Goal: Task Accomplishment & Management: Manage account settings

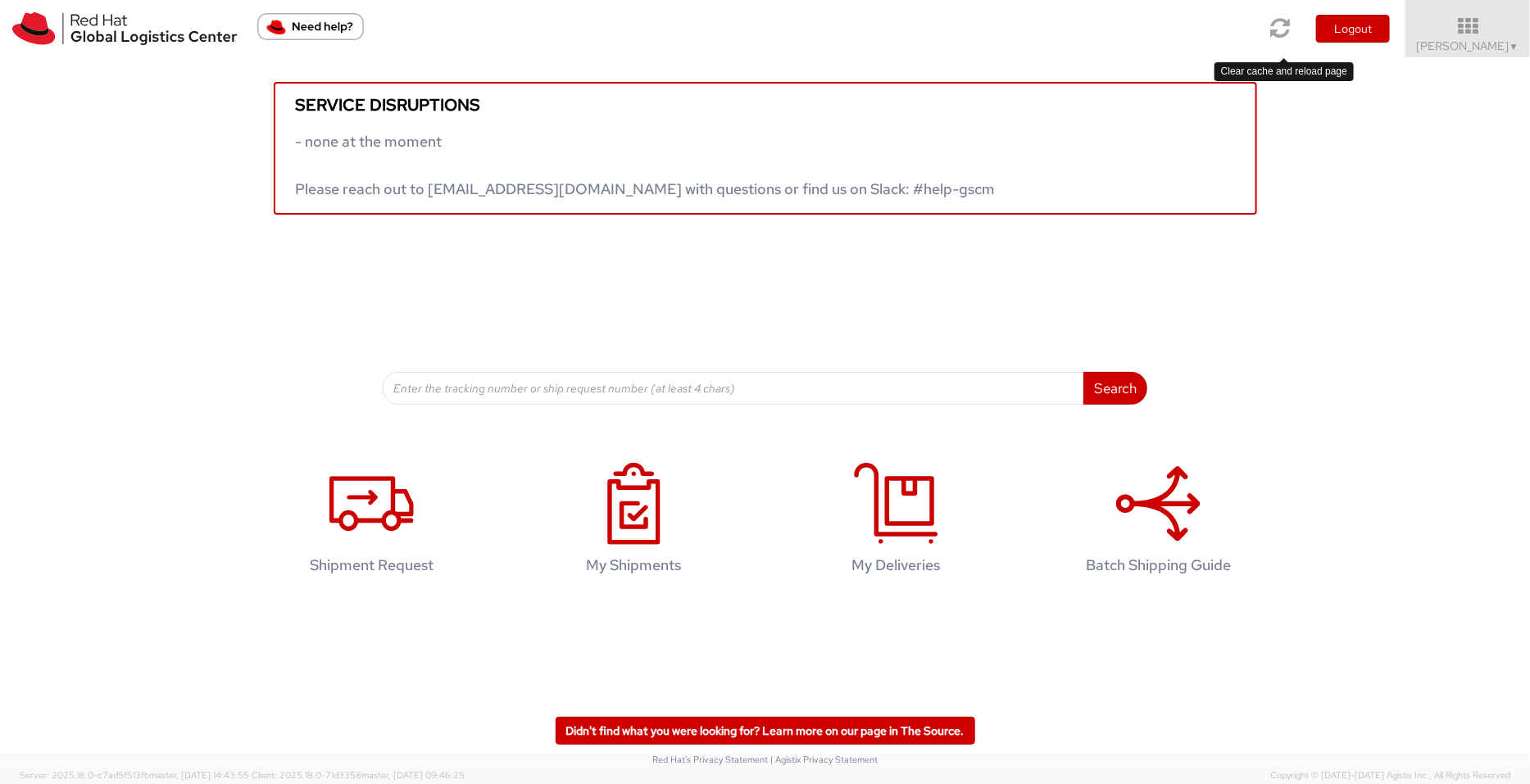
click at [1224, 30] on link at bounding box center [1281, 28] width 42 height 57
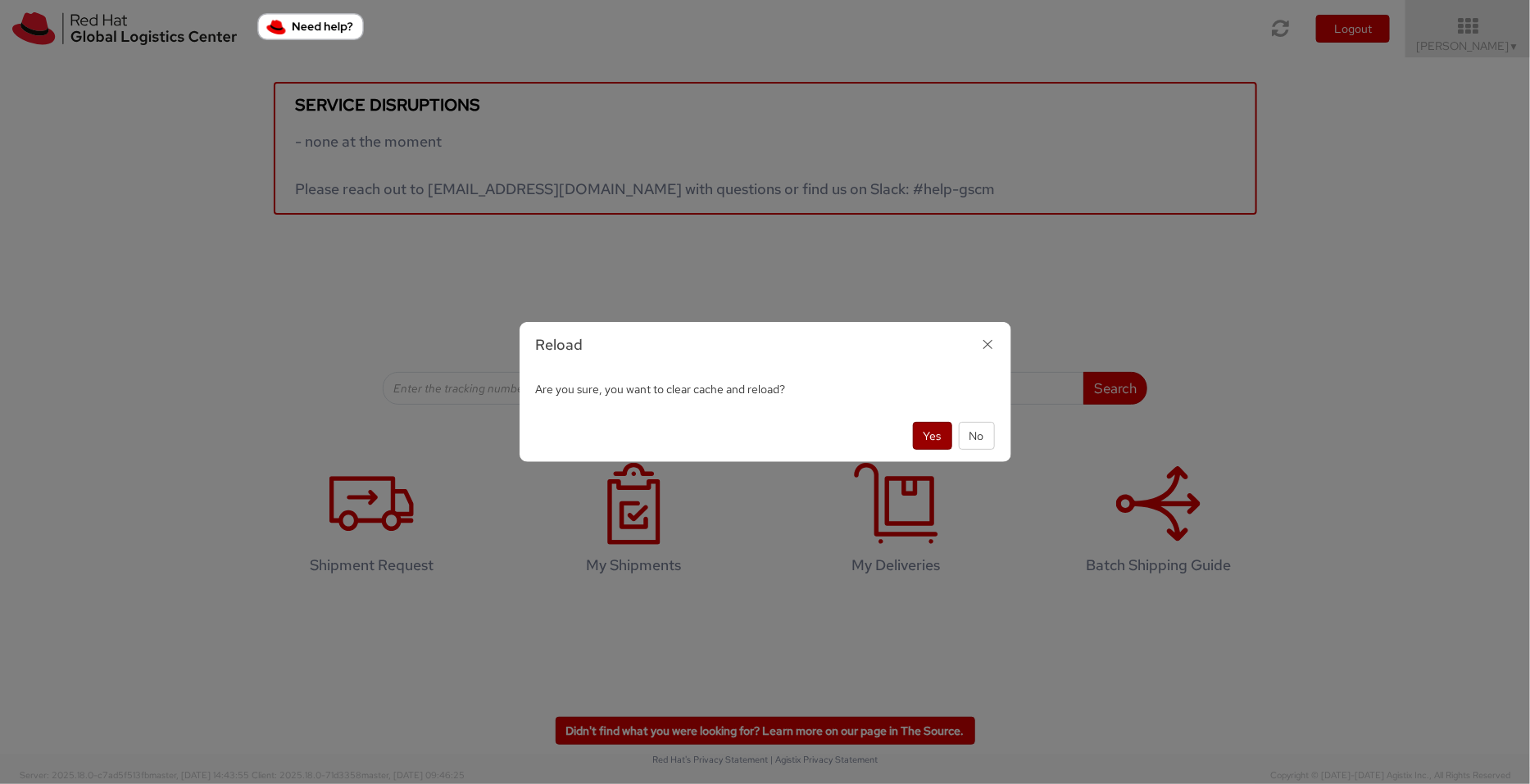
click at [926, 435] on button "Yes" at bounding box center [932, 436] width 39 height 28
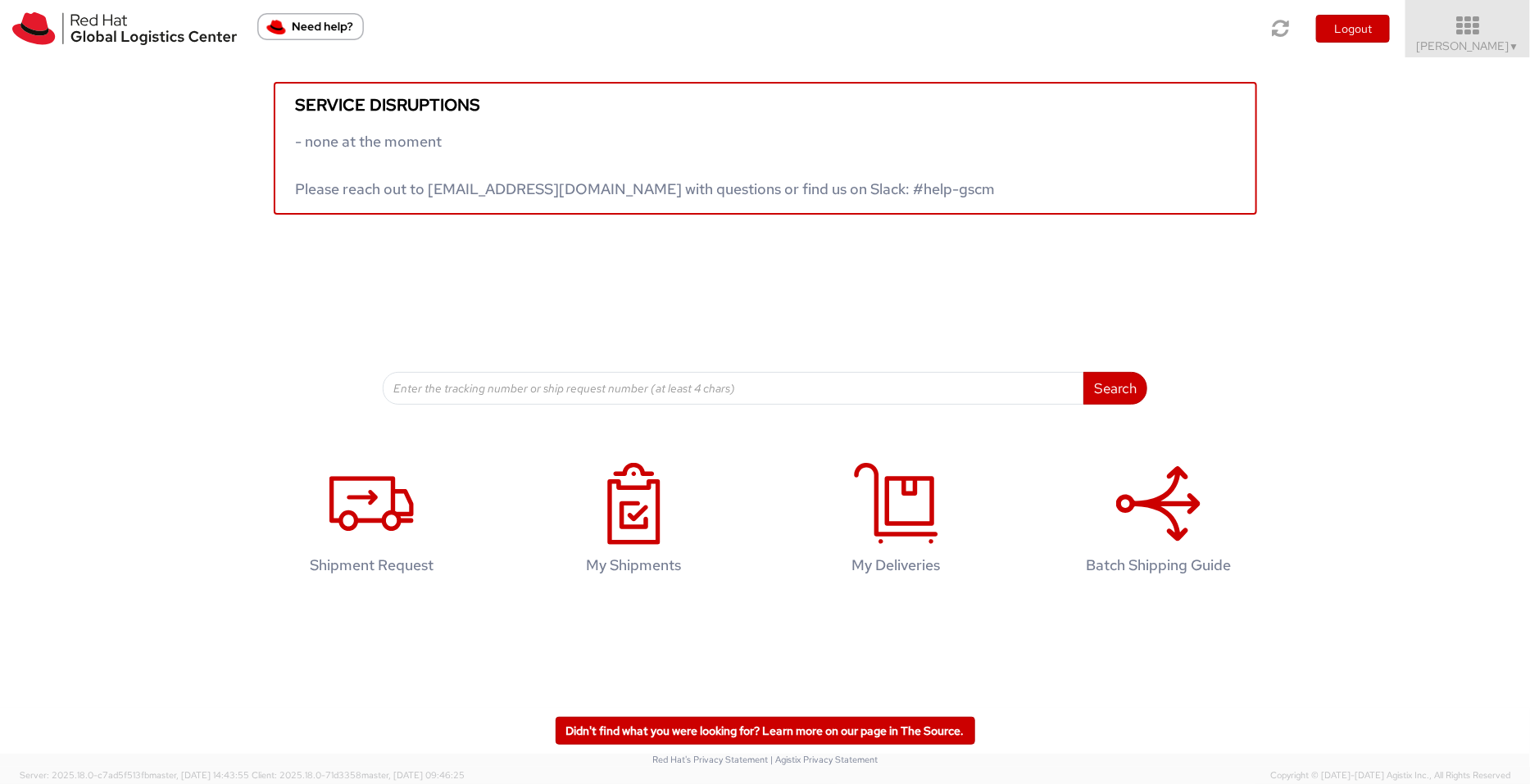
click at [1441, 22] on icon at bounding box center [1468, 26] width 143 height 23
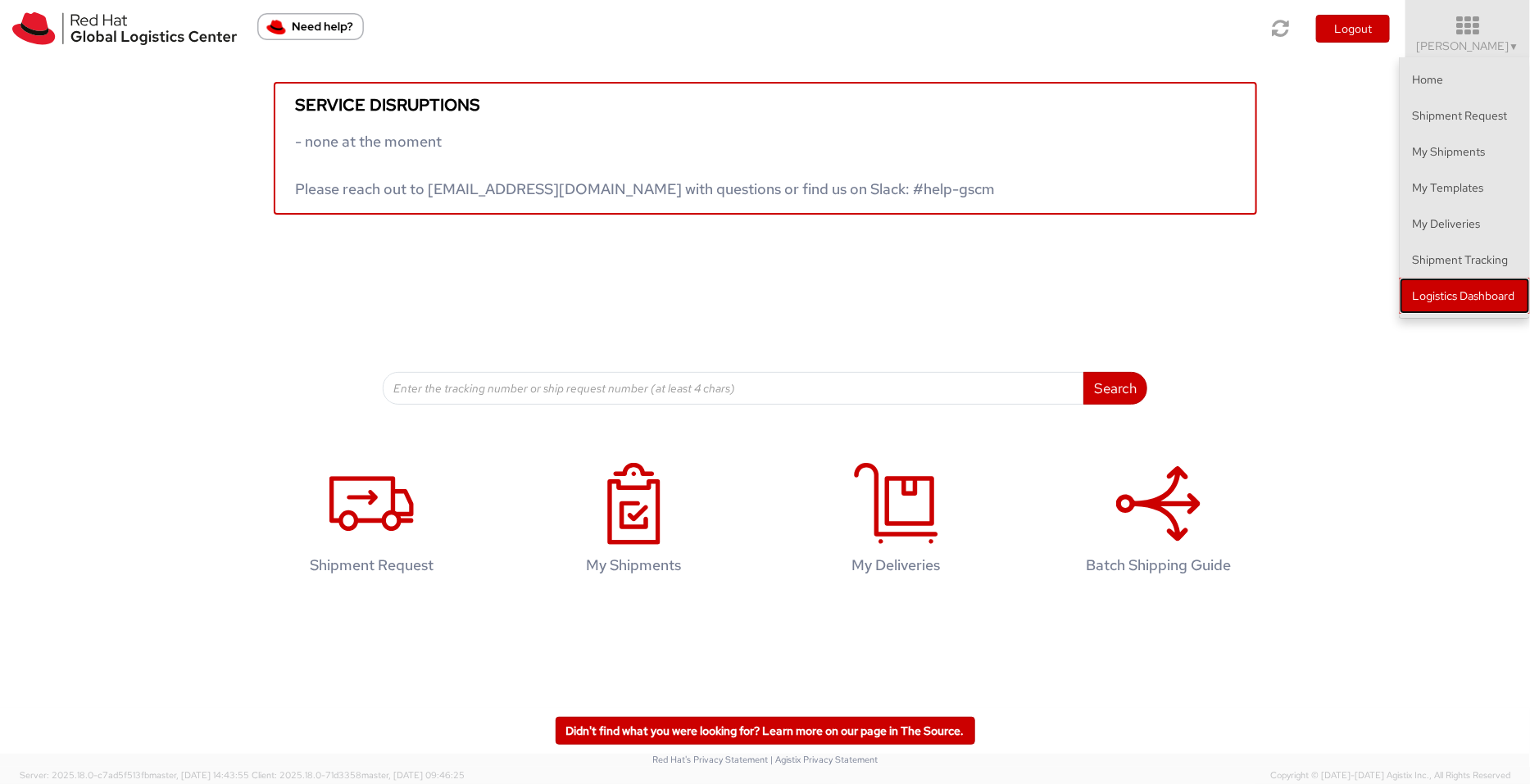
click at [1424, 301] on link "Logistics Dashboard" at bounding box center [1465, 296] width 130 height 36
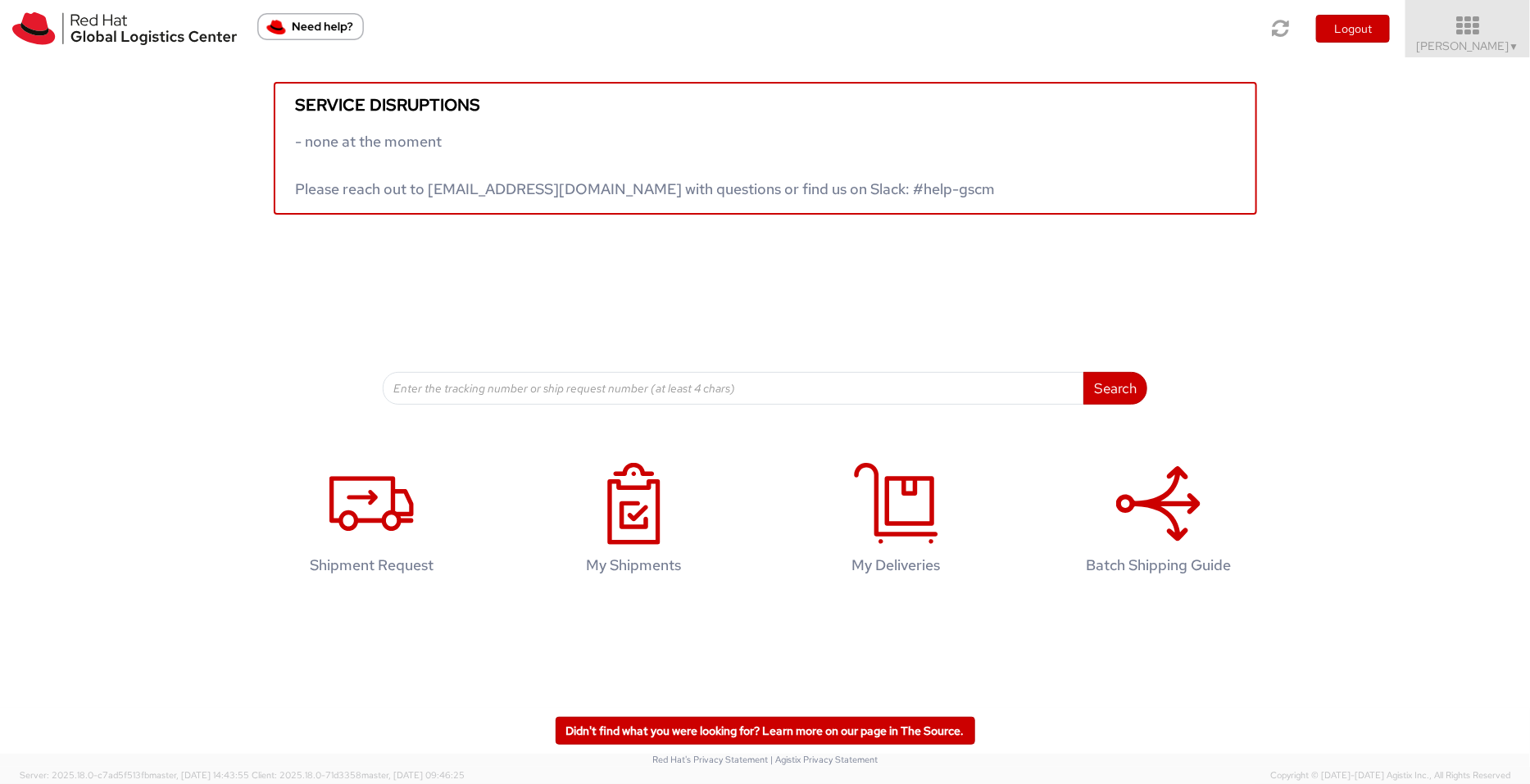
click at [1477, 39] on span "Pallav Sen Gupta ▼" at bounding box center [1468, 45] width 102 height 15
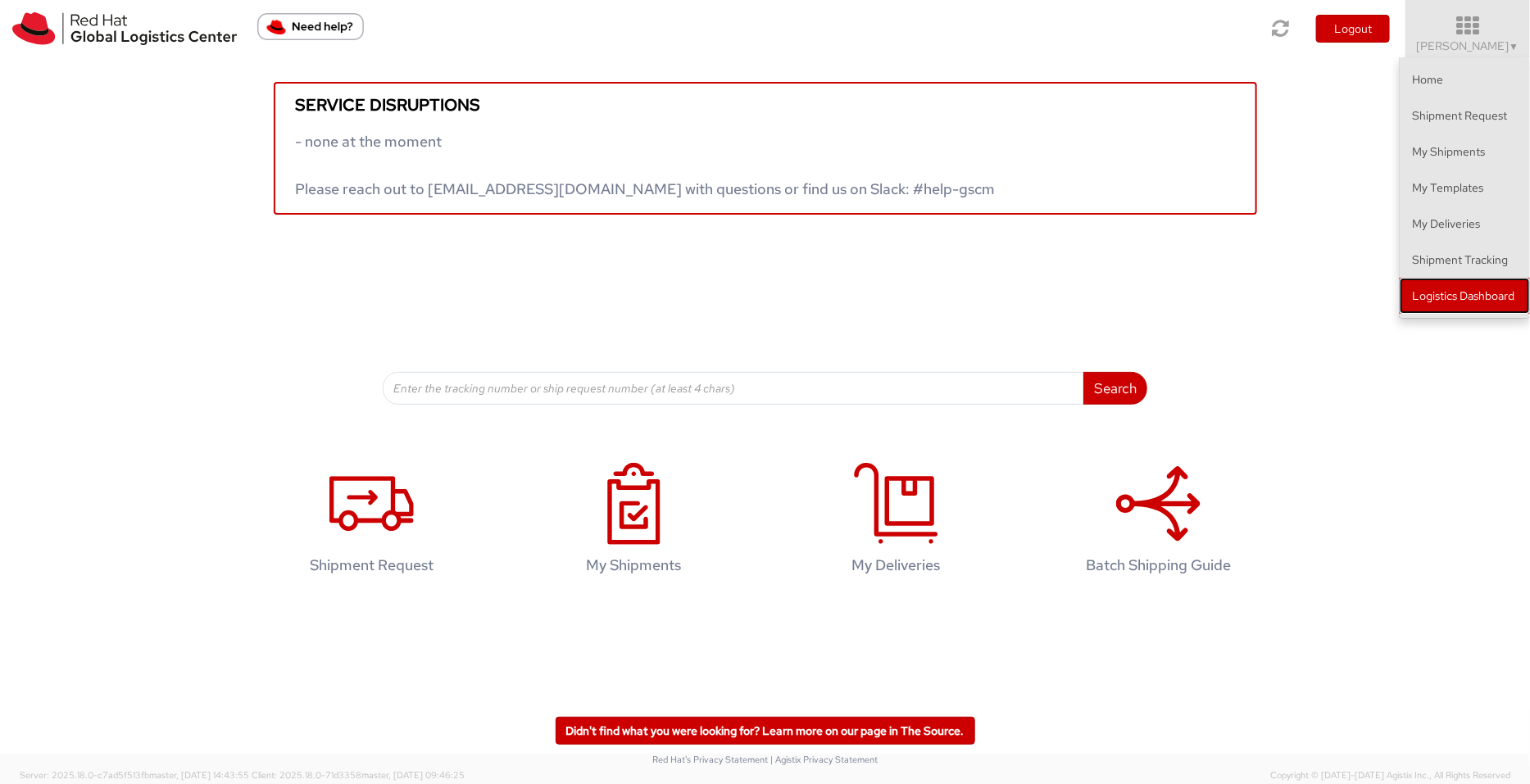
click at [1508, 289] on link "Logistics Dashboard" at bounding box center [1465, 296] width 130 height 36
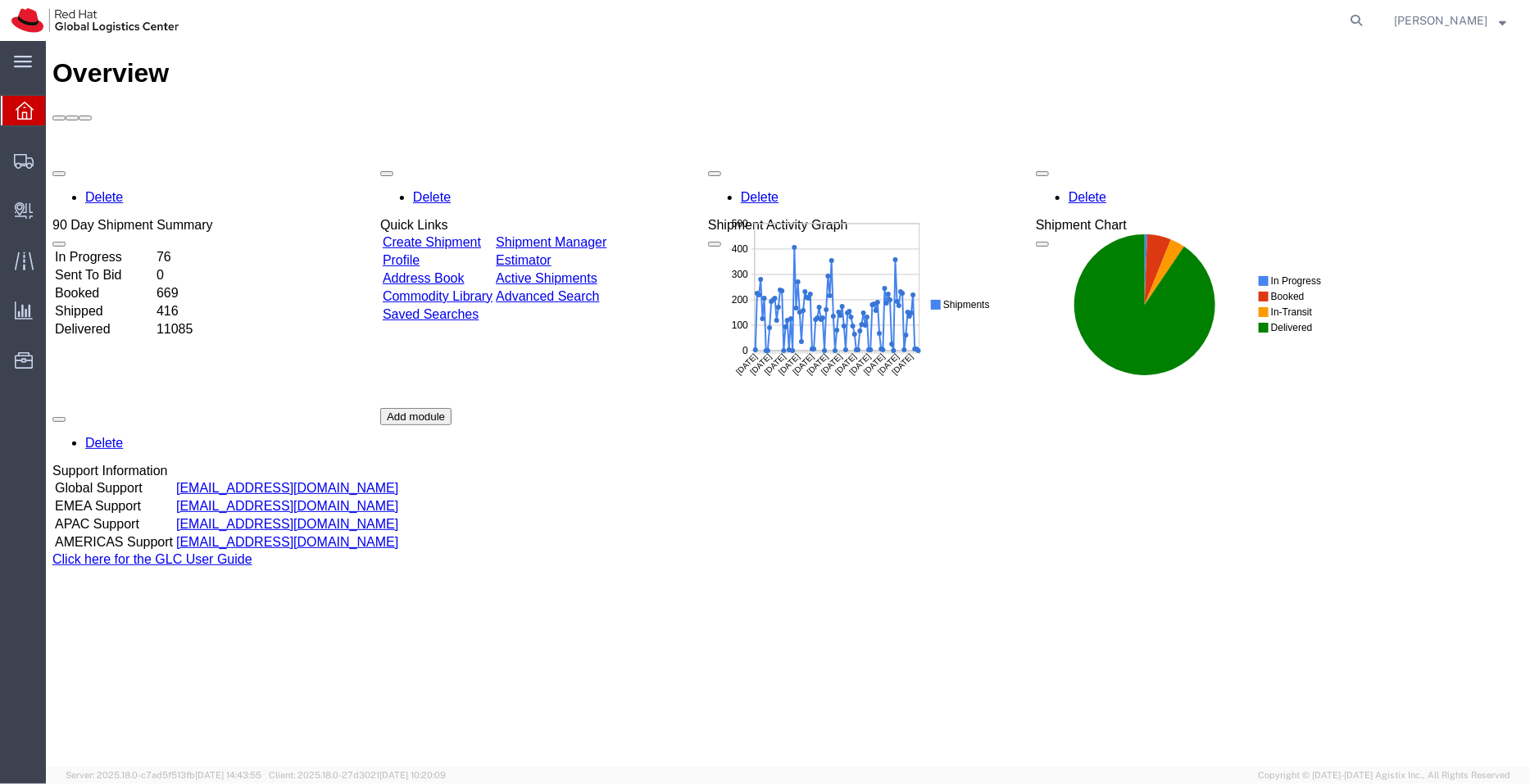
click at [605, 235] on link "Shipment Manager" at bounding box center [550, 242] width 111 height 14
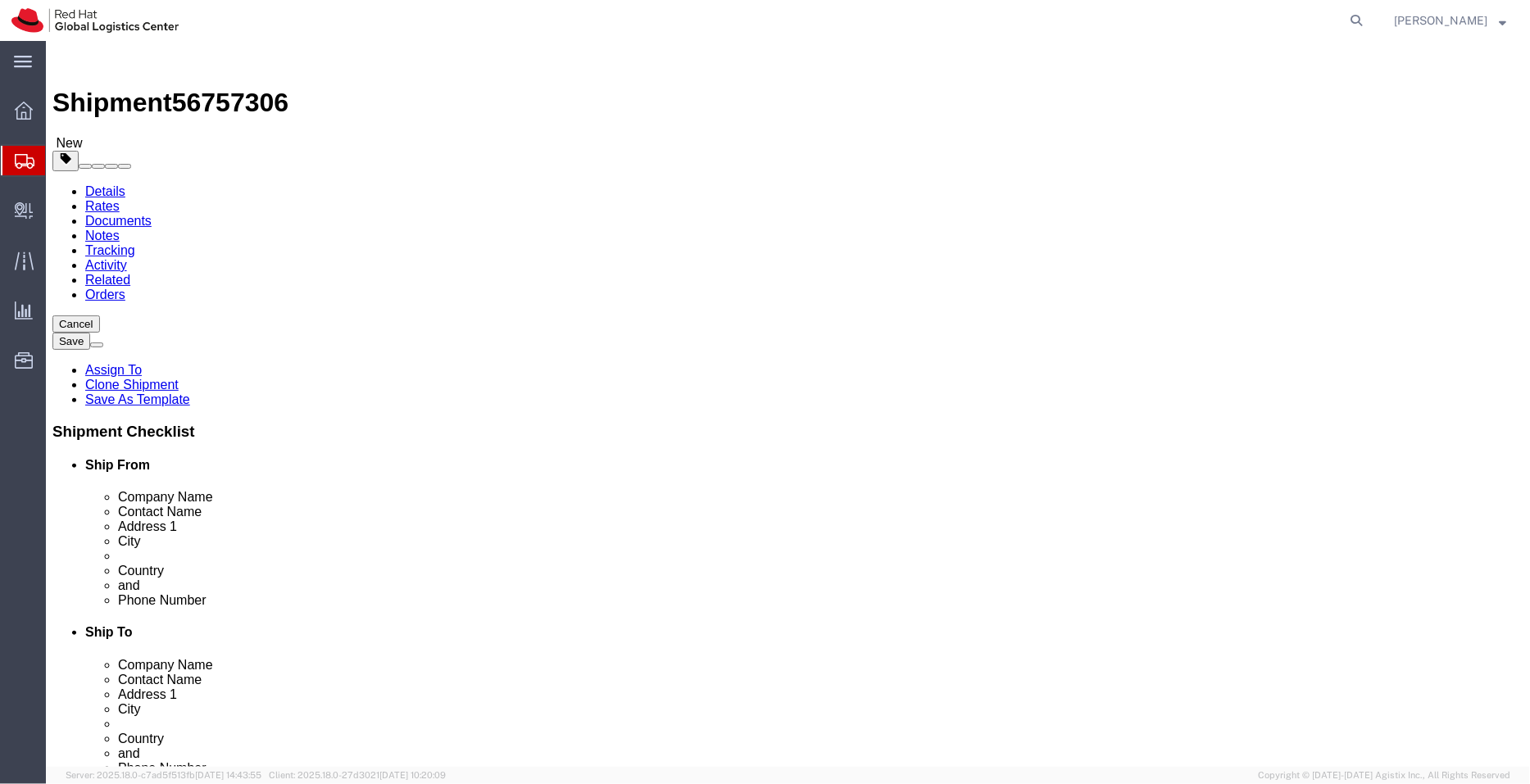
select select "50511"
select select
click link "ADDITIONAL INFORMATION"
select select "BUSI"
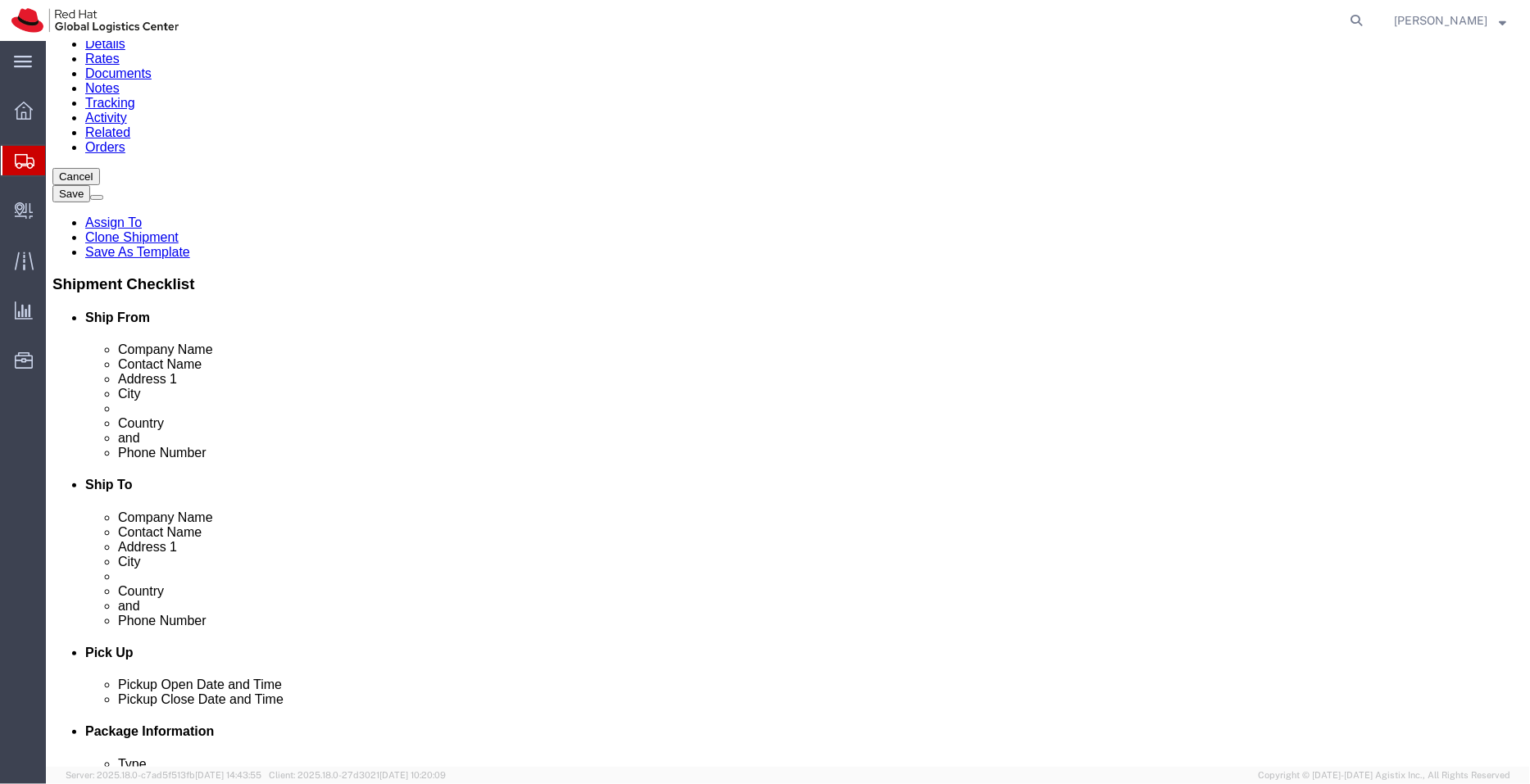
scroll to position [152, 0]
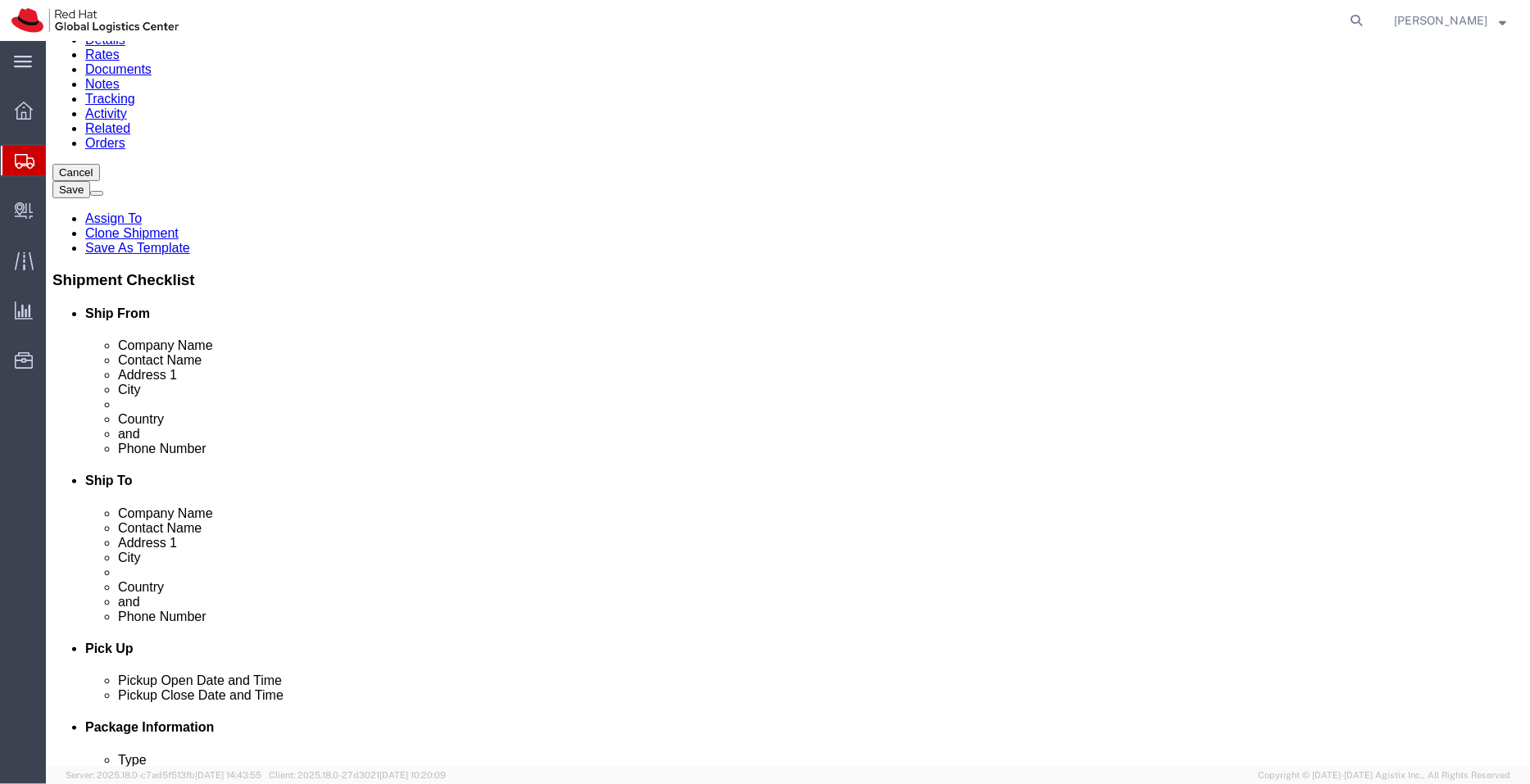
click input "fpiliu@redhat.com"
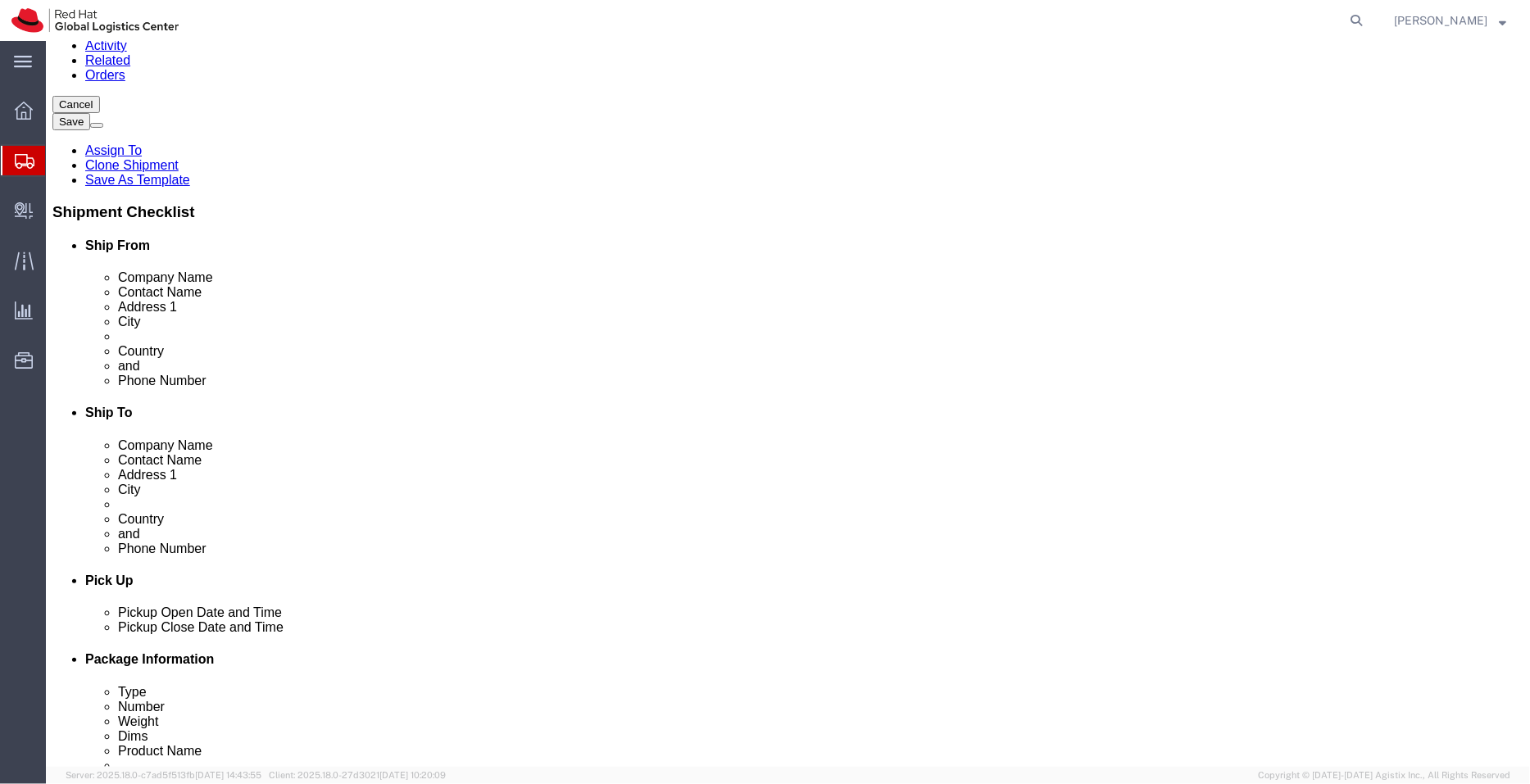
paste input "apaclogistics@redhat.com"
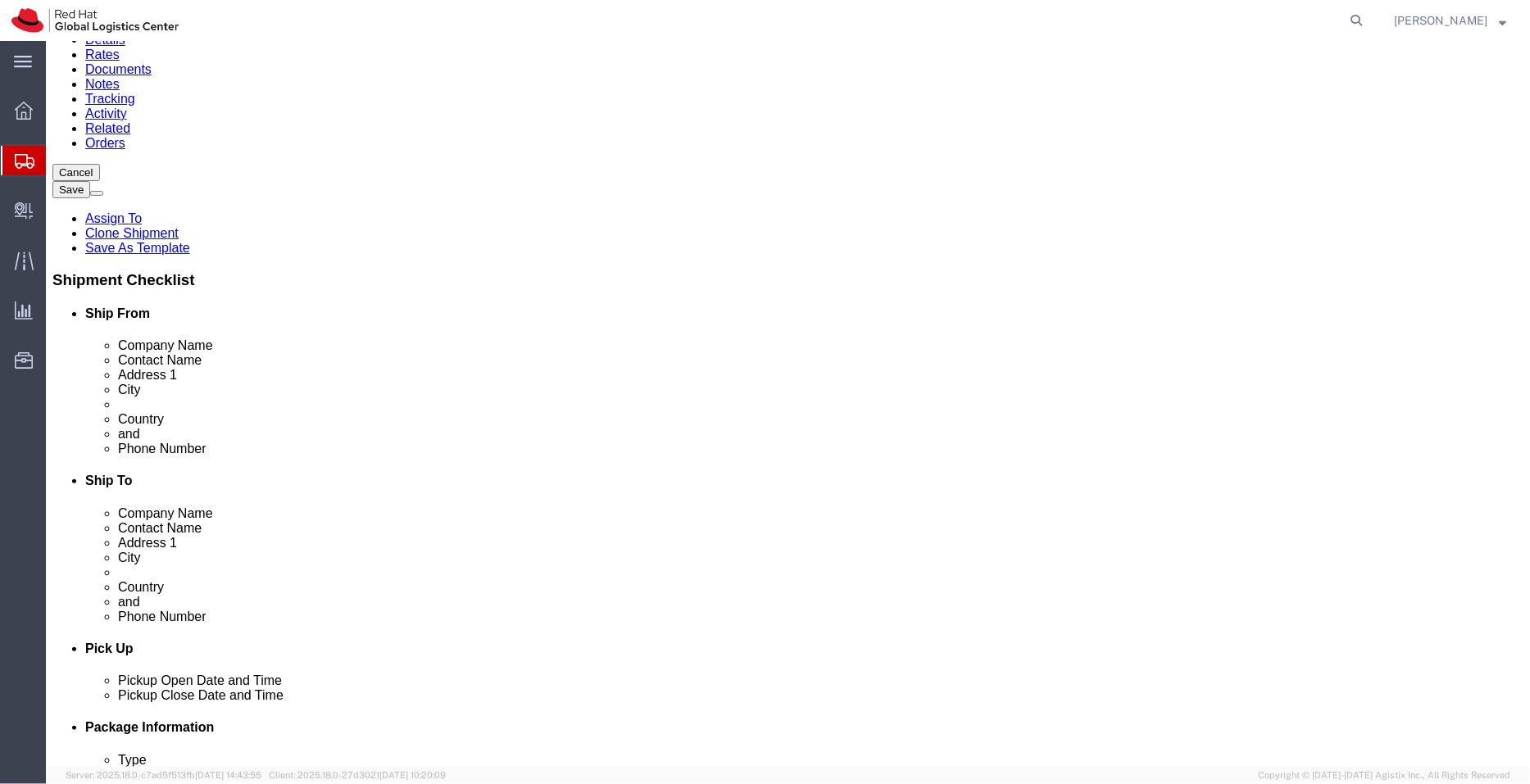
type input "fpiliu@redhat.com,apaclogistics@redhat.com"
click link "ADDITIONAL INFORMATION"
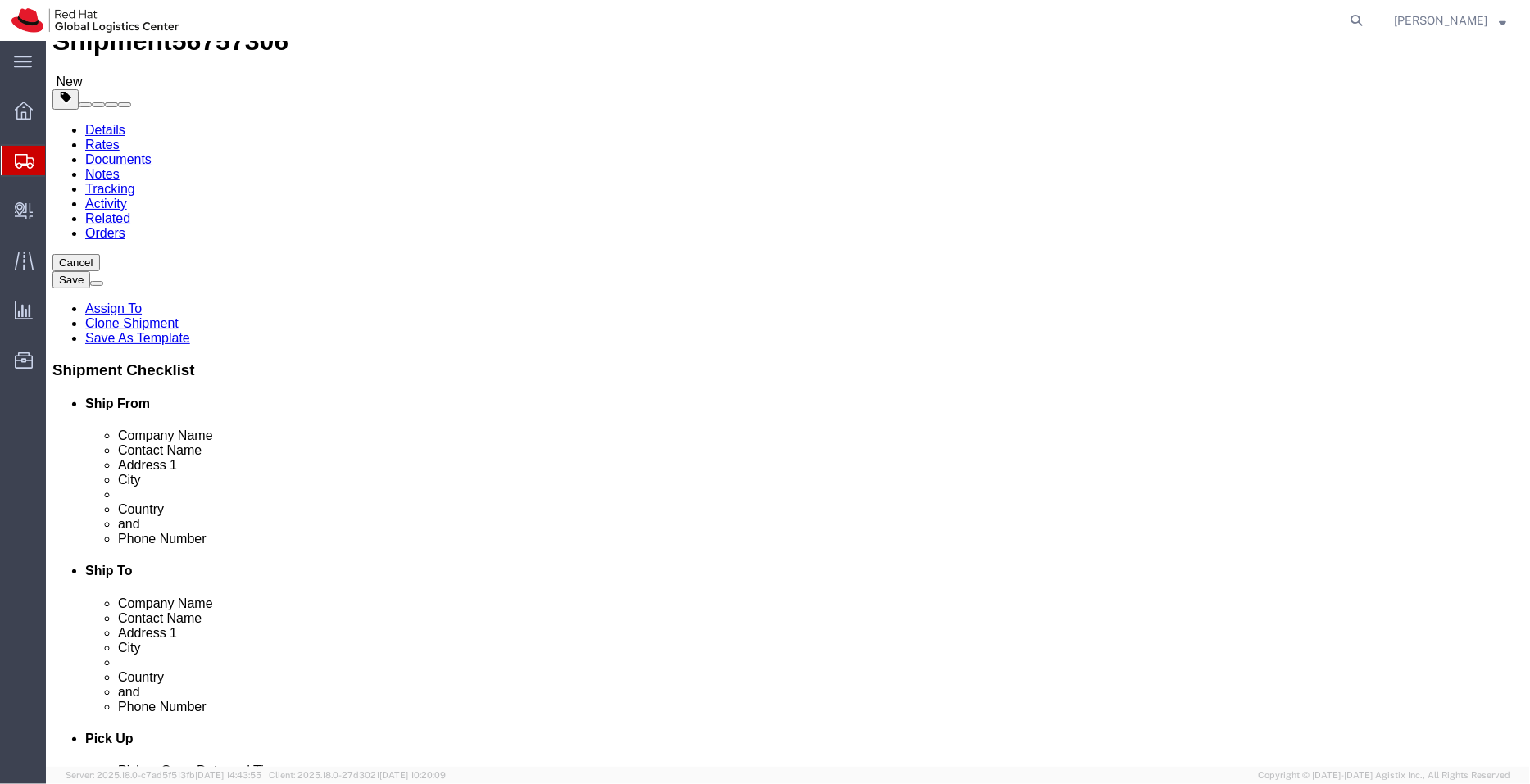
scroll to position [53, 0]
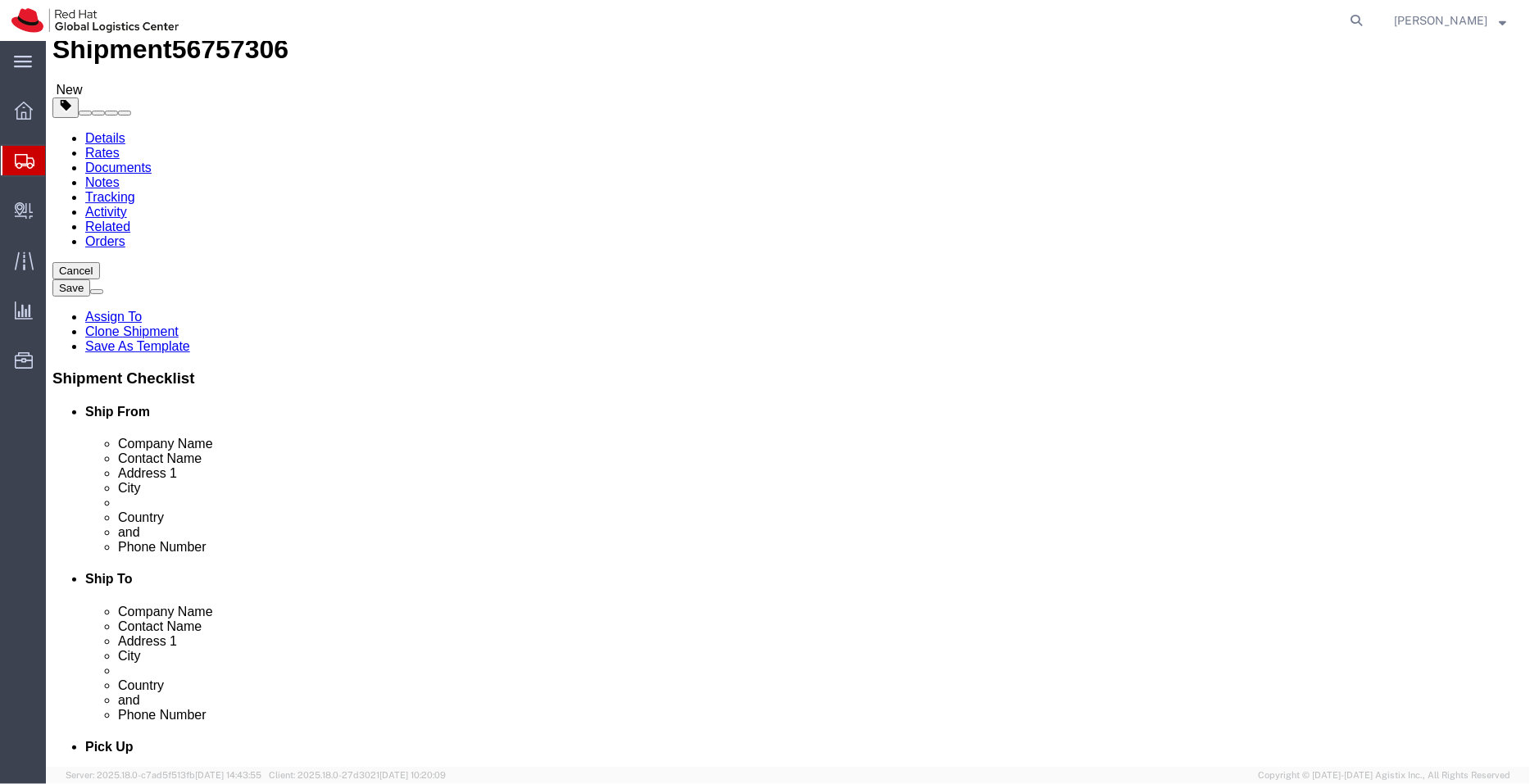
drag, startPoint x: 840, startPoint y: 280, endPoint x: 734, endPoint y: 268, distance: 106.7
click div "Location My Profile Location RH - Amsterdam - MSO RH - Amsterdam Data Center RH…"
click input "text"
paste input "Frederick Piliu"
type input "Frederick Piliu"
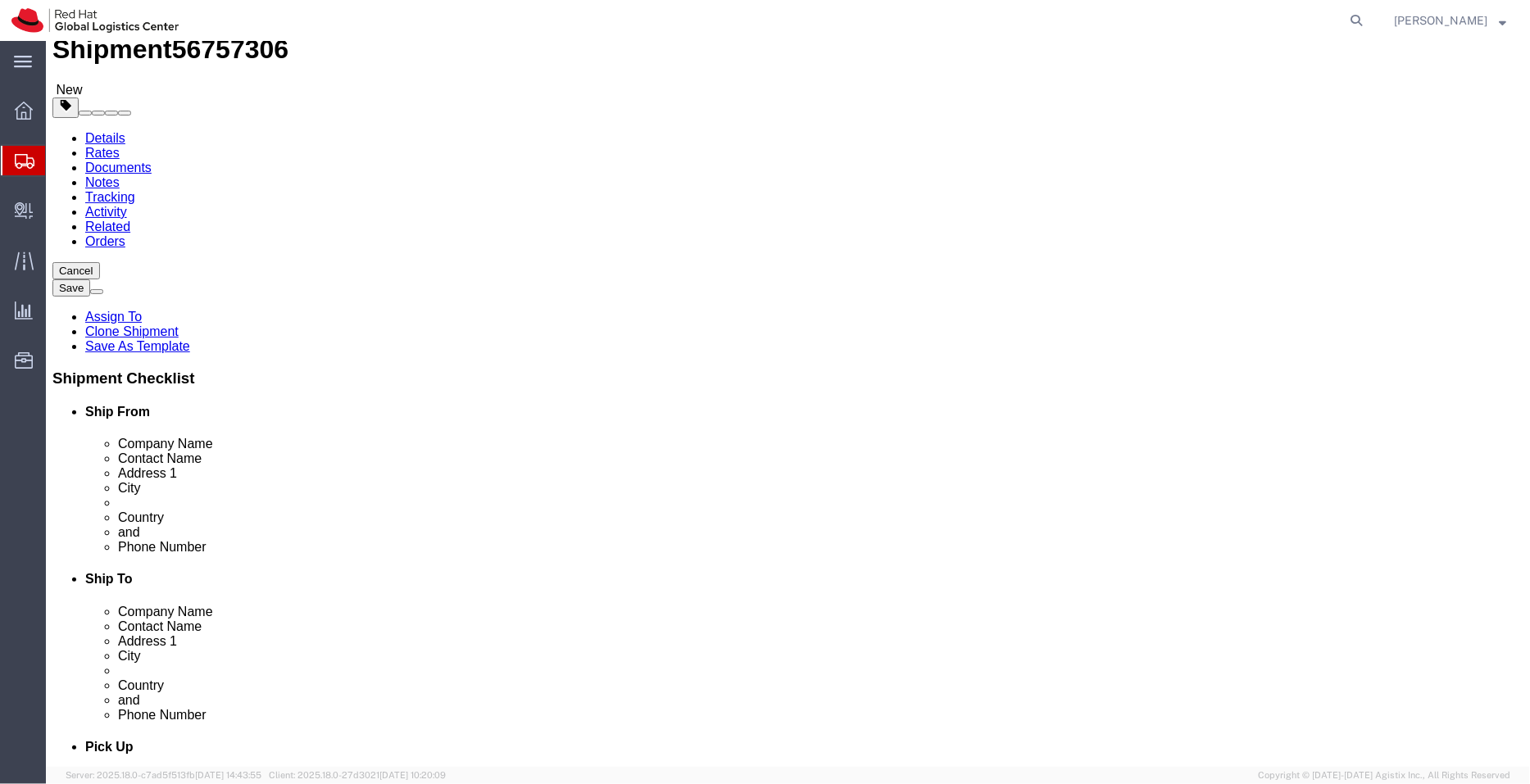
drag, startPoint x: 859, startPoint y: 509, endPoint x: 667, endPoint y: 481, distance: 194.0
click div "Location My Profile Location RH - Amsterdam - MSO RH - Amsterdam Data Center RH…"
click input "Frederick Piliu"
paste input "+64273150467"
type input "Frederick Piliu +64273150467"
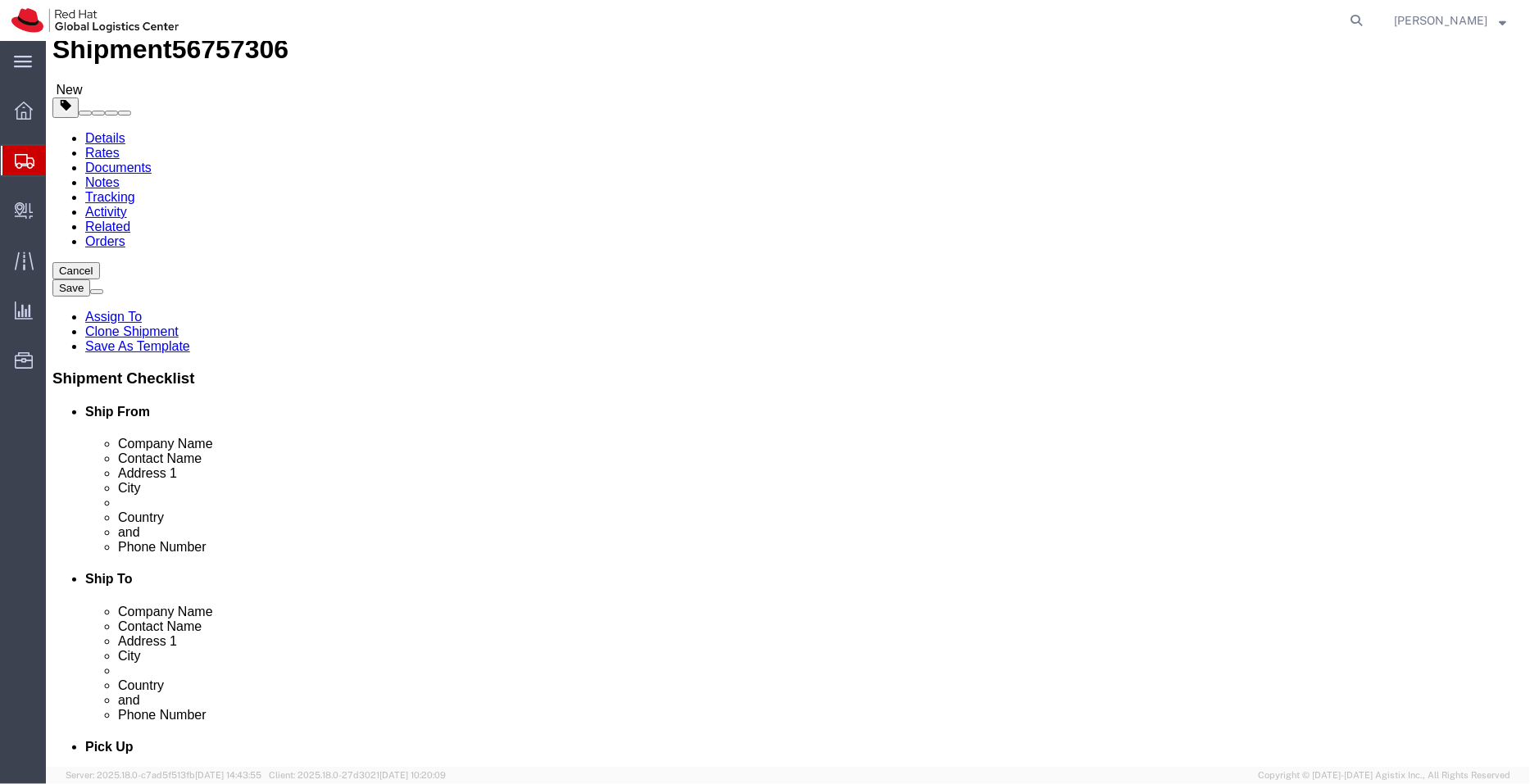
drag, startPoint x: 1021, startPoint y: 522, endPoint x: 647, endPoint y: 508, distance: 374.3
click div "Location My Profile Location RH - Amsterdam - MSO RH - Amsterdam Data Center RH…"
checkbox input "false"
type input "auc"
select select "38422"
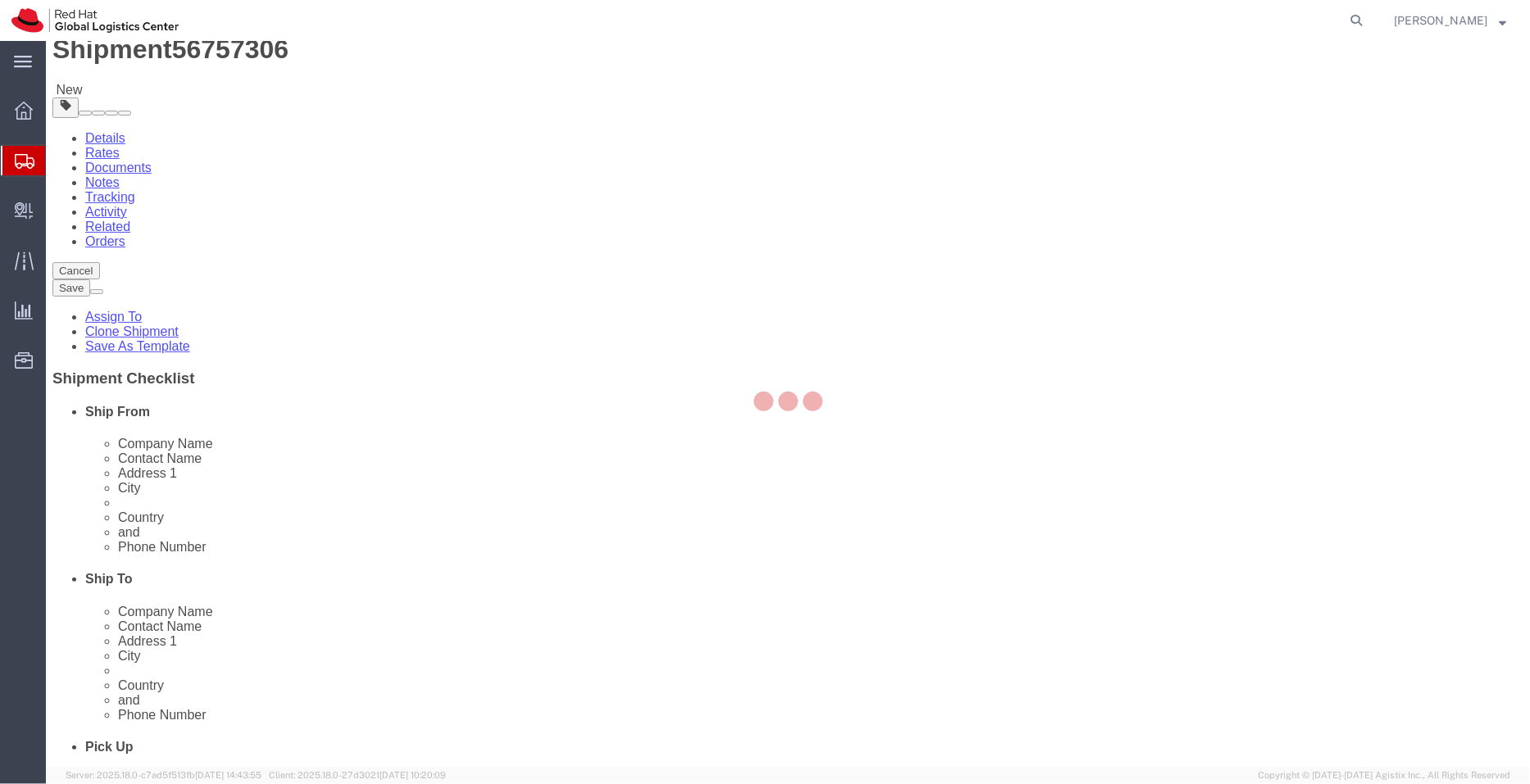
type input "ACKLNDII"
type input "+64 9-601 8905"
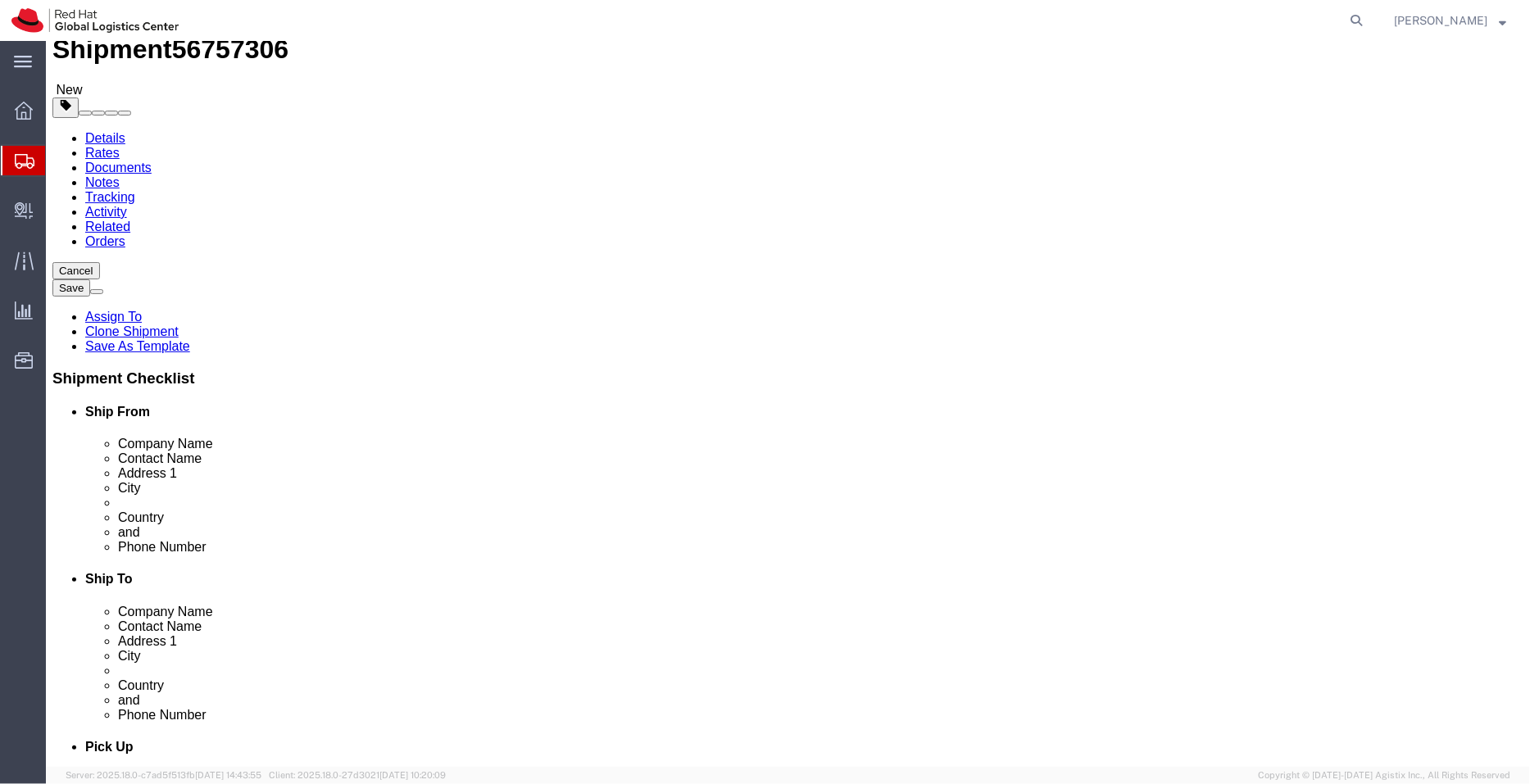
select select "TIN"
select select
click input "Ship To Location / : Please enter valid email addresses."
paste input "fpiliu@redhat.com,apaclogistics@redhat.com"
type input "fpiliu@redhat.com,apaclogistics@redhat.com"
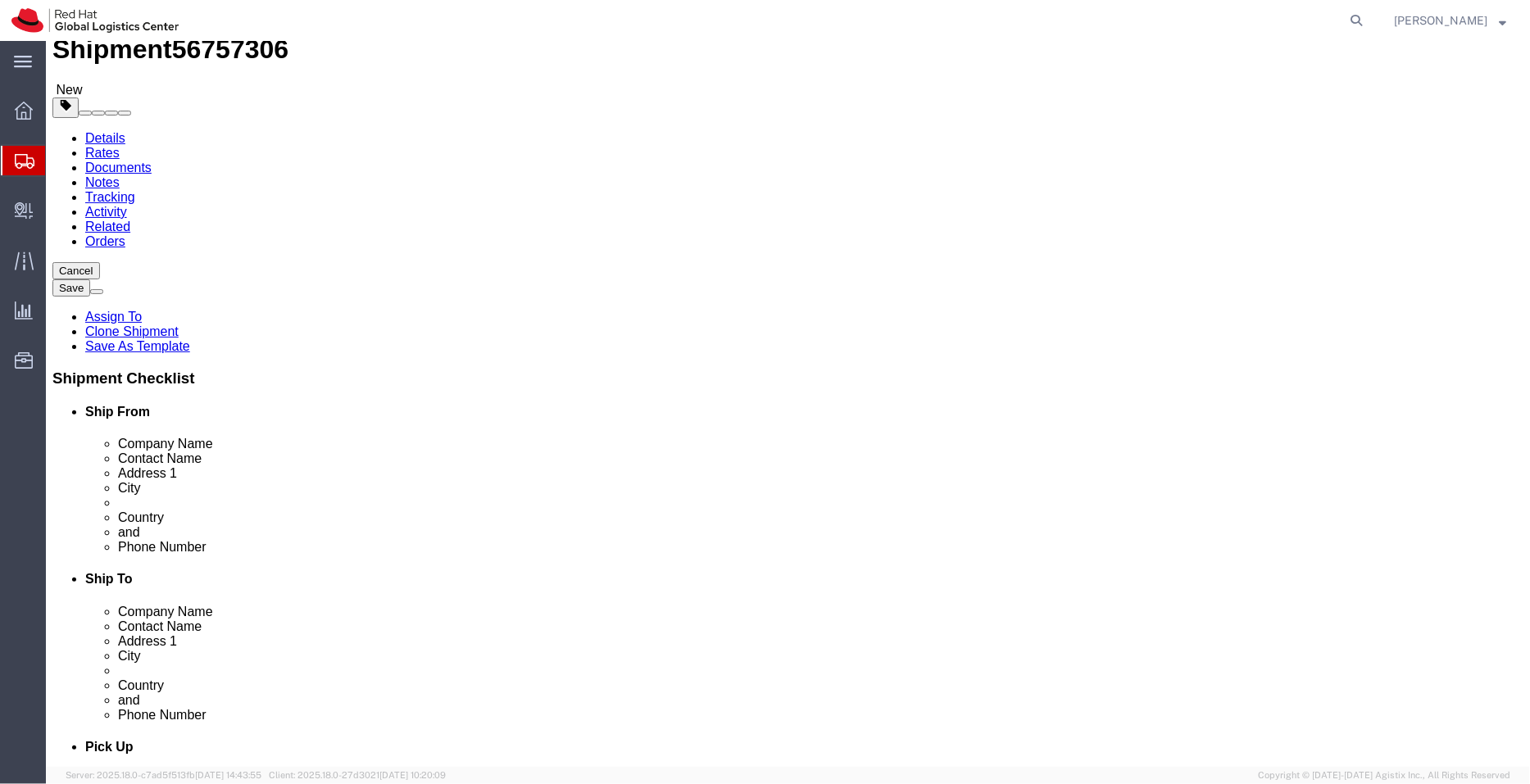
checkbox input "true"
drag, startPoint x: 380, startPoint y: 350, endPoint x: 294, endPoint y: 344, distance: 86.2
click input "Frederick Piliu +64273150467"
type input "Frederick Piliu"
drag, startPoint x: 782, startPoint y: 496, endPoint x: 772, endPoint y: 494, distance: 10.2
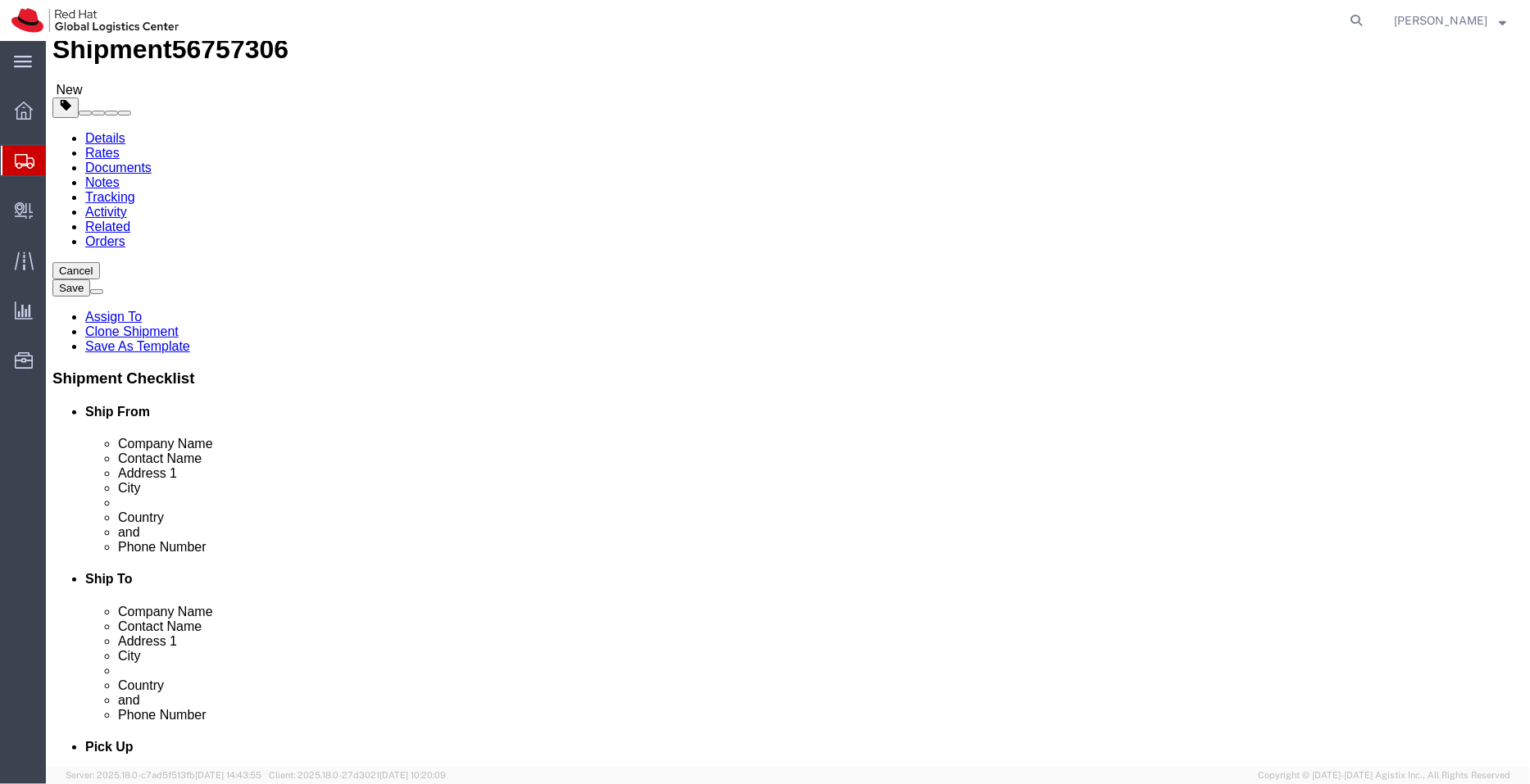
click div "Phone Number +64 9-601 8905"
paste input "273150467"
type input "+64273150467"
drag, startPoint x: 318, startPoint y: 342, endPoint x: 175, endPoint y: 345, distance: 143.0
click div "Address 2 Frederick Piliu"
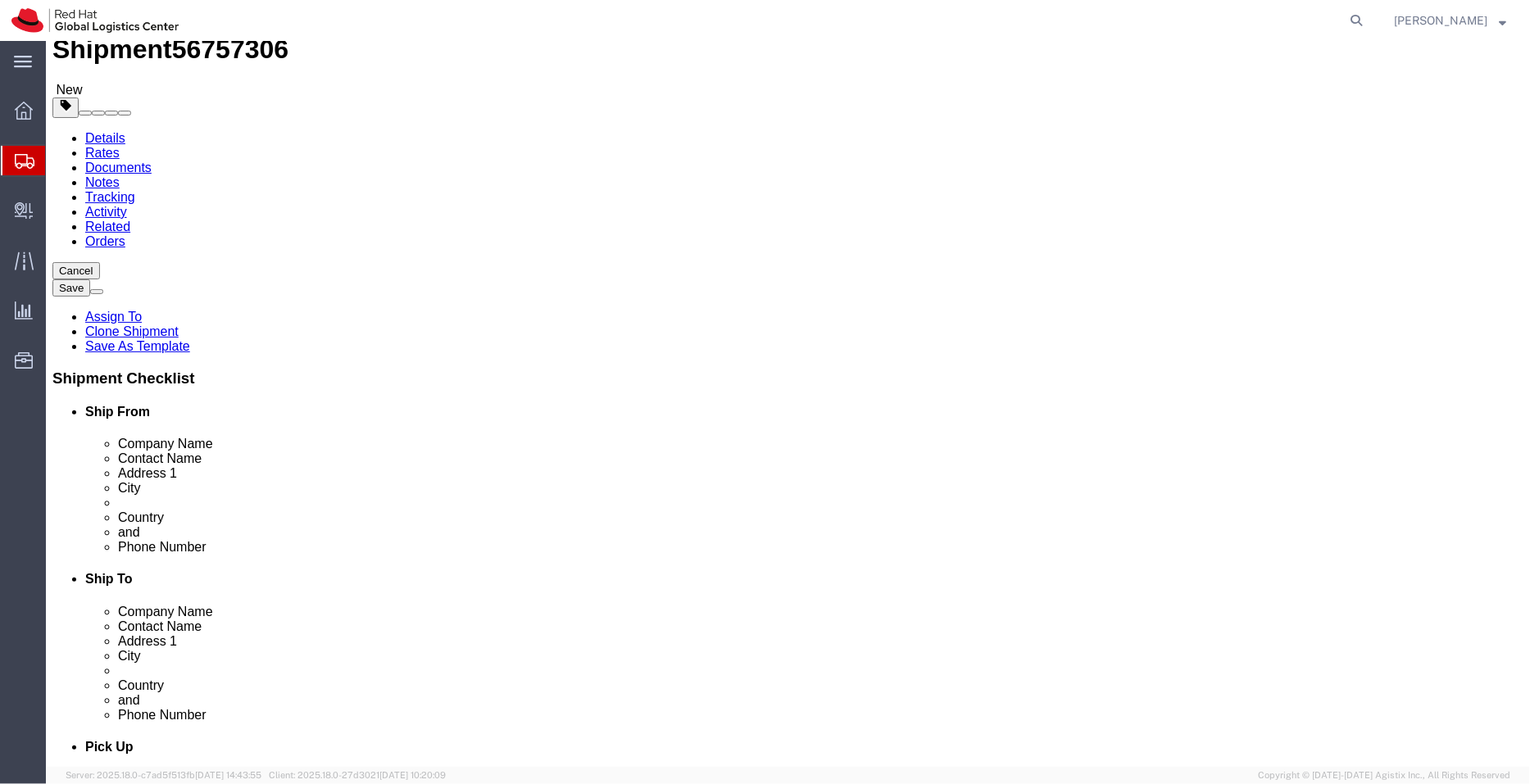
click input "text"
paste input "Frederick Piliu"
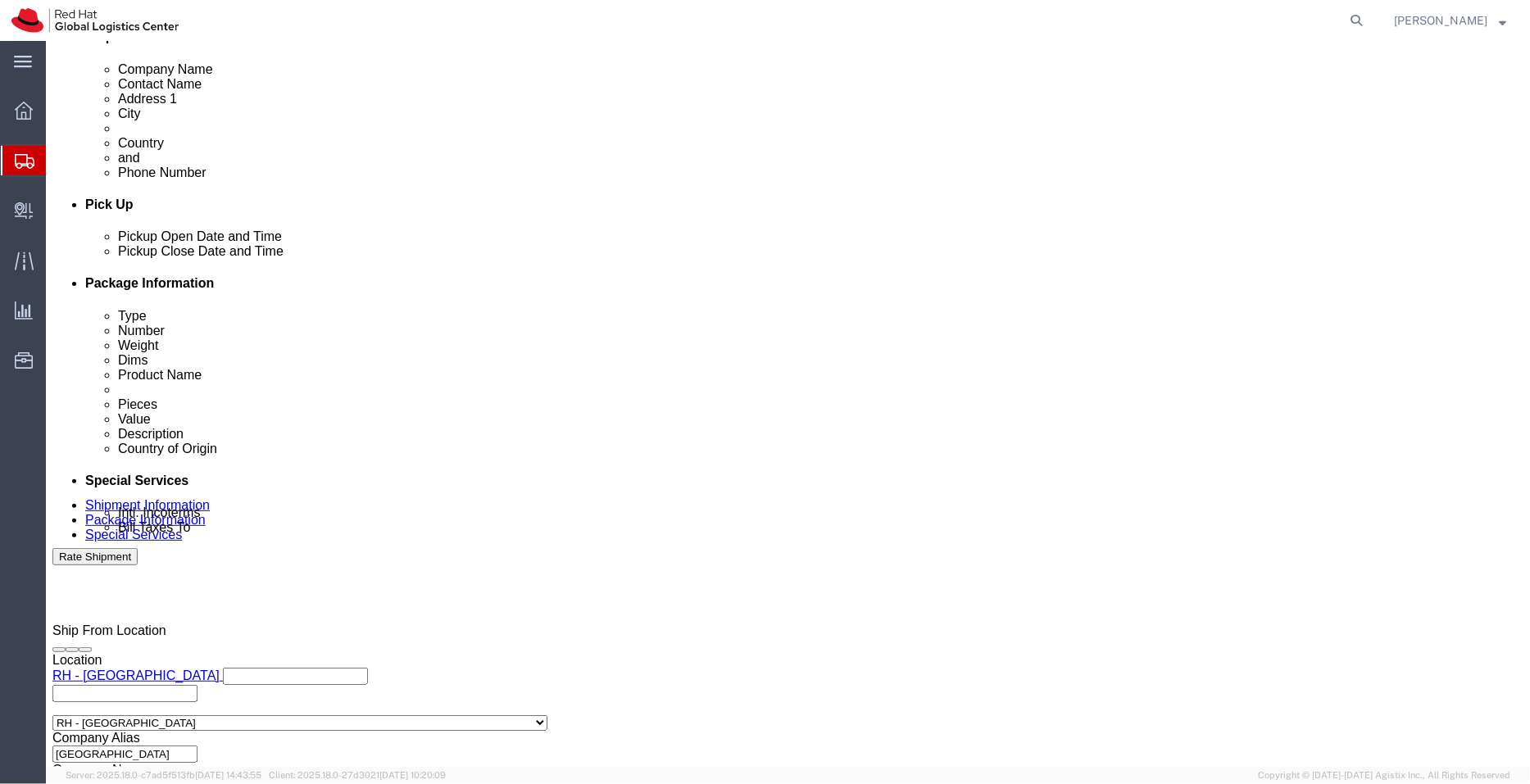
scroll to position [623, 0]
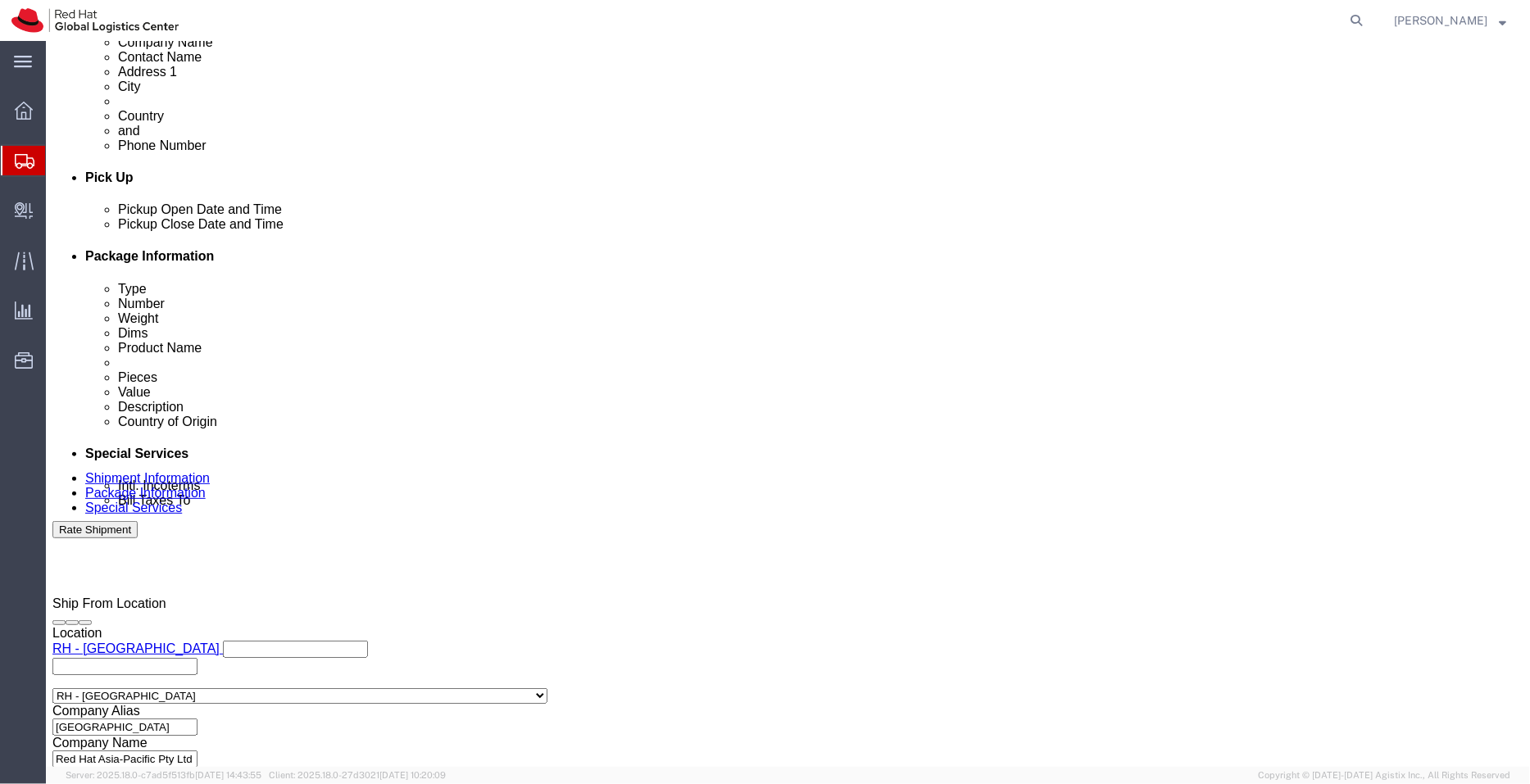
type input "Frederick Piliu"
click div "Sep 09 2025 12:00 PM"
type input "3:00 PM"
click button "Apply"
click icon
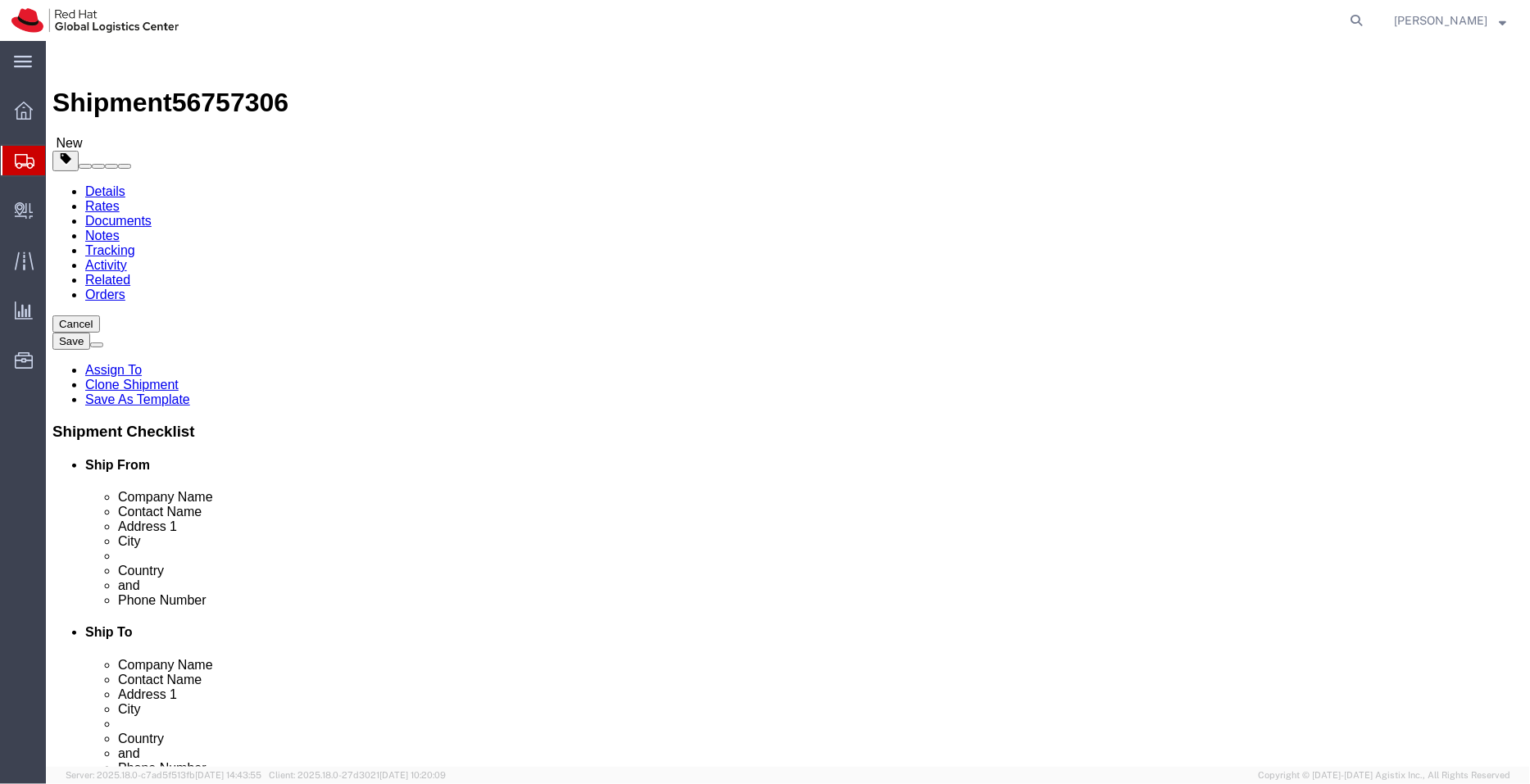
click link "Documents"
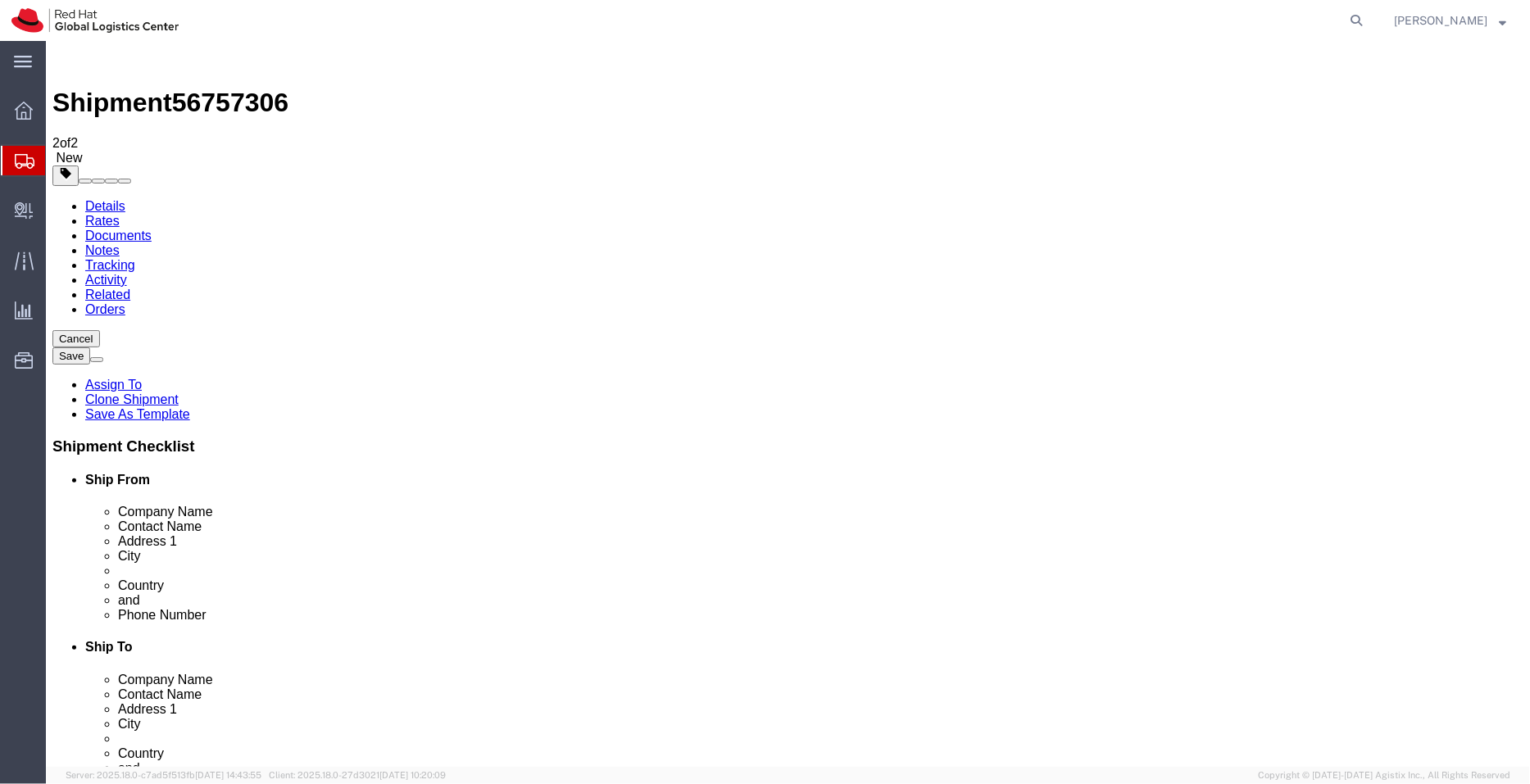
click at [107, 198] on link "Details" at bounding box center [105, 205] width 40 height 14
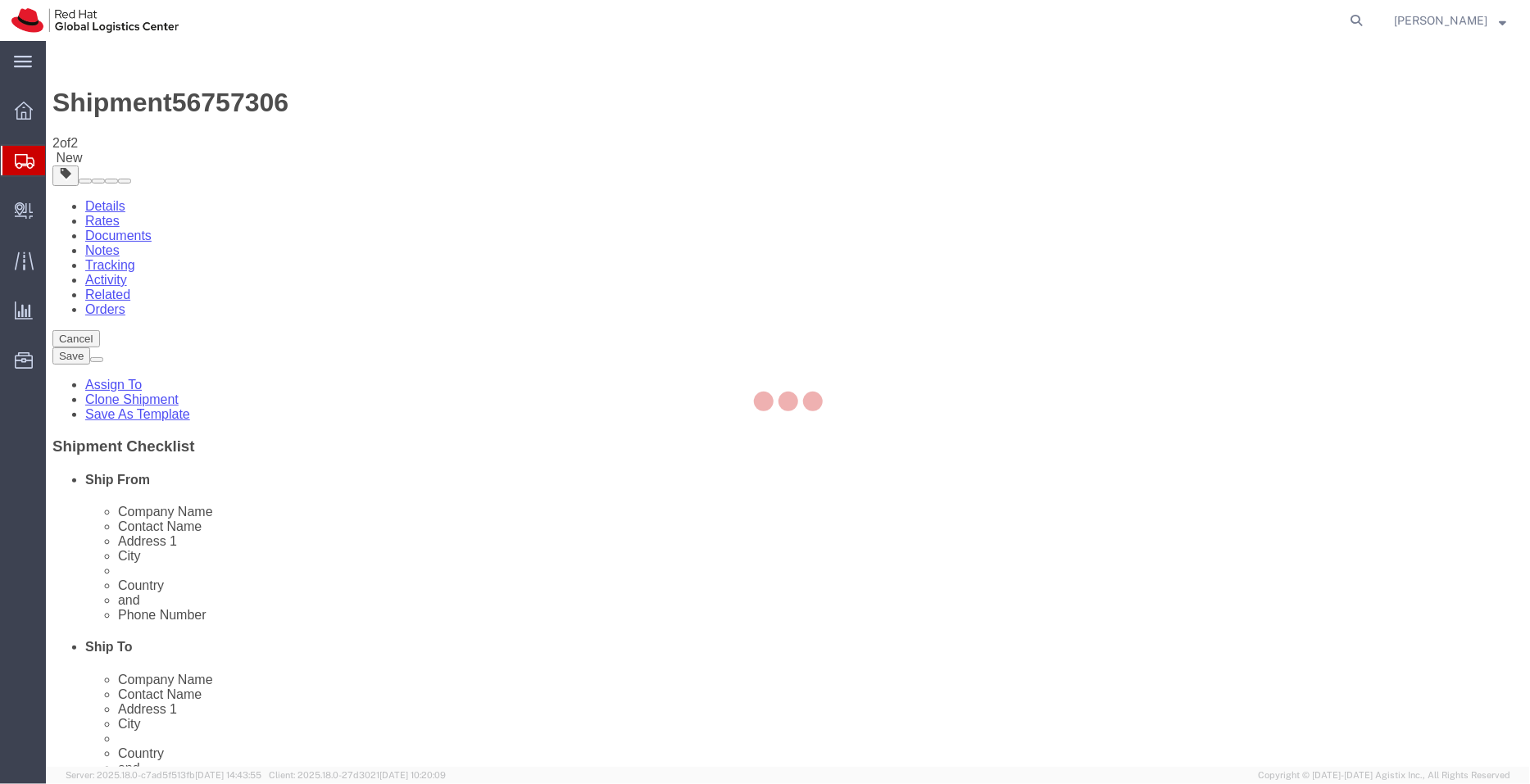
select select "50511"
select select "38422"
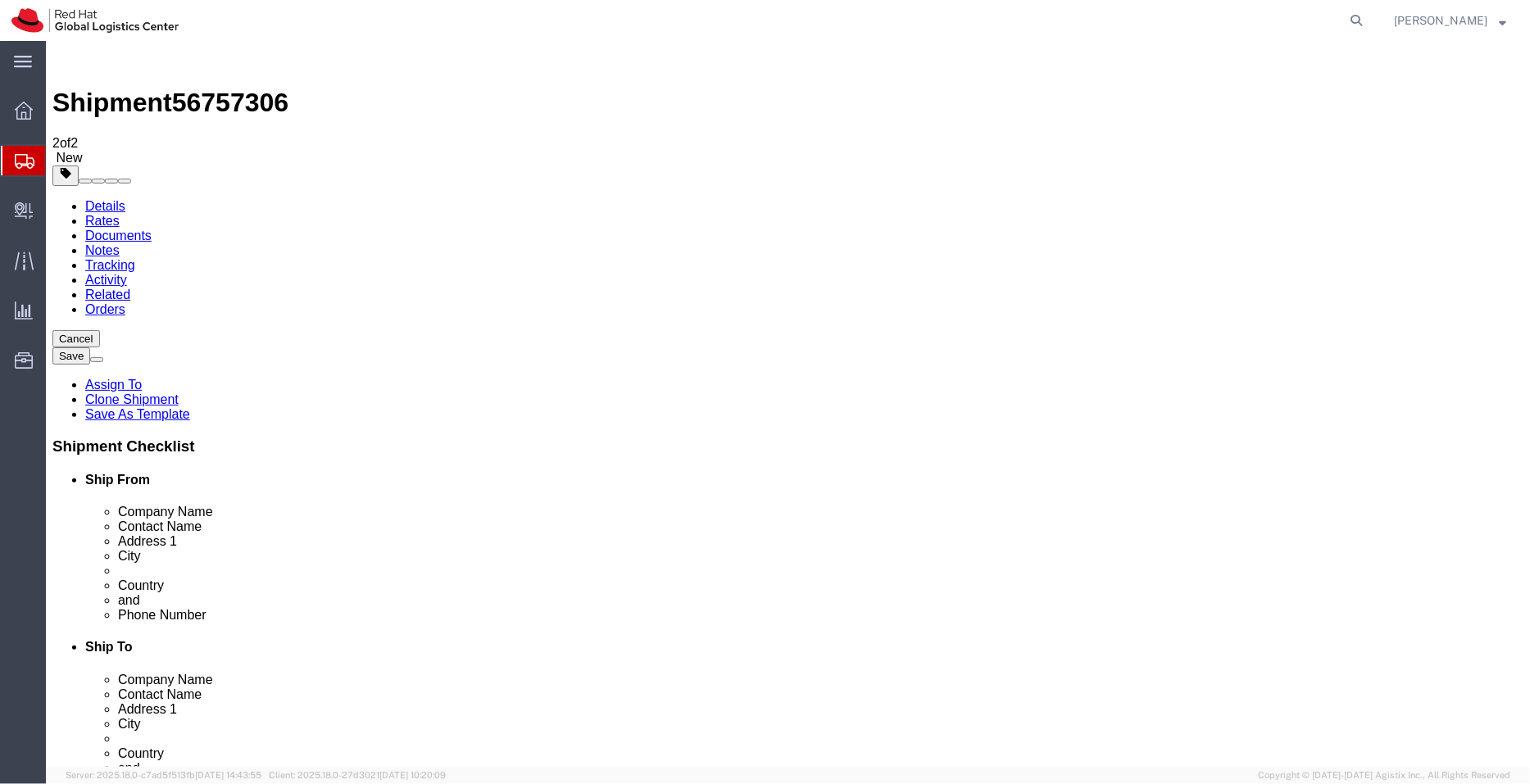
click icon
click dd "302.75 AUD"
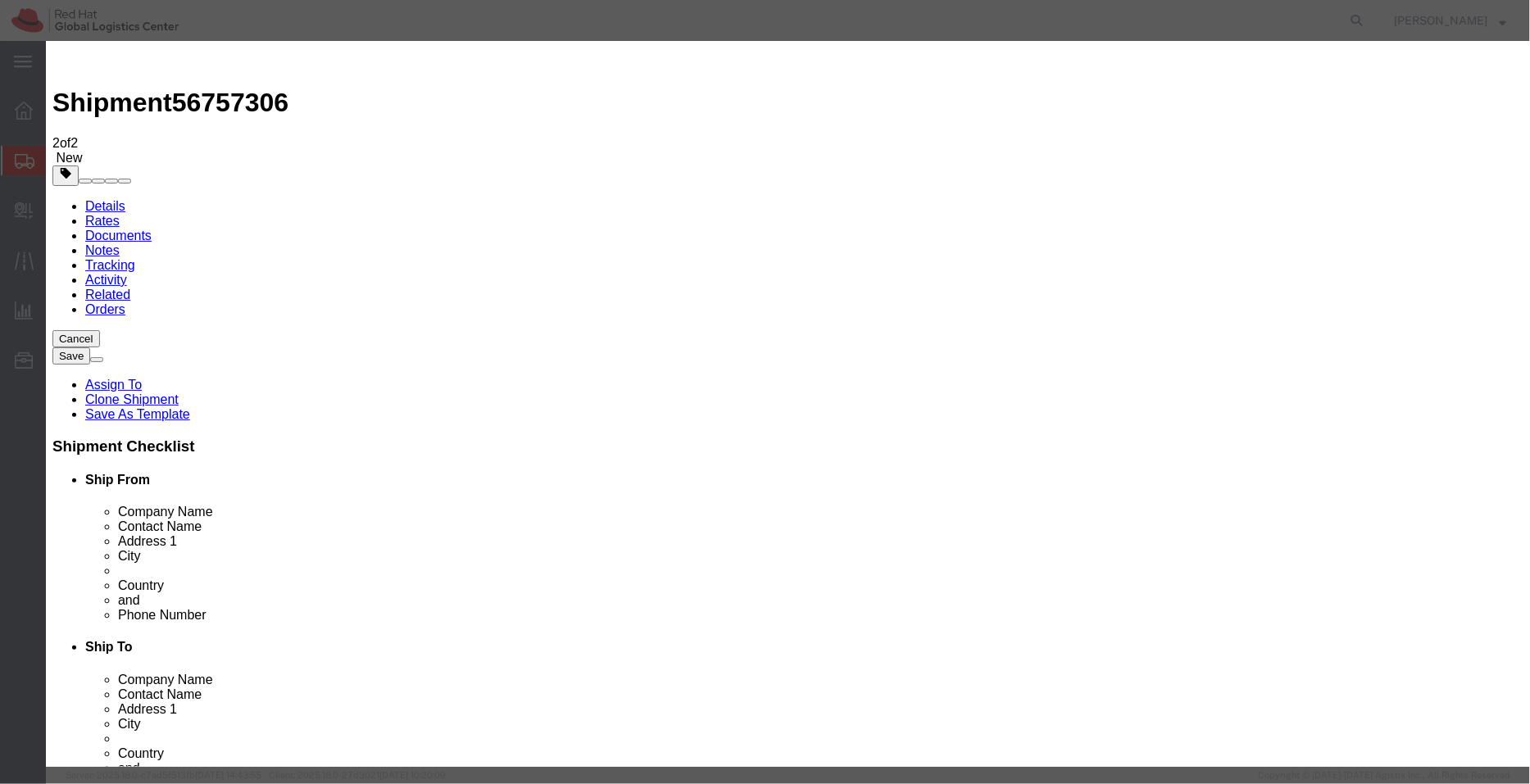
drag, startPoint x: 623, startPoint y: 129, endPoint x: 305, endPoint y: 139, distance: 318.2
click div "Product Name Red Hat branded water bottle Pieces 25.00 Select Bag Barrels 100Bo…"
paste input "Water Bottles"
type input "Water Bottles"
drag, startPoint x: 1005, startPoint y: 140, endPoint x: 835, endPoint y: 57, distance: 189.2
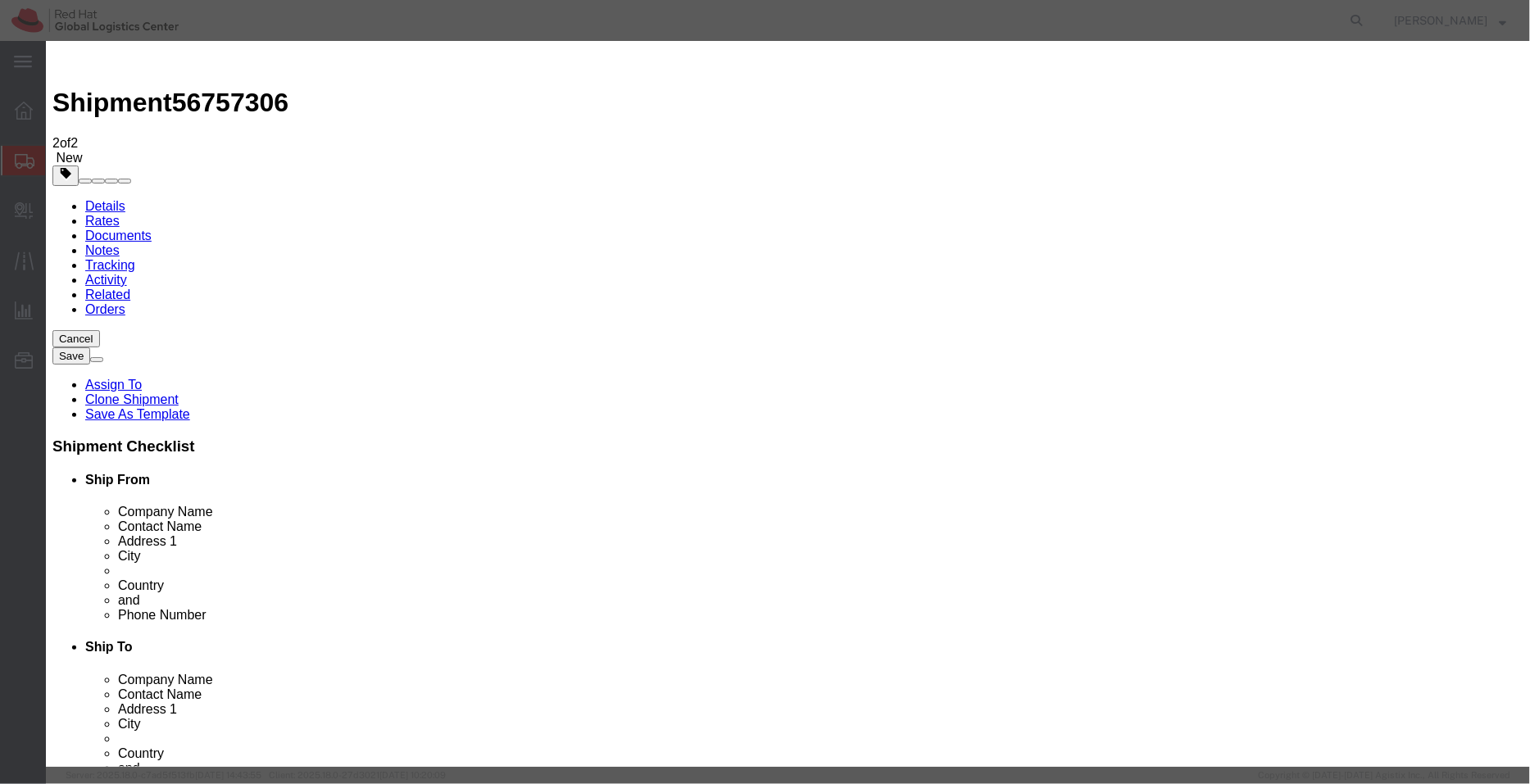
click div "Edit content Commodity library Product Name Water Bottles Pieces 25.00 Select B…"
paste textarea "BPA free (sample - not for sale, value for customs purpose only)"
type textarea "BPA free (sample - not for sale, value for customs purpose only) with a simple …"
type input "7323000000"
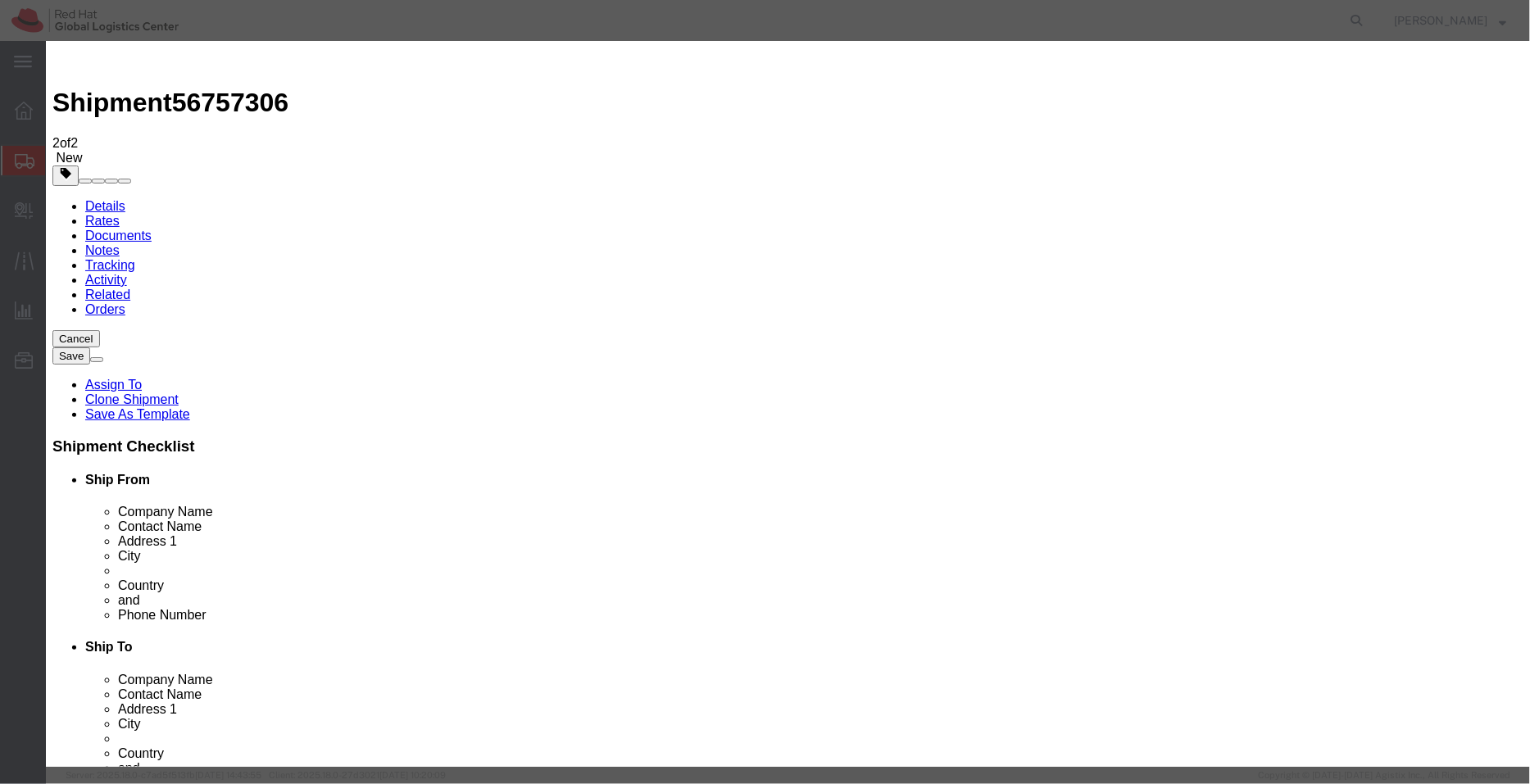
drag, startPoint x: 503, startPoint y: 157, endPoint x: 395, endPoint y: 157, distance: 108.0
click div "Pieces 25.00 Select Bag Barrels 100Board Feet Bottle Box Blister Pack Carats Ca…"
type input "1"
type input "12.11"
click div "Commodity library Product Name Water Bottles Pieces 1 Select Bag Barrels 100Boa…"
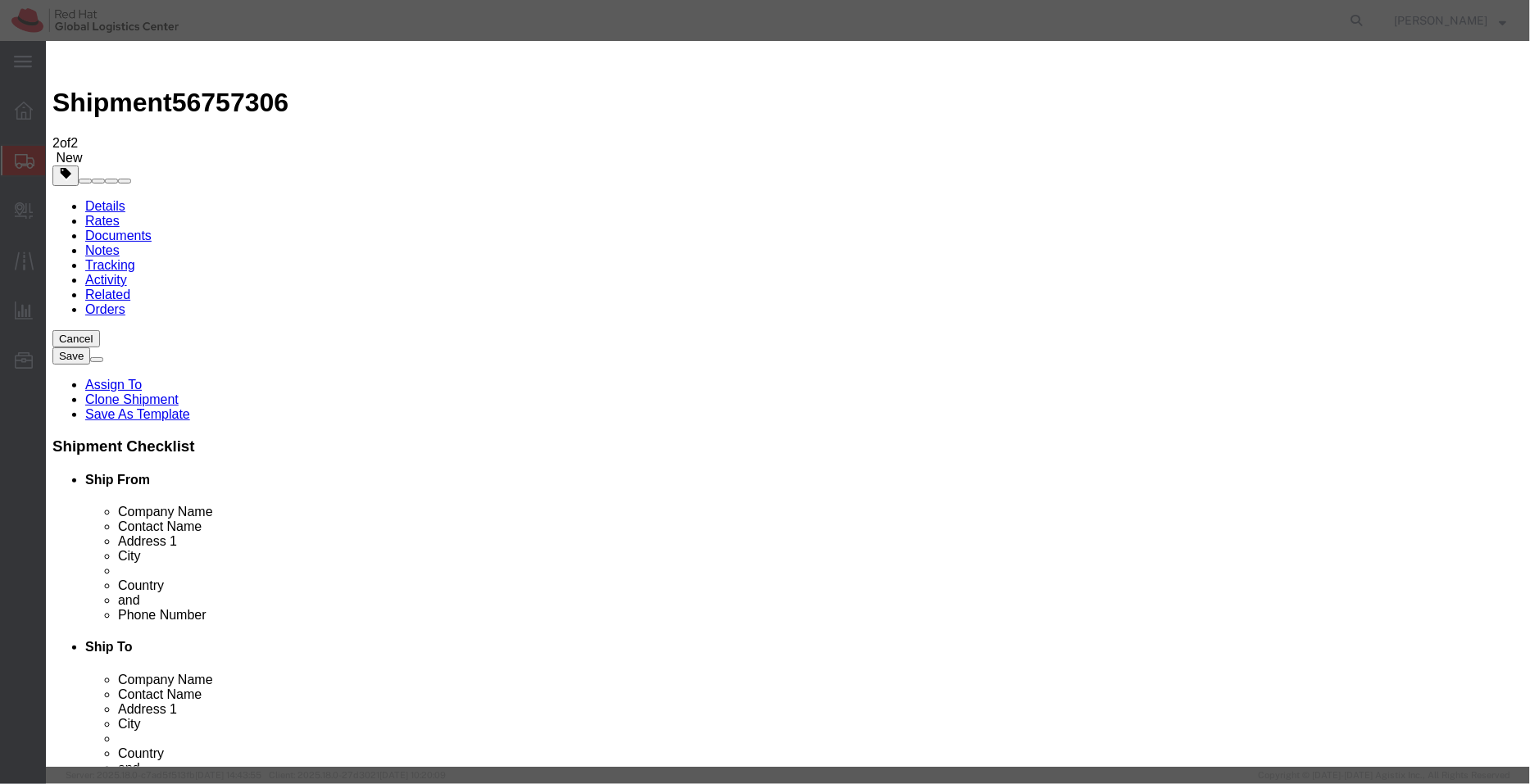
drag, startPoint x: 484, startPoint y: 161, endPoint x: 420, endPoint y: 153, distance: 64.5
click div "Pieces 1 Select Bag Barrels 100Board Feet Bottle Box Blister Pack Carats Can Ca…"
type input "25"
type input "302.75"
click div "Commodity library"
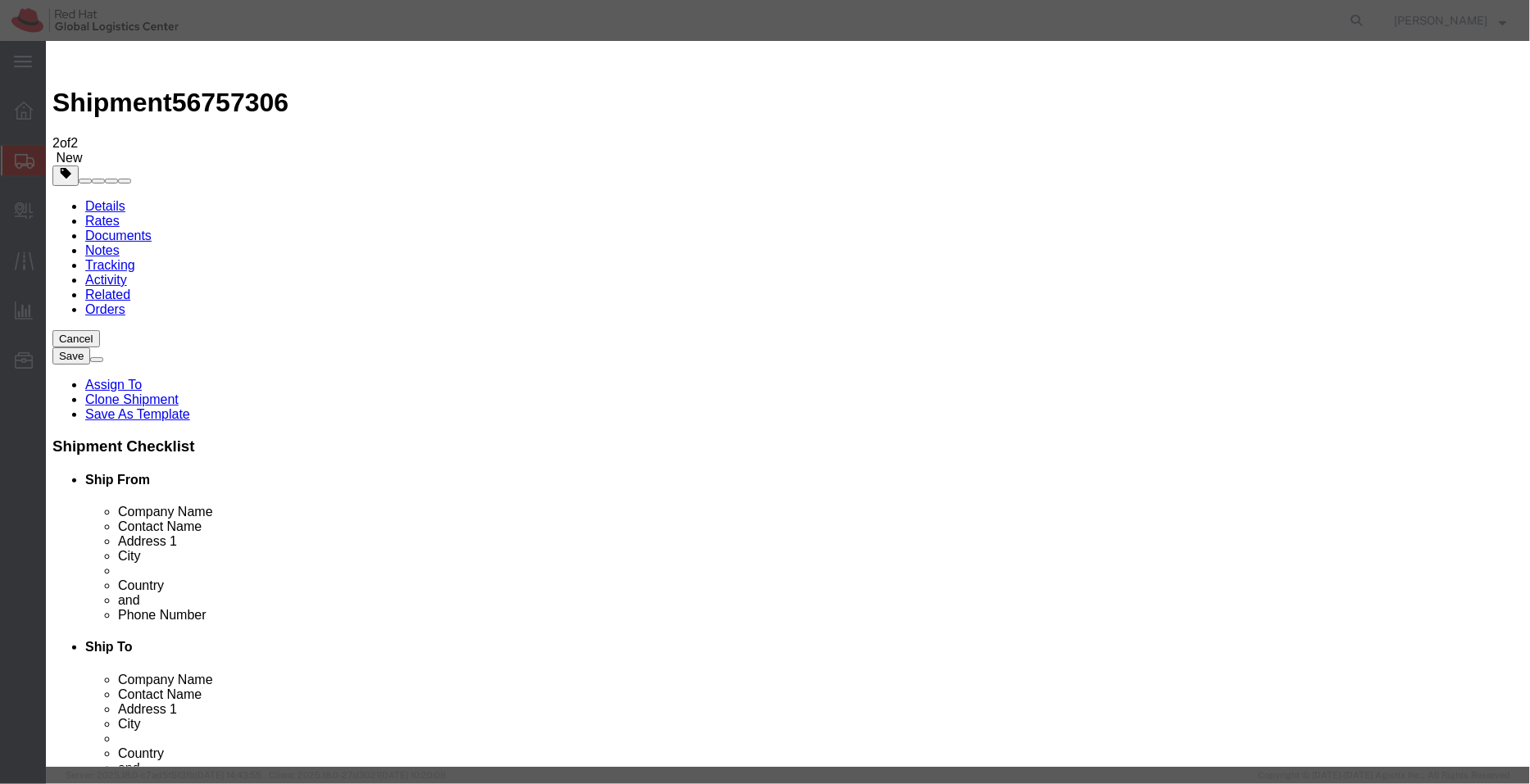
click button "Save & Close"
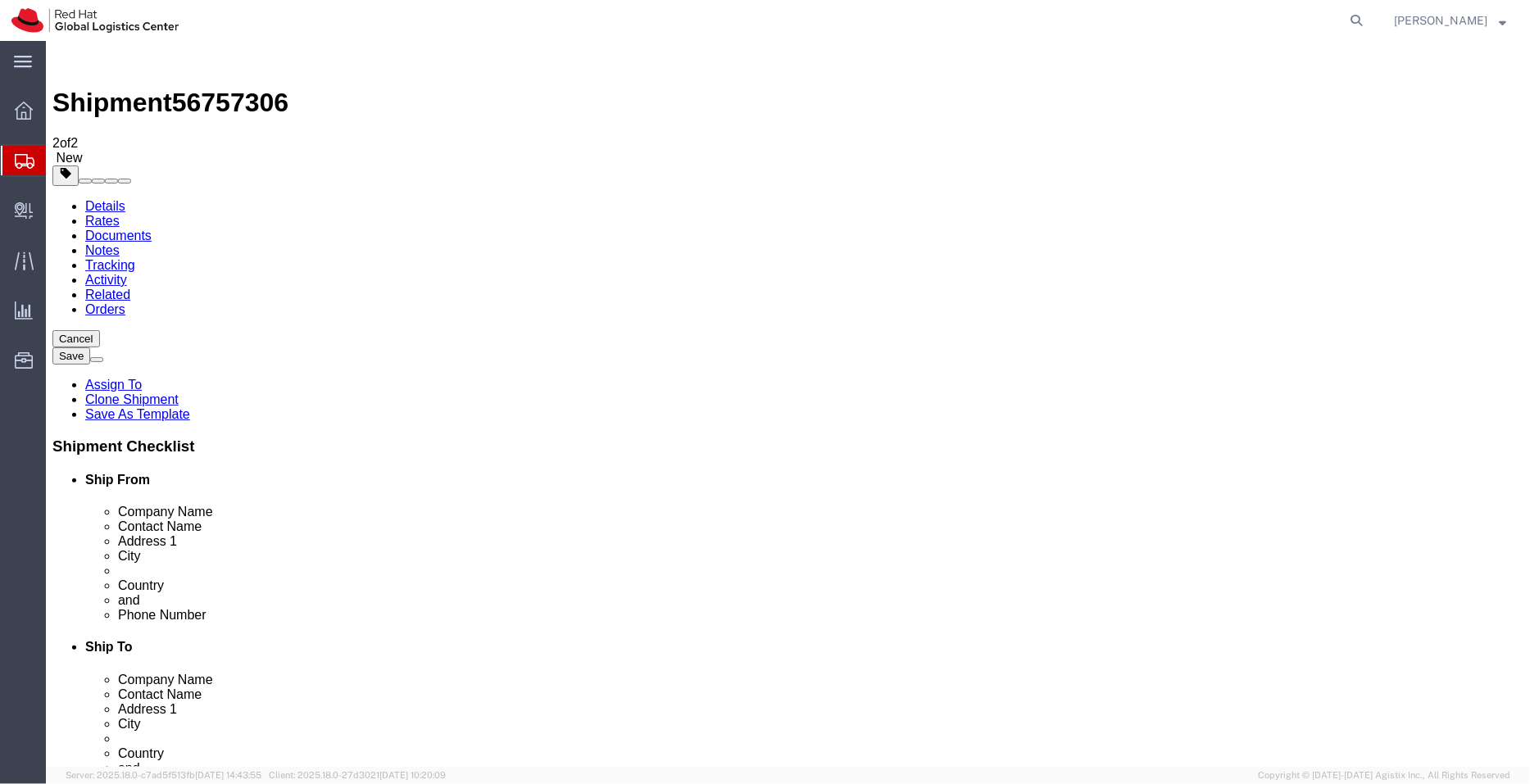
click link "Shipment Information"
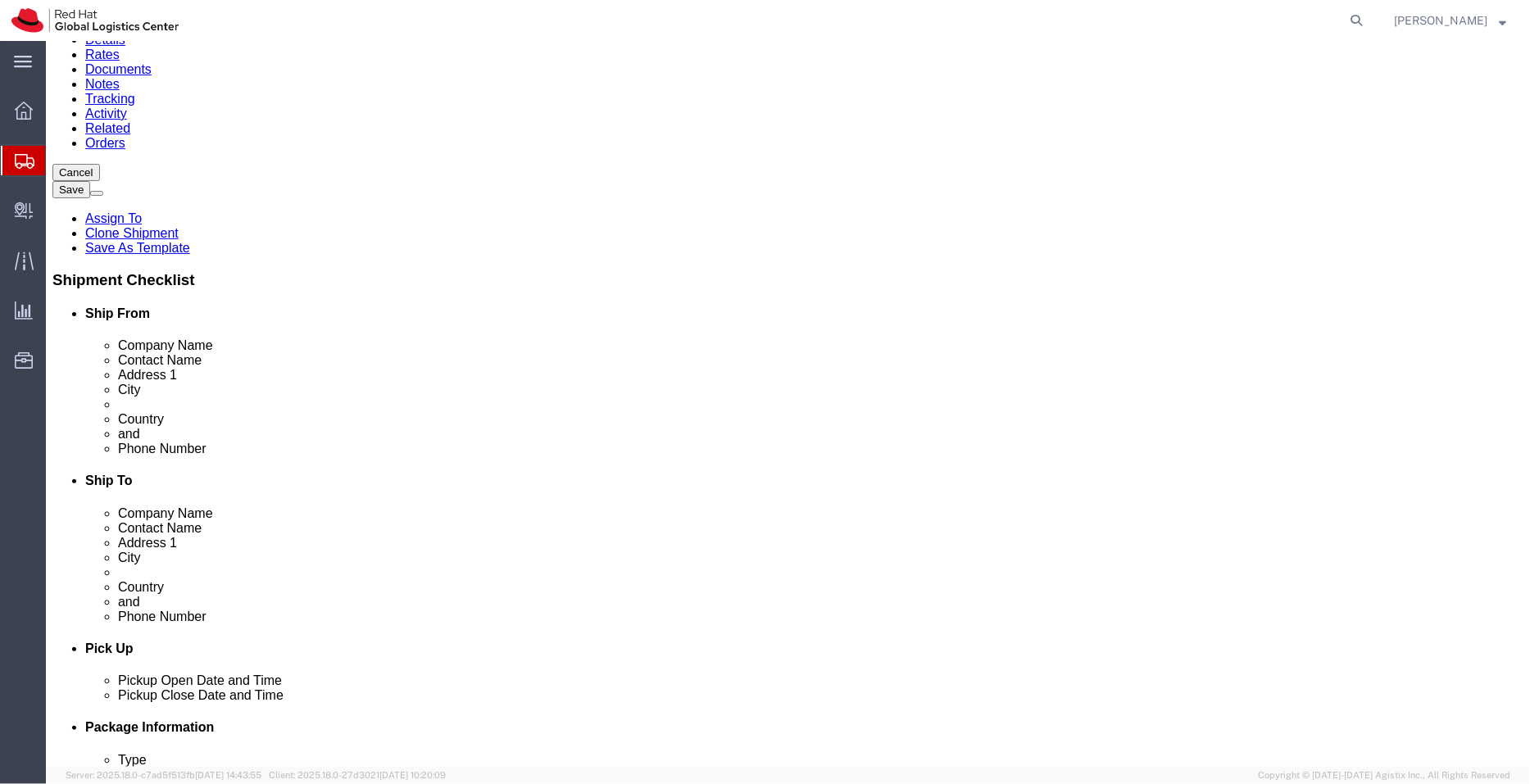
scroll to position [170, 0]
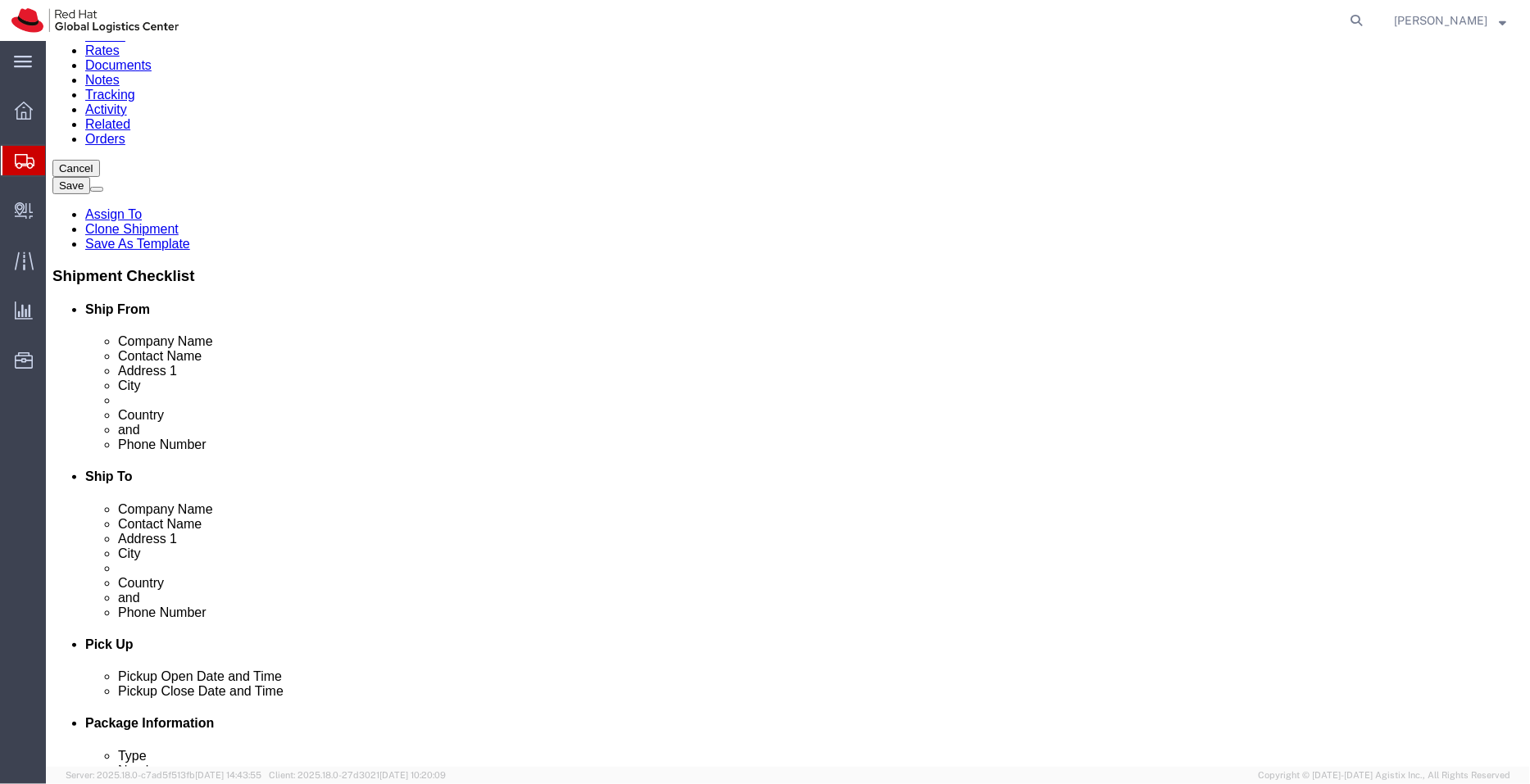
click link "ADDITIONAL INFORMATION"
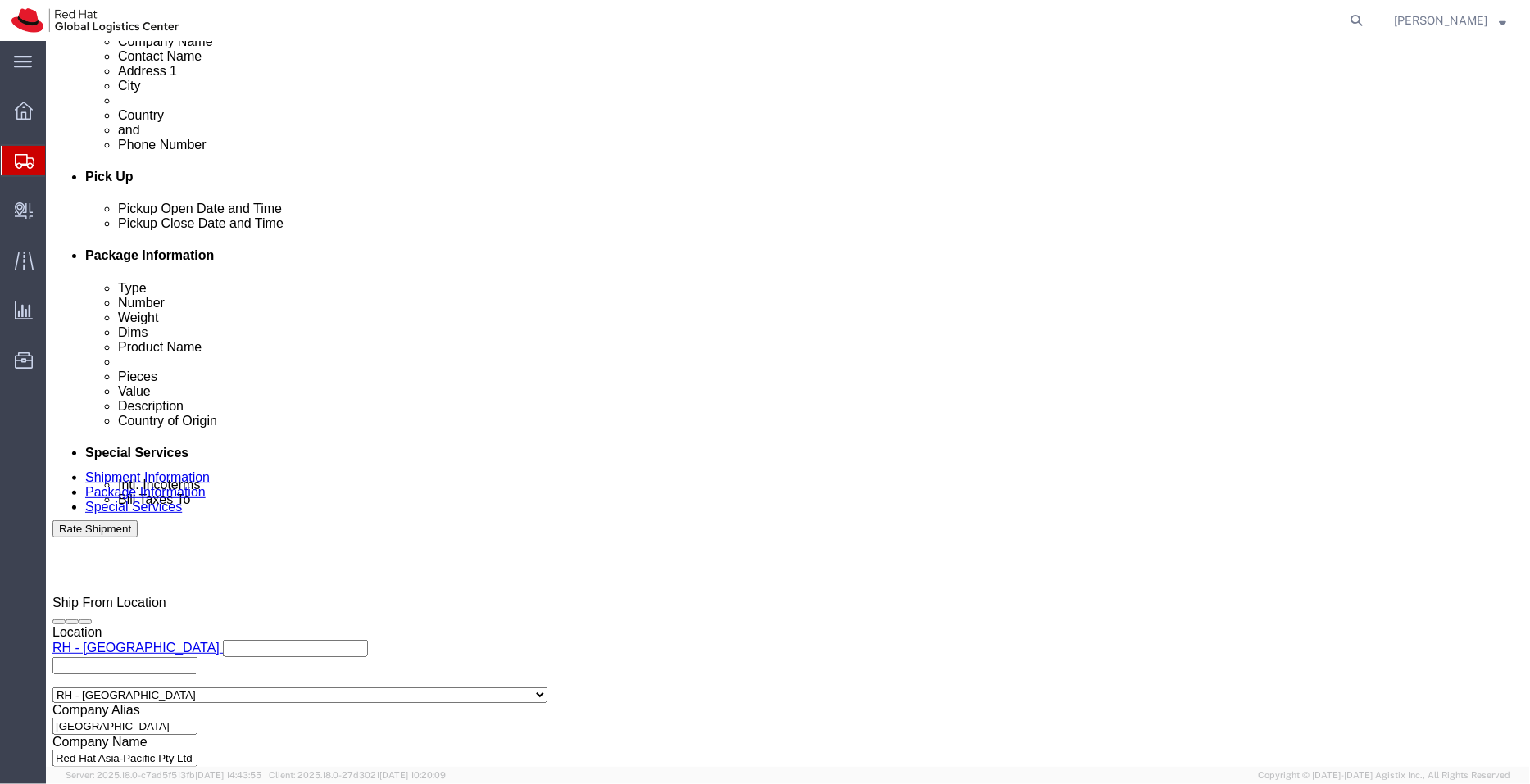
scroll to position [643, 0]
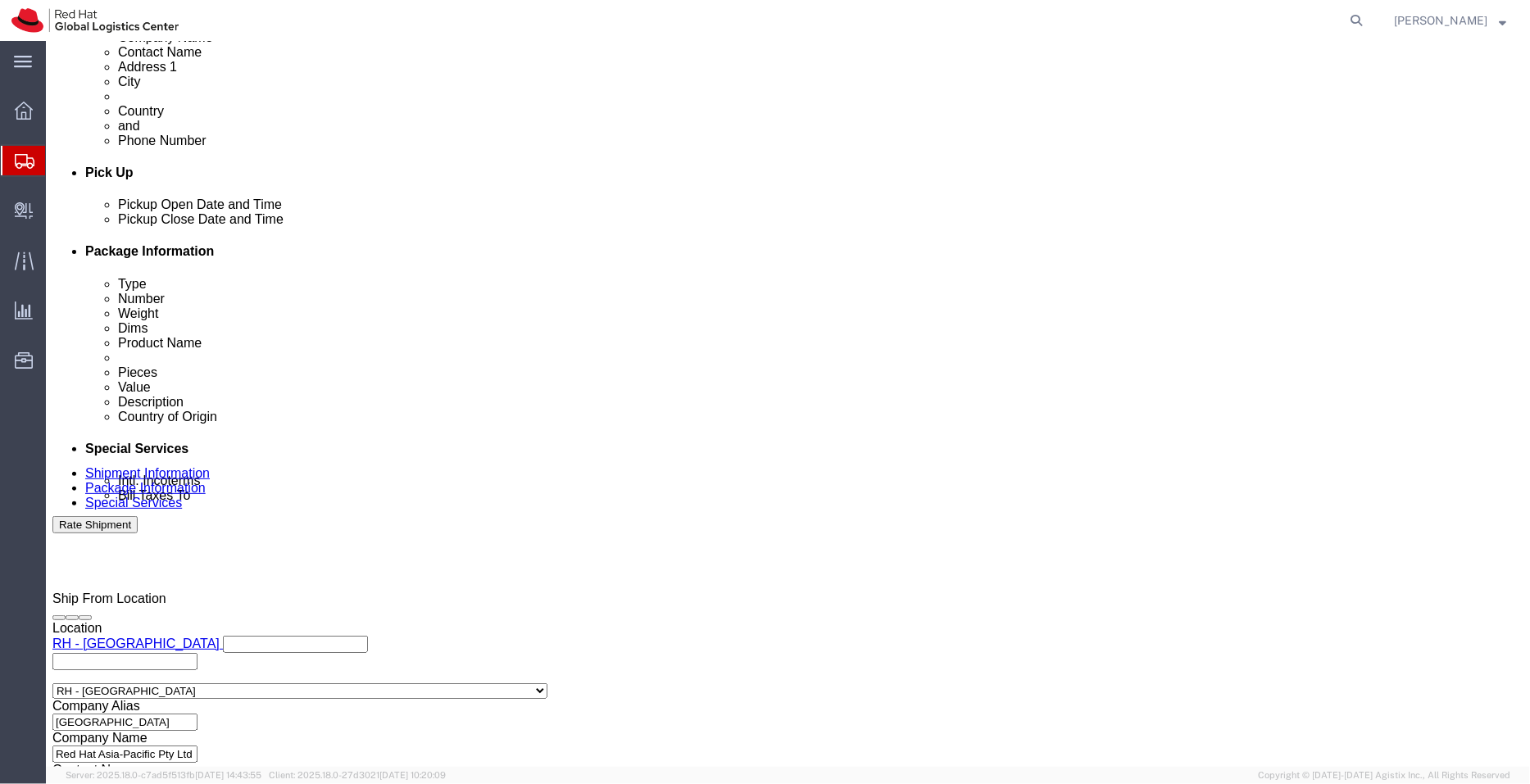
click link "Package Information"
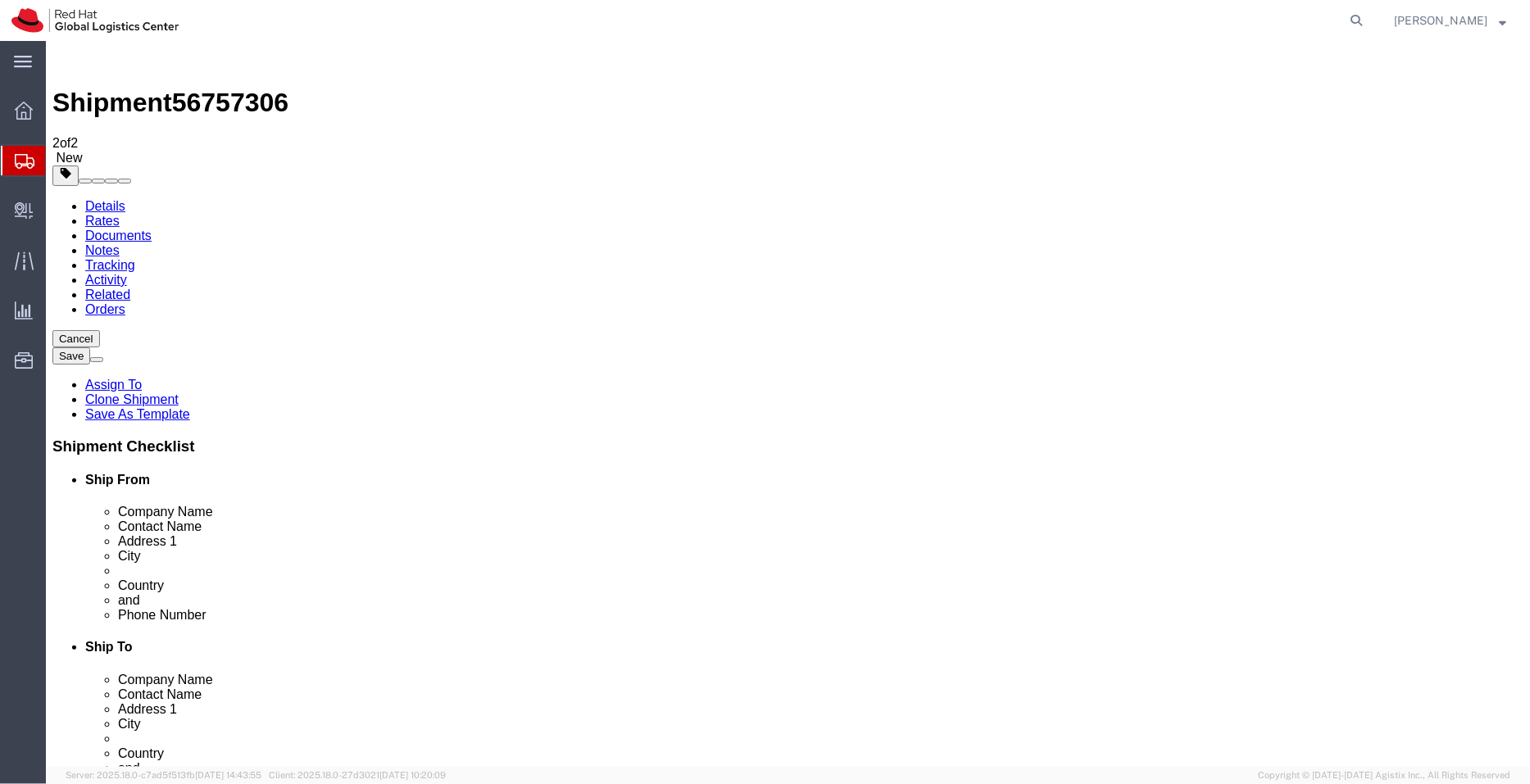
click link "Special Services"
click select "Select Free of Charge Free of Cost NET 30 NET 45 NET 60 See Comment"
select select "FREE_OF_COST"
click select "Select Free of Charge Free of Cost NET 30 NET 45 NET 60 See Comment"
click select "Select Gift Personal Effects Repair/Warranty Return Sample Sold Temporary/Not S…"
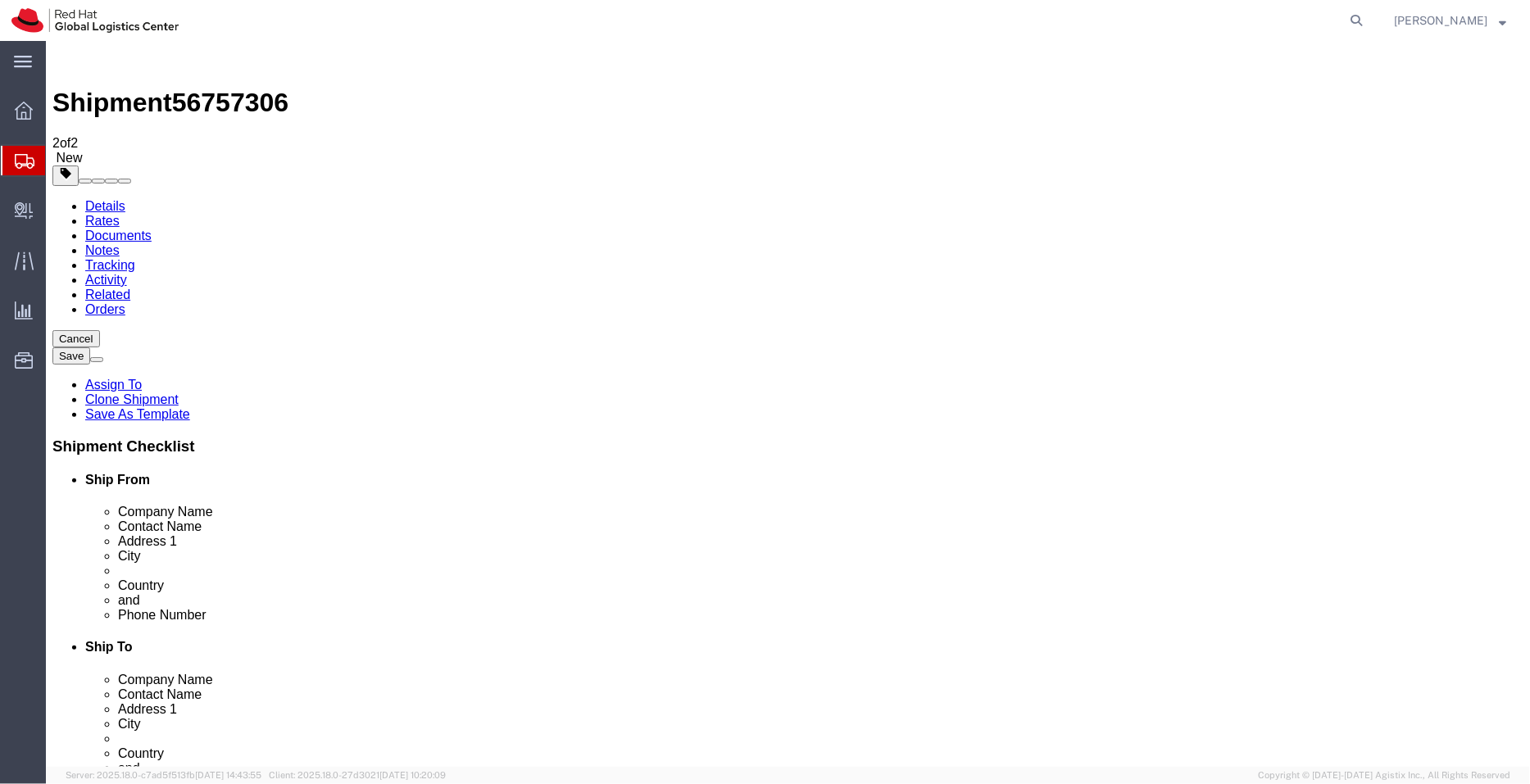
select select "SAMPLE"
click select "Select Gift Personal Effects Repair/Warranty Return Sample Sold Temporary/Not S…"
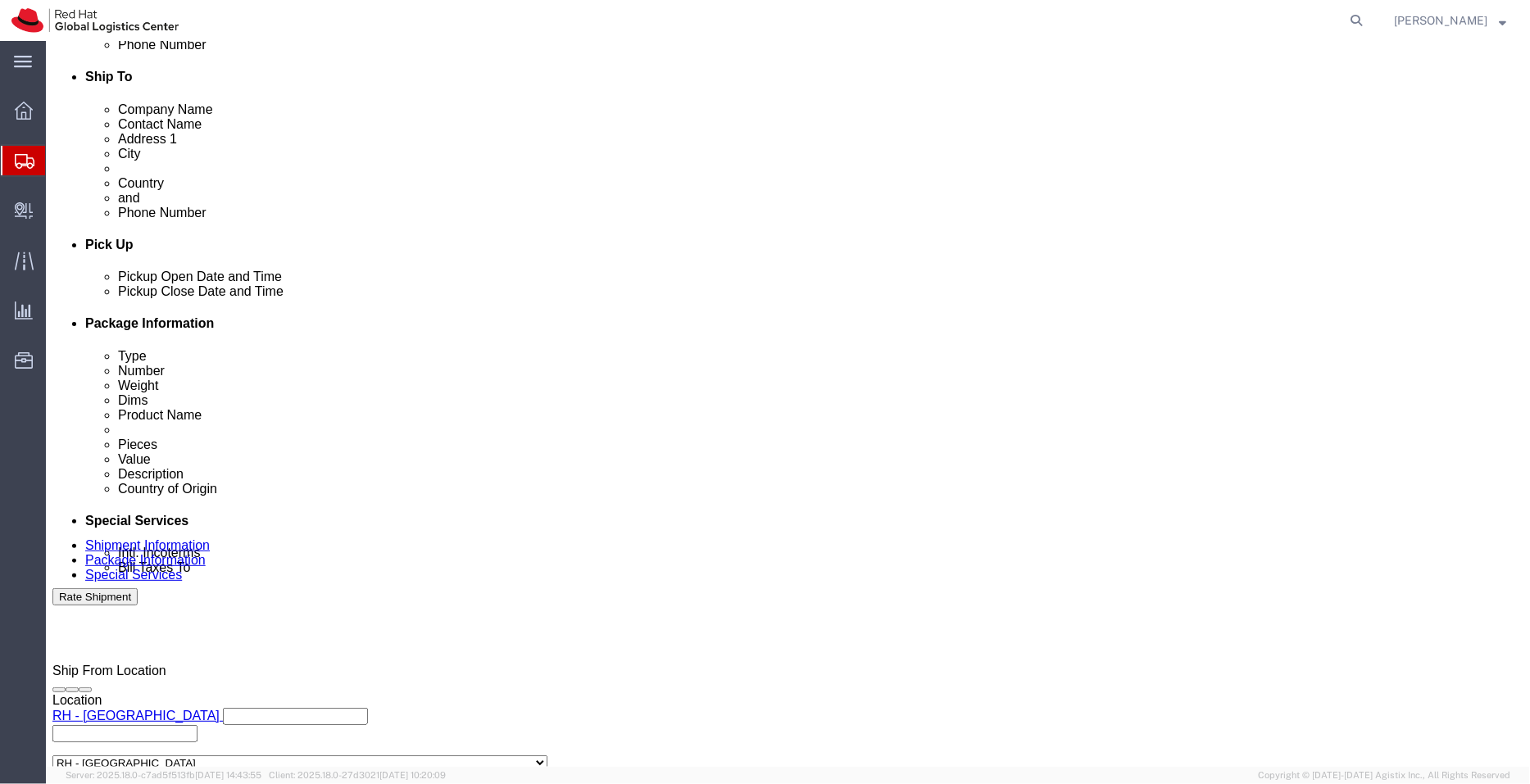
scroll to position [582, 0]
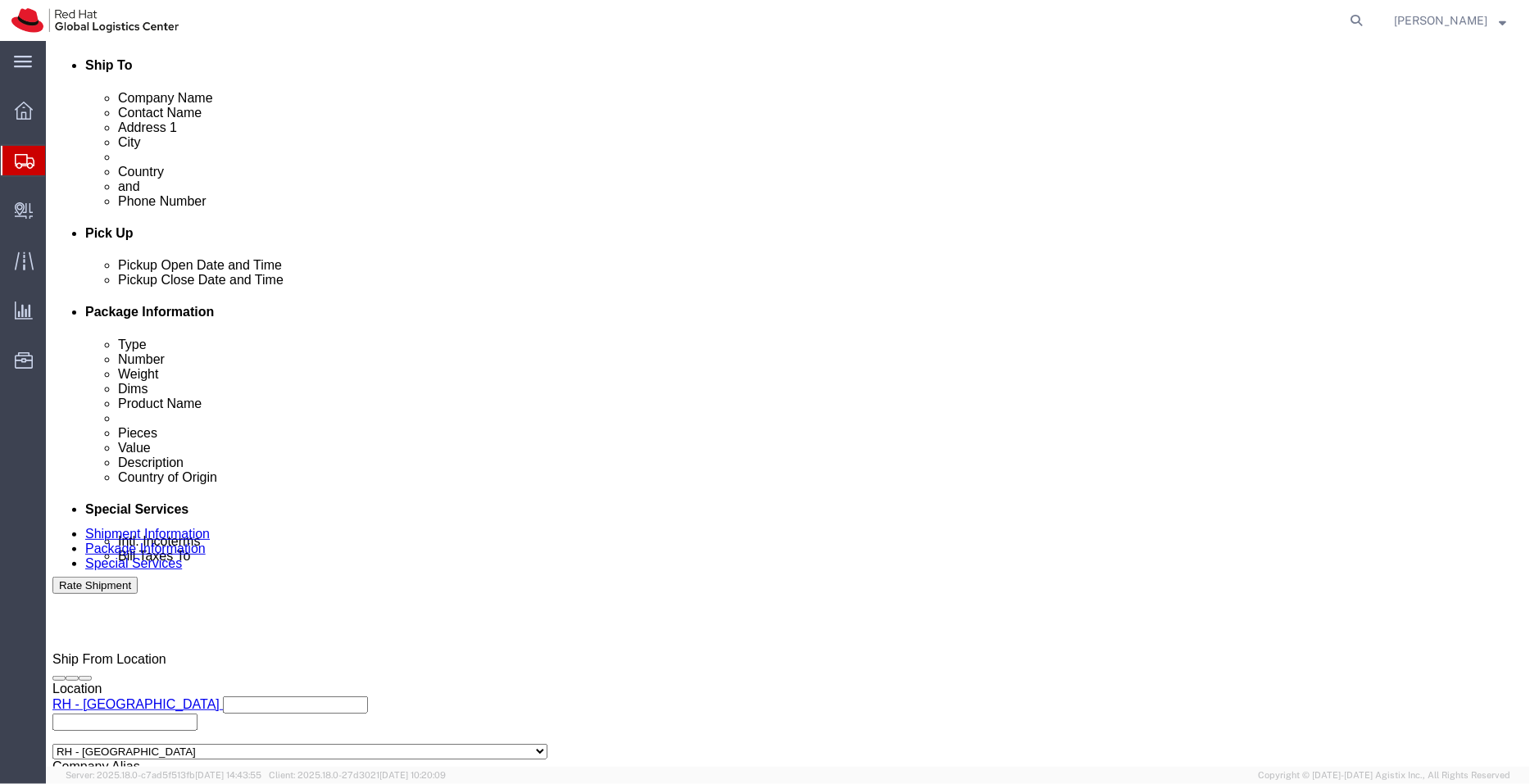
click textarea
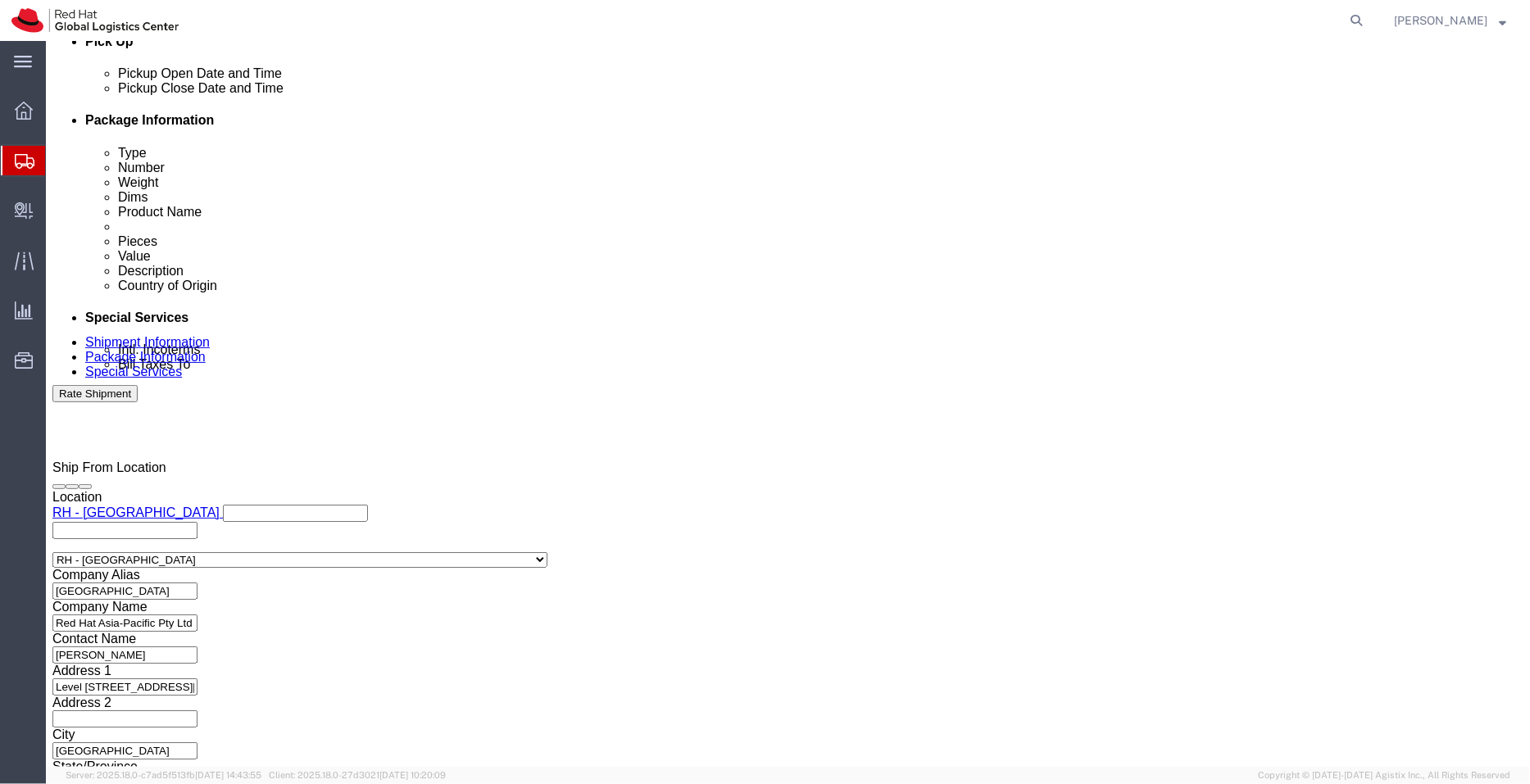
scroll to position [779, 0]
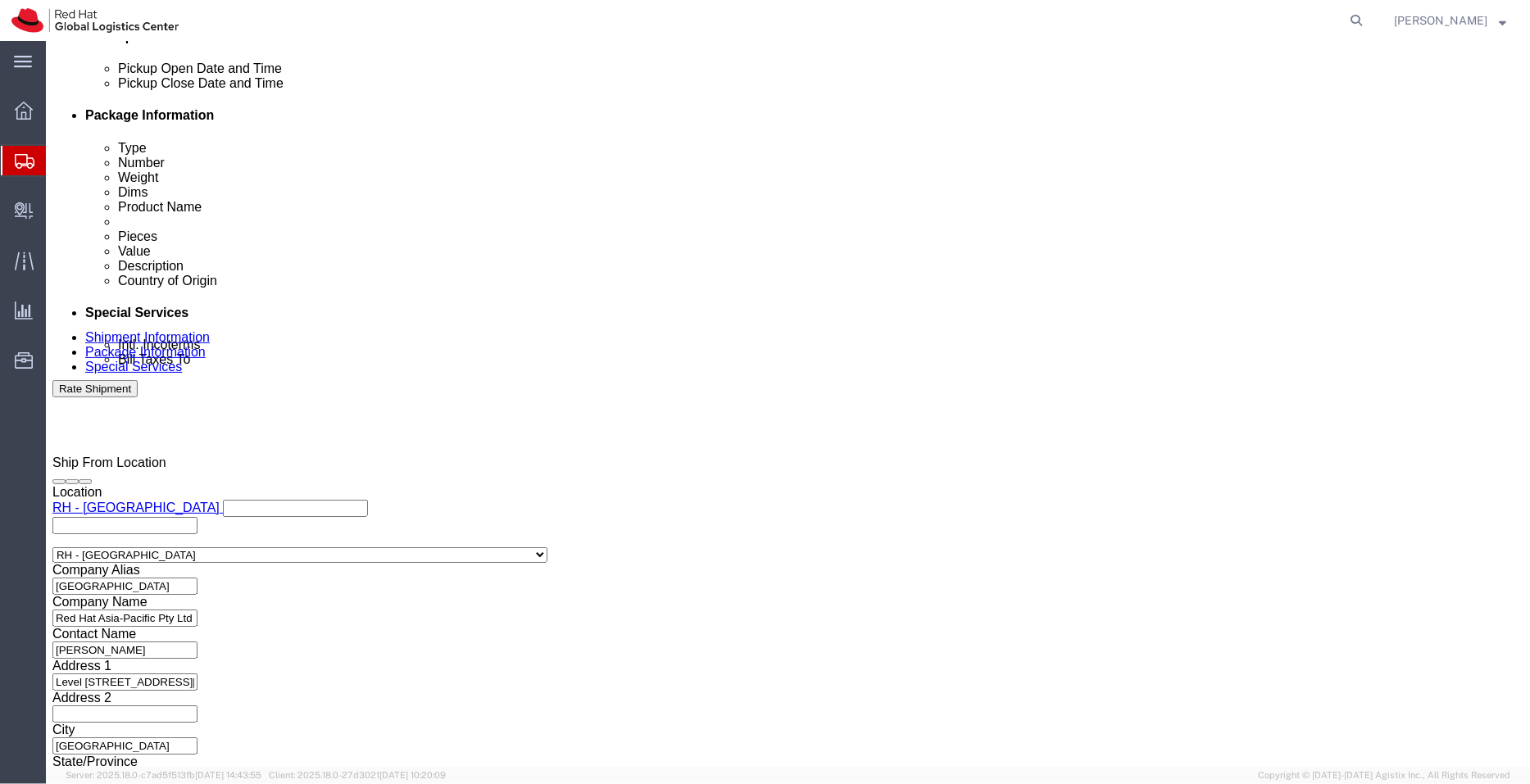
type textarea "Water Bottles - Red Hat branded"
click icon
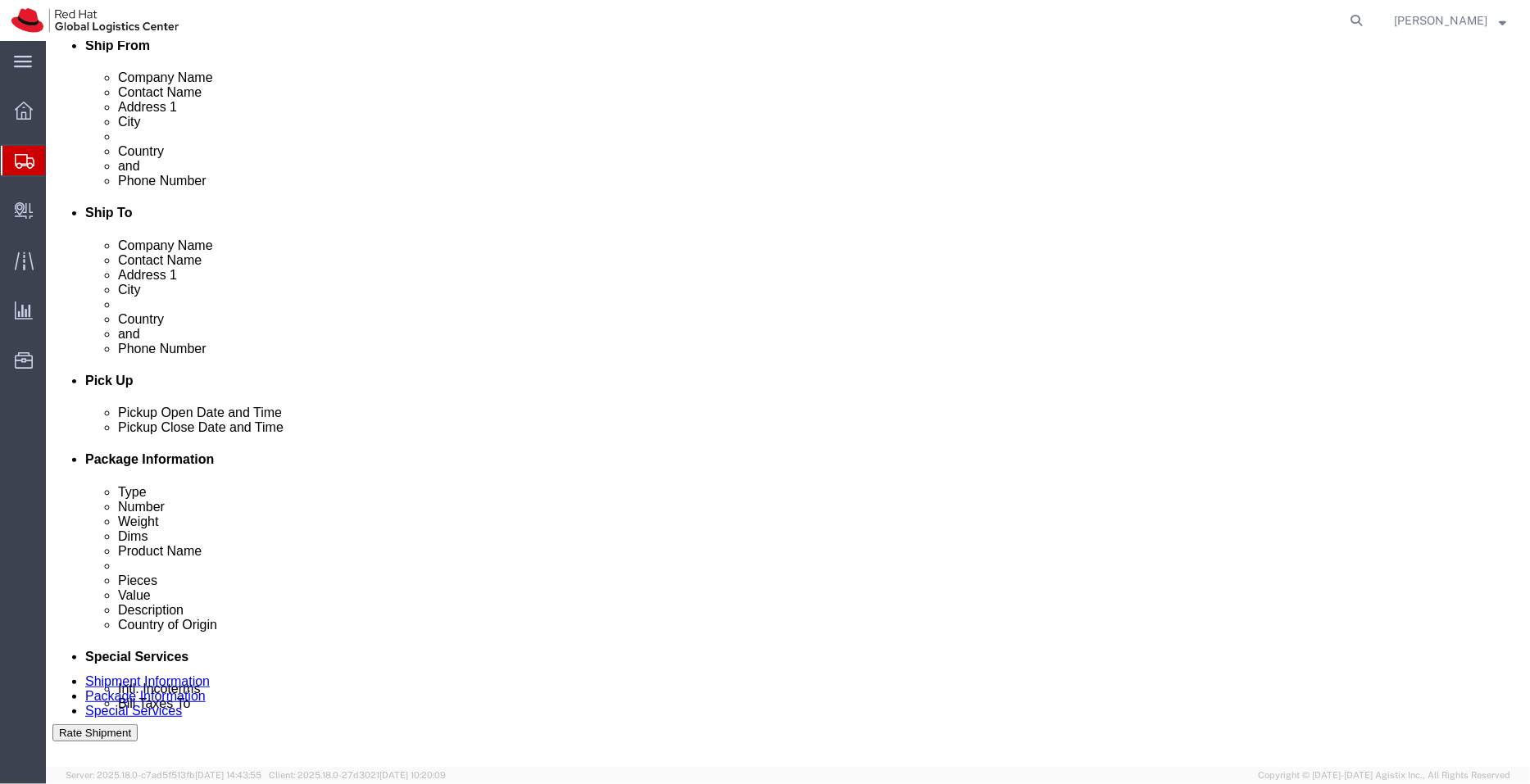
scroll to position [432, 0]
click link "Special Services"
click button "Rate Shipment"
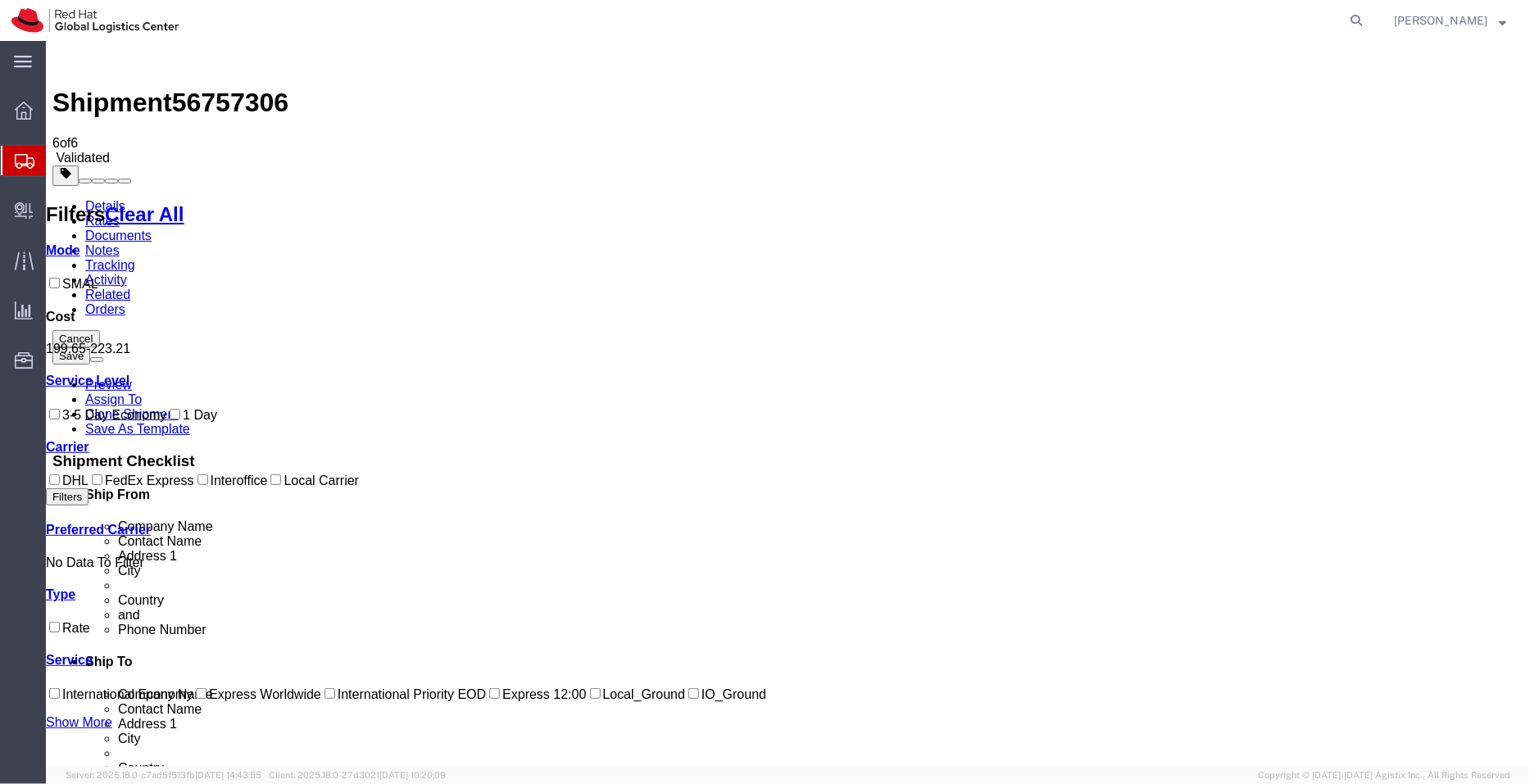
click at [106, 198] on link "Details" at bounding box center [105, 205] width 40 height 14
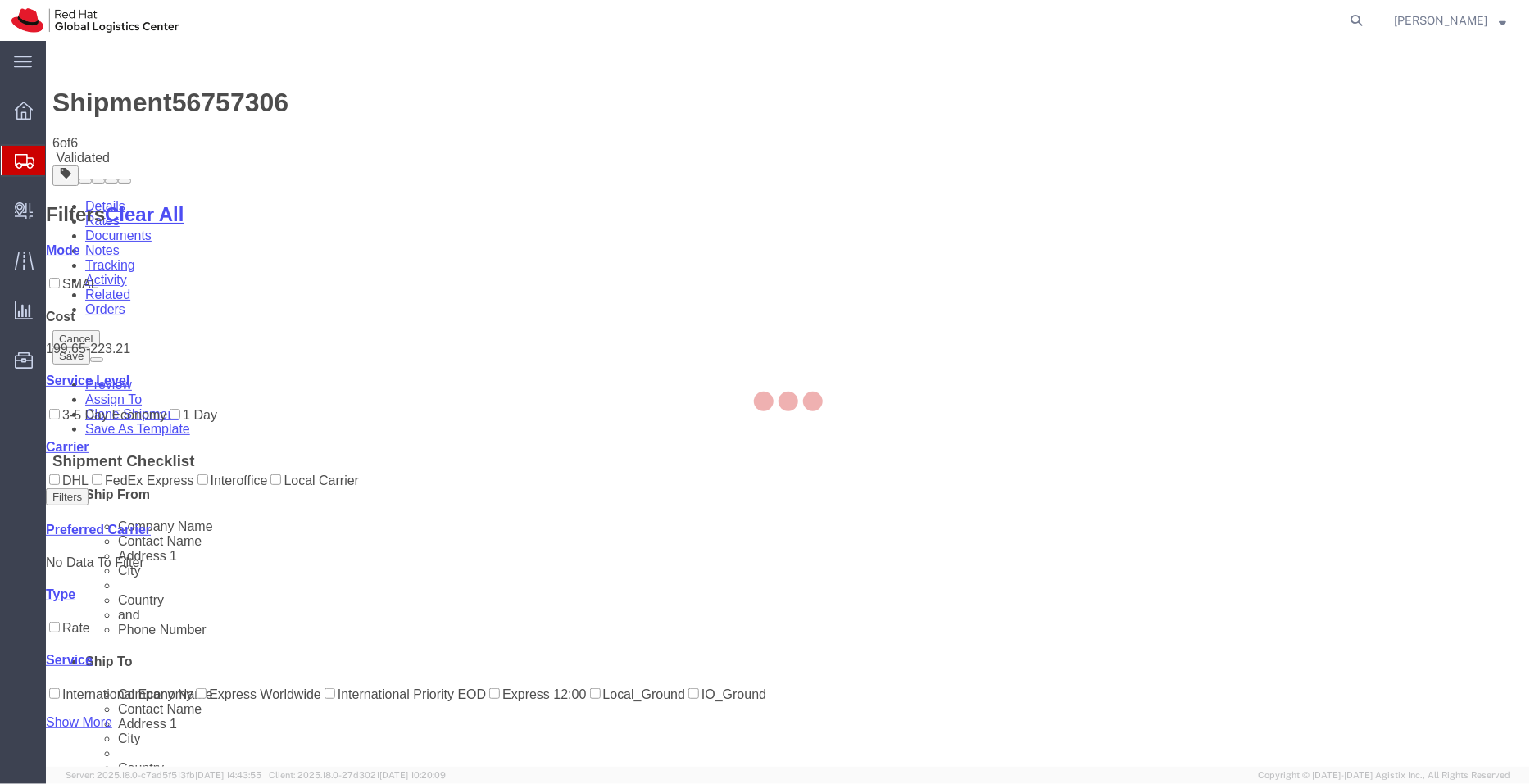
select select "50511"
select select "38422"
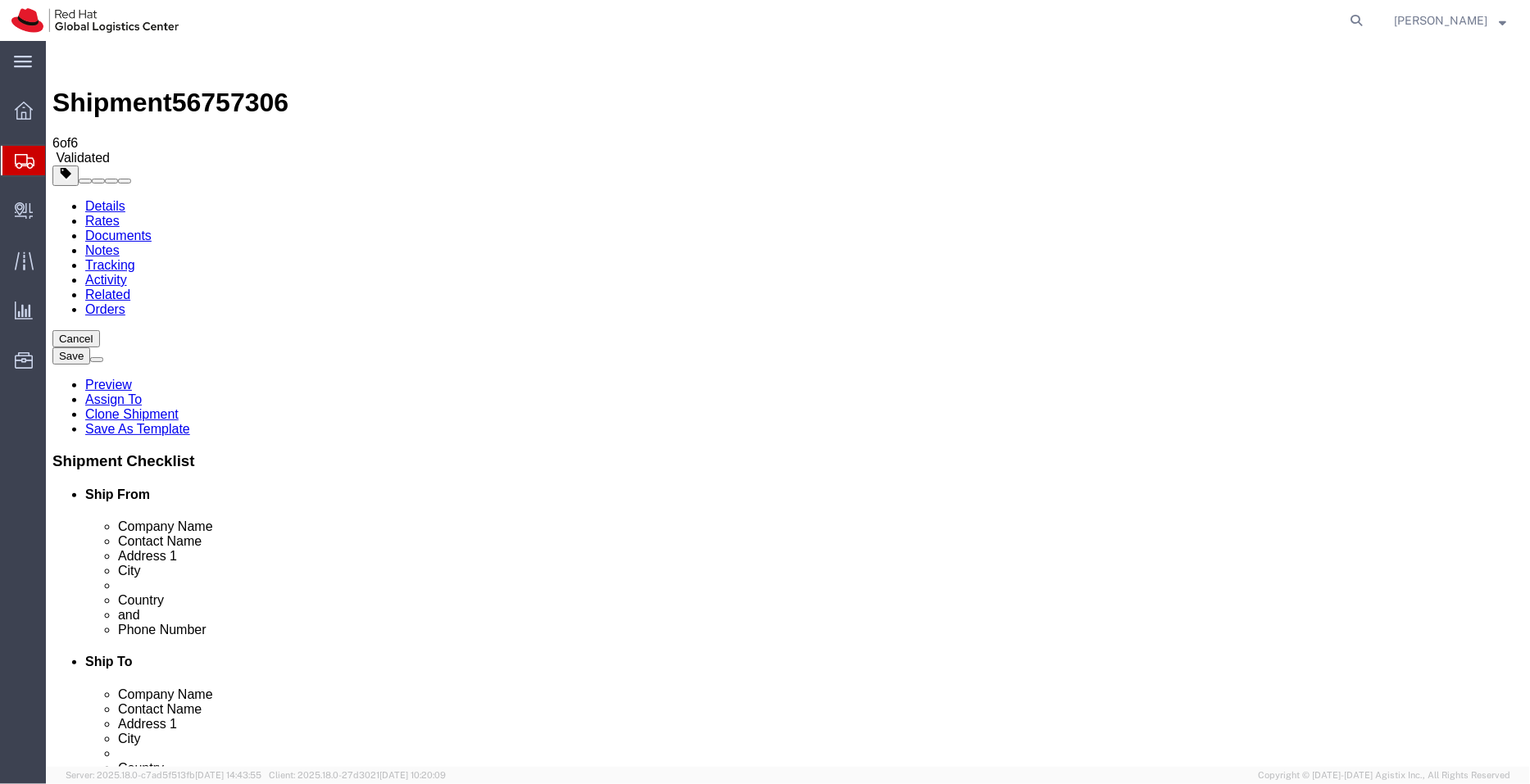
drag, startPoint x: 911, startPoint y: 588, endPoint x: 721, endPoint y: 573, distance: 190.6
click div "Location RH - Auckland - MSO Select My Profile Location RH - Amsterdam - MSO RH…"
type input "apaclogistics@redhat.com"
click icon
click div "Please fix the following errors Ship From Location Location RH - Sydney Select …"
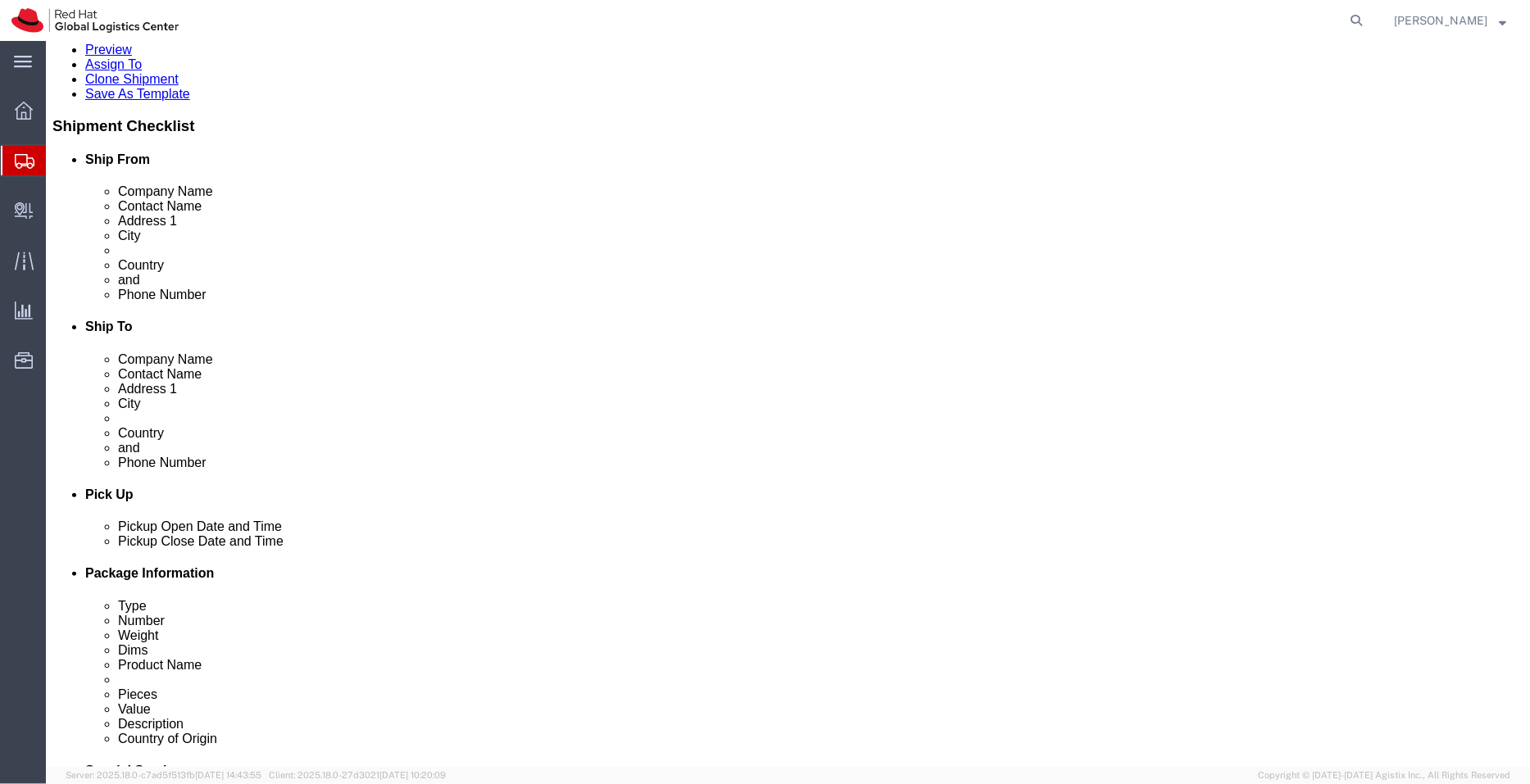
scroll to position [508, 0]
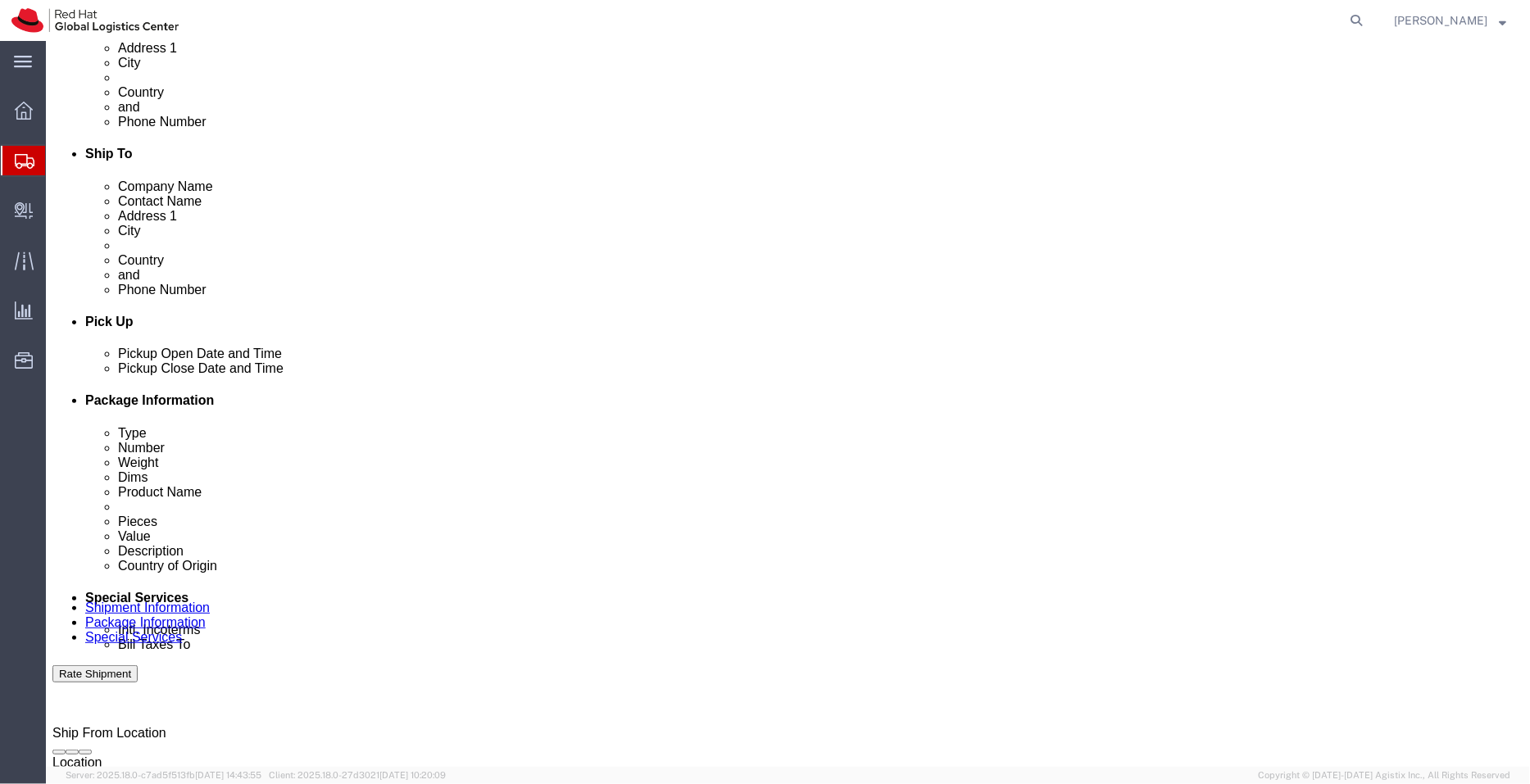
click input "text"
paste input "fpiliu@redhat.com"
type input "fpiliu@redhat.com"
click button "Rate Shipment"
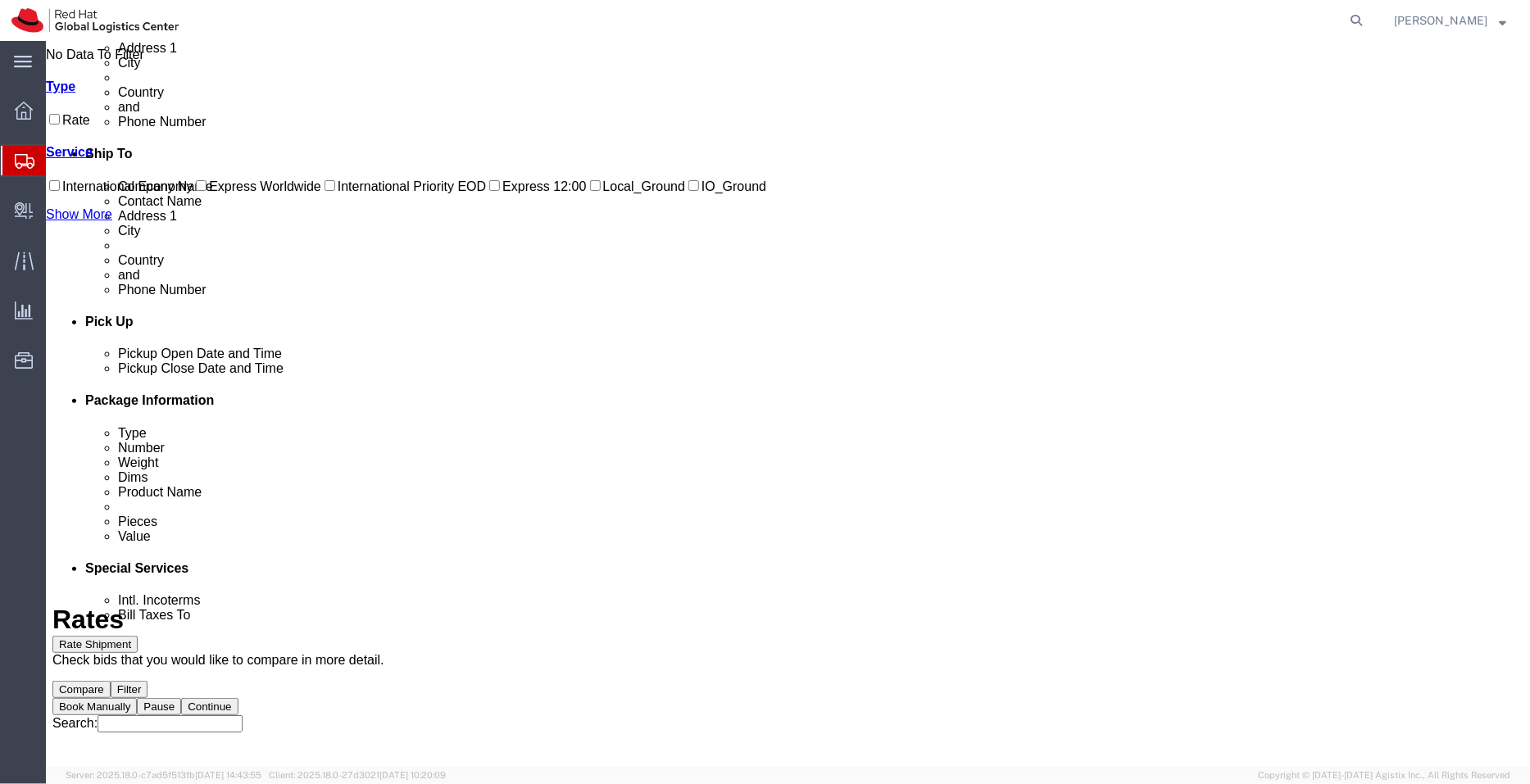
scroll to position [0, 0]
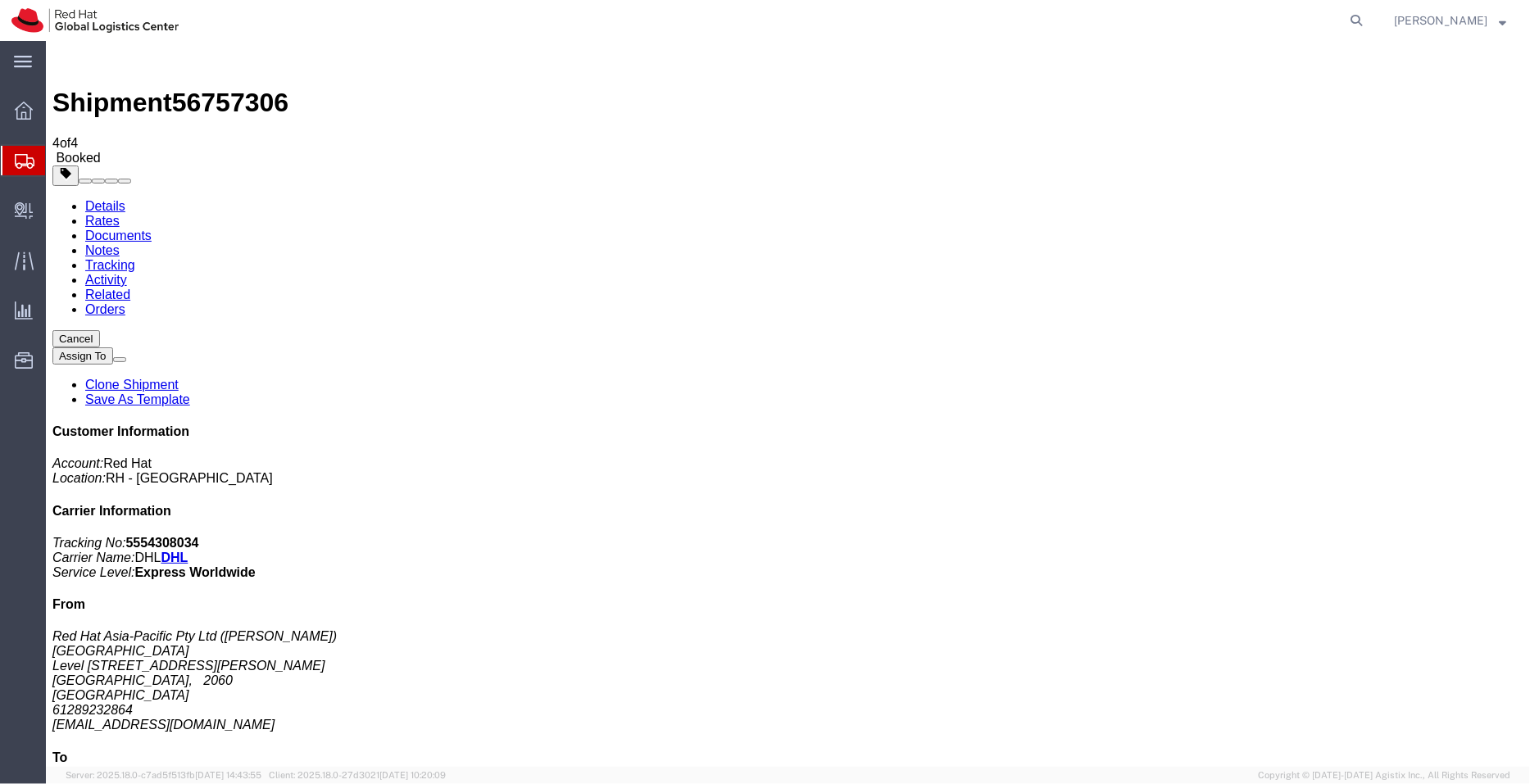
click at [100, 198] on link "Details" at bounding box center [105, 205] width 40 height 14
click link "Schedule pickup request"
drag, startPoint x: 823, startPoint y: 201, endPoint x: 604, endPoint y: 177, distance: 220.3
click div "Pickup & Delivery Dates 09/09/2025 15:00 - 09/09/2025 16:00 Pickup request numb…"
copy div "09/09/2025 15:00 - 09/09/2025 16:00 Pickup request number : CBJ250909080664"
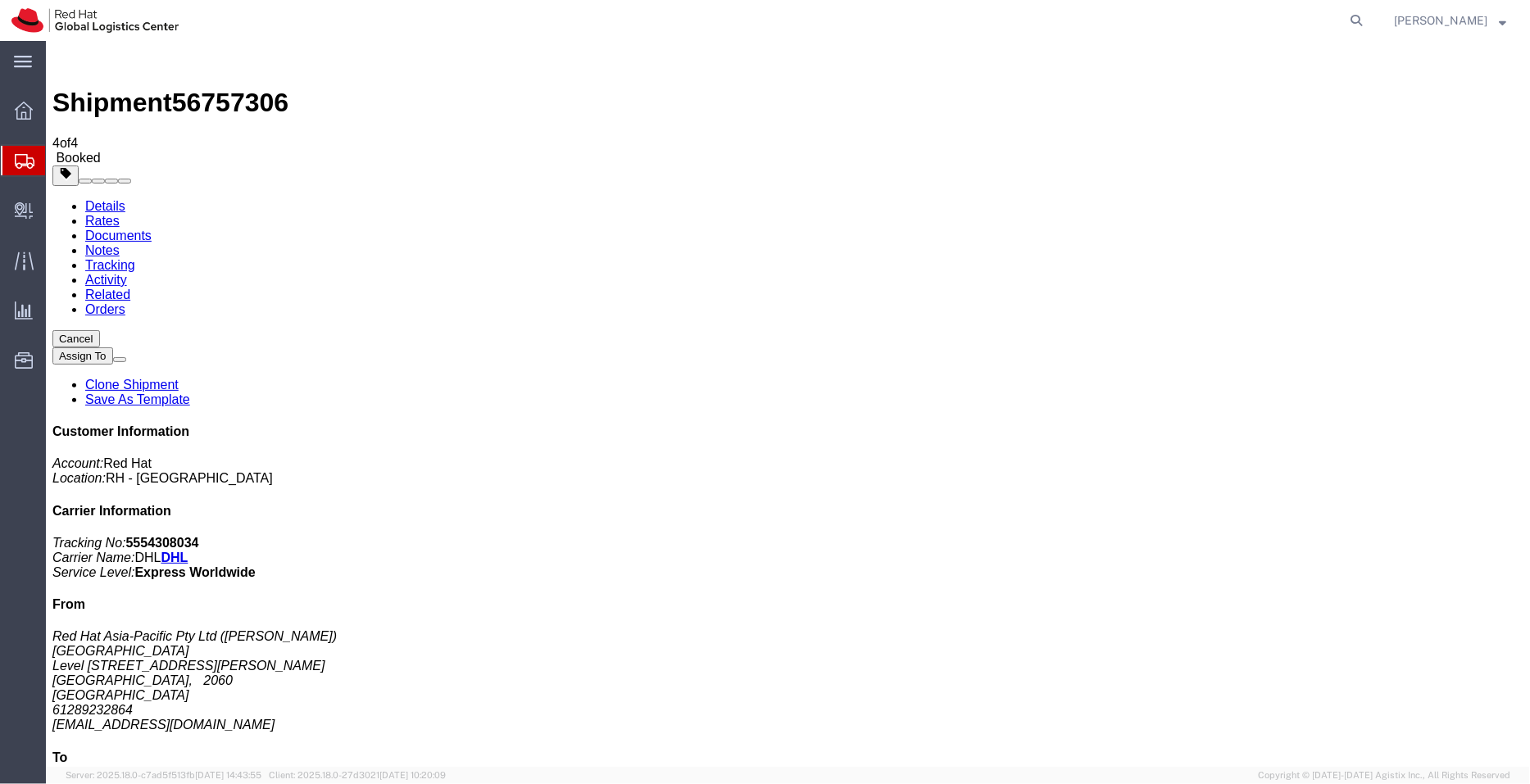
click link "Documents"
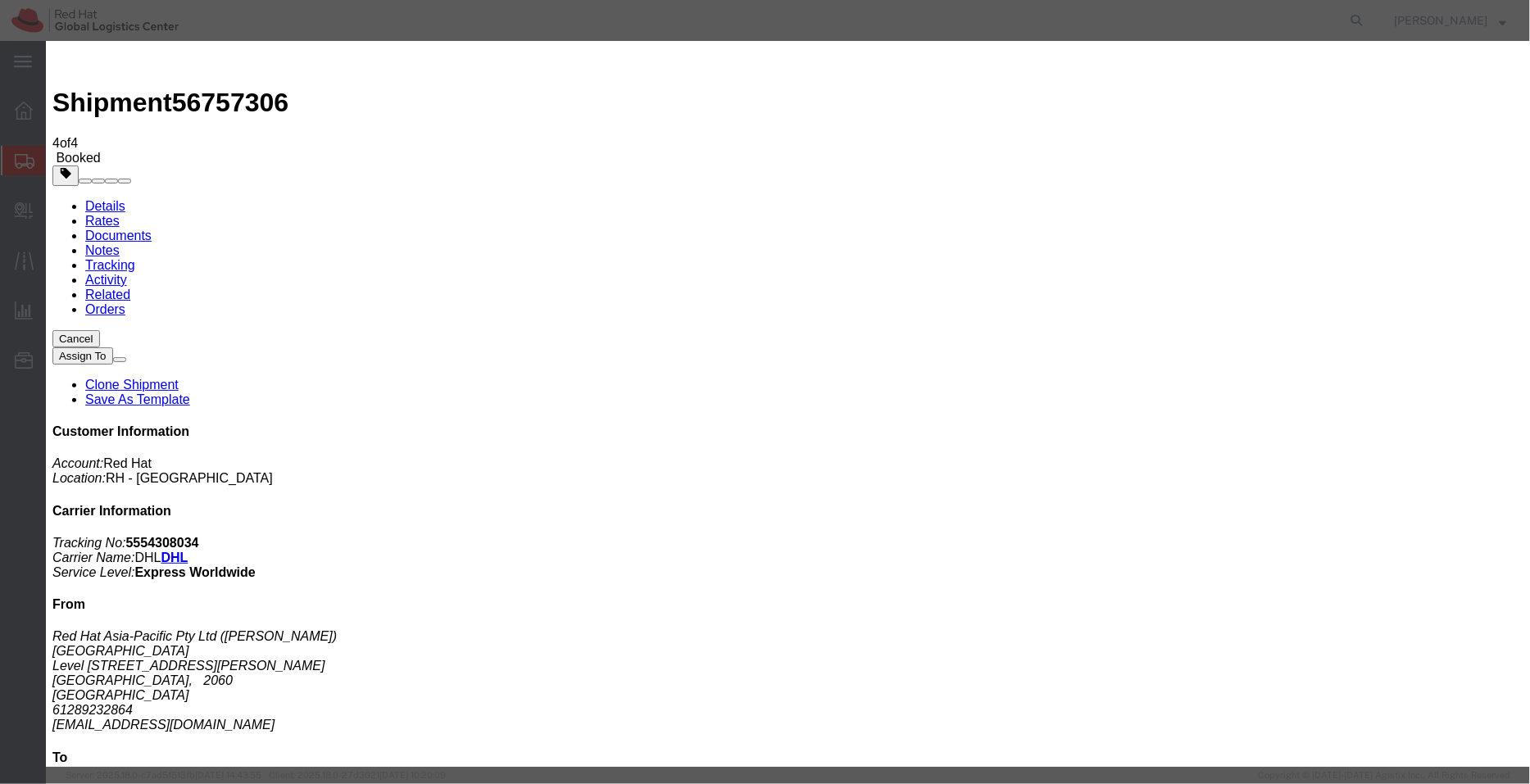
paste textarea "09/09/2025 15:00 - 09/09/2025 16:00 Pickup request number: CBJ250909080664"
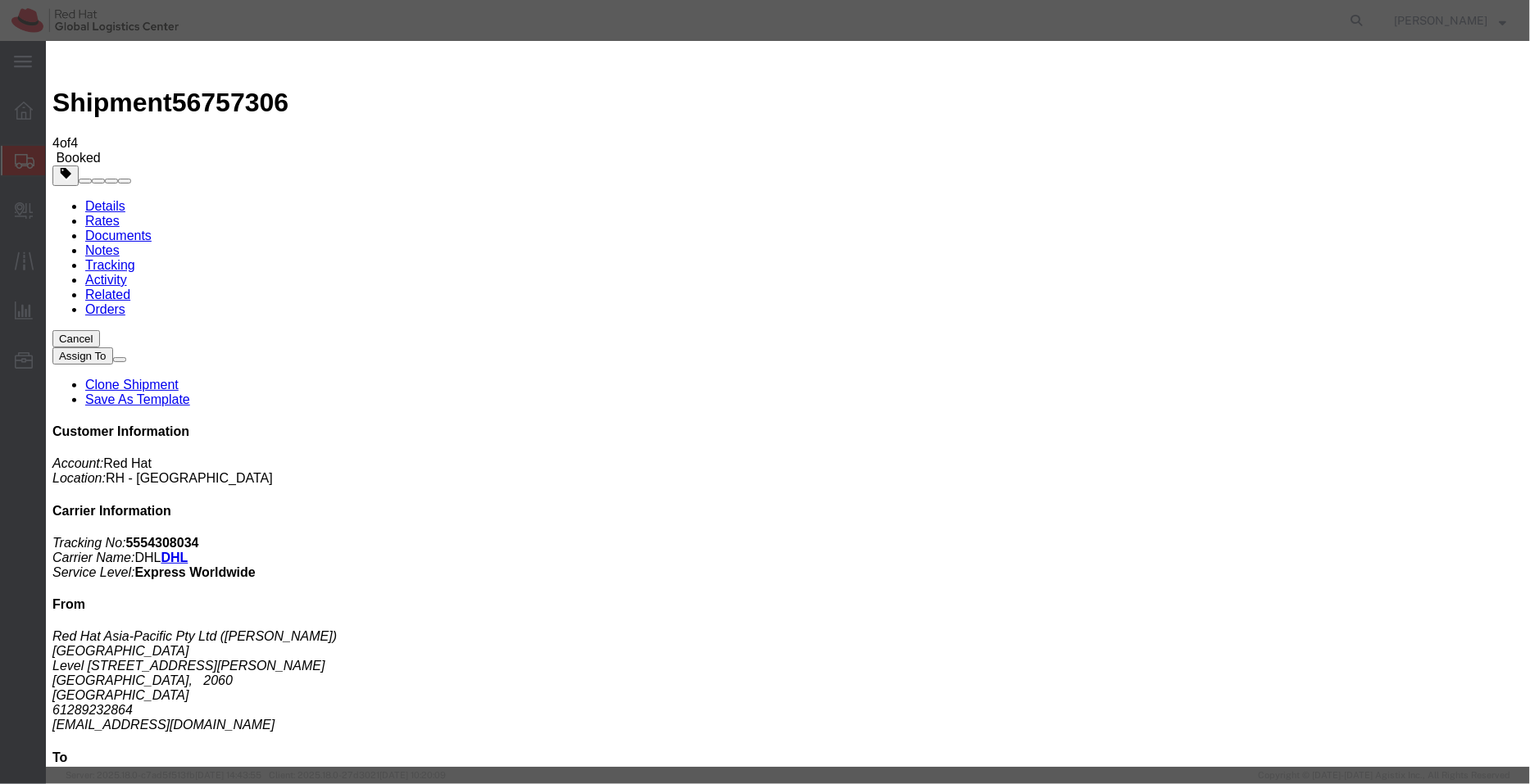
type textarea "Pickup date/time - 09/09/2025 15:00 - 09/09/2025 16:00 DHL Pickup request numbe…"
checkbox input "true"
type input "gcleary"
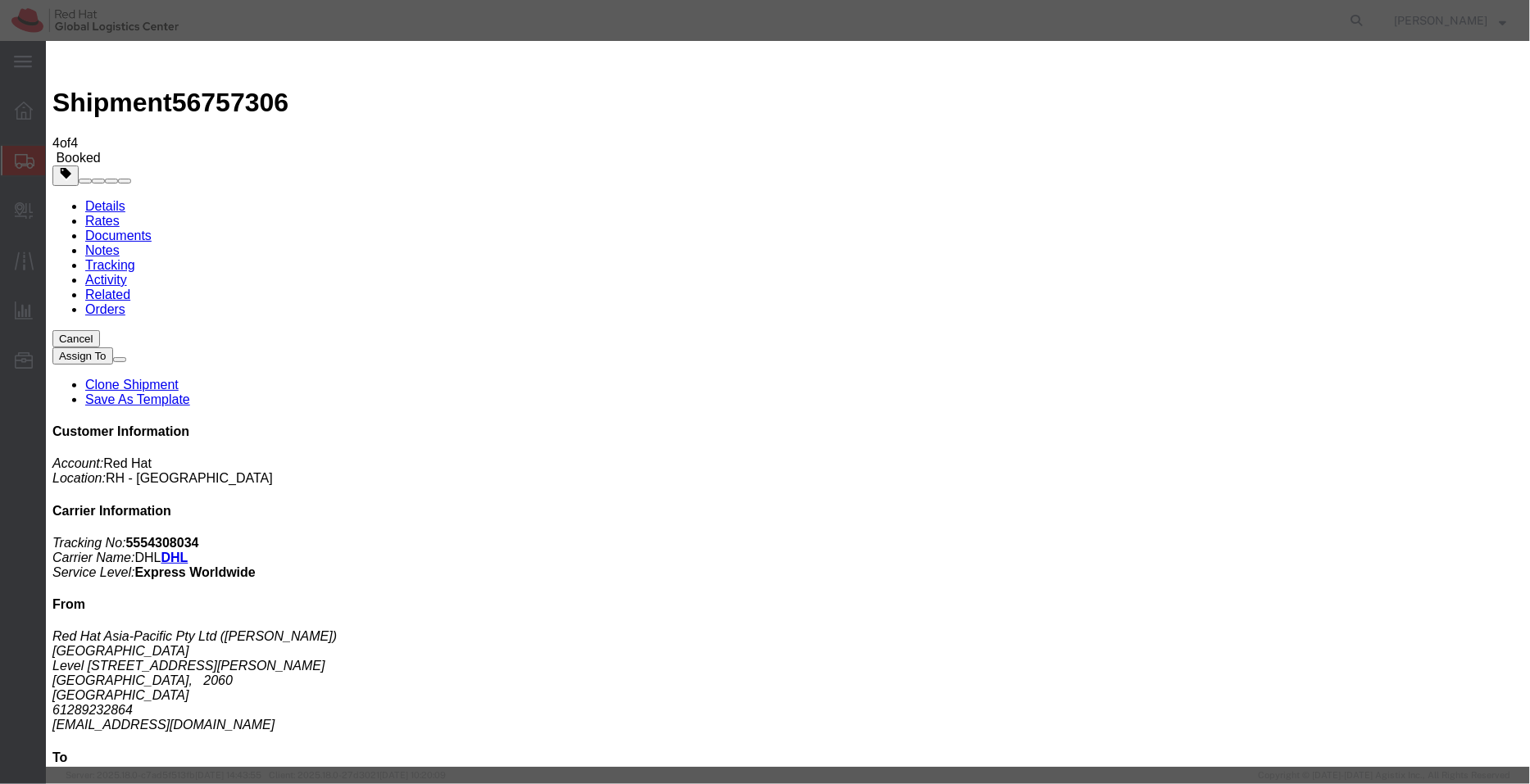
type input "gcleary@redhat.com"
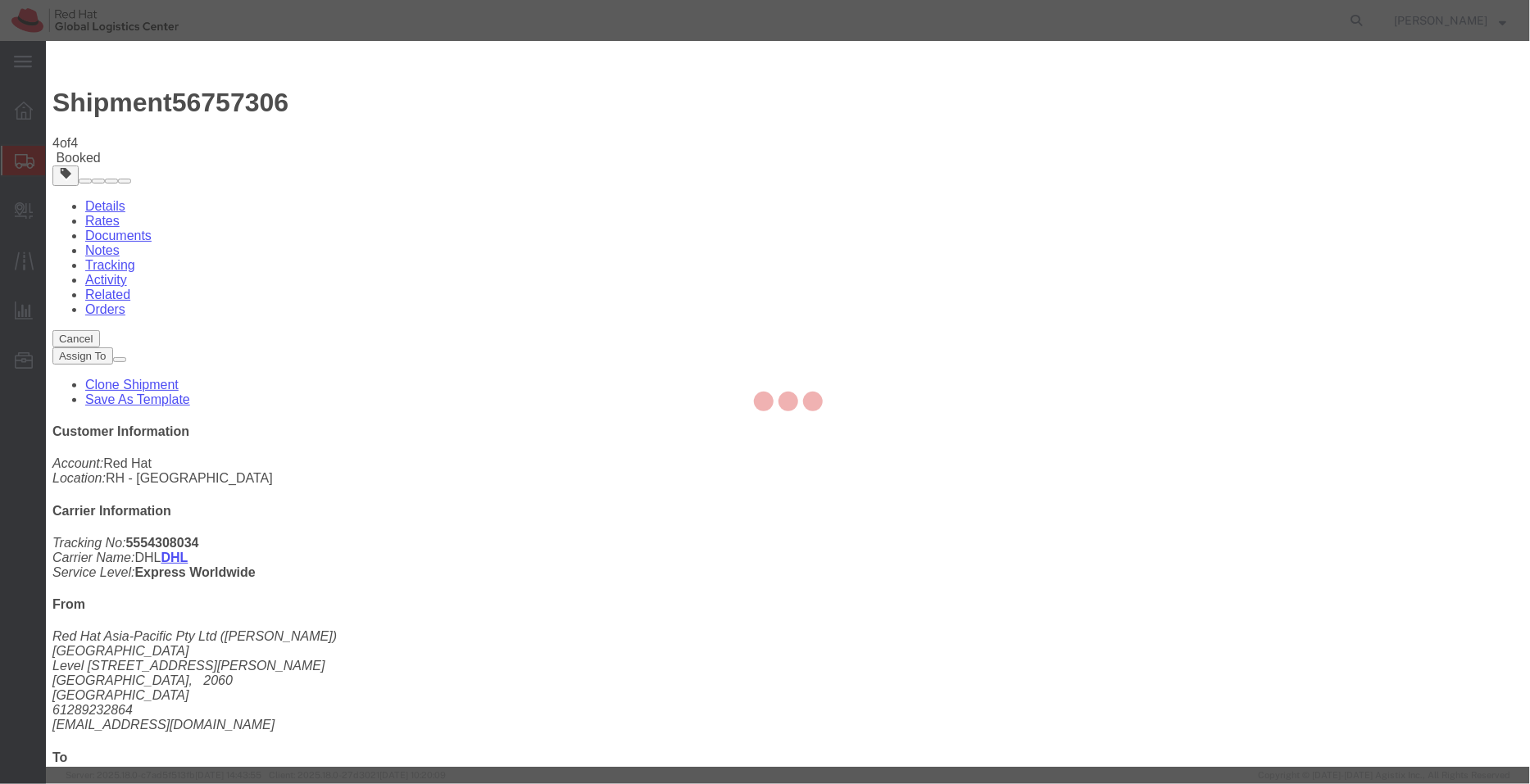
checkbox input "false"
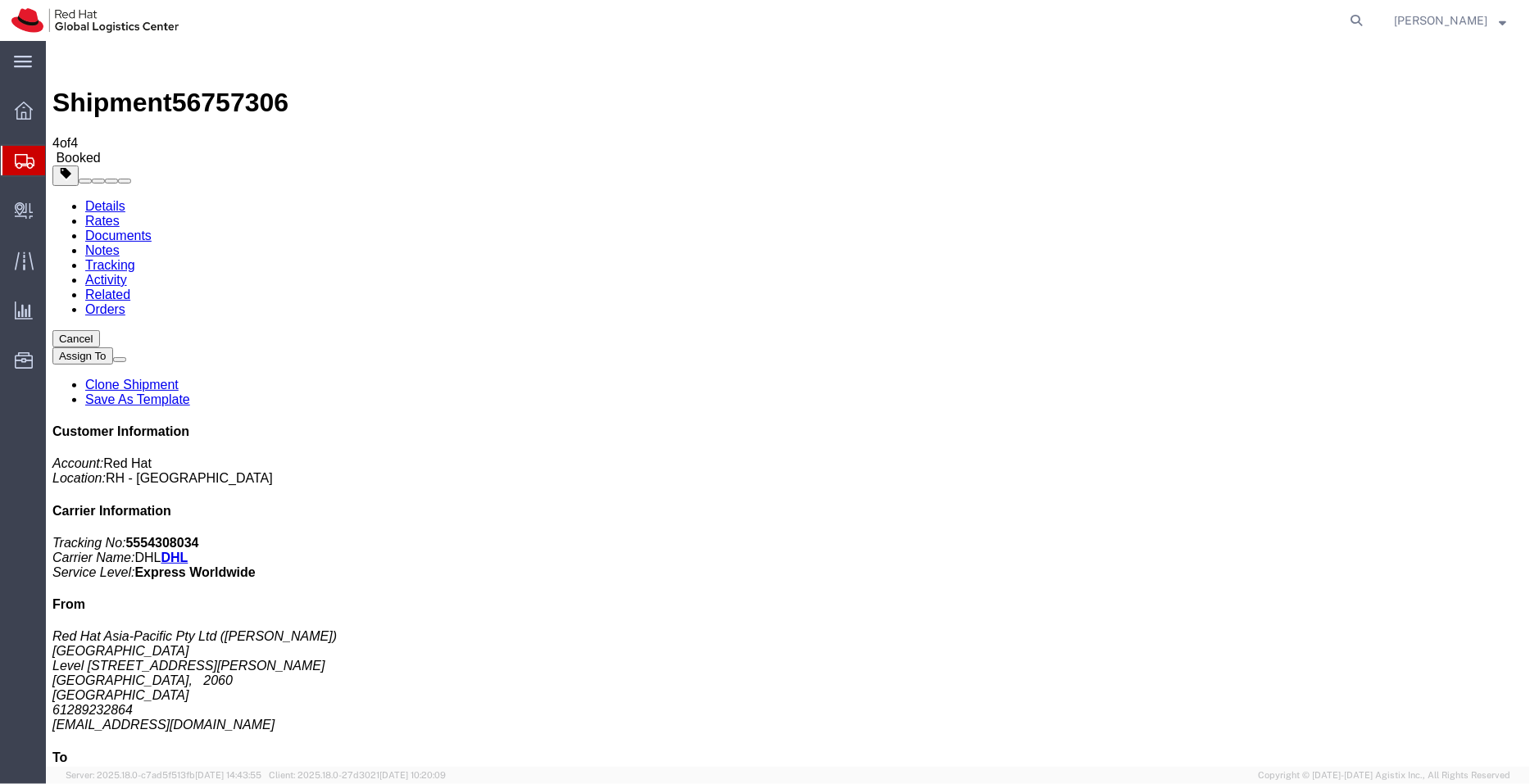
click at [0, 0] on span "Shipment Manager" at bounding box center [0, 0] width 0 height 0
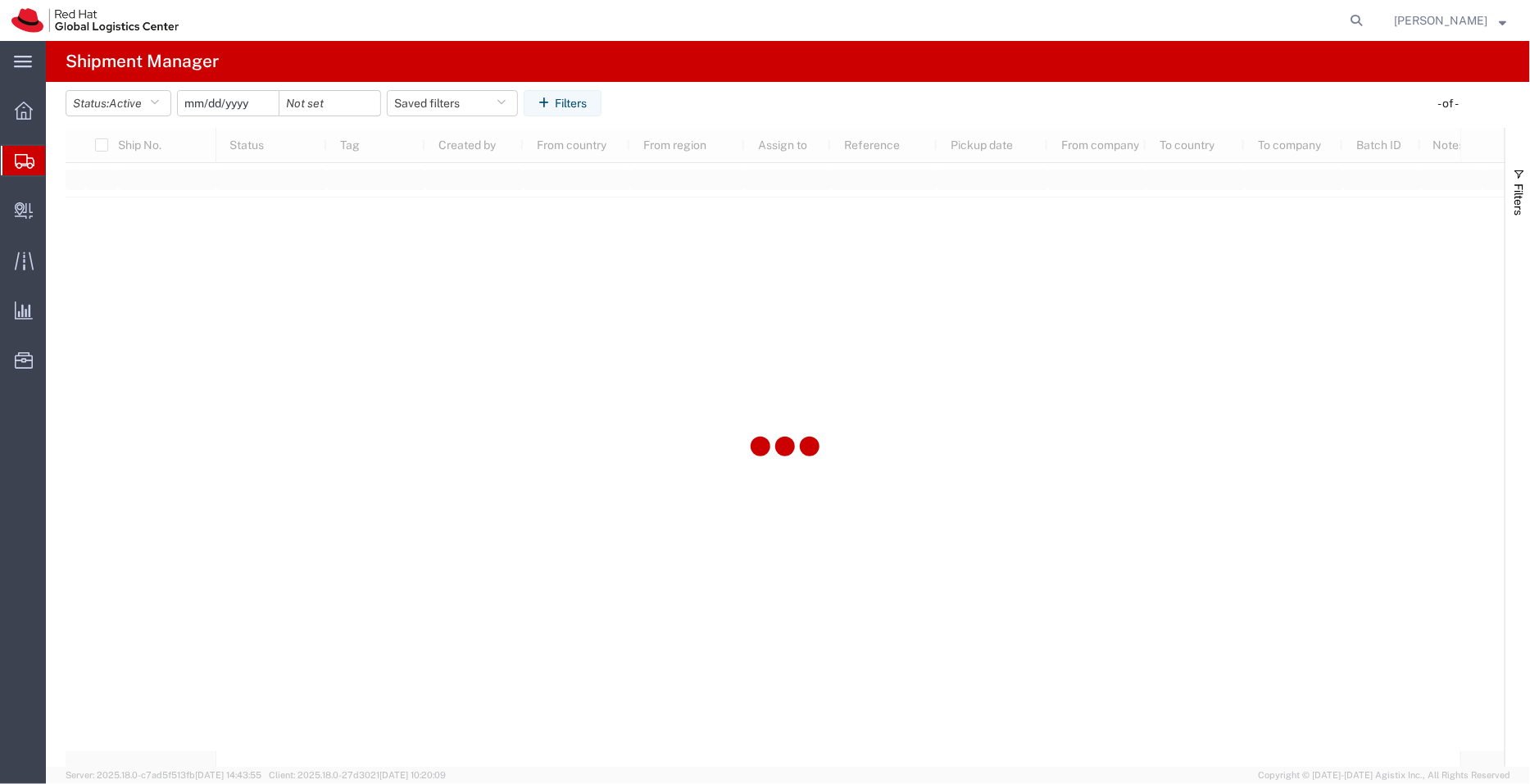
type input "2022-09-01"
type input "2030-04-30"
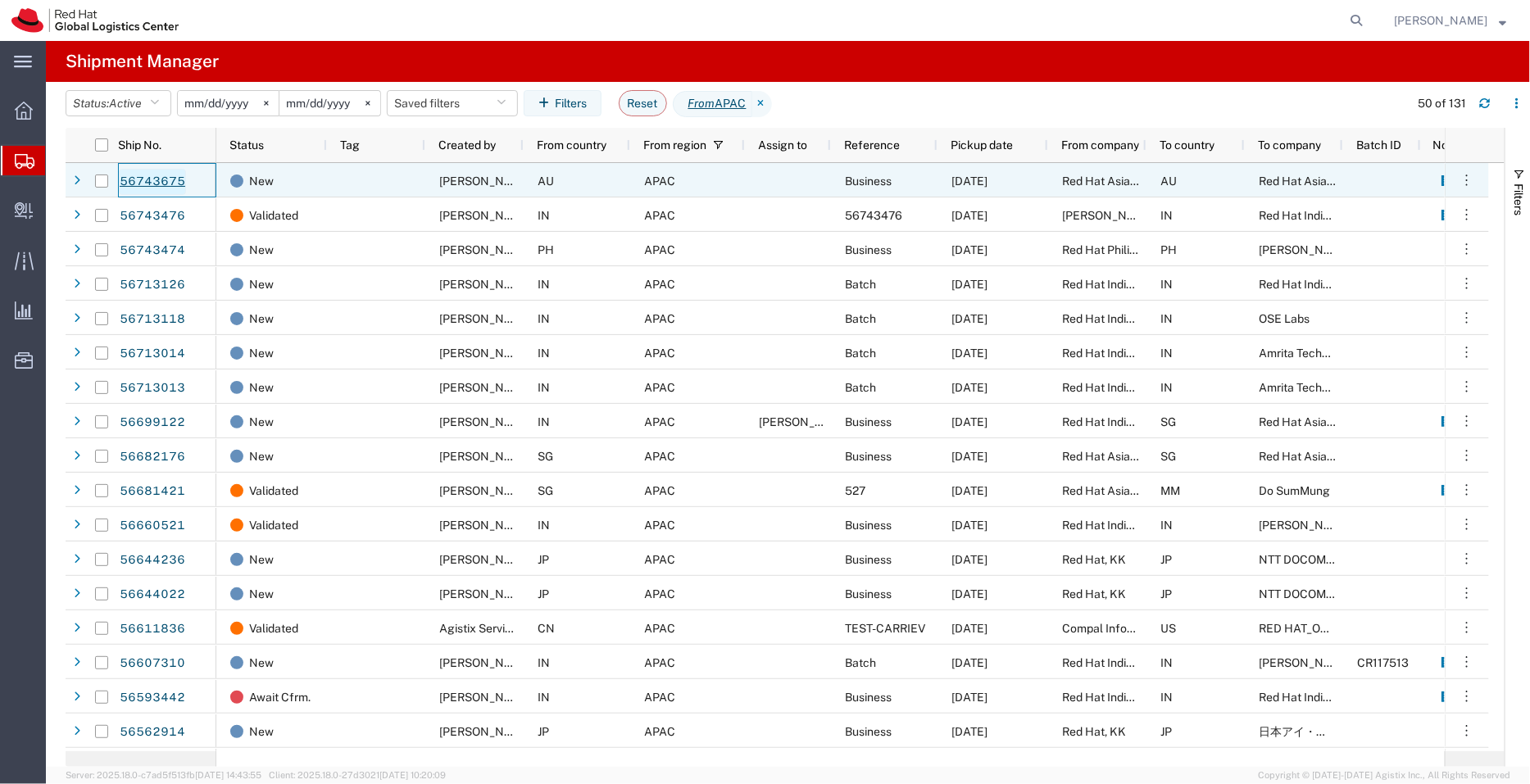
click at [166, 180] on link "56743675" at bounding box center [152, 182] width 67 height 26
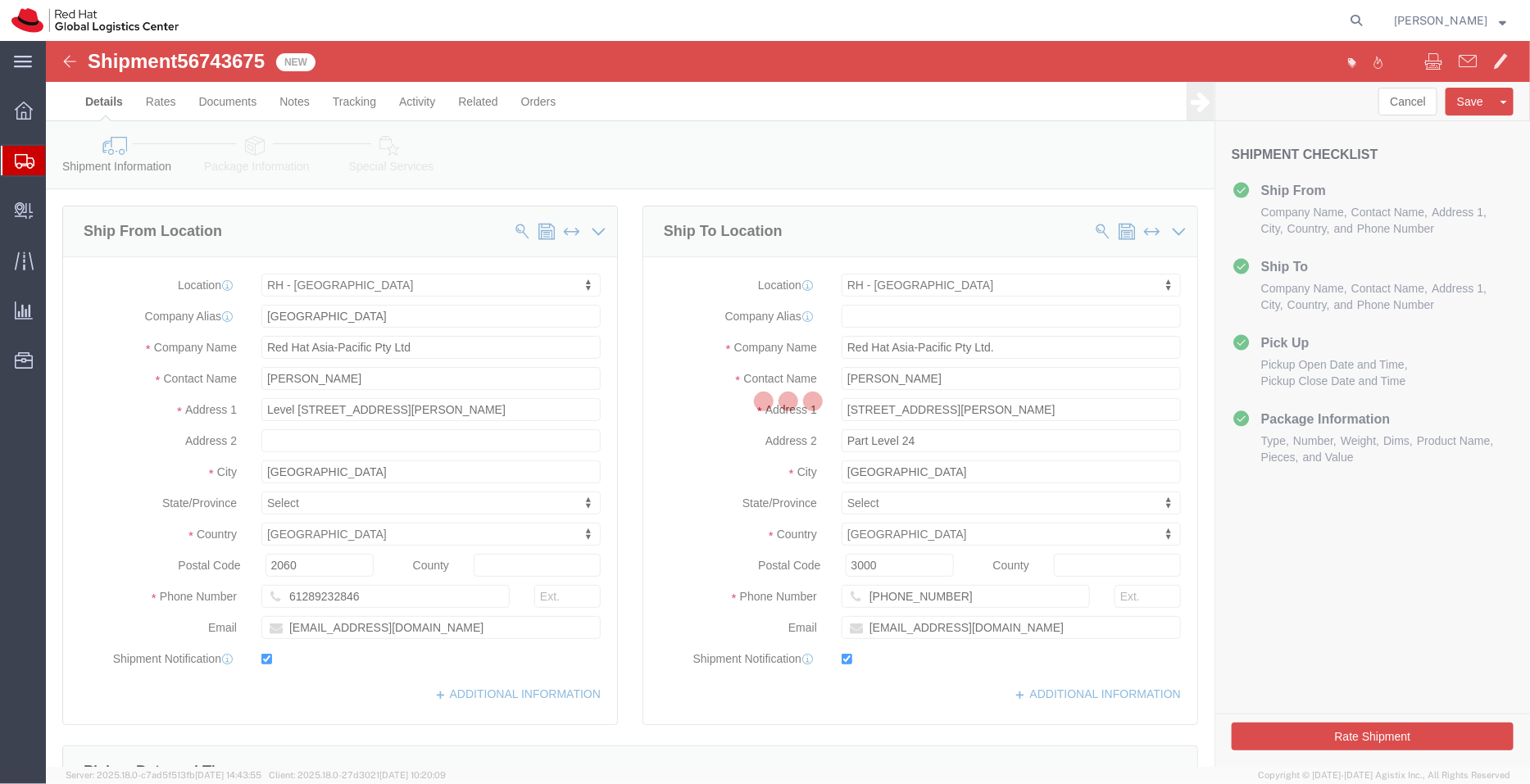
select select "50511"
select select "37980"
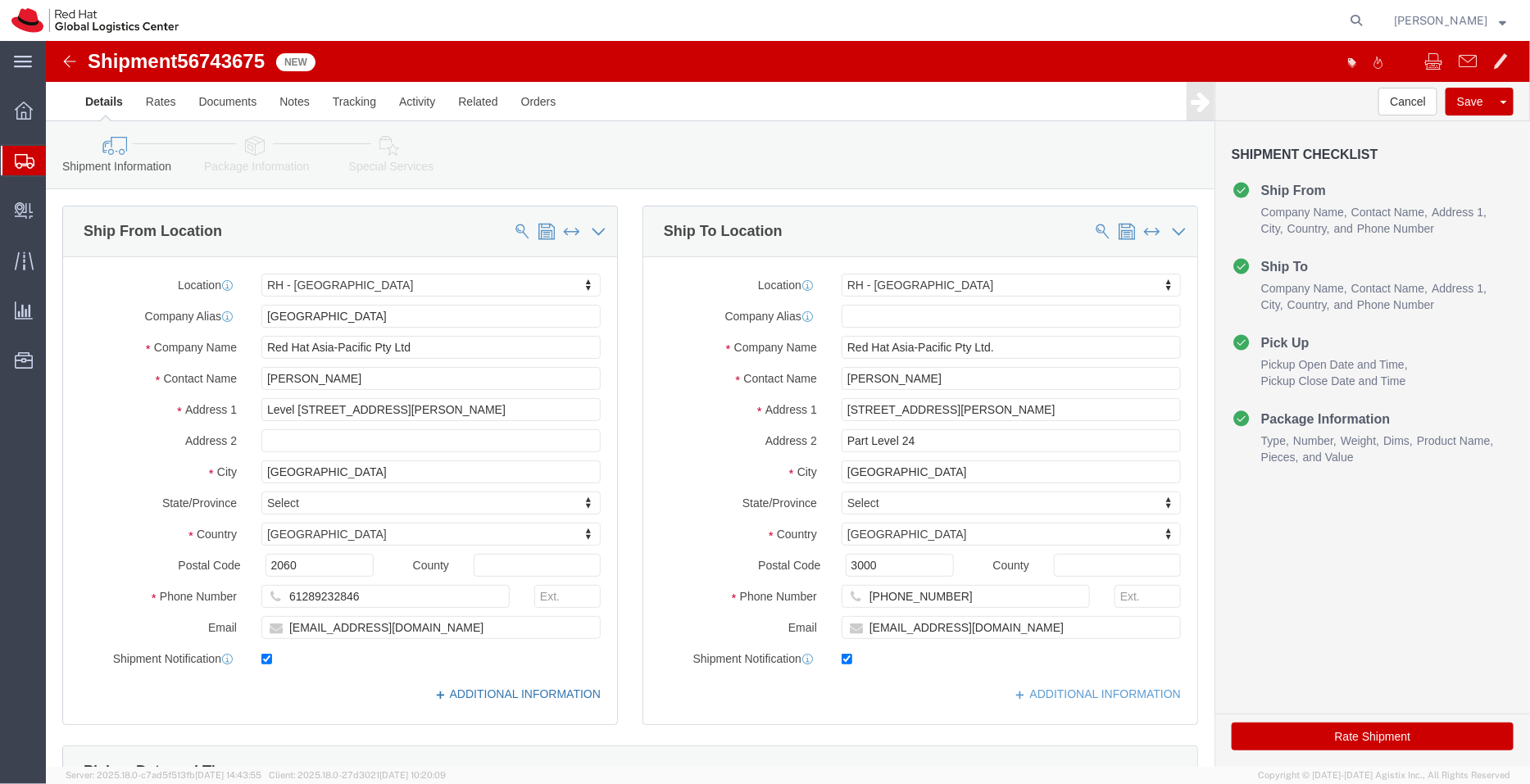
click link "ADDITIONAL INFORMATION"
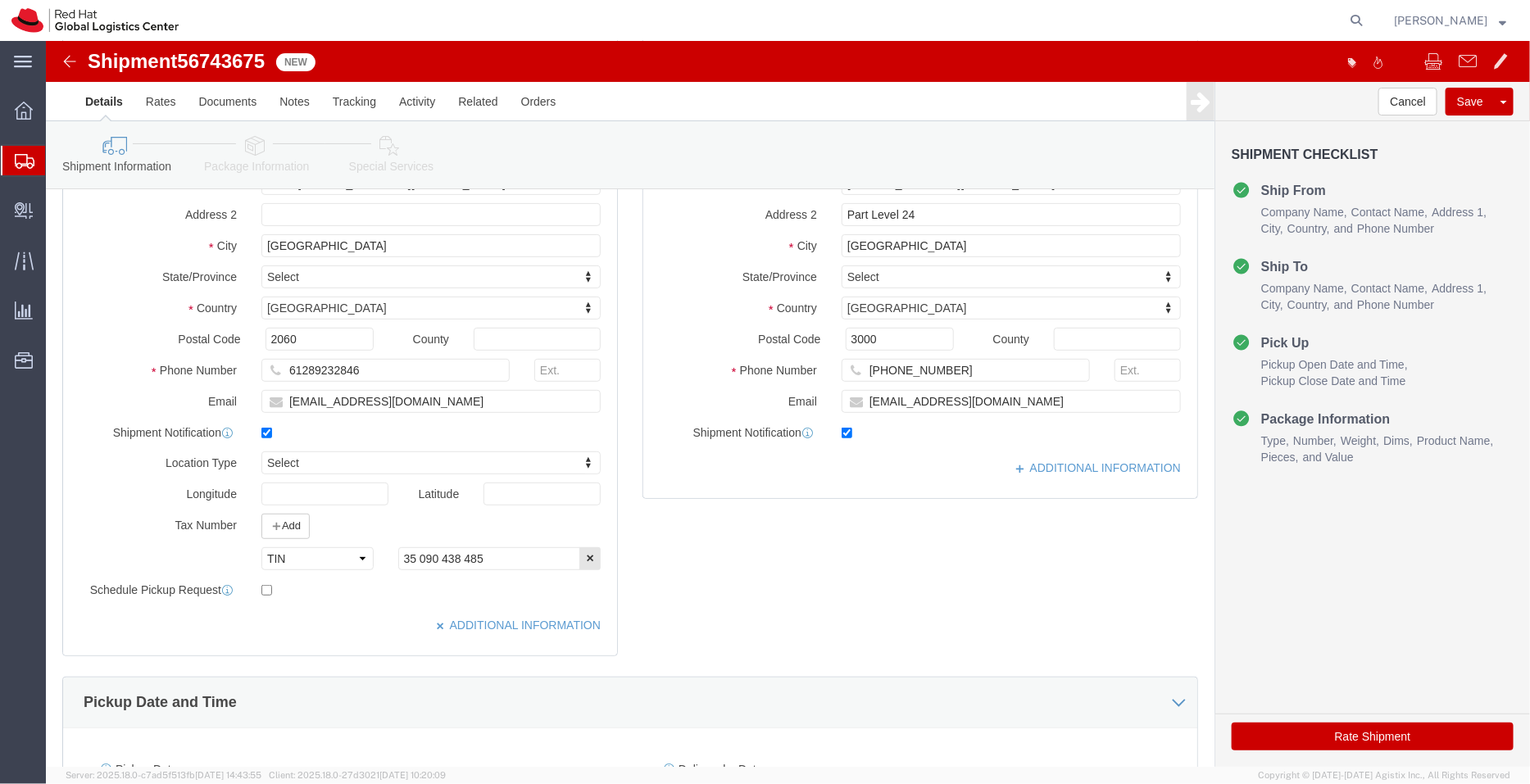
click div "Location RH - Sydney My Profile Location RH - Amsterdam - MSO RH - Amsterdam Da…"
click div "Location RH - Melbourne My Profile Location RH - Amsterdam - MSO RH - Amsterdam…"
click link "ADDITIONAL INFORMATION"
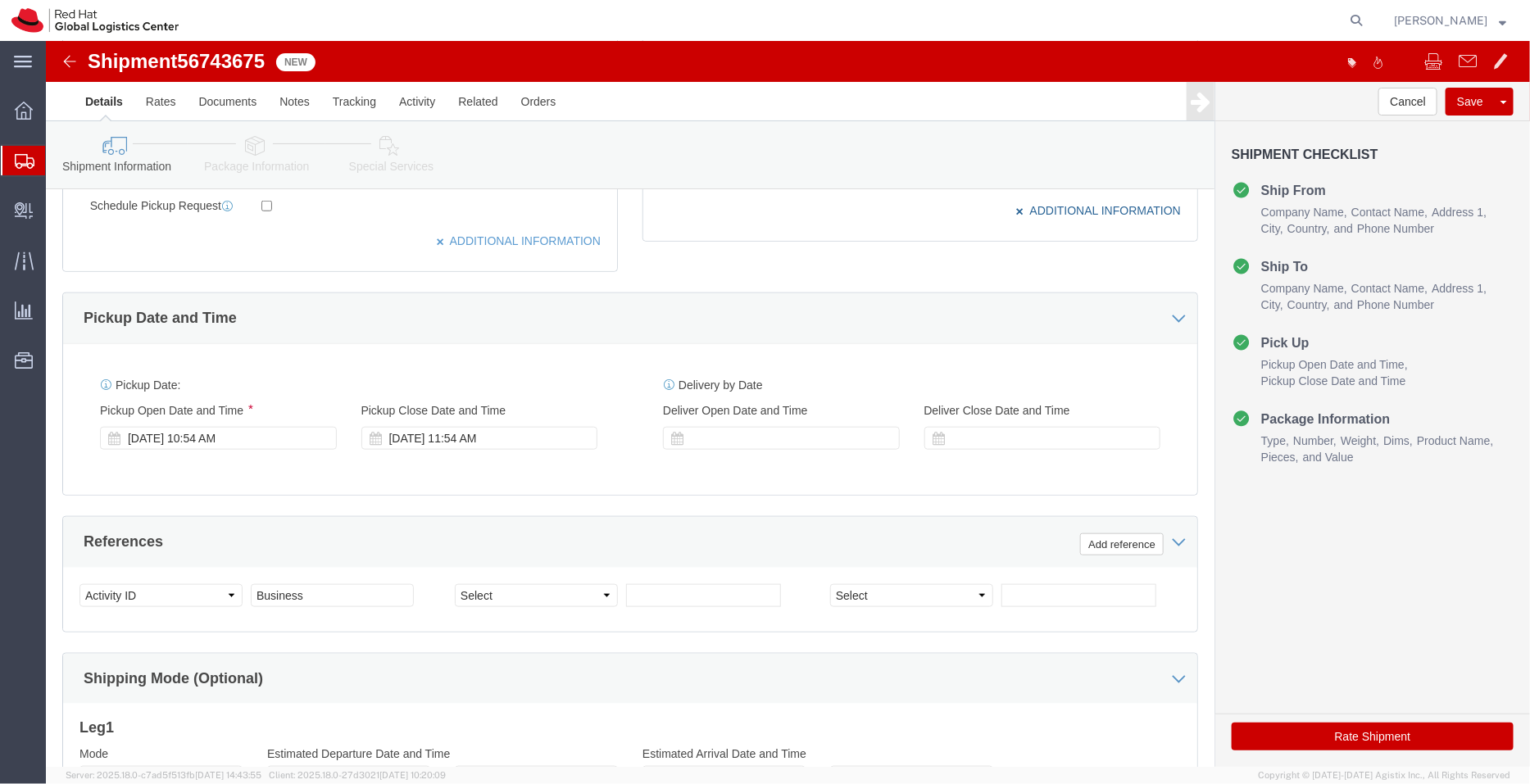
scroll to position [615, 0]
click div "Sep 09 2025 10:54 AM"
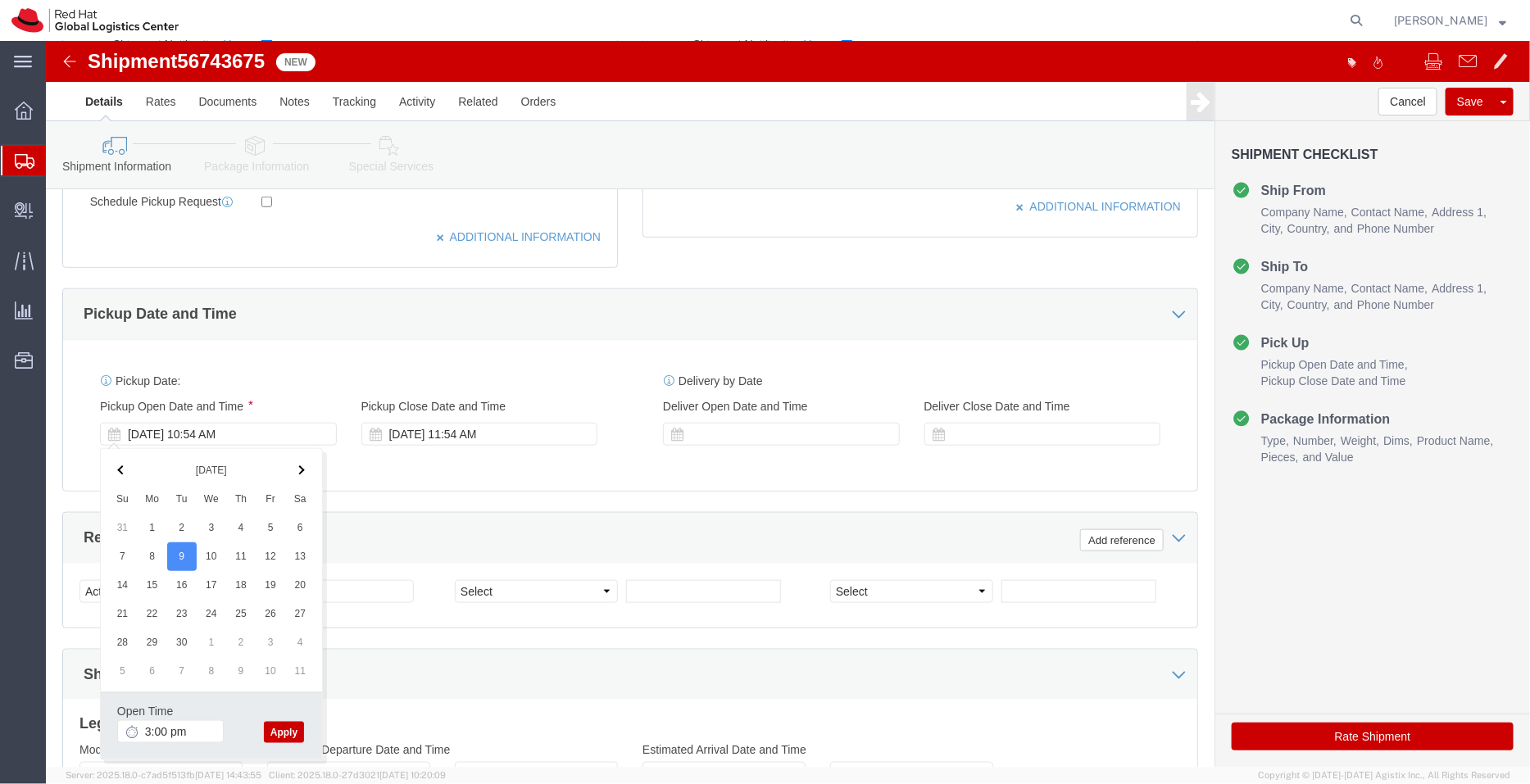
type input "3:00 PM"
click button "Apply"
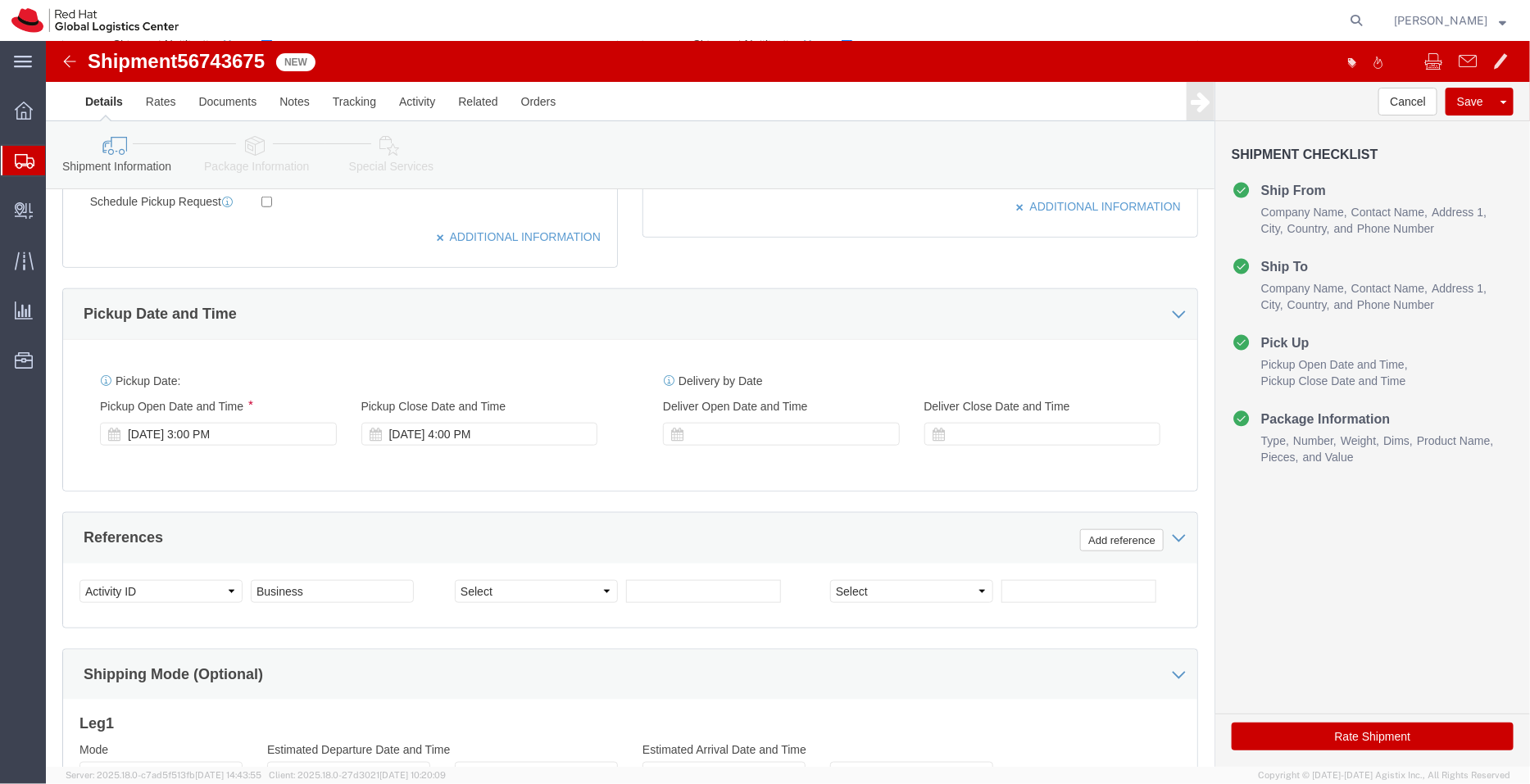
click icon
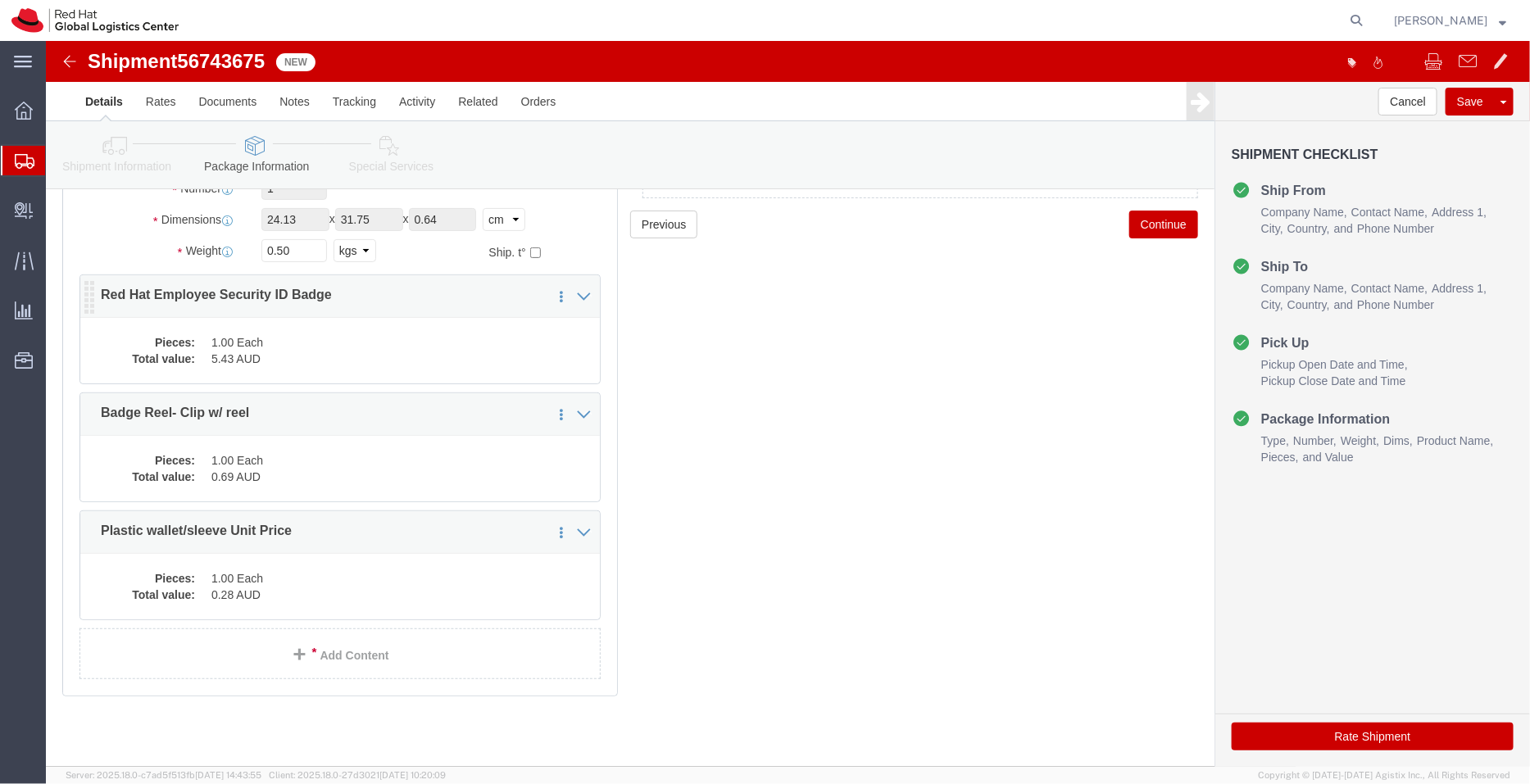
scroll to position [164, 0]
click dd "1.00 Each"
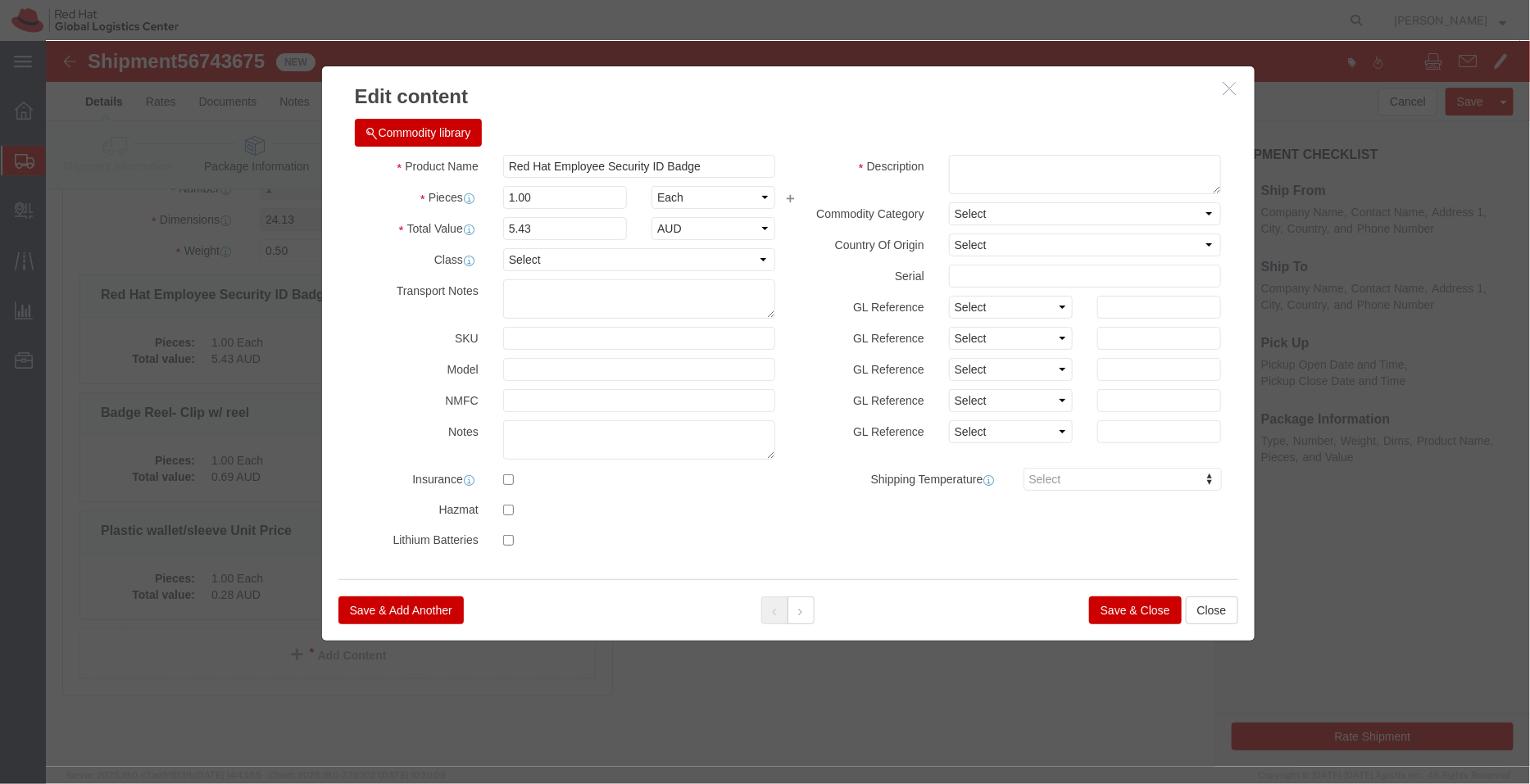
click button "Save & Close"
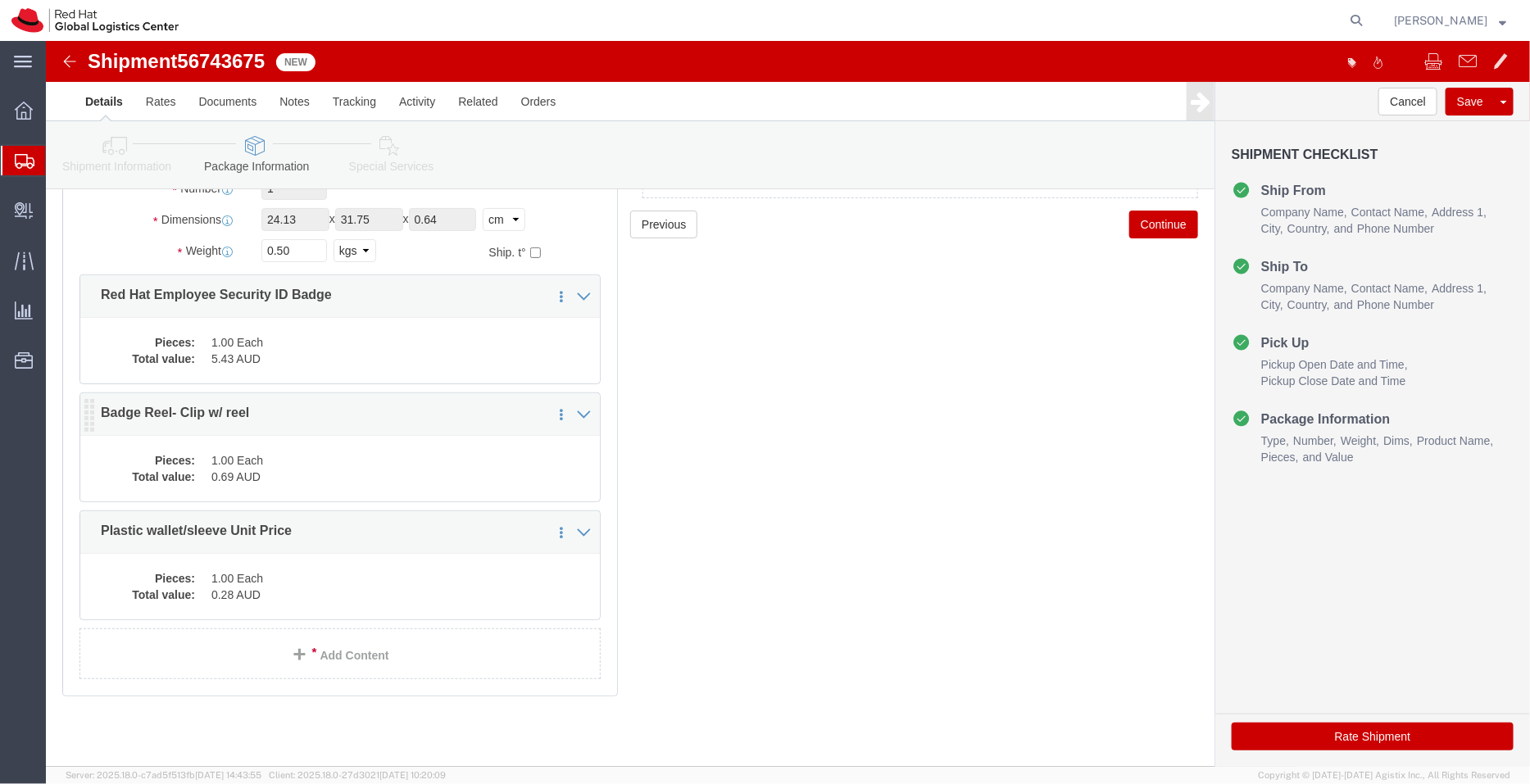
click dd "0.69 AUD"
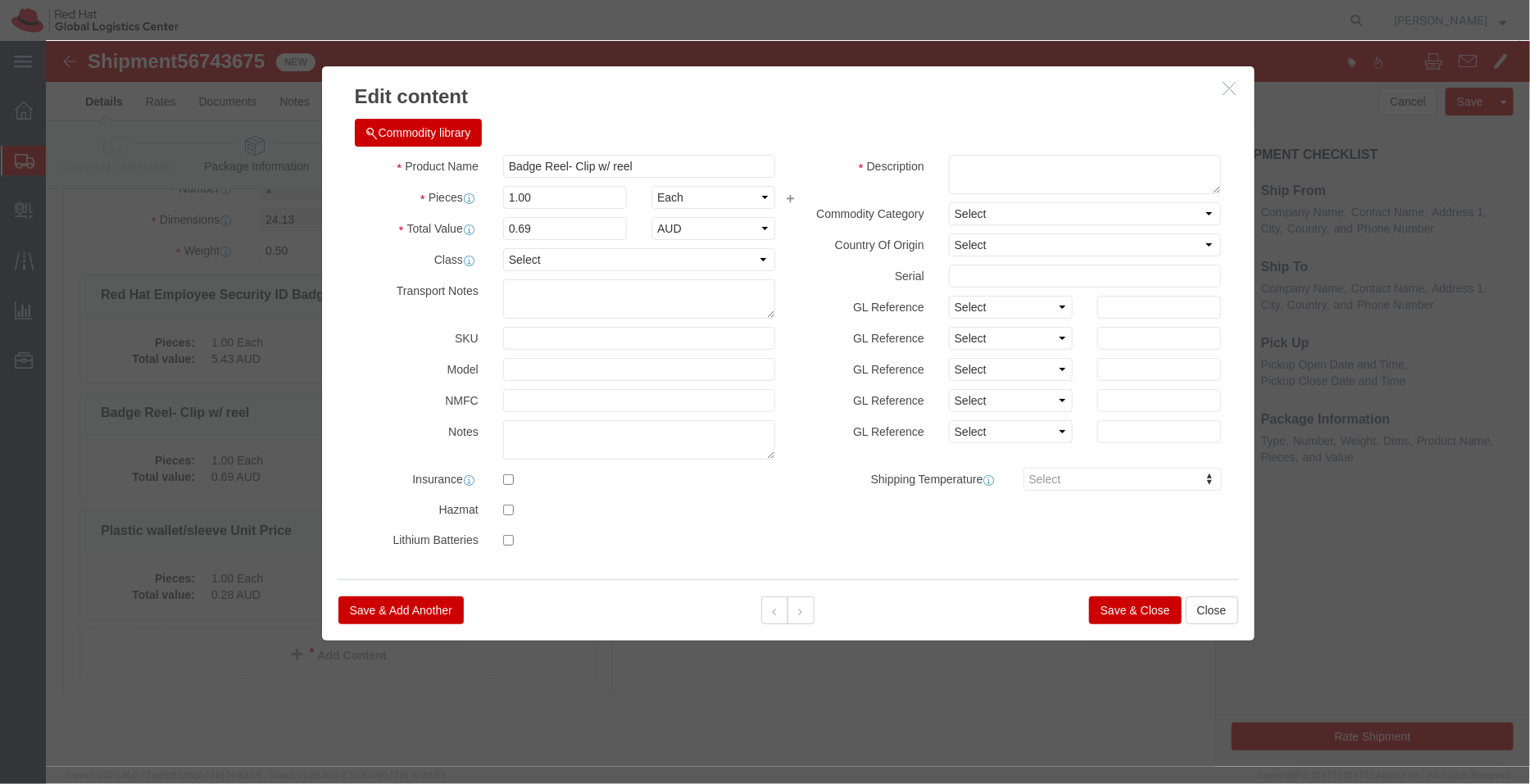
click button "Save & Close"
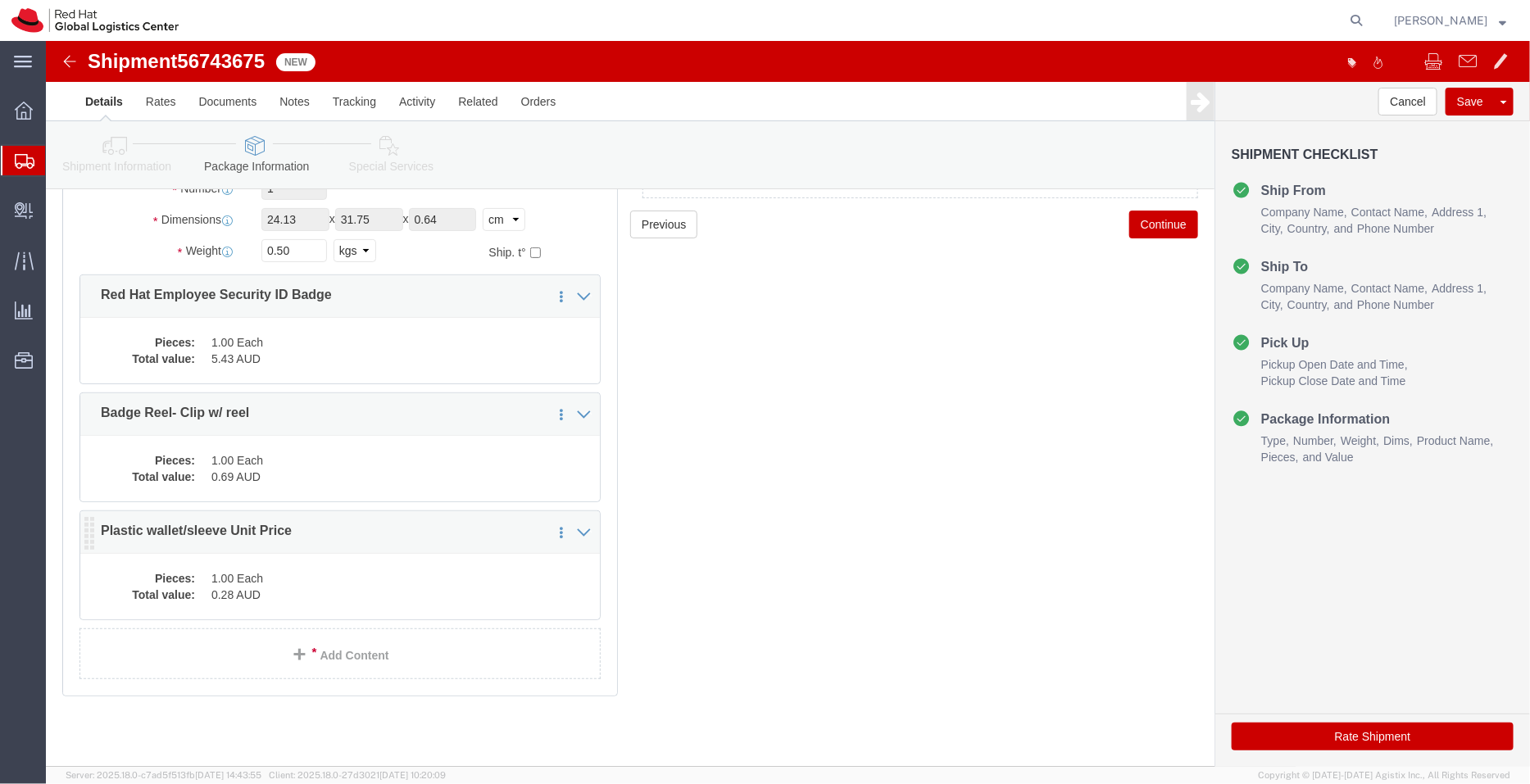
click dd "0.28 AUD"
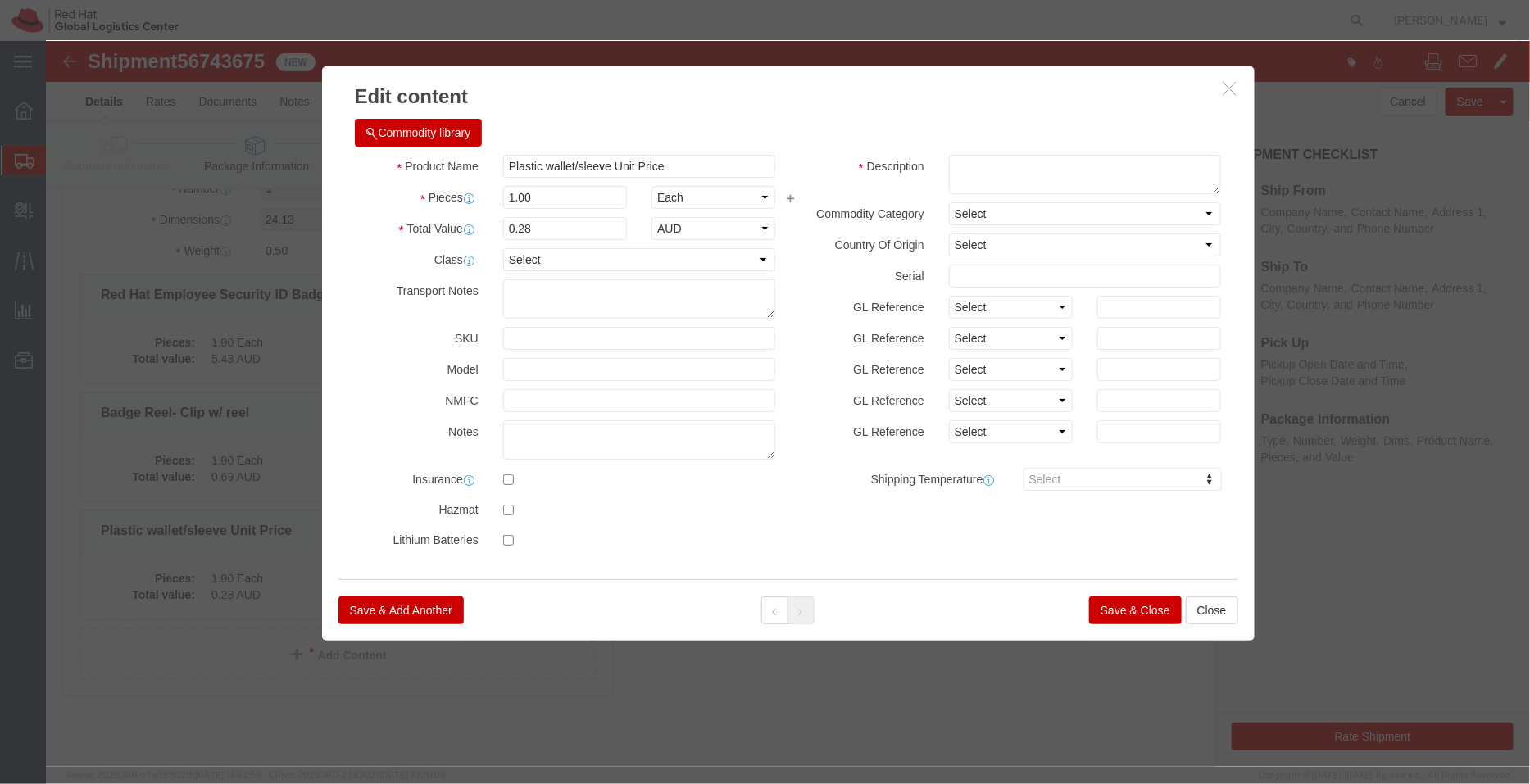
click button "Save & Close"
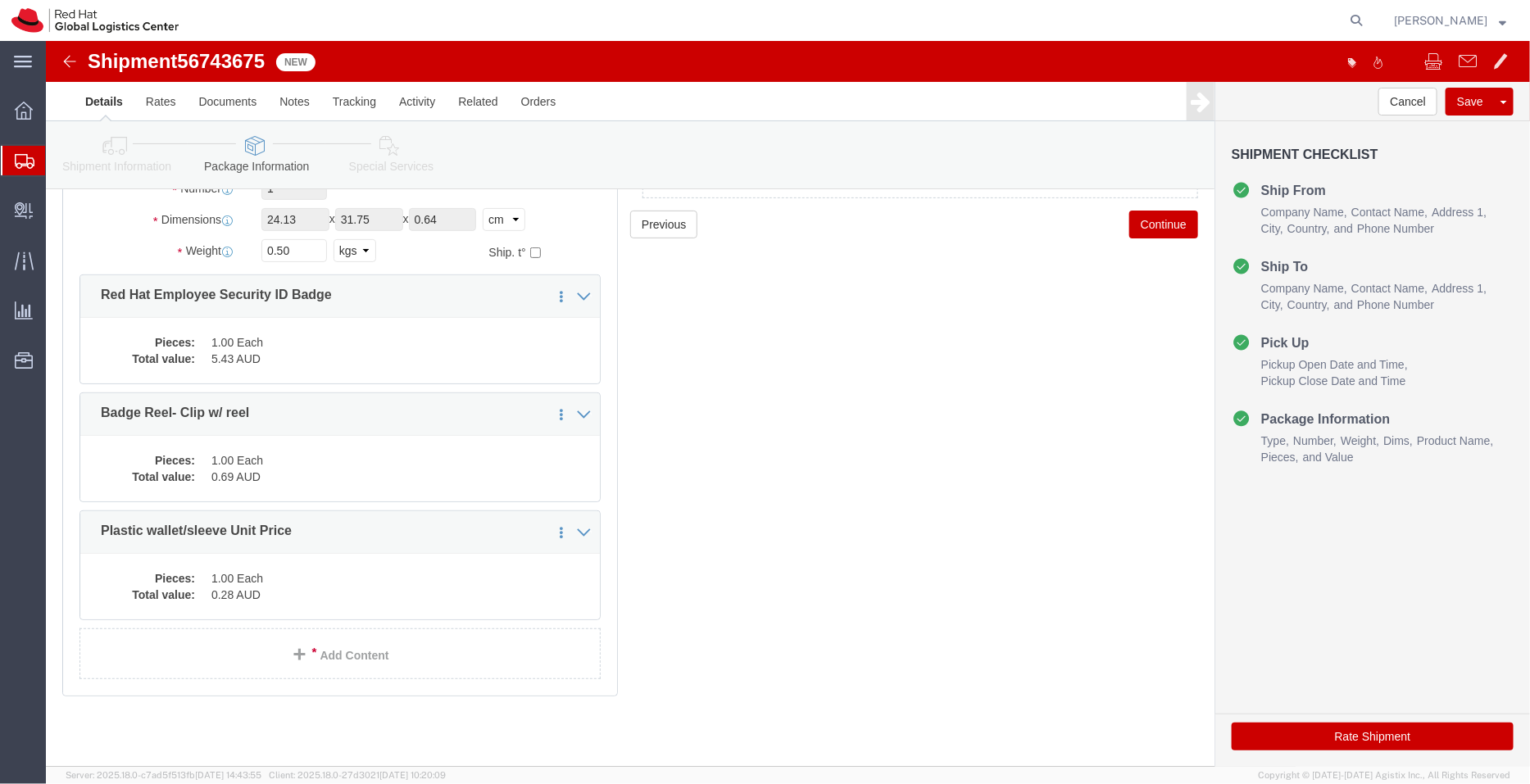
click icon
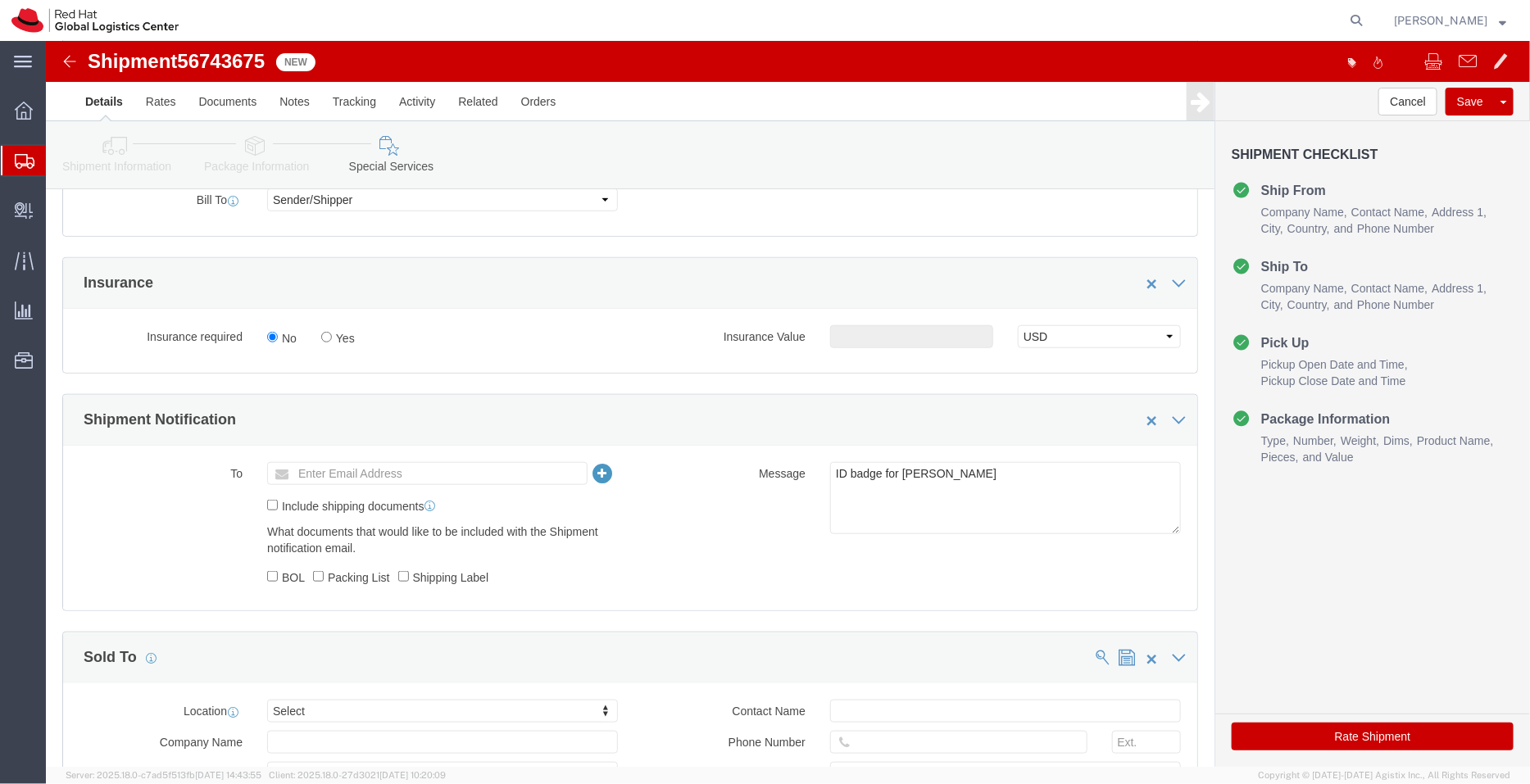
scroll to position [495, 0]
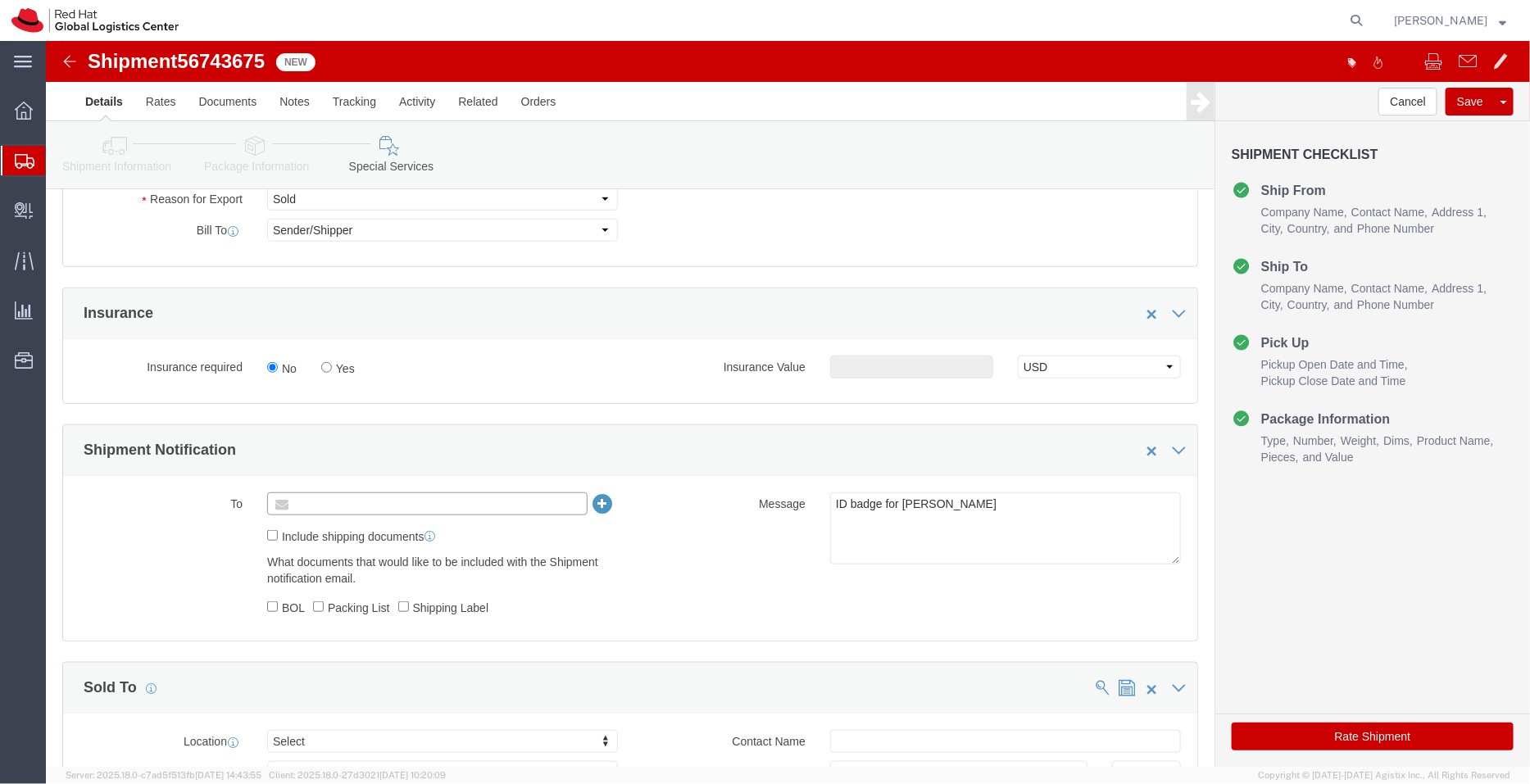
click input "text"
type input "apaclogistics@redhat.com"
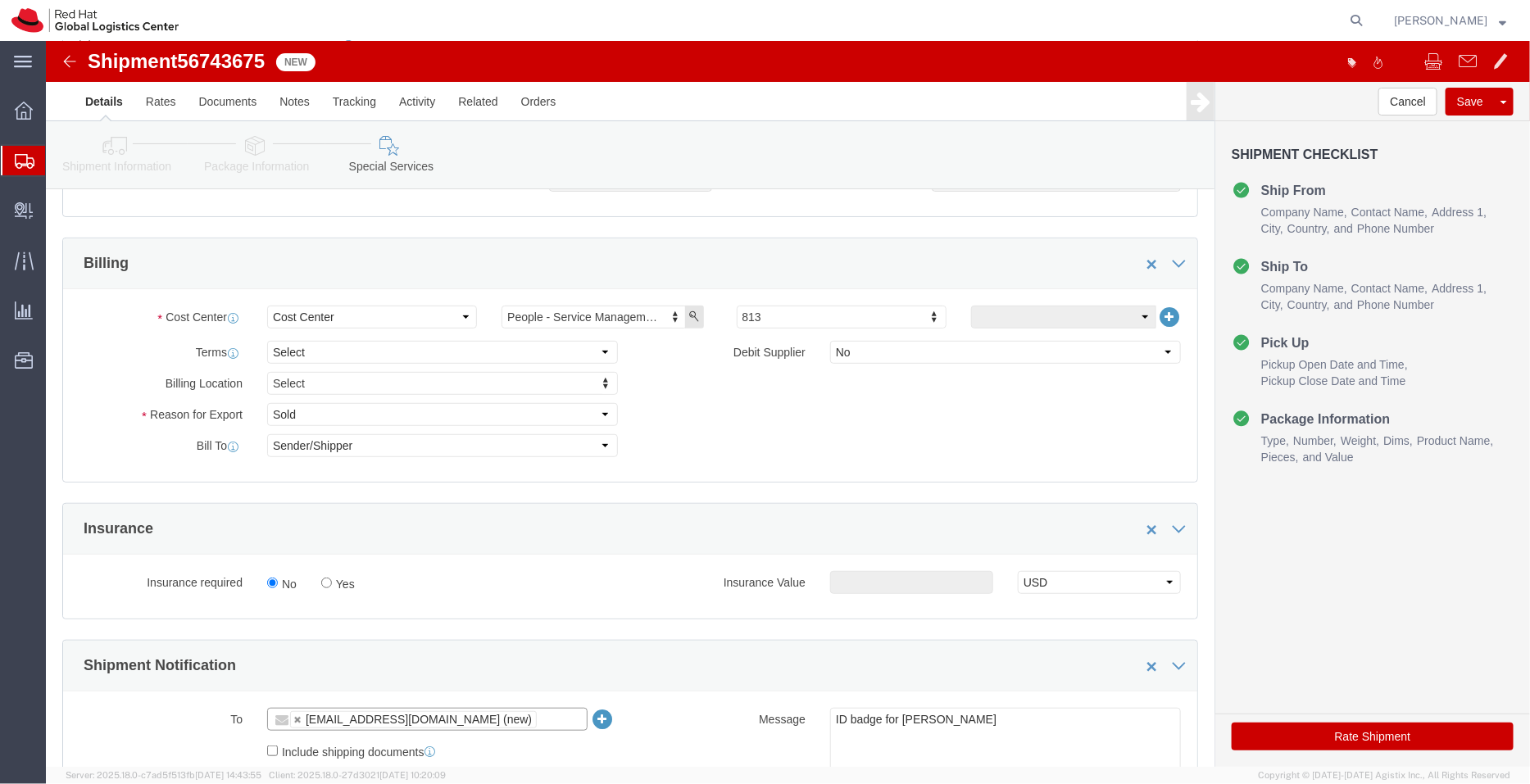
scroll to position [277, 0]
click button "Rate Shipment"
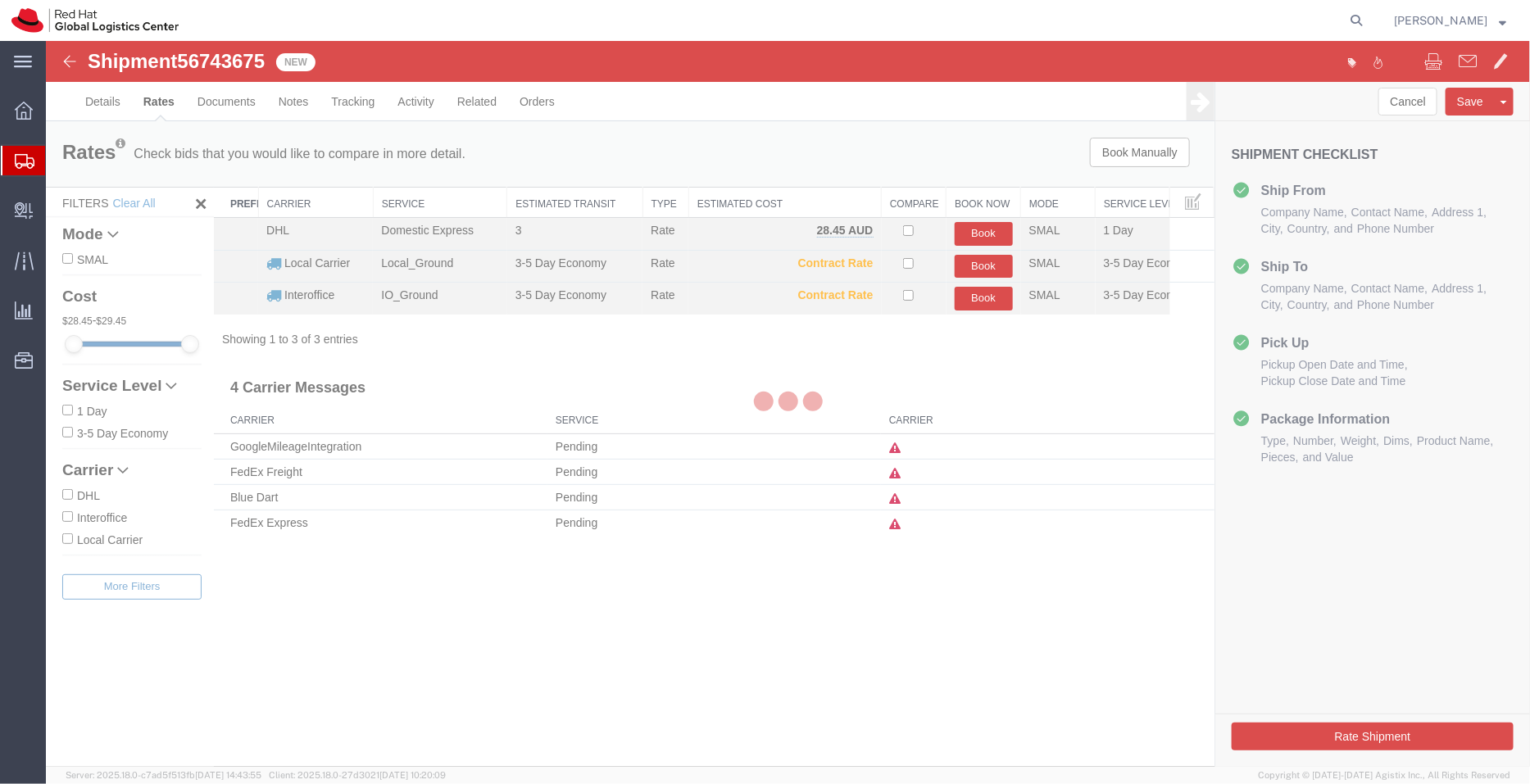
scroll to position [0, 0]
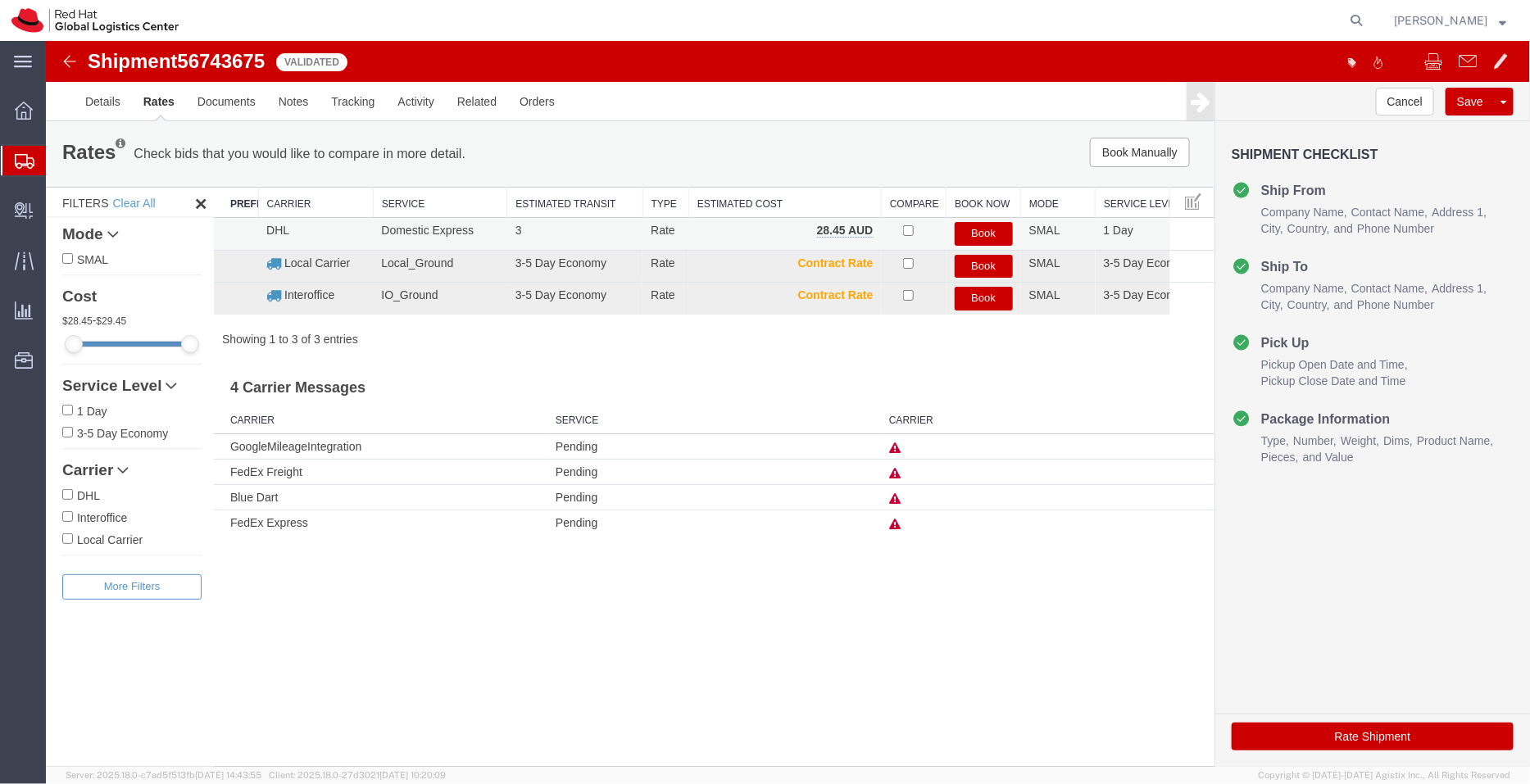
click at [987, 233] on button "Book" at bounding box center [983, 233] width 58 height 24
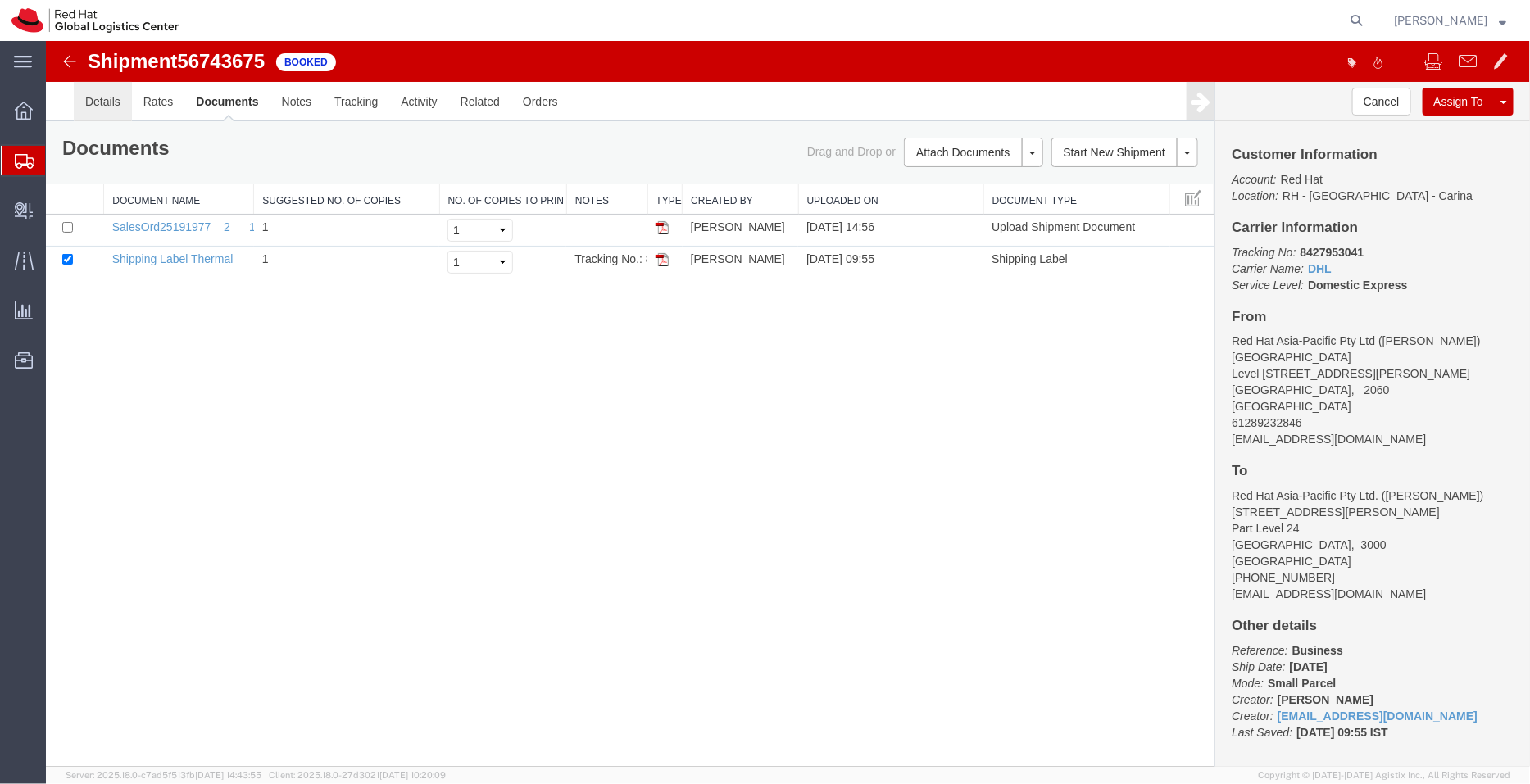
click at [126, 103] on link "Details" at bounding box center [102, 100] width 58 height 39
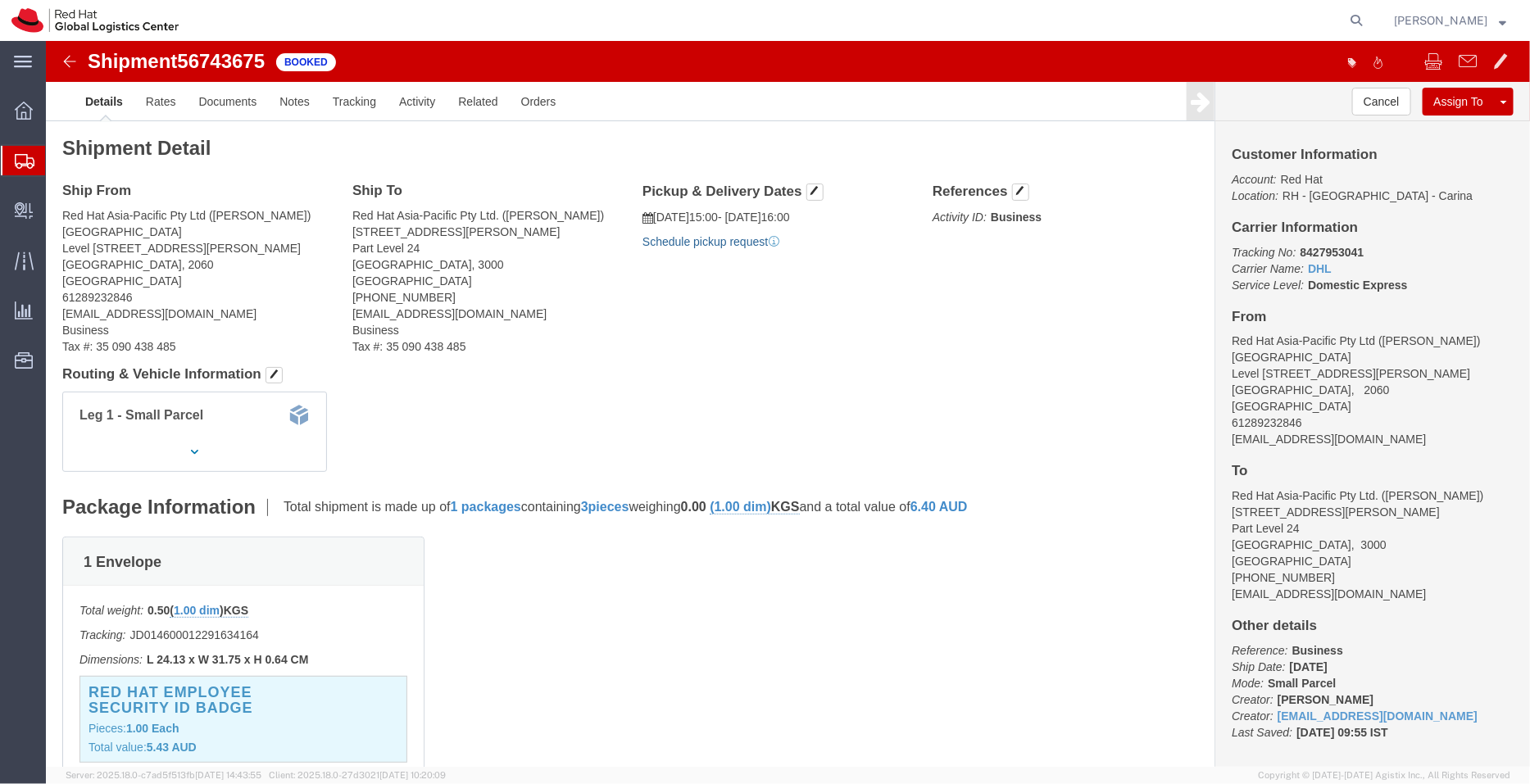
click link "Schedule pickup request"
drag, startPoint x: 830, startPoint y: 196, endPoint x: 606, endPoint y: 162, distance: 226.6
click div "Pickup & Delivery Dates 09/09/2025 15:00 - 09/09/2025 16:00 Pickup request numb…"
copy div "09/09/2025 15:00 - 09/09/2025 16:00 Pickup request number : CBJ250909079336"
click link "Documents"
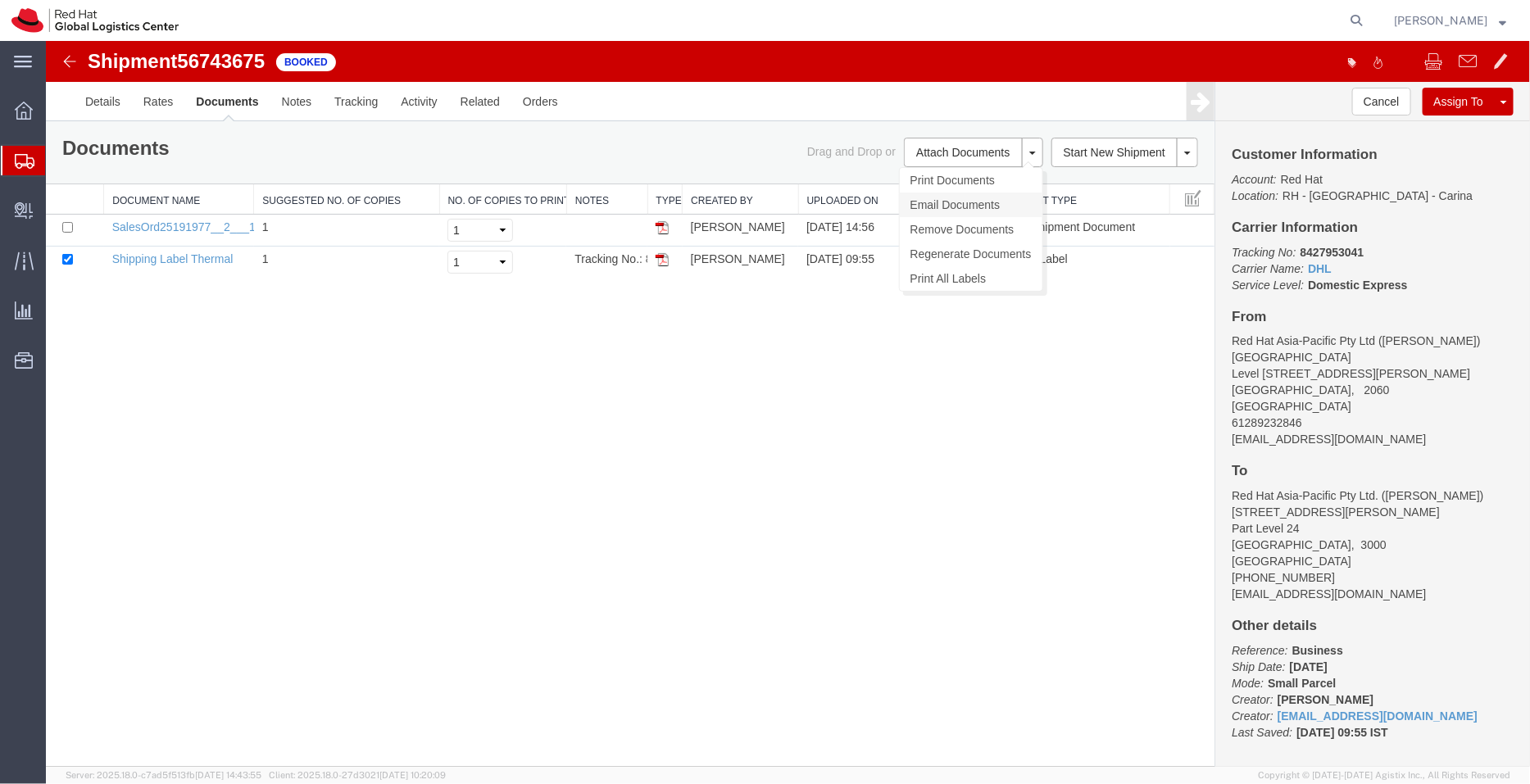
click at [937, 201] on link "Email Documents" at bounding box center [970, 204] width 142 height 24
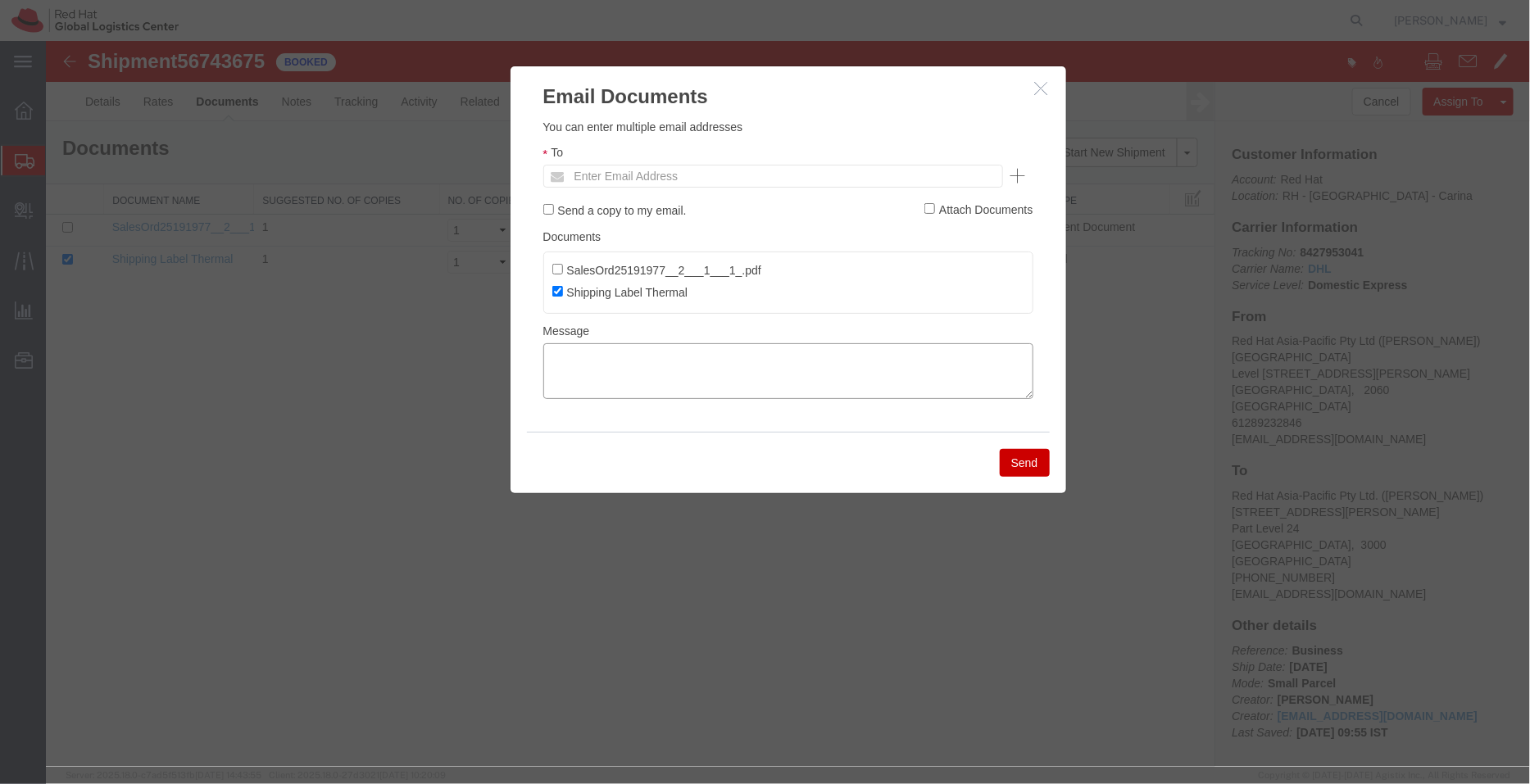
click at [703, 382] on textarea at bounding box center [788, 371] width 490 height 56
paste textarea "09/09/2025 15:00 - 09/09/2025 16:00 Pickup request number: CBJ250909079336"
click at [548, 350] on textarea "09/09/2025 15:00 - 09/09/2025 16:00 Pickup request number: CBJ250909079336" at bounding box center [788, 371] width 490 height 56
click at [605, 346] on textarea "Pickup Dtae/time -09/09/2025 15:00 - 09/09/2025 16:00 Pickup request number: CB…" at bounding box center [788, 371] width 490 height 56
click at [549, 383] on textarea "Pickup Date/time -09/09/2025 15:00 - 09/09/2025 16:00 Pickup request number: CB…" at bounding box center [788, 371] width 490 height 56
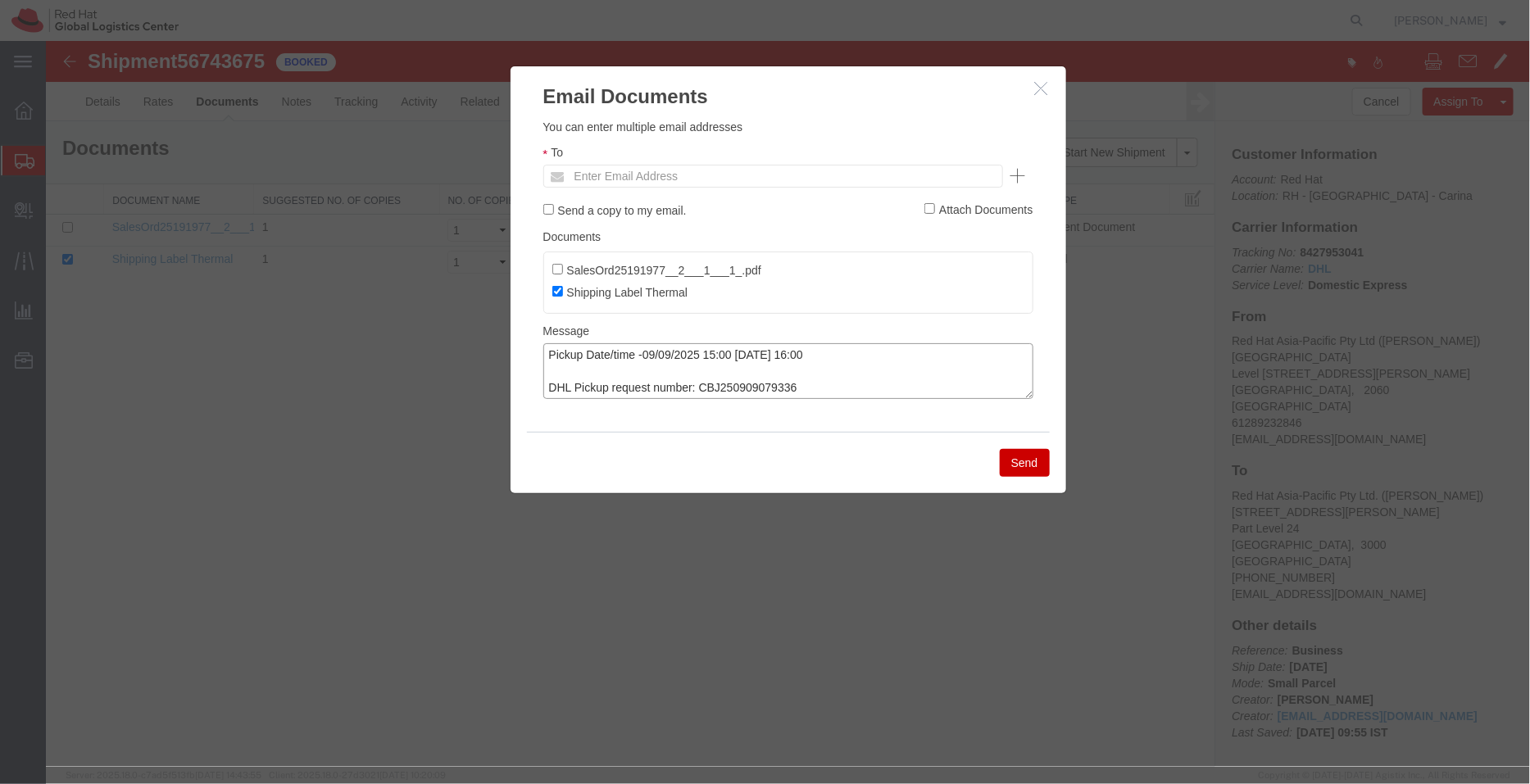
type textarea "Pickup Date/time -09/09/2025 15:00 - 09/09/2025 16:00 DHL Pickup request number…"
click at [645, 173] on input "text" at bounding box center [661, 175] width 192 height 21
type input "aarthur"
click at [1048, 458] on button "Send" at bounding box center [1023, 462] width 50 height 28
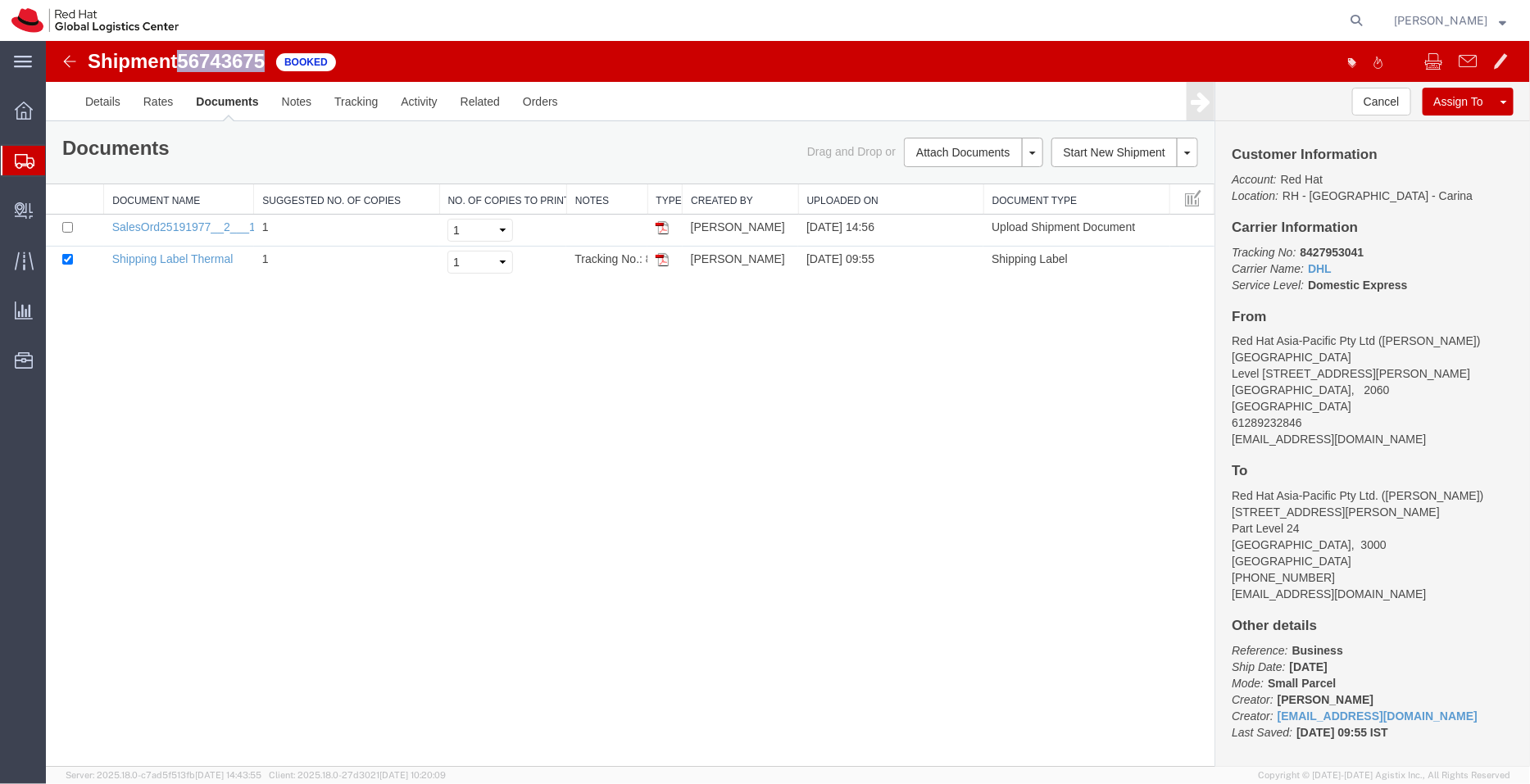
drag, startPoint x: 274, startPoint y: 61, endPoint x: 183, endPoint y: 62, distance: 91.0
click at [183, 62] on div "Shipment 56743675 2 of 2 Booked" at bounding box center [417, 65] width 741 height 31
copy span "56743675"
click at [99, 101] on link "Details" at bounding box center [102, 100] width 58 height 39
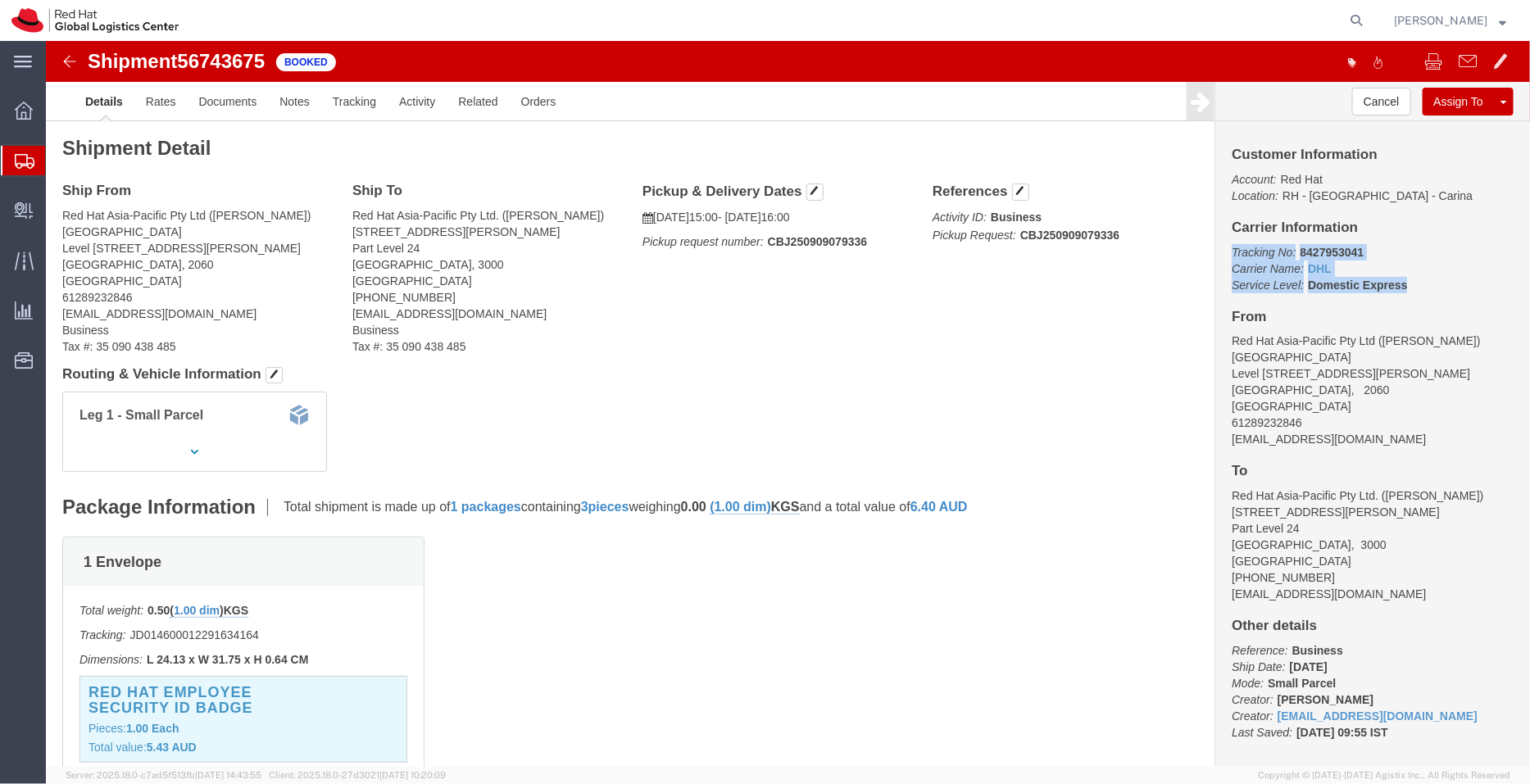
drag, startPoint x: 1344, startPoint y: 249, endPoint x: 1162, endPoint y: 197, distance: 189.3
click div "Customer Information Account: Red Hat Location: RH - Bangalore - Carina Carrier…"
copy p "Tracking No: 8427953041 Carrier Name: DHL DHL Service Level: Domestic Express"
click at [1363, 18] on icon at bounding box center [1356, 20] width 23 height 23
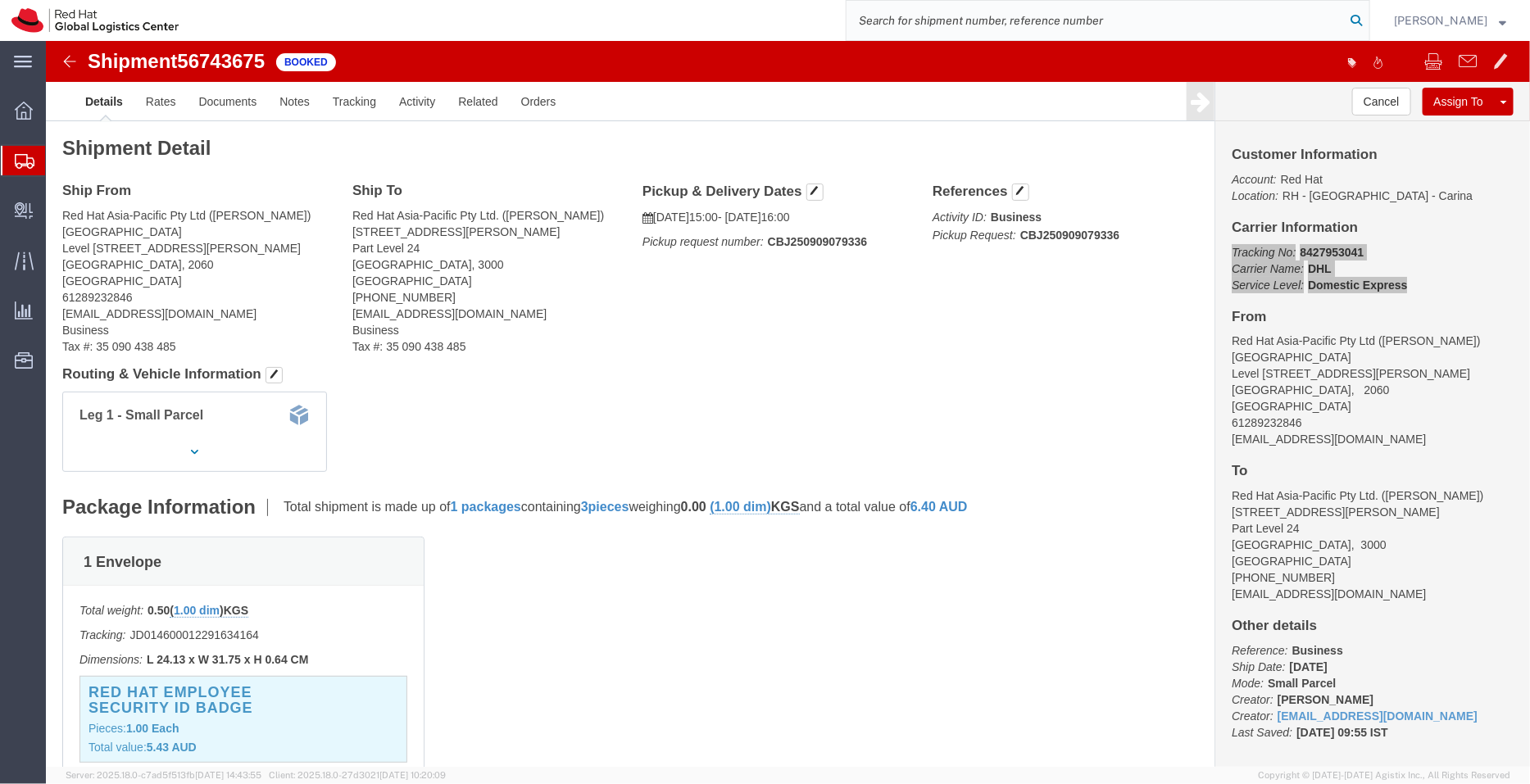
paste input "392817004815"
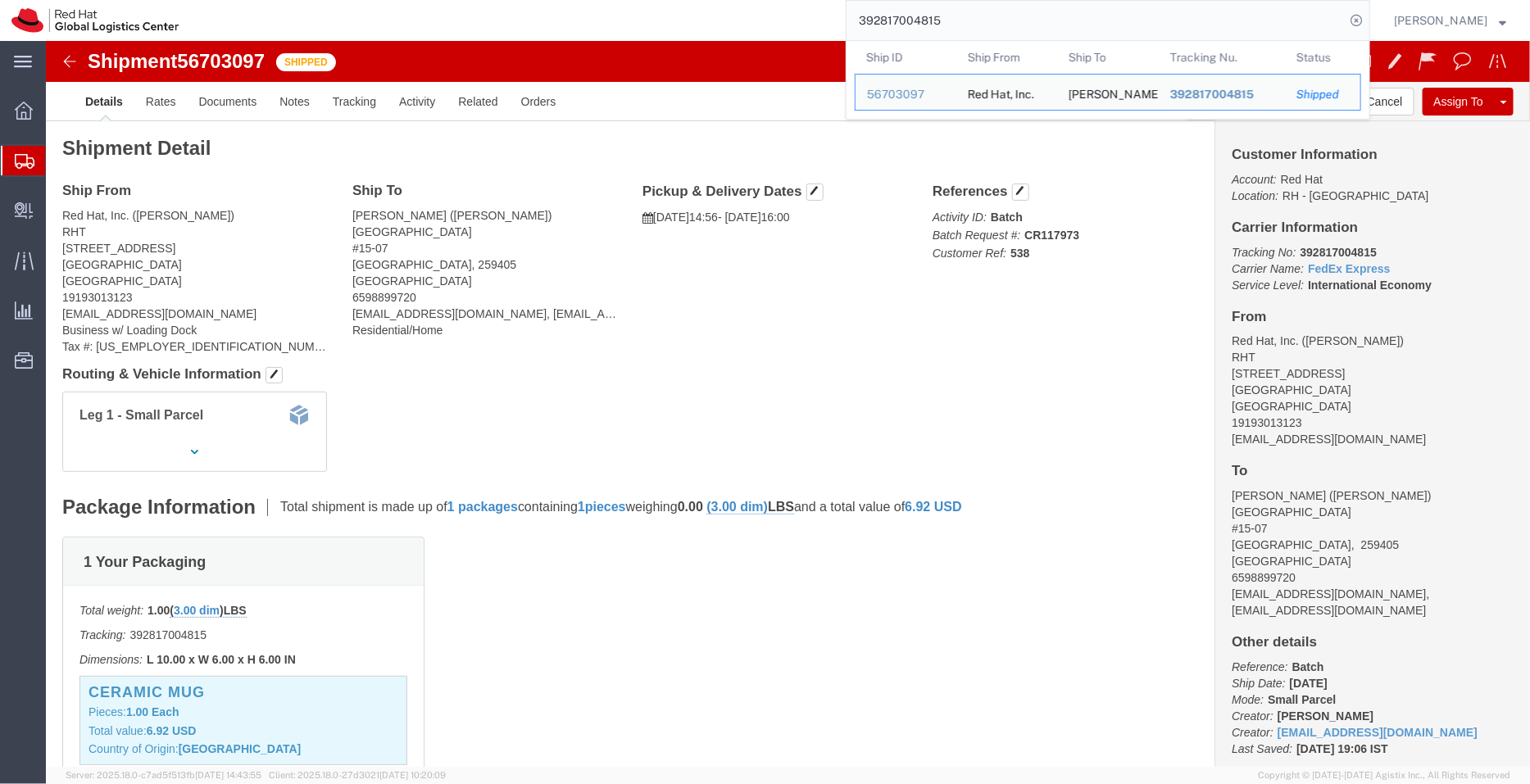
click at [810, 7] on div "392817004815 Ship ID Ship From Ship To Tracking Nu. Status Ship ID 56703097 Shi…" at bounding box center [780, 20] width 1180 height 41
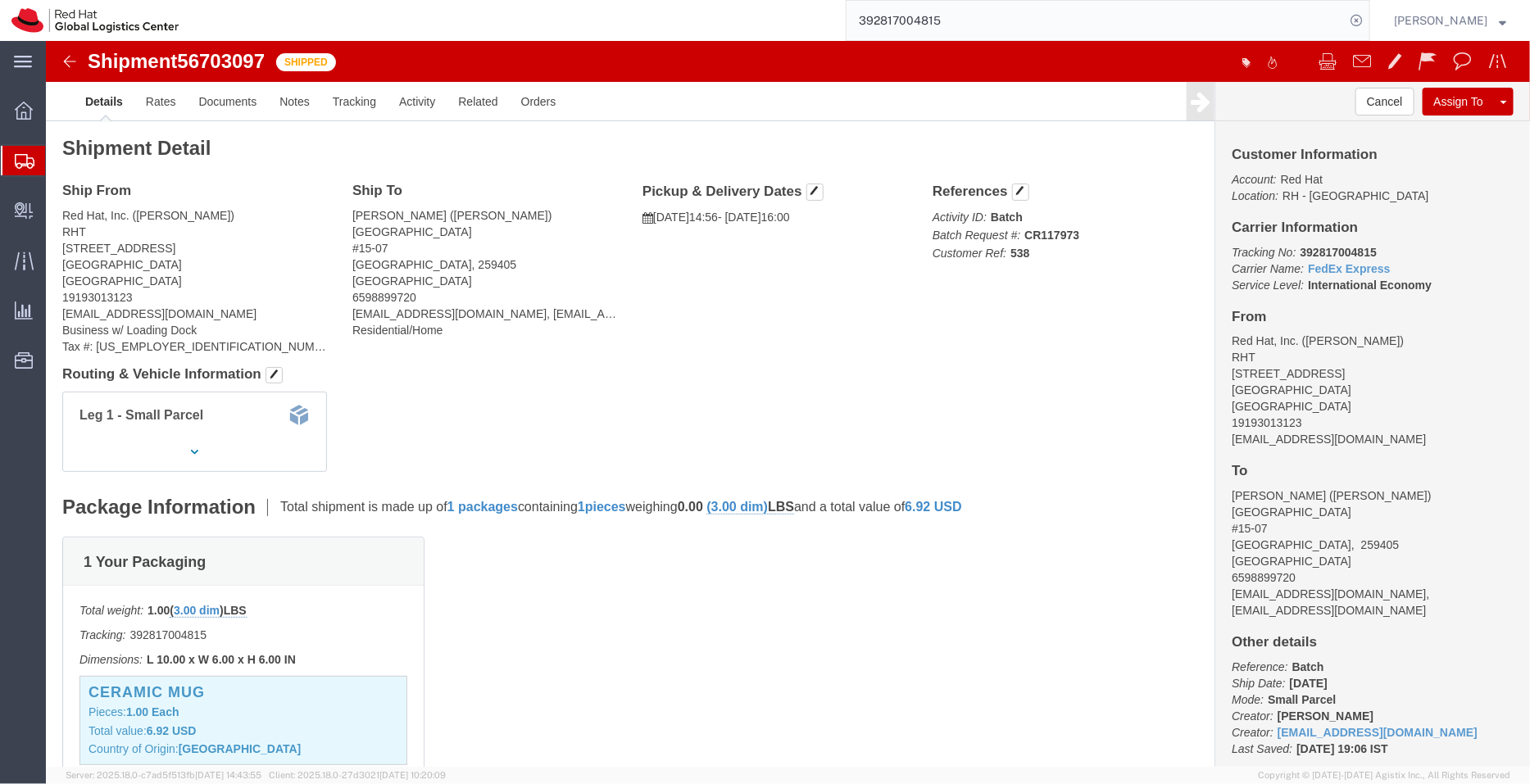
paste input "84237544"
type input "392884237544"
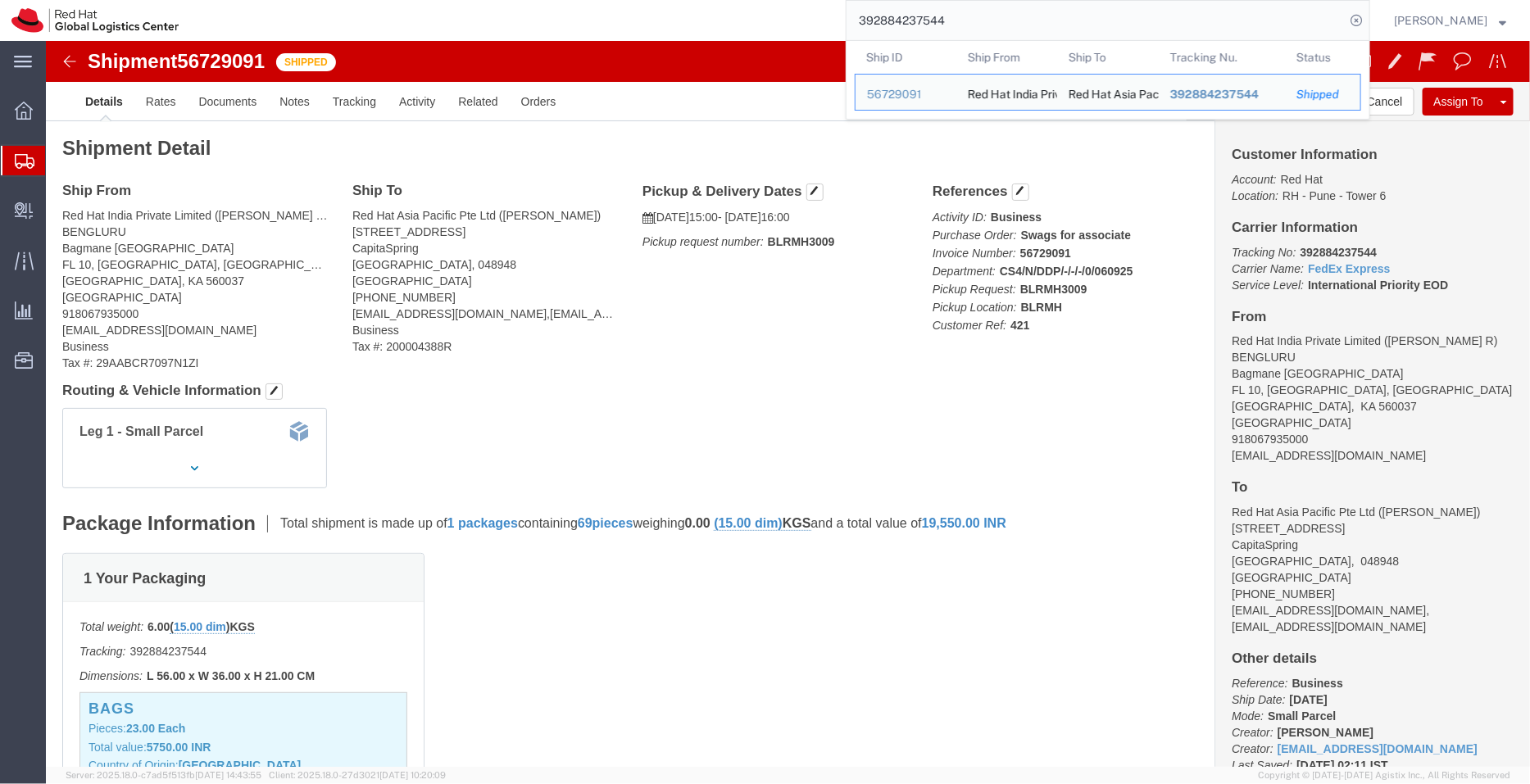
click at [0, 0] on span "Shipment Manager" at bounding box center [0, 0] width 0 height 0
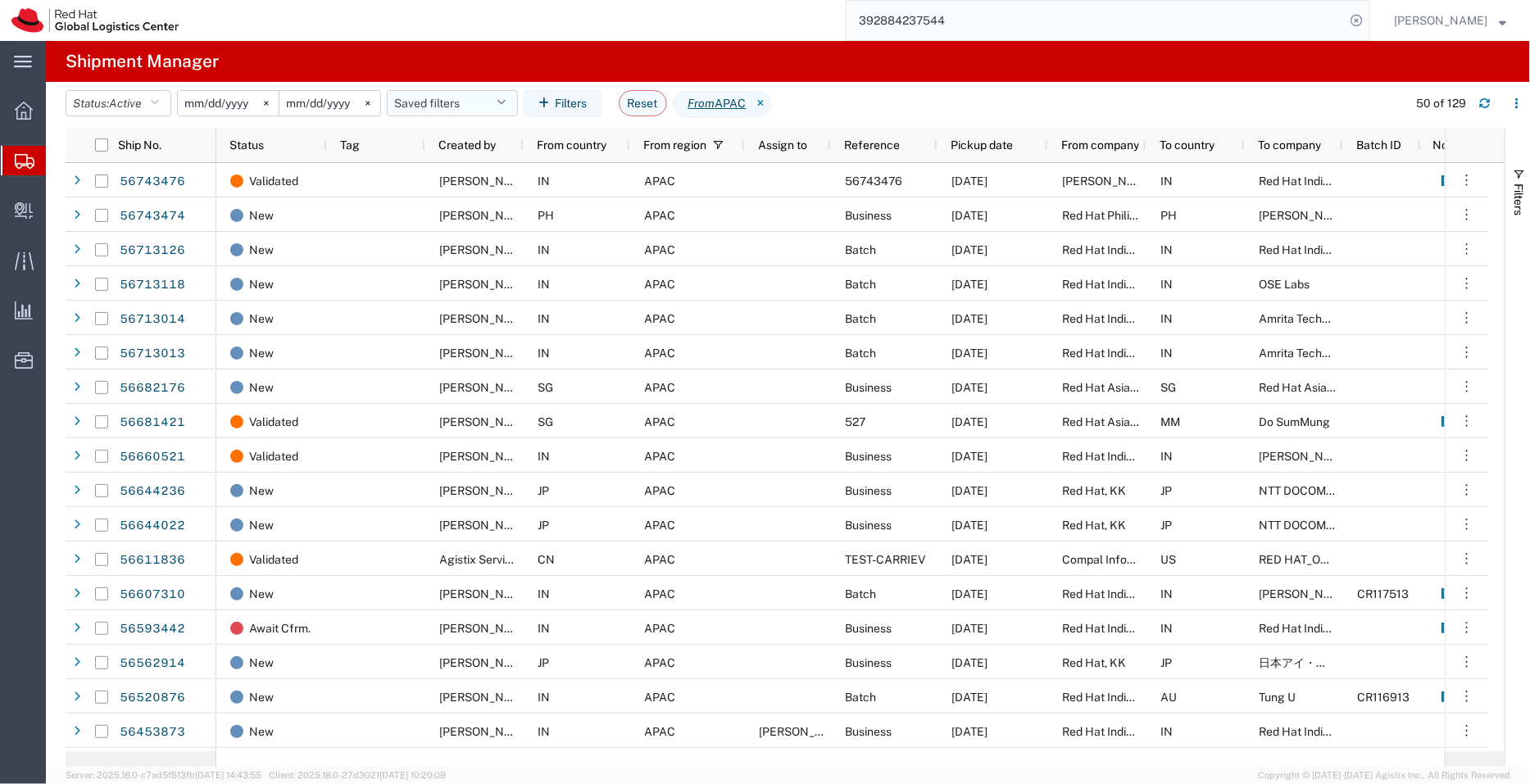
click at [492, 98] on button "Saved filters" at bounding box center [452, 103] width 131 height 26
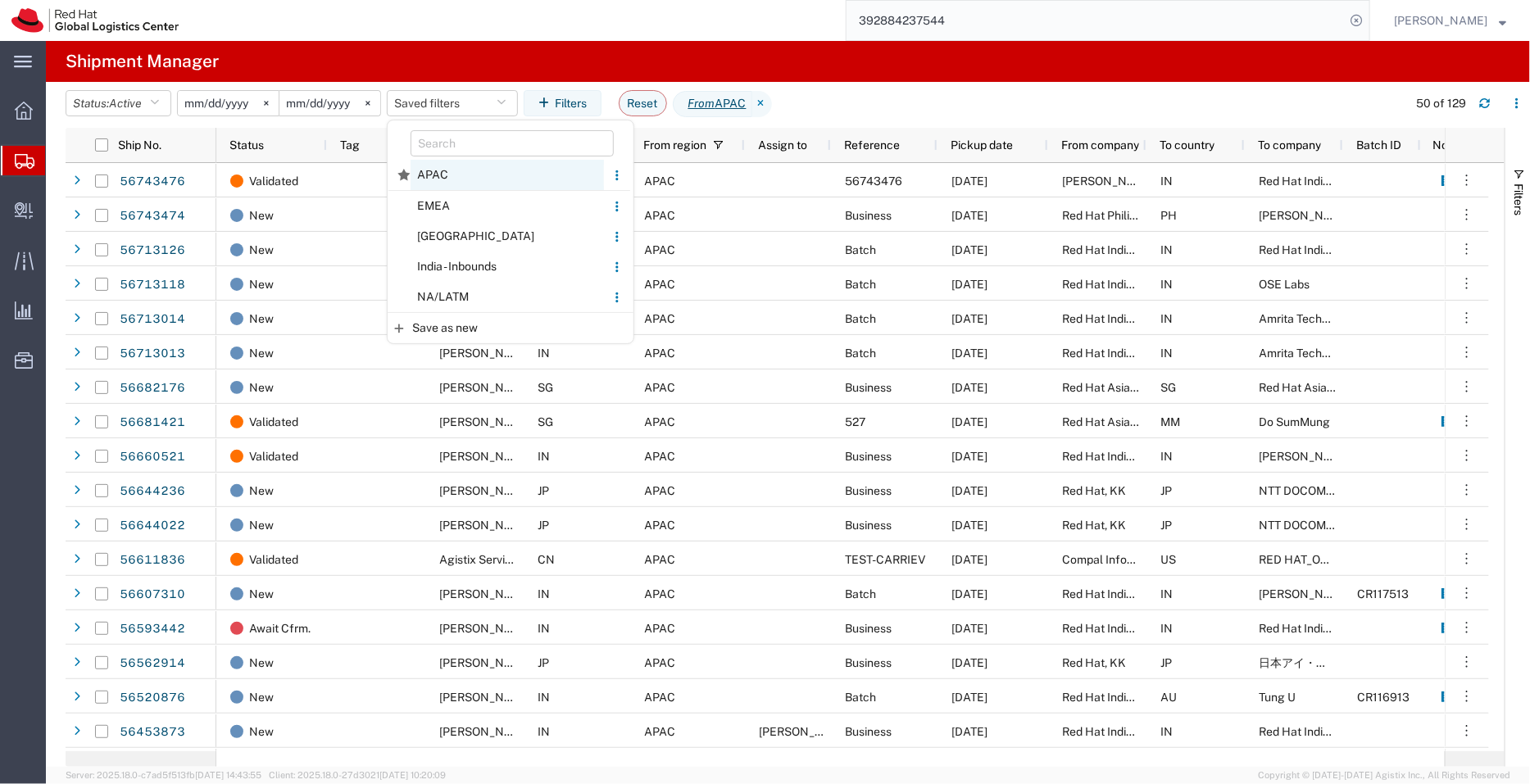
click at [451, 174] on span "APAC" at bounding box center [508, 174] width 194 height 31
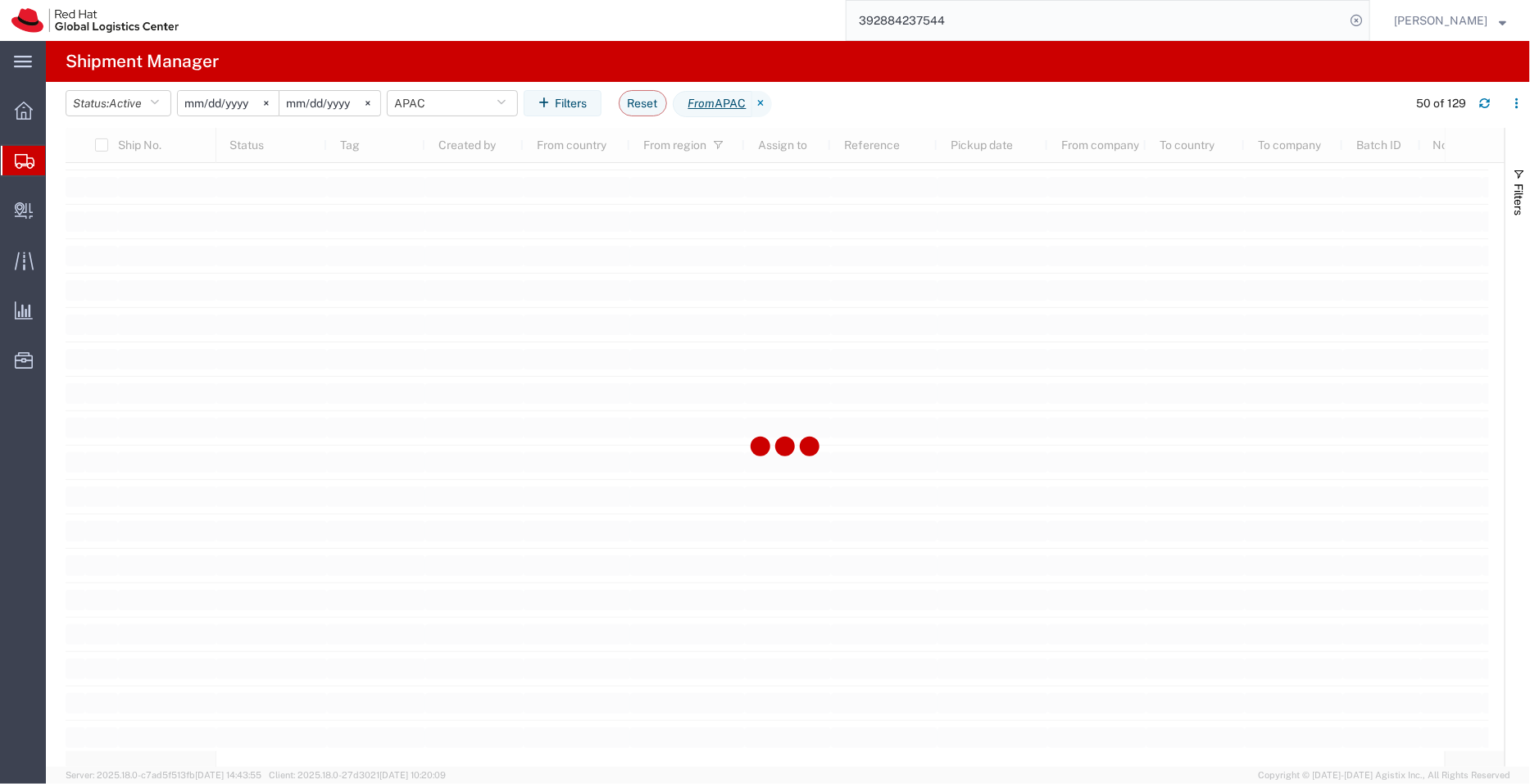
scroll to position [3851, 0]
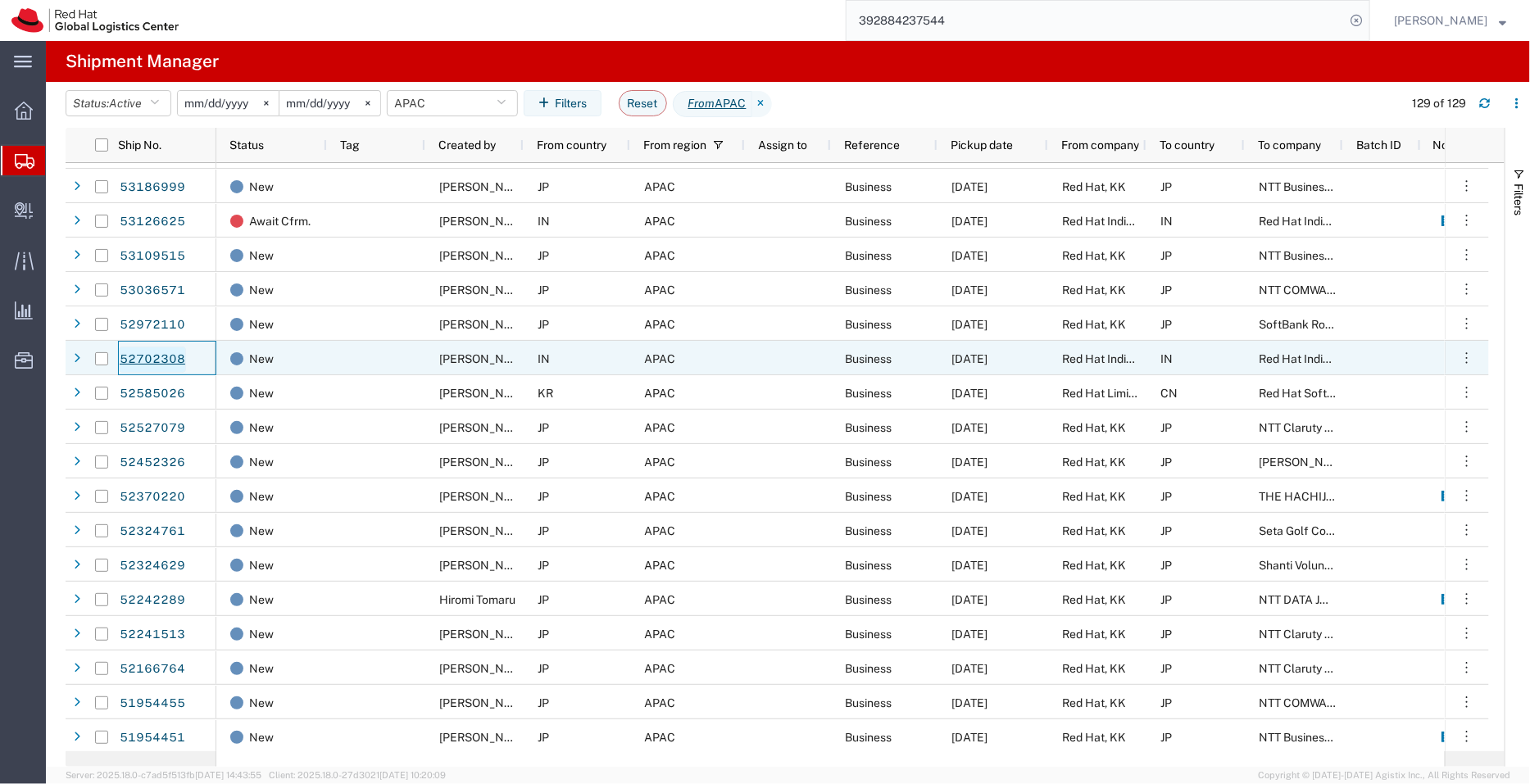
click at [150, 358] on link "52702308" at bounding box center [152, 359] width 67 height 26
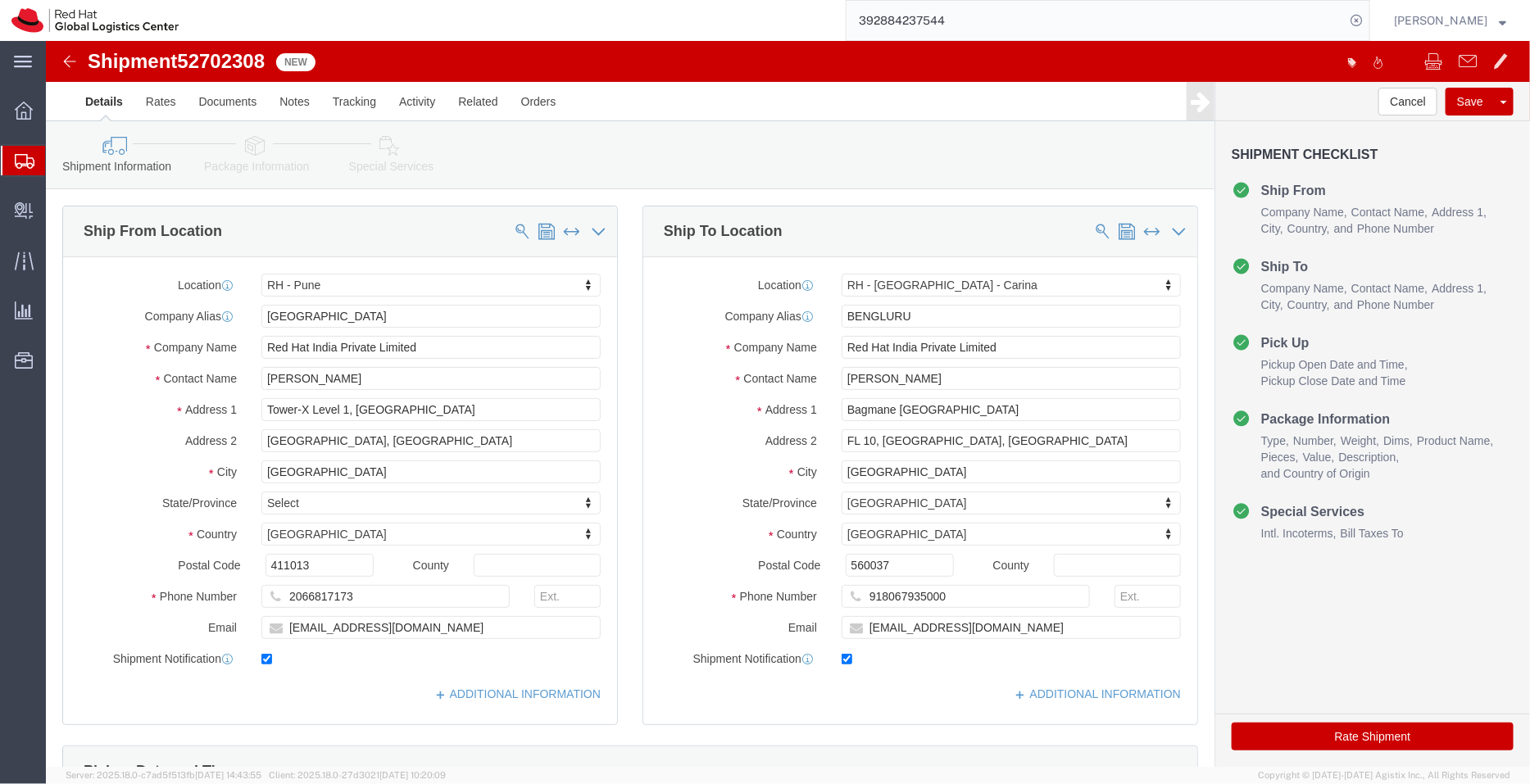
select select "38007"
select select "37925"
click button "Cancel"
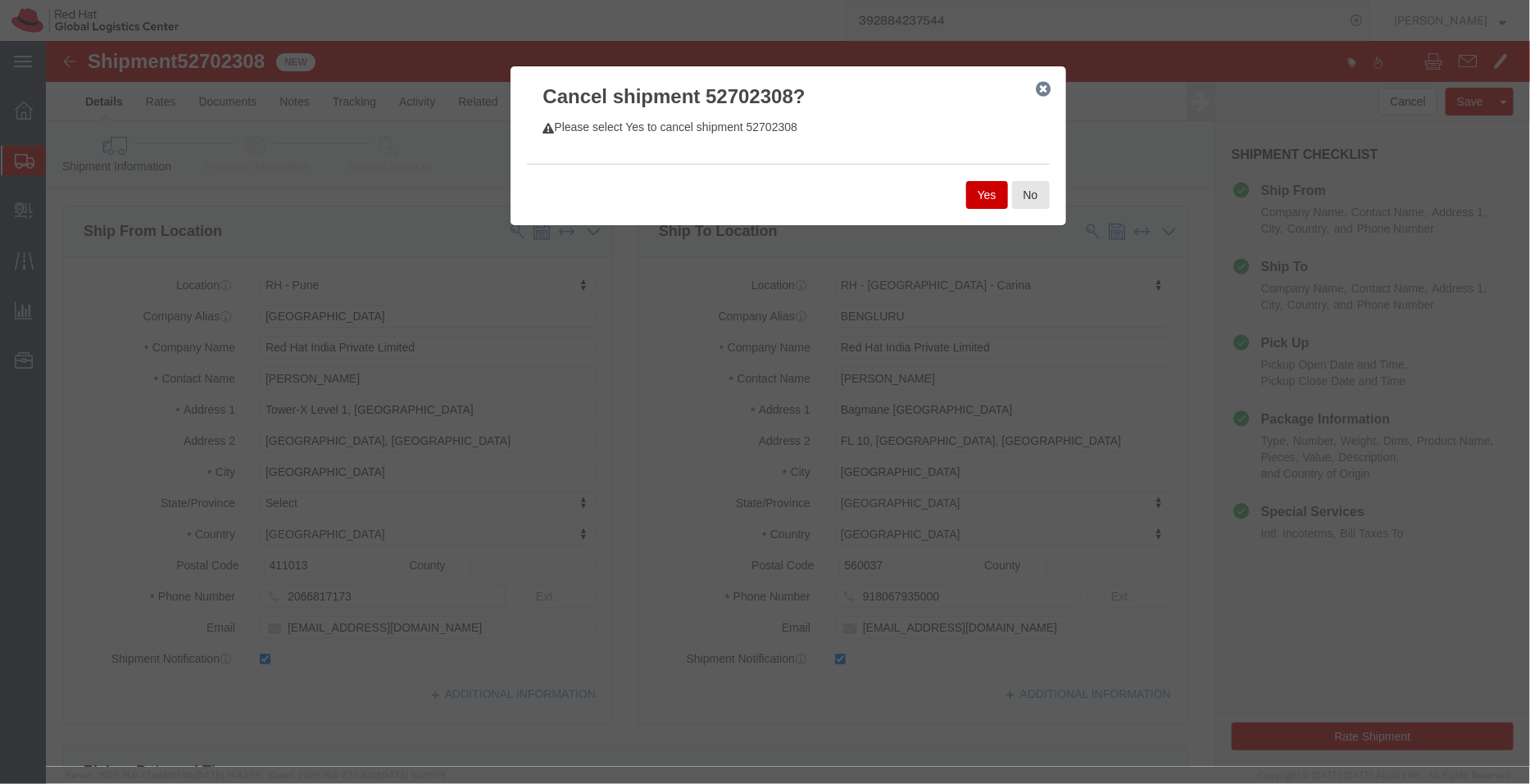
click button "Yes"
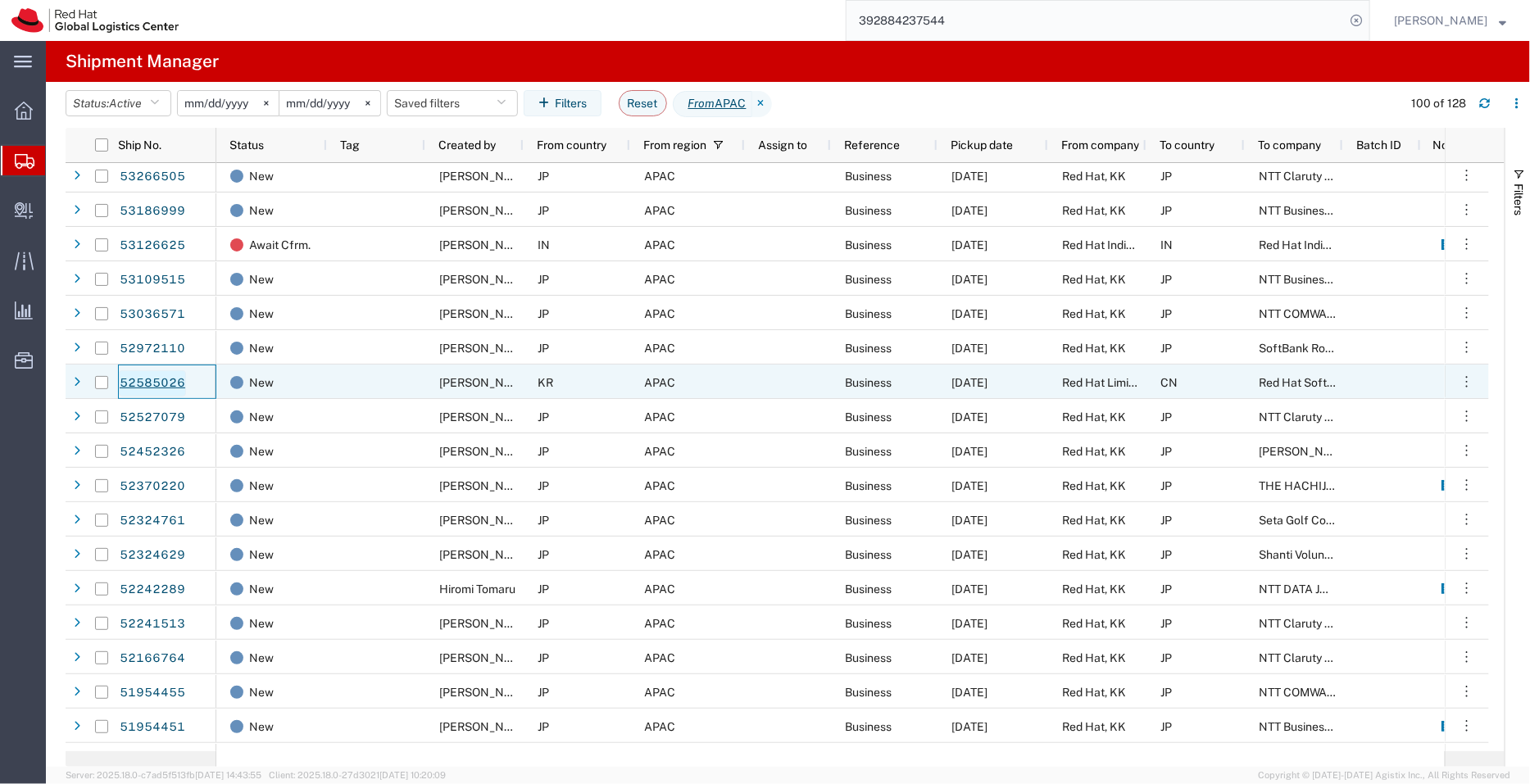
click at [168, 375] on link "52585026" at bounding box center [152, 384] width 67 height 26
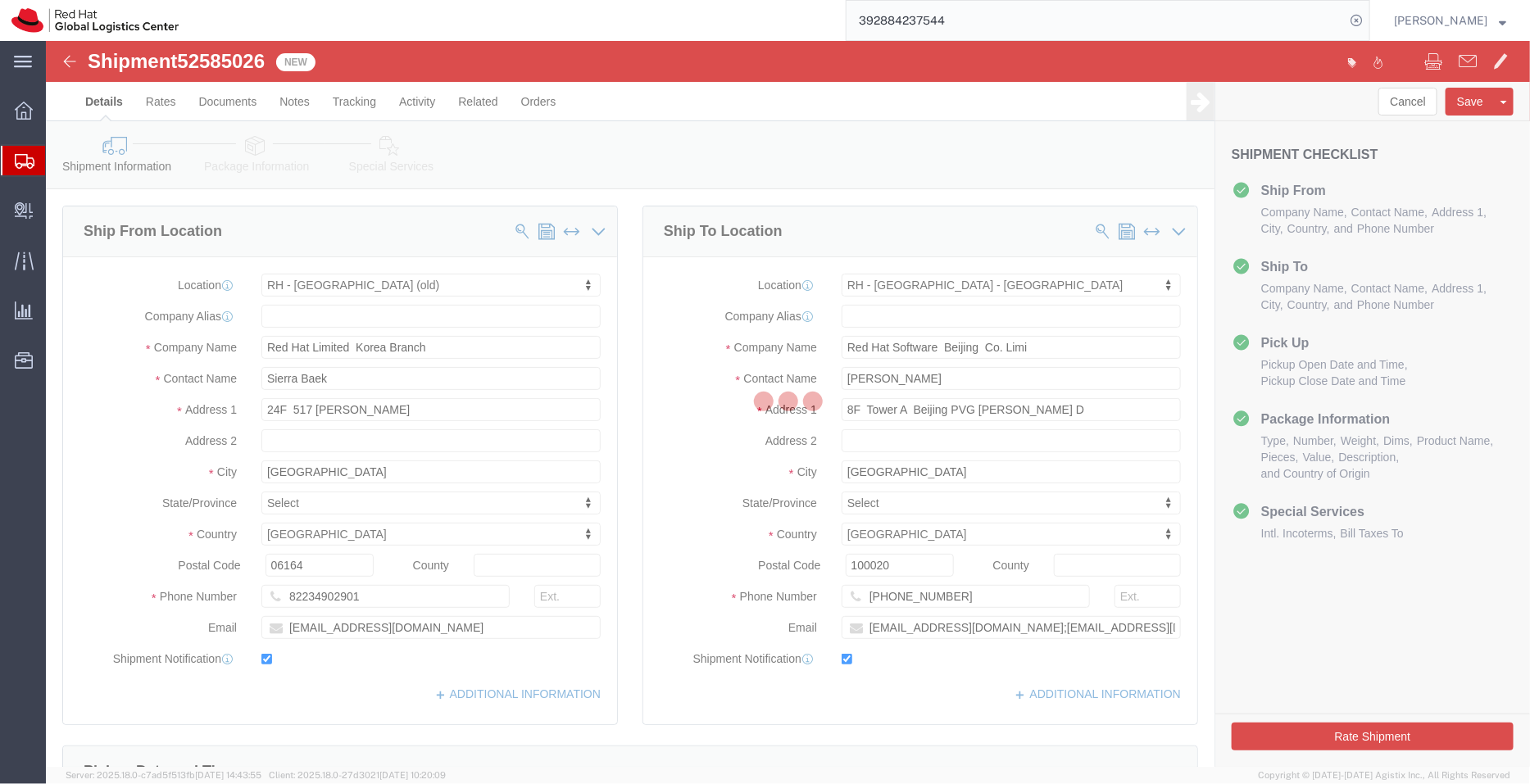
select select
select select "38006"
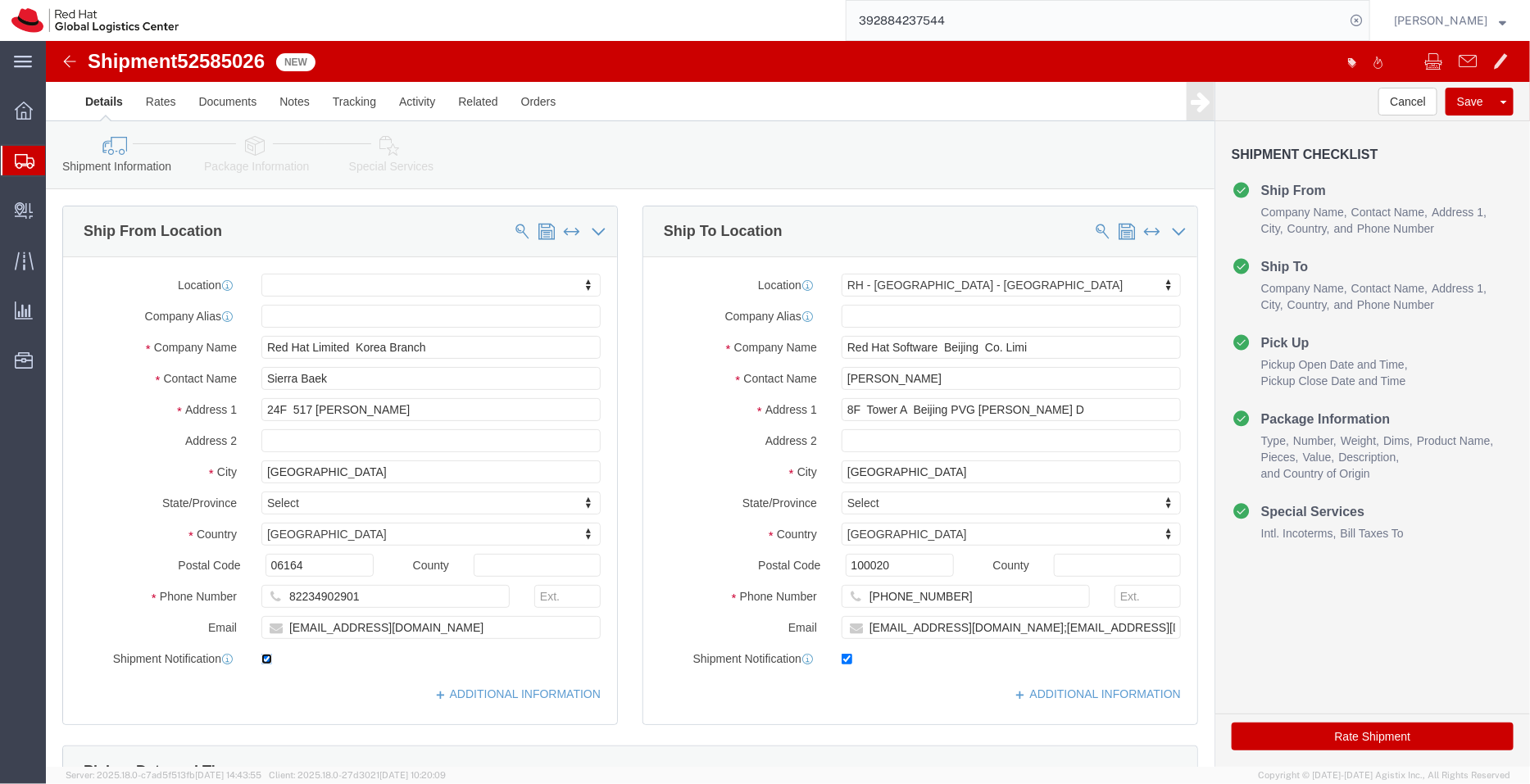
click input "checkbox"
checkbox input "false"
drag, startPoint x: 366, startPoint y: 585, endPoint x: 227, endPoint y: 596, distance: 139.4
click input "sbaek@redhat.com"
drag, startPoint x: 1079, startPoint y: 590, endPoint x: 721, endPoint y: 573, distance: 358.4
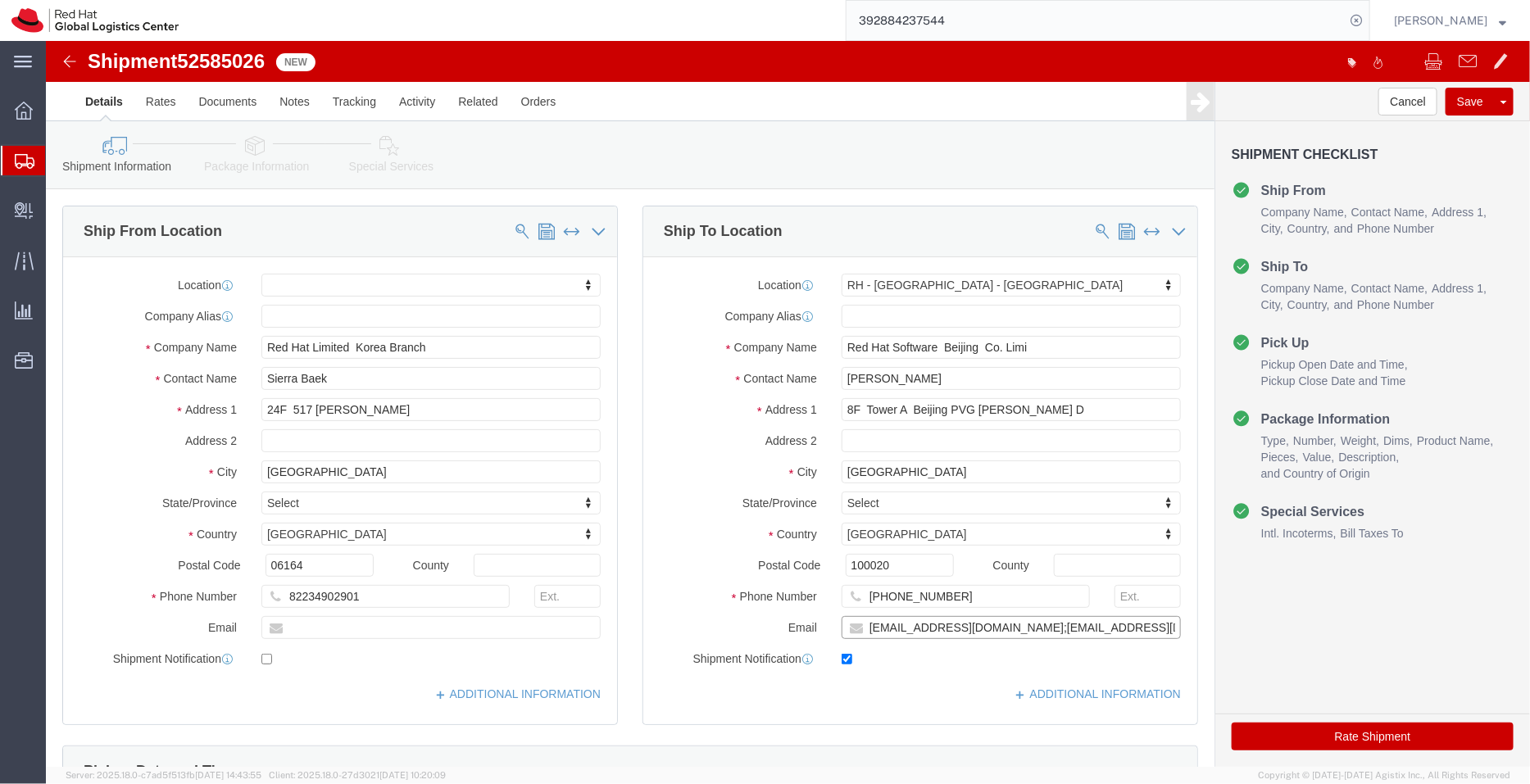
click div "Location RH - Beijing - Parkview Green My Profile Location RH - Amsterdam - MSO…"
click input "checkbox"
checkbox input "false"
click button "Cancel"
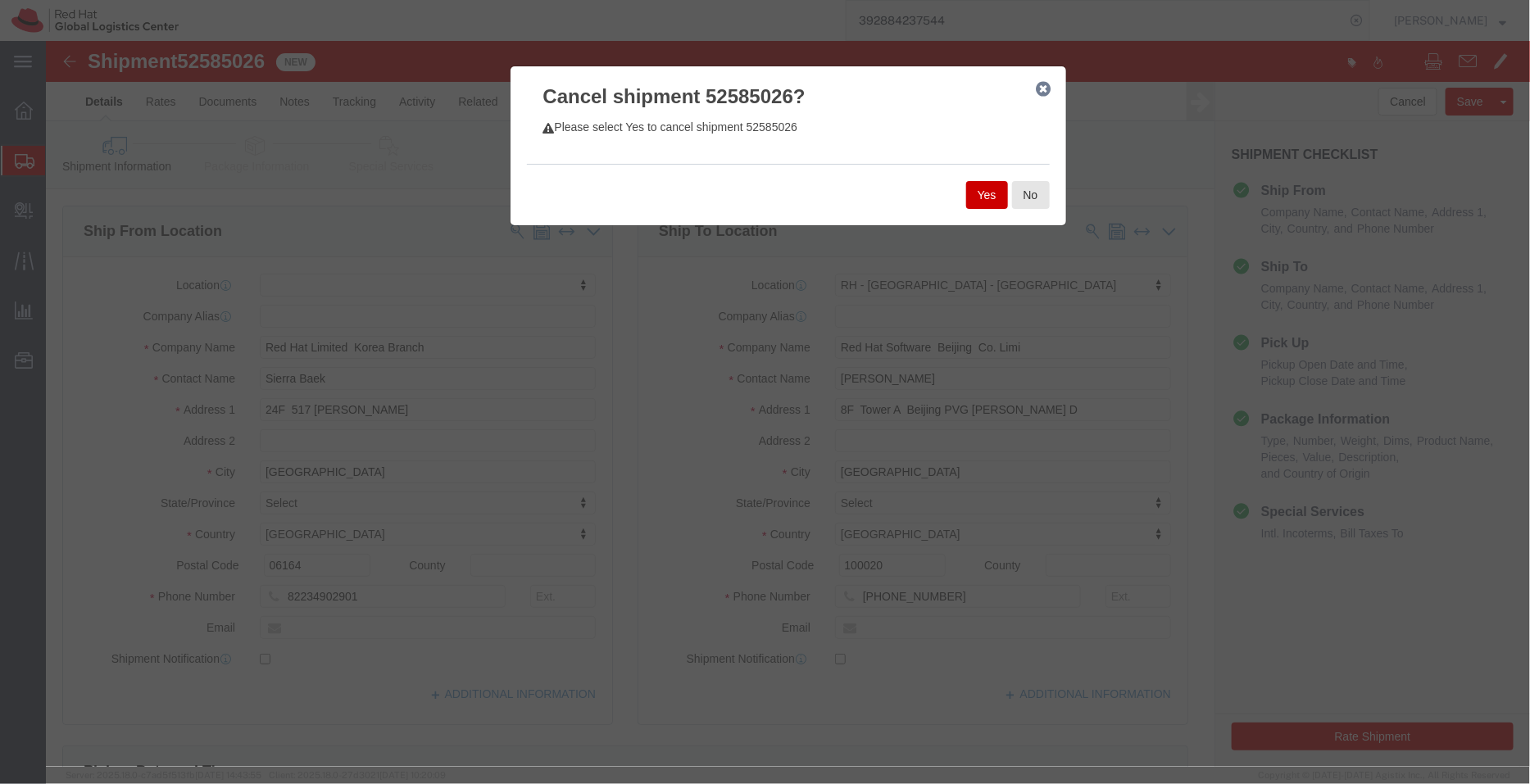
click div "Yes No"
click button "Yes"
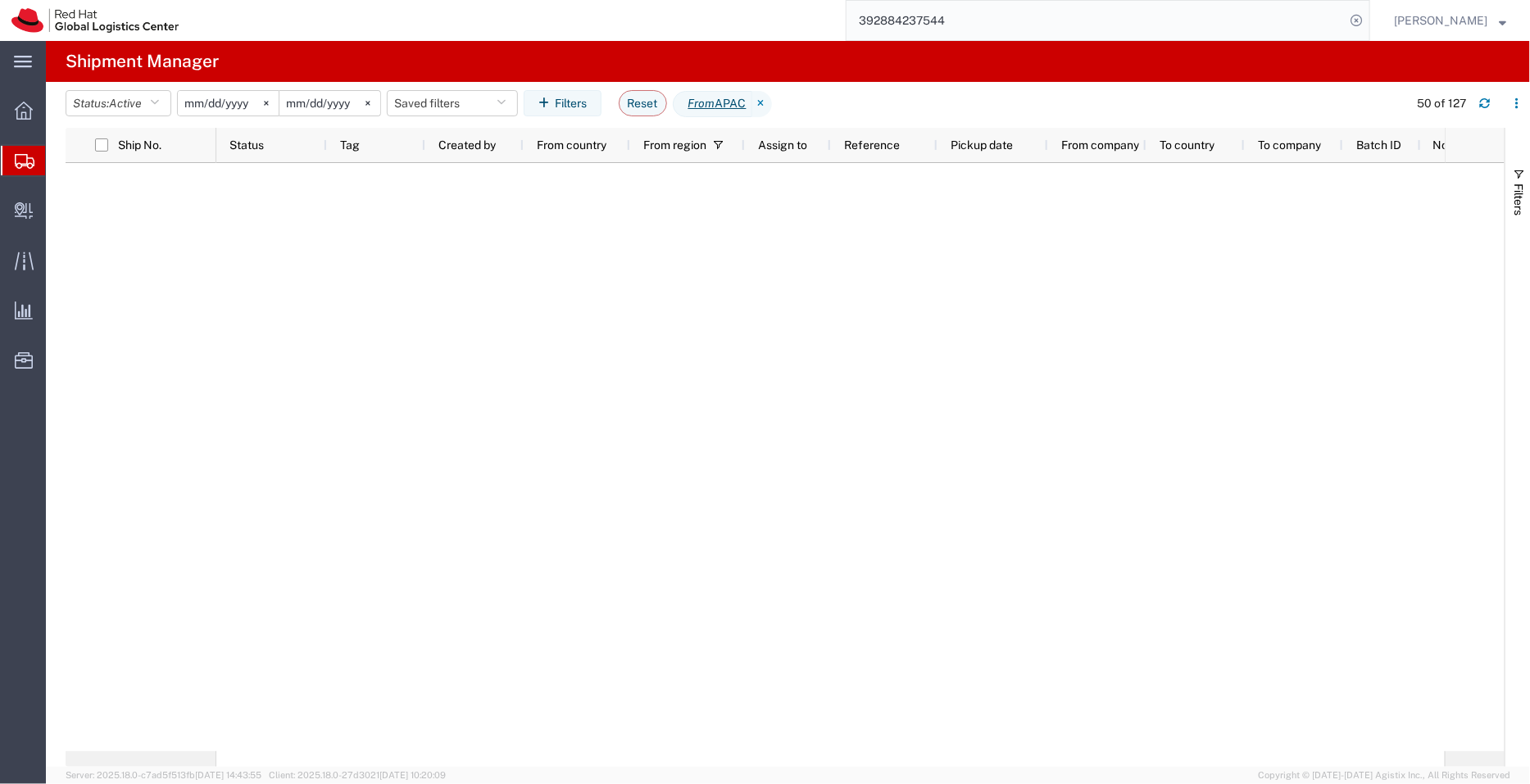
scroll to position [1645, 0]
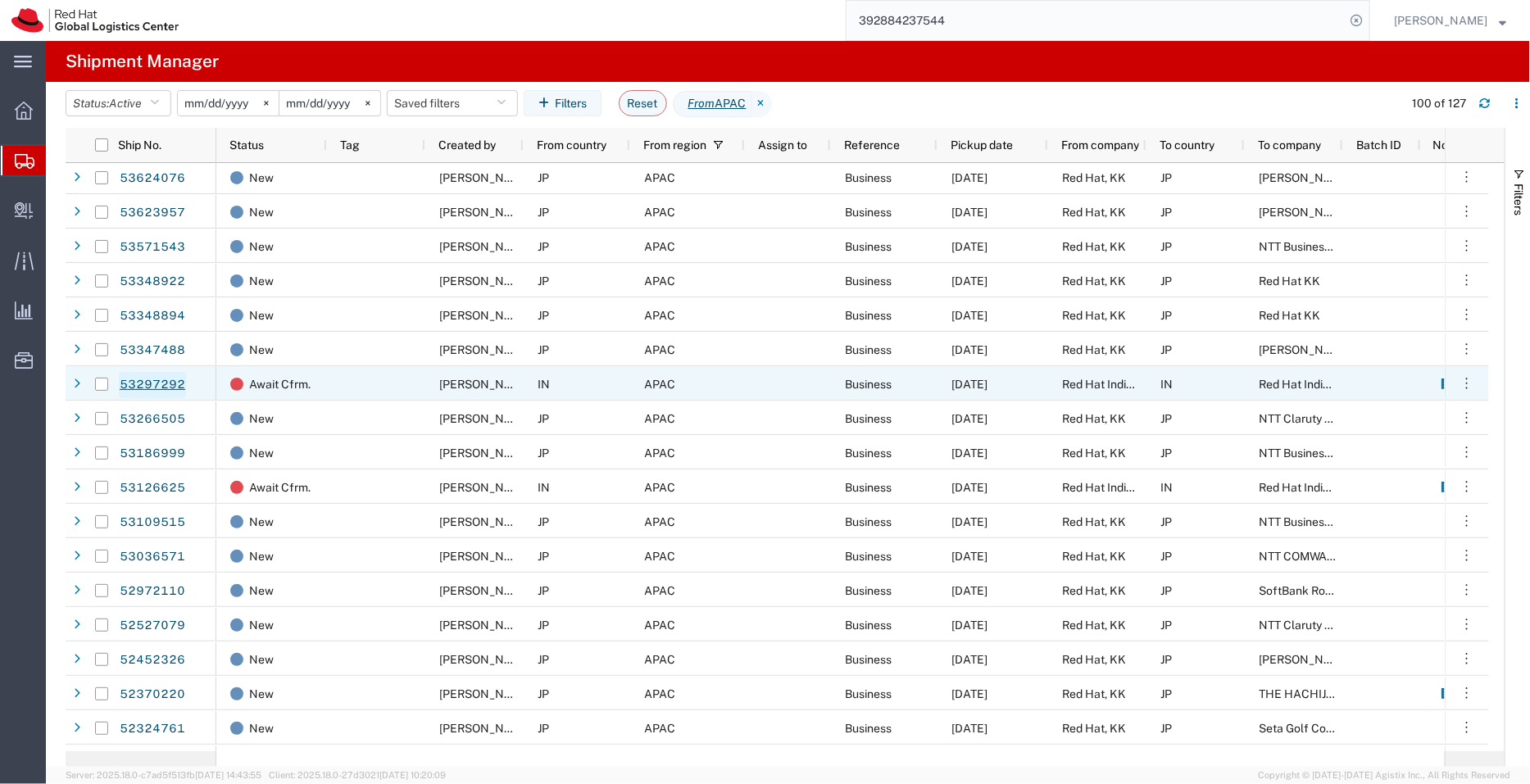
click at [163, 385] on link "53297292" at bounding box center [152, 385] width 67 height 26
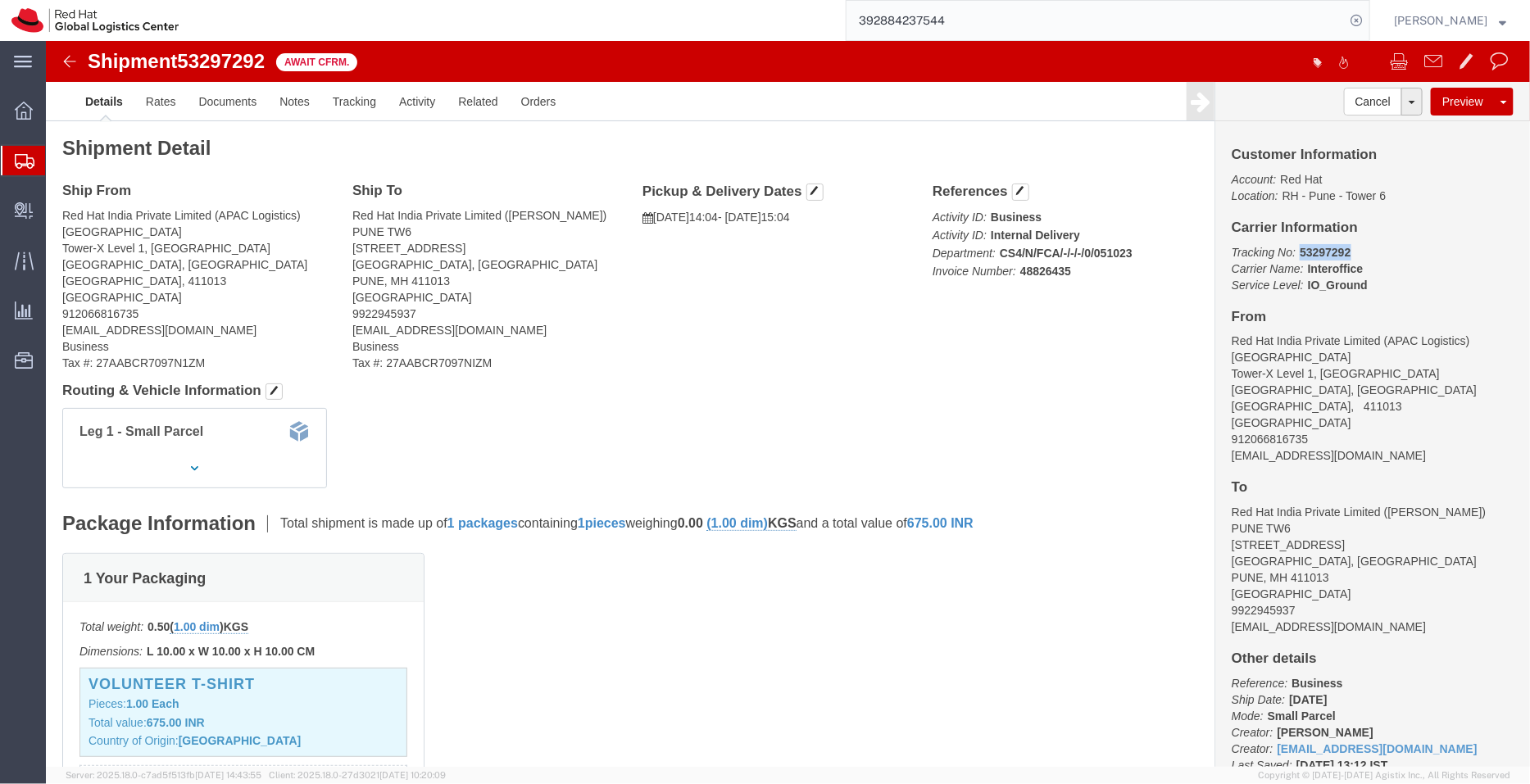
drag, startPoint x: 1301, startPoint y: 208, endPoint x: 1245, endPoint y: 215, distance: 56.4
click p "Tracking No: 53297292 Carrier Name: Interoffice Interoffice Service Level: IO_G…"
copy b "53297292"
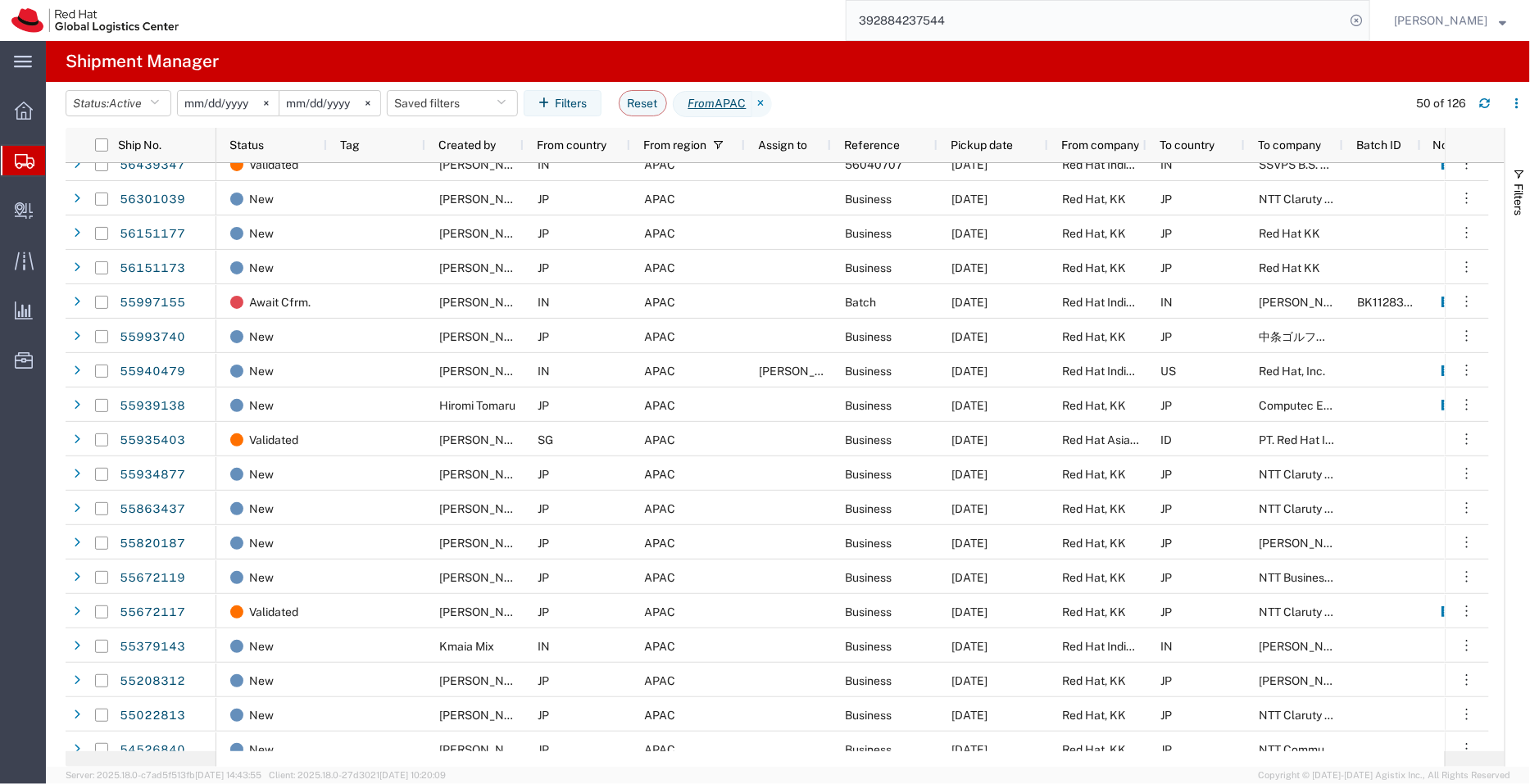
scroll to position [1120, 0]
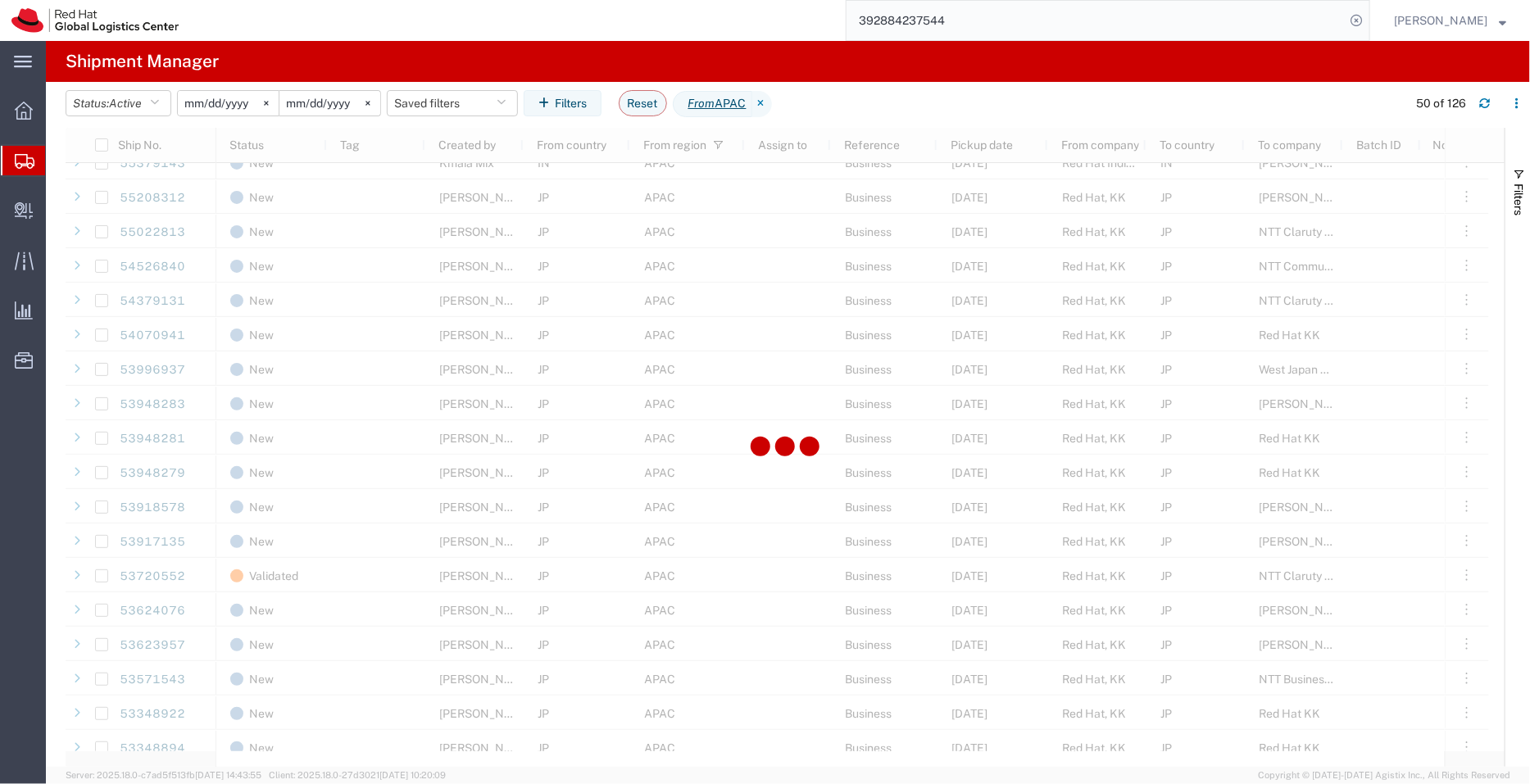
click at [1330, 325] on div at bounding box center [785, 447] width 1439 height 639
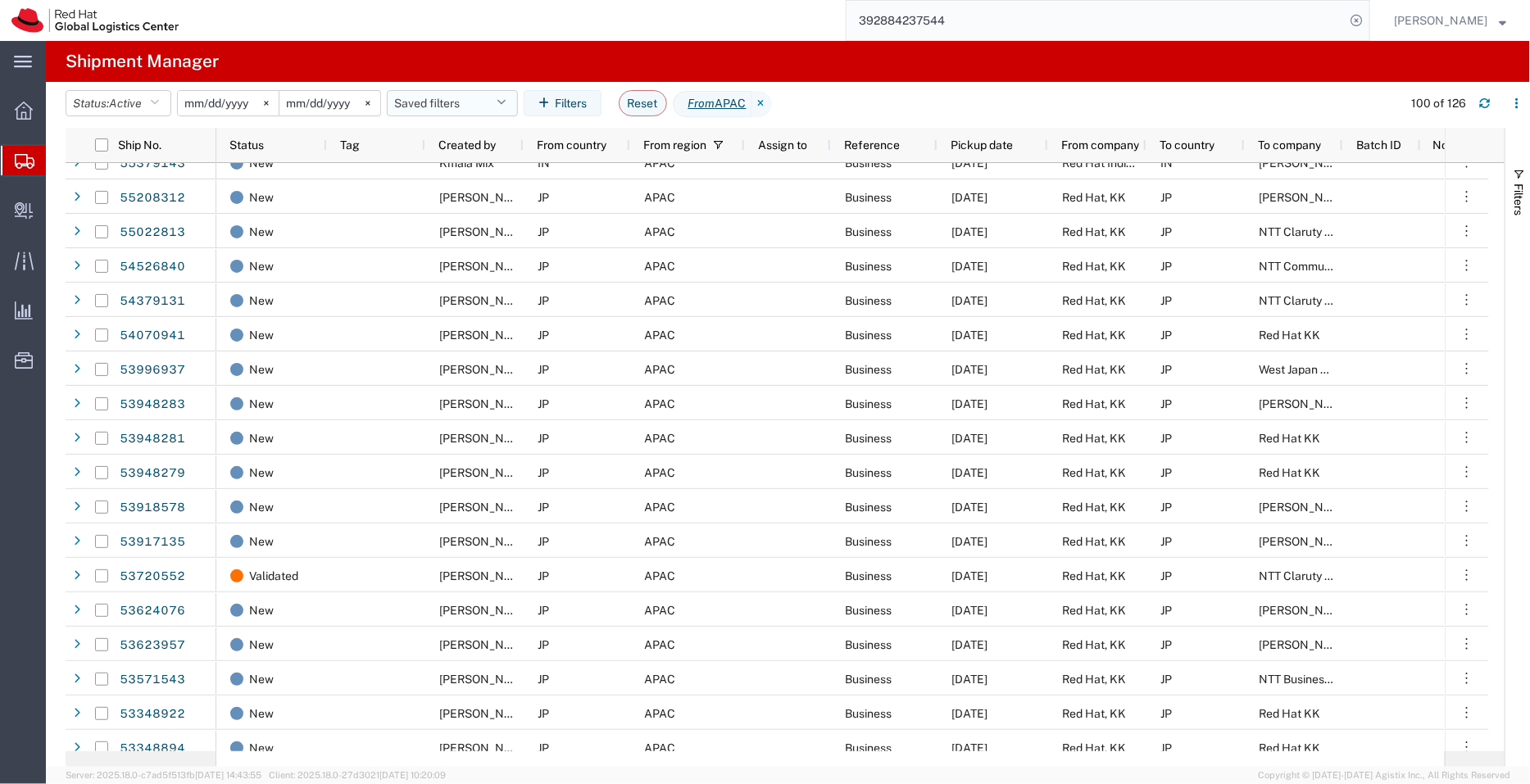
click at [482, 96] on button "Saved filters" at bounding box center [452, 103] width 131 height 26
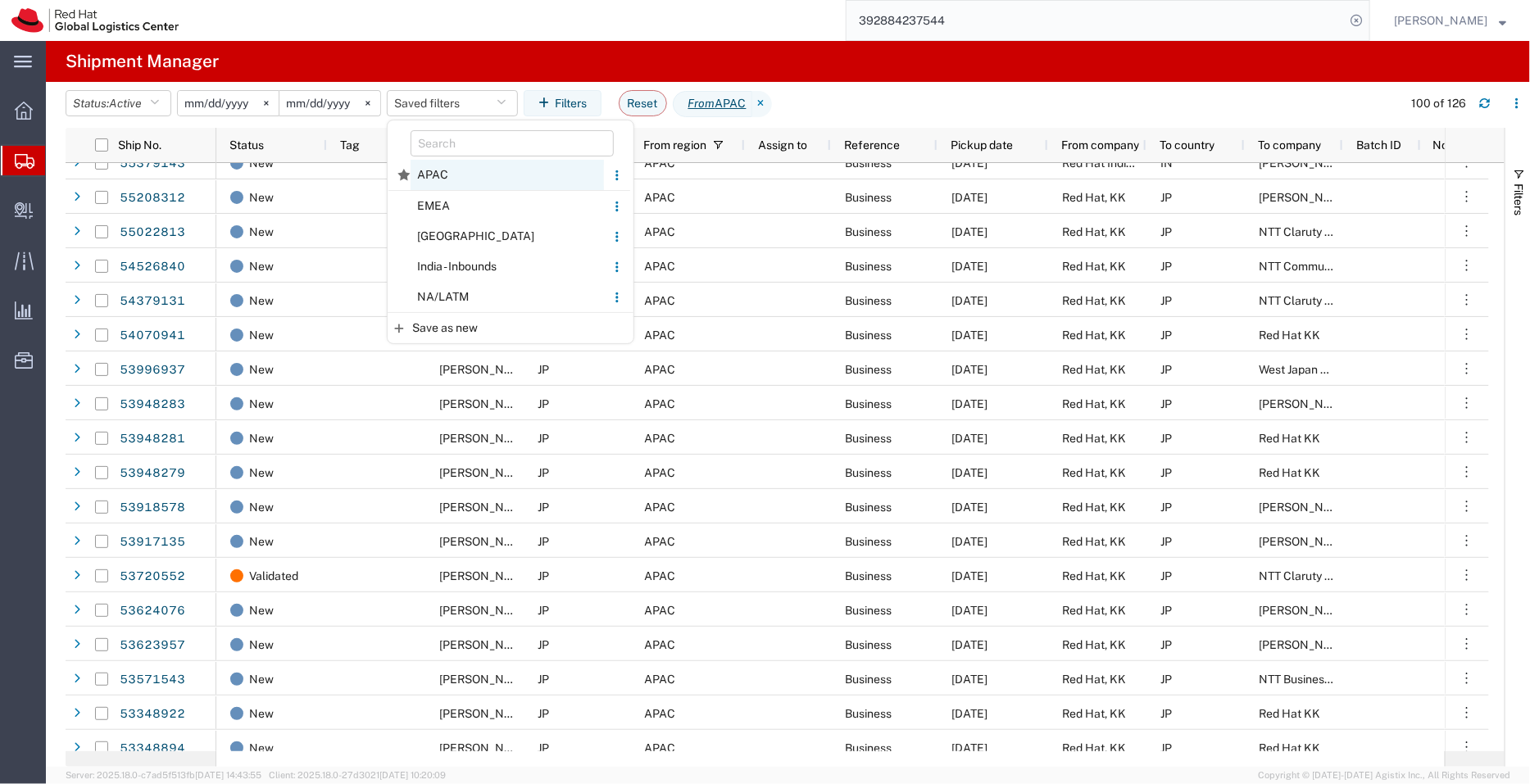
click at [467, 186] on span "APAC" at bounding box center [508, 174] width 194 height 31
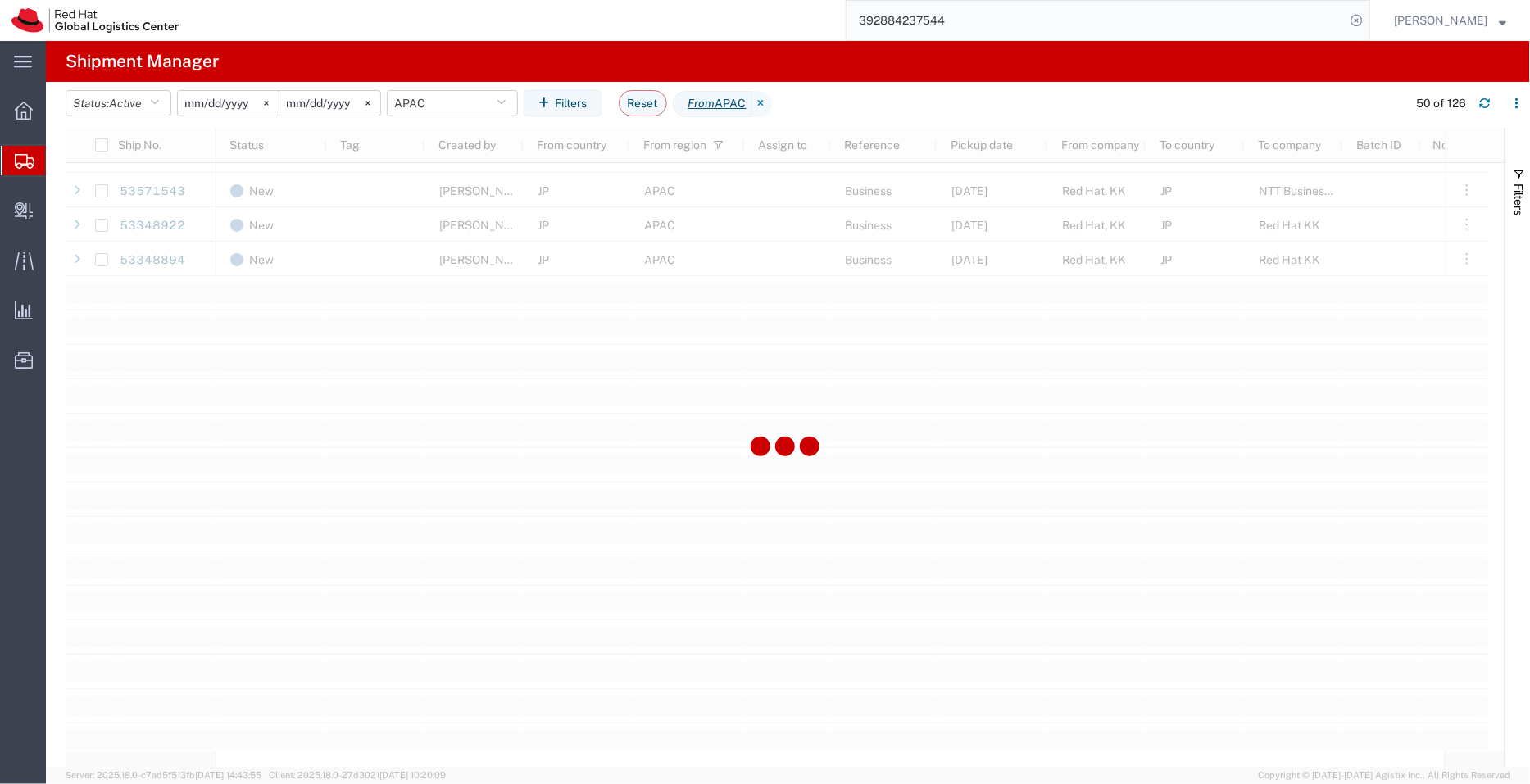
scroll to position [1630, 0]
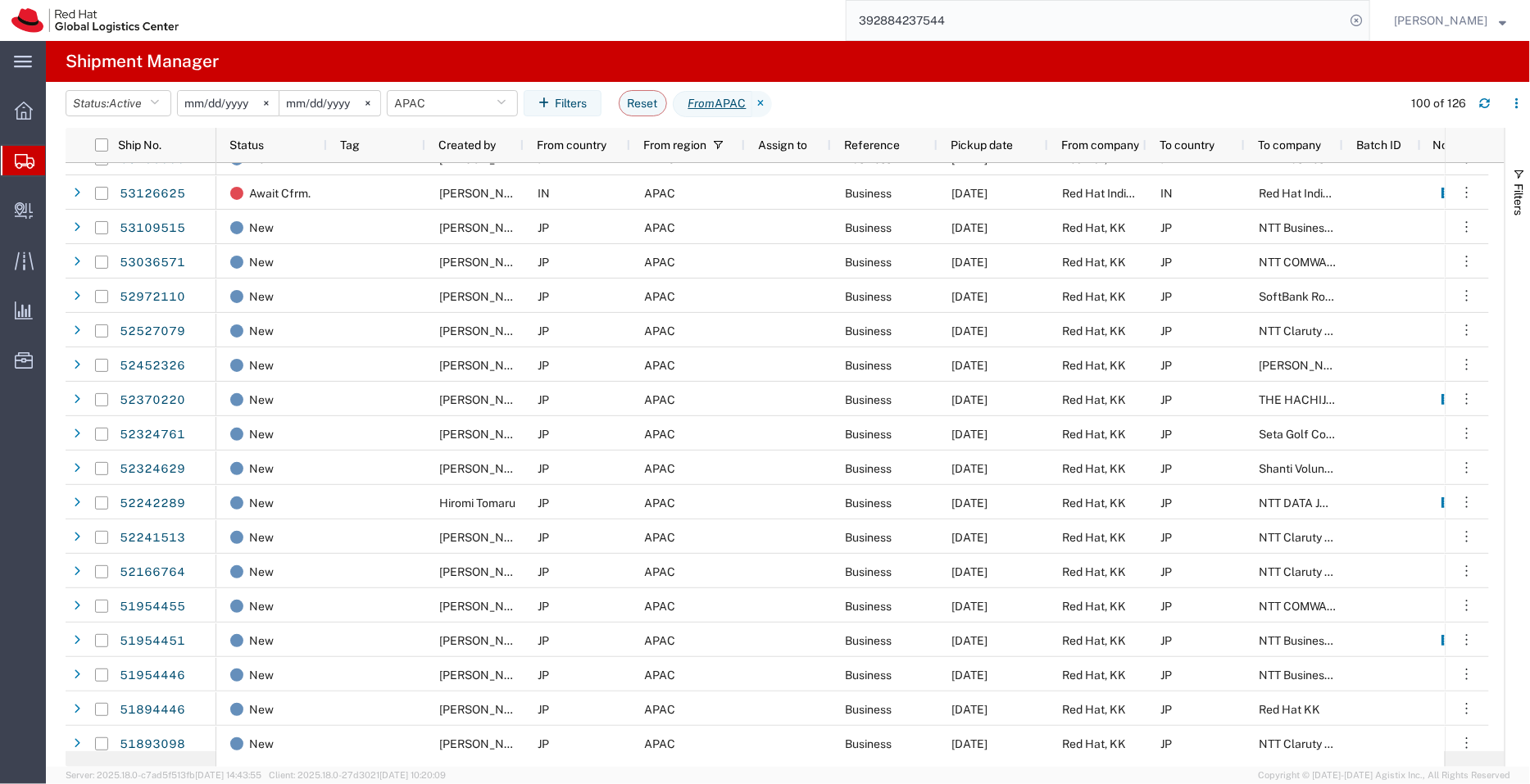
scroll to position [1824, 0]
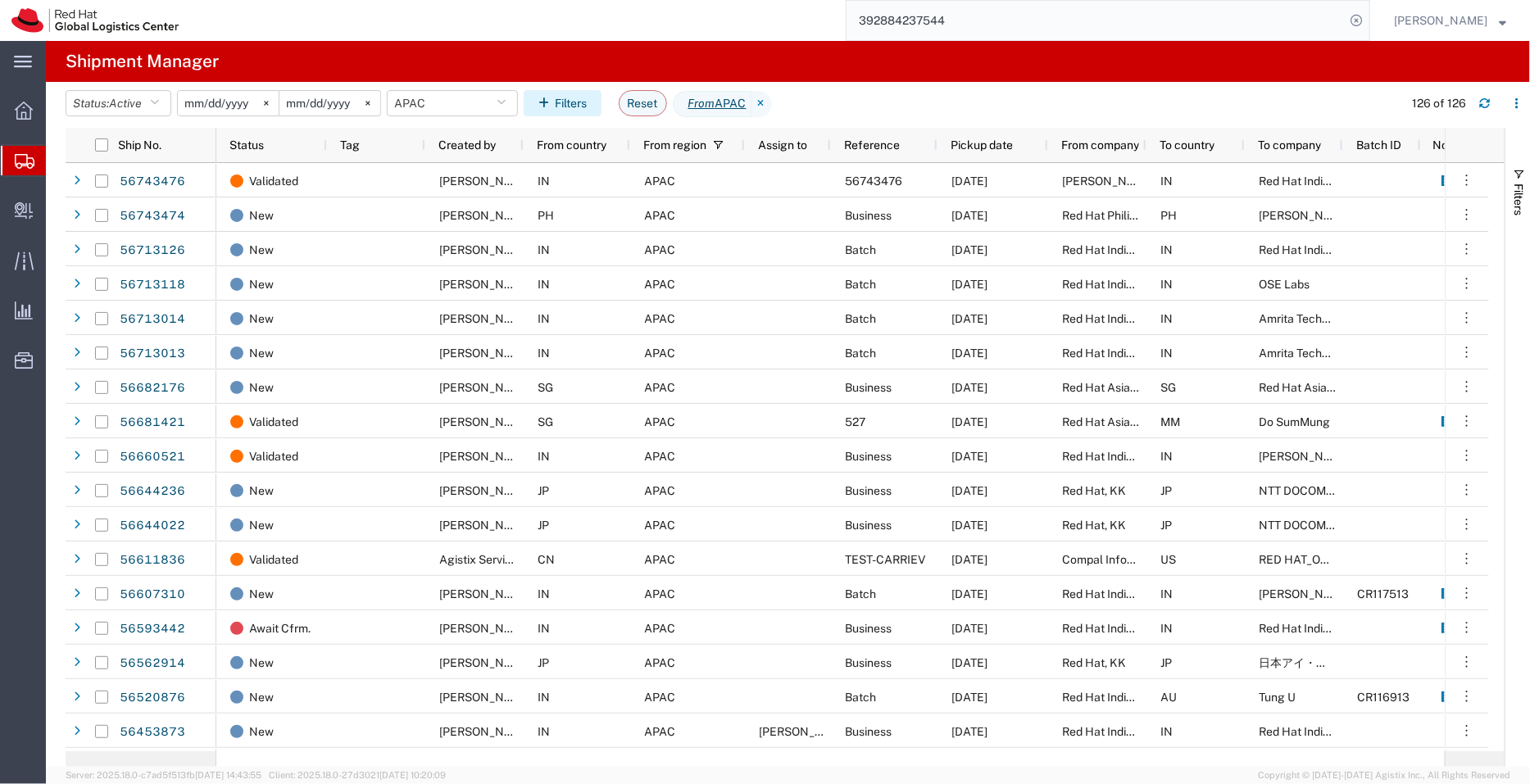
click at [590, 105] on button "Filters" at bounding box center [562, 103] width 78 height 26
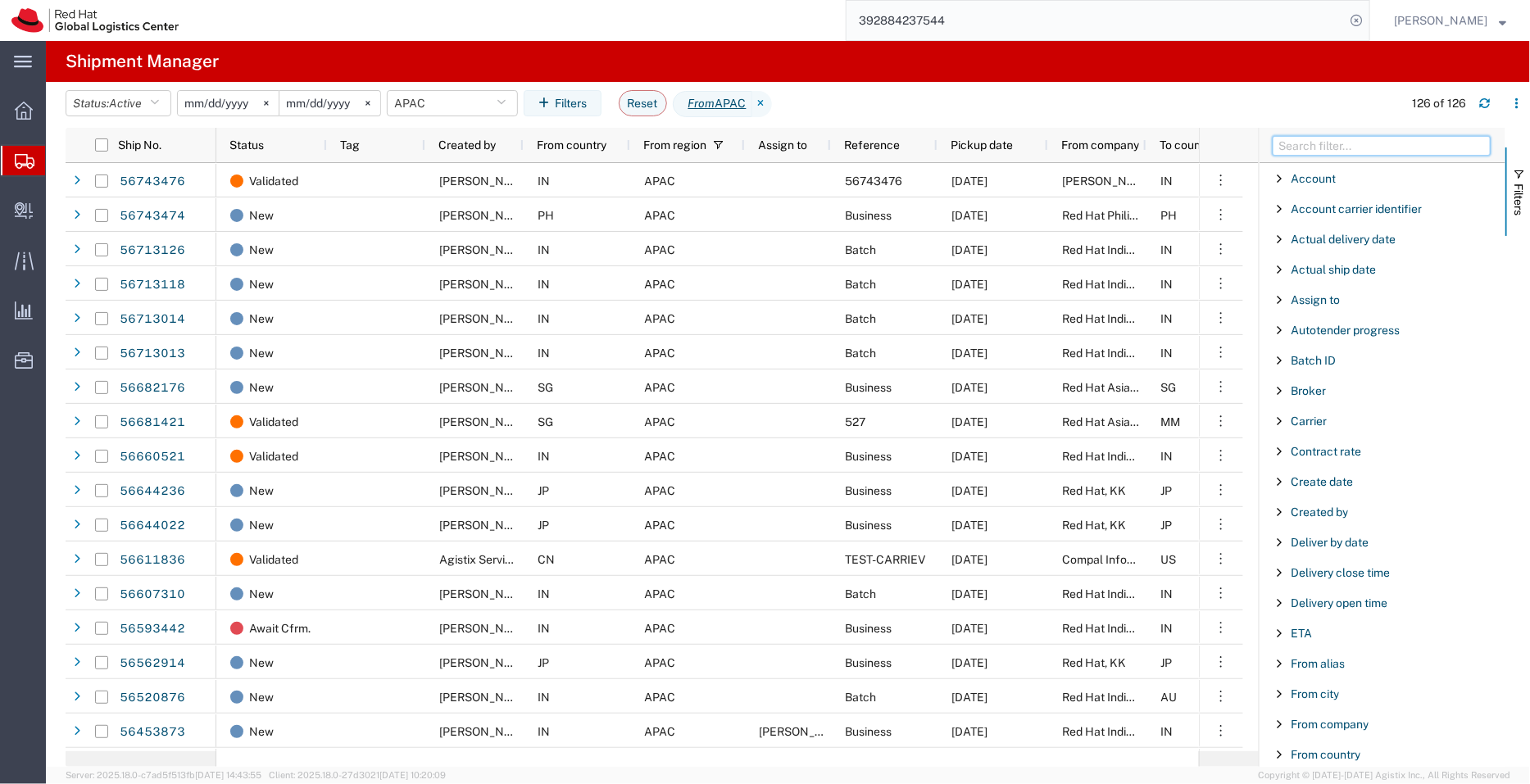
click at [1332, 147] on input "Filter Columns Input" at bounding box center [1382, 146] width 218 height 20
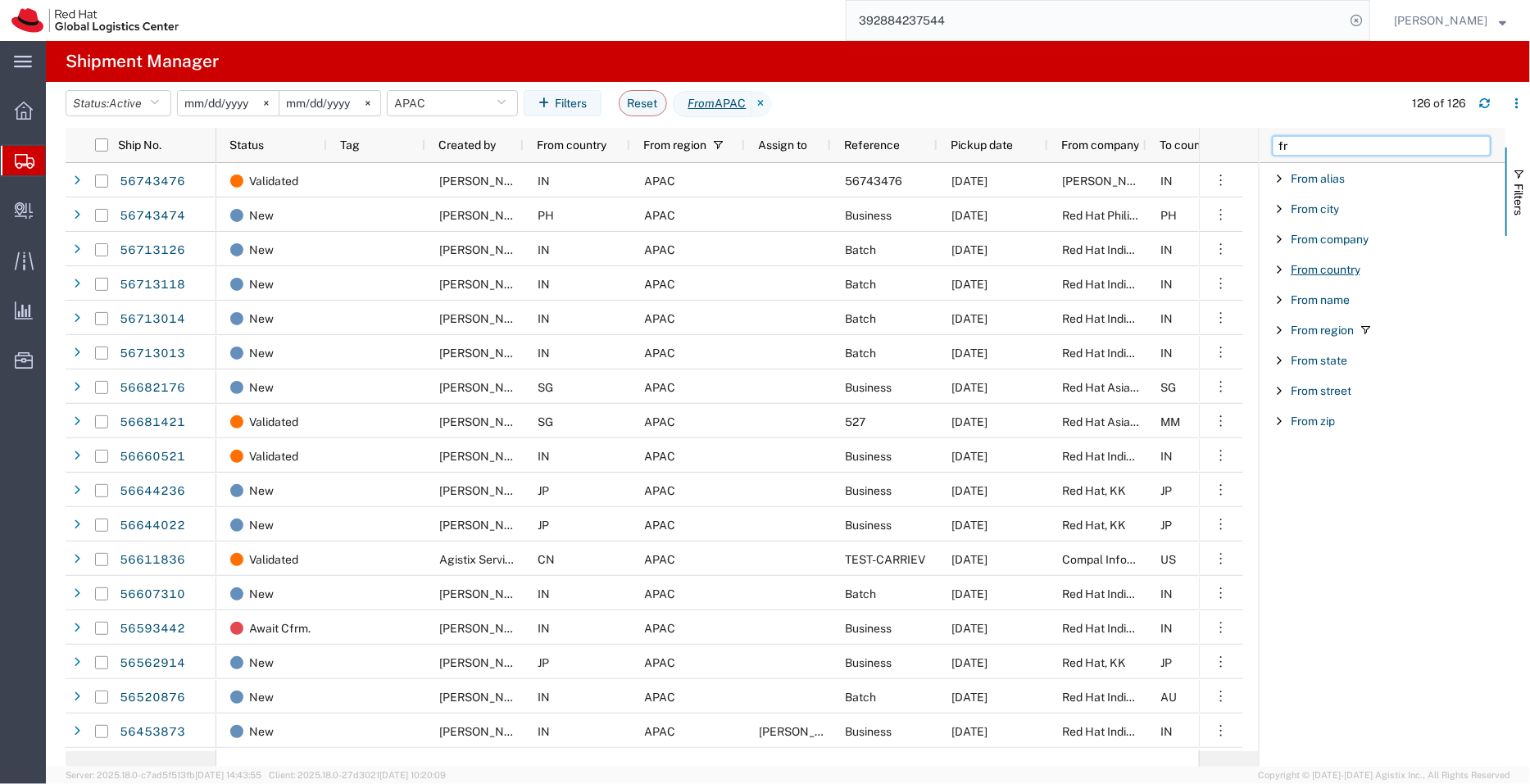
type input "fr"
click at [1344, 268] on span "From country" at bounding box center [1326, 269] width 70 height 13
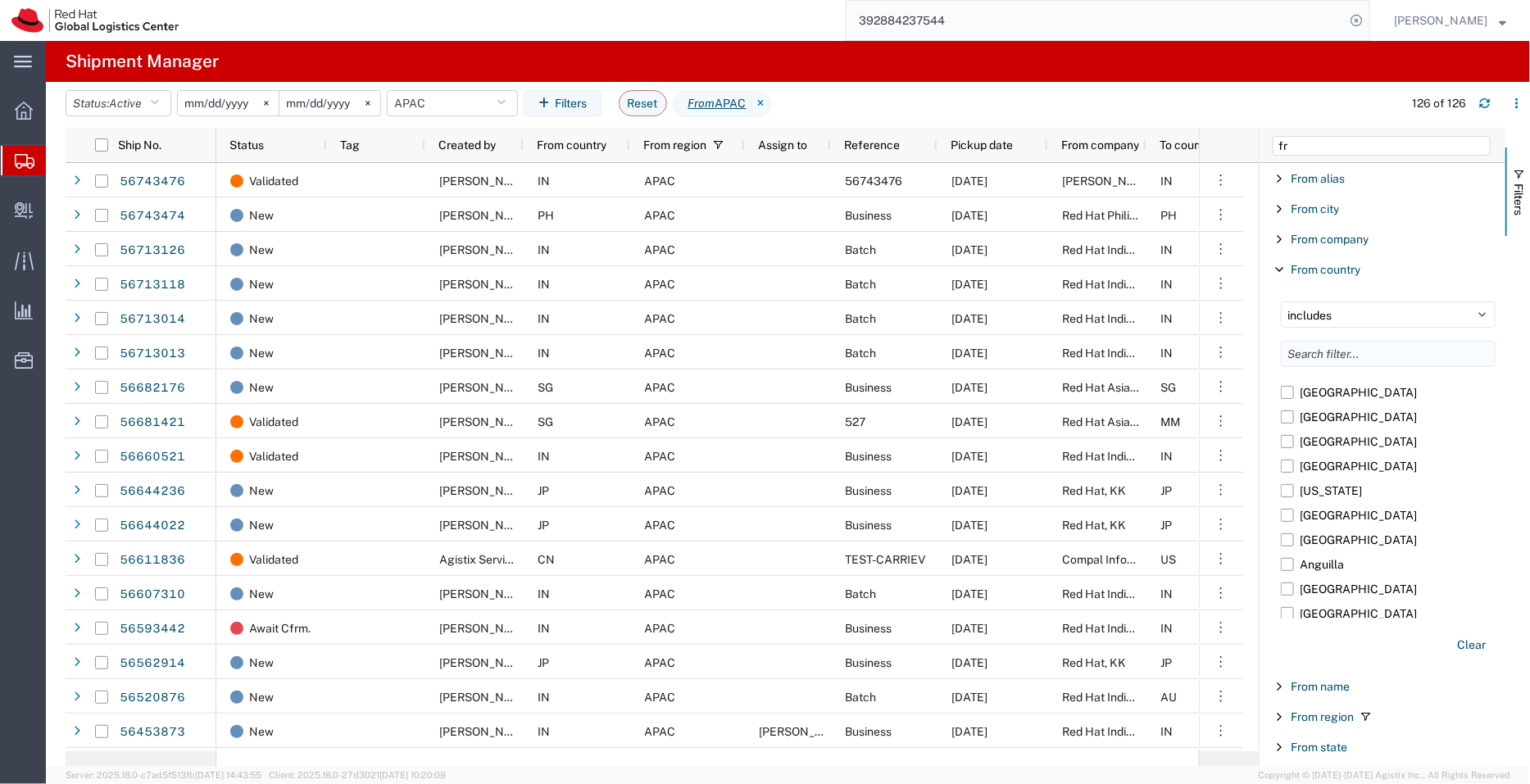
click at [1329, 356] on input "Filter List 9 Filters" at bounding box center [1389, 354] width 215 height 26
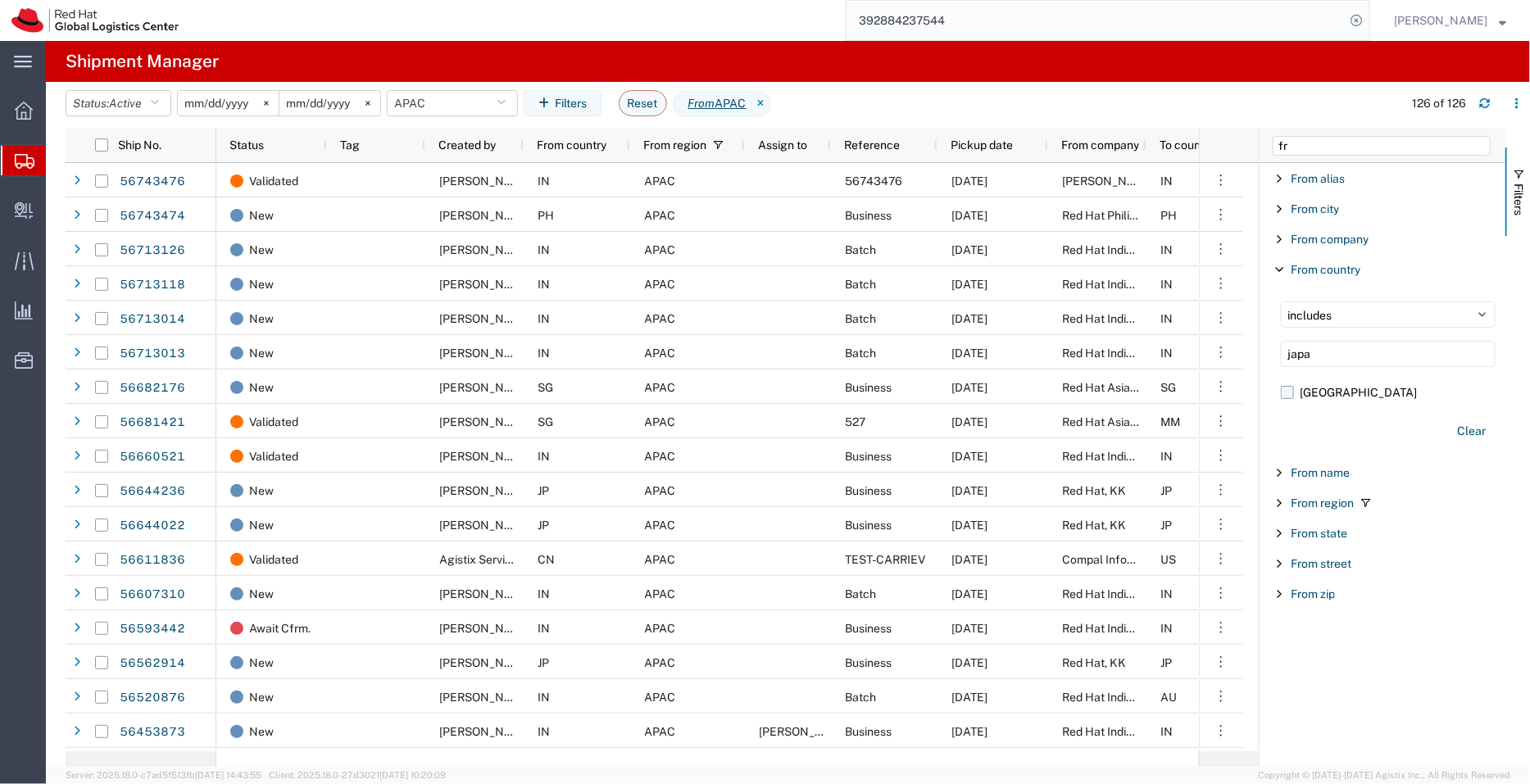
type input "japa"
click at [1288, 391] on label "[GEOGRAPHIC_DATA]" at bounding box center [1389, 392] width 215 height 24
click at [0, 0] on input "[GEOGRAPHIC_DATA]" at bounding box center [0, 0] width 0 height 0
drag, startPoint x: 1506, startPoint y: 209, endPoint x: 1506, endPoint y: 147, distance: 62.0
click at [1506, 147] on button "Filters" at bounding box center [1518, 191] width 24 height 88
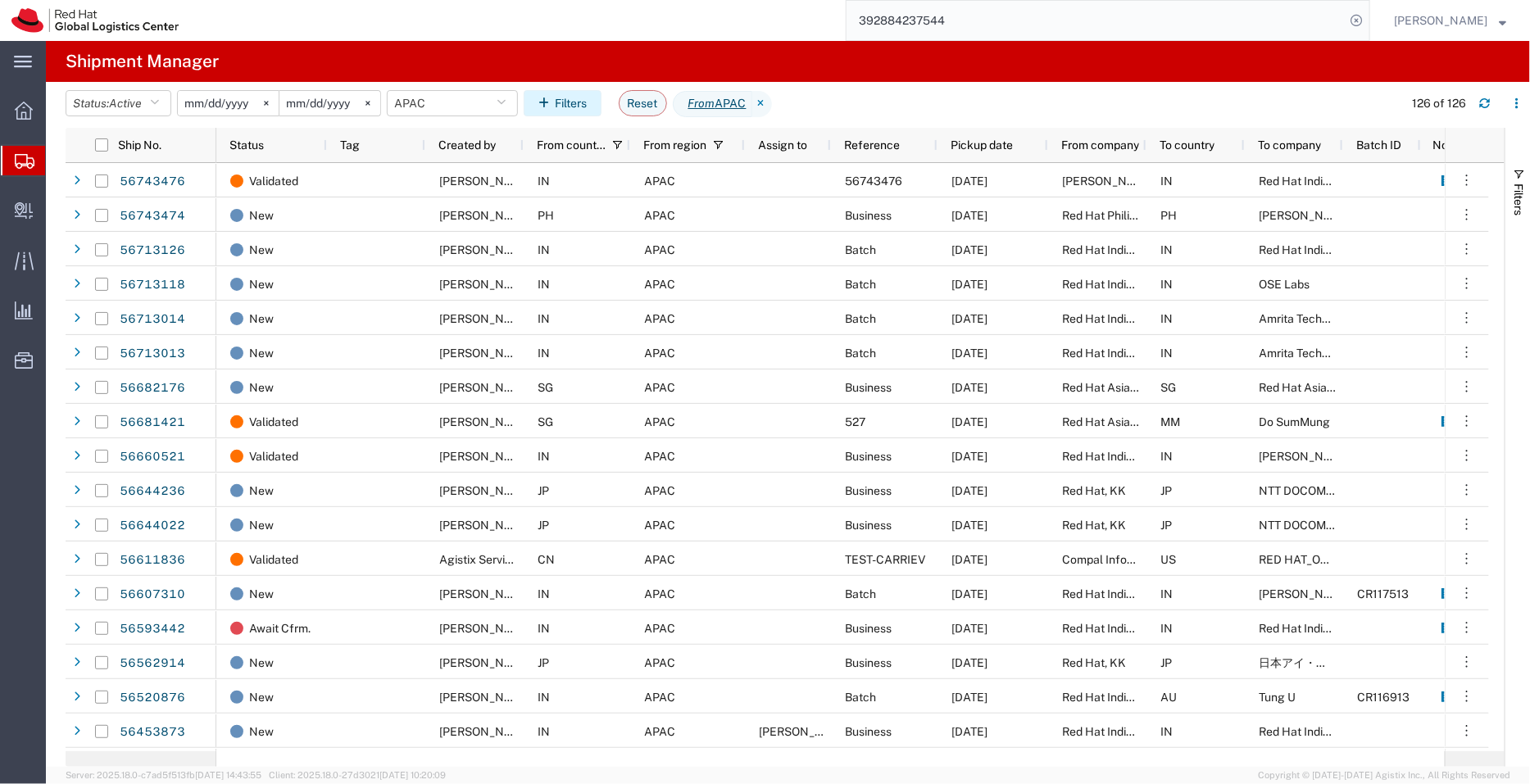
click at [555, 100] on icon "button" at bounding box center [546, 103] width 17 height 11
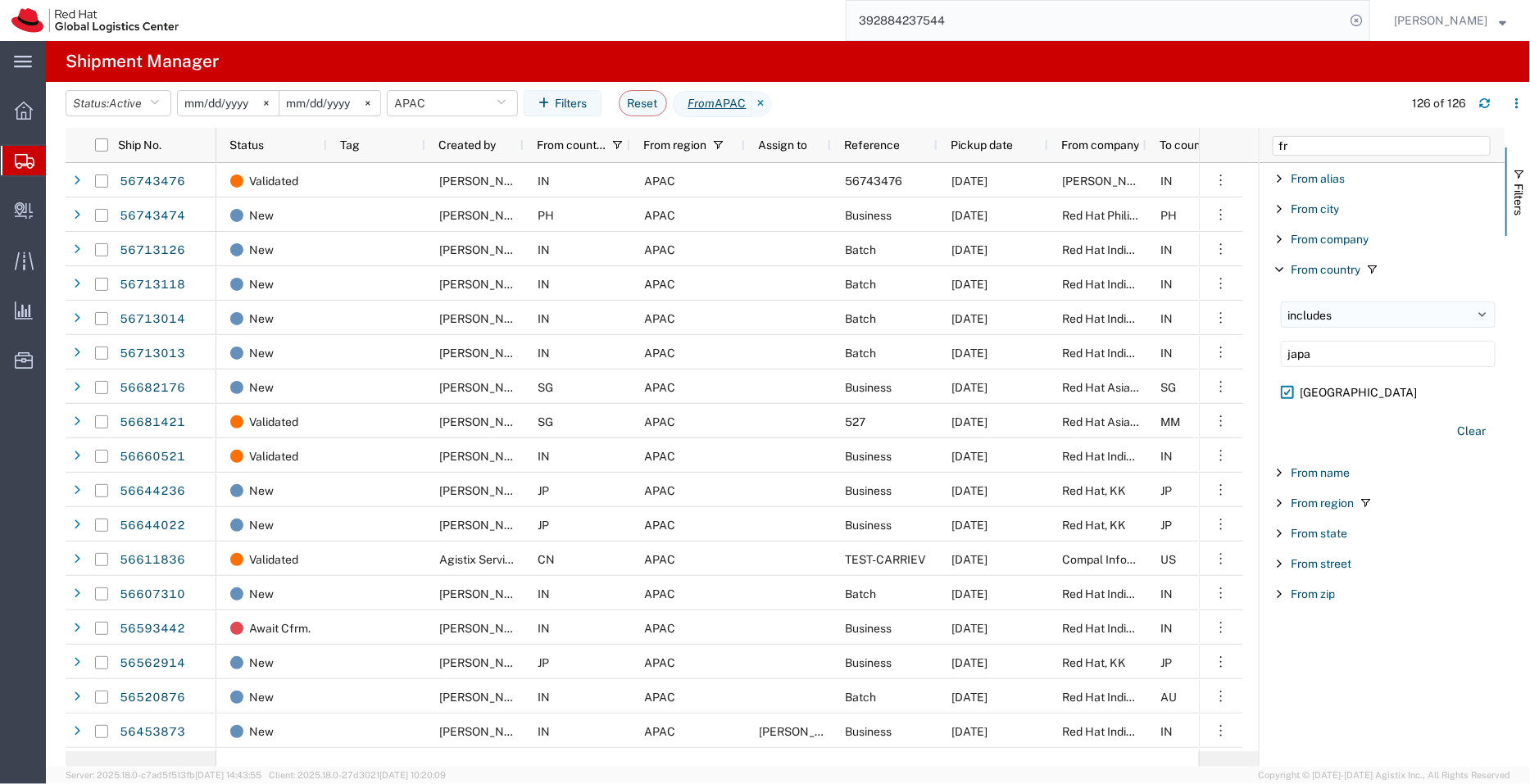
click at [1479, 311] on select "includes excludes" at bounding box center [1389, 315] width 215 height 26
click at [1281, 302] on select "includes excludes" at bounding box center [1389, 315] width 215 height 26
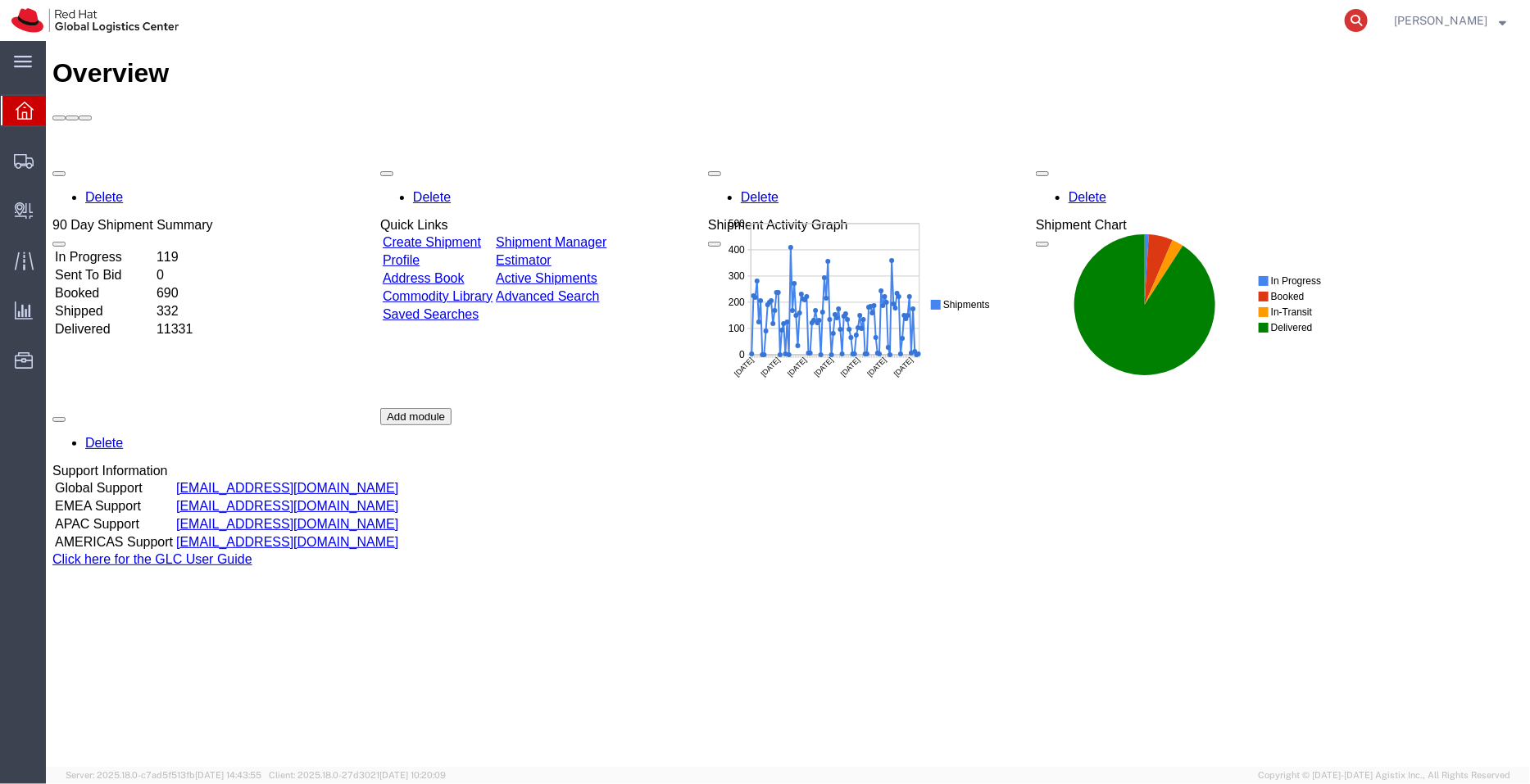
click at [1363, 13] on icon at bounding box center [1356, 20] width 23 height 23
paste input "3753685854"
click at [1363, 13] on icon at bounding box center [1356, 20] width 23 height 23
type input "3753685854"
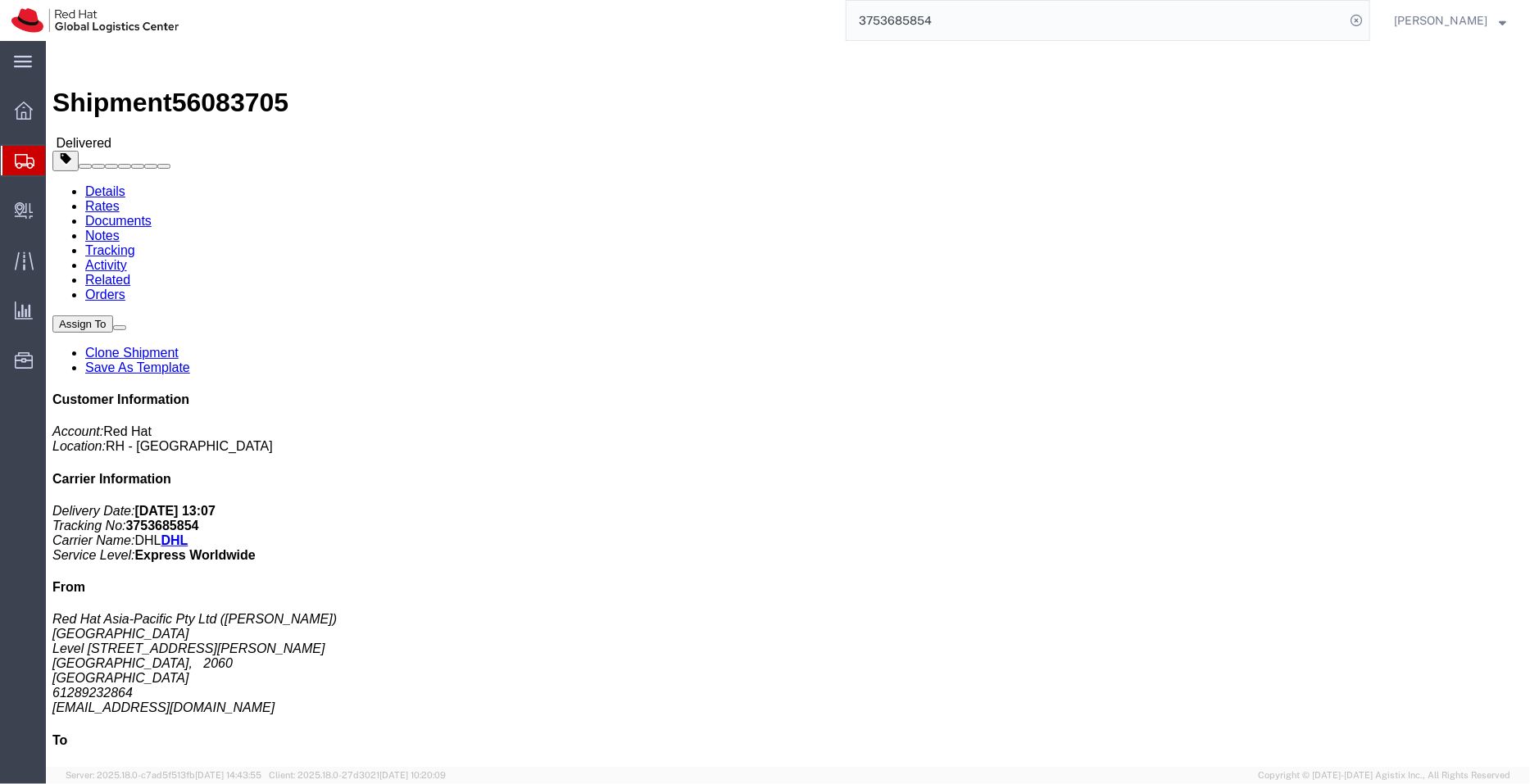
scroll to position [52, 0]
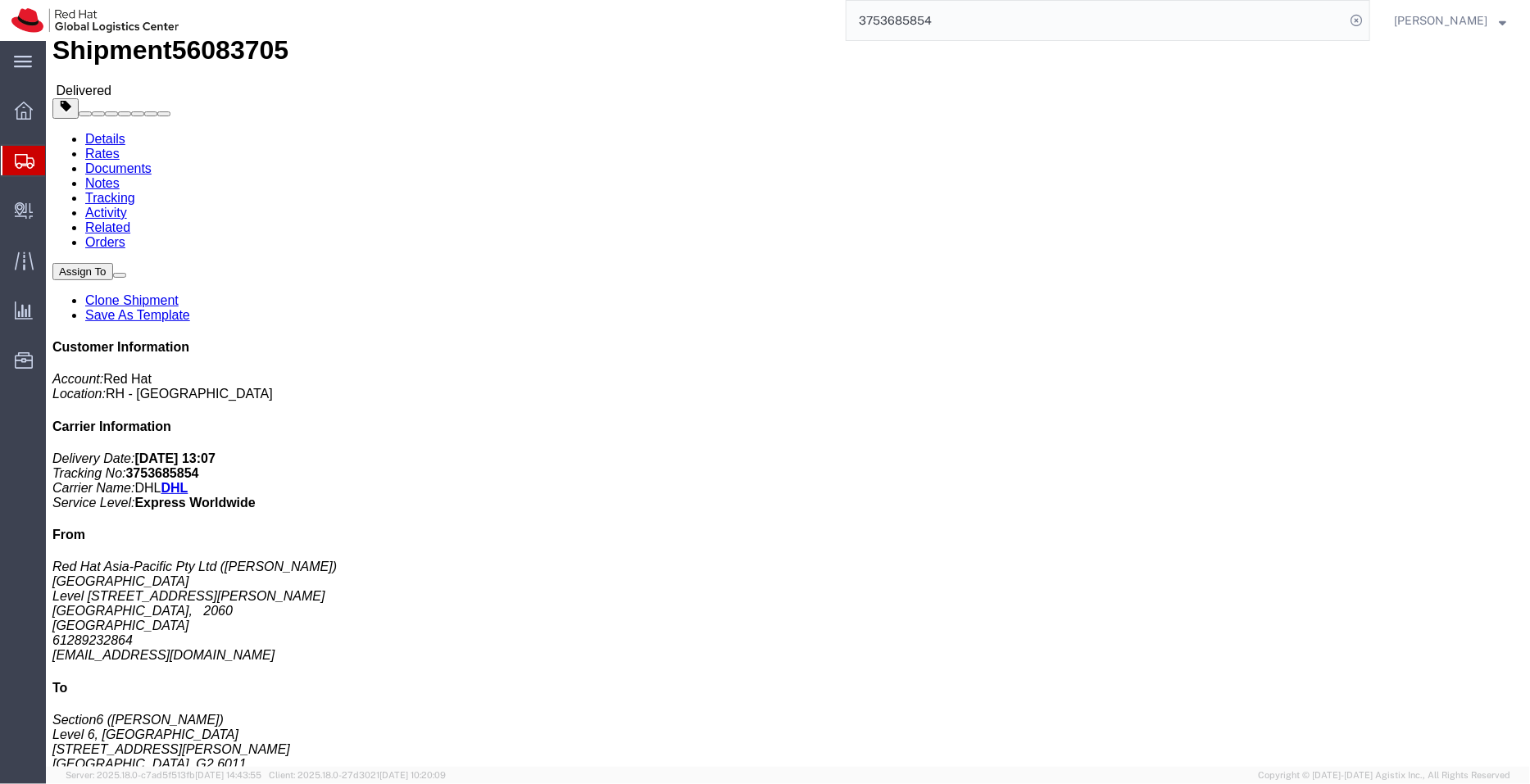
click link "Documents"
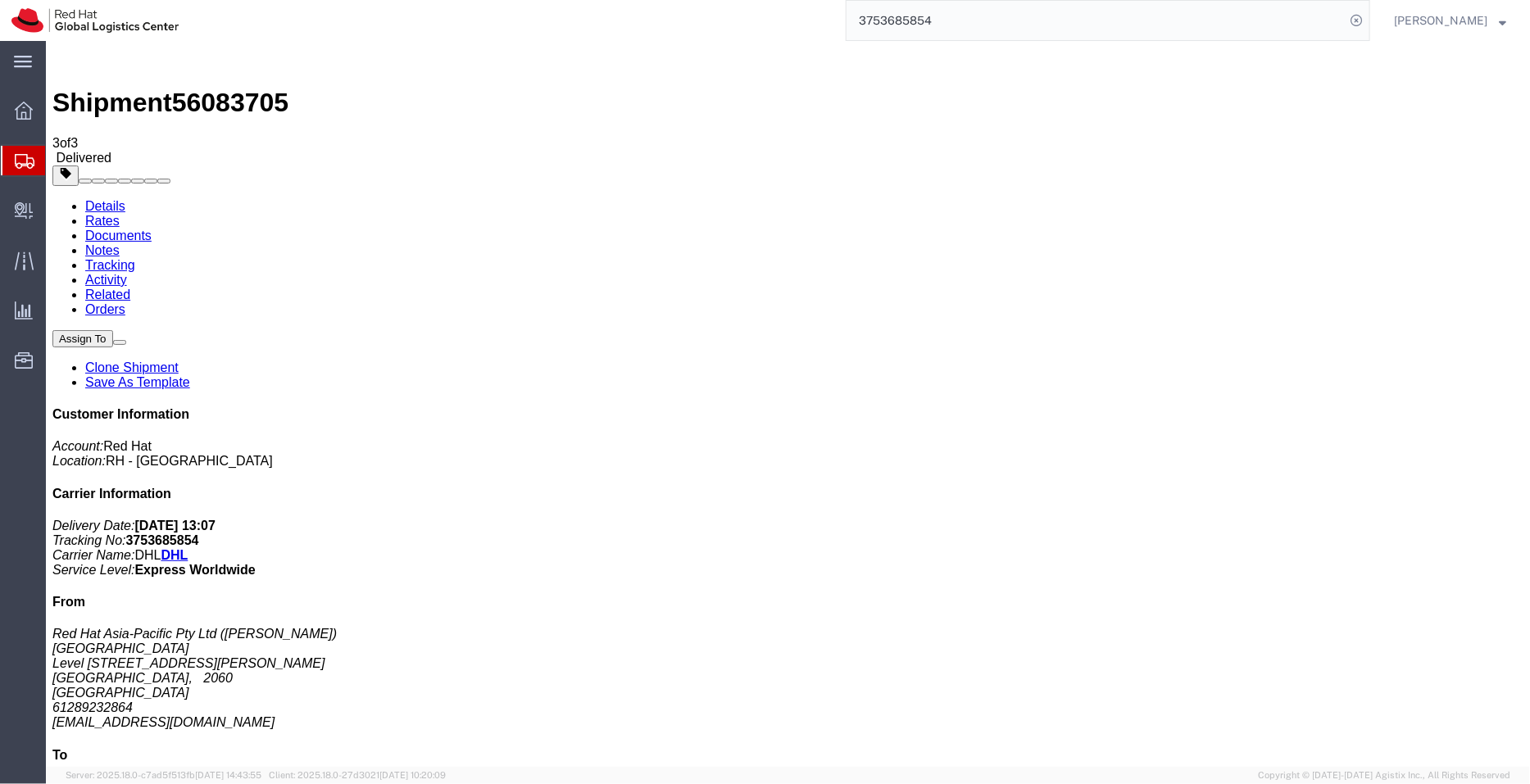
click at [102, 198] on link "Details" at bounding box center [105, 205] width 40 height 14
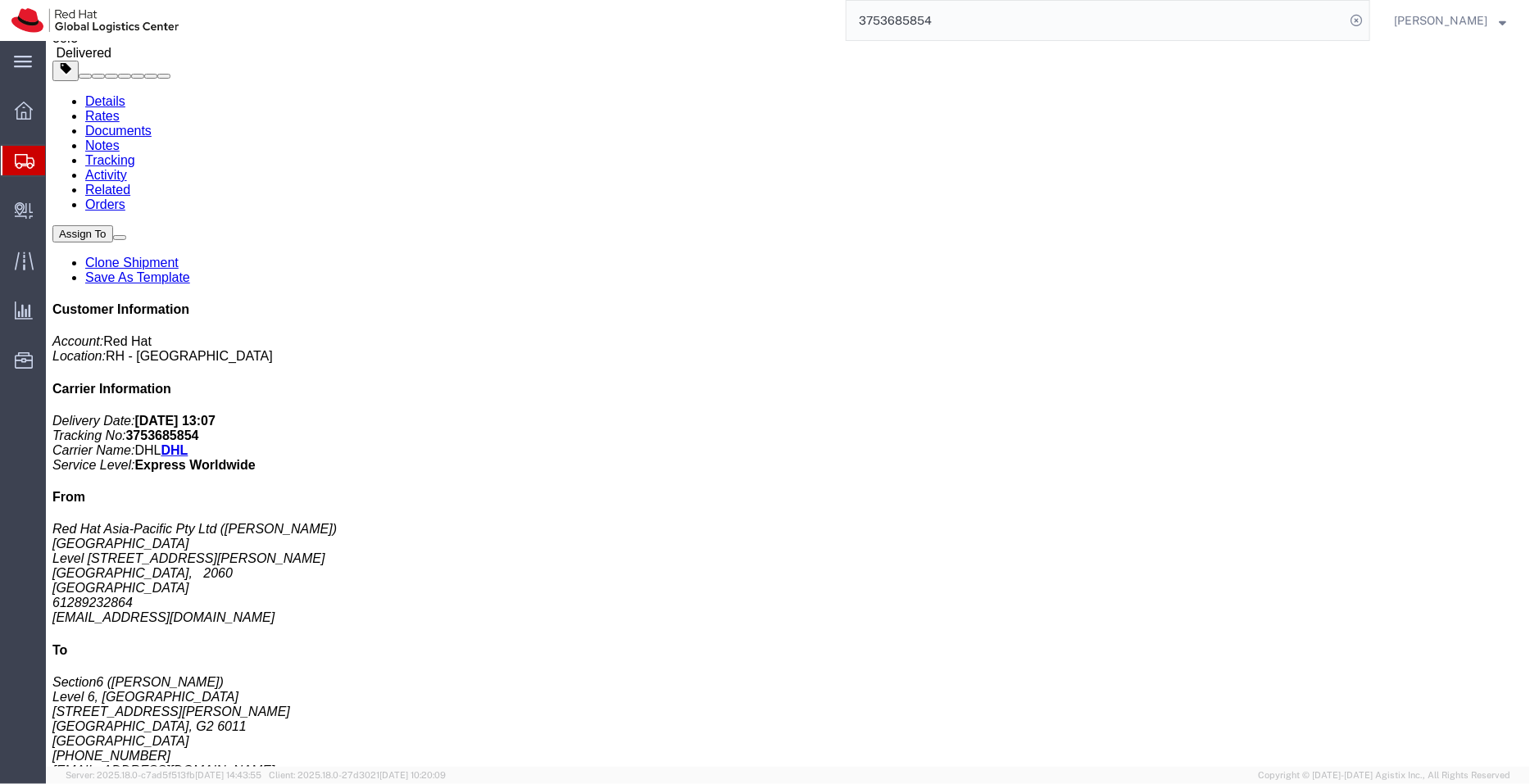
scroll to position [109, 0]
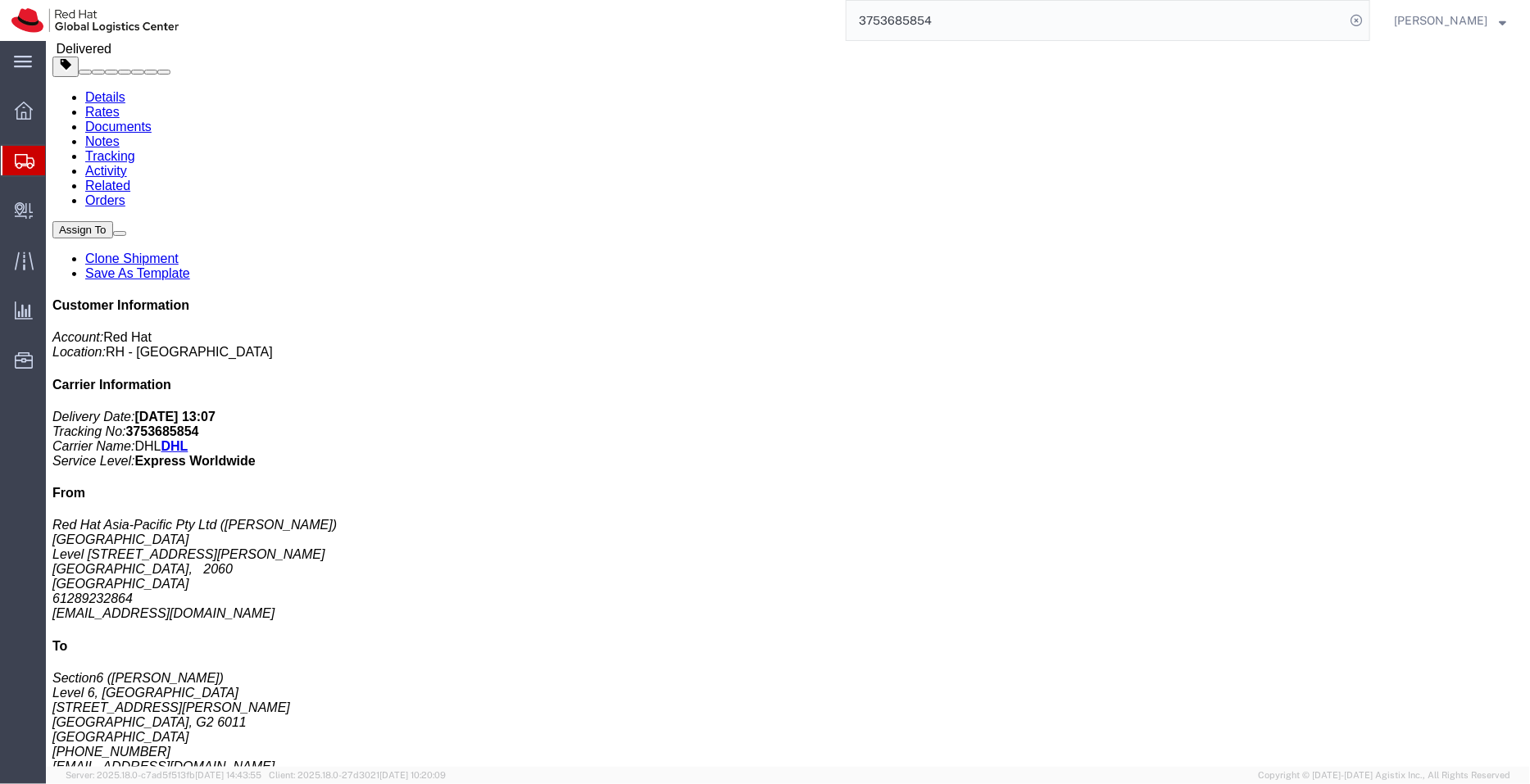
click p "Total value: 302.75 AUD"
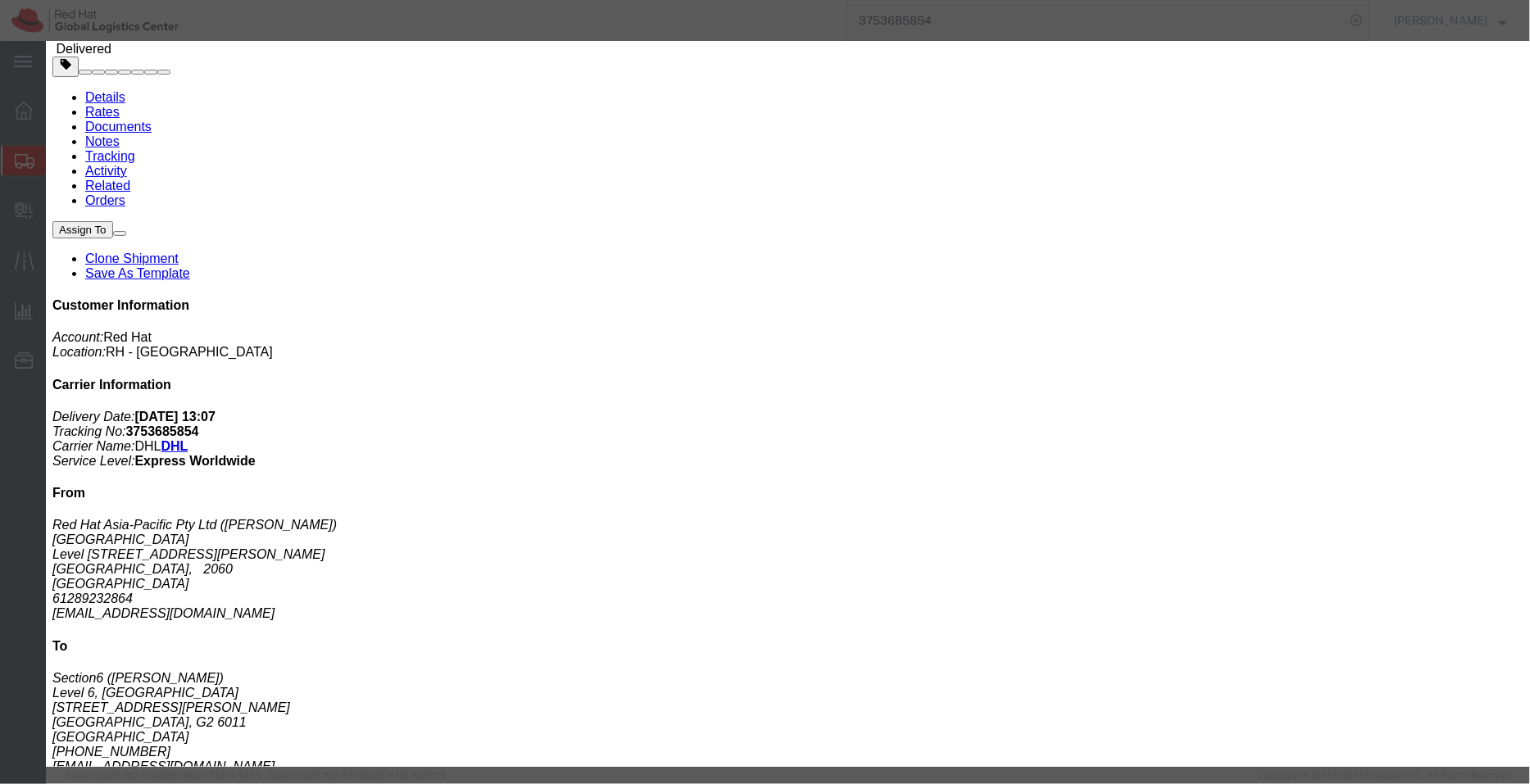
drag, startPoint x: 461, startPoint y: 79, endPoint x: 383, endPoint y: 75, distance: 78.1
click div "Product Name: Water Bottles Description: BPA free (sample - not for sale, value…"
copy b "Water Bottles"
drag, startPoint x: 386, startPoint y: 125, endPoint x: 287, endPoint y: 99, distance: 102.4
click div "Product Name: Water Bottles Description: BPA free (sample - not for sale, value…"
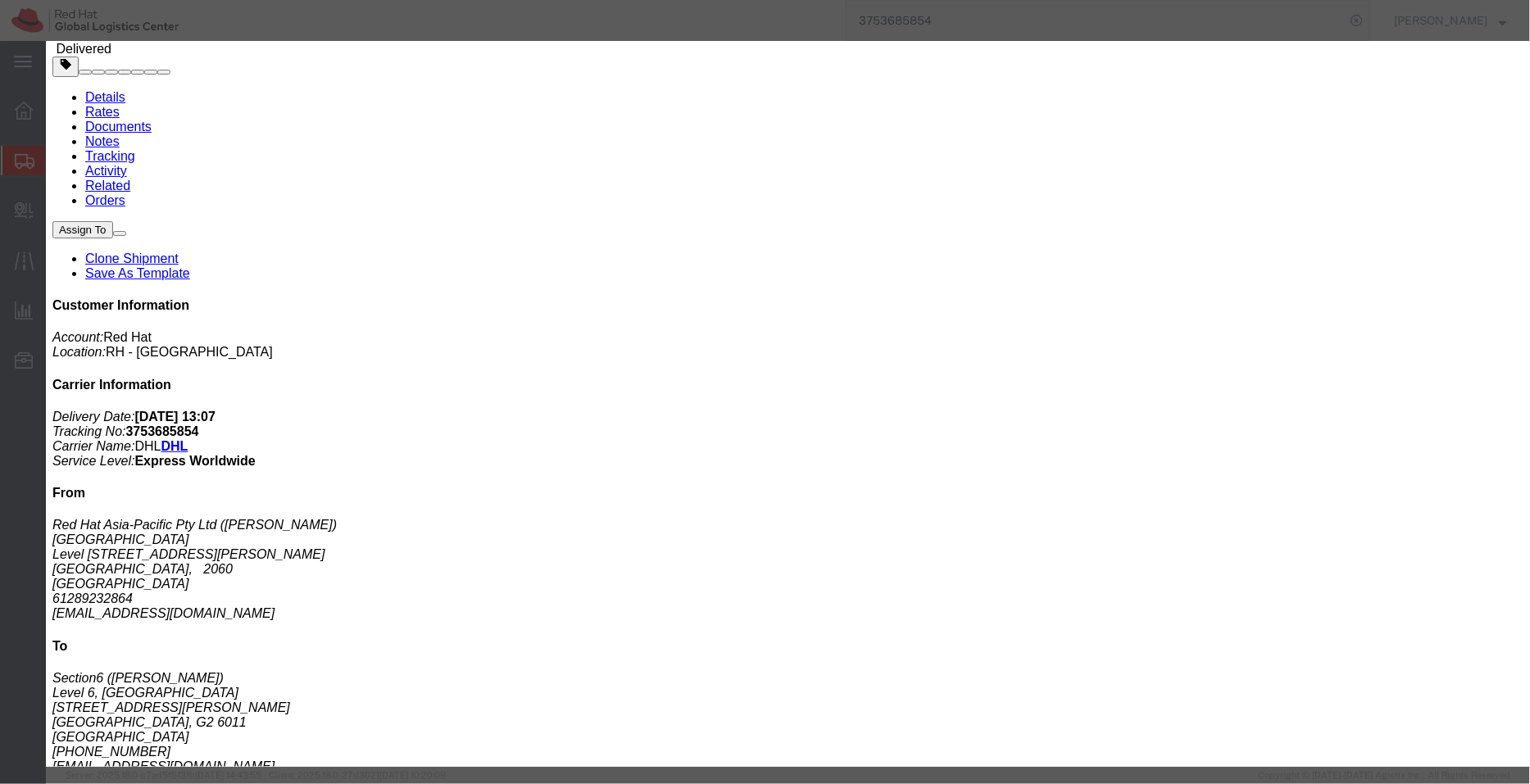
copy b "BPA free (sample - not for sale, value for customs purpose only)"
drag, startPoint x: 756, startPoint y: 214, endPoint x: 687, endPoint y: 210, distance: 69.1
click div "Controlled: Shipment Controlled: HTS/Tariff Code: 7323000000"
copy b "7323000000"
click button "button"
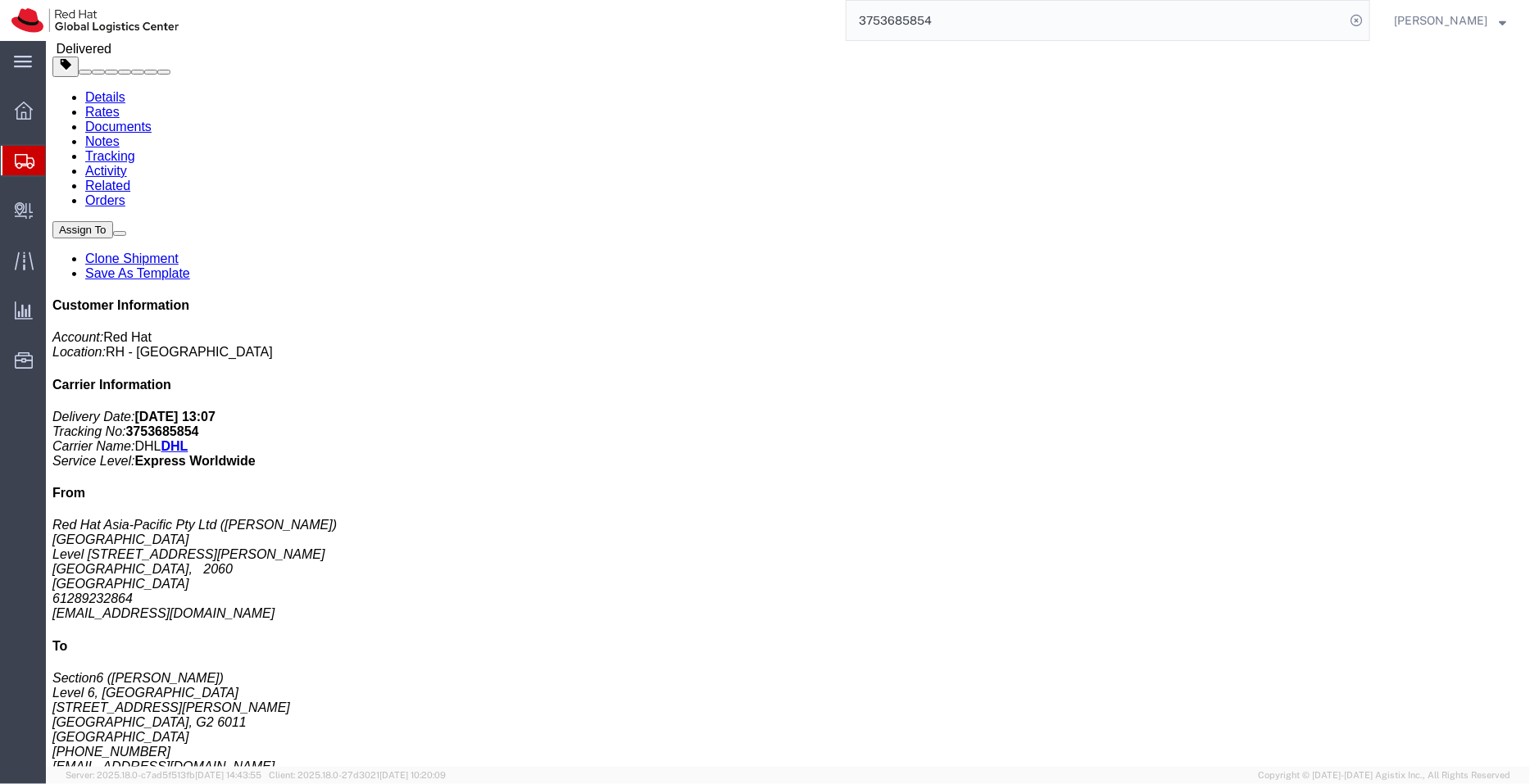
click at [0, 0] on span "Shipment Manager" at bounding box center [0, 0] width 0 height 0
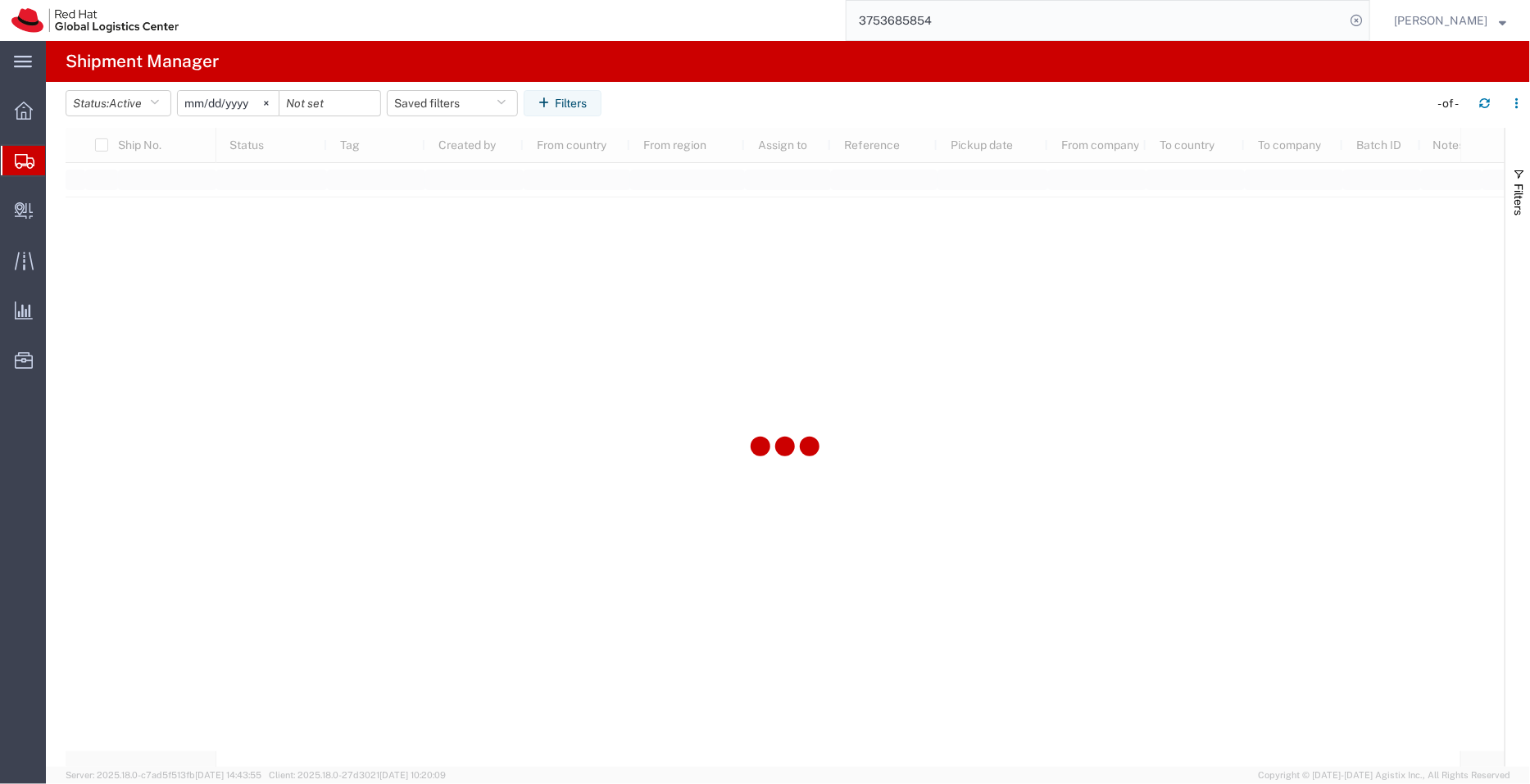
type input "2022-09-01"
type input "2030-04-30"
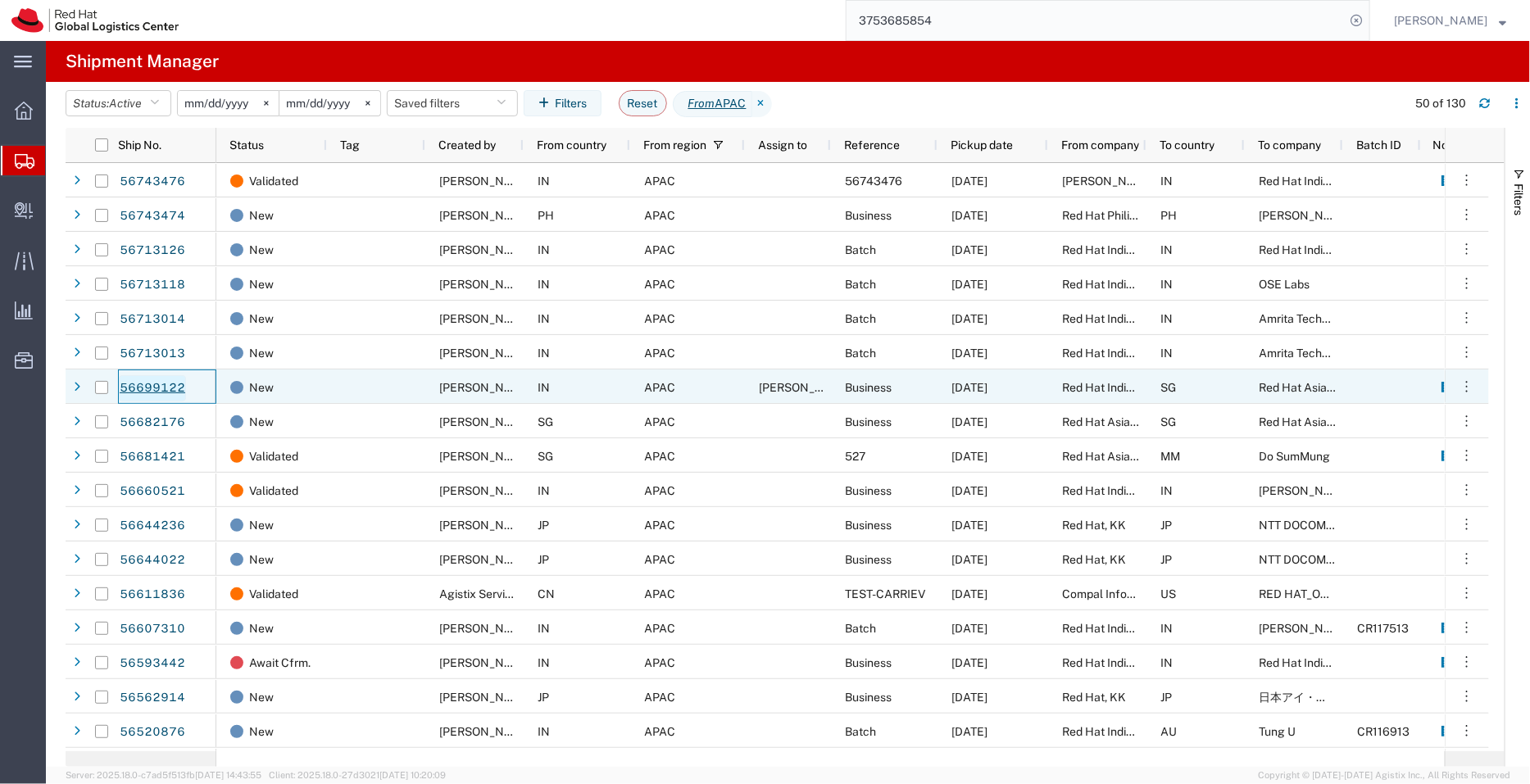
click at [165, 384] on link "56699122" at bounding box center [152, 388] width 67 height 26
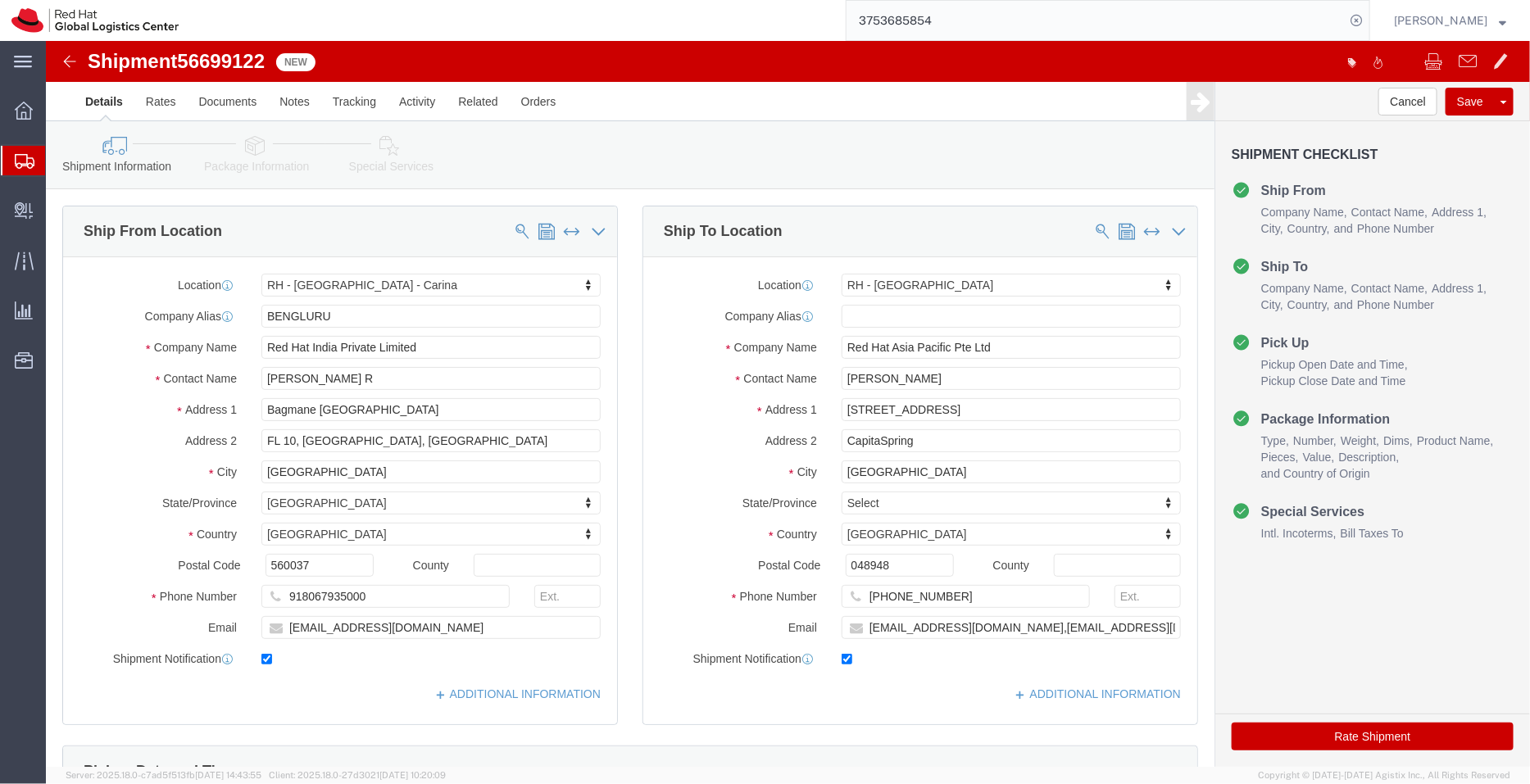
select select "37925"
select select "51051"
click link "ADDITIONAL INFORMATION"
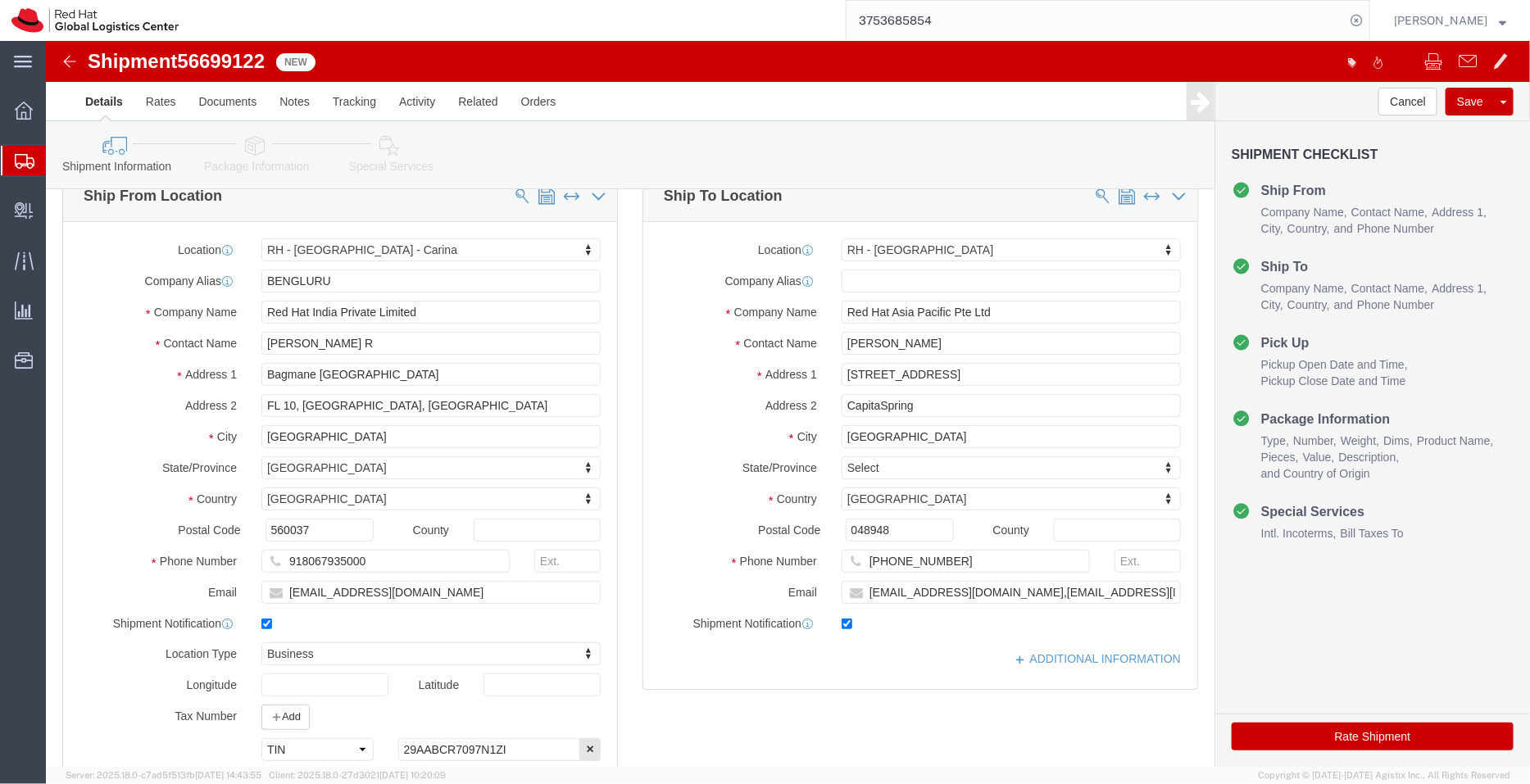
scroll to position [24, 0]
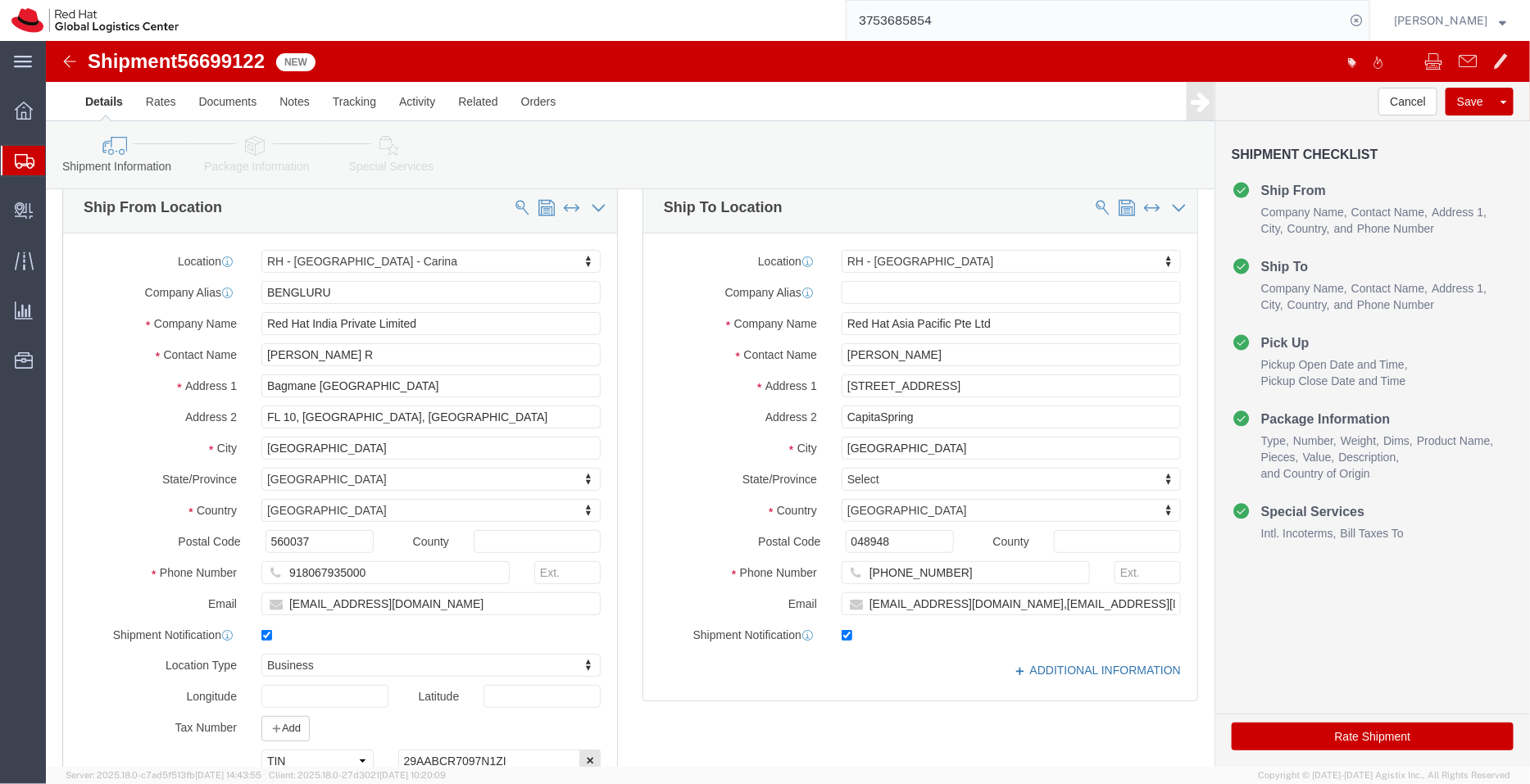
click link "ADDITIONAL INFORMATION"
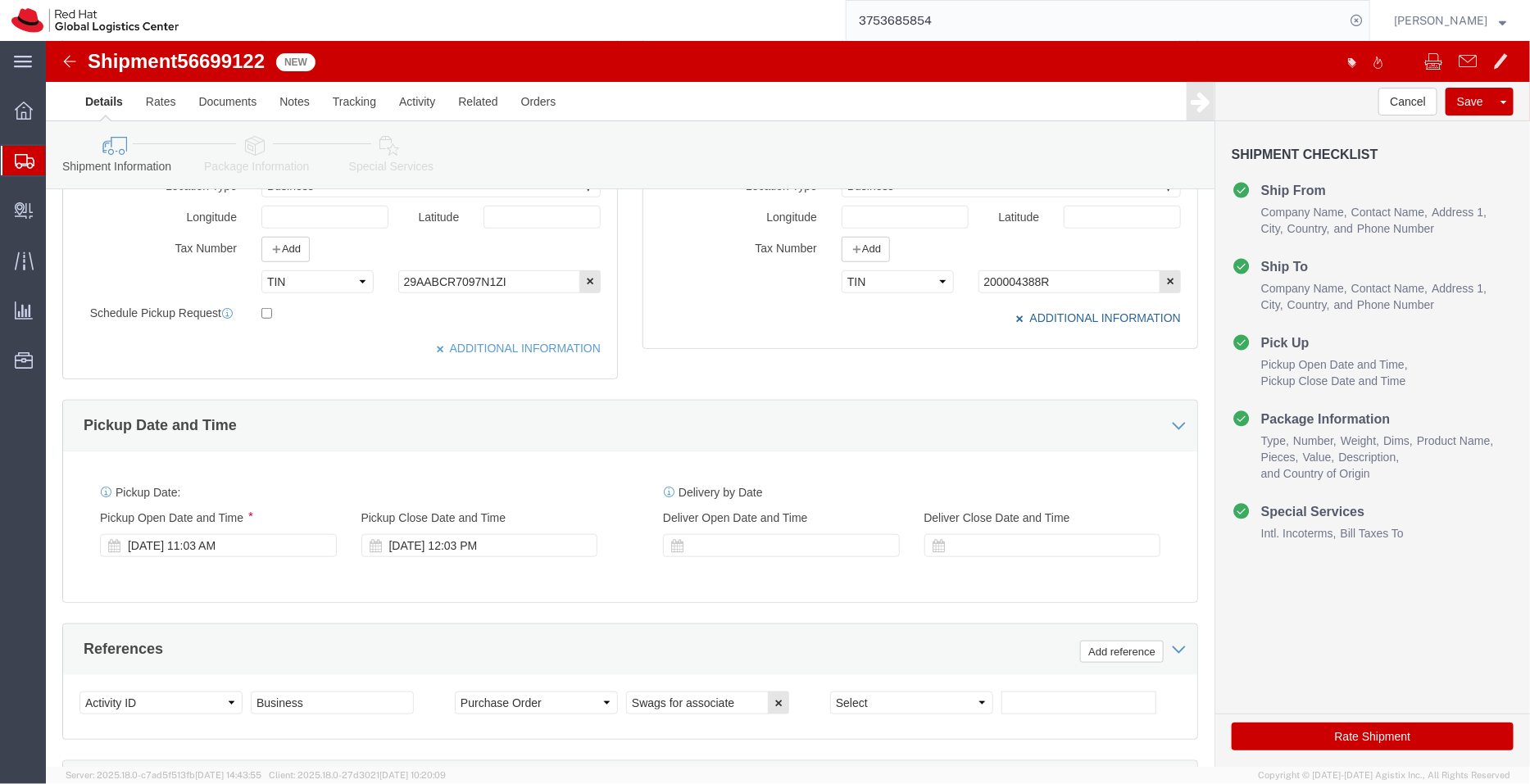
scroll to position [506, 0]
click div "Sep 09 2025 11:03 AM"
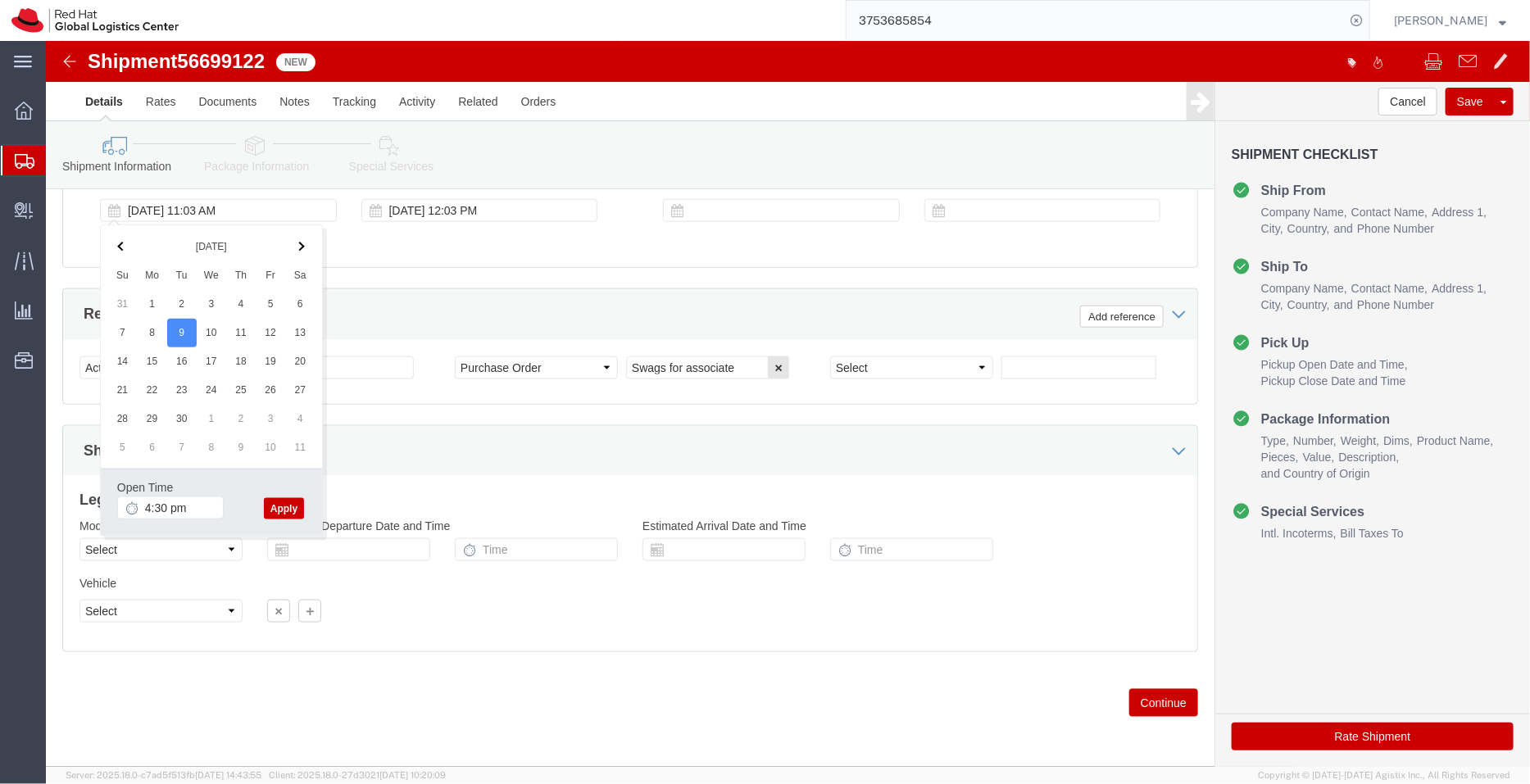
type input "4:30 PM"
click button "Apply"
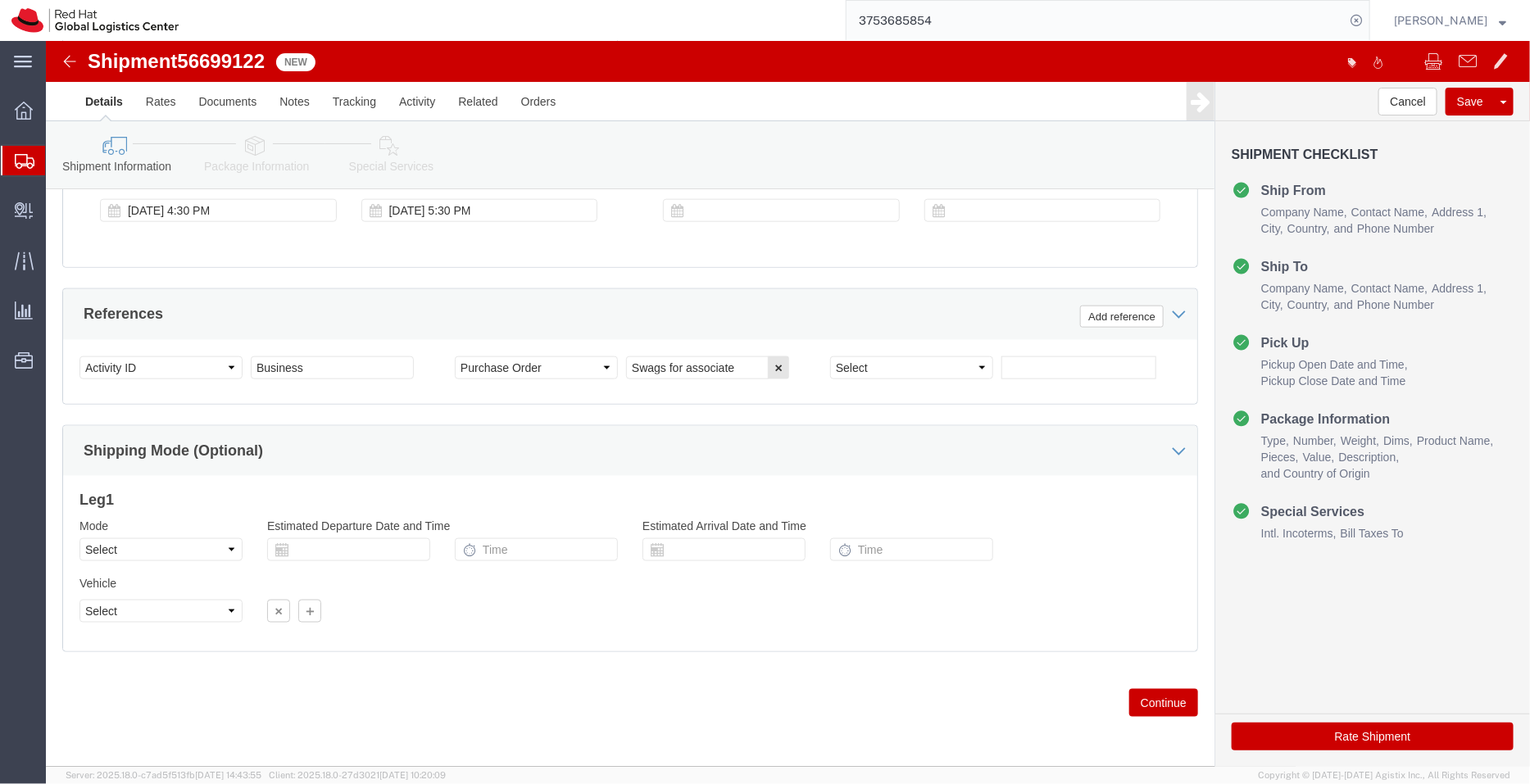
click icon
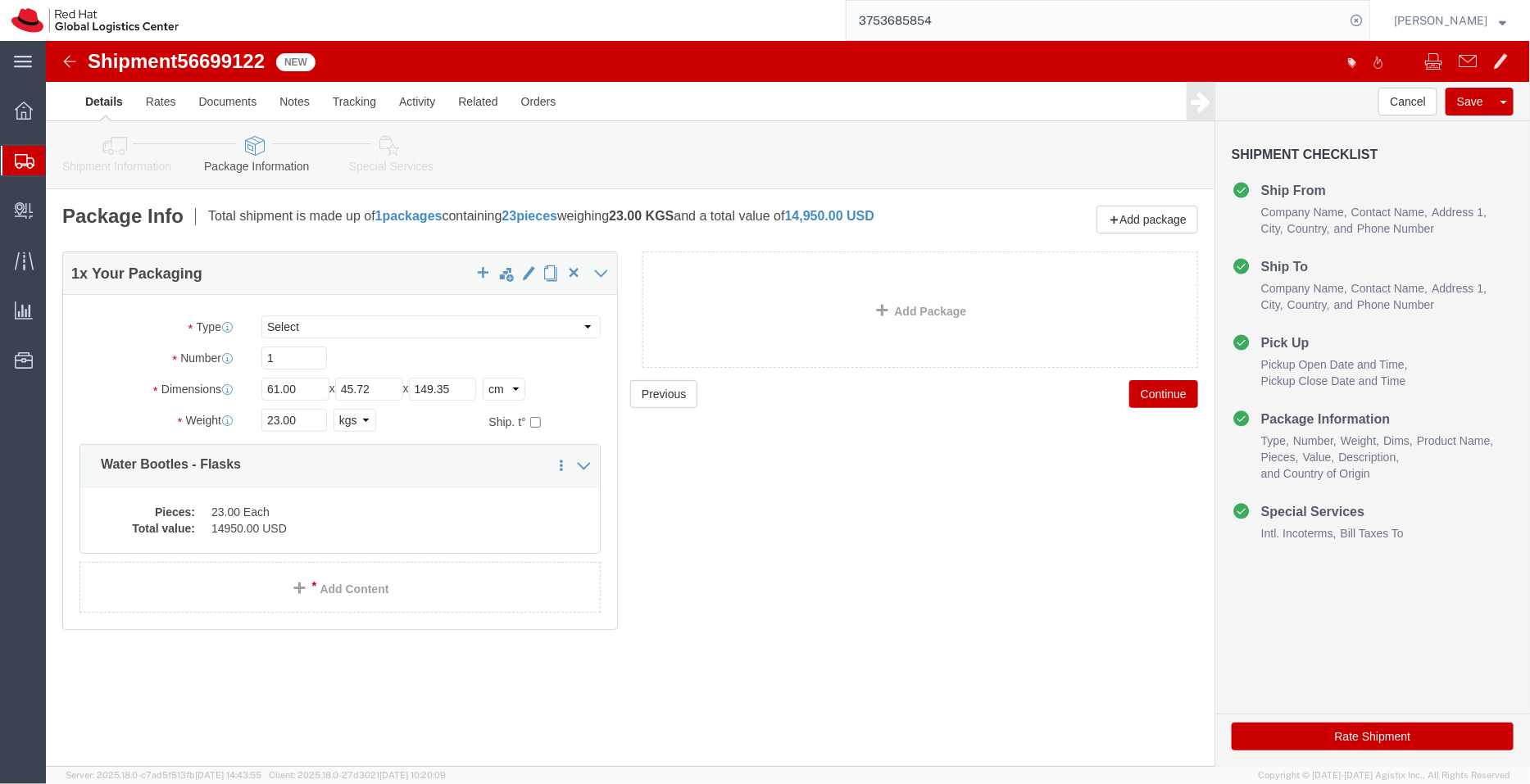
click icon
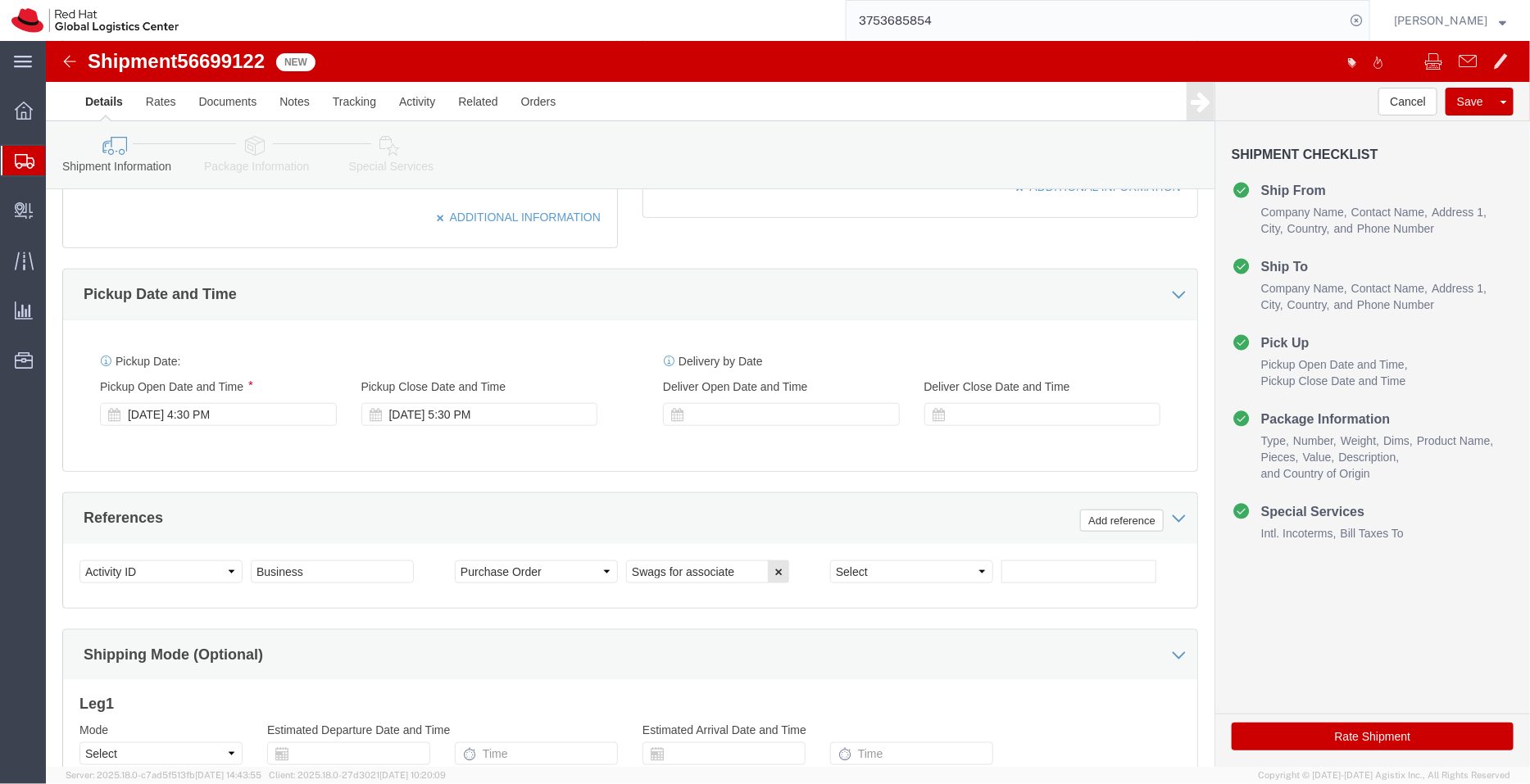
scroll to position [644, 0]
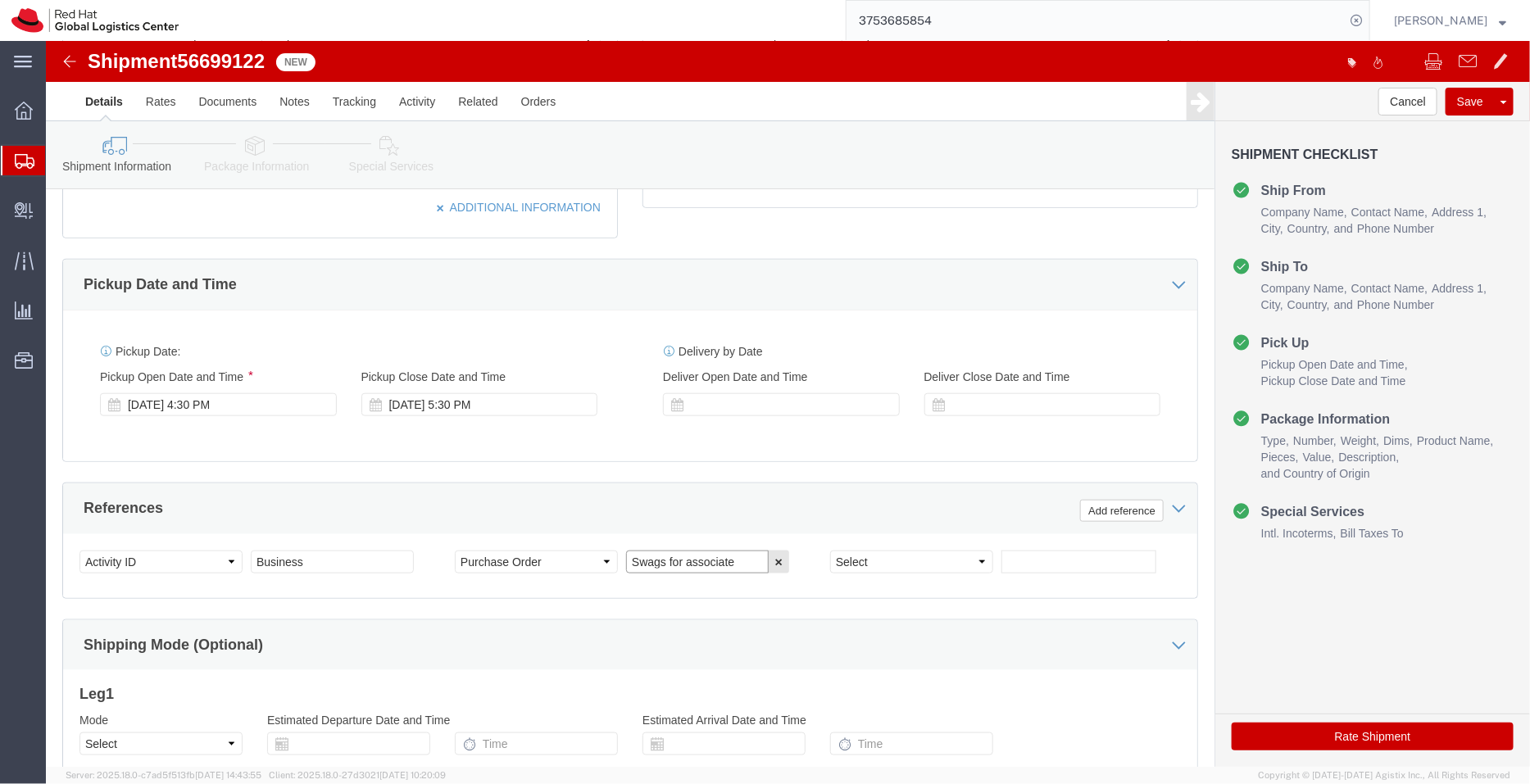
click input "Swags for associate"
drag, startPoint x: 613, startPoint y: 518, endPoint x: 583, endPoint y: 519, distance: 30.0
click input "Swags for associates"
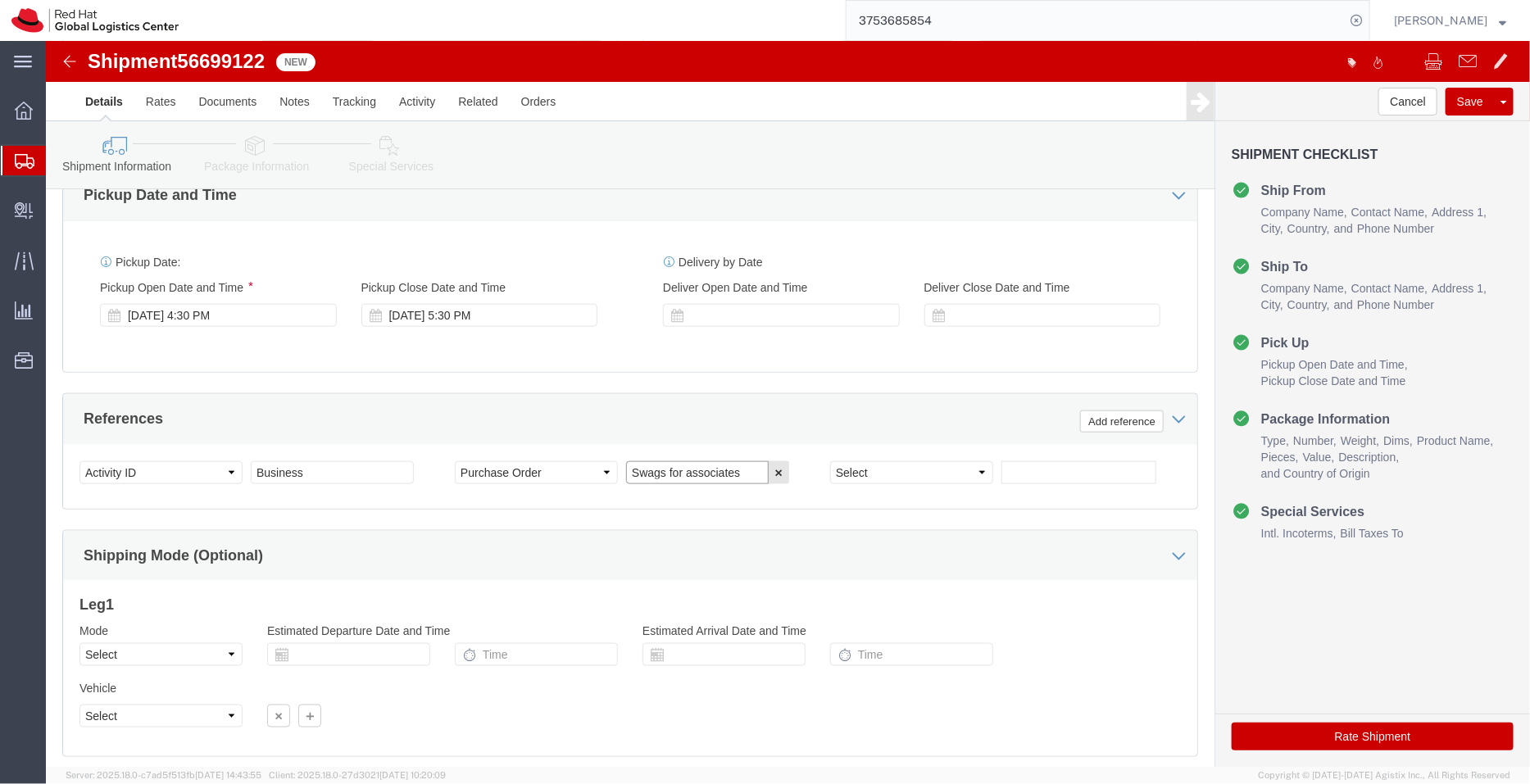
scroll to position [838, 0]
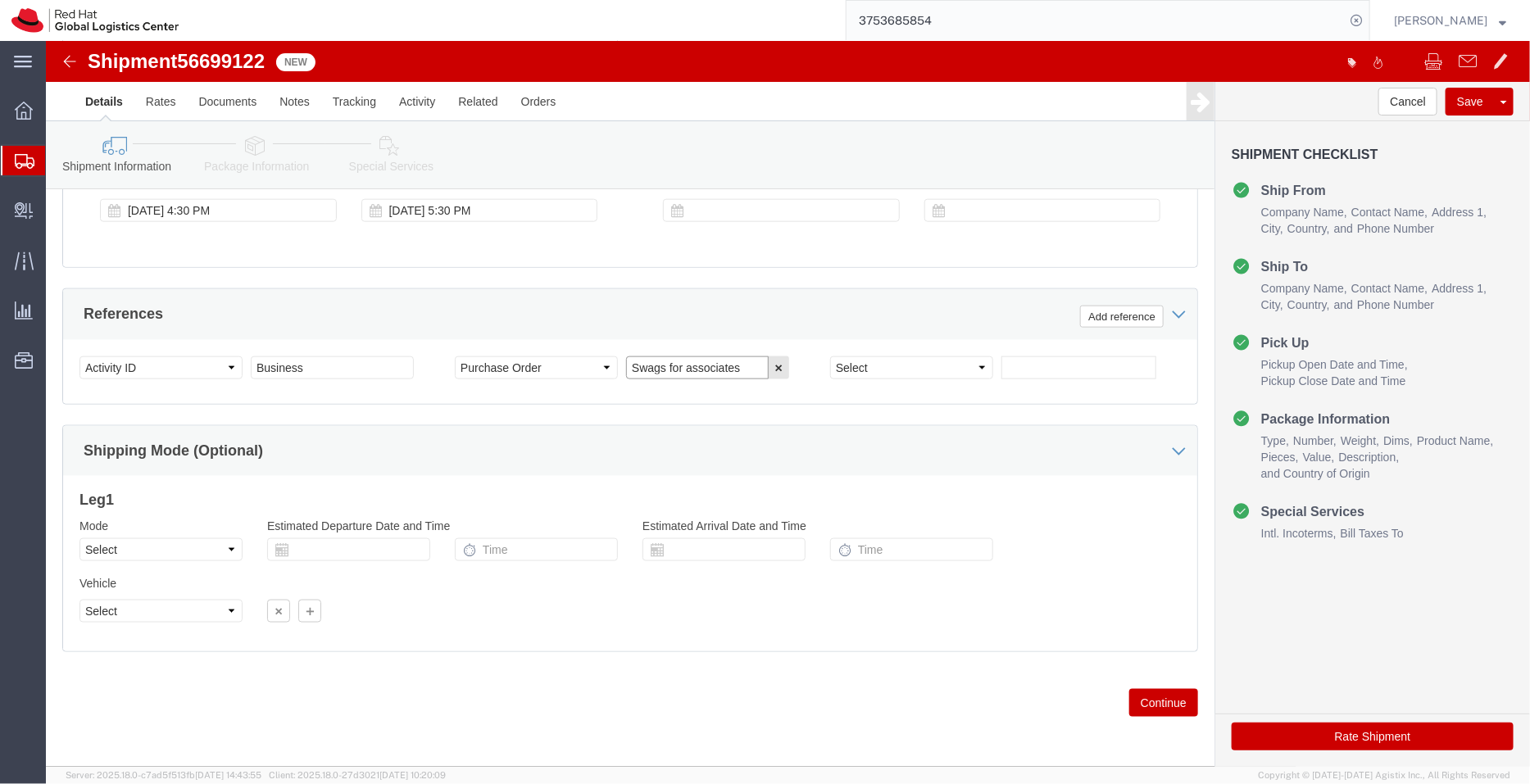
type input "Swags for associates"
click icon
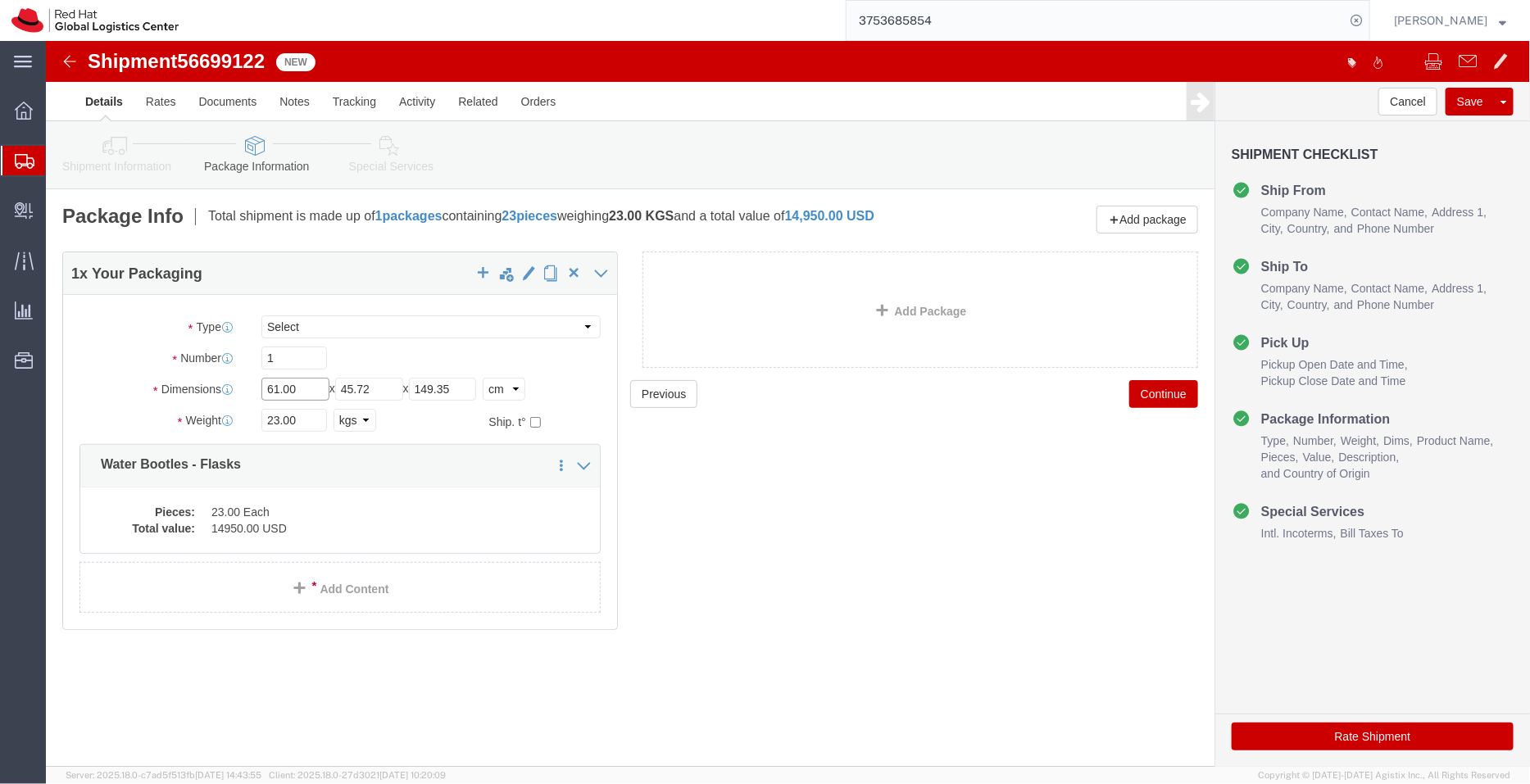
drag, startPoint x: 195, startPoint y: 347, endPoint x: 165, endPoint y: 339, distance: 31.0
click div "Dimensions Length 61.00 x Width 45.72 x Height 149.35 Select cm ft in"
type input "56"
drag, startPoint x: 345, startPoint y: 342, endPoint x: 265, endPoint y: 327, distance: 81.4
click div "Package Type Select Case(s) Crate(s) Envelope Large Box Medium Box PAK Skid(s) …"
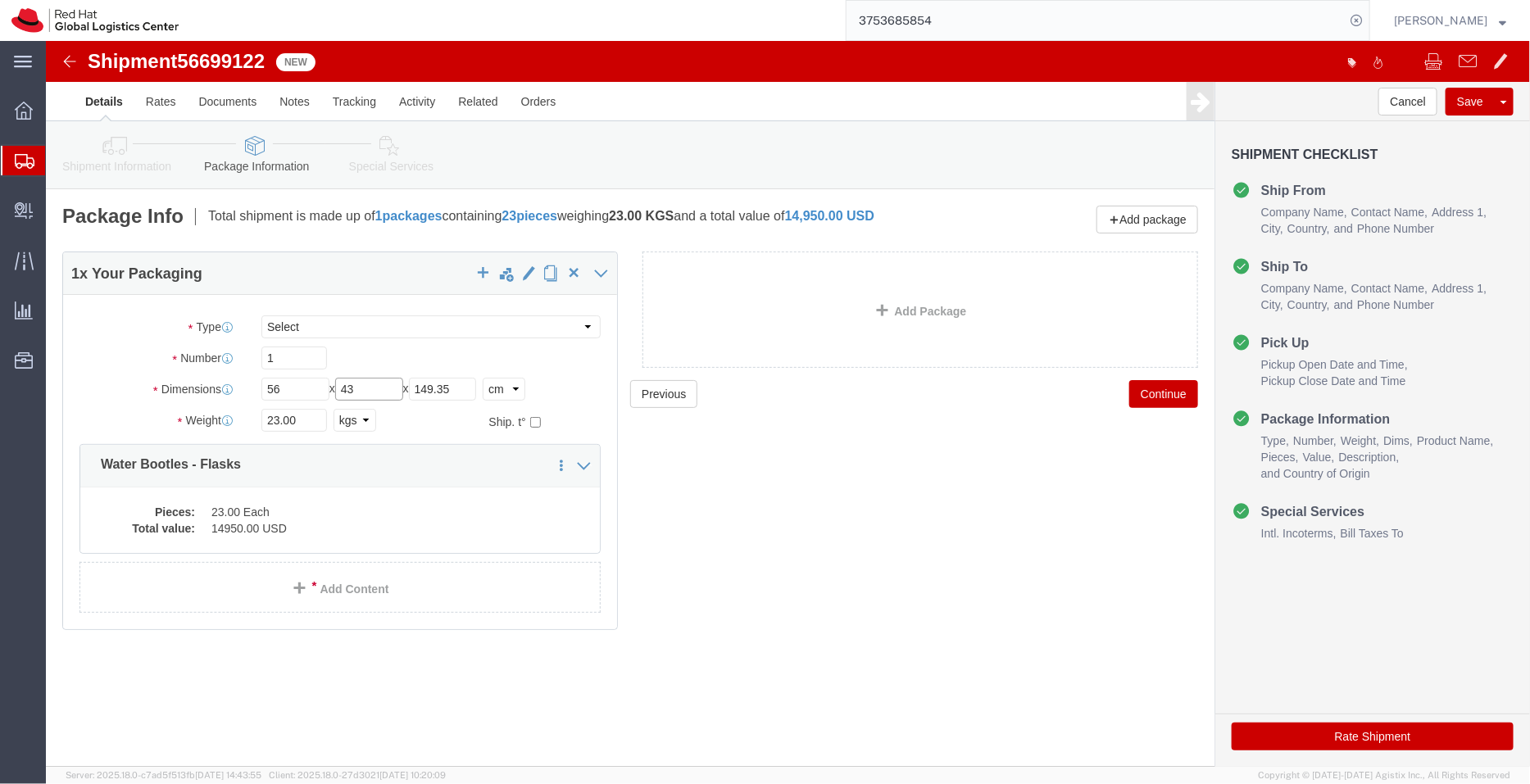
type input "43"
drag, startPoint x: 428, startPoint y: 354, endPoint x: 335, endPoint y: 344, distance: 93.5
click div "Length 56 x Width 43 x Height 149.35 Select cm ft in"
type input "34"
drag, startPoint x: 266, startPoint y: 377, endPoint x: 163, endPoint y: 375, distance: 103.0
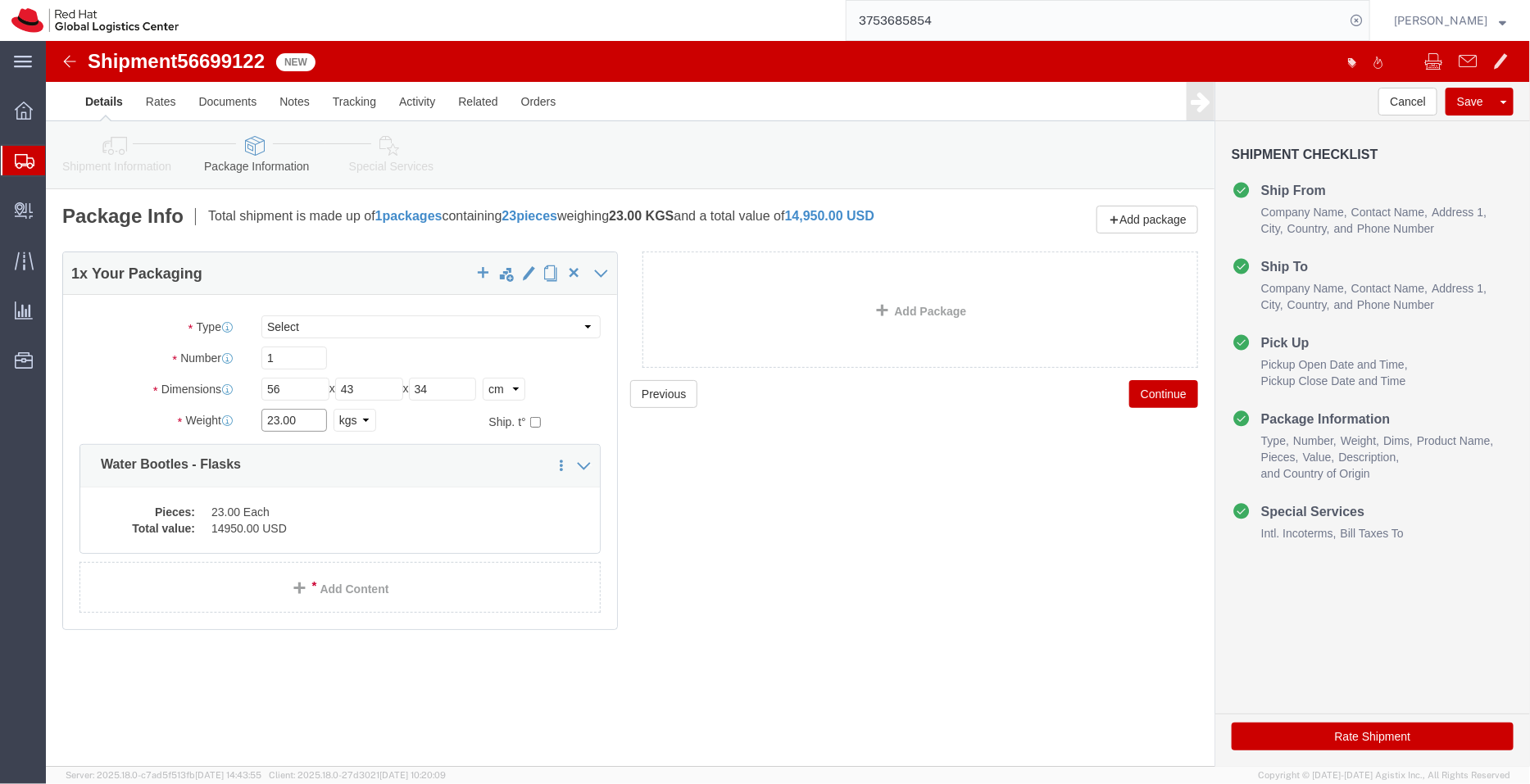
click div "Weight 23.00 Select kgs lbs Ship. t°"
type input "12.5"
click div "Previous Continue"
click dd "23.00 Each"
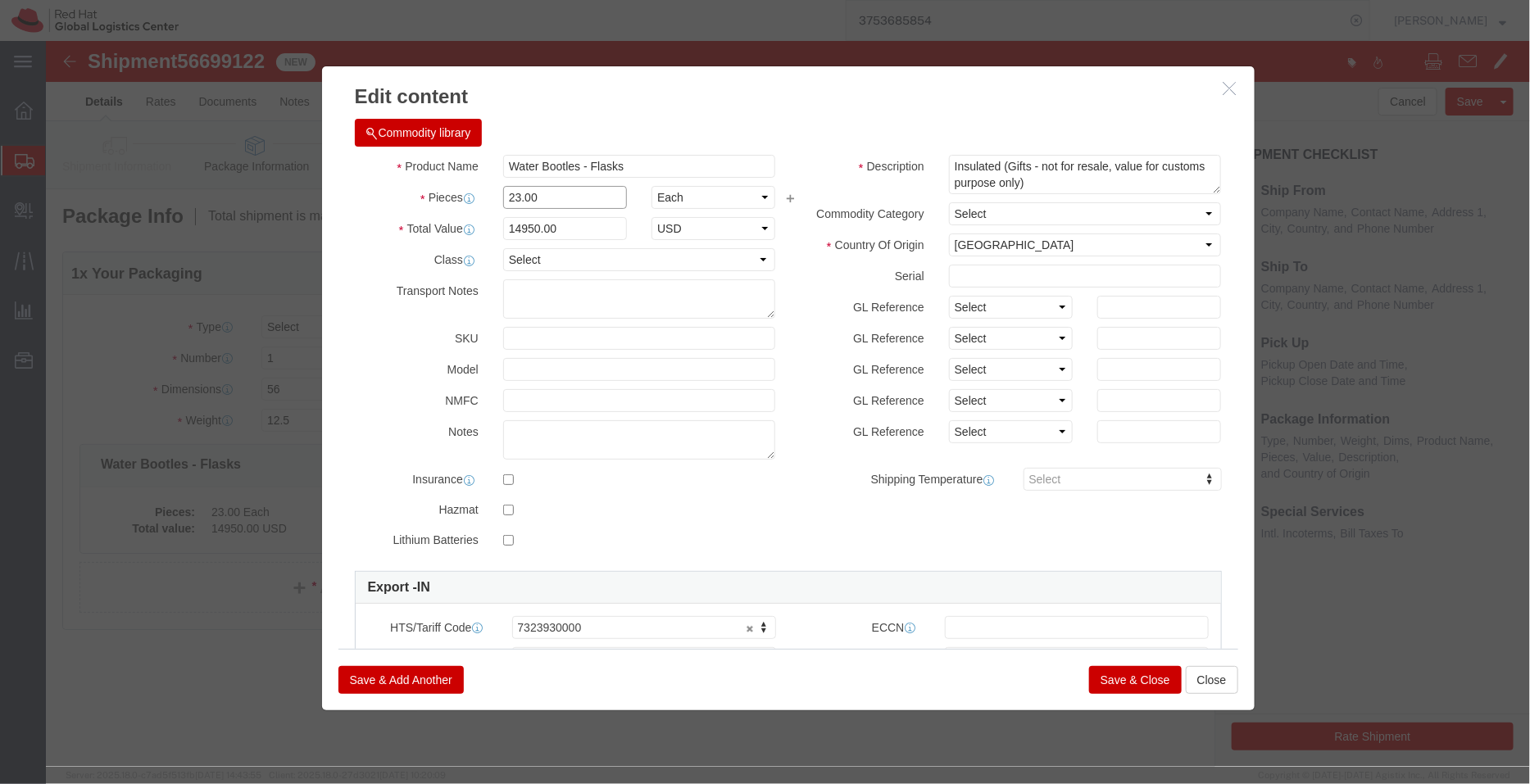
click input "23.00"
type input "2"
type input "1"
type input "650"
click div "Commodity library"
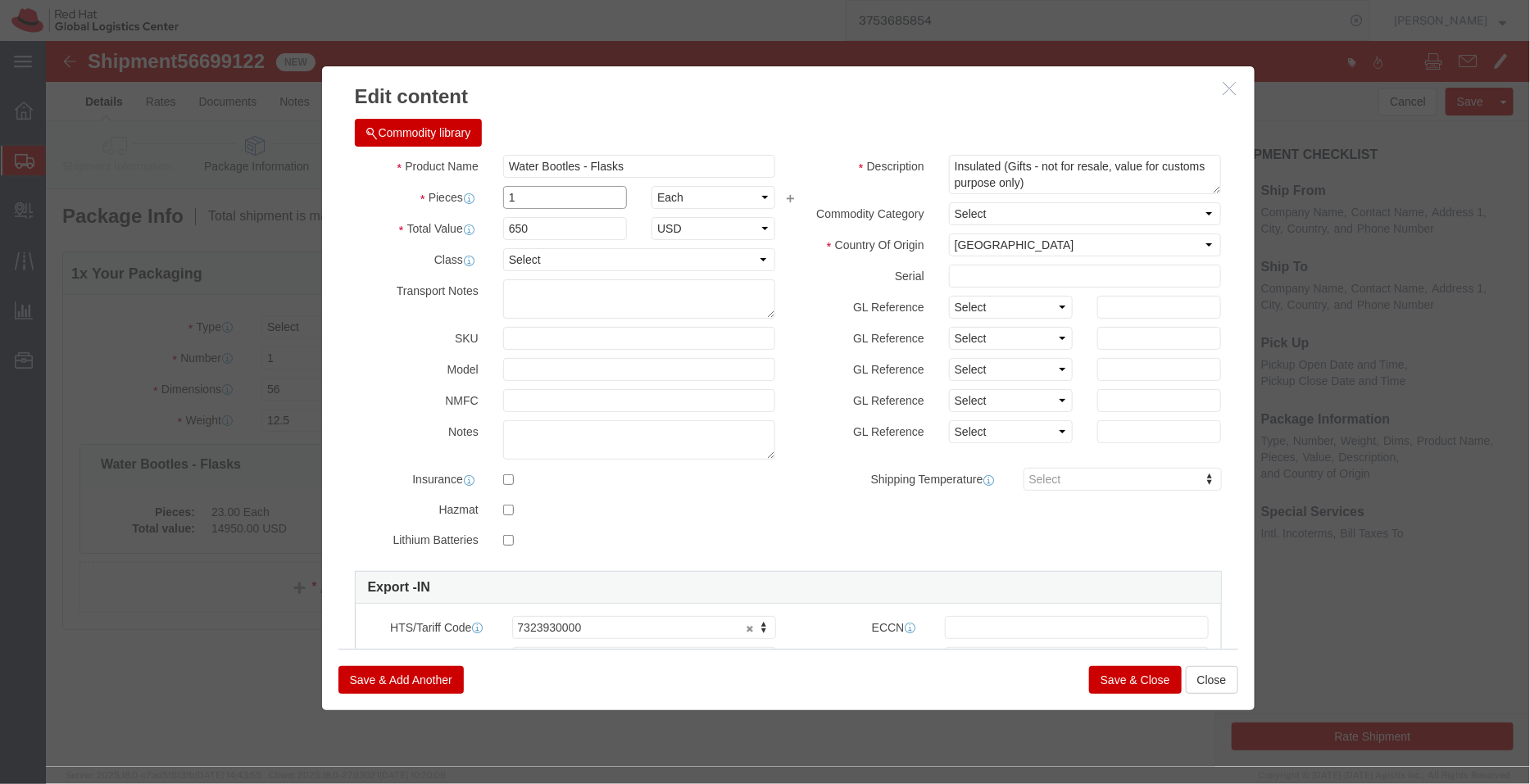
click input "1"
type input "23"
type input "14950"
click textarea "Insulated (Gifts - not for resale, value for customs purpose only)"
type textarea "Insulated (Gifts for associates - not for resale, value for customs purpose onl…"
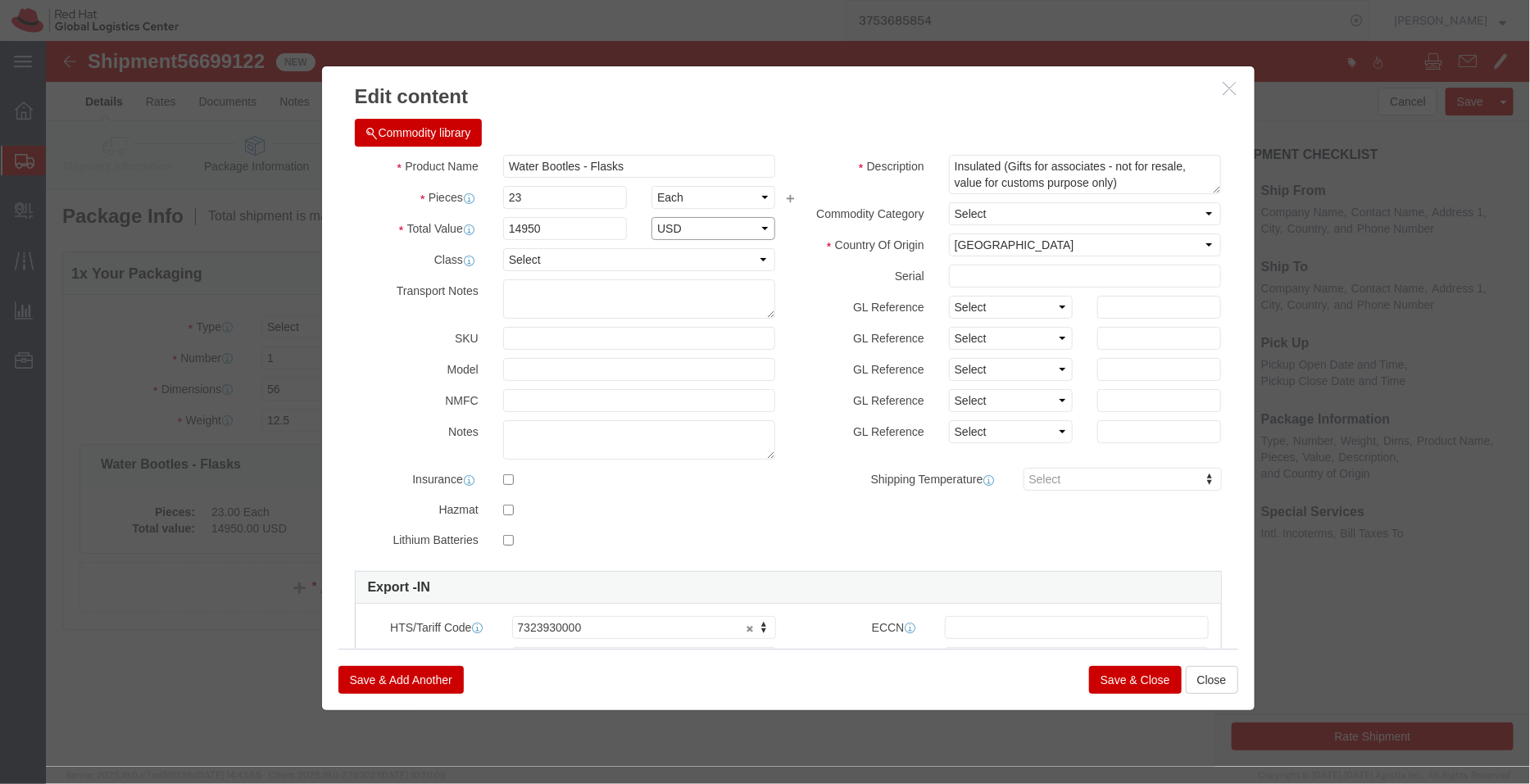
click select "Select ADP AED AFN ALL AMD AOA ARS ATS AUD AWG AZN BAM BBD BDT BGL BGN BHD BIF …"
select select "INR"
click select "Select ADP AED AFN ALL AMD AOA ARS ATS AUD AWG AZN BAM BBD BDT BGL BGN BHD BIF …"
drag, startPoint x: 577, startPoint y: 582, endPoint x: 386, endPoint y: 580, distance: 191.0
drag, startPoint x: 499, startPoint y: 582, endPoint x: 469, endPoint y: 580, distance: 30.1
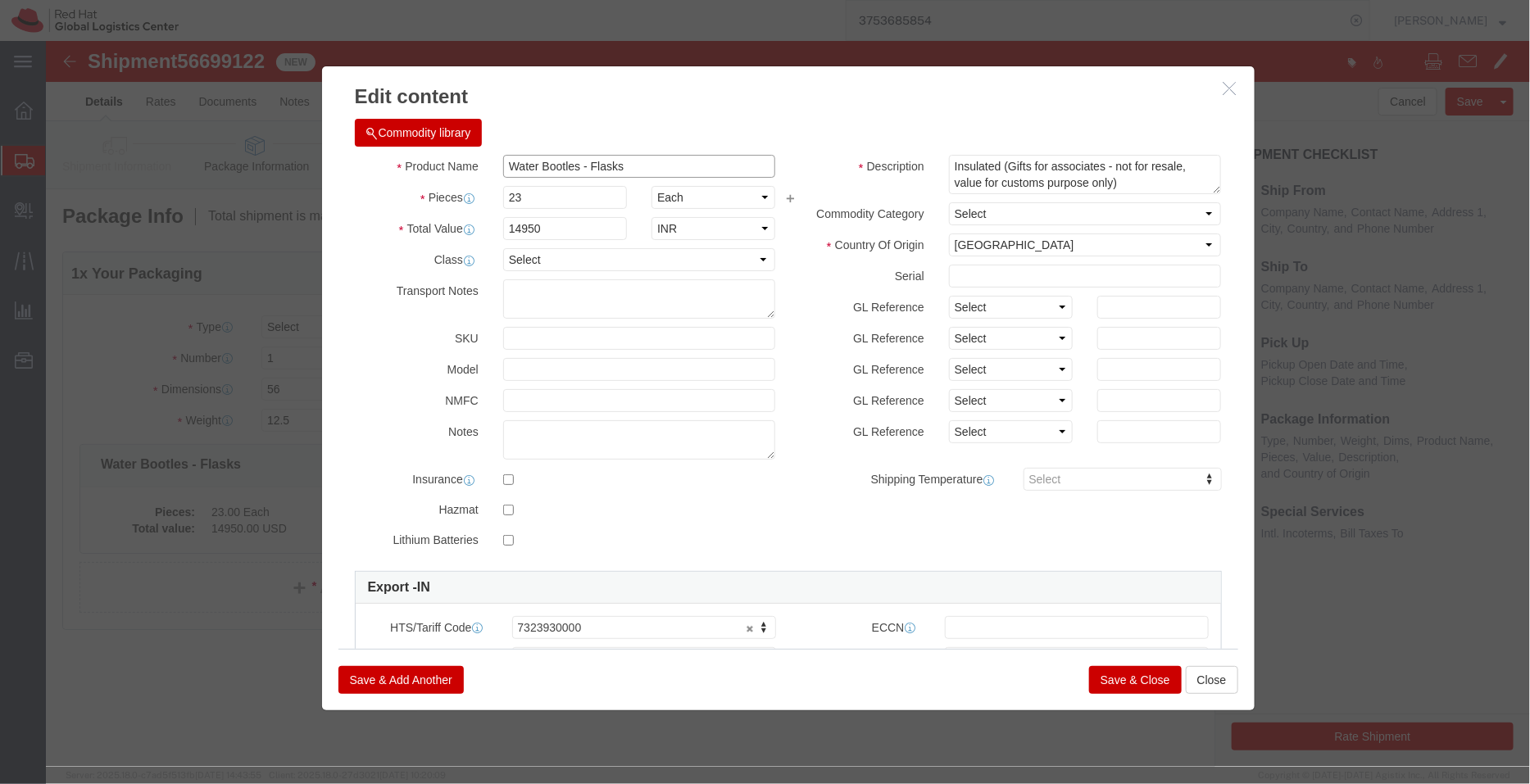
click input "Water Bootles - Flasks"
type input "Water Bottles - Flasks"
click button "Save & Close"
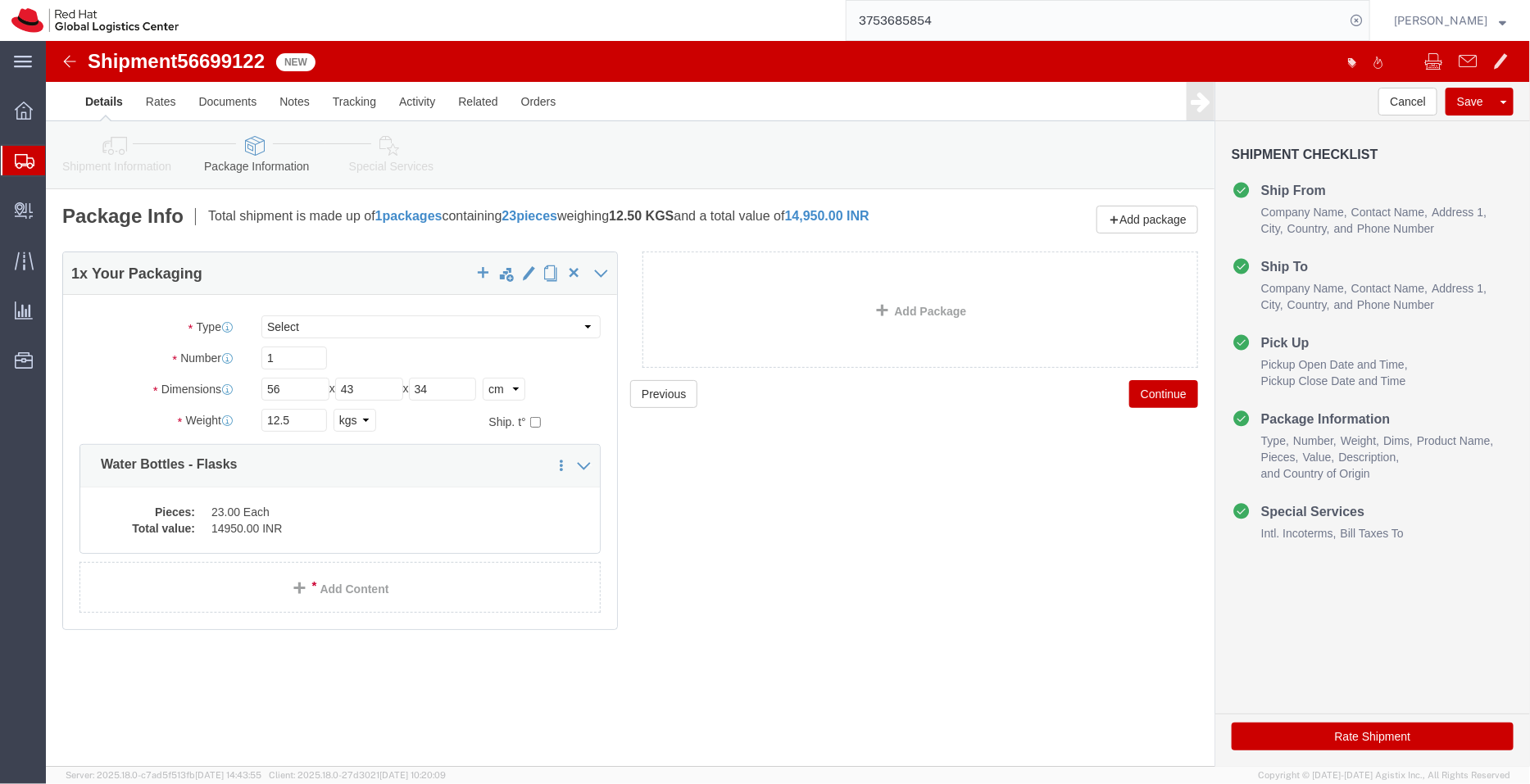
click icon
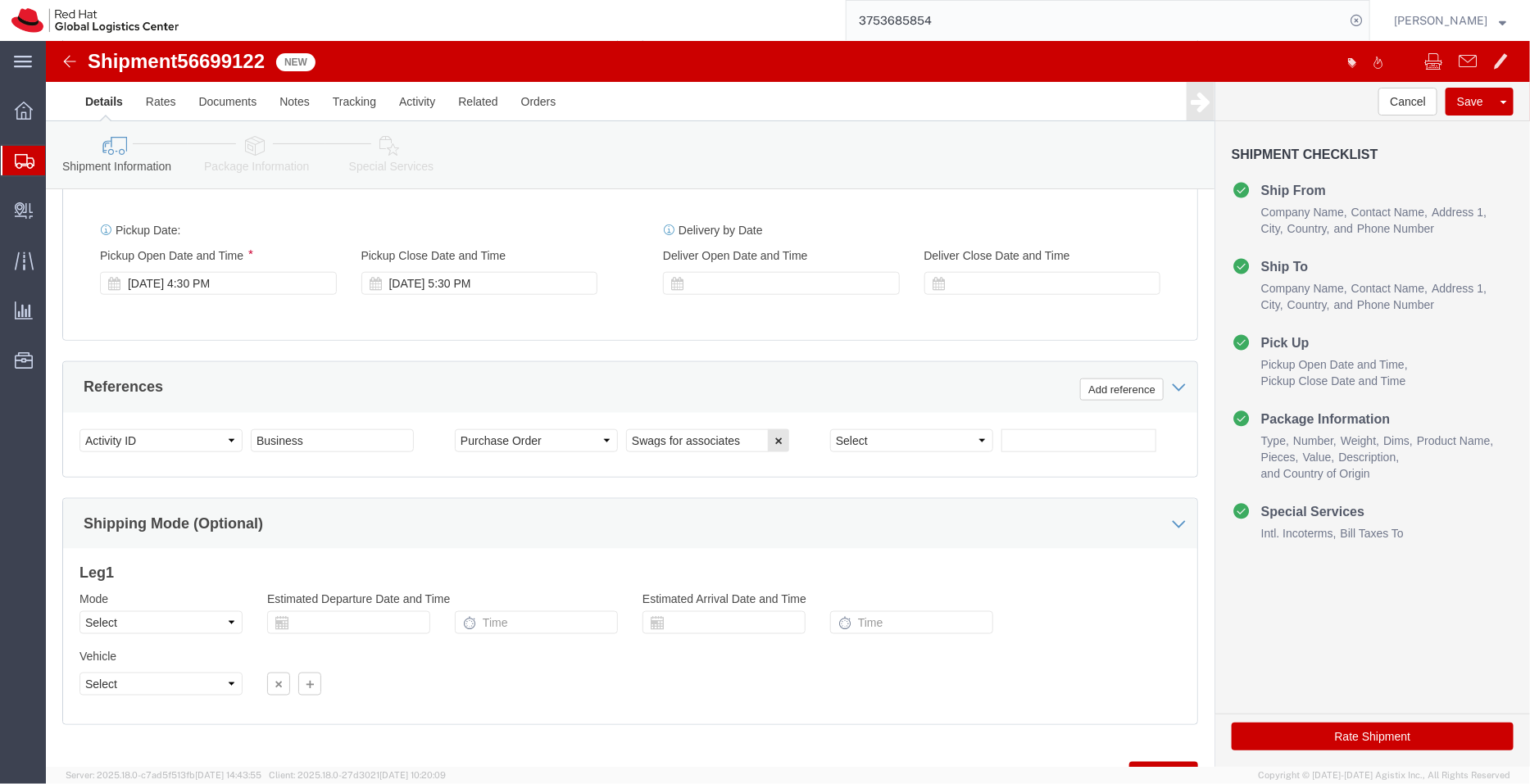
scroll to position [787, 0]
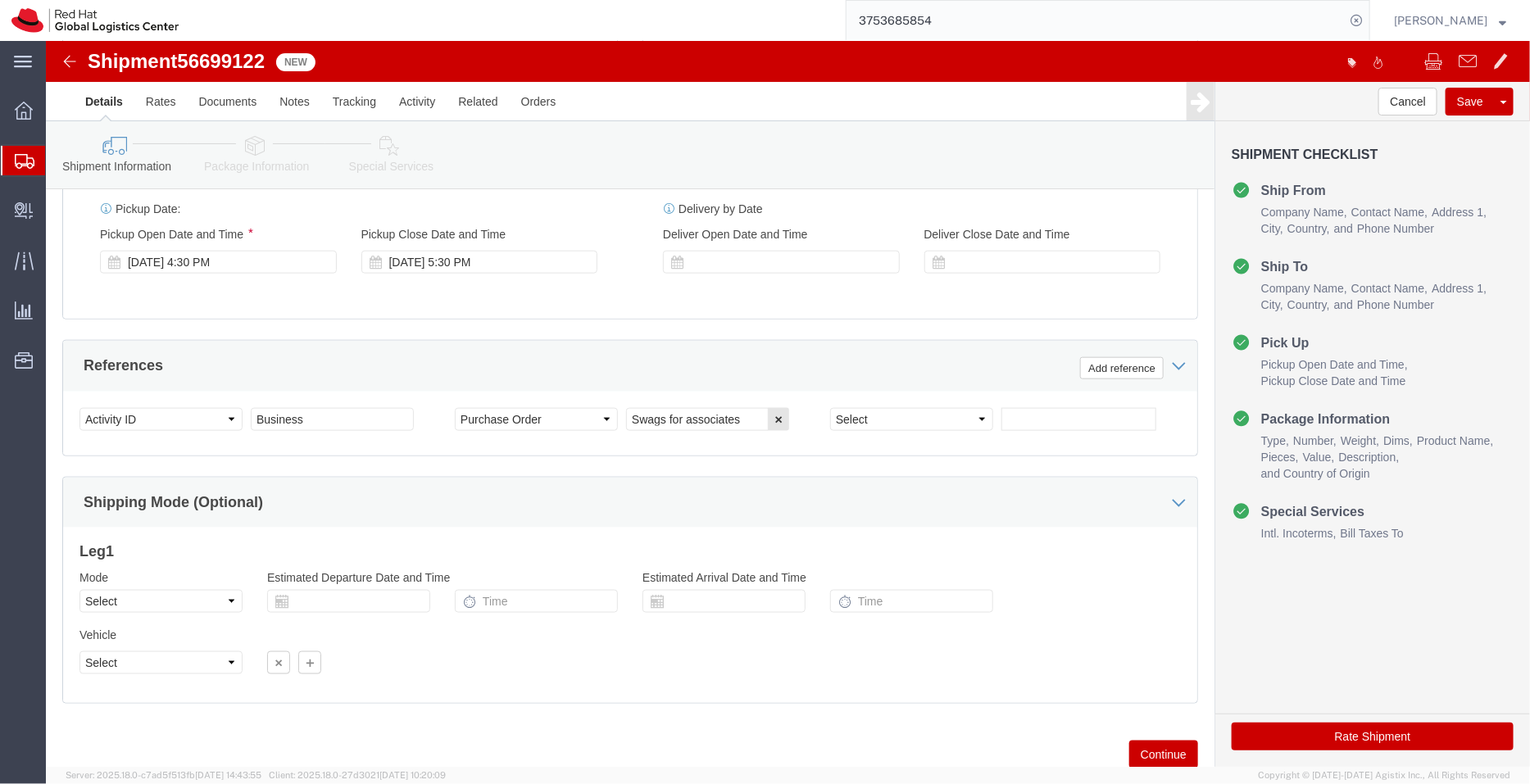
click icon
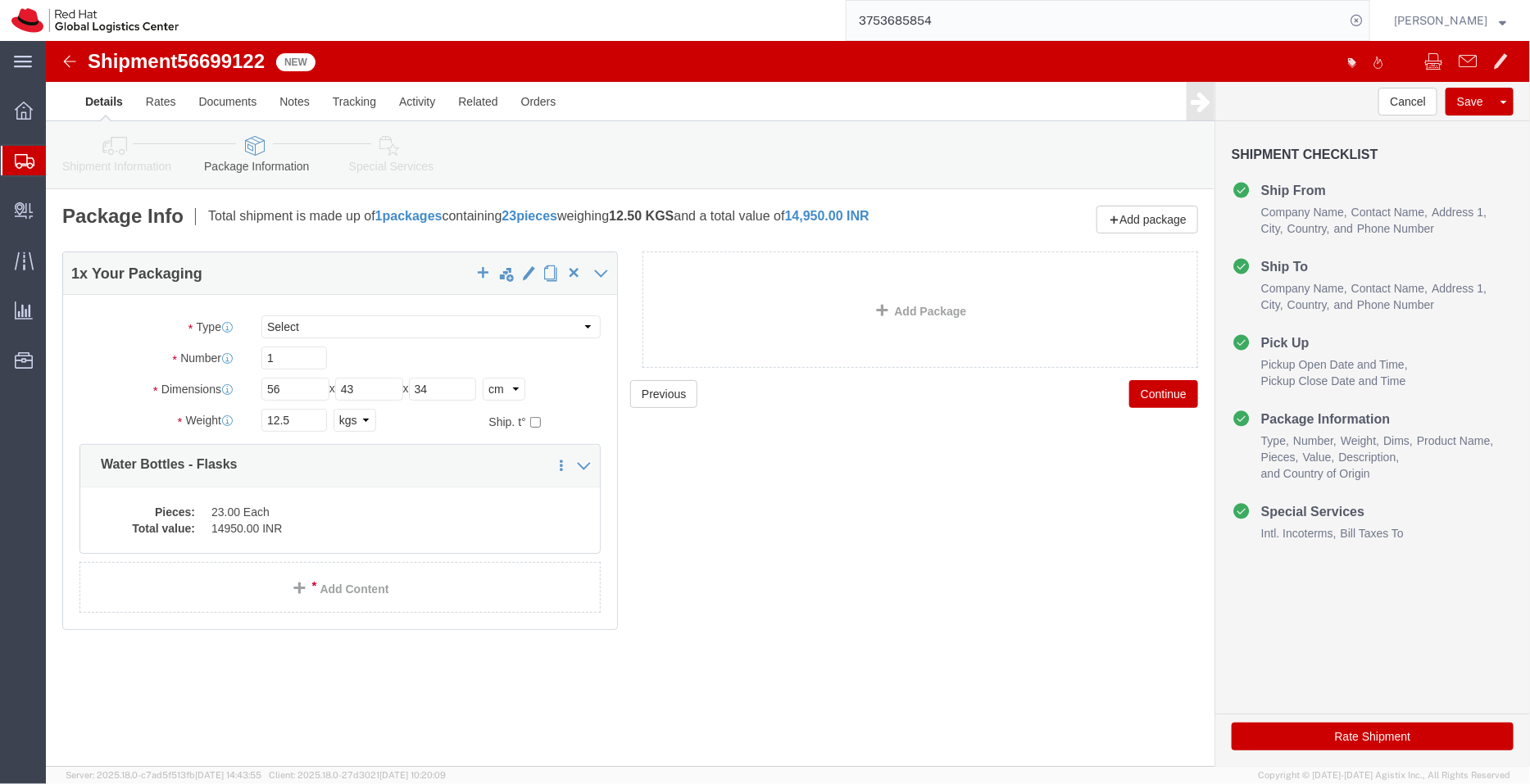
click icon
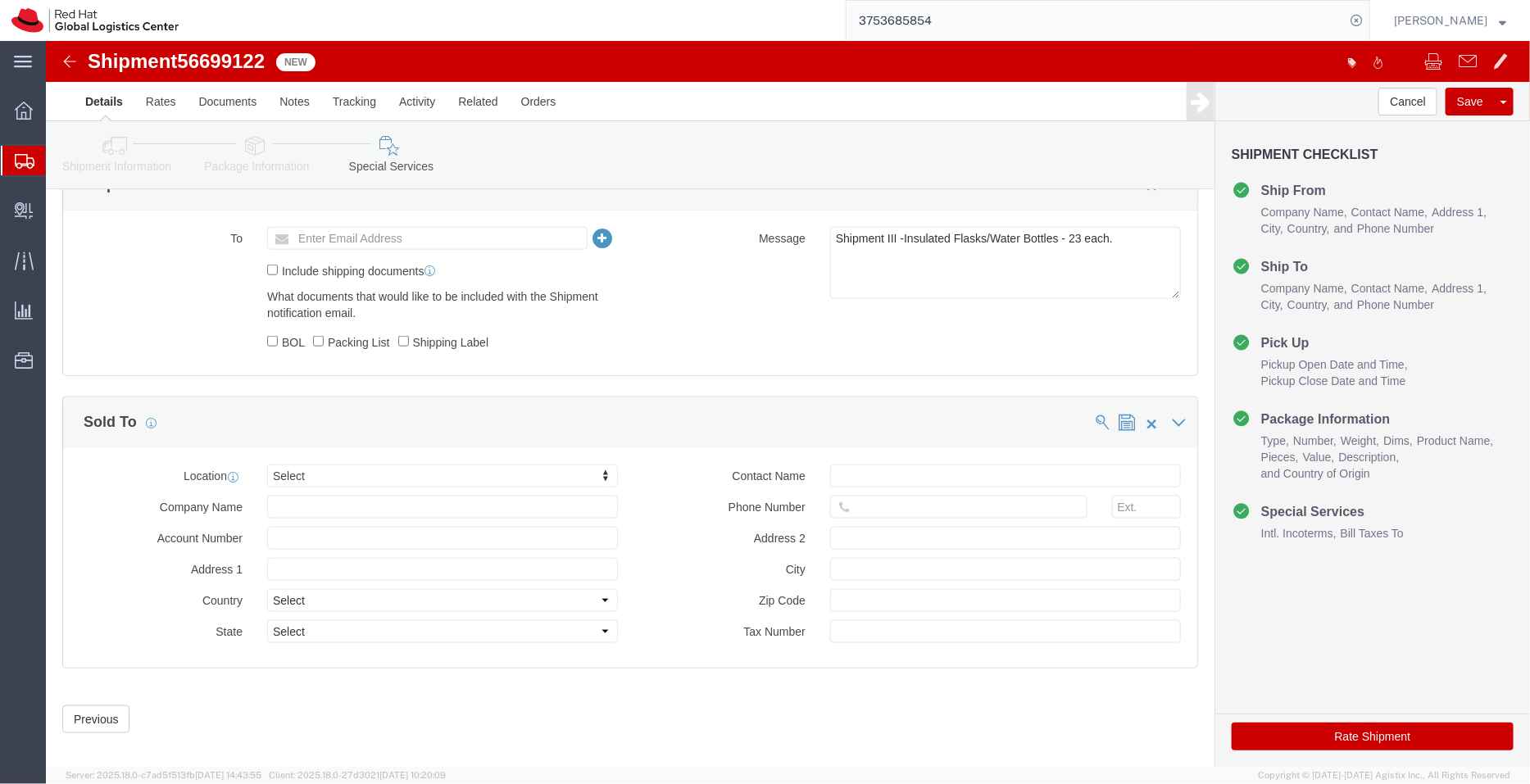
scroll to position [779, 0]
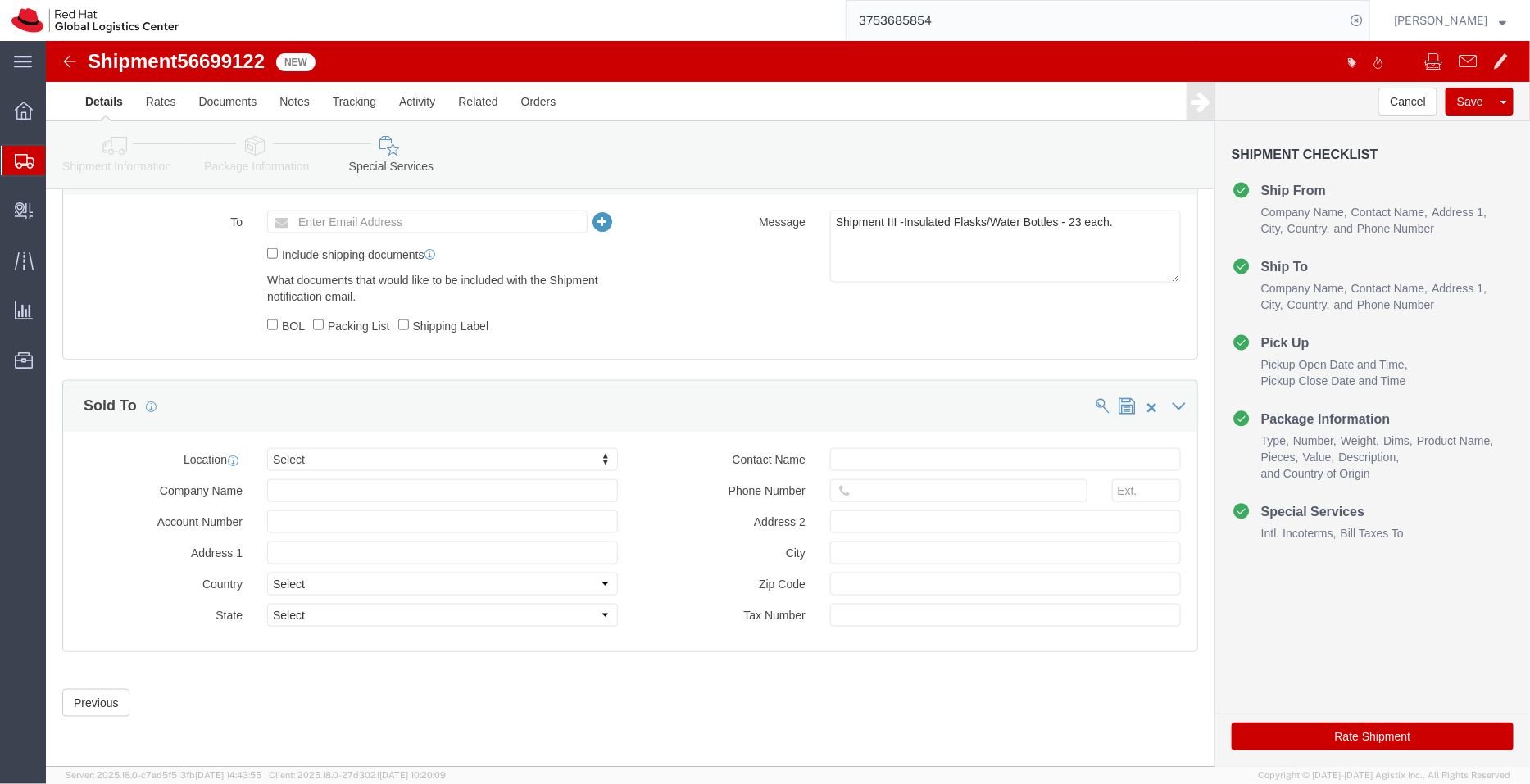
click link "Shipment Information"
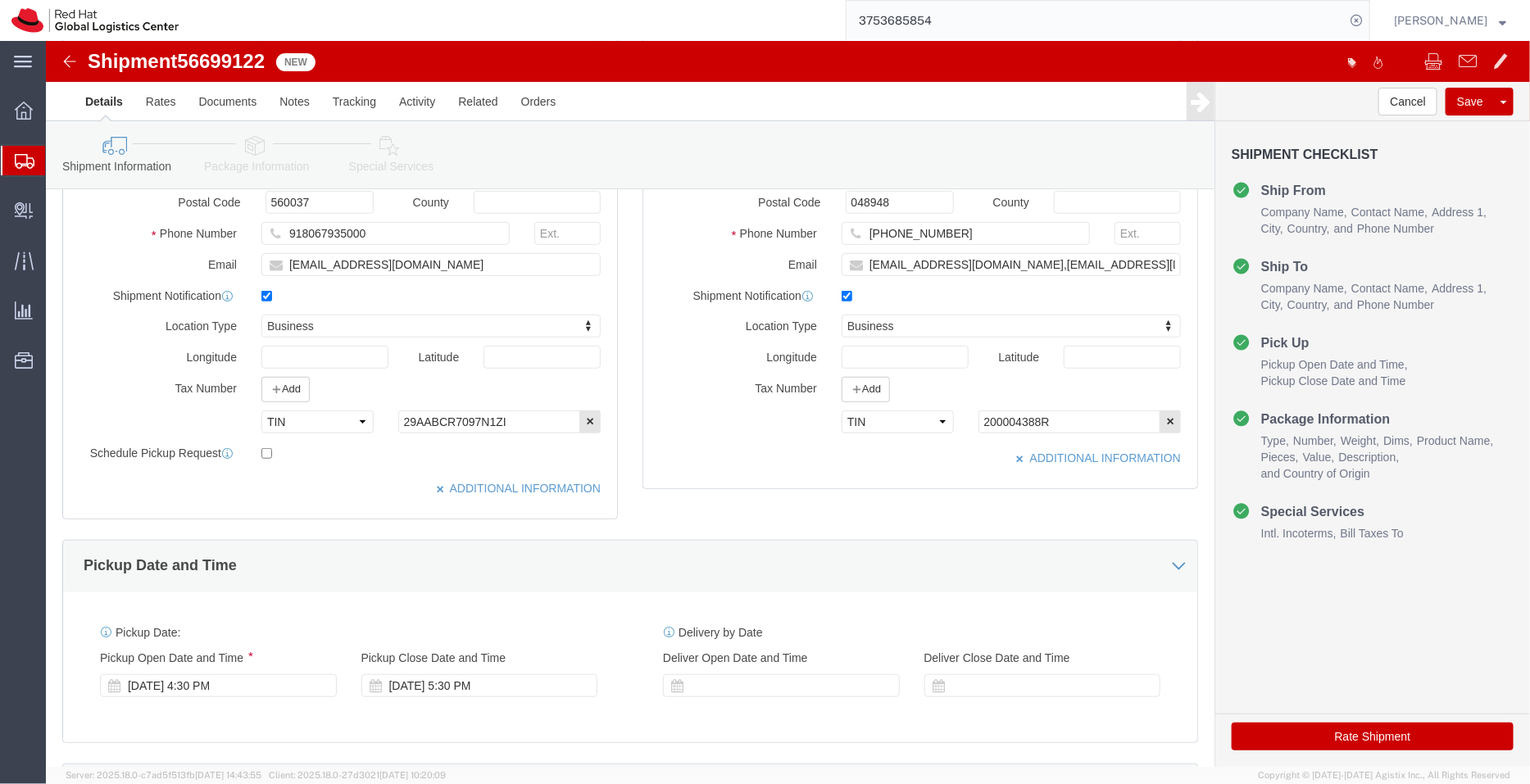
scroll to position [357, 0]
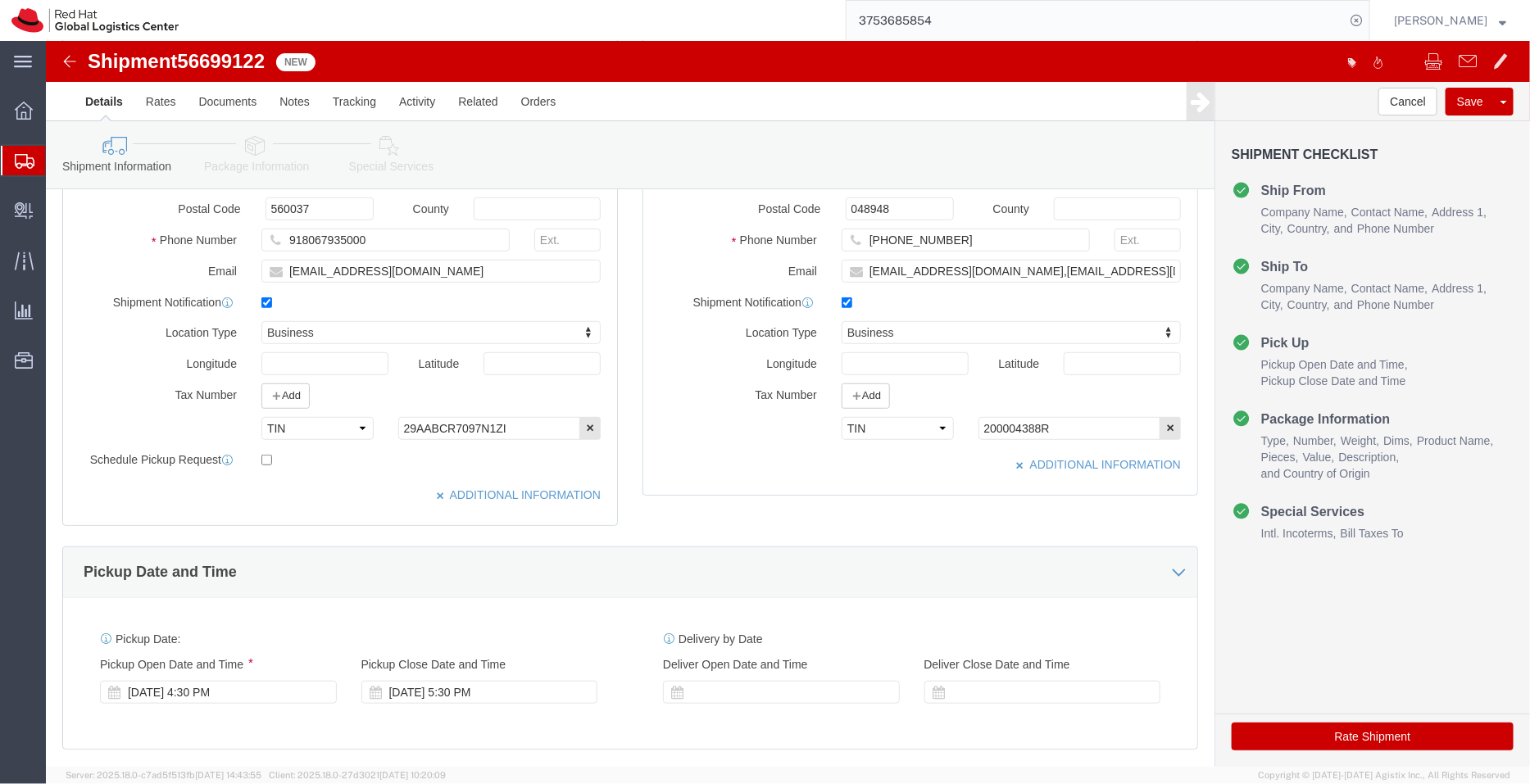
click ul "Pickup Open Date and Time Pickup Close Date and Time"
click button "Rate Shipment"
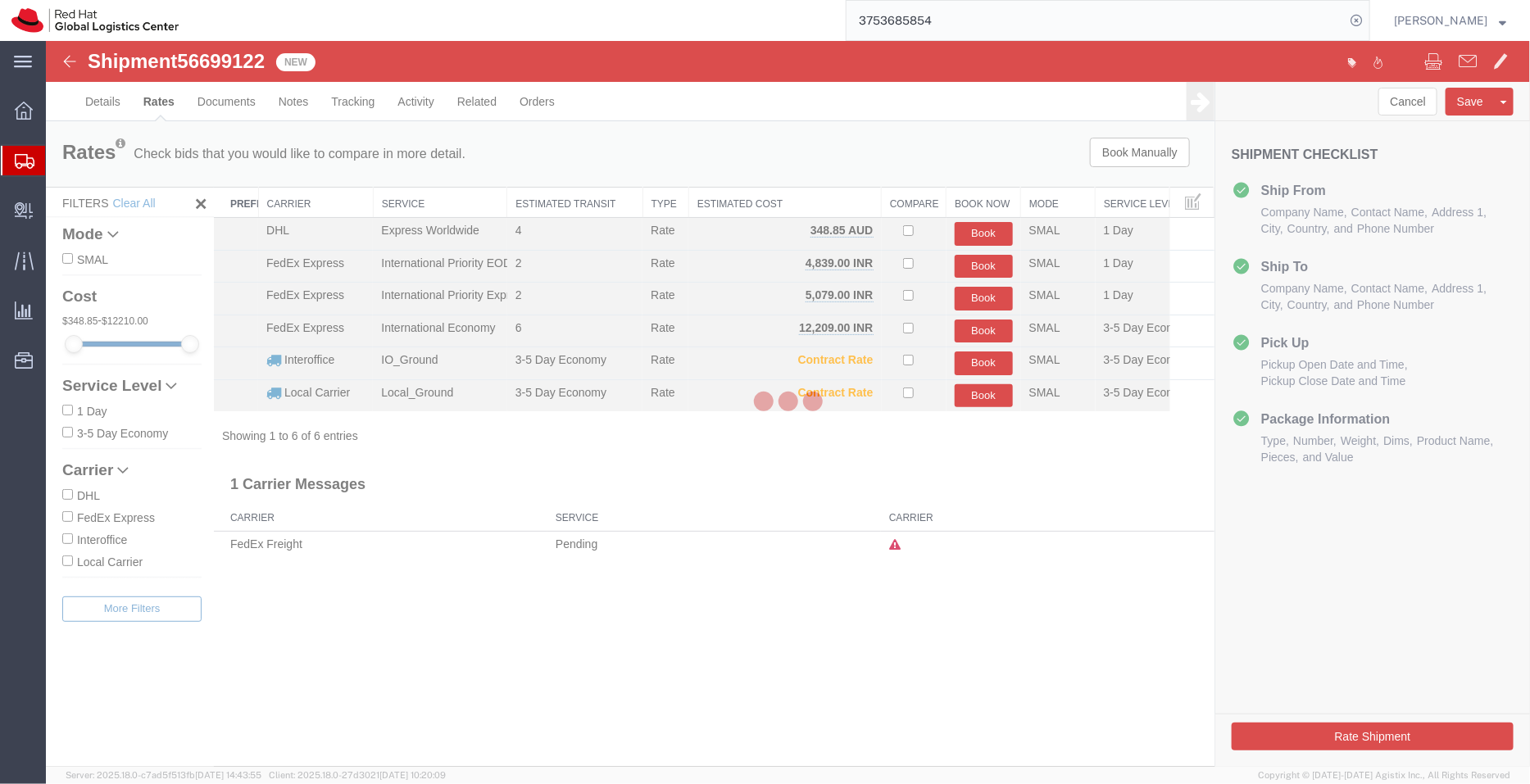
scroll to position [0, 0]
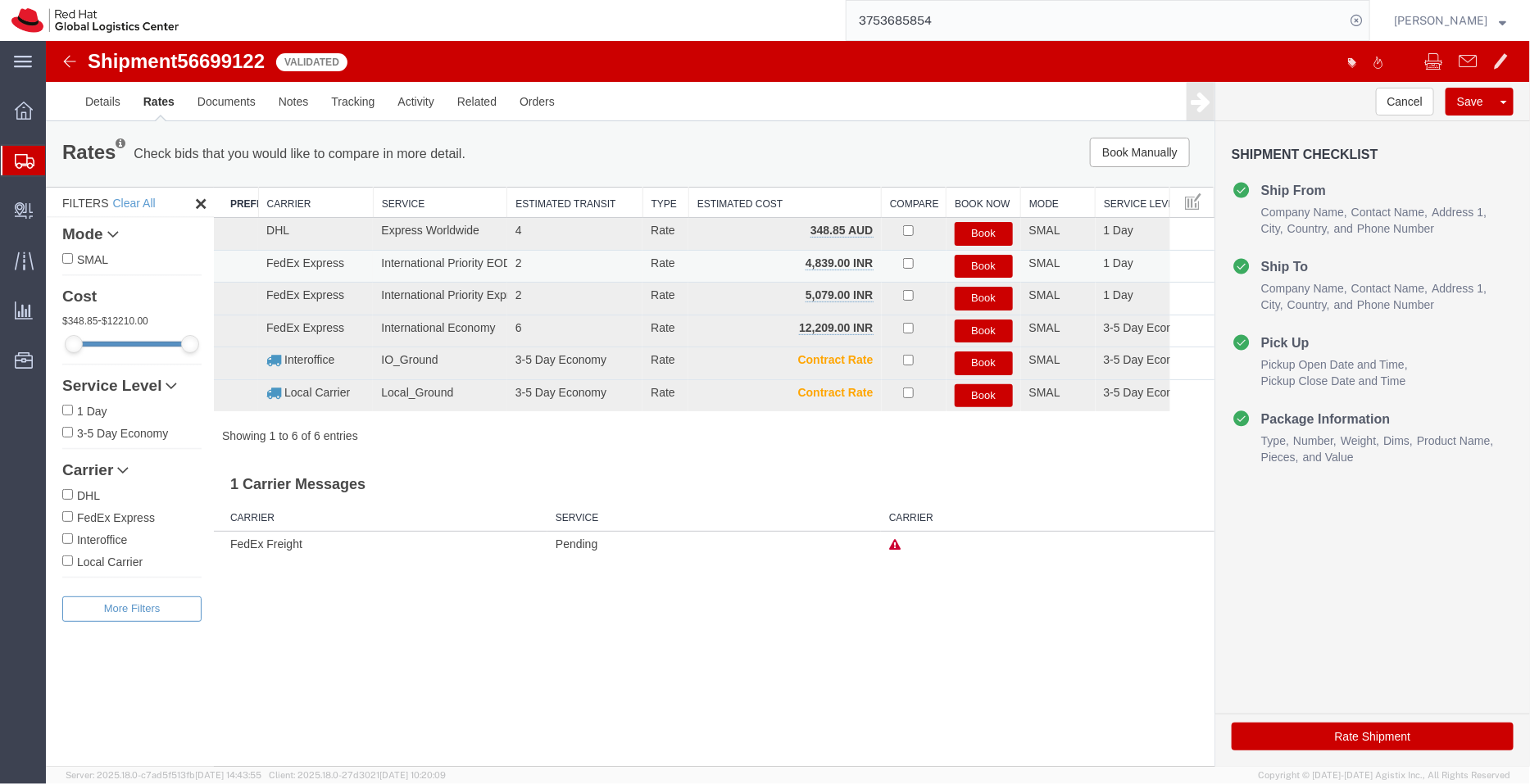
click at [982, 263] on button "Book" at bounding box center [983, 265] width 58 height 24
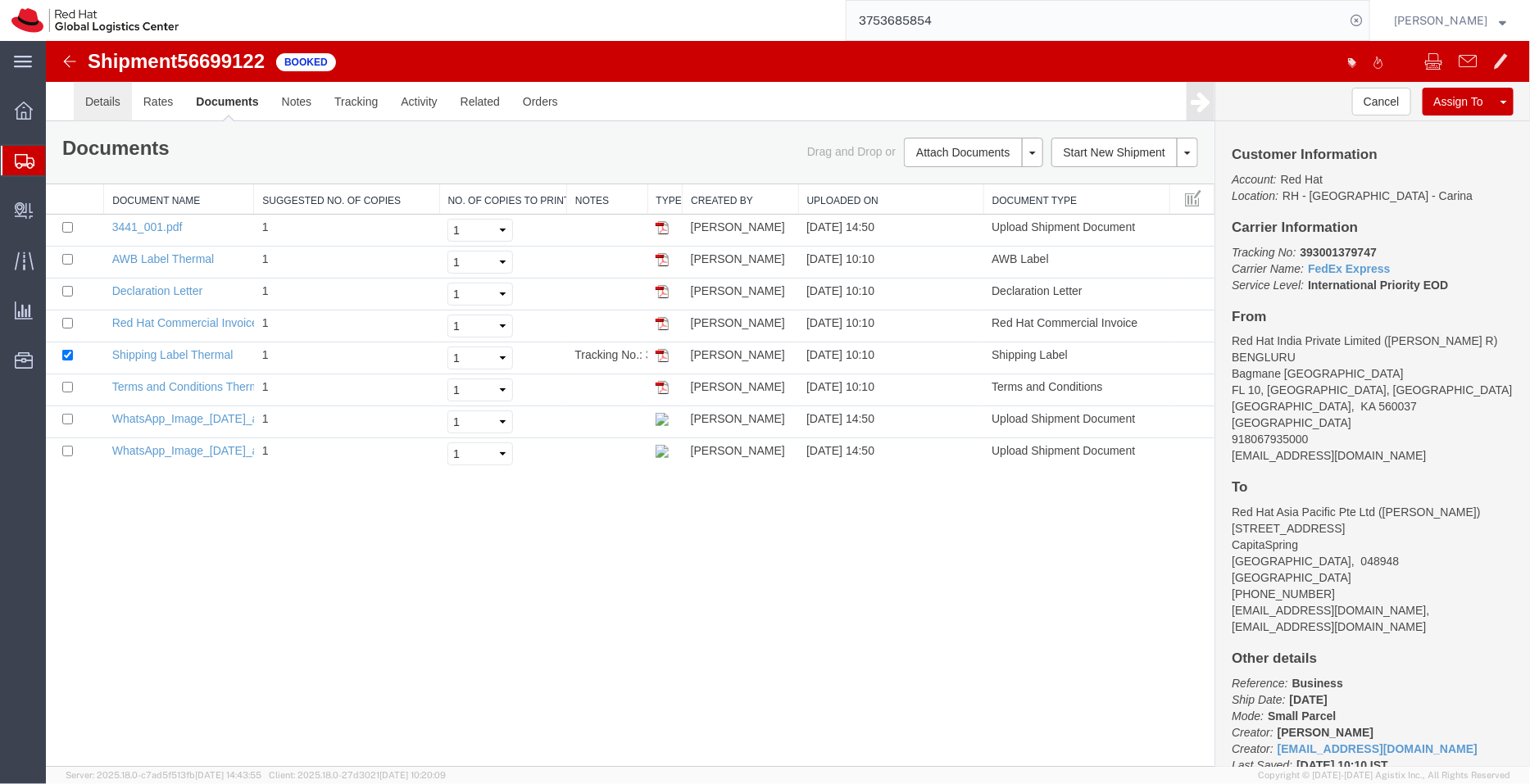
click at [94, 102] on link "Details" at bounding box center [102, 100] width 58 height 39
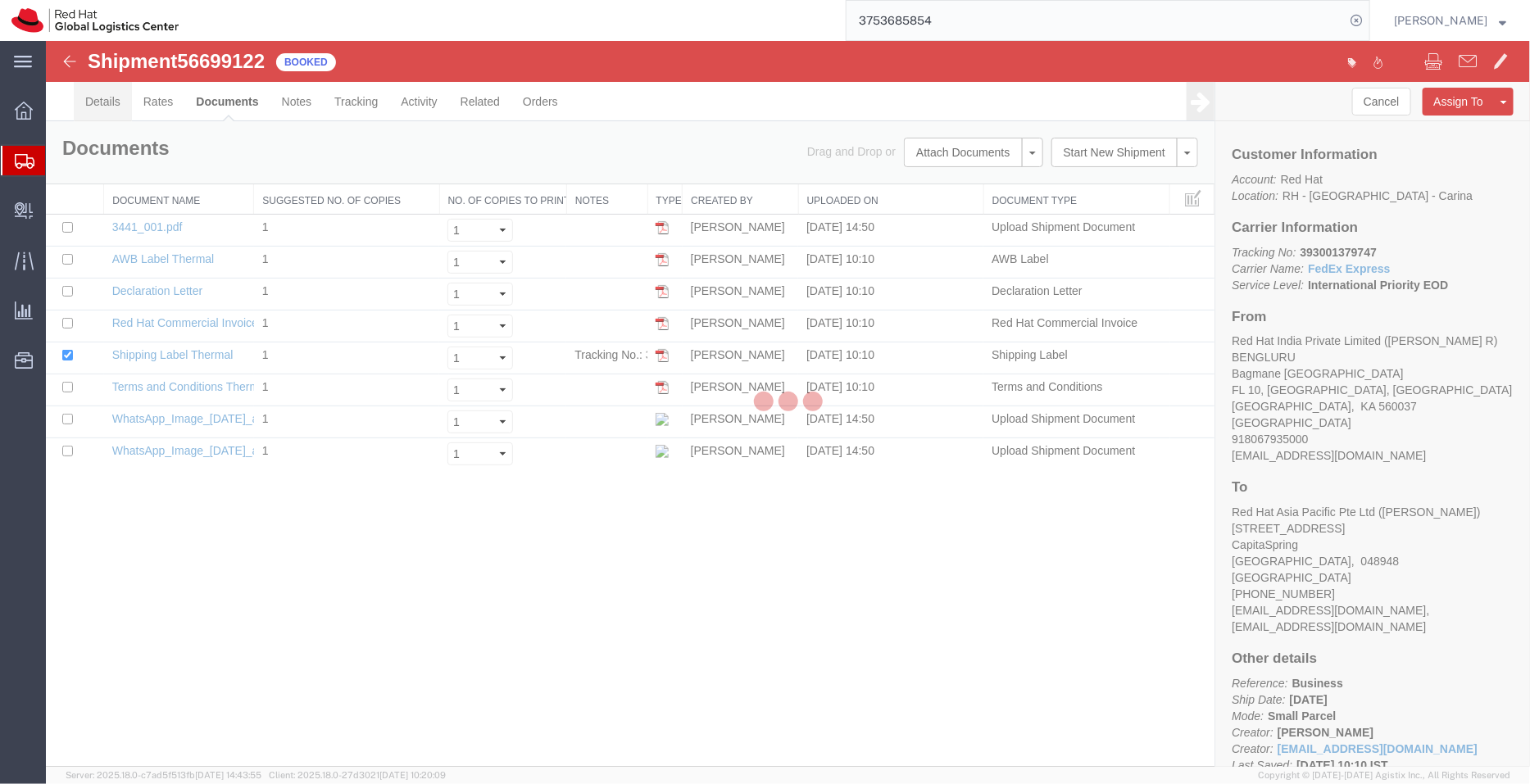
click at [95, 103] on div at bounding box center [789, 404] width 1485 height 726
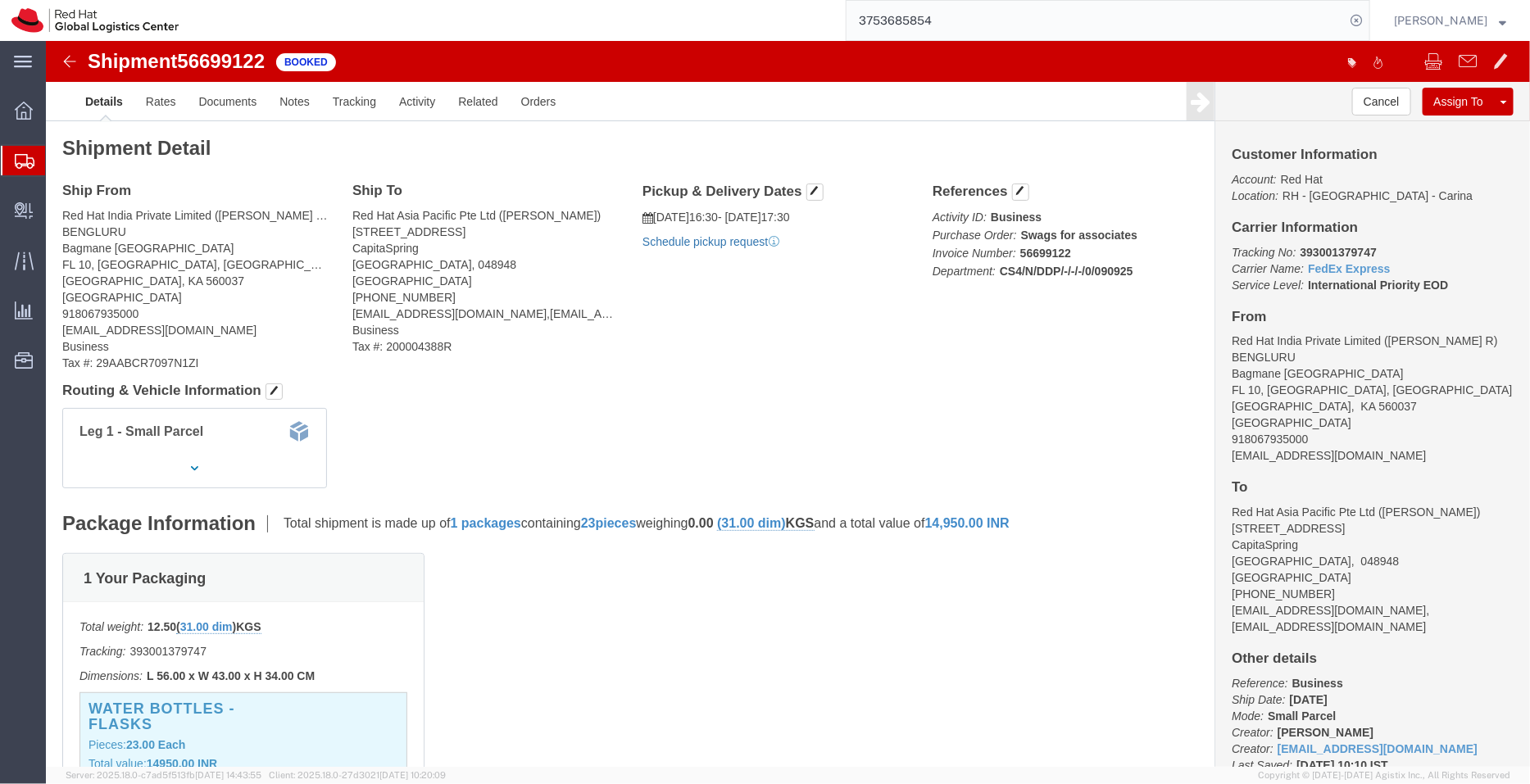
click link "Schedule pickup request"
drag, startPoint x: 795, startPoint y: 202, endPoint x: 606, endPoint y: 167, distance: 192.2
click div "Pickup & Delivery Dates 09/09/2025 16:30 - 09/09/2025 17:30 Pickup request numb…"
copy div "09/09/2025 16:30 - 09/09/2025 17:30 Pickup request number : BLRMH3007"
click link "Documents"
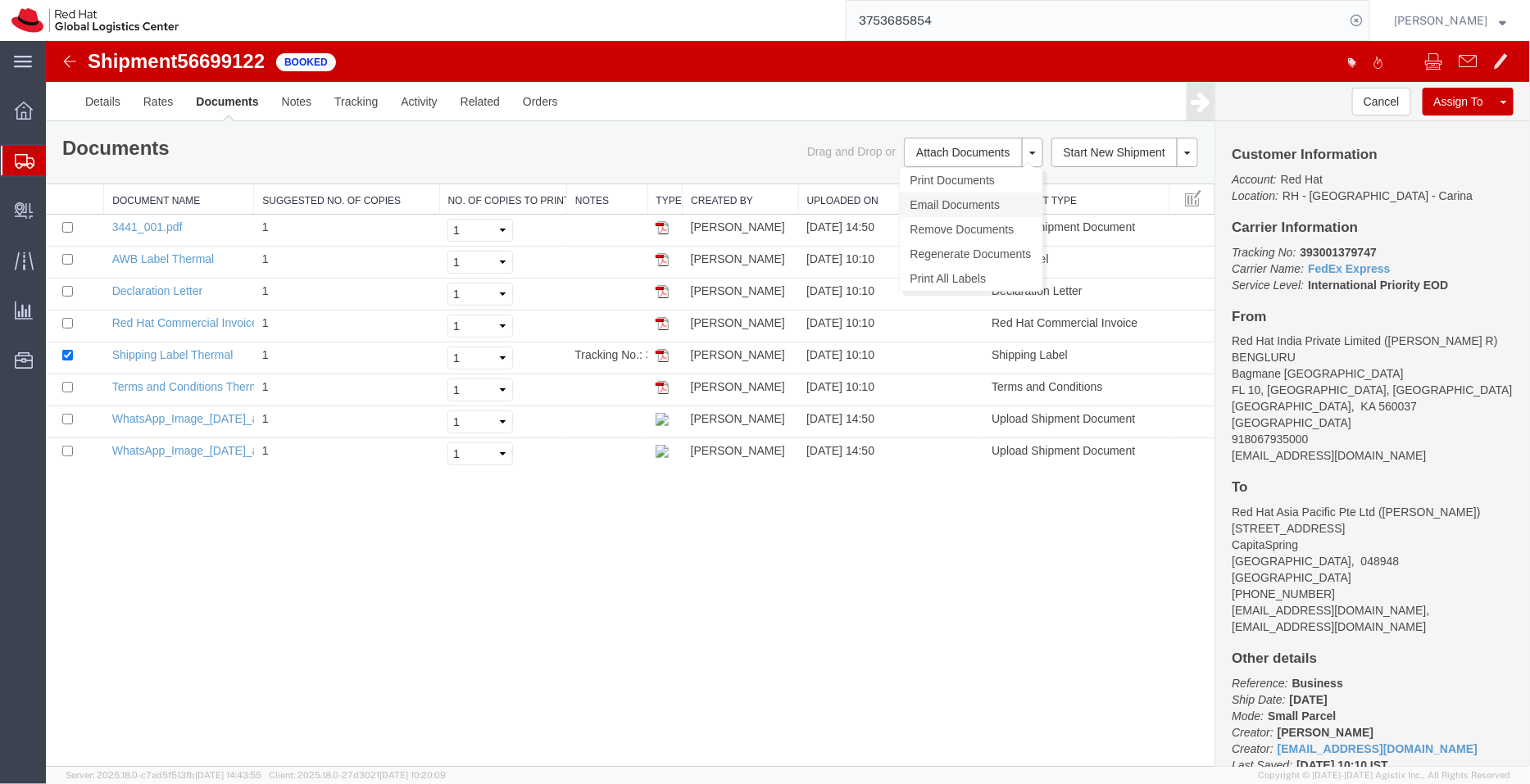
click at [951, 194] on link "Email Documents" at bounding box center [970, 204] width 142 height 24
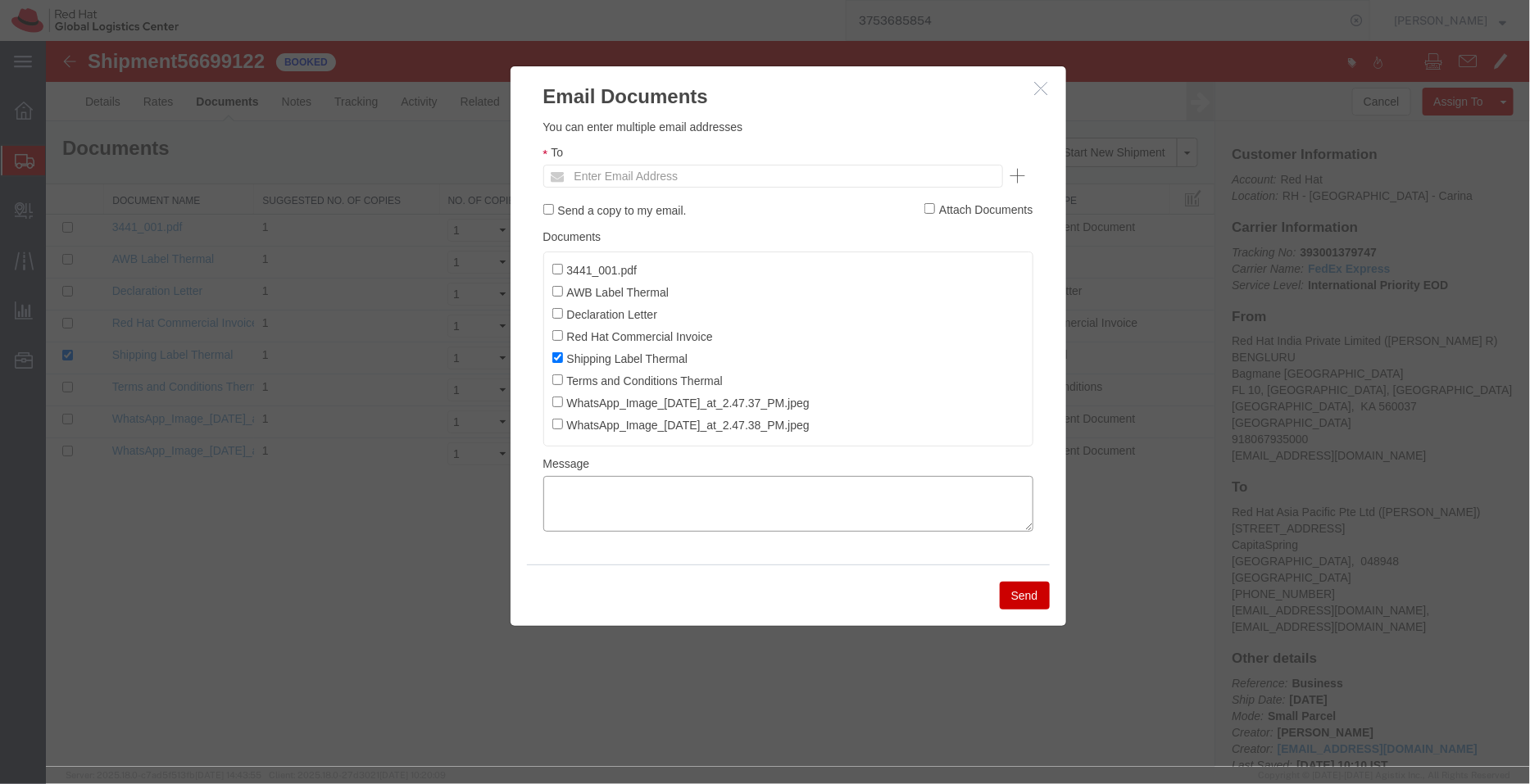
click at [655, 495] on textarea at bounding box center [788, 503] width 490 height 56
paste textarea "09/09/2025 16:30 - 09/09/2025 17:30 Pickup request number: BLRMH3007"
click at [549, 524] on textarea "09/09/2025 16:30 - 09/09/2025 17:30 Pickup request number: BLRMH3007" at bounding box center [788, 503] width 490 height 56
click at [547, 489] on textarea "09/09/2025 16:30 - 09/09/2025 17:30 FedEx Pickup request number: BLRMH3007" at bounding box center [788, 503] width 490 height 56
type textarea "Pickup date/time -09/09/2025 16:30 - 09/09/2025 17:30 FedEx Pickup request numb…"
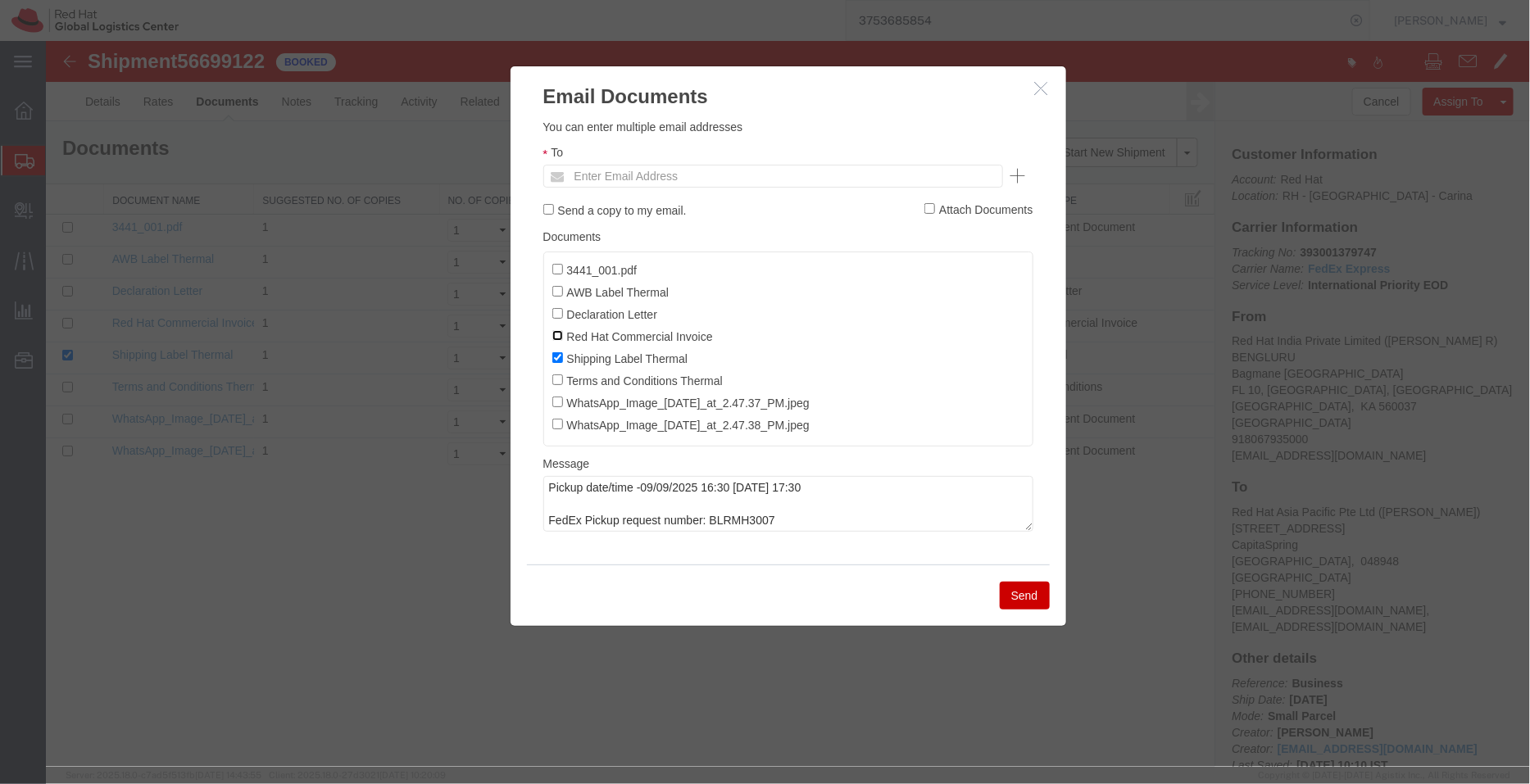
click at [560, 340] on input "Red Hat Commercial Invoice" at bounding box center [557, 335] width 10 height 10
checkbox input "true"
click at [564, 309] on label "Declaration Letter" at bounding box center [604, 313] width 106 height 18
click at [563, 309] on input "Declaration Letter" at bounding box center [557, 312] width 10 height 10
checkbox input "true"
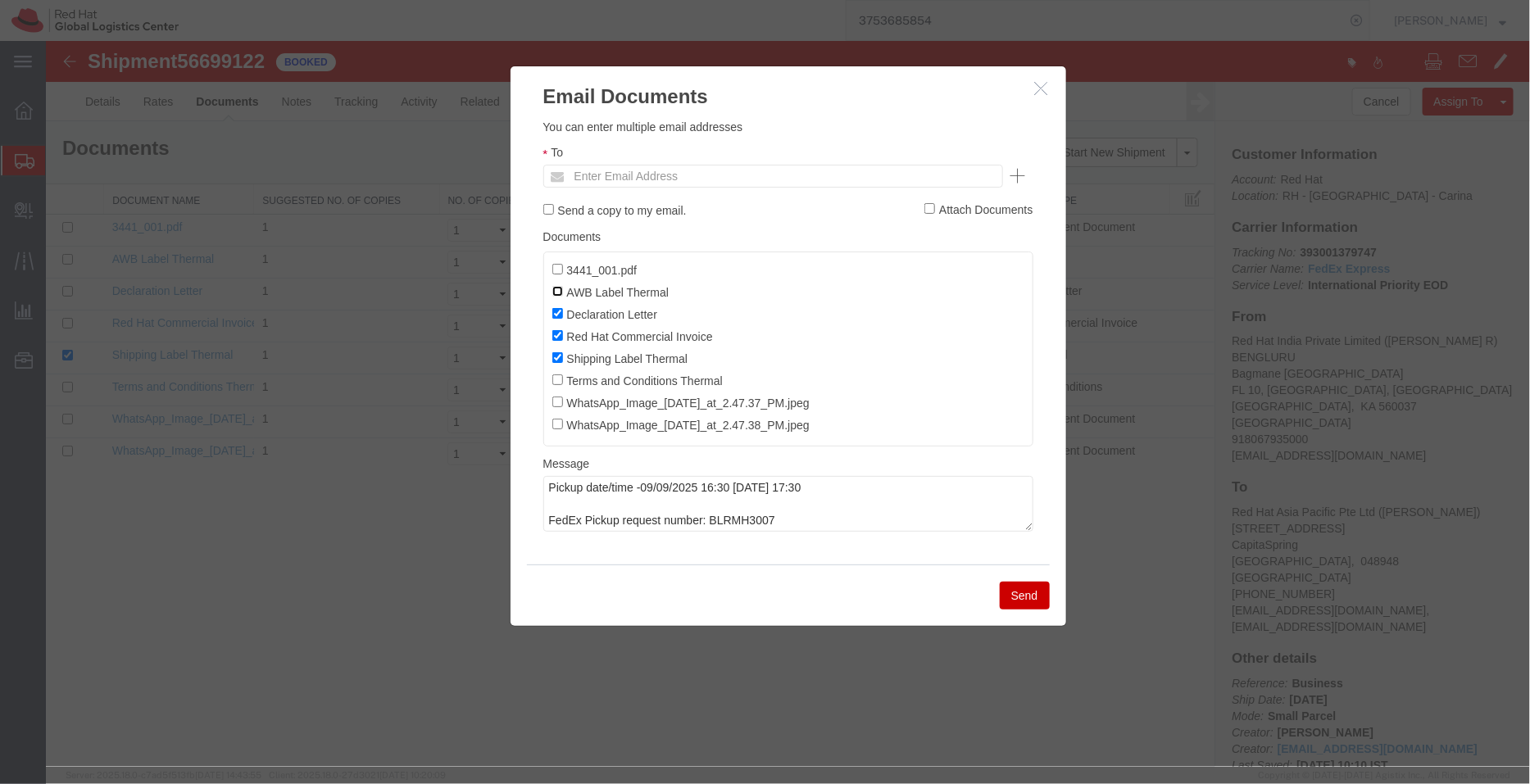
click at [558, 292] on input "AWB Label Thermal" at bounding box center [557, 290] width 10 height 10
checkbox input "true"
click at [699, 177] on input "text" at bounding box center [661, 175] width 192 height 21
type input "shansdah"
click at [1028, 599] on button "Send" at bounding box center [1023, 595] width 50 height 28
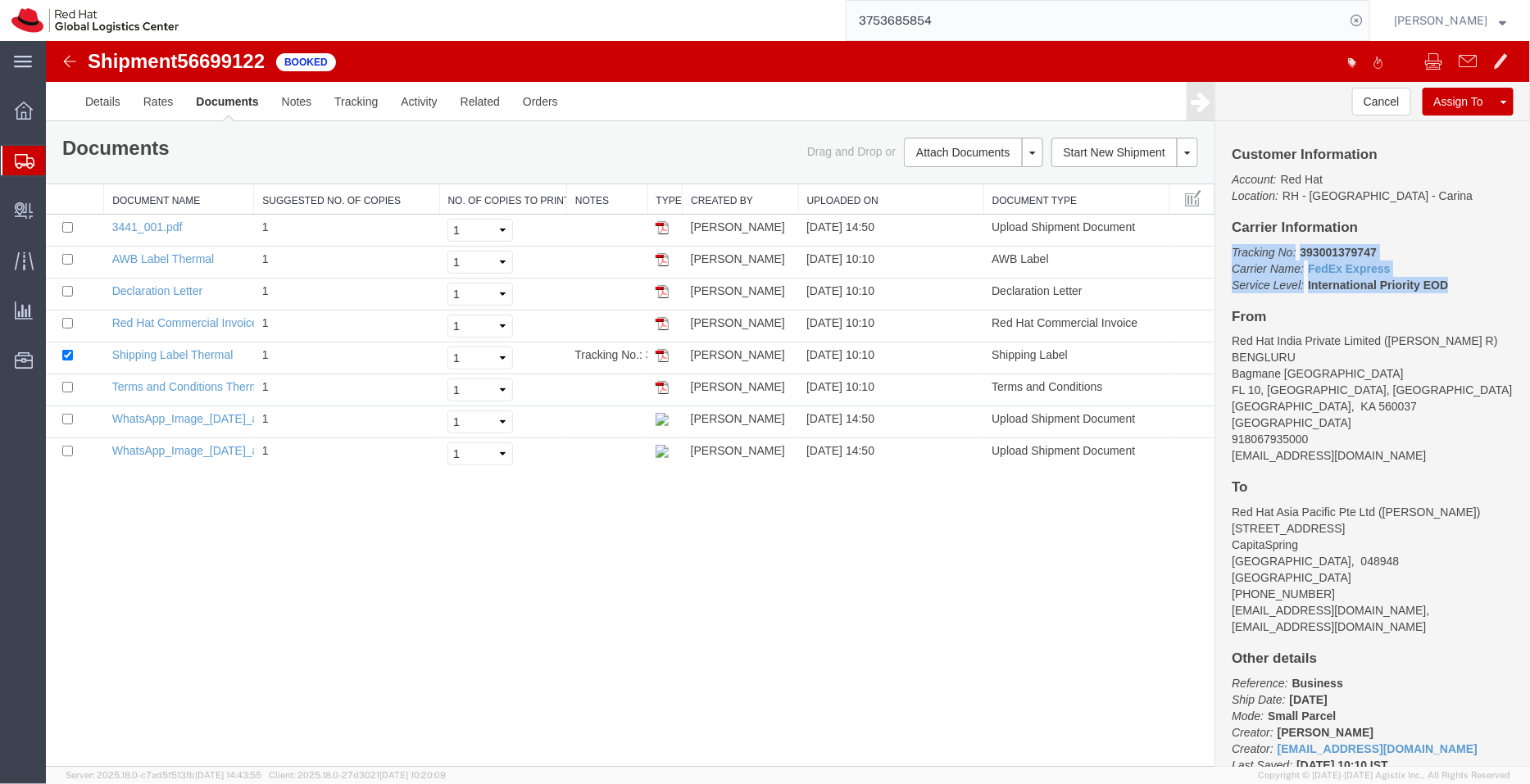
drag, startPoint x: 1455, startPoint y: 282, endPoint x: 1219, endPoint y: 254, distance: 237.7
click at [1219, 254] on div "Customer Information Account: Red Hat Location: RH - Bangalore - Carina Carrier…" at bounding box center [1372, 443] width 315 height 645
copy p "Tracking No: 393001379747 Carrier Name: FedEx Express FedEx Express Service Lev…"
click at [1409, 235] on div "Customer Information Account: Red Hat Location: RH - Bangalore - Carina Carrier…" at bounding box center [1372, 443] width 315 height 645
drag, startPoint x: 1368, startPoint y: 255, endPoint x: 1294, endPoint y: 253, distance: 74.0
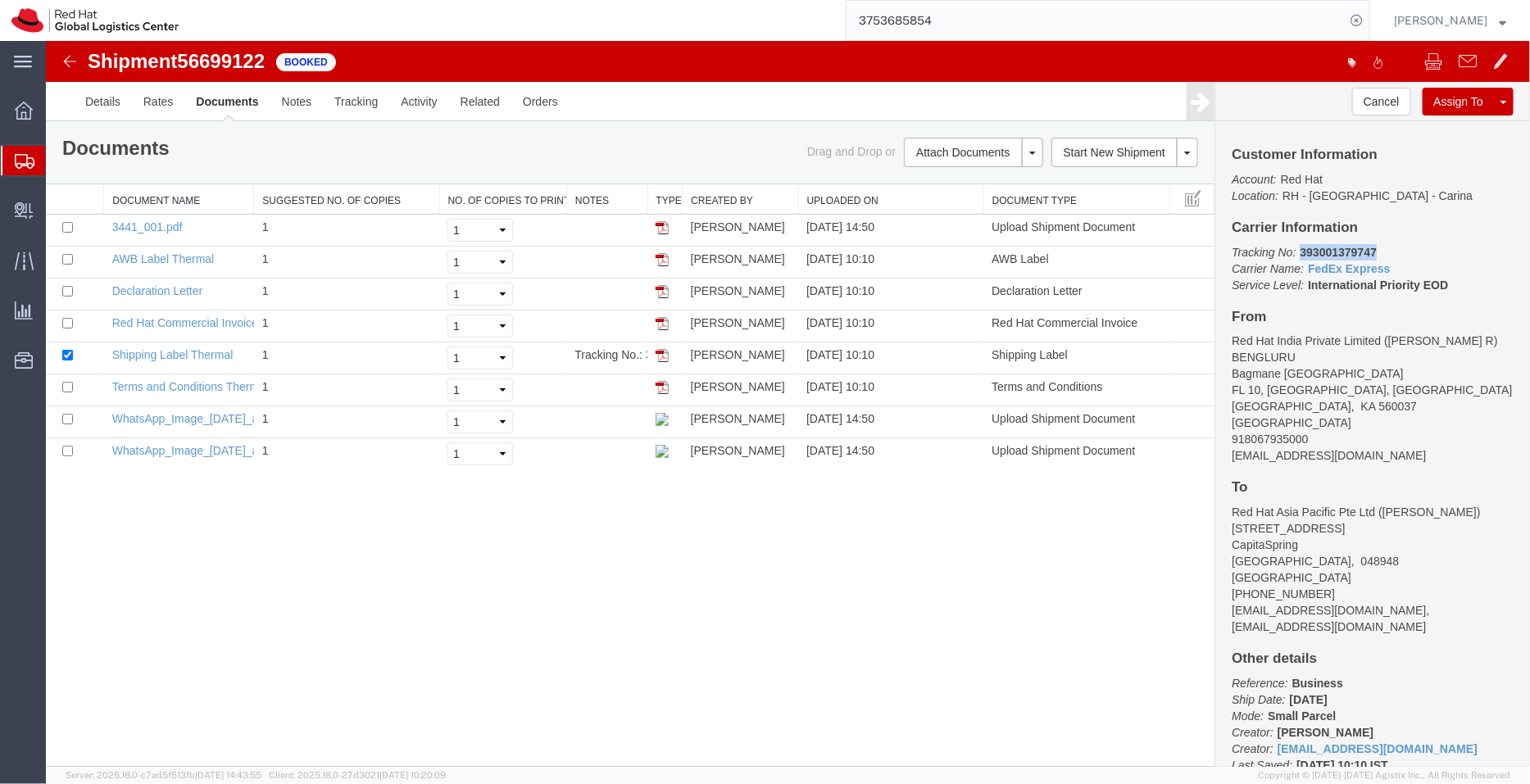
click at [1294, 253] on p "Tracking No: 393001379747 Carrier Name: FedEx Express FedEx Express Service Lev…" at bounding box center [1371, 268] width 282 height 49
copy b "393001379747"
click at [0, 0] on span "Shipment Manager" at bounding box center [0, 0] width 0 height 0
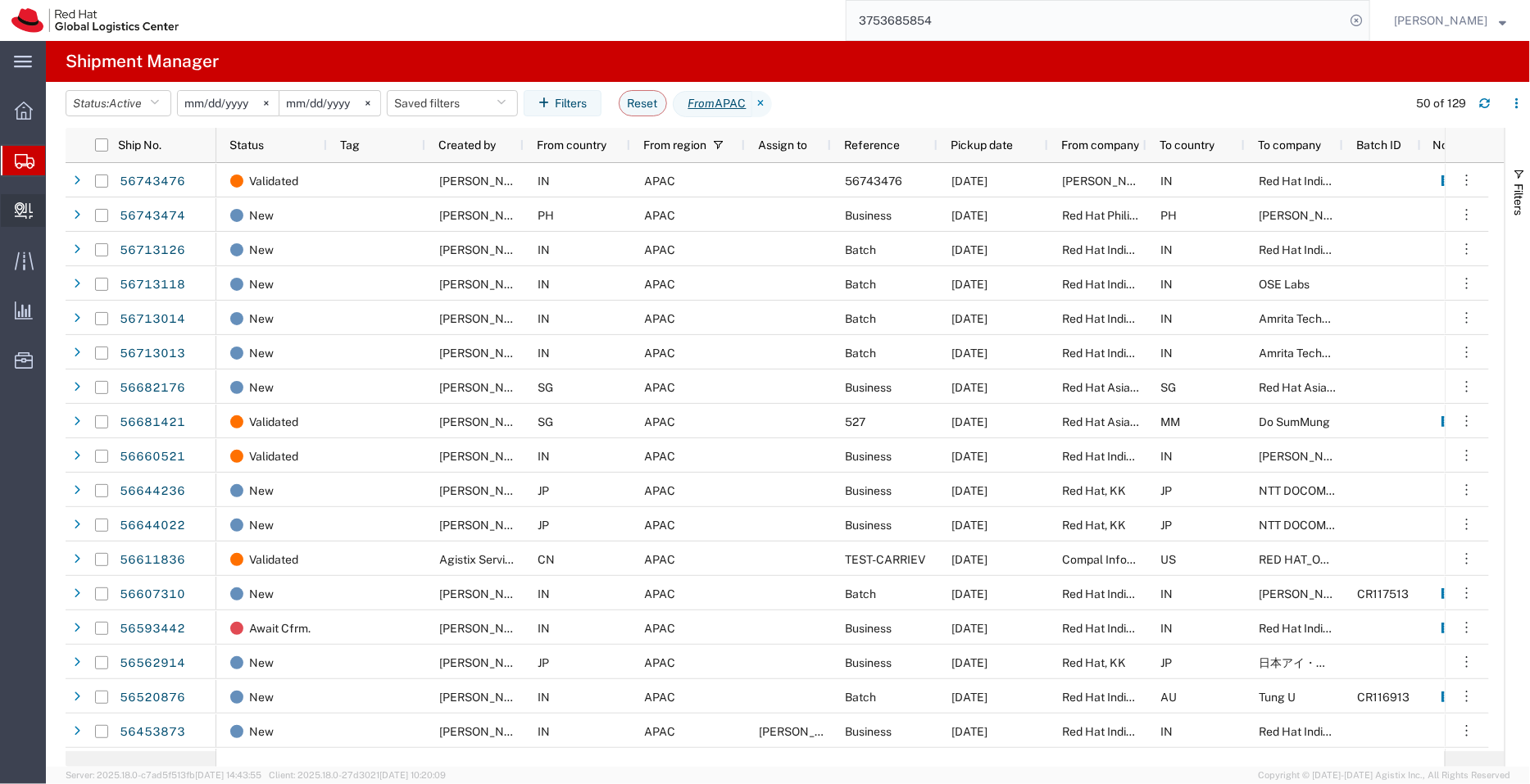
click at [0, 0] on span "Create Delivery" at bounding box center [0, 0] width 0 height 0
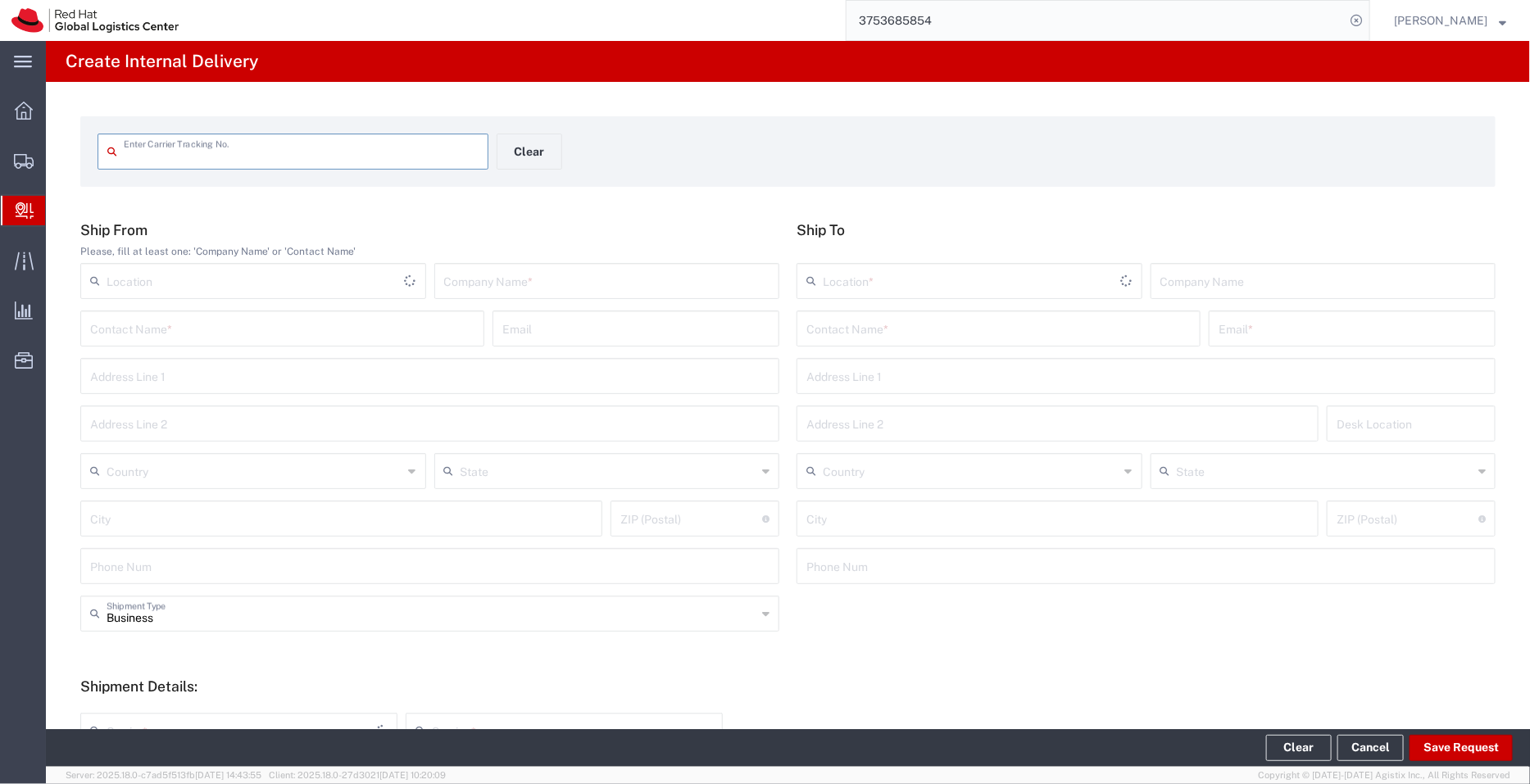
click at [224, 151] on input "text" at bounding box center [301, 150] width 355 height 29
type input "53297292"
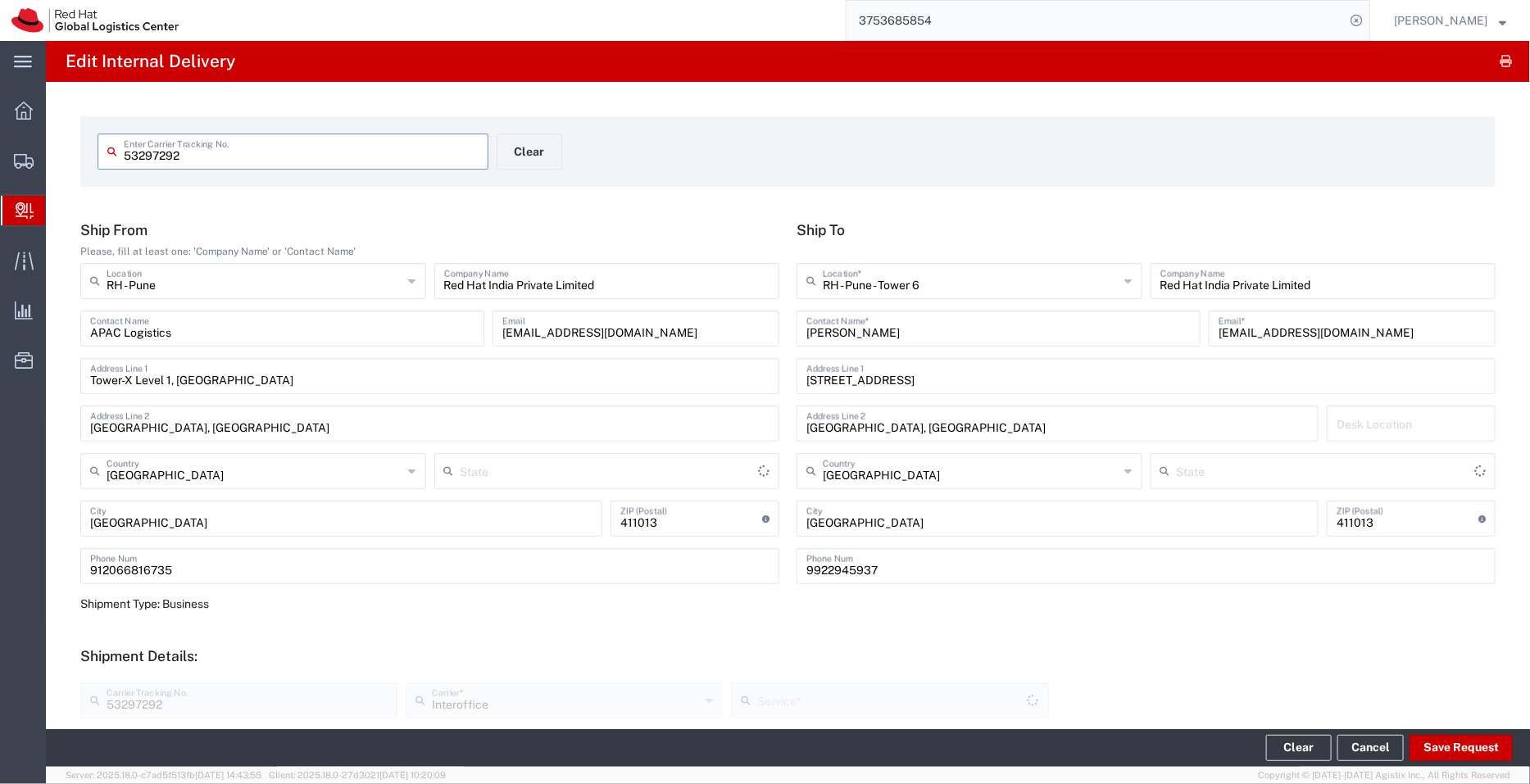
type input "Your Packaging"
type input "IO_Ground"
type input "Mahārāshtra"
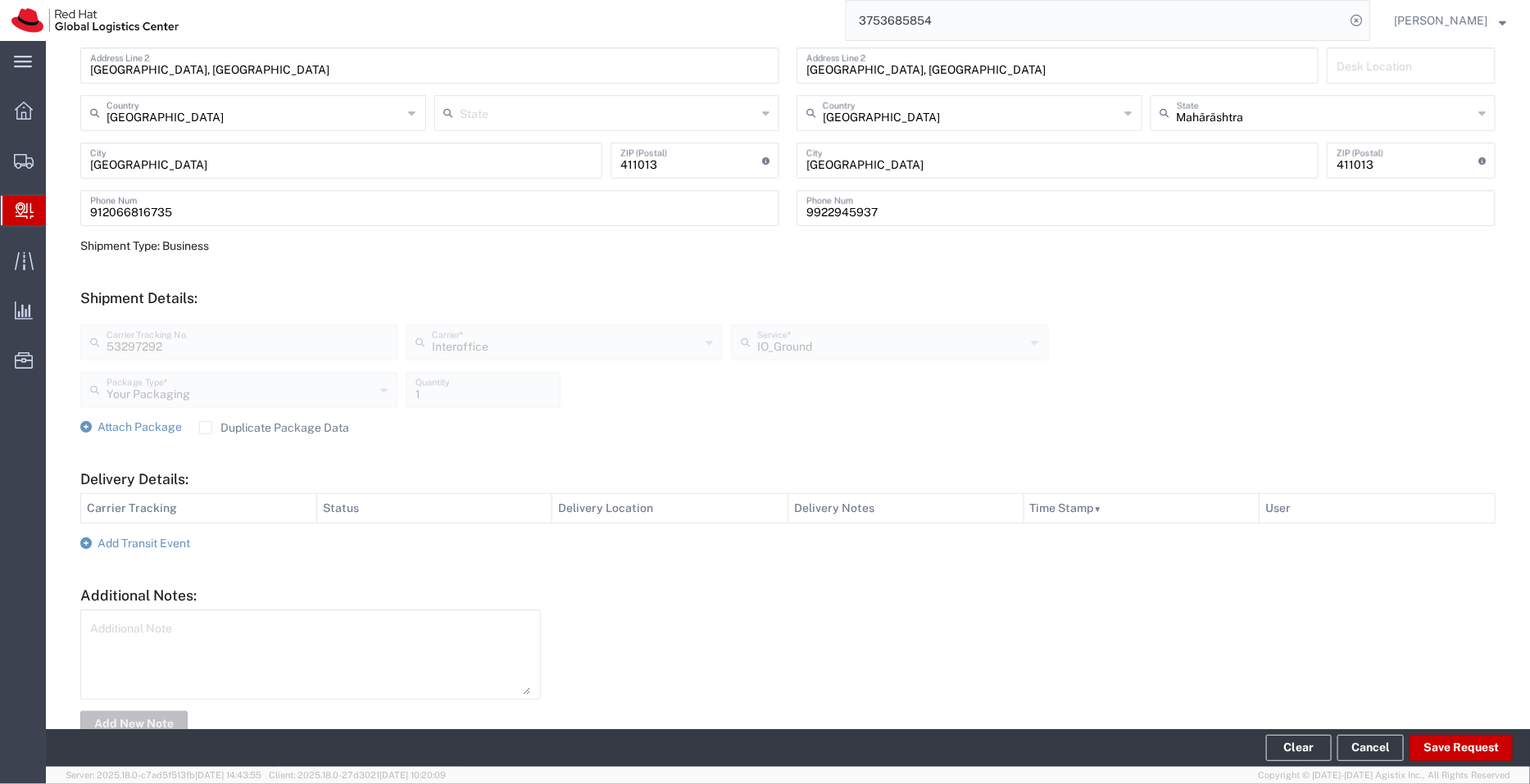
scroll to position [358, 0]
click at [1366, 494] on th "User" at bounding box center [1377, 508] width 236 height 30
click at [144, 541] on span "Add Transit Event" at bounding box center [144, 542] width 92 height 13
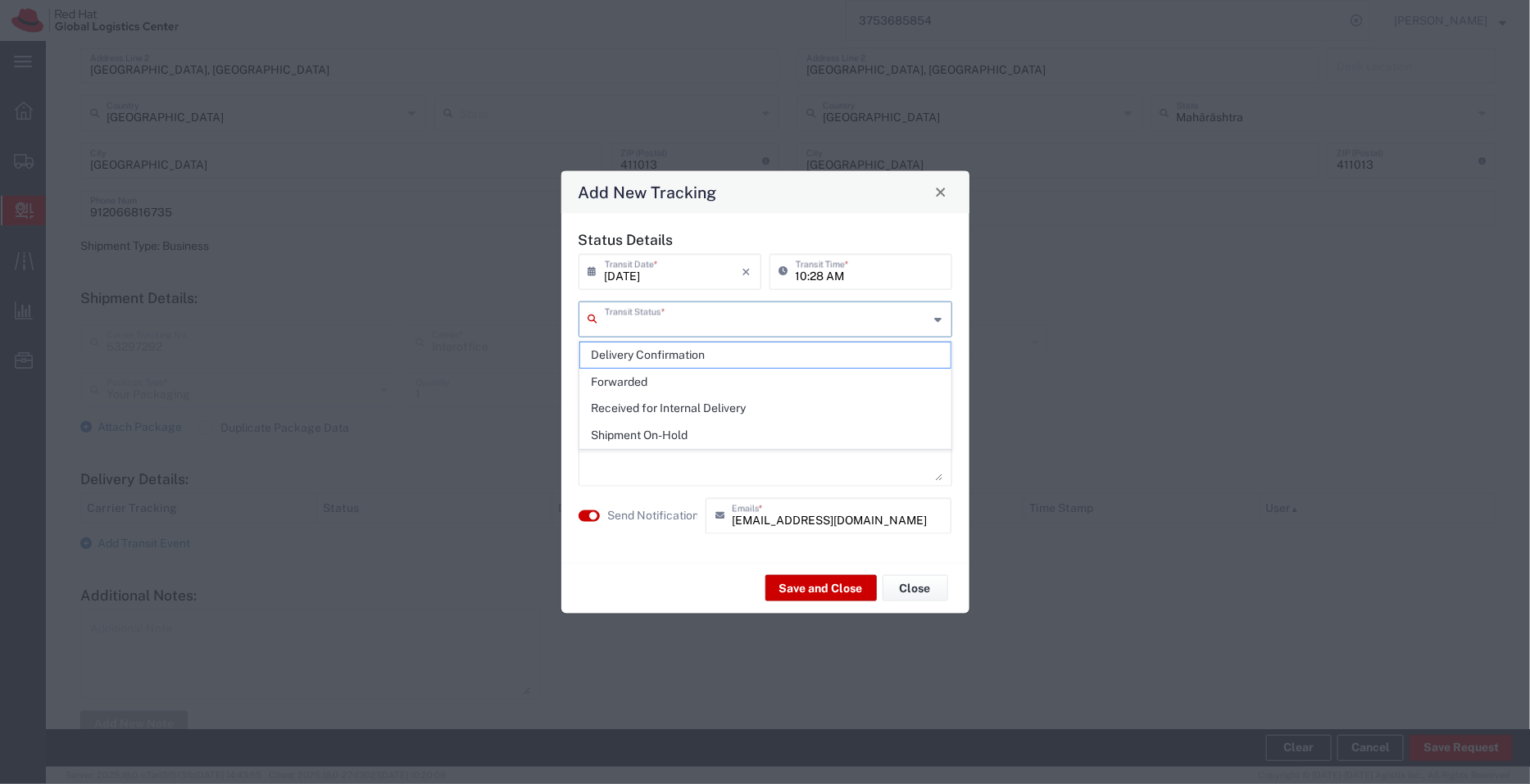
click at [652, 327] on input "text" at bounding box center [767, 317] width 324 height 29
click at [668, 400] on span "Received for Internal Delivery" at bounding box center [765, 408] width 371 height 25
type input "Received for Internal Delivery"
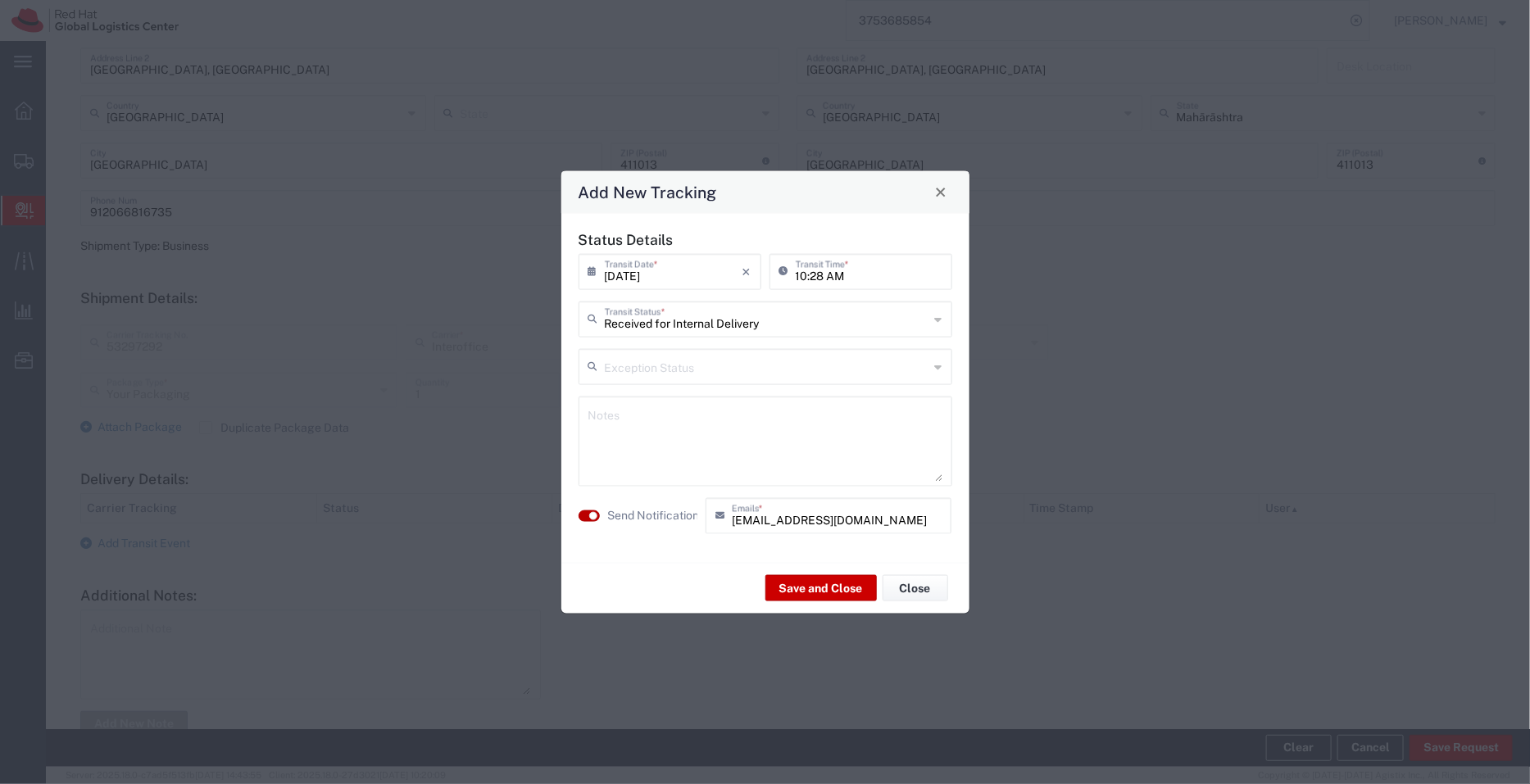
click at [584, 515] on button "button" at bounding box center [589, 515] width 21 height 11
click at [823, 588] on button "Save and Close" at bounding box center [822, 589] width 112 height 26
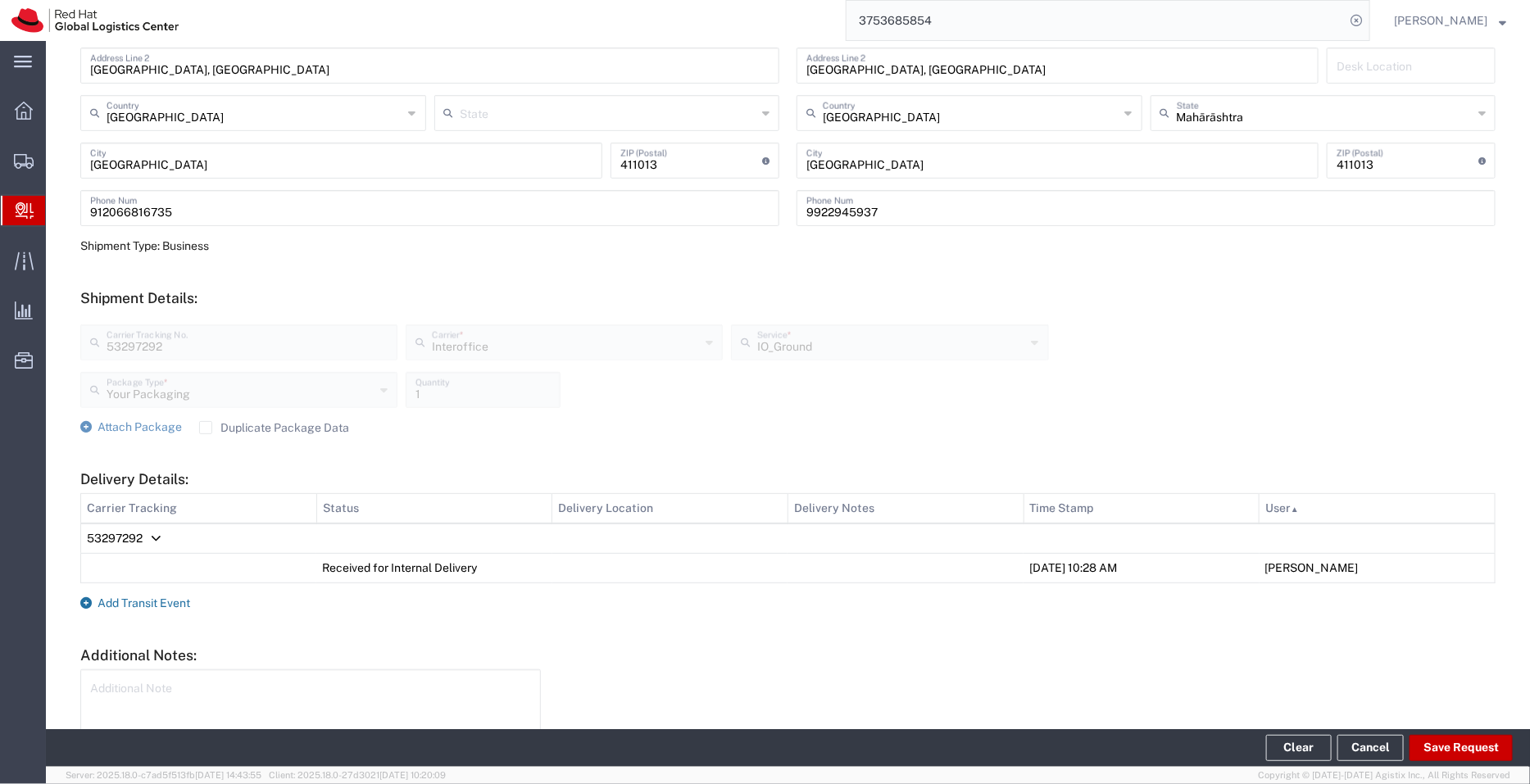
click at [115, 600] on span "Add Transit Event" at bounding box center [144, 603] width 92 height 13
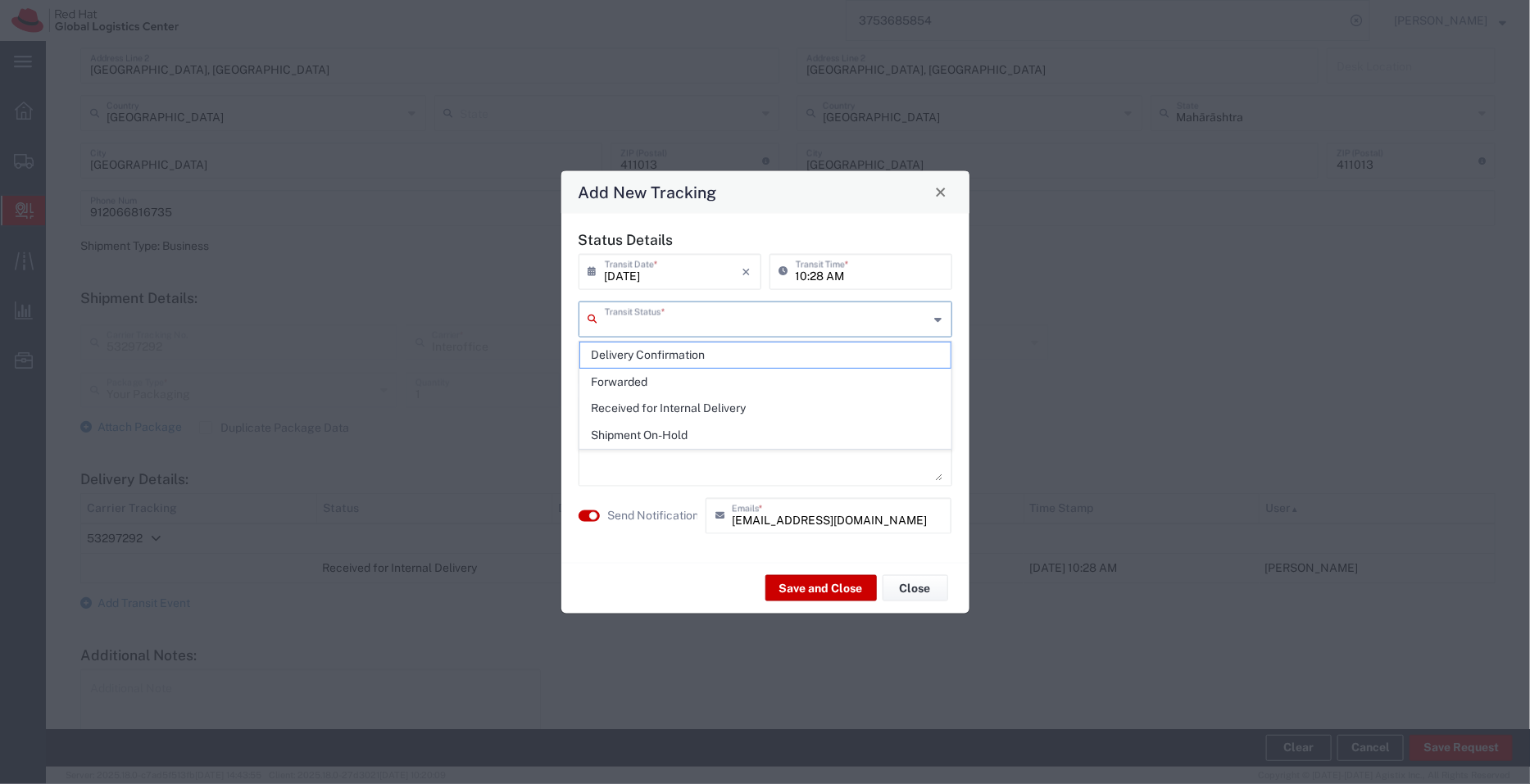
click at [645, 310] on input "text" at bounding box center [767, 317] width 324 height 29
click at [640, 347] on span "Delivery Confirmation" at bounding box center [765, 355] width 371 height 25
type input "Delivery Confirmation"
click at [582, 513] on button "button" at bounding box center [589, 515] width 21 height 11
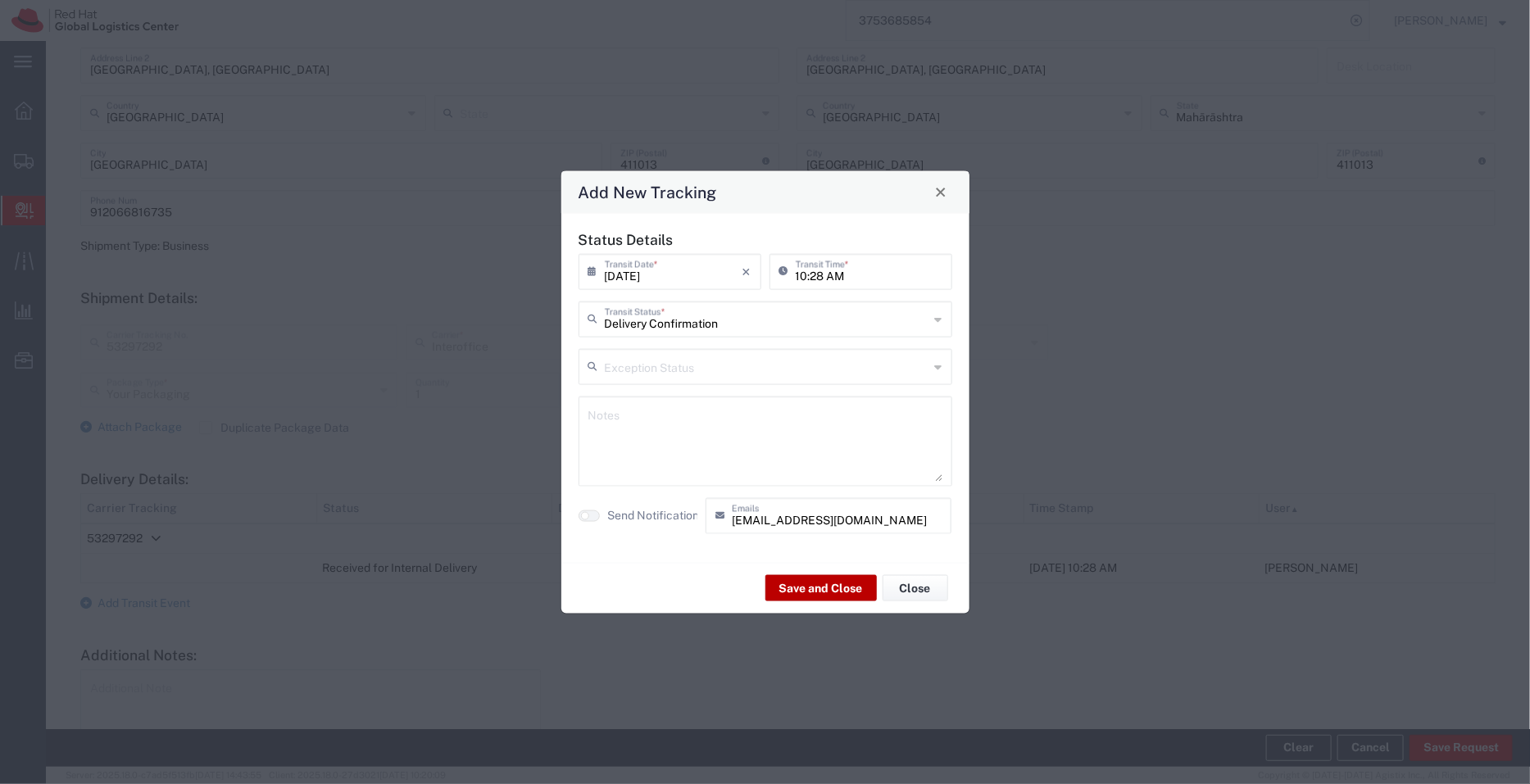
click at [830, 576] on button "Save and Close" at bounding box center [822, 589] width 112 height 26
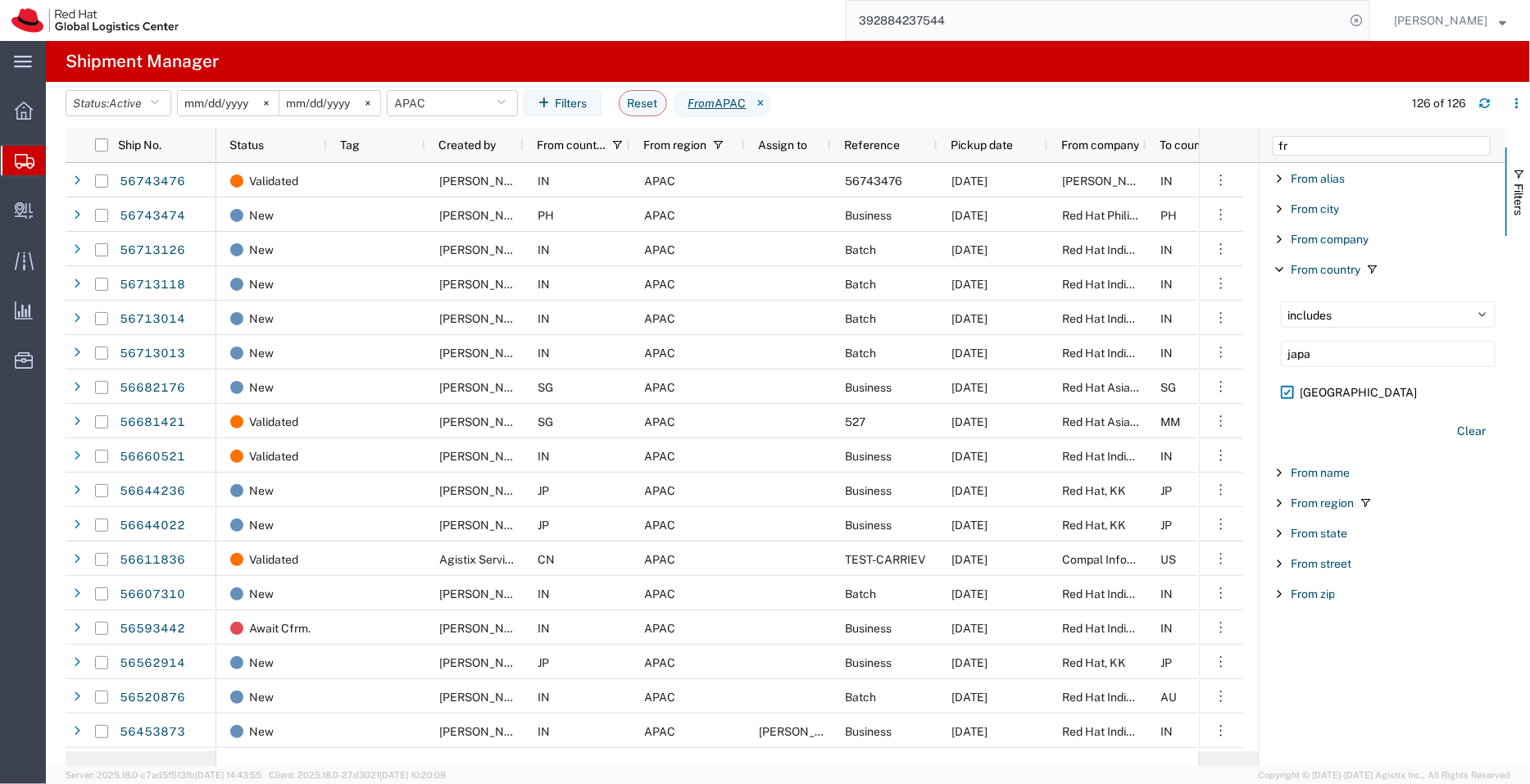
click at [1363, 498] on span "Filter List 9 Filters" at bounding box center [1365, 502] width 13 height 13
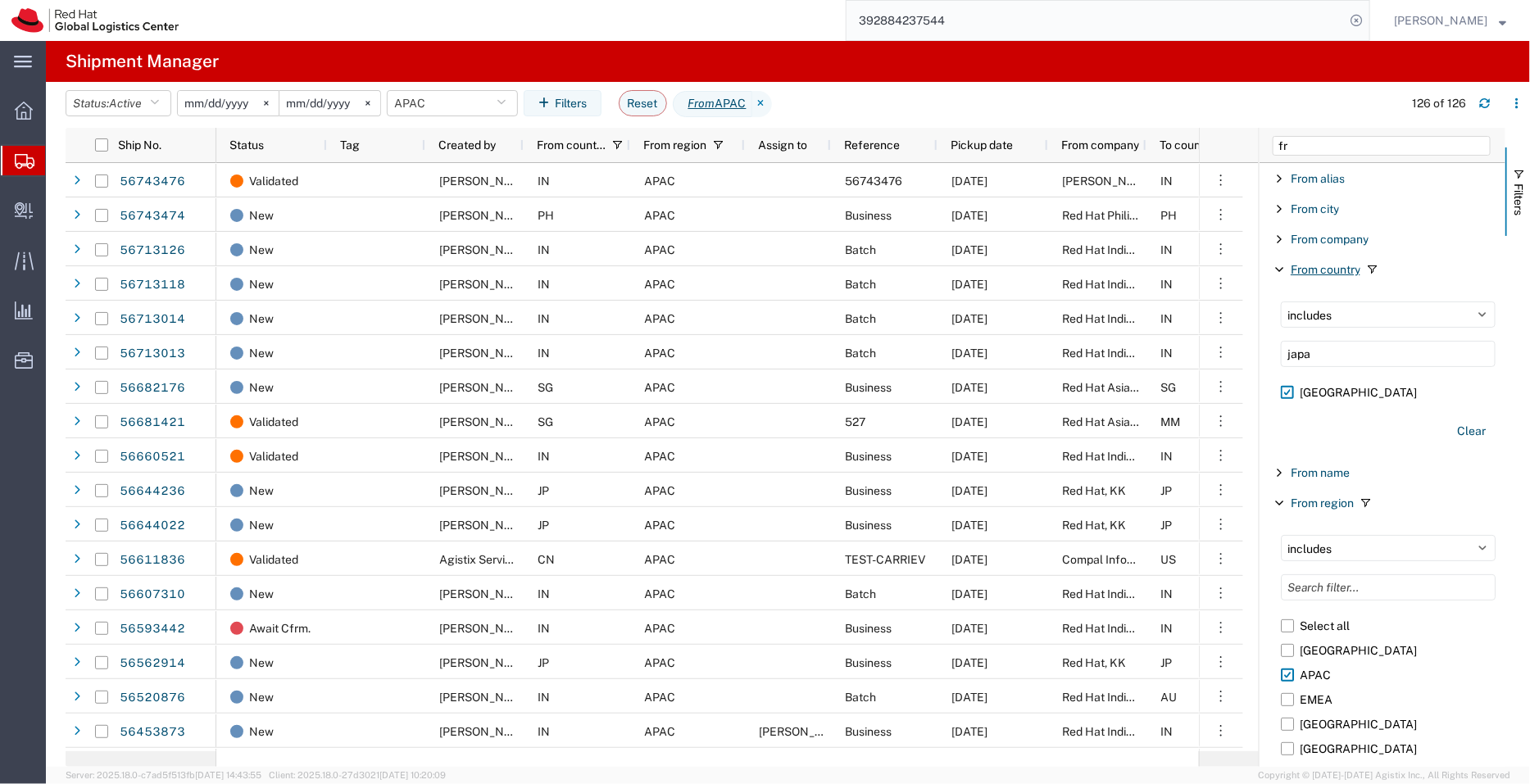
click at [1323, 272] on span "From country" at bounding box center [1326, 269] width 70 height 13
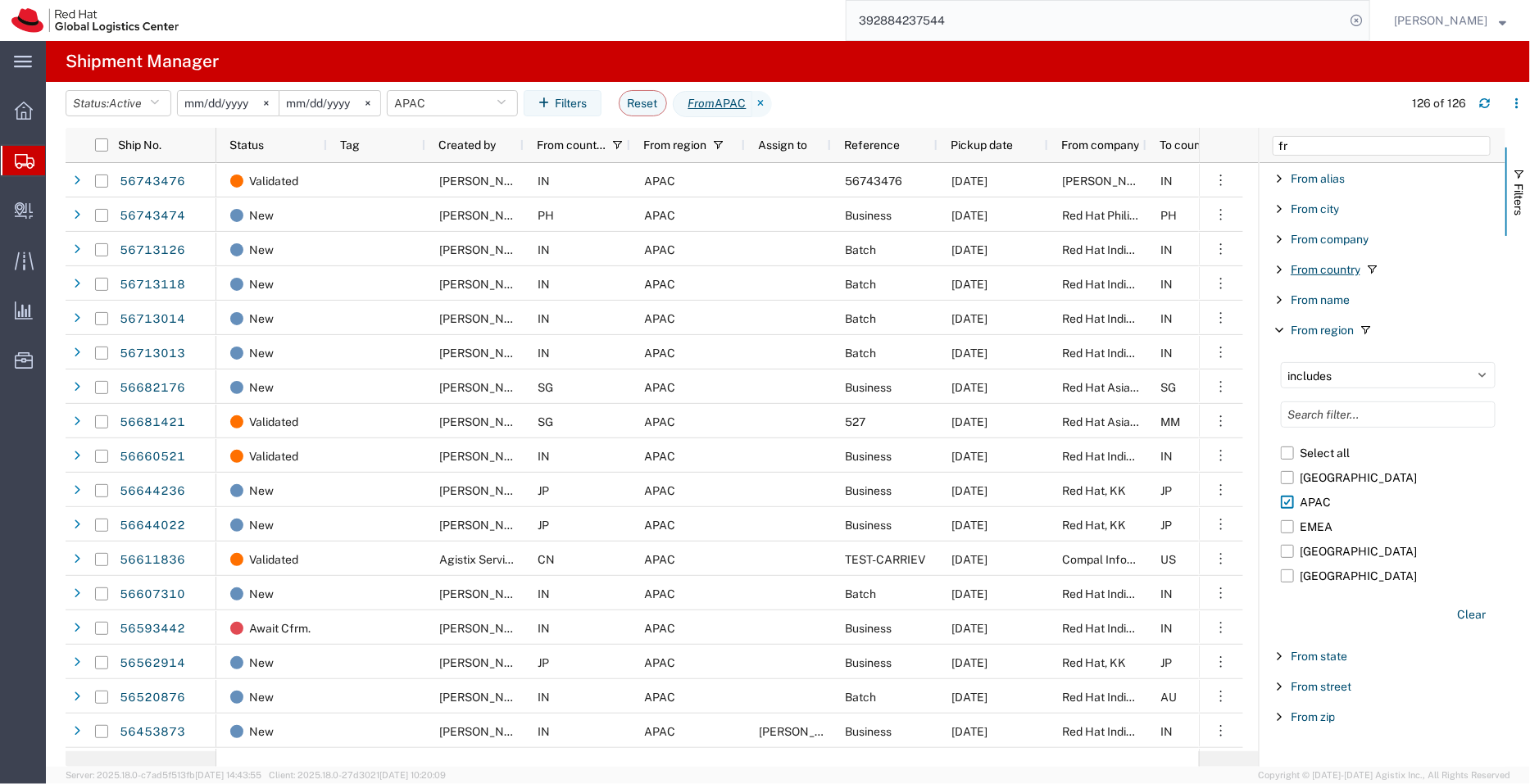
click at [1328, 270] on span "From country" at bounding box center [1326, 269] width 70 height 13
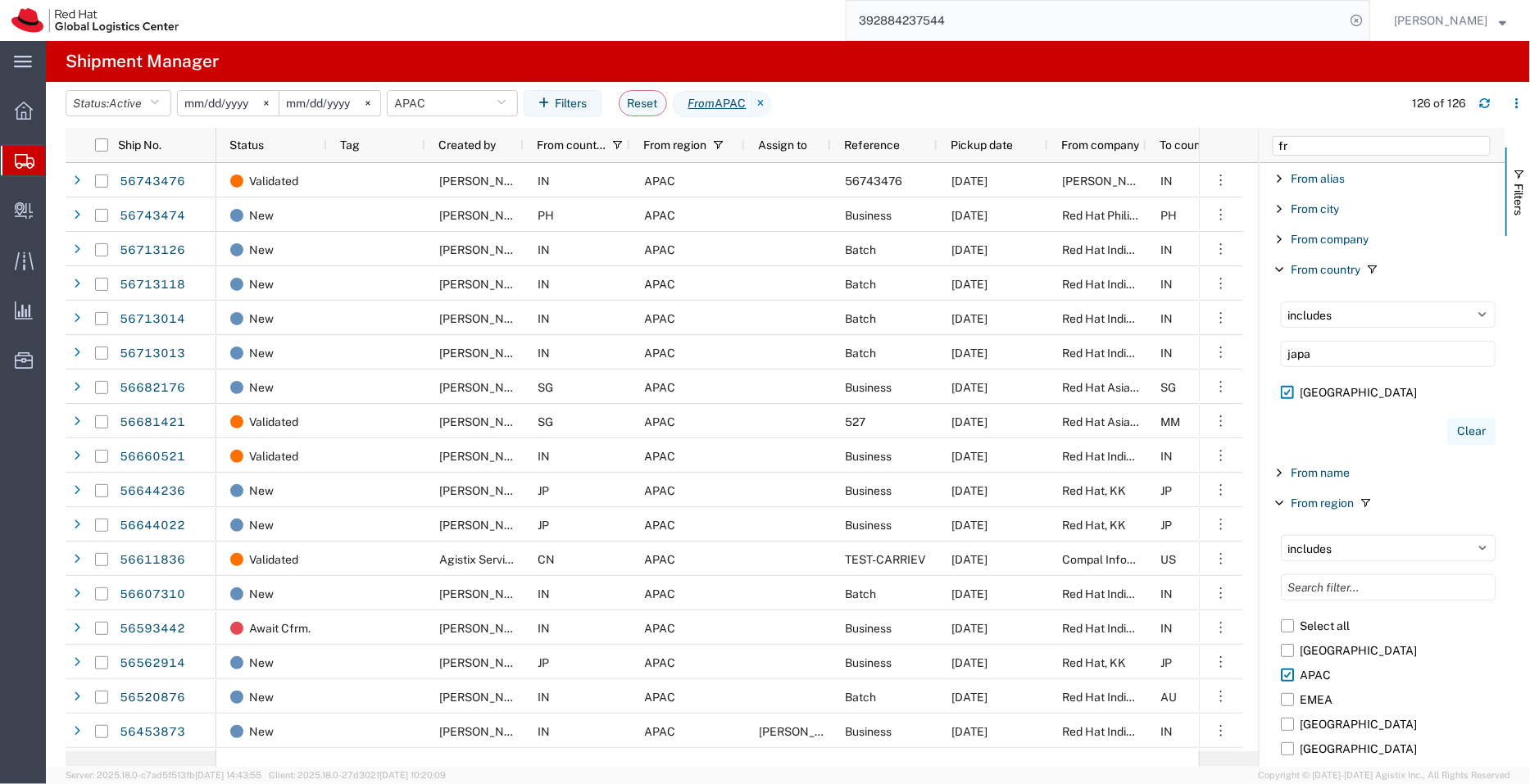
click at [1454, 433] on button "Clear" at bounding box center [1471, 431] width 48 height 27
click at [1292, 387] on label "Japan" at bounding box center [1389, 392] width 215 height 24
click at [0, 0] on input "Japan" at bounding box center [0, 0] width 0 height 0
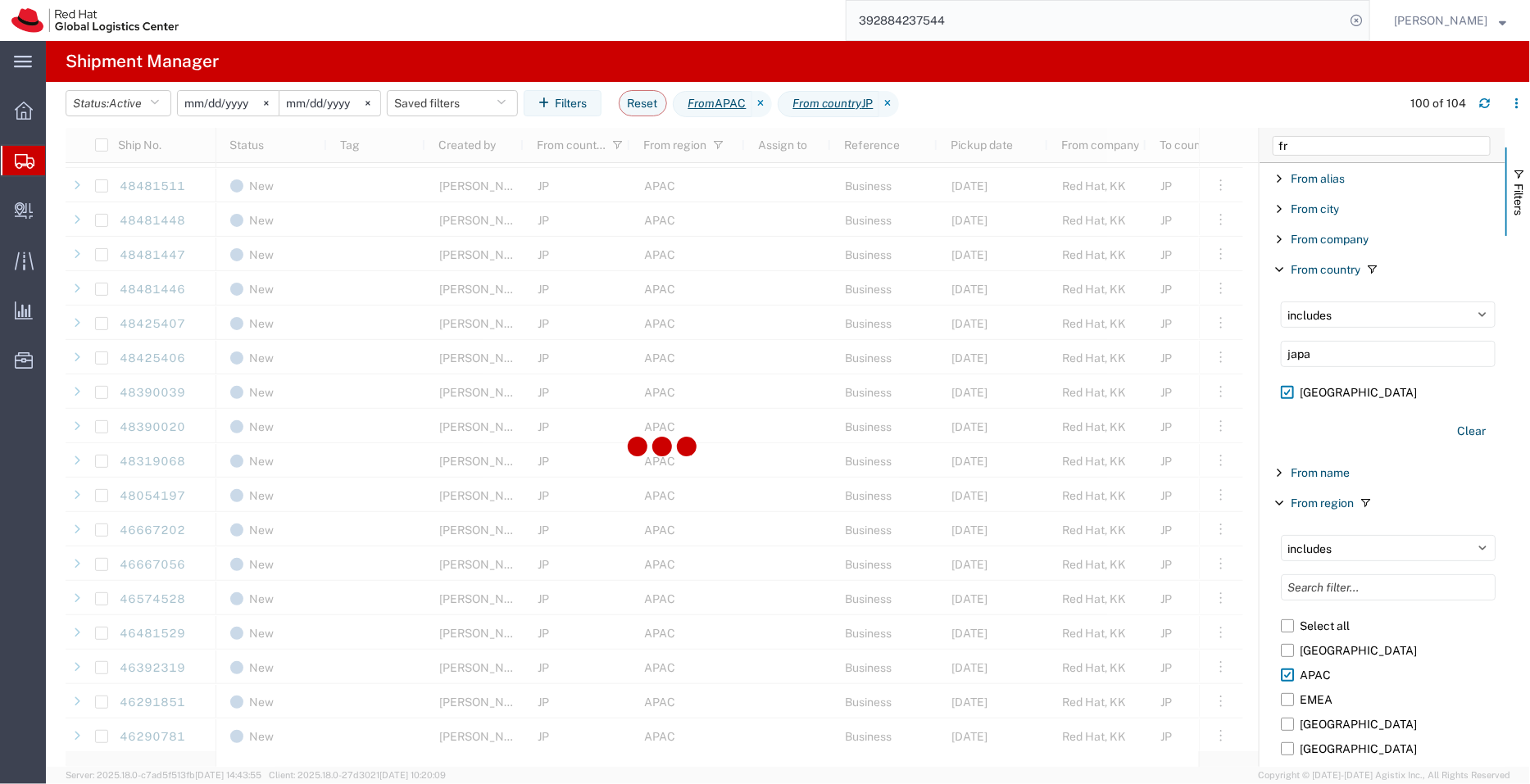
scroll to position [2990, 0]
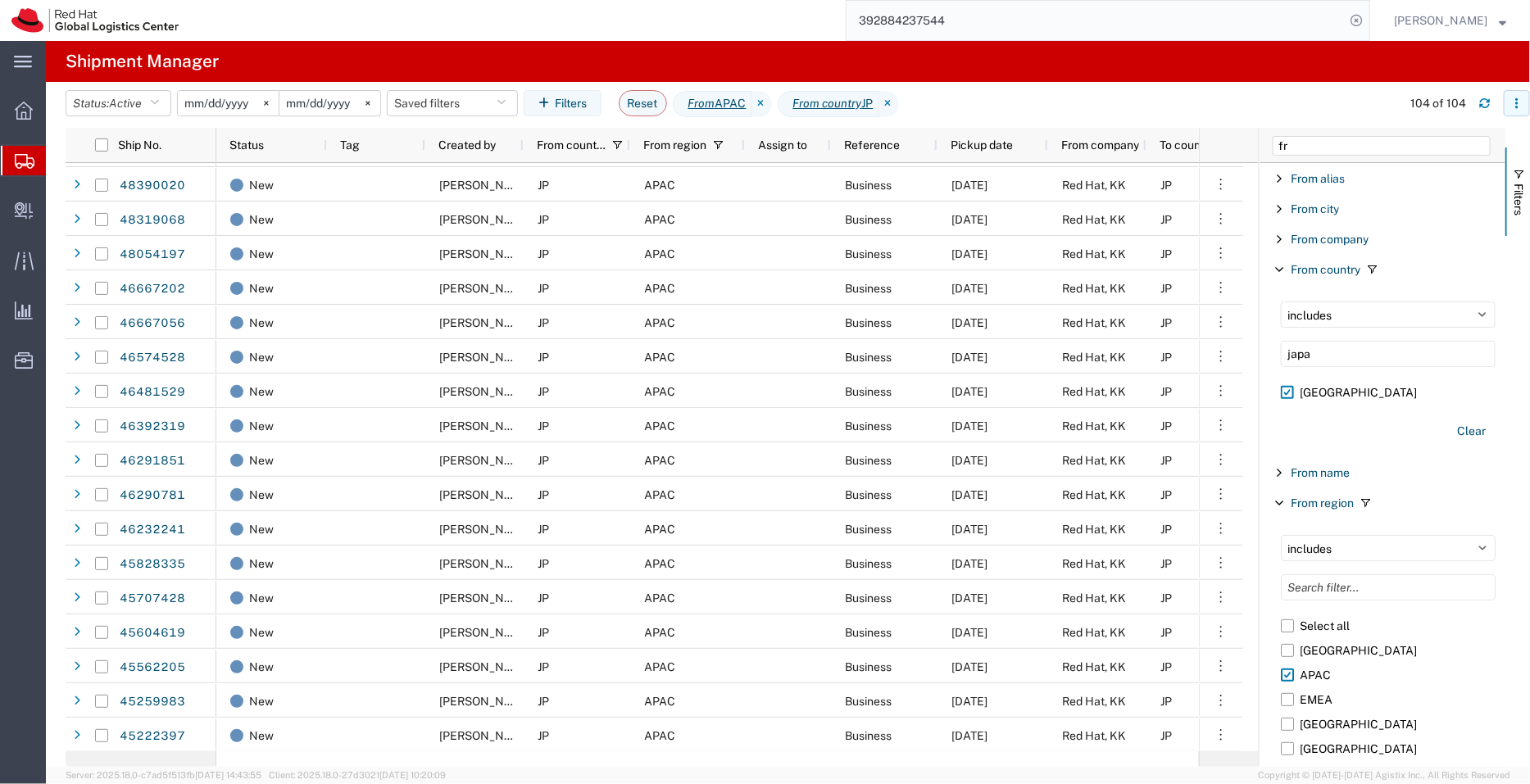
click at [1516, 98] on icon "button" at bounding box center [1517, 103] width 11 height 11
click at [1404, 145] on div "Download" at bounding box center [1433, 147] width 91 height 33
click at [1369, 314] on select "includes excludes" at bounding box center [1389, 315] width 215 height 26
select select "notin"
click at [1281, 302] on select "includes excludes" at bounding box center [1389, 315] width 215 height 26
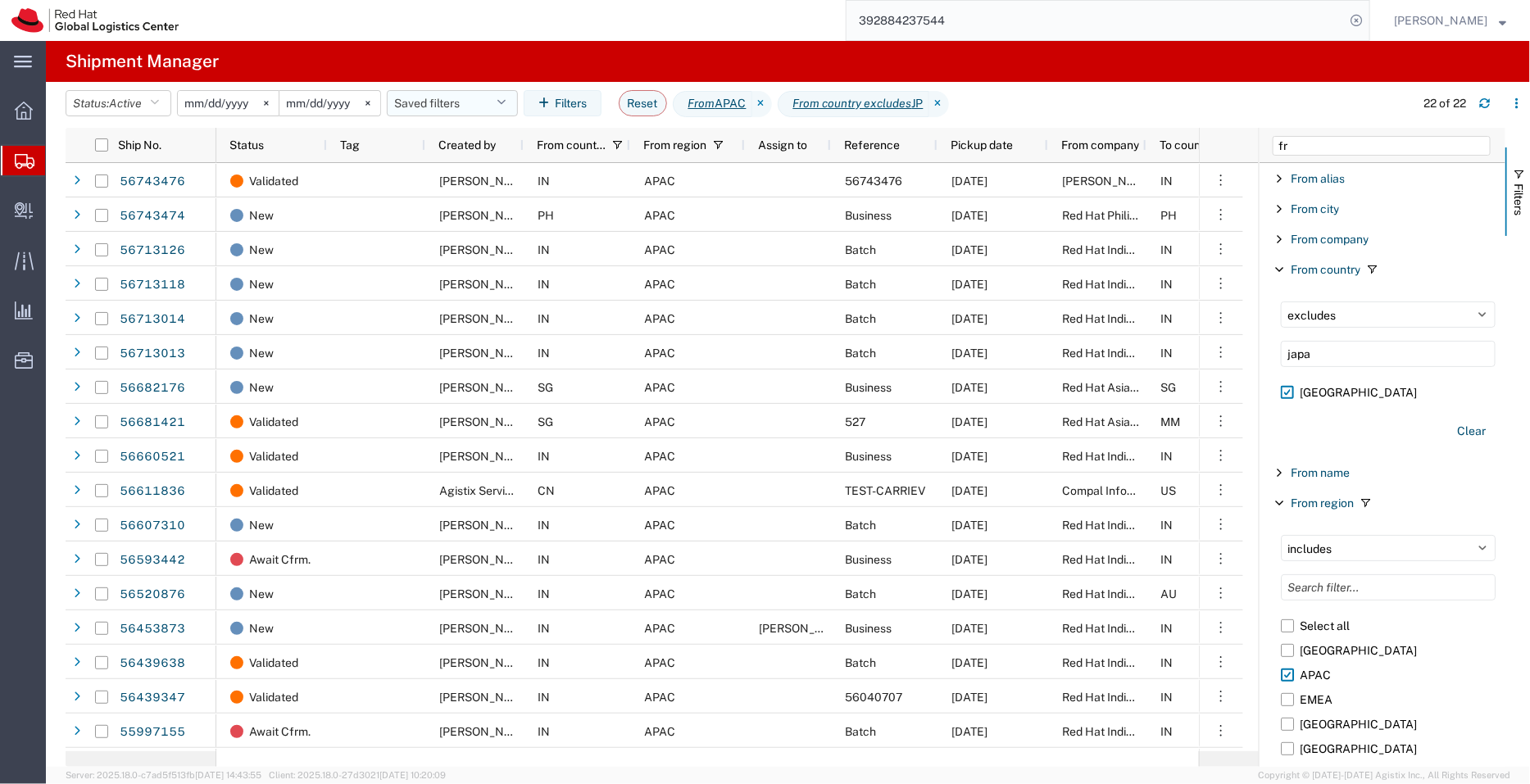
click at [454, 90] on button "Saved filters" at bounding box center [452, 103] width 131 height 26
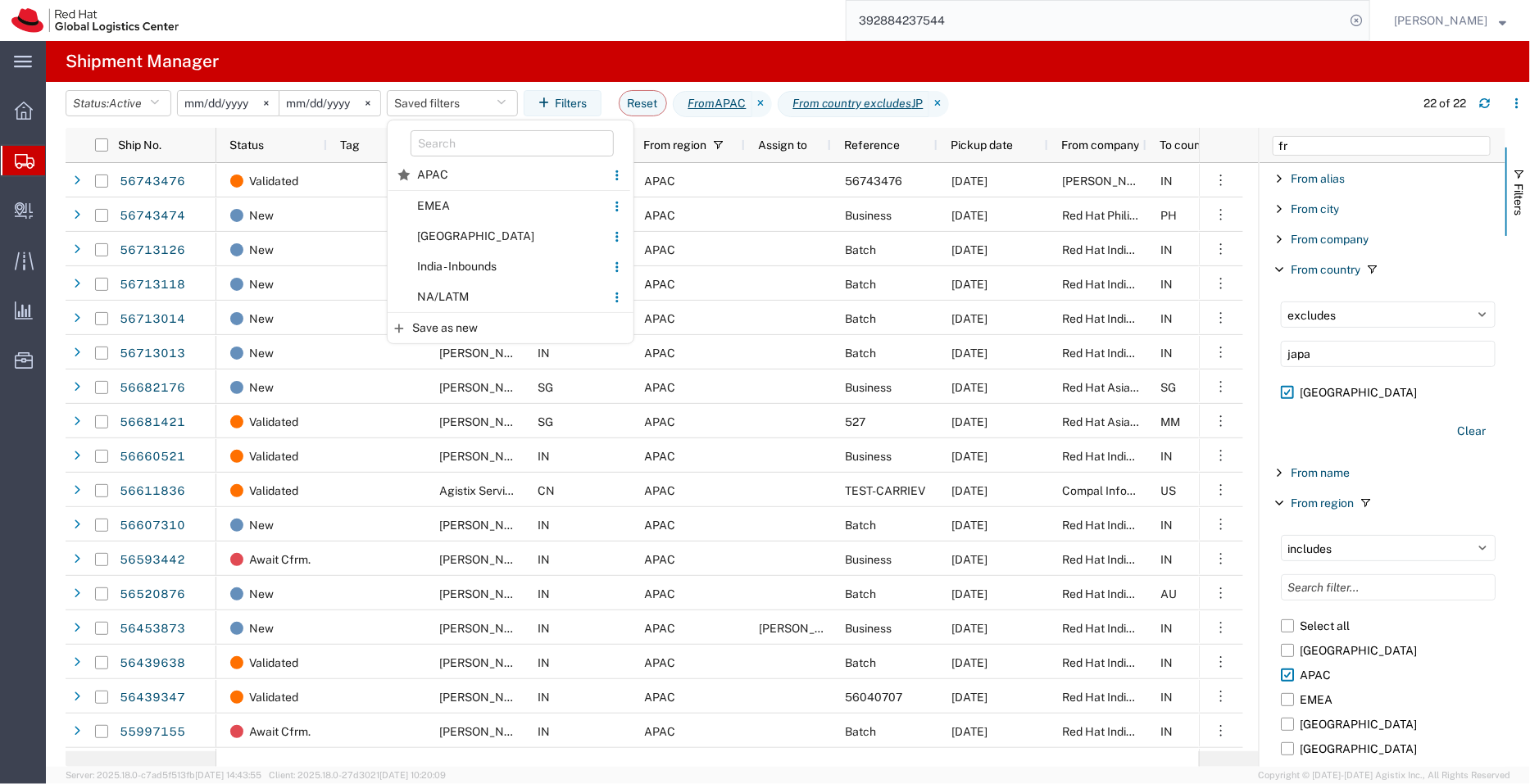
click at [1045, 99] on agx-table-filter-chips "Status: Active Active All Approved Booked Canceled Delivered Denied New On Hold…" at bounding box center [735, 108] width 1341 height 37
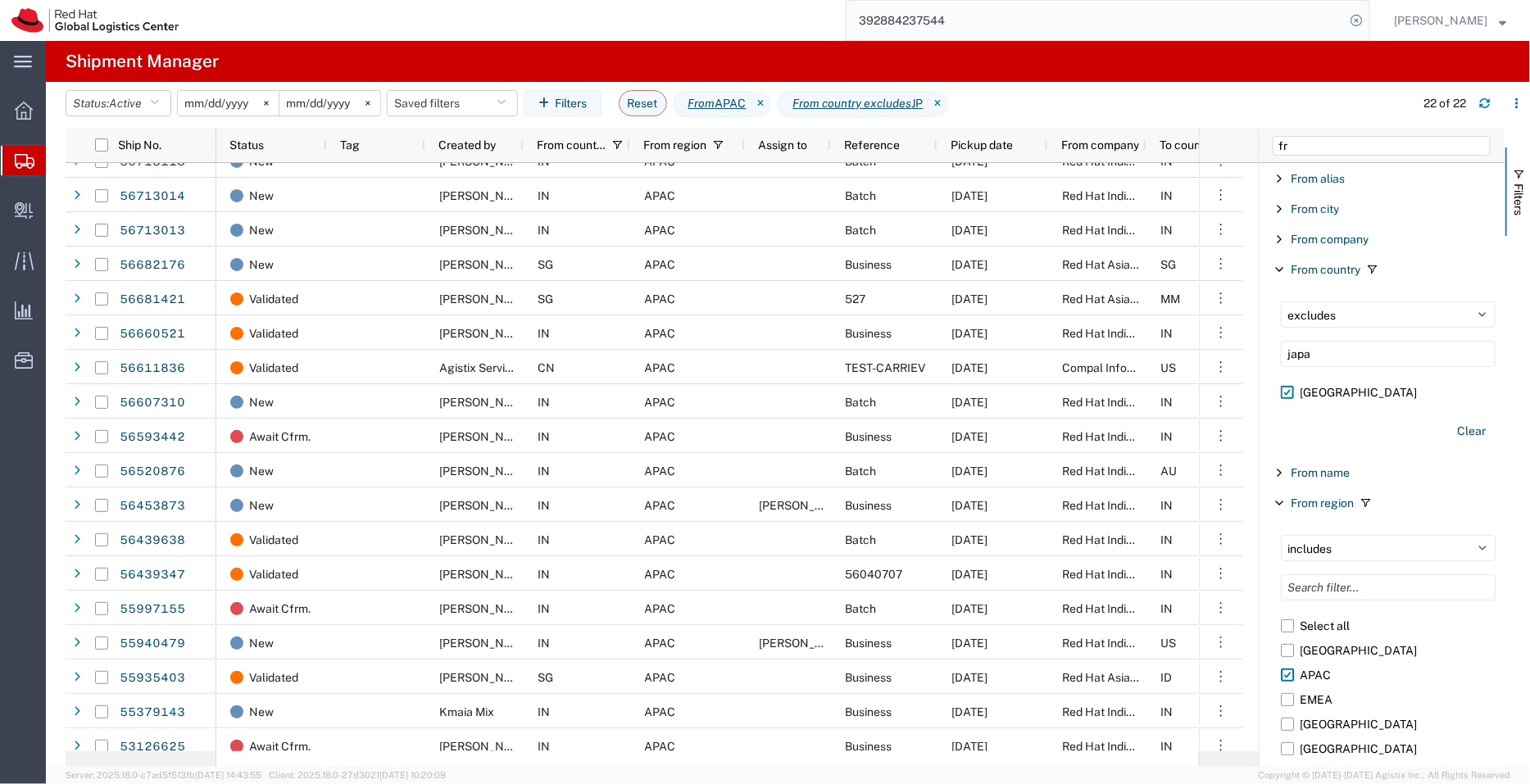
scroll to position [169, 0]
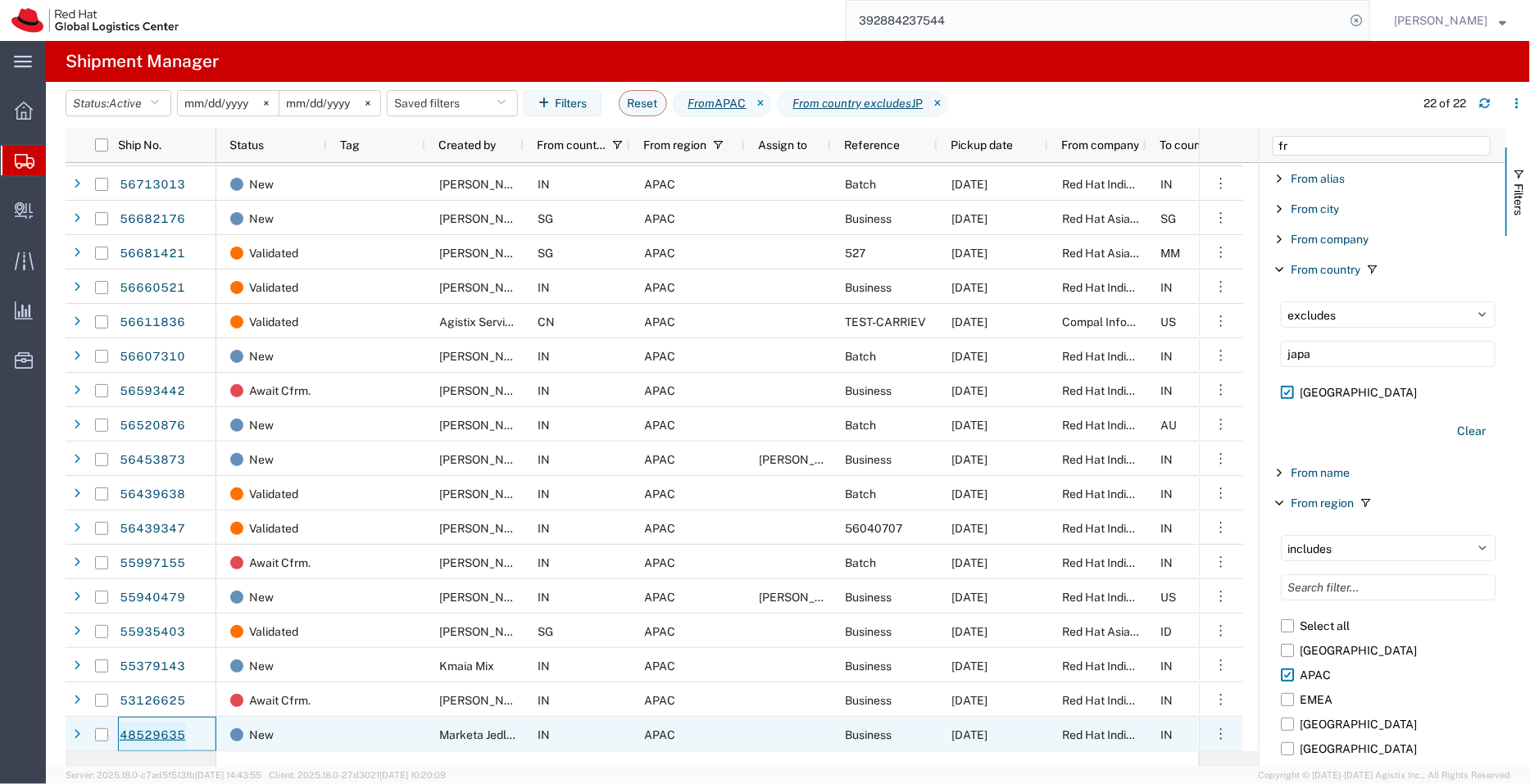
click at [142, 738] on link "48529635" at bounding box center [152, 736] width 67 height 26
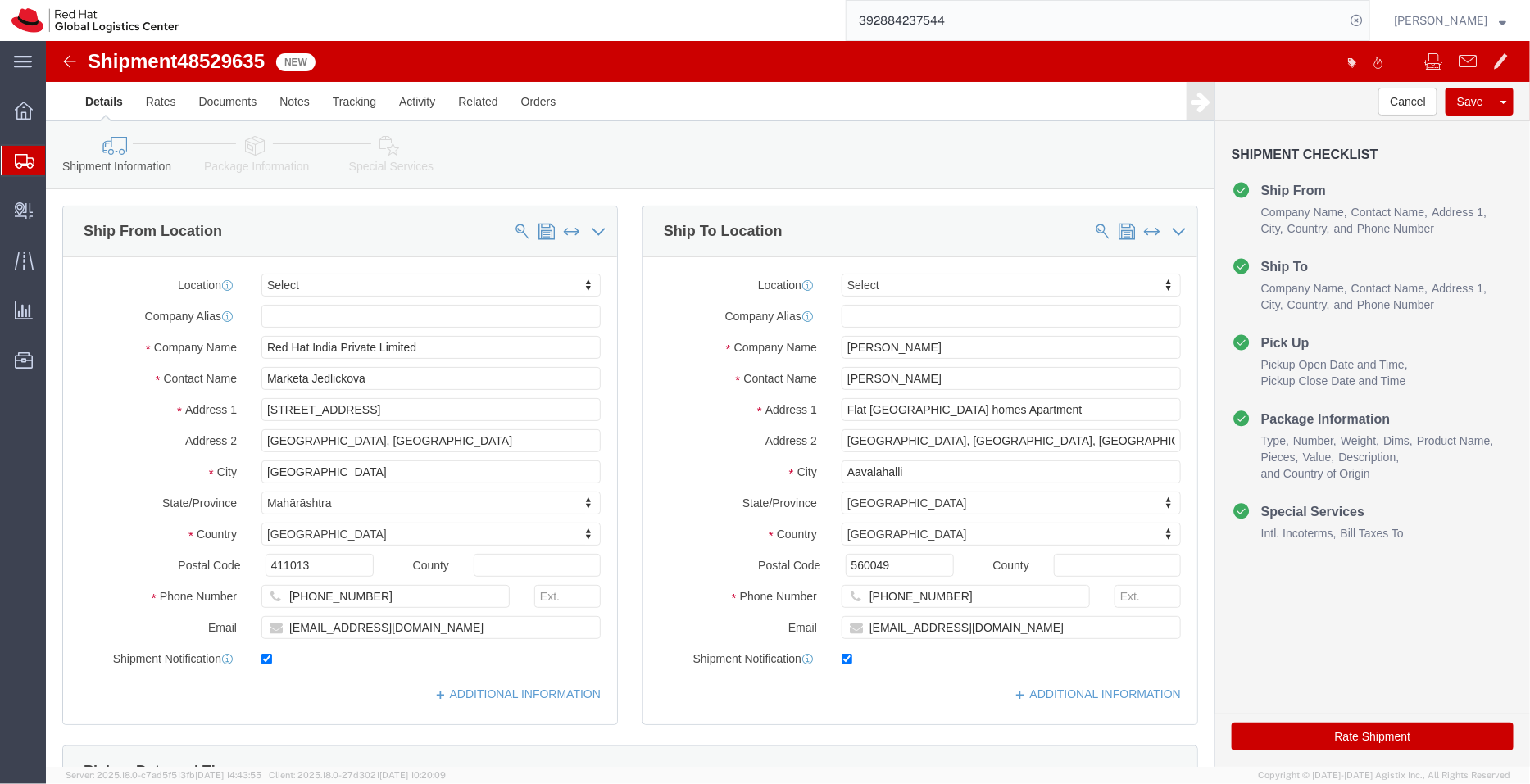
select select
click link "Activity"
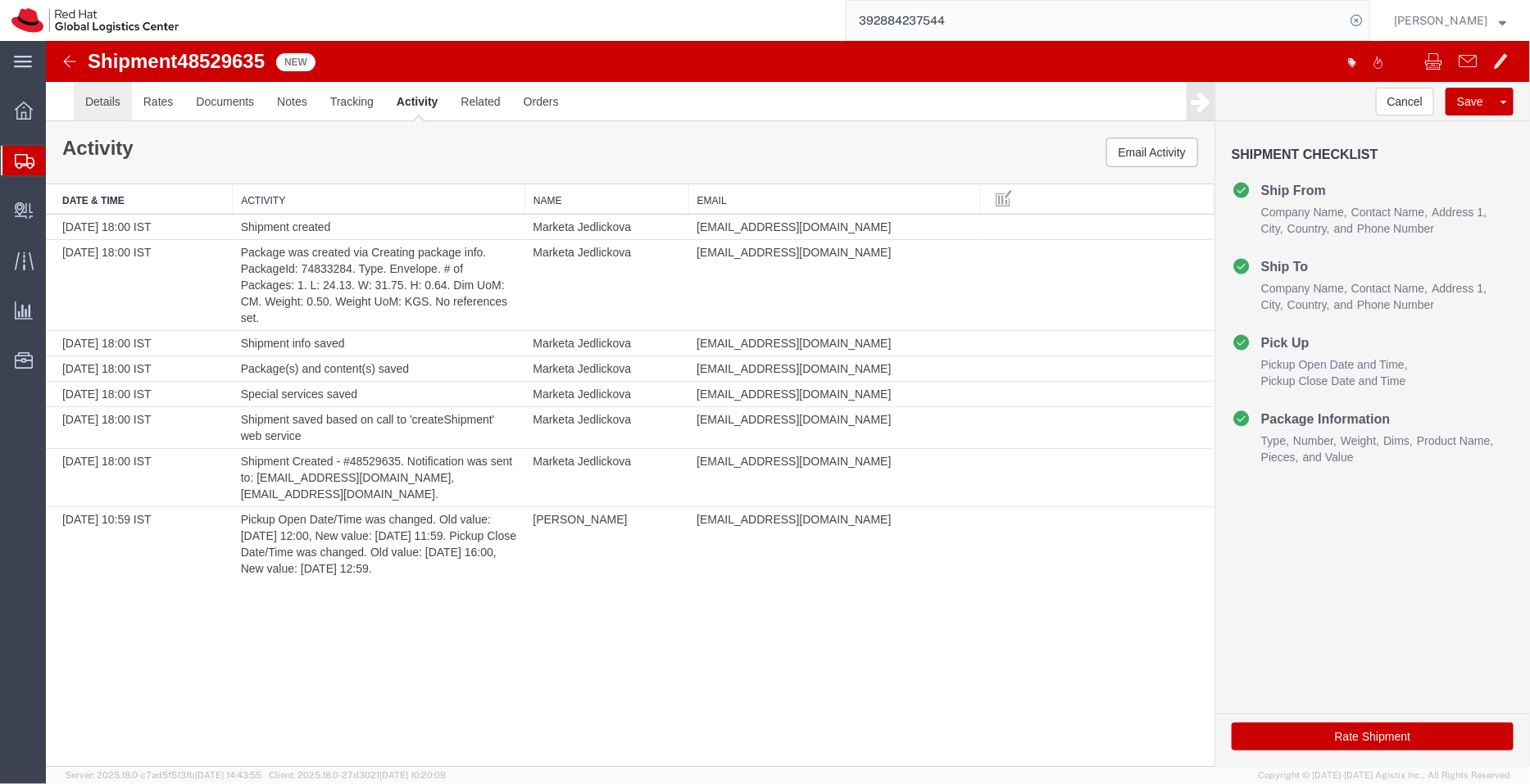
click at [107, 95] on link "Details" at bounding box center [102, 100] width 58 height 39
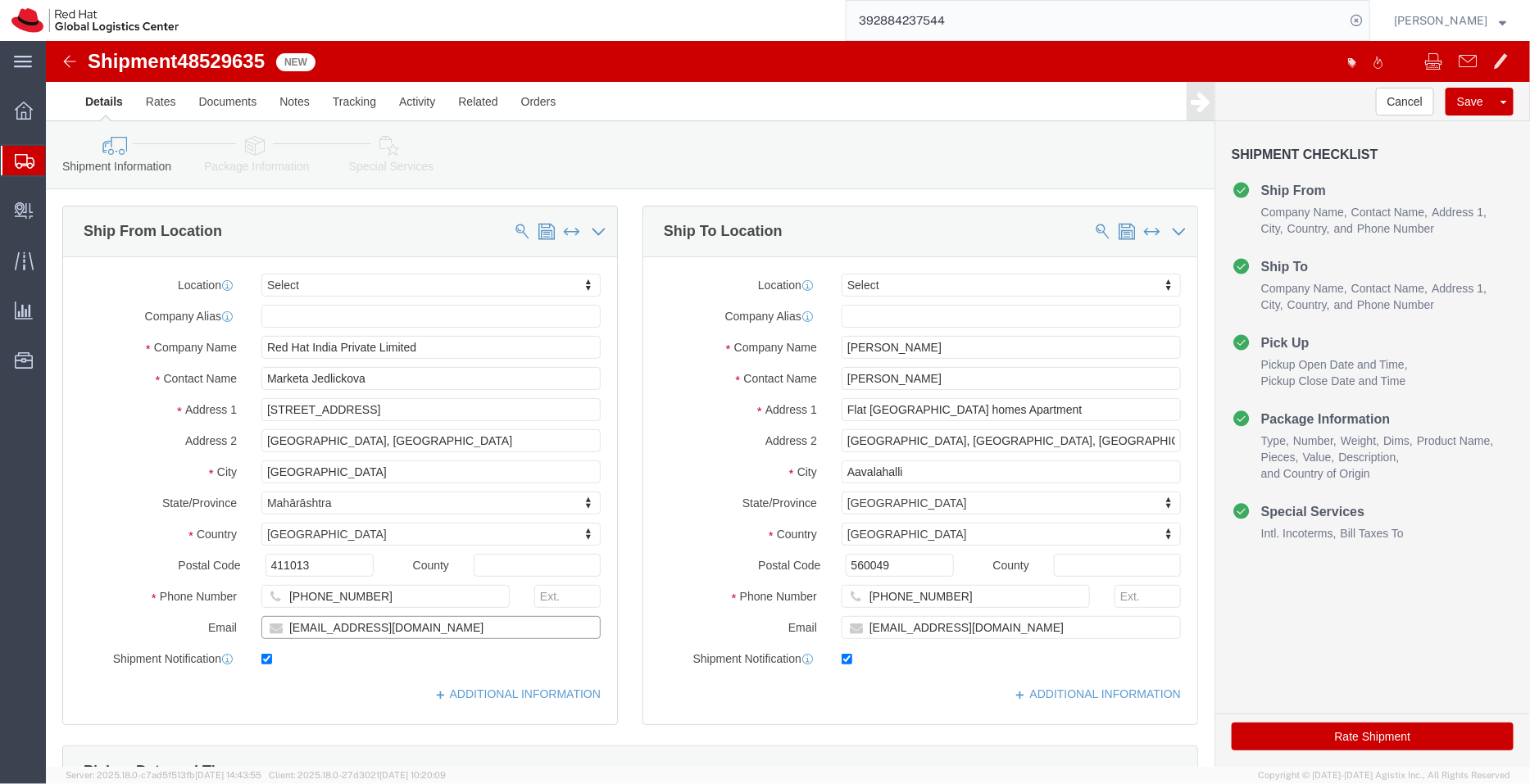
drag, startPoint x: 380, startPoint y: 590, endPoint x: 159, endPoint y: 583, distance: 221.1
click div "Email majedlic@redhat.com"
click input "checkbox"
checkbox input "false"
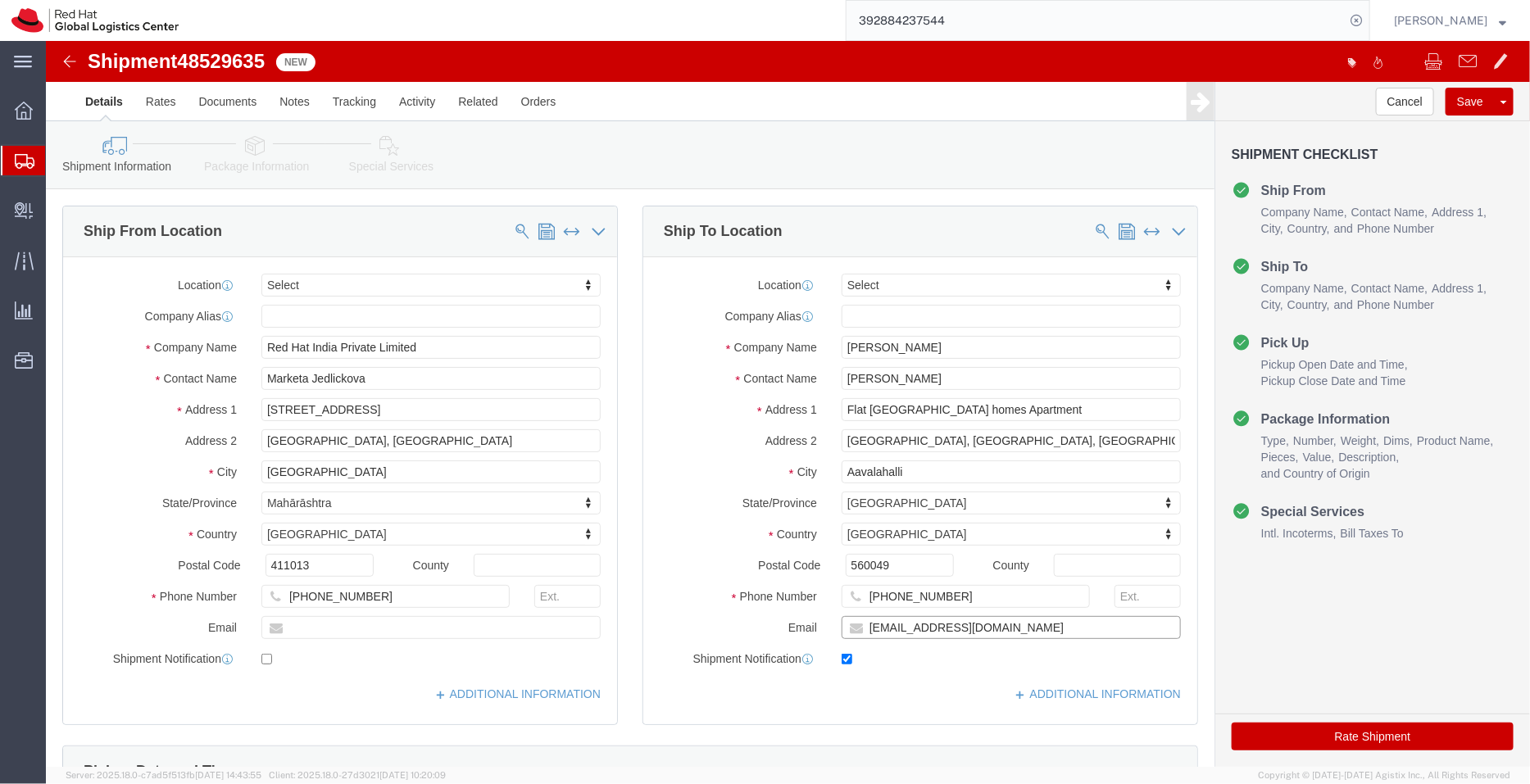
drag, startPoint x: 919, startPoint y: 590, endPoint x: 819, endPoint y: 583, distance: 100.2
click input "jraju@redhat.com"
type input "j"
click input "checkbox"
checkbox input "false"
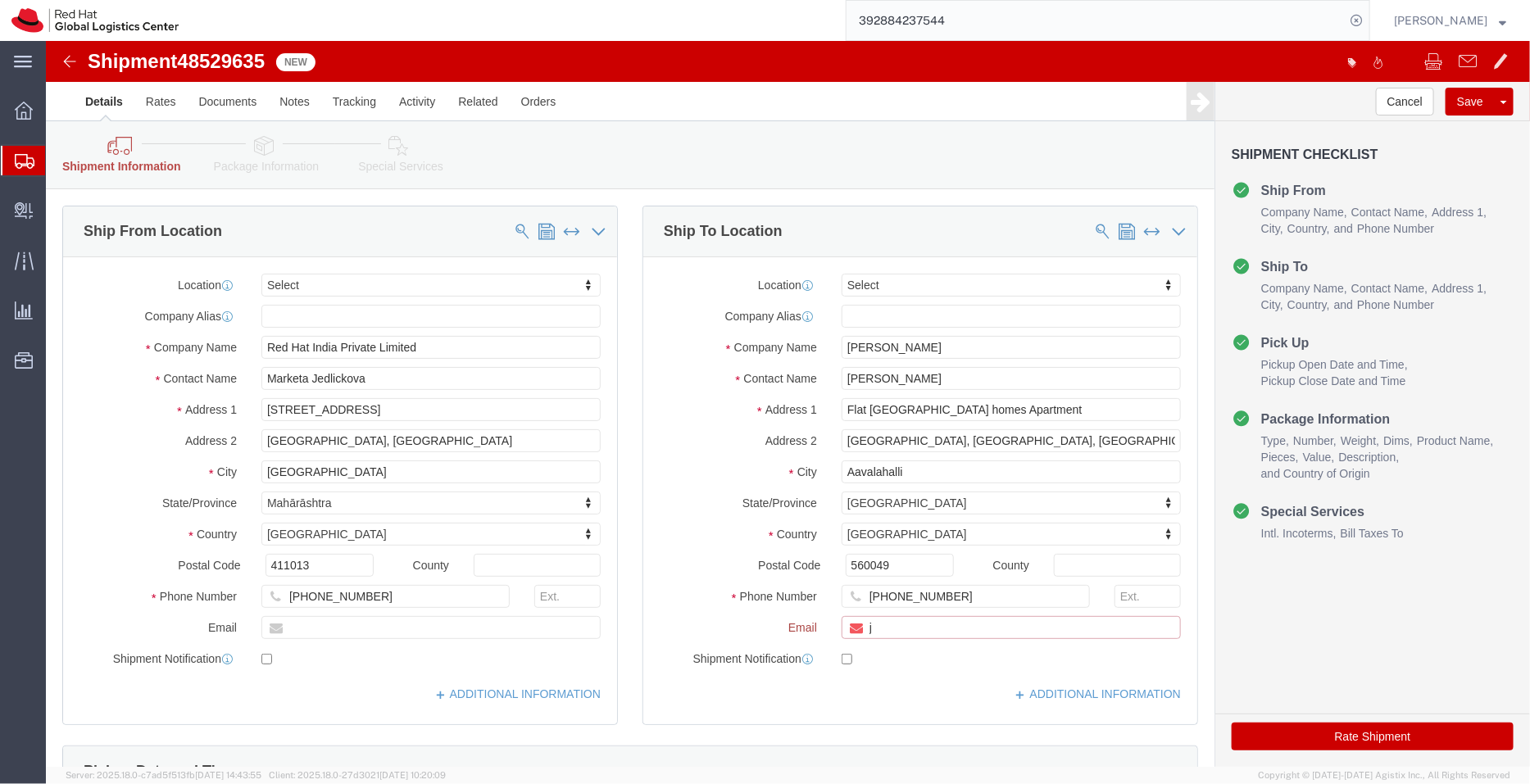
click input "j"
click button "Cancel"
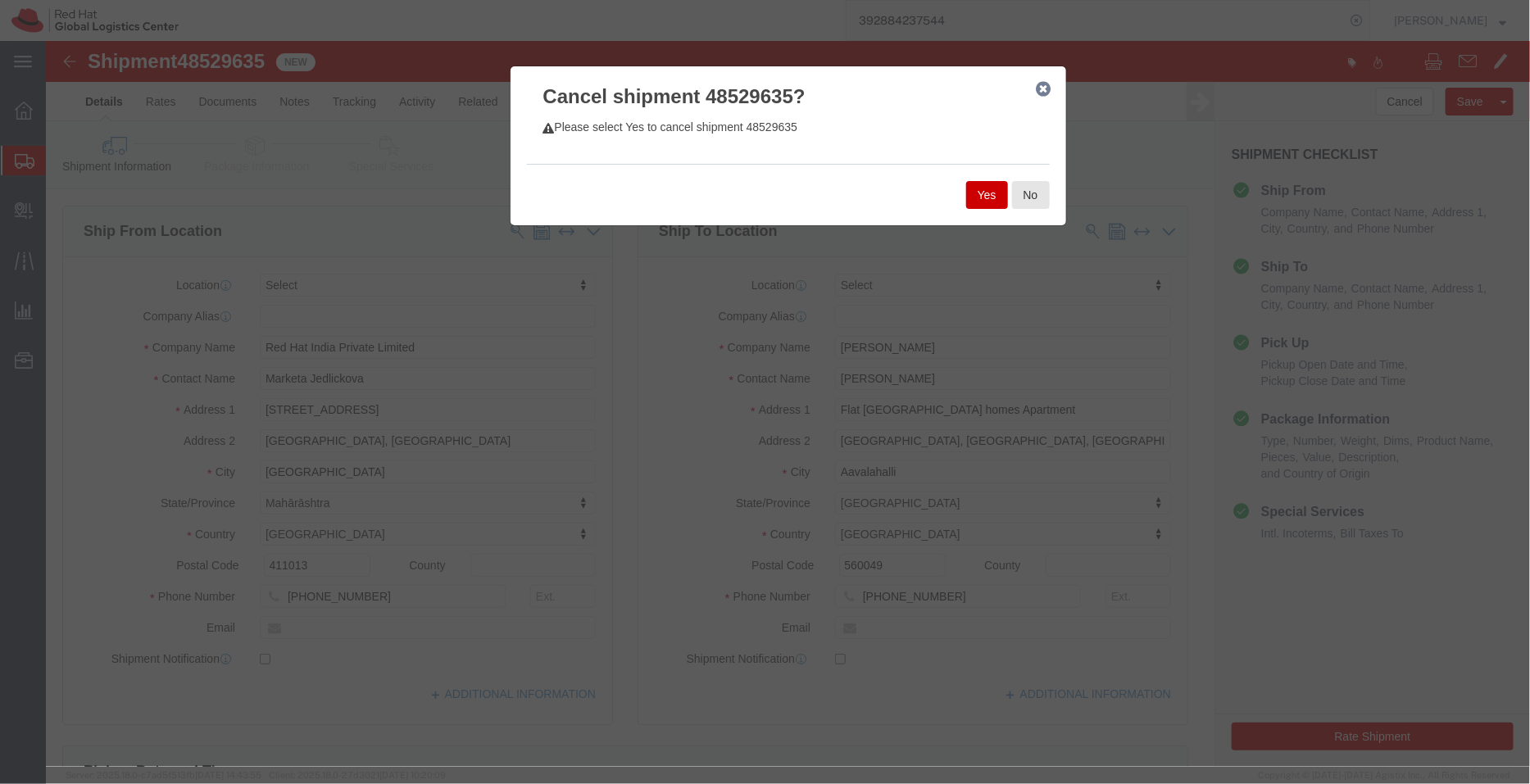
click button "Yes"
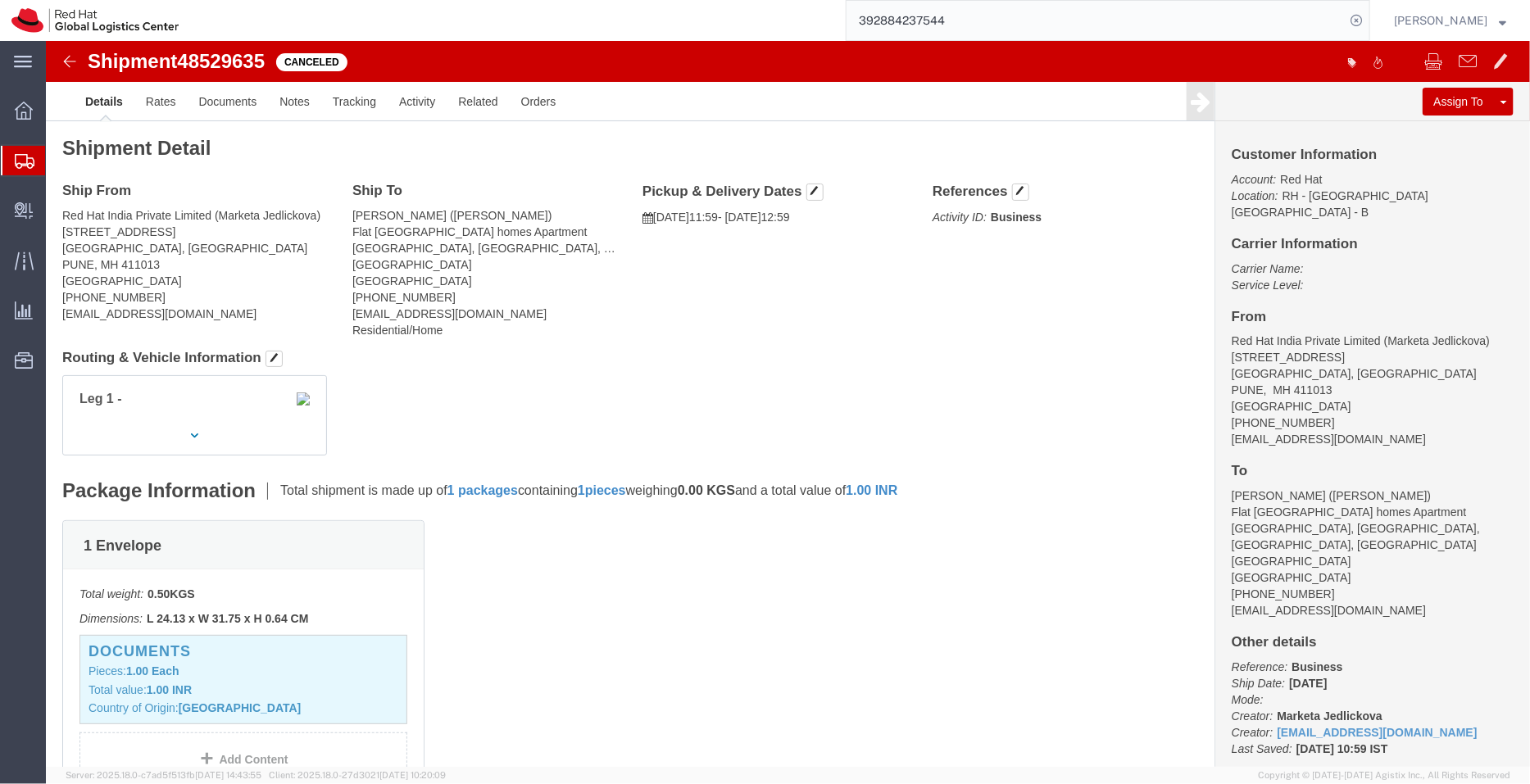
click at [0, 0] on span "Shipment Manager" at bounding box center [0, 0] width 0 height 0
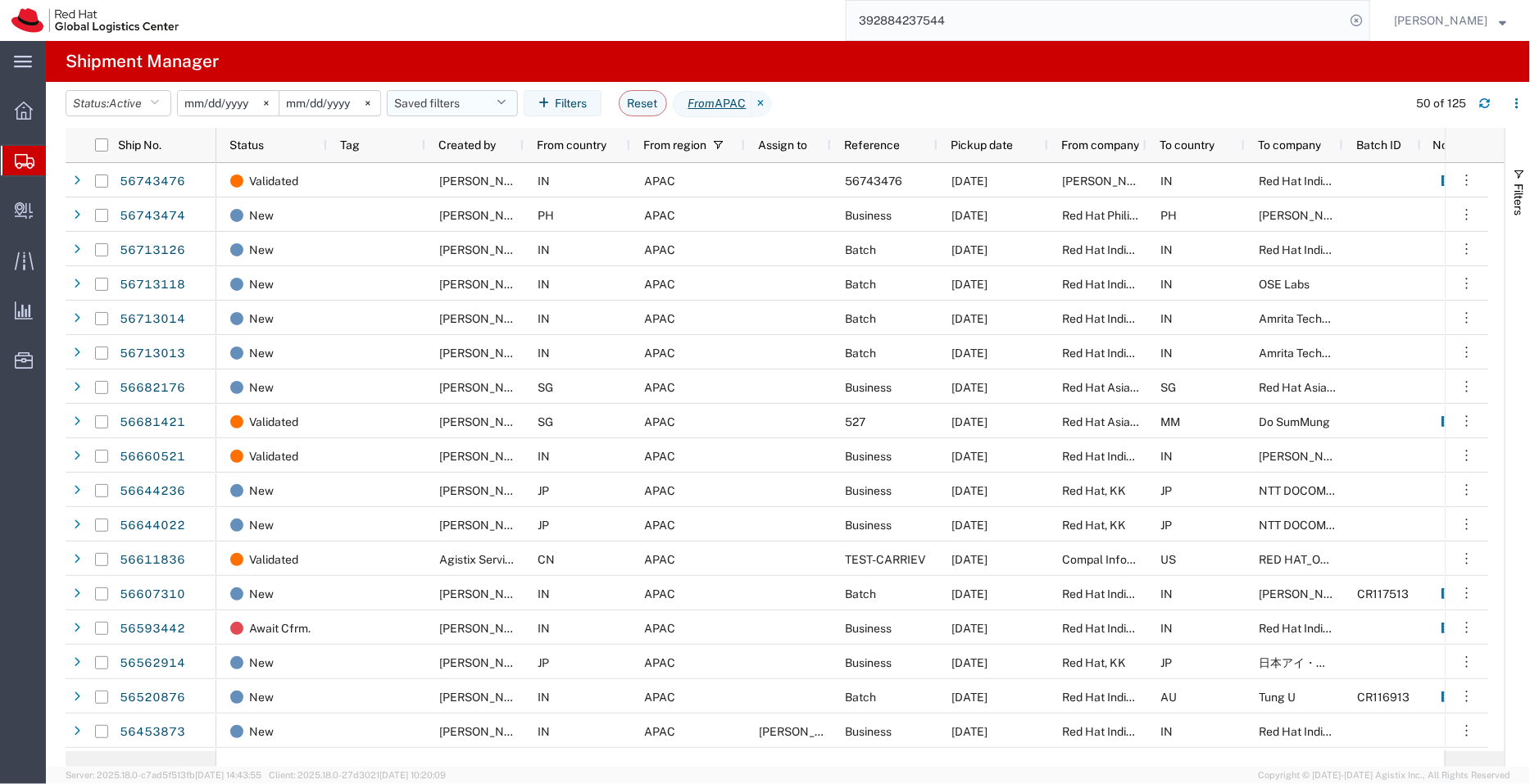
click at [495, 99] on button "Saved filters" at bounding box center [452, 103] width 131 height 26
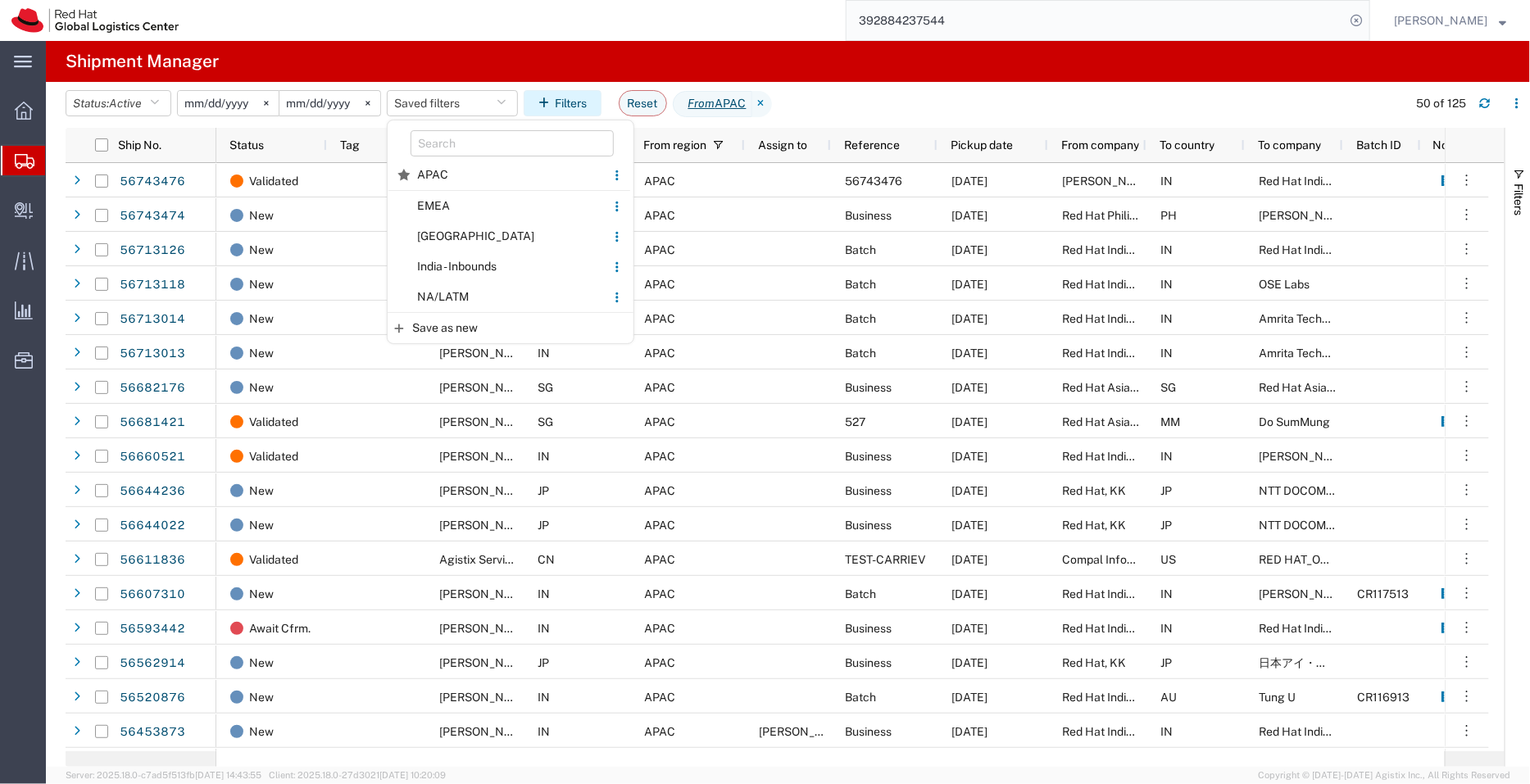
click at [585, 100] on button "Filters" at bounding box center [562, 103] width 78 height 26
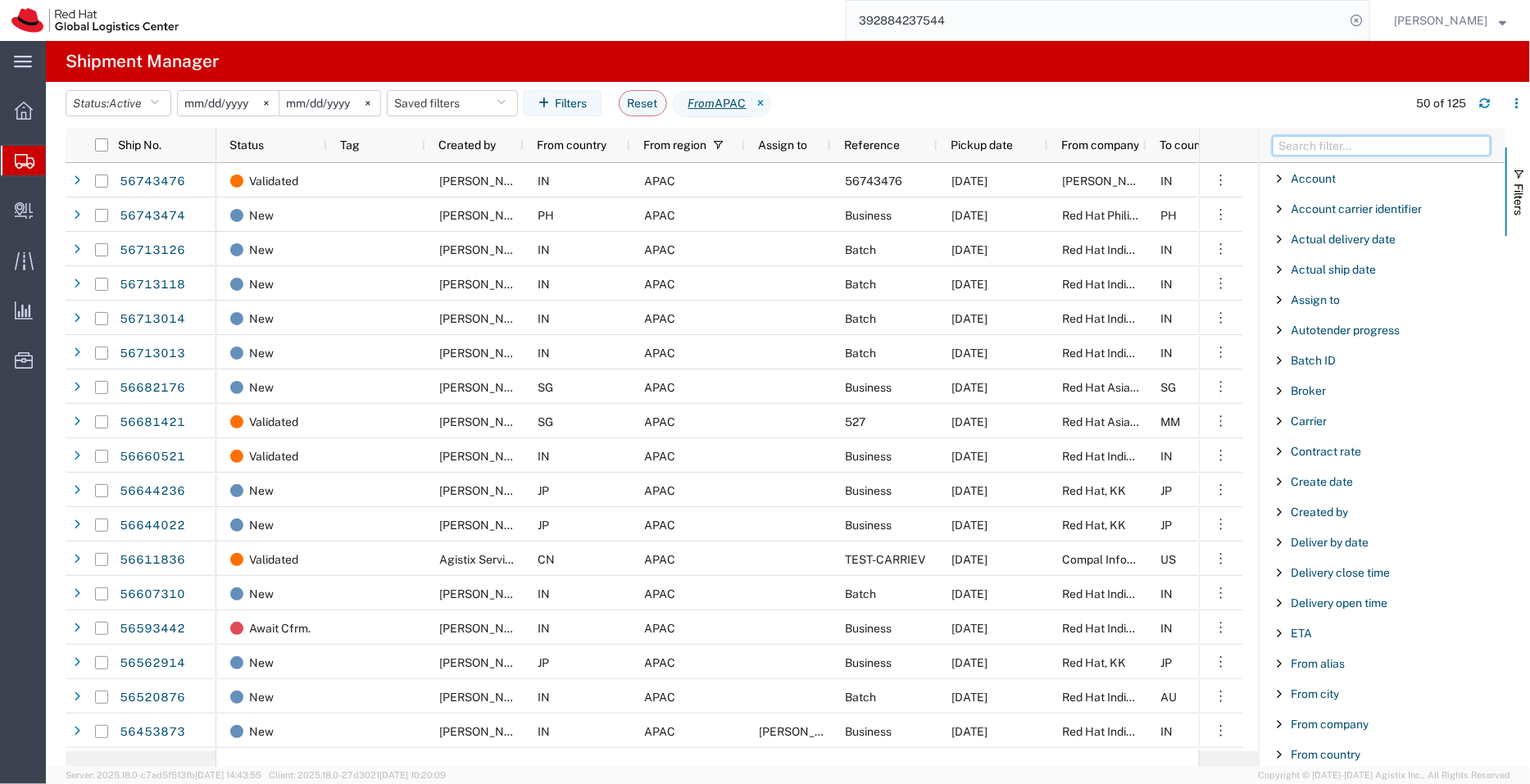
click at [1373, 144] on input "Filter Columns Input" at bounding box center [1382, 146] width 218 height 20
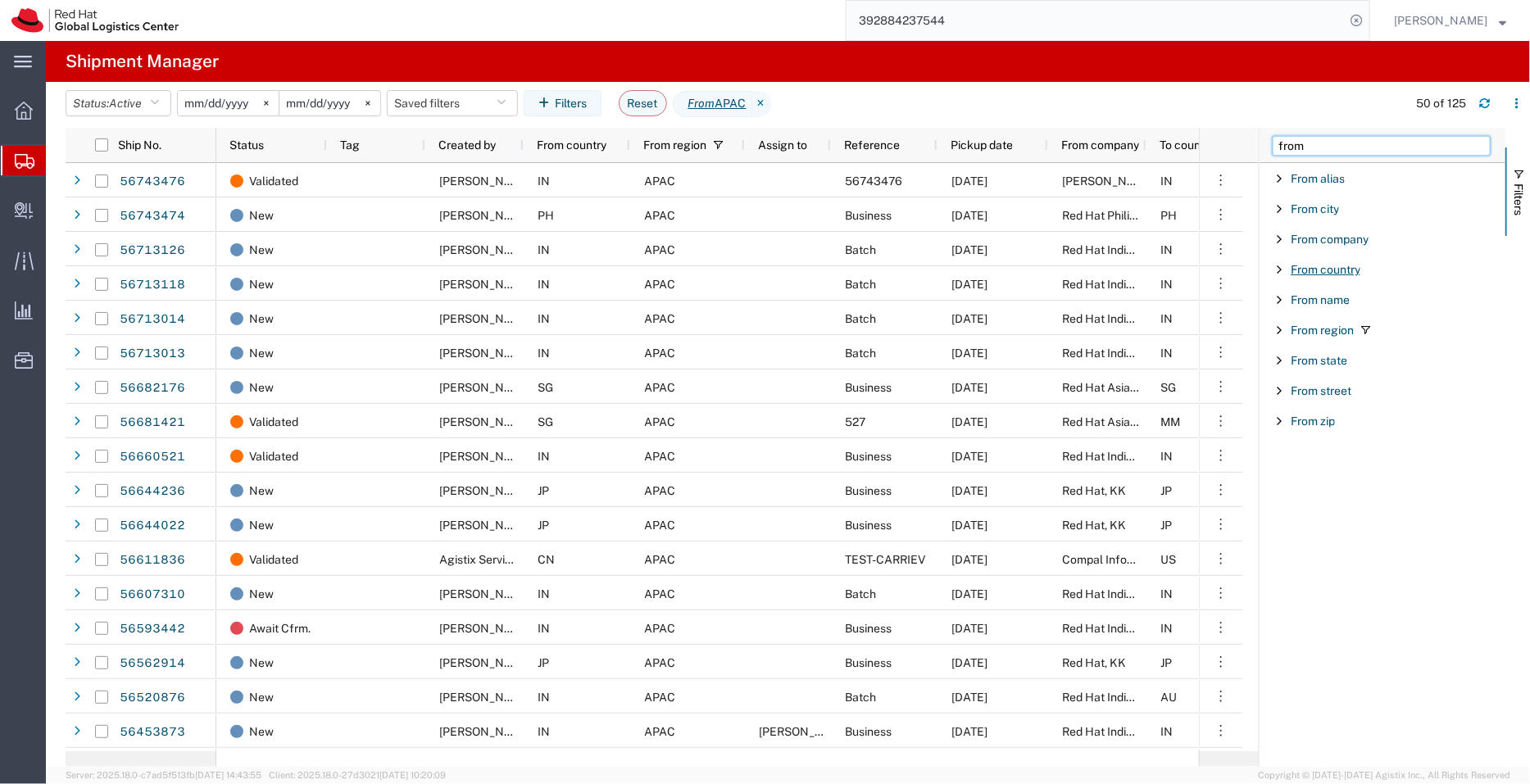
type input "from"
click at [1349, 263] on span "From country" at bounding box center [1326, 269] width 70 height 13
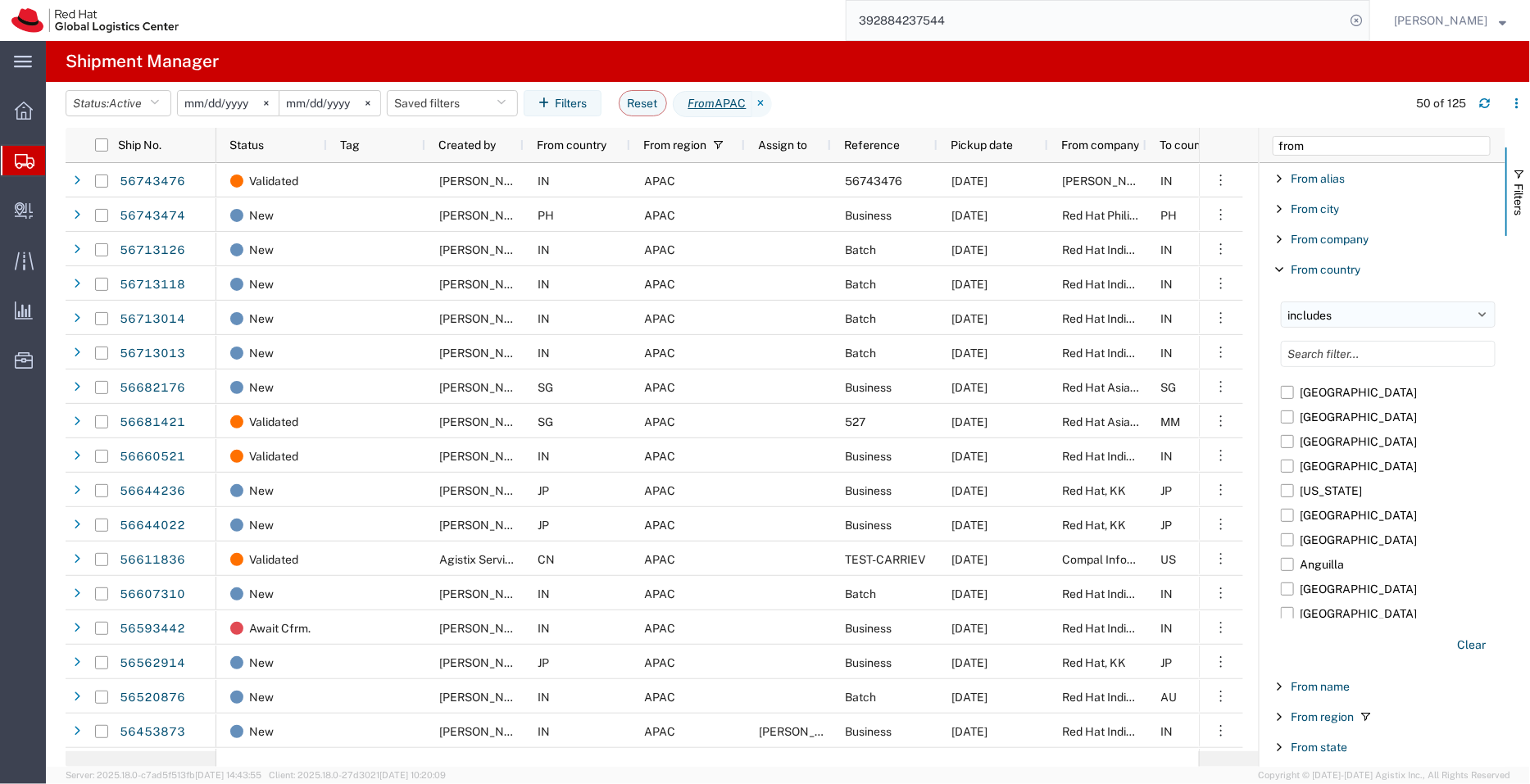
click at [1348, 321] on select "includes excludes" at bounding box center [1389, 315] width 215 height 26
select select "notin"
click at [1281, 302] on select "includes excludes" at bounding box center [1389, 315] width 215 height 26
click at [1358, 346] on input "Filter List 9 Filters" at bounding box center [1389, 354] width 215 height 26
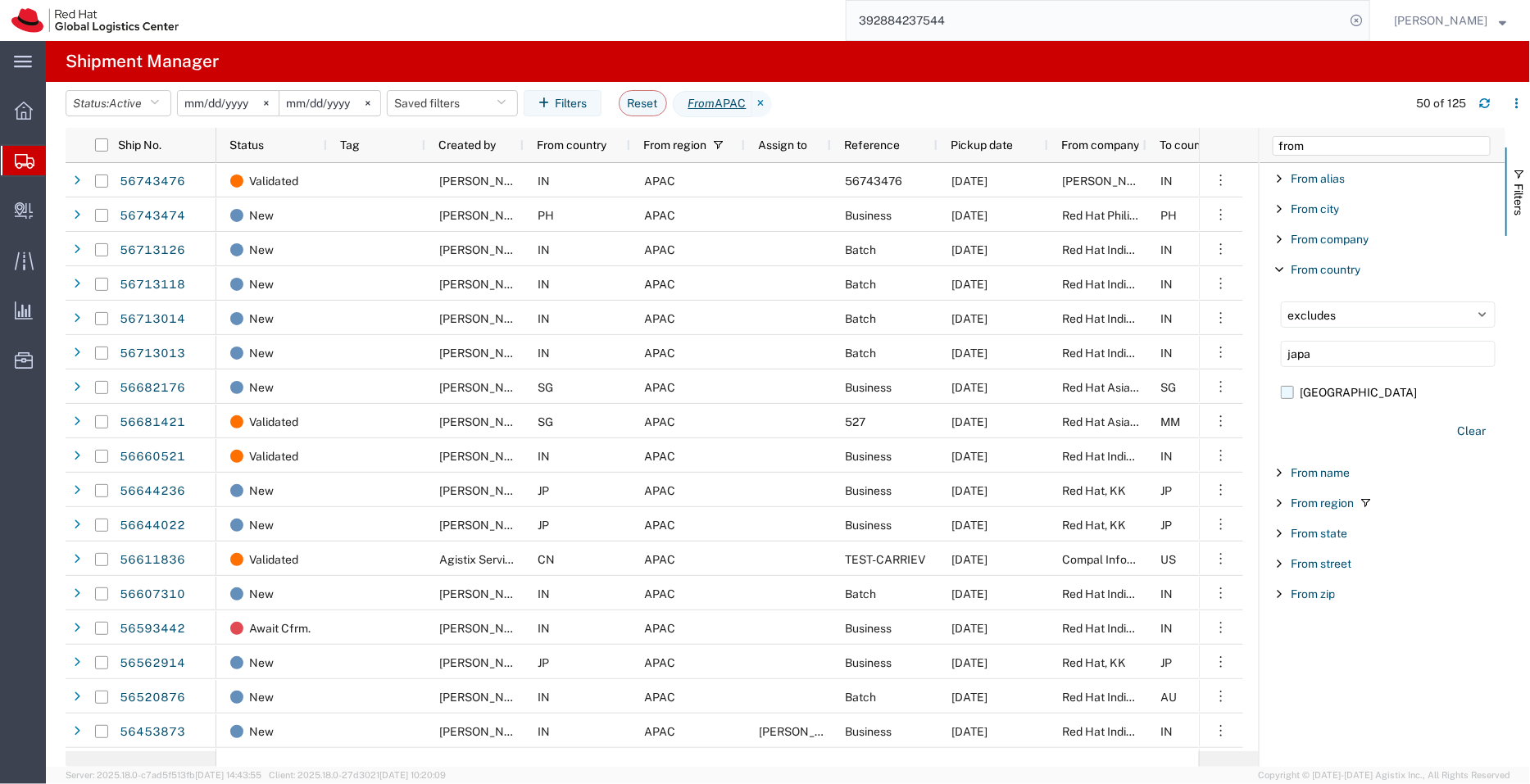
type input "japa"
click at [1288, 392] on label "[GEOGRAPHIC_DATA]" at bounding box center [1389, 392] width 215 height 24
click at [0, 0] on input "[GEOGRAPHIC_DATA]" at bounding box center [0, 0] width 0 height 0
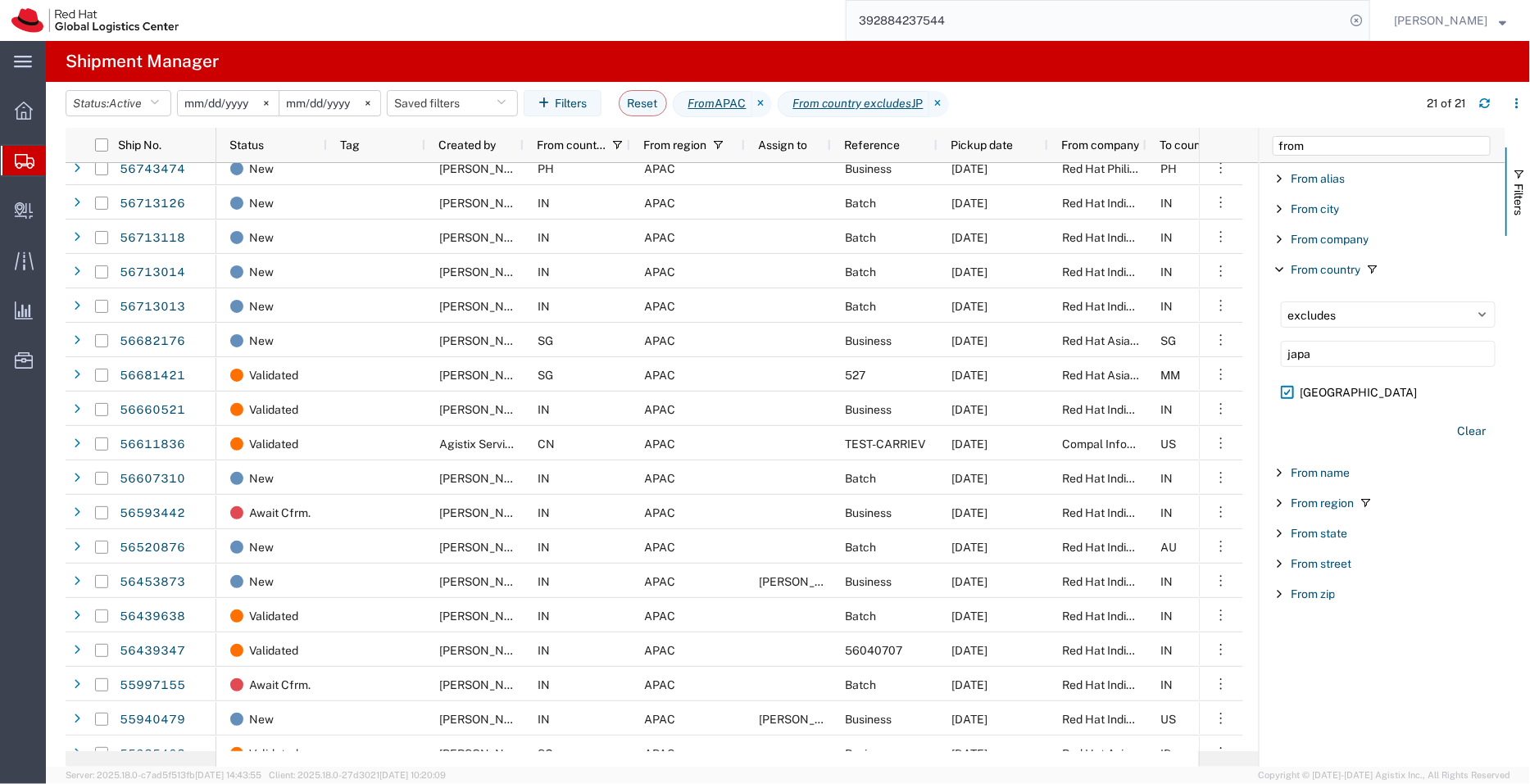
scroll to position [134, 0]
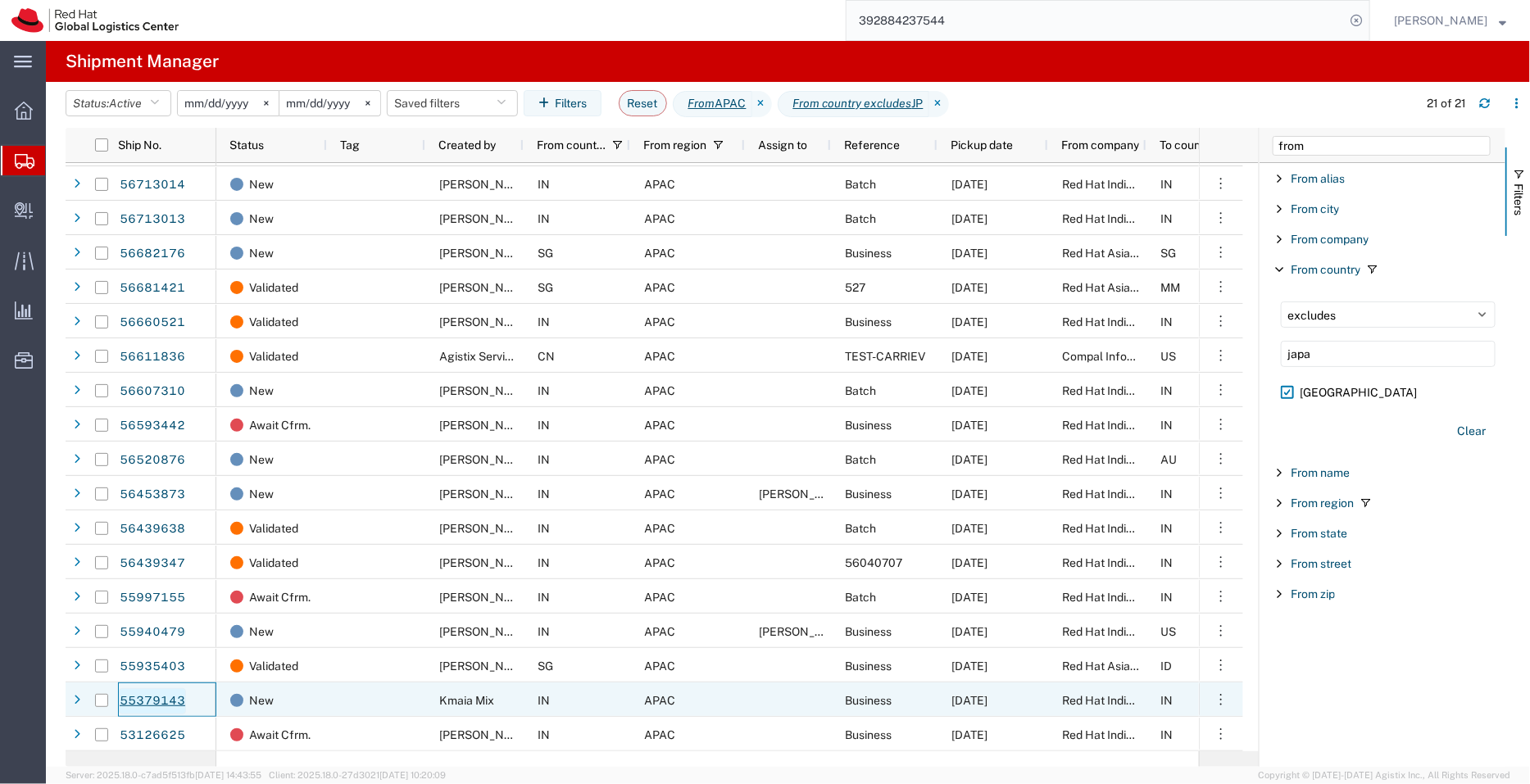
click at [161, 701] on link "55379143" at bounding box center [152, 701] width 67 height 26
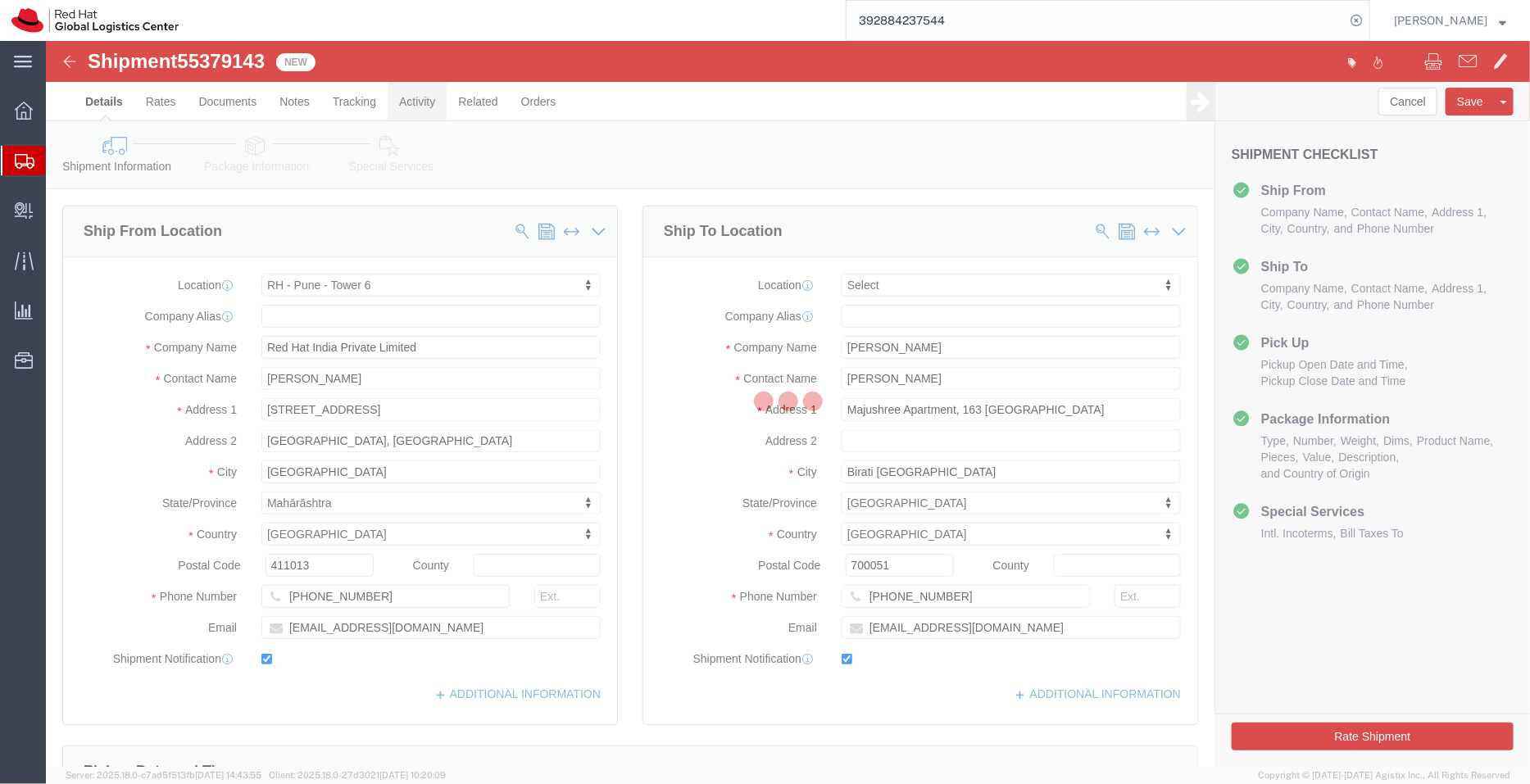
select select "38432"
select select
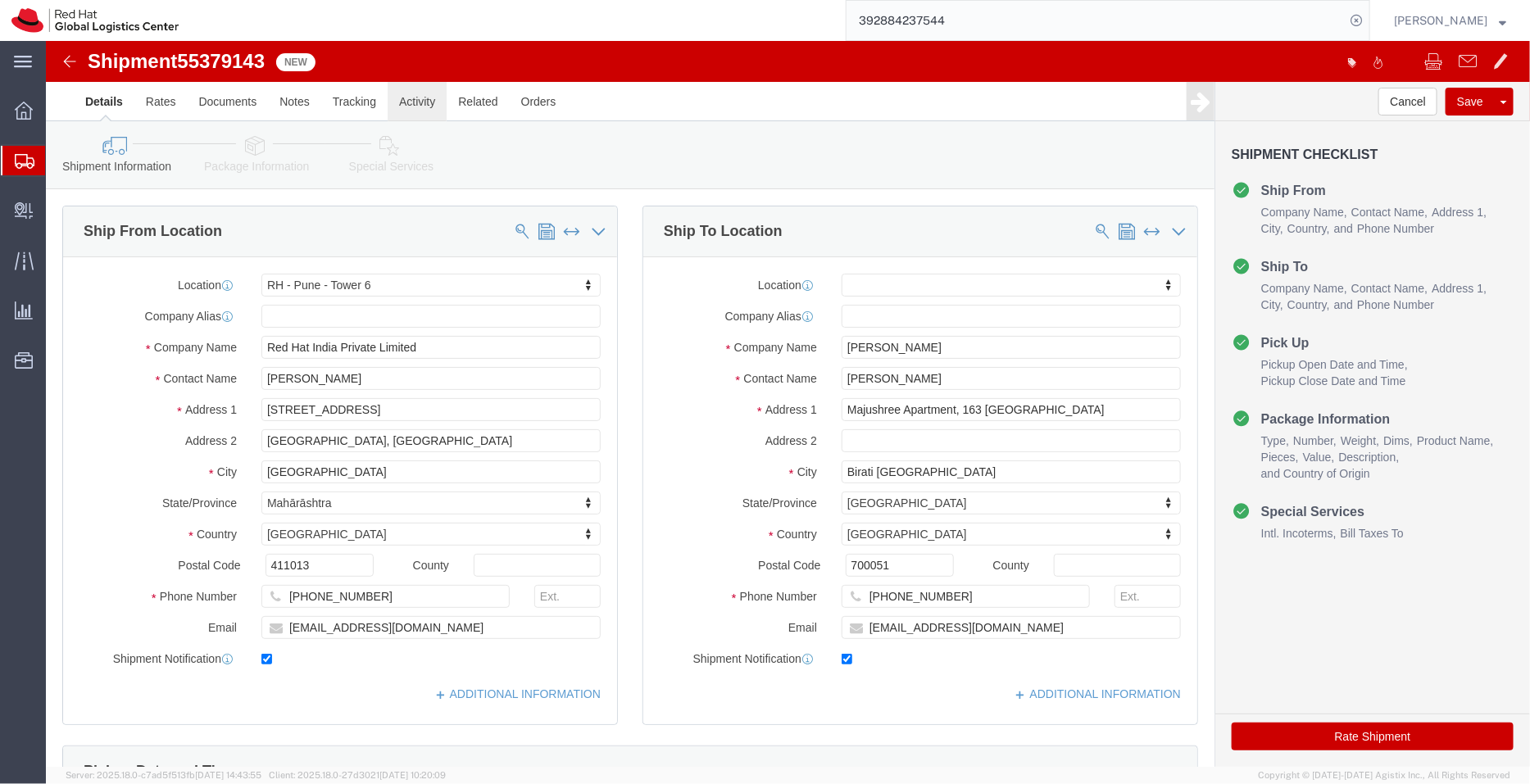
click link "Activity"
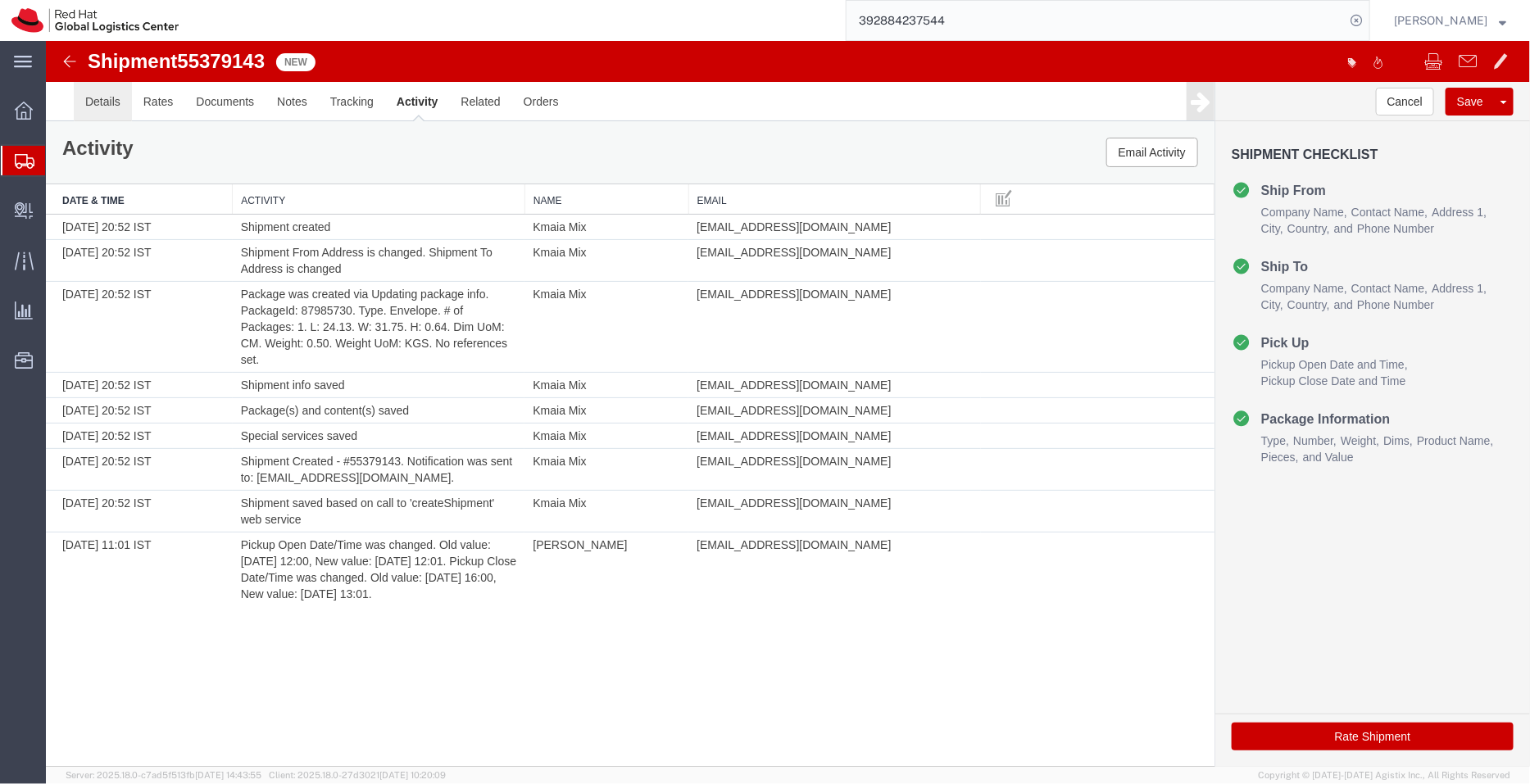
click at [85, 99] on link "Details" at bounding box center [102, 100] width 58 height 39
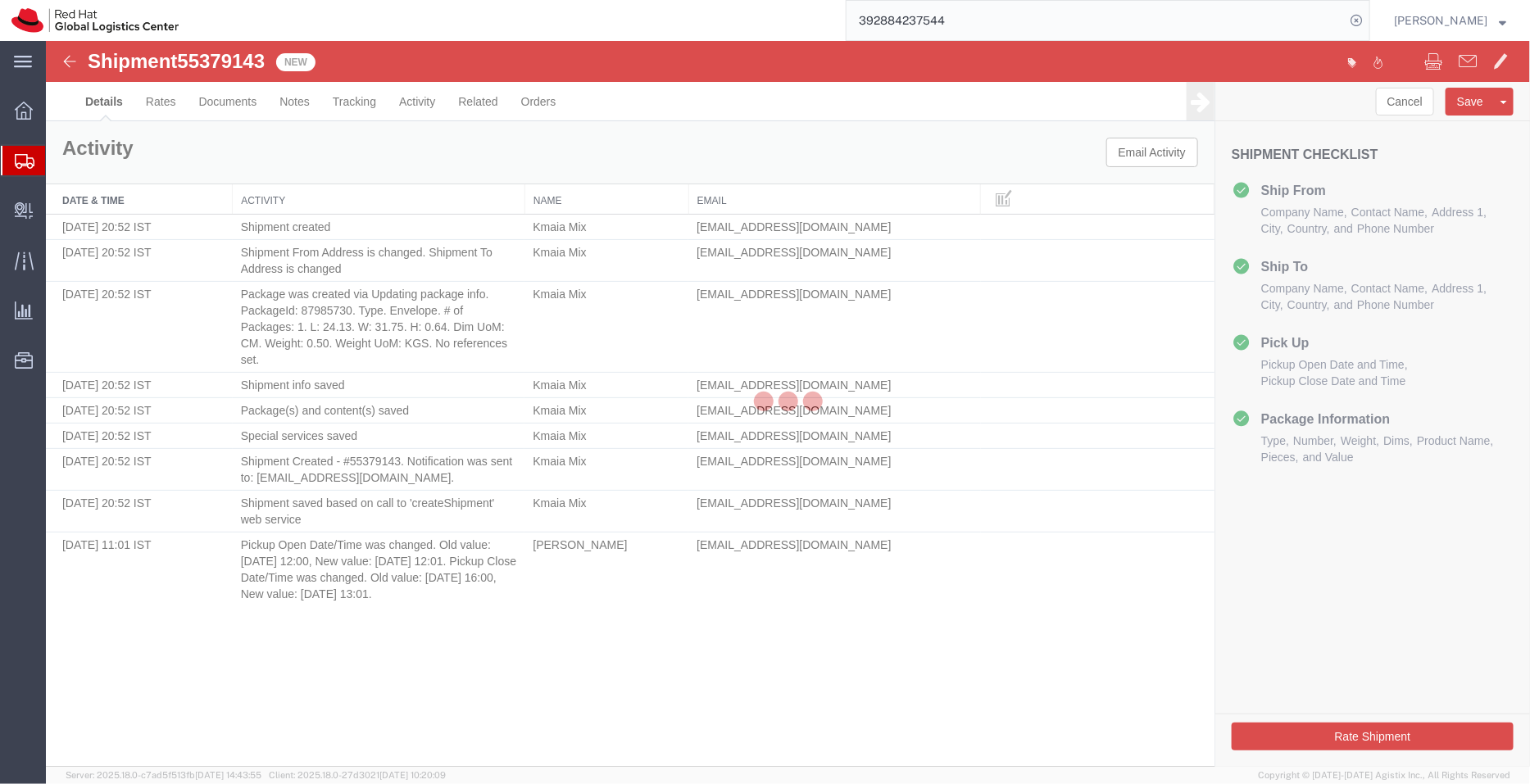
select select "38432"
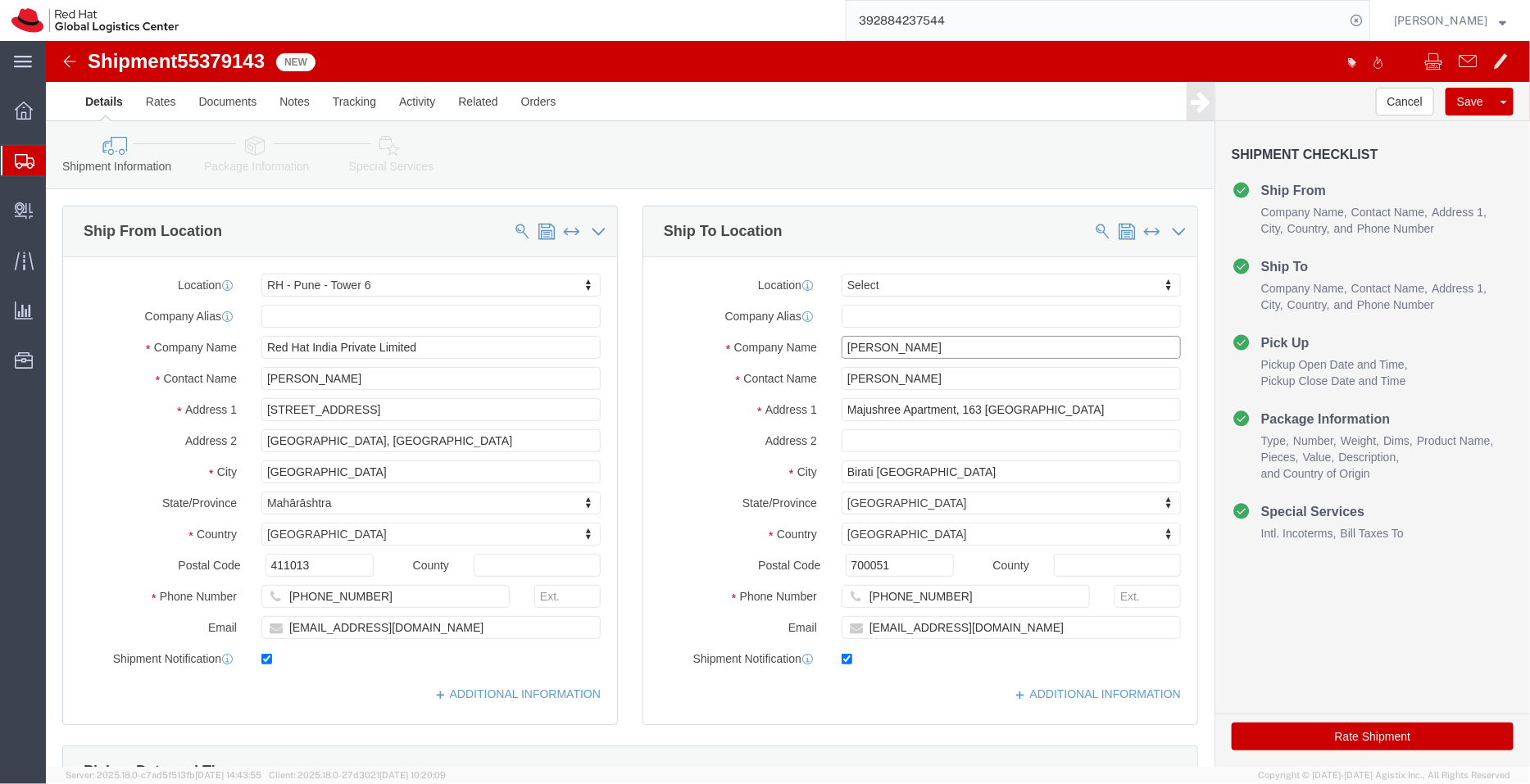
drag, startPoint x: 950, startPoint y: 296, endPoint x: 566, endPoint y: 285, distance: 384.2
click div "Ship From Location Location RH - Pune - Tower 6 Select My Profile Location RH -…"
drag, startPoint x: 375, startPoint y: 589, endPoint x: 204, endPoint y: 560, distance: 173.4
click div "Location RH - Pune - Tower 6 Select My Profile Location RH - Amsterdam - MSO RH…"
click input "checkbox"
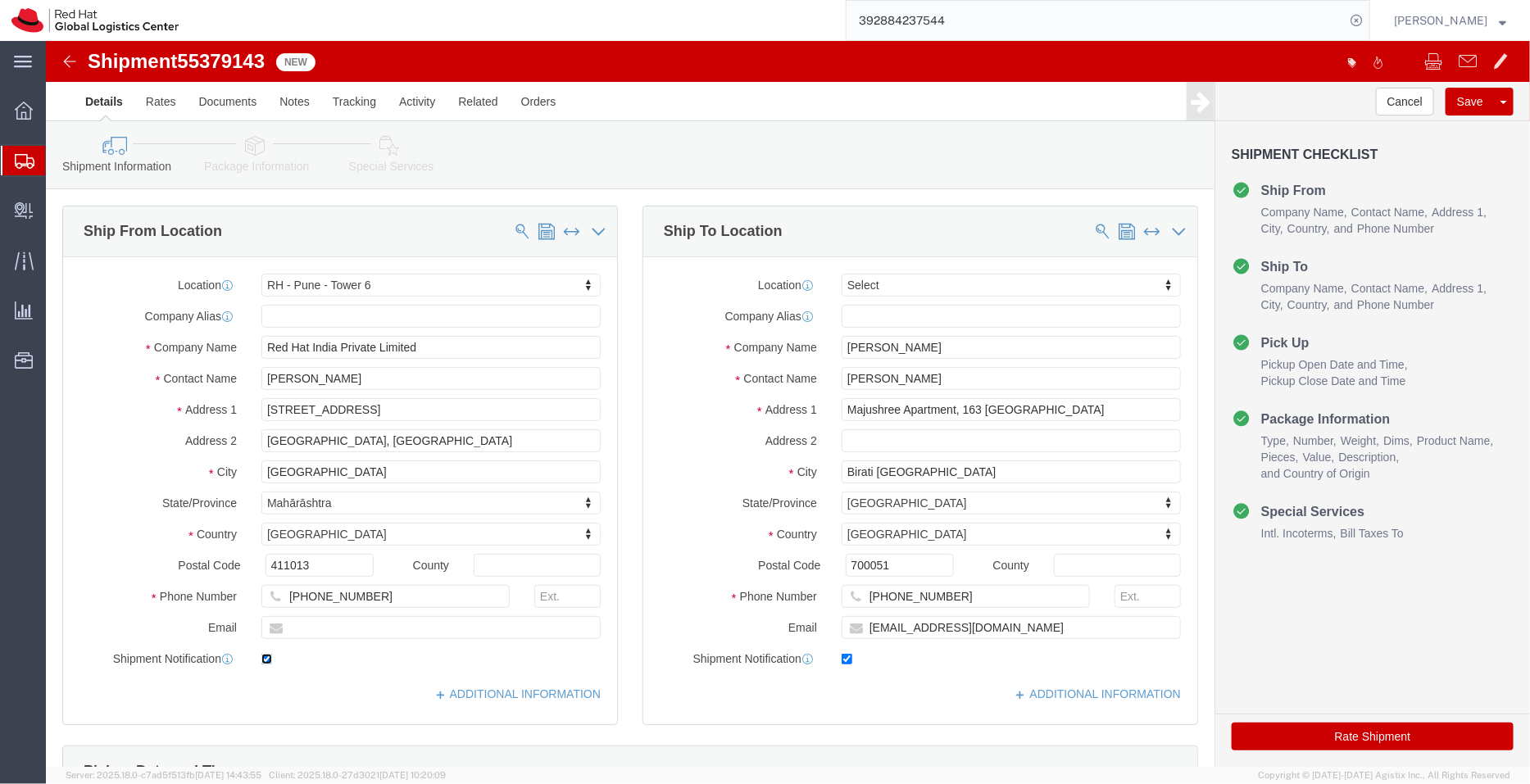
click input "checkbox"
checkbox input "false"
drag, startPoint x: 947, startPoint y: 583, endPoint x: 792, endPoint y: 591, distance: 155.2
click input "souchowd@redhat.com"
click input "checkbox"
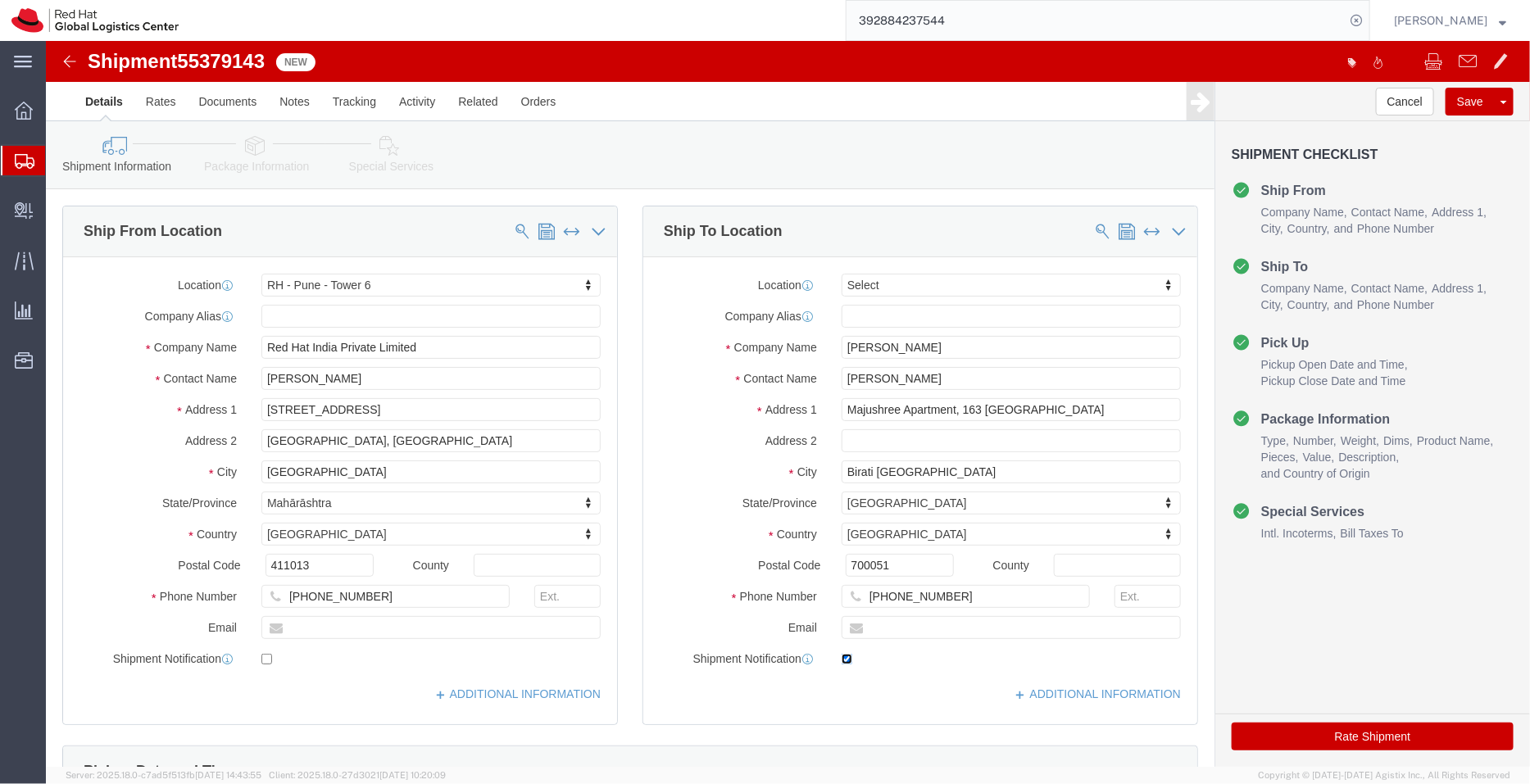
click input "checkbox"
checkbox input "false"
click button "Cancel"
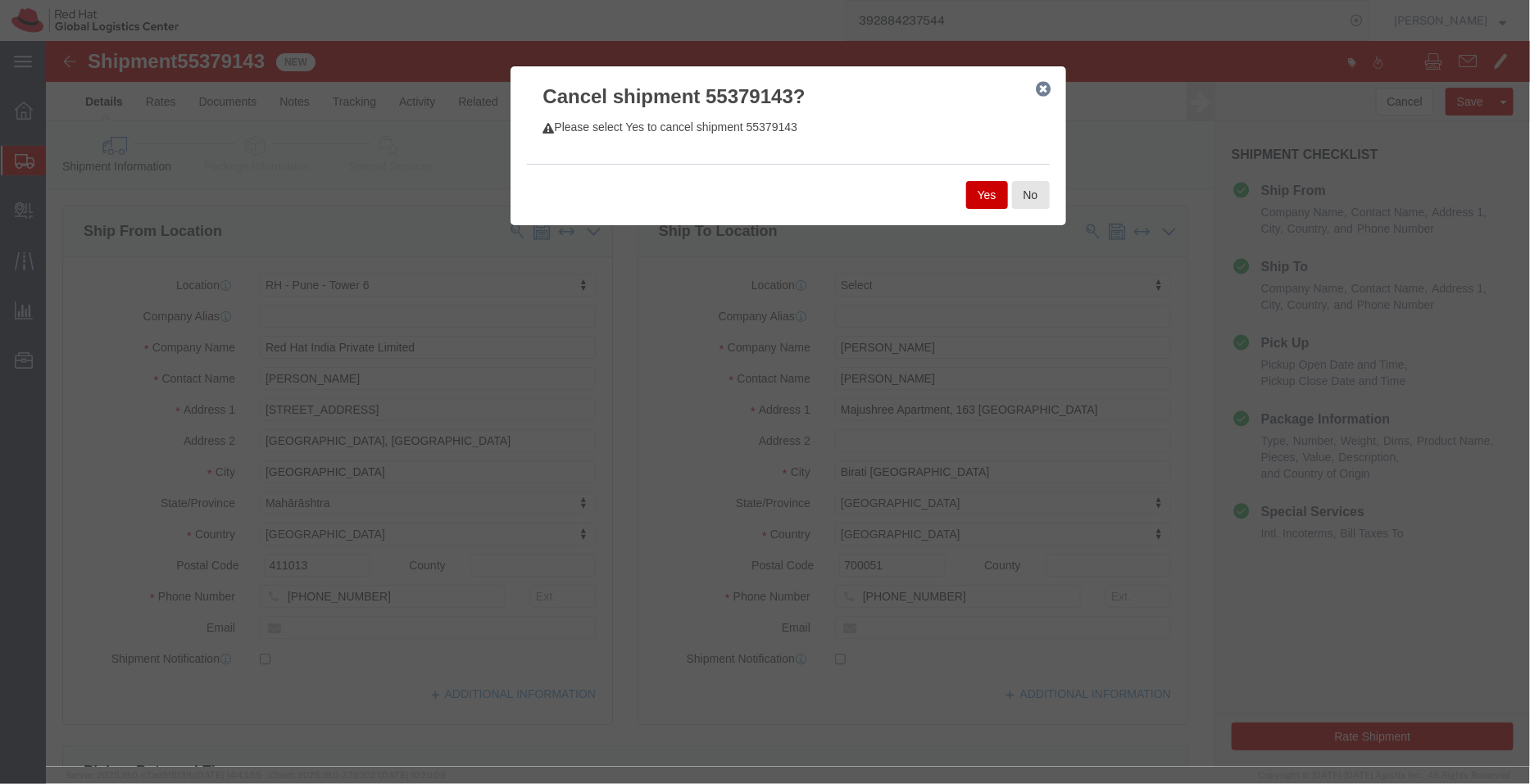
click button "Yes"
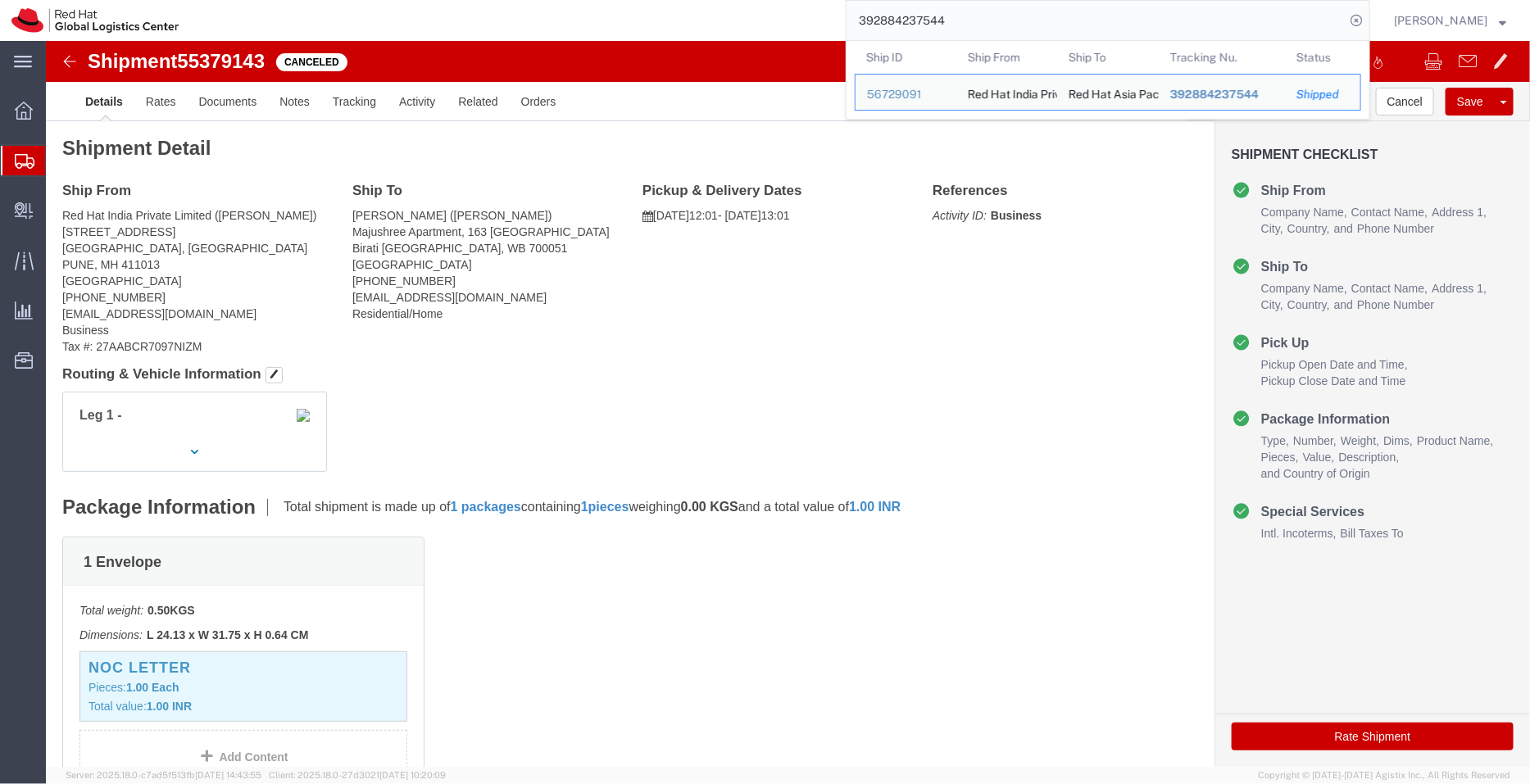
drag, startPoint x: 977, startPoint y: 26, endPoint x: 817, endPoint y: 11, distance: 160.7
click at [817, 11] on div "392884237544 Ship ID Ship From Ship To Tracking Nu. Status Ship ID 56729091 Shi…" at bounding box center [780, 20] width 1180 height 41
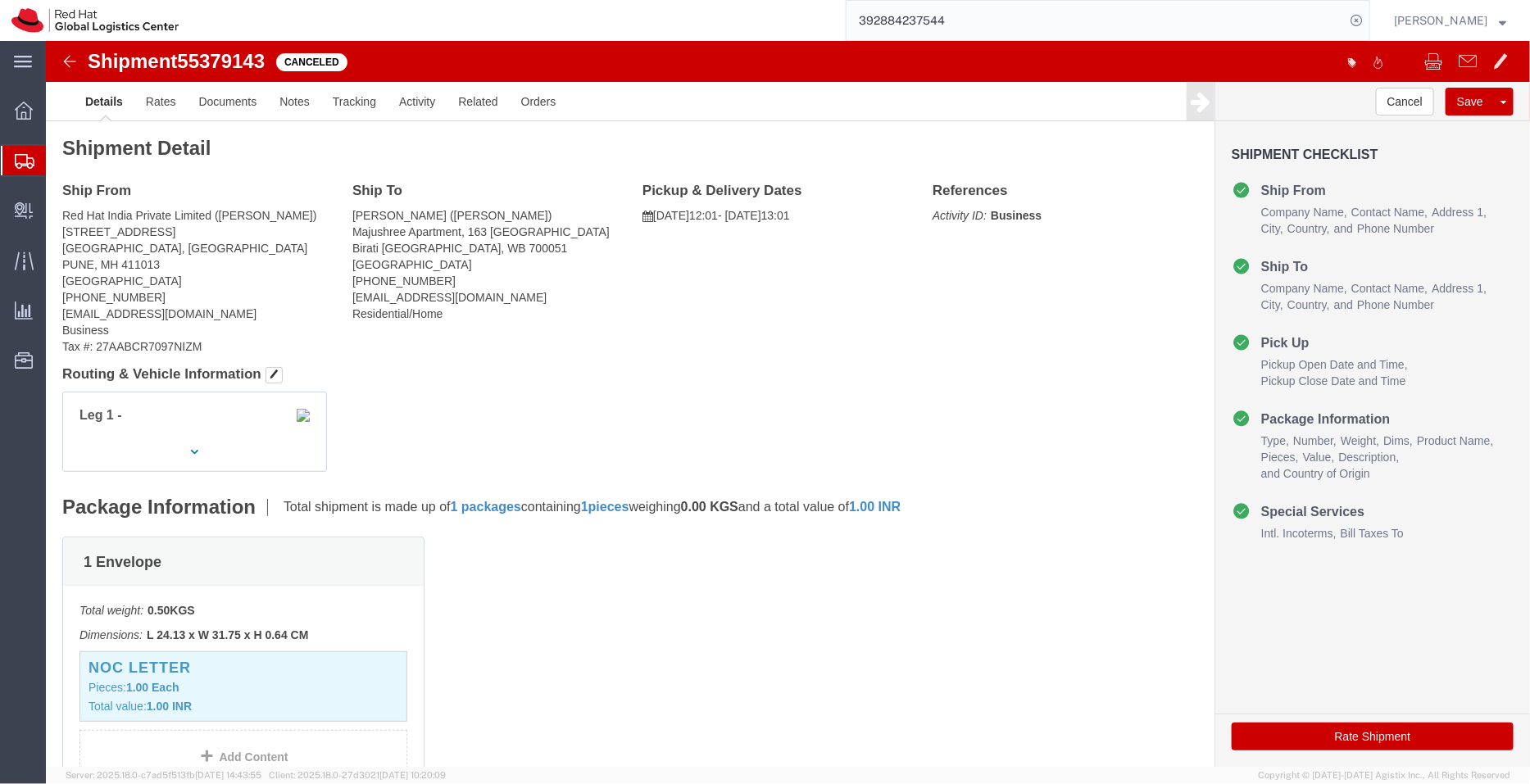
paste input "392817004815"
type input "392817004815"
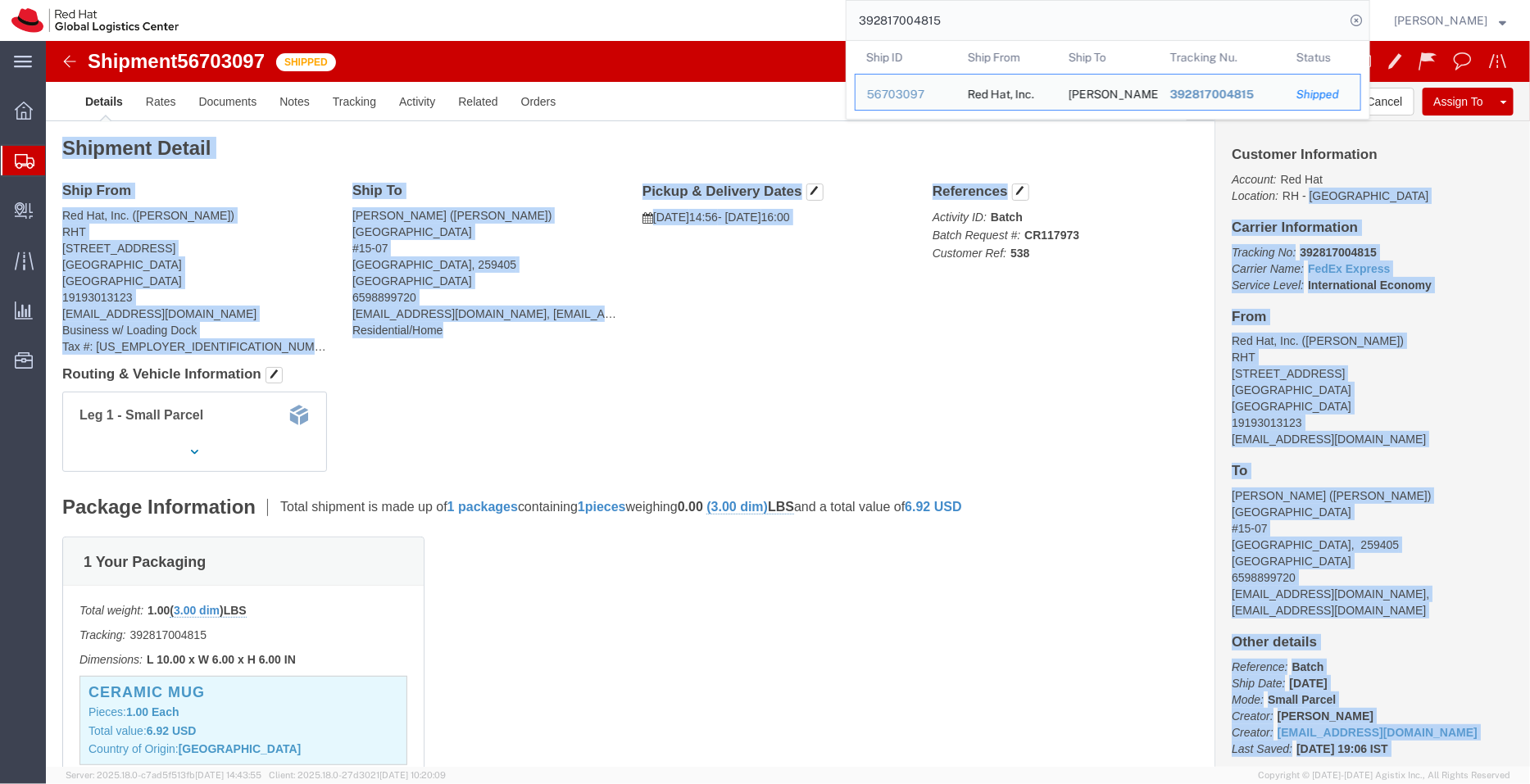
drag, startPoint x: 1253, startPoint y: 160, endPoint x: 1007, endPoint y: 156, distance: 246.0
click form "Shipment 56703097 Shipped Details Rates Documents Notes Tracking Activity Relat…"
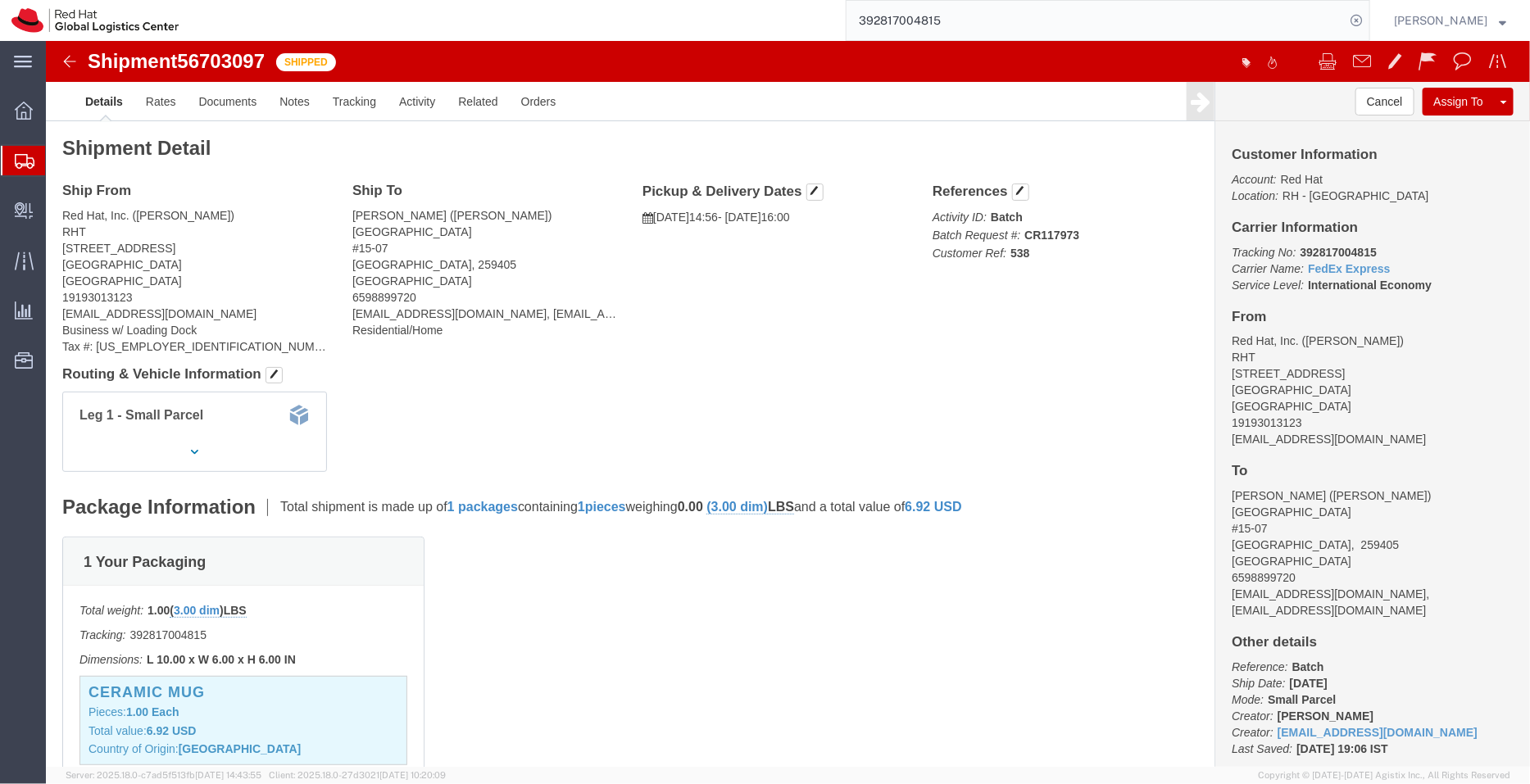
click div "Leg 1 - Small Parcel"
drag, startPoint x: 400, startPoint y: 176, endPoint x: 303, endPoint y: 172, distance: 97.1
click div "Ship To Charles McClelland (Charles McClelland) 10 Draycott Park #15-07 Singapo…"
copy address "Charles McClelland"
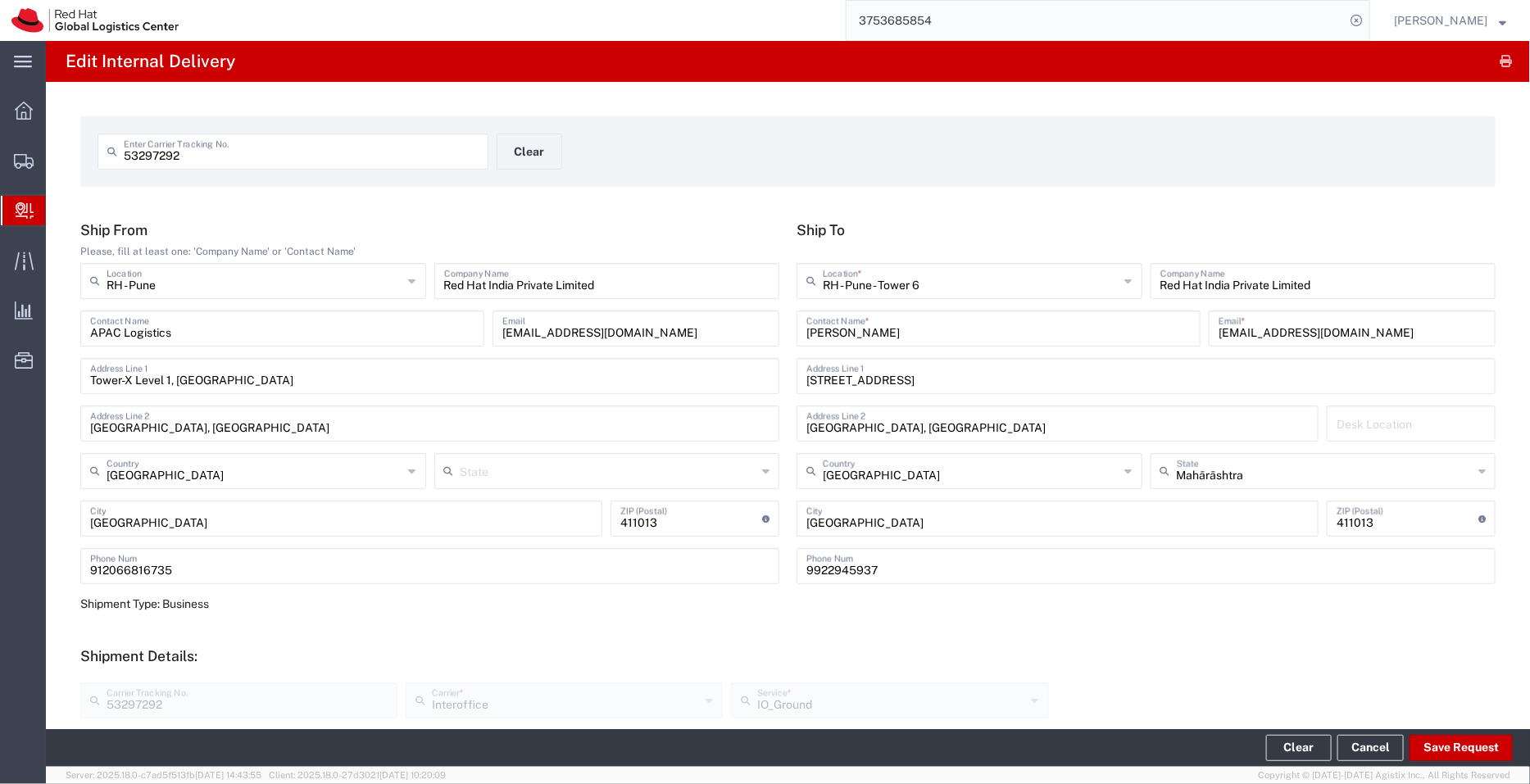
scroll to position [358, 0]
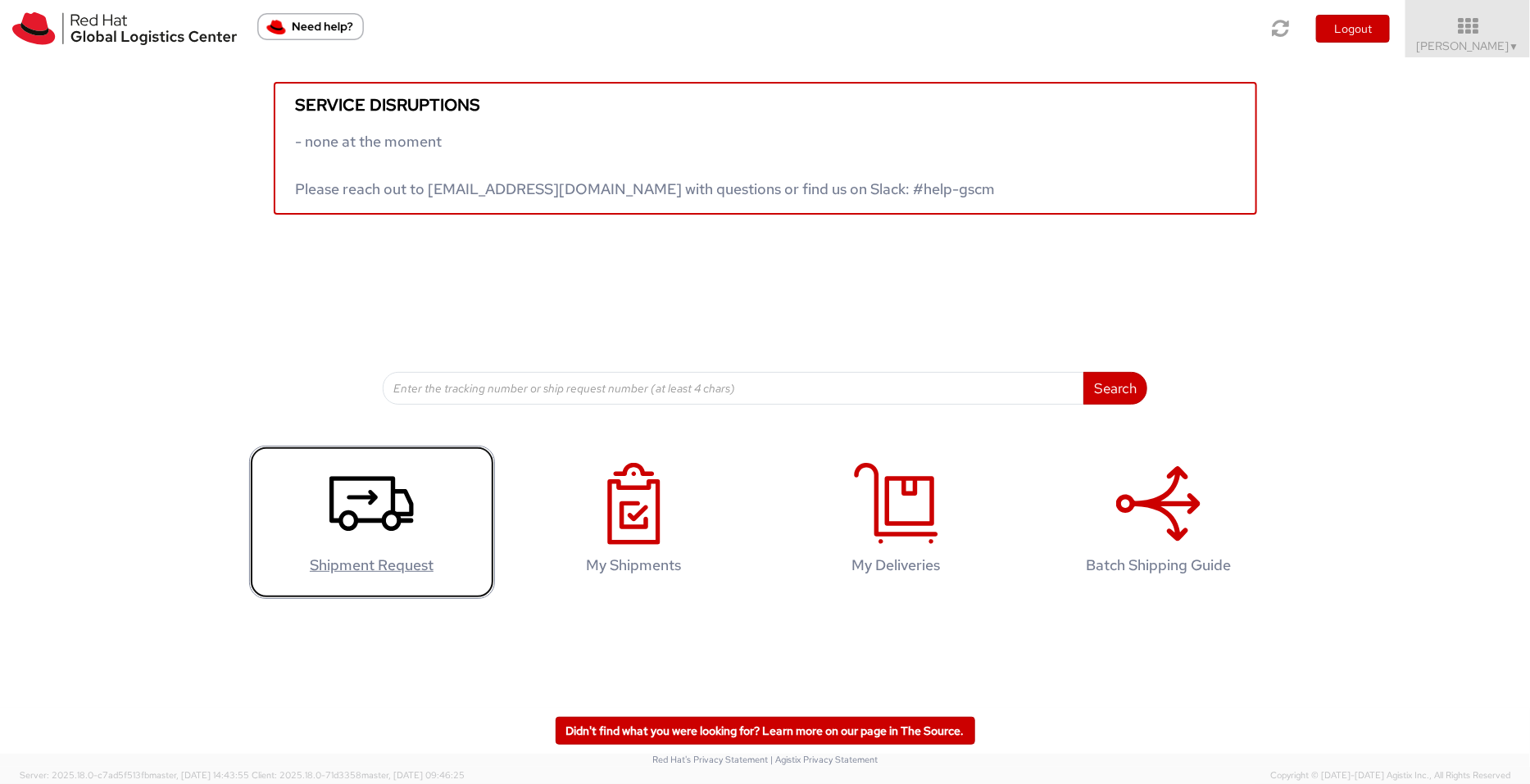
click at [341, 496] on icon at bounding box center [372, 504] width 85 height 82
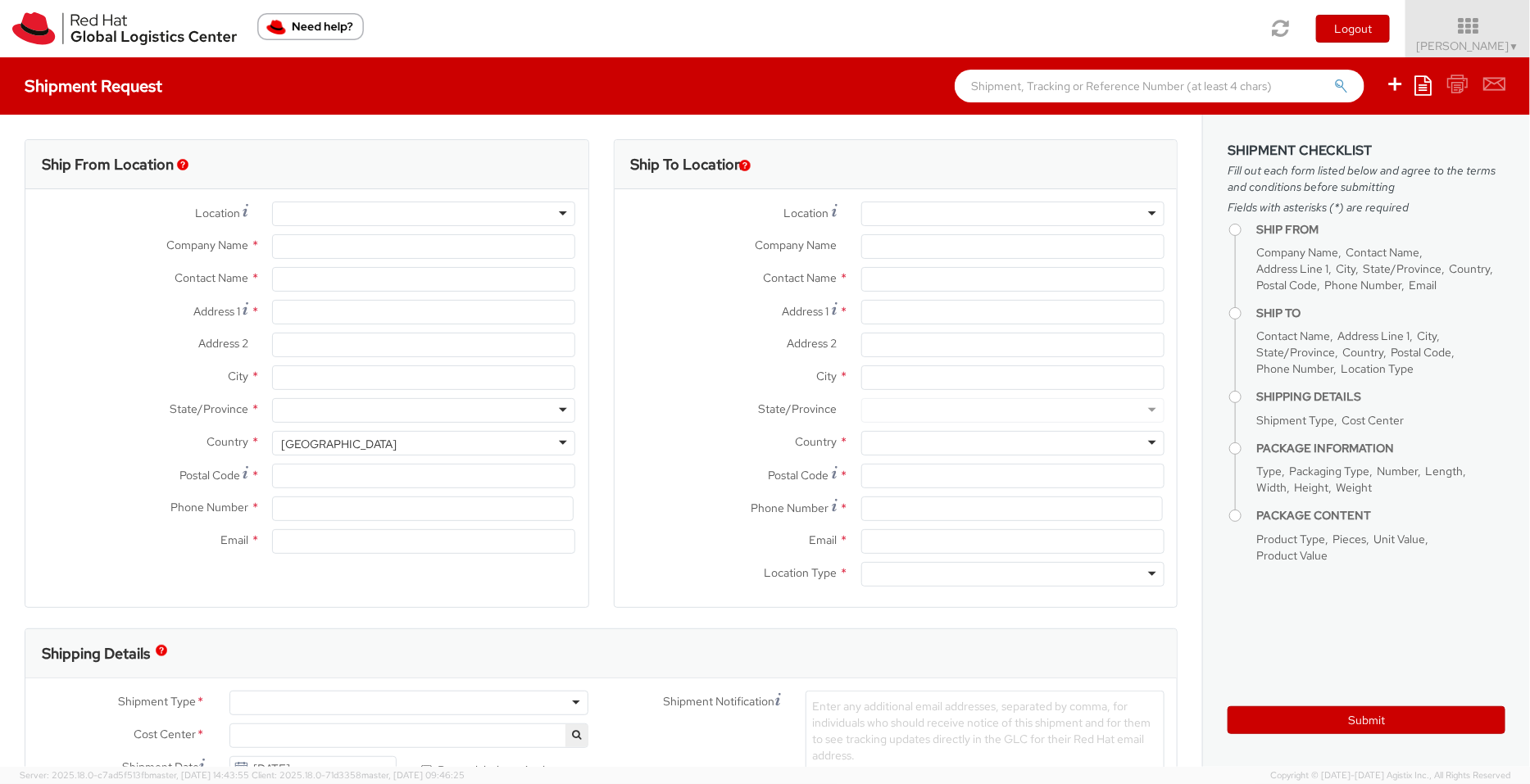
select select "901"
select select
type input "Red Hat India Private Limited"
type input "[PERSON_NAME]"
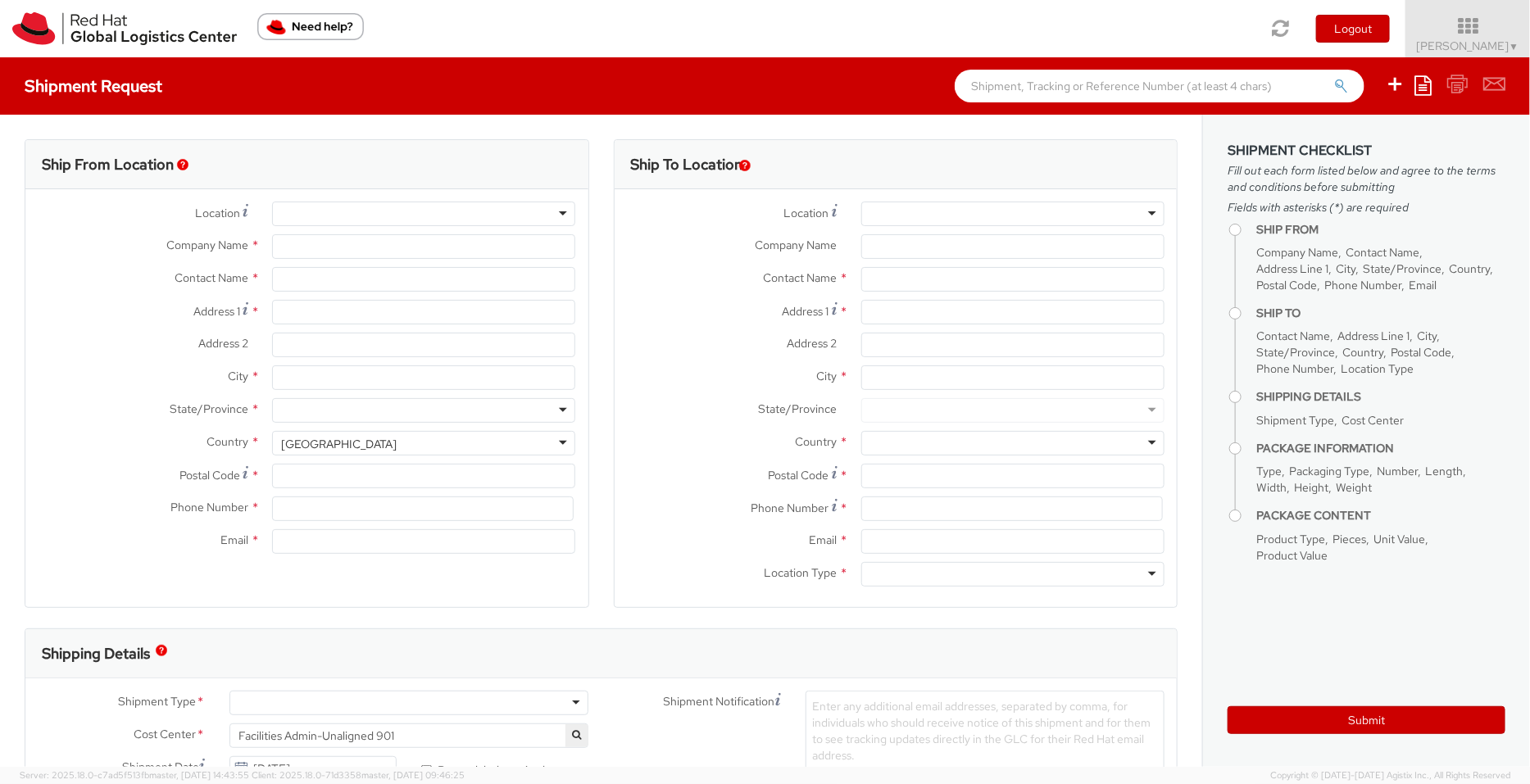
type input "[STREET_ADDRESS]"
type input "[GEOGRAPHIC_DATA], [GEOGRAPHIC_DATA]"
type input "[GEOGRAPHIC_DATA]"
type input "411013"
type input "912066817076"
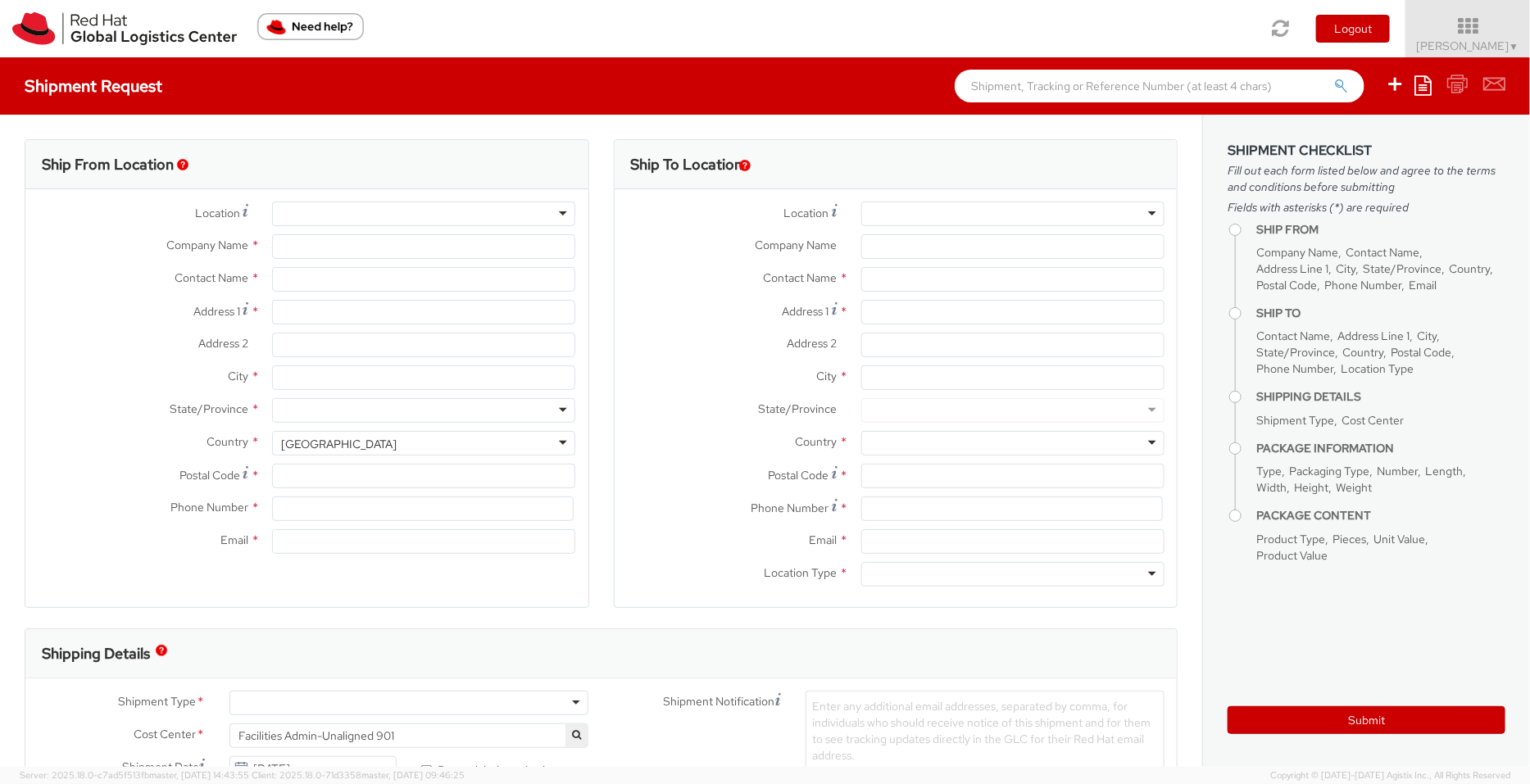
type input "[EMAIL_ADDRESS][DOMAIN_NAME]"
select select "CM"
select select "KGS"
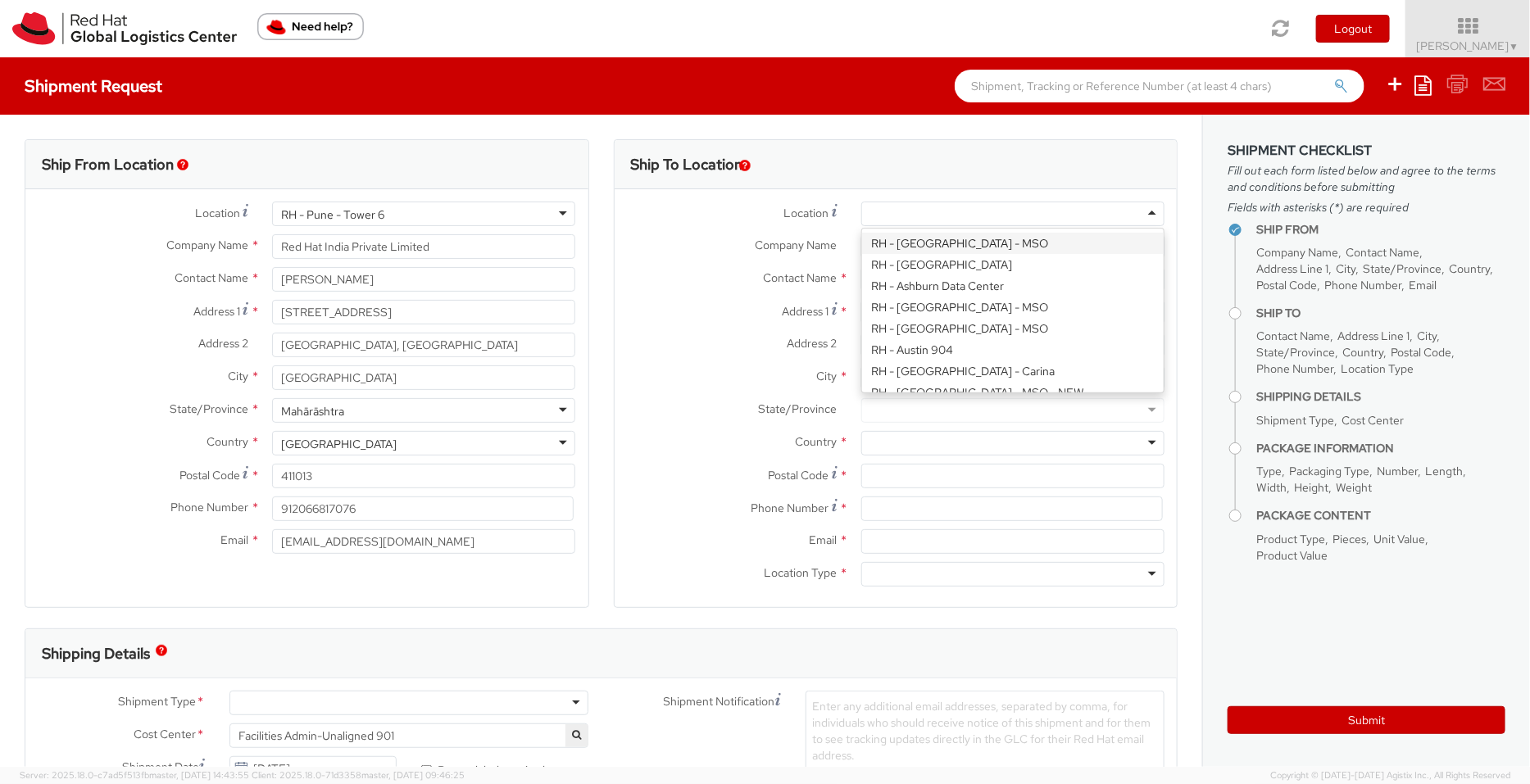
click at [917, 219] on div at bounding box center [1014, 214] width 304 height 24
type input "ban"
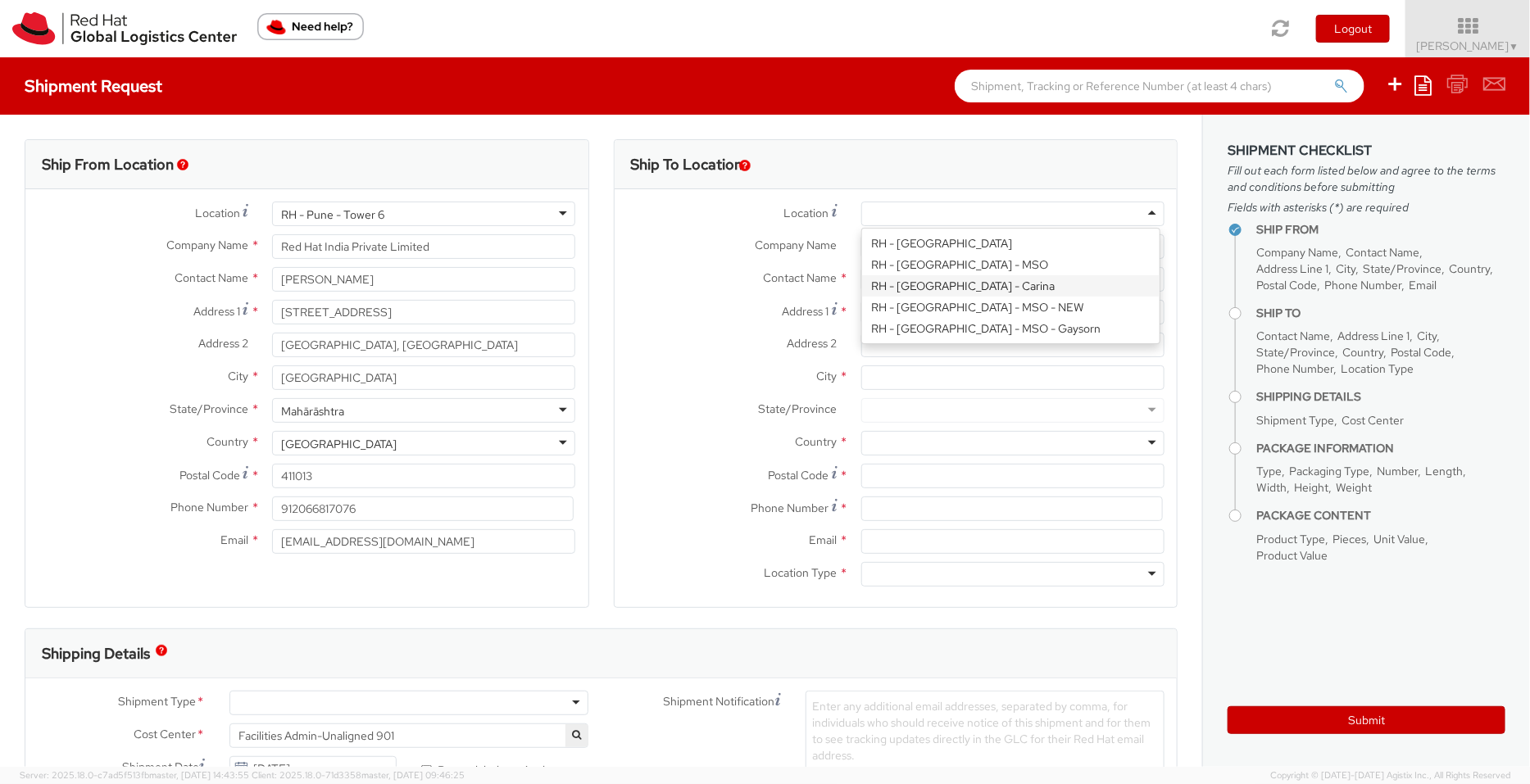
type input "Red Hat India Private Limited"
type input "Bagmane [GEOGRAPHIC_DATA]"
type input "FL 10, [GEOGRAPHIC_DATA], [GEOGRAPHIC_DATA]"
type input "[GEOGRAPHIC_DATA]"
type input "560037"
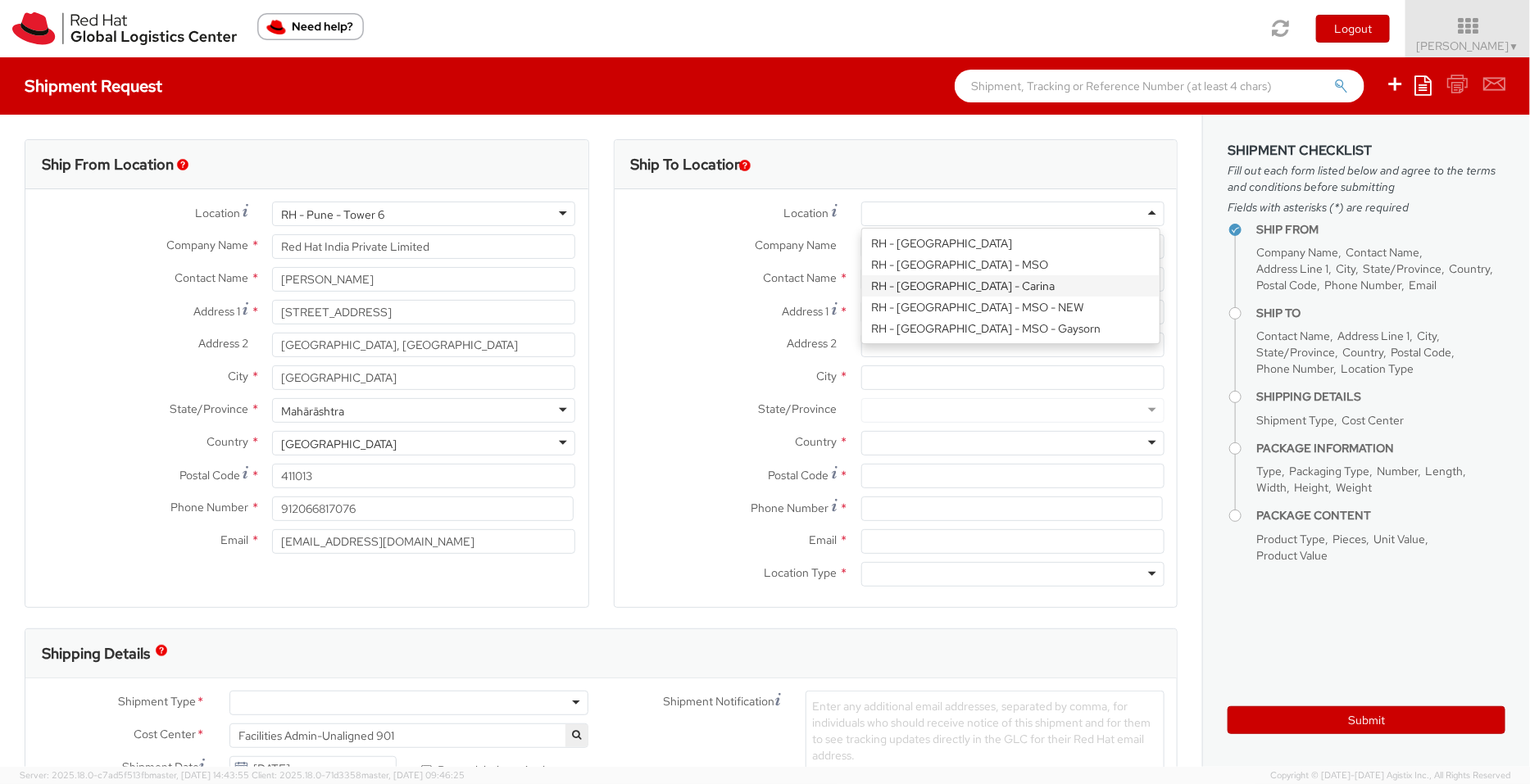
type input "918067935000"
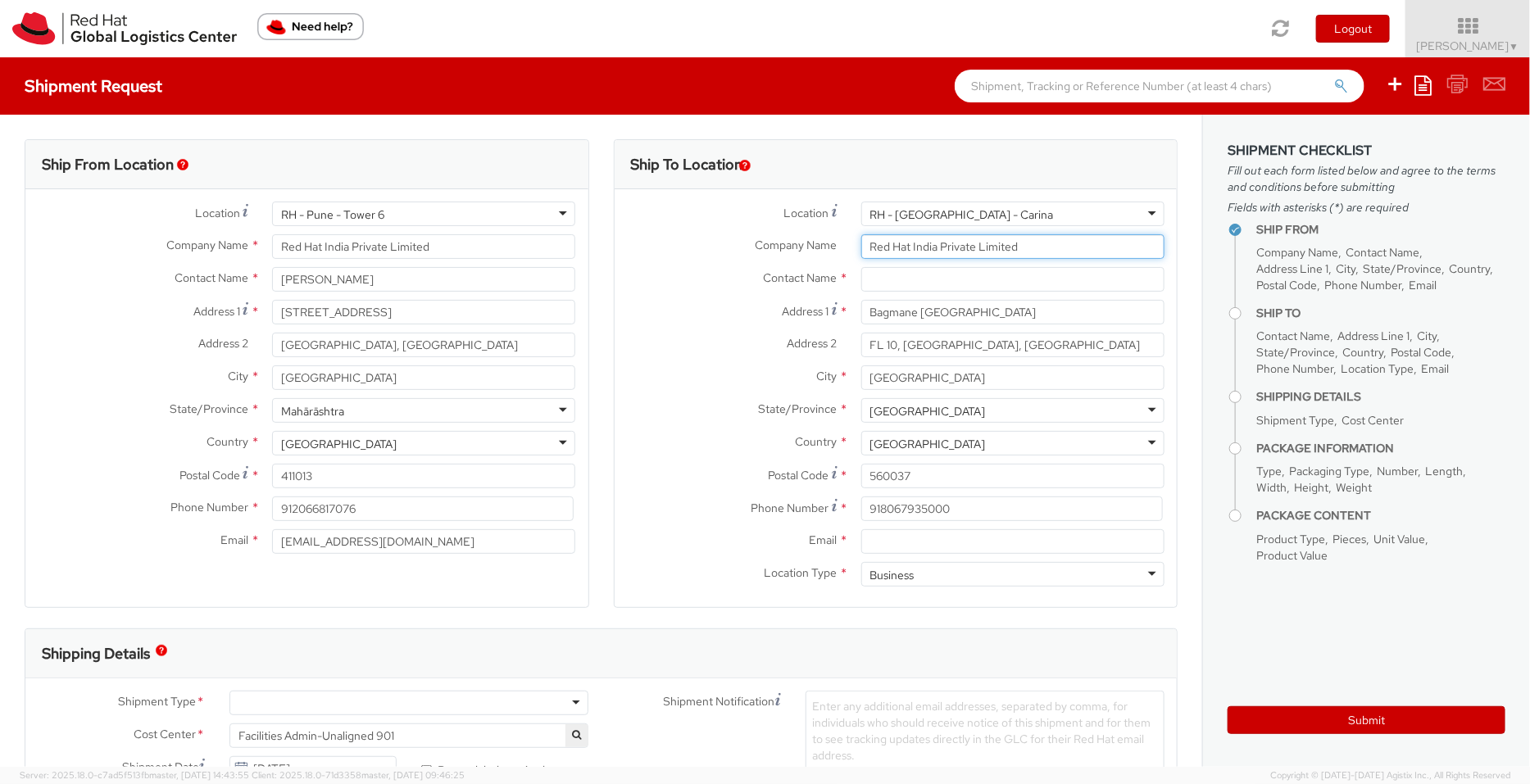
drag, startPoint x: 1025, startPoint y: 242, endPoint x: 618, endPoint y: 242, distance: 407.0
click at [618, 242] on div "Company Name * Red Hat India Private Limited" at bounding box center [897, 247] width 564 height 24
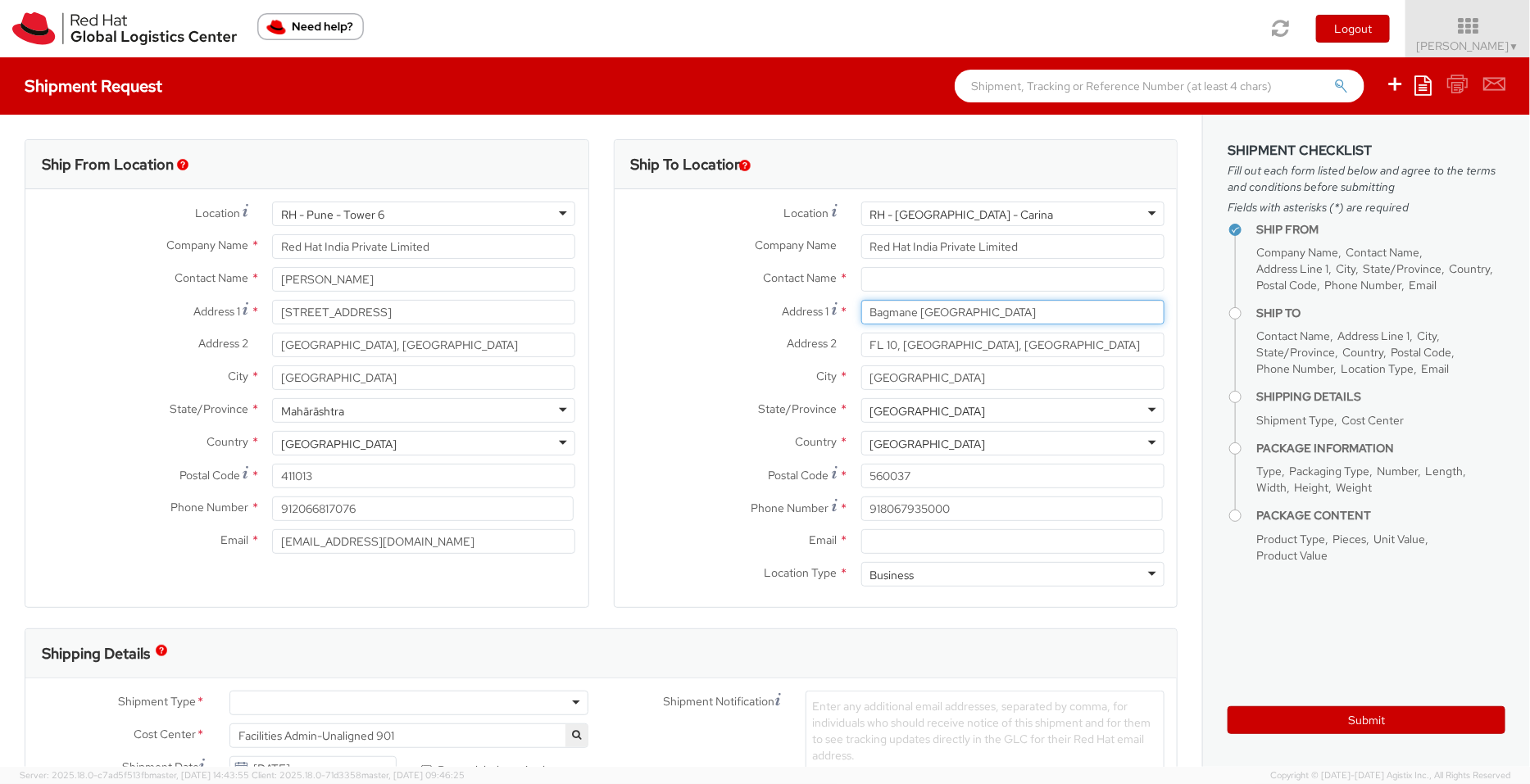
drag, startPoint x: 951, startPoint y: 307, endPoint x: 711, endPoint y: 321, distance: 240.4
click at [711, 321] on div "Address 1 * [GEOGRAPHIC_DATA]" at bounding box center [897, 312] width 564 height 24
drag, startPoint x: 765, startPoint y: 344, endPoint x: 661, endPoint y: 355, distance: 104.6
click at [661, 355] on div "Address 2 * [GEOGRAPHIC_DATA], [GEOGRAPHIC_DATA]" at bounding box center [897, 344] width 564 height 24
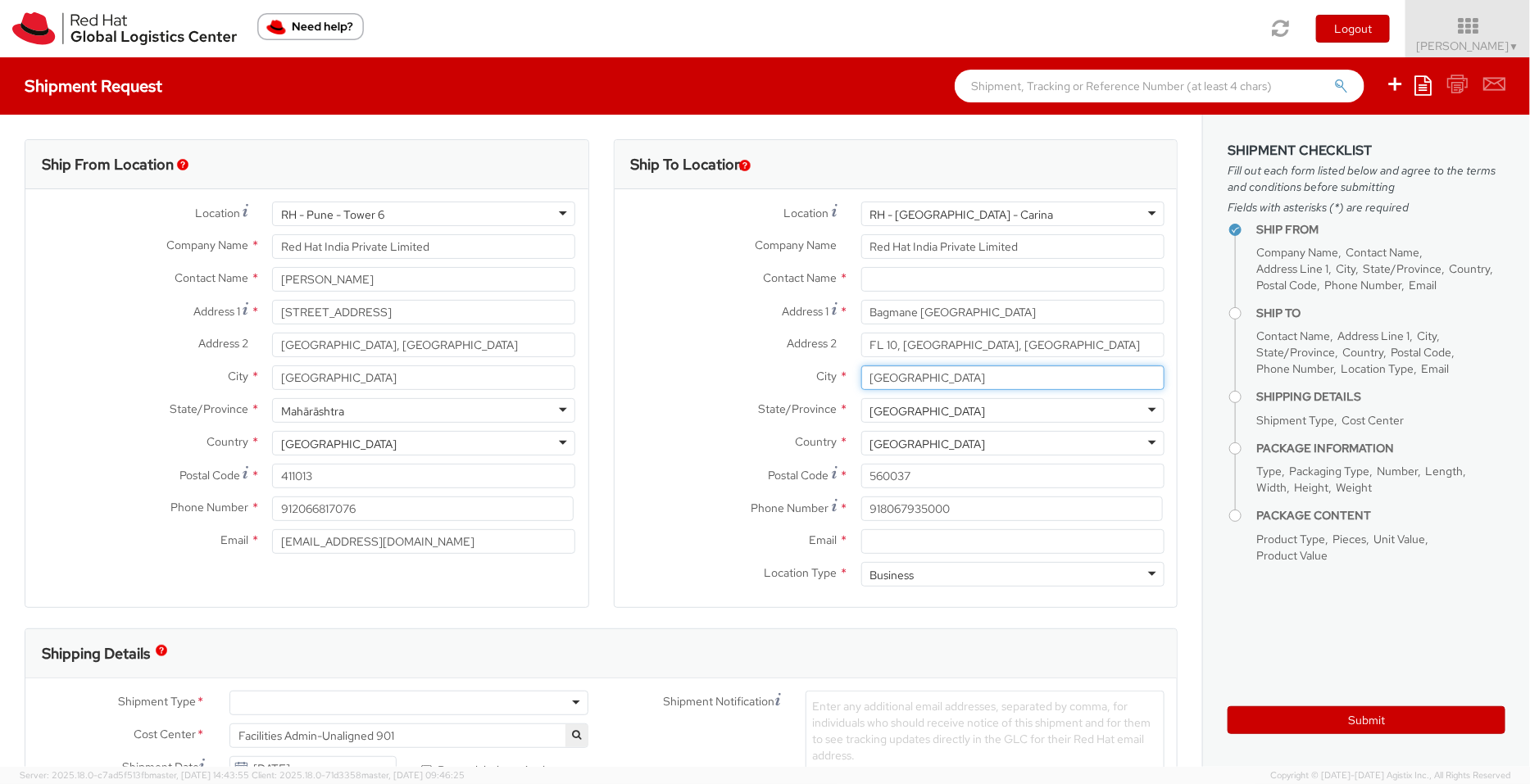
drag, startPoint x: 959, startPoint y: 377, endPoint x: 750, endPoint y: 396, distance: 209.9
click at [750, 396] on div "City * [GEOGRAPHIC_DATA]" at bounding box center [897, 382] width 564 height 33
drag, startPoint x: 928, startPoint y: 461, endPoint x: 760, endPoint y: 456, distance: 168.1
click at [760, 456] on div "Country * [GEOGRAPHIC_DATA] [GEOGRAPHIC_DATA] [GEOGRAPHIC_DATA] [GEOGRAPHIC_DAT…" at bounding box center [897, 447] width 564 height 33
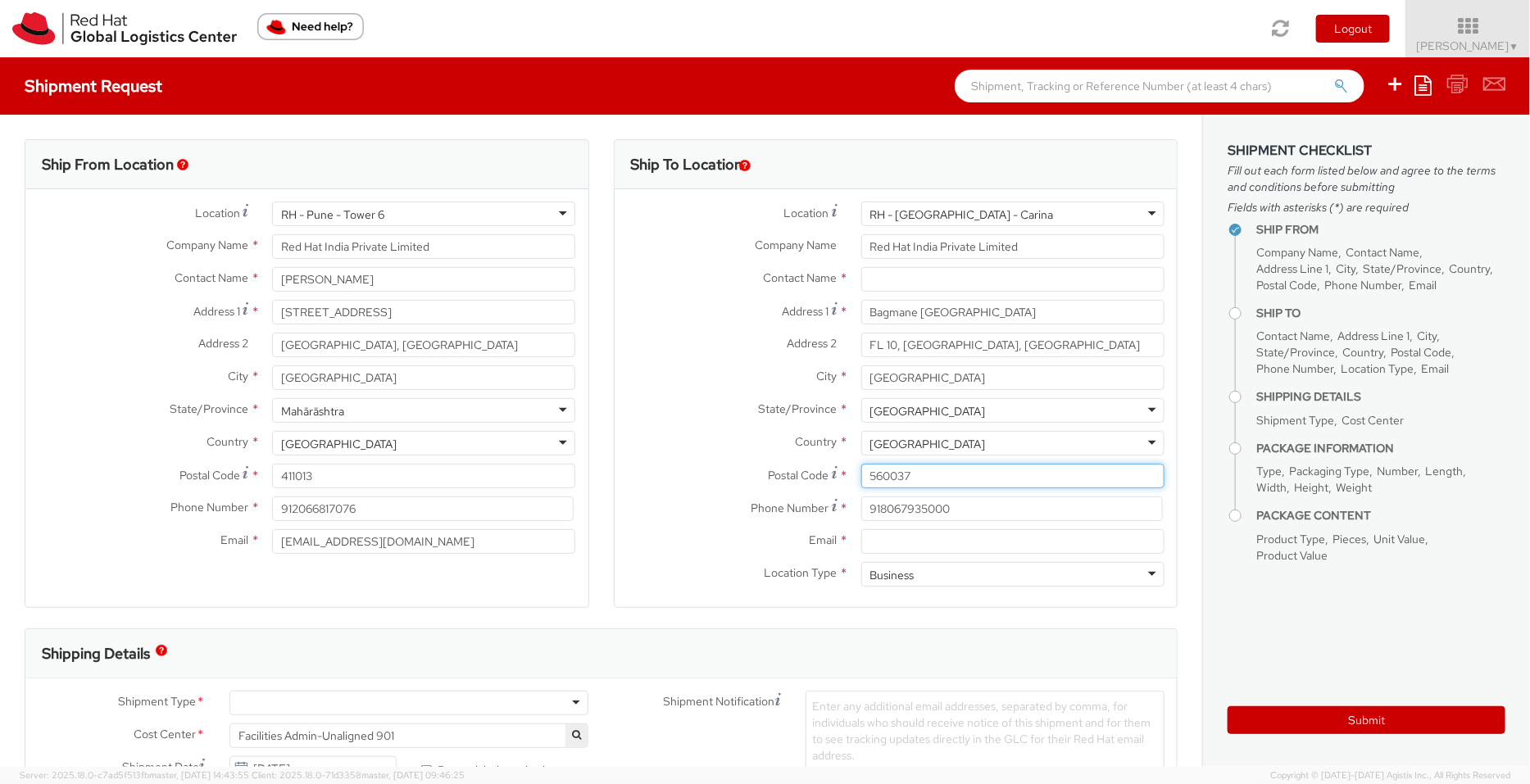
drag, startPoint x: 953, startPoint y: 477, endPoint x: 801, endPoint y: 489, distance: 152.5
click at [801, 489] on div "Postal Code * 560037" at bounding box center [897, 481] width 564 height 33
click at [1472, 38] on span "Pallav Sen Gupta ▼" at bounding box center [1468, 45] width 102 height 15
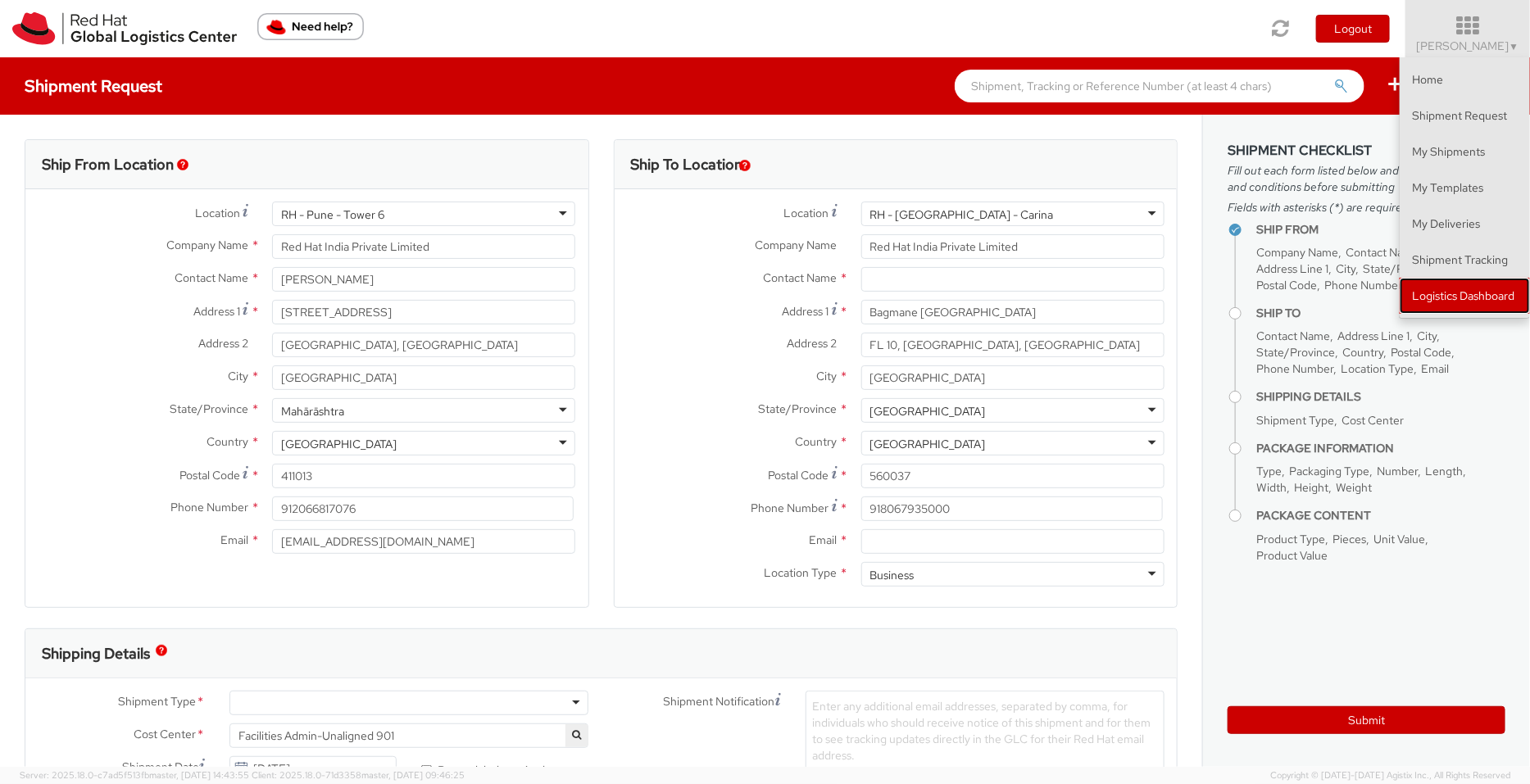
click at [1486, 292] on link "Logistics Dashboard" at bounding box center [1465, 296] width 130 height 36
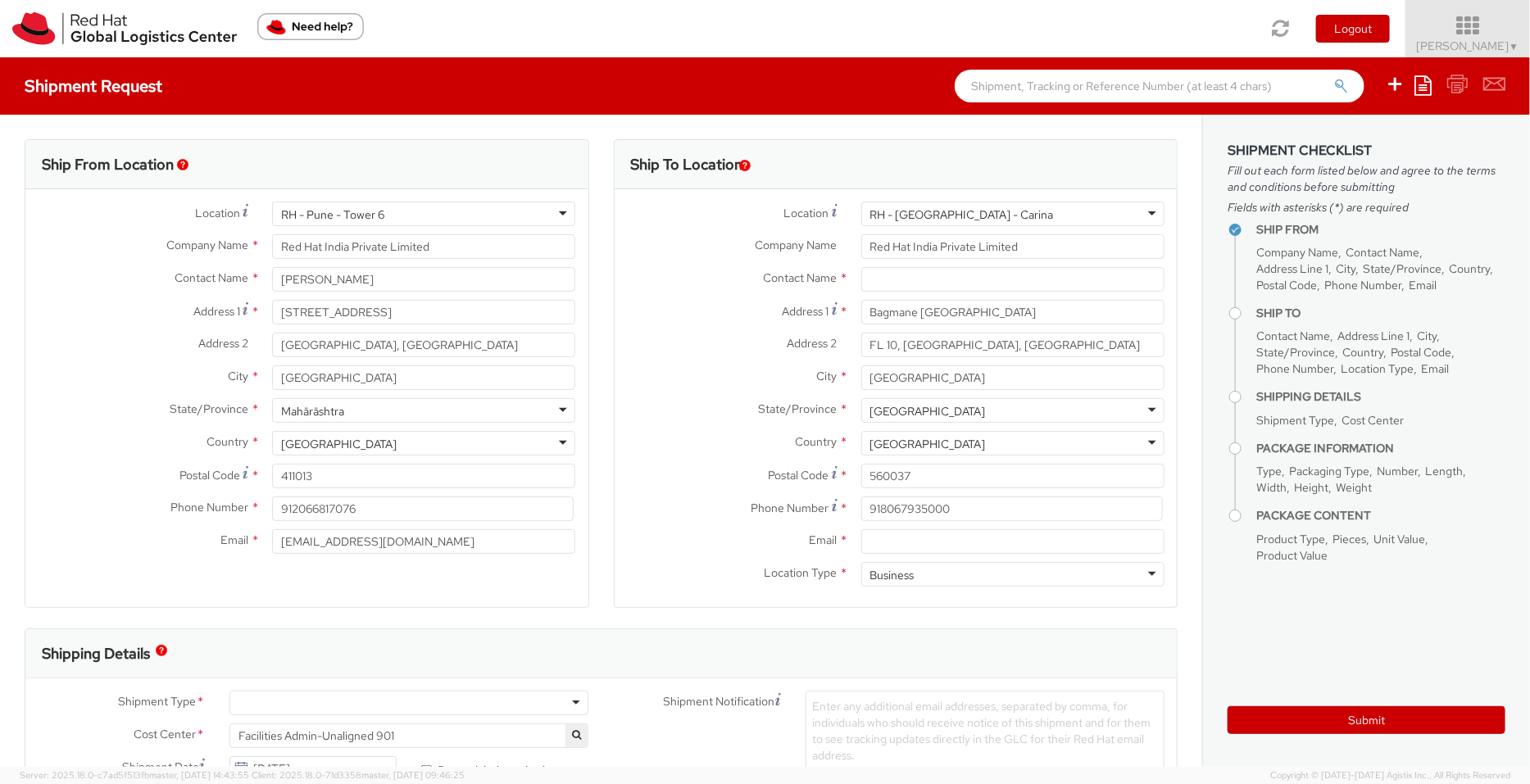
click at [1479, 47] on span "Pallav Sen Gupta ▼" at bounding box center [1468, 45] width 102 height 15
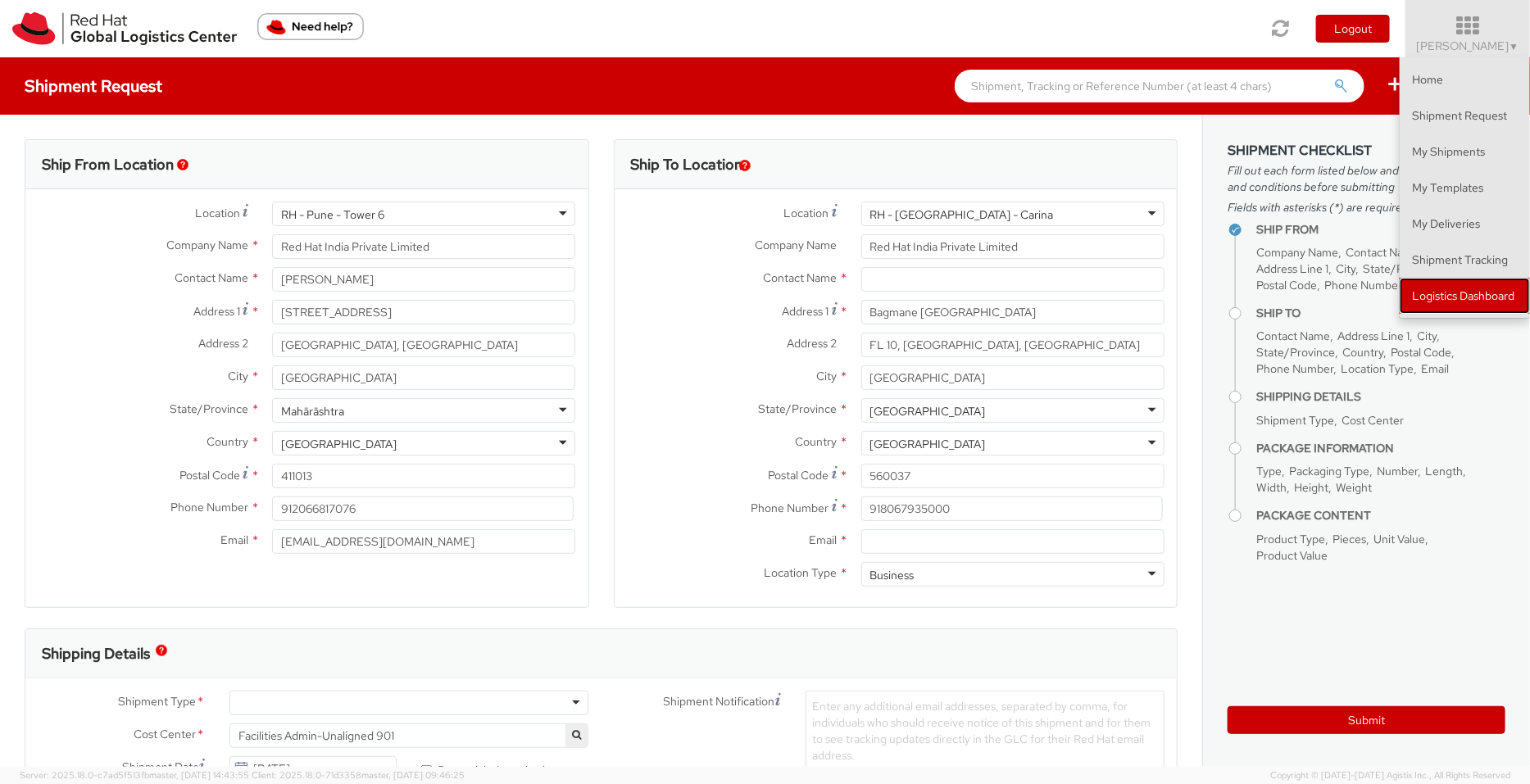
click at [1458, 283] on link "Logistics Dashboard" at bounding box center [1465, 296] width 130 height 36
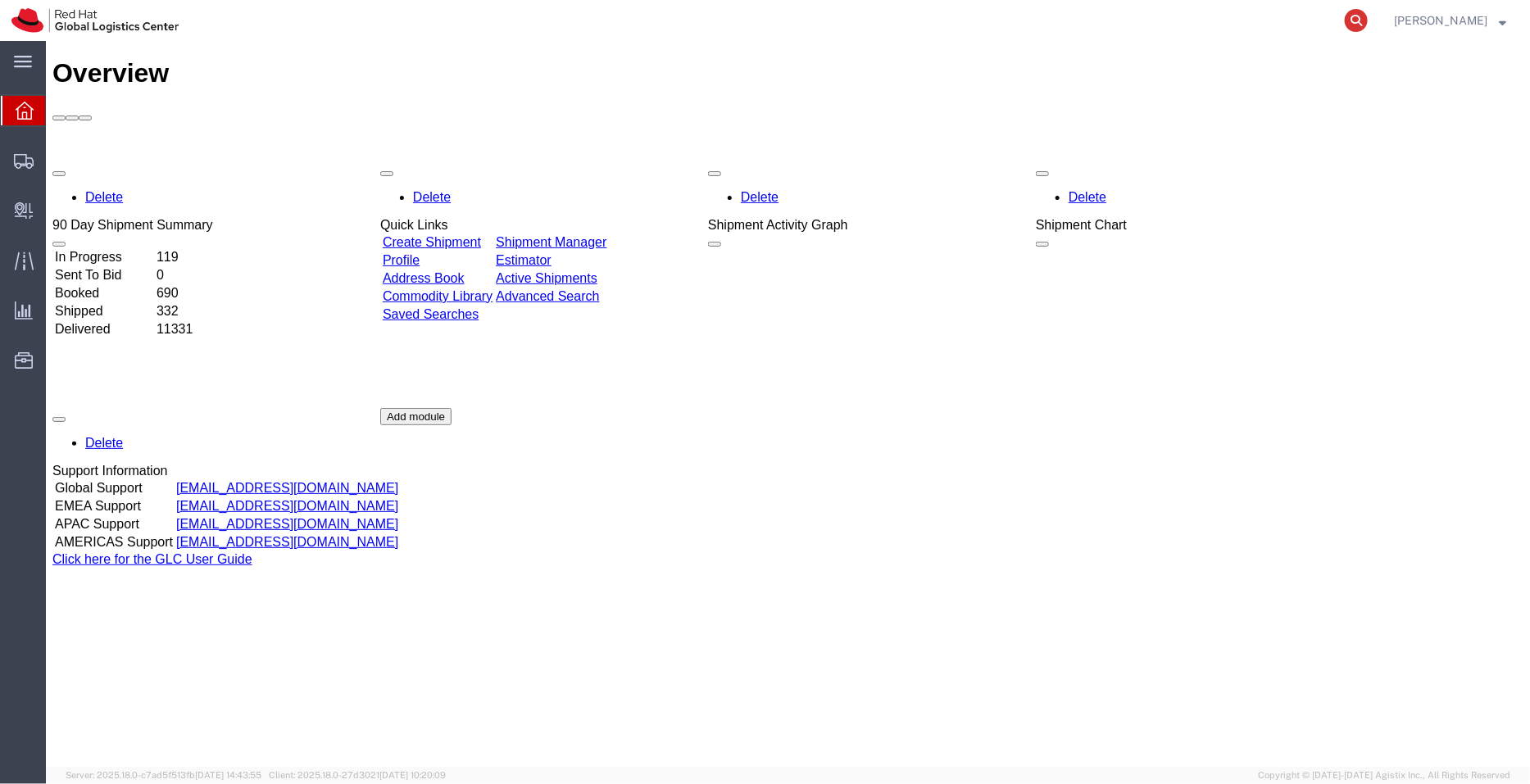
click at [1365, 13] on icon at bounding box center [1356, 20] width 23 height 23
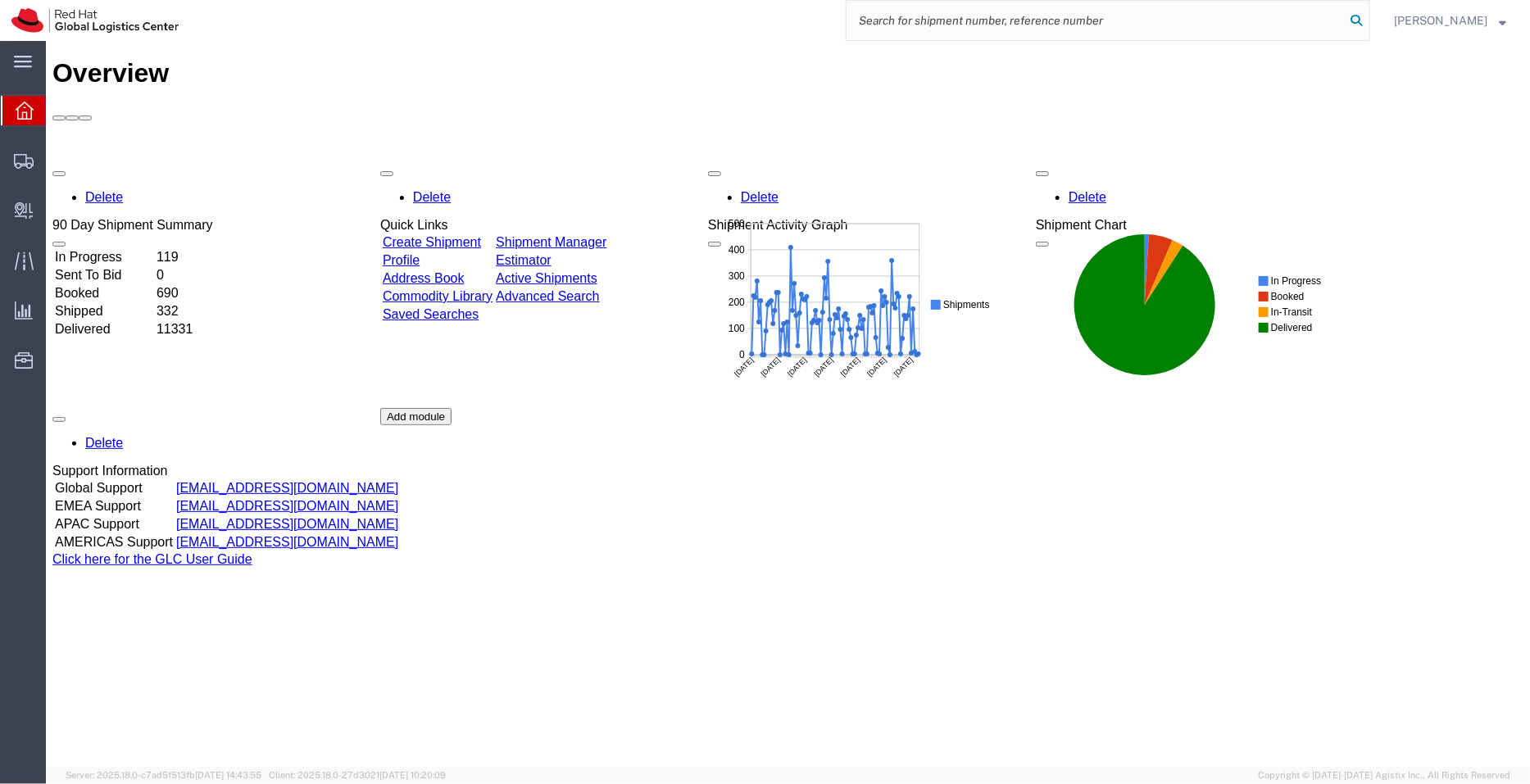
paste input "56701613"
type input "56701613"
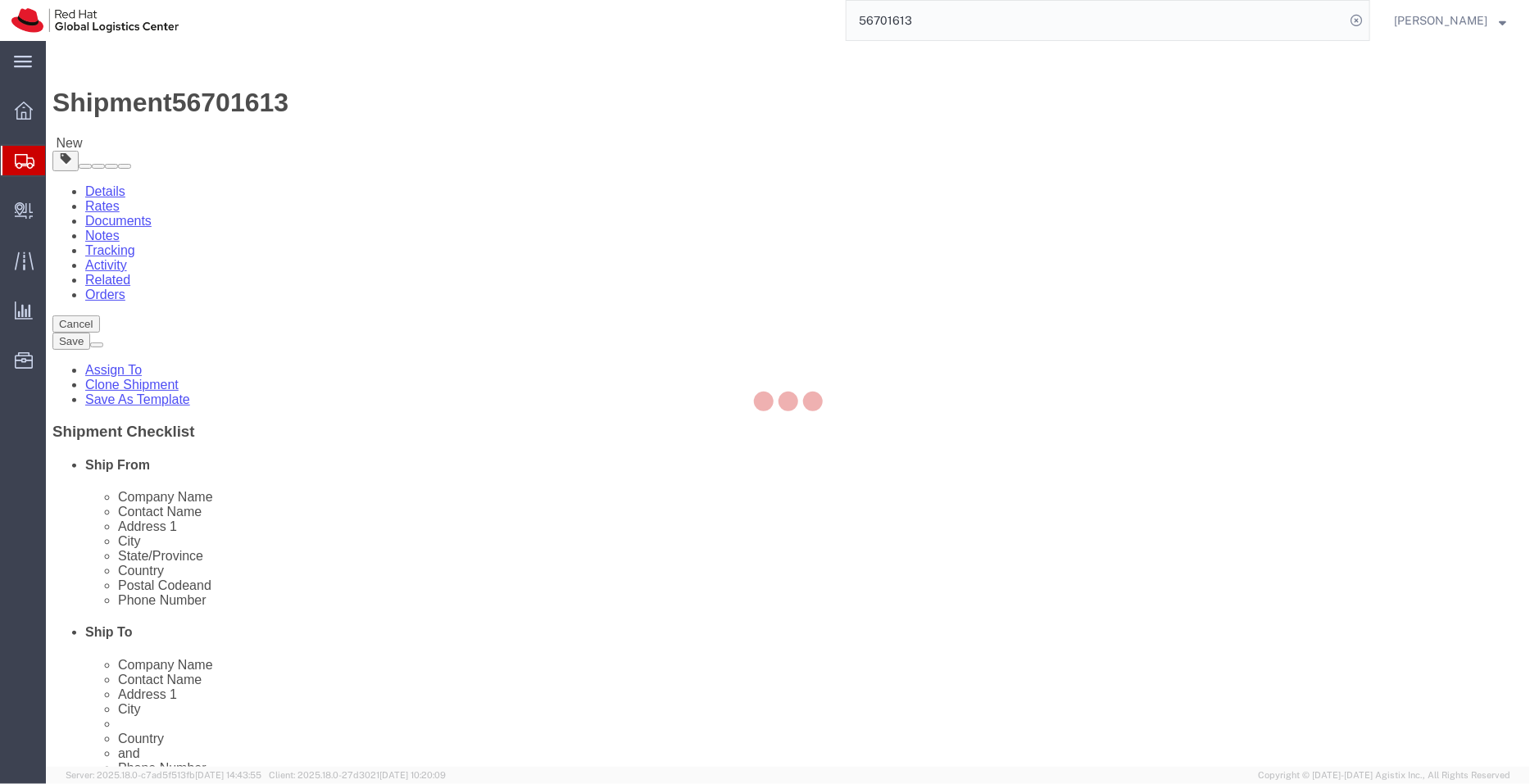
select select
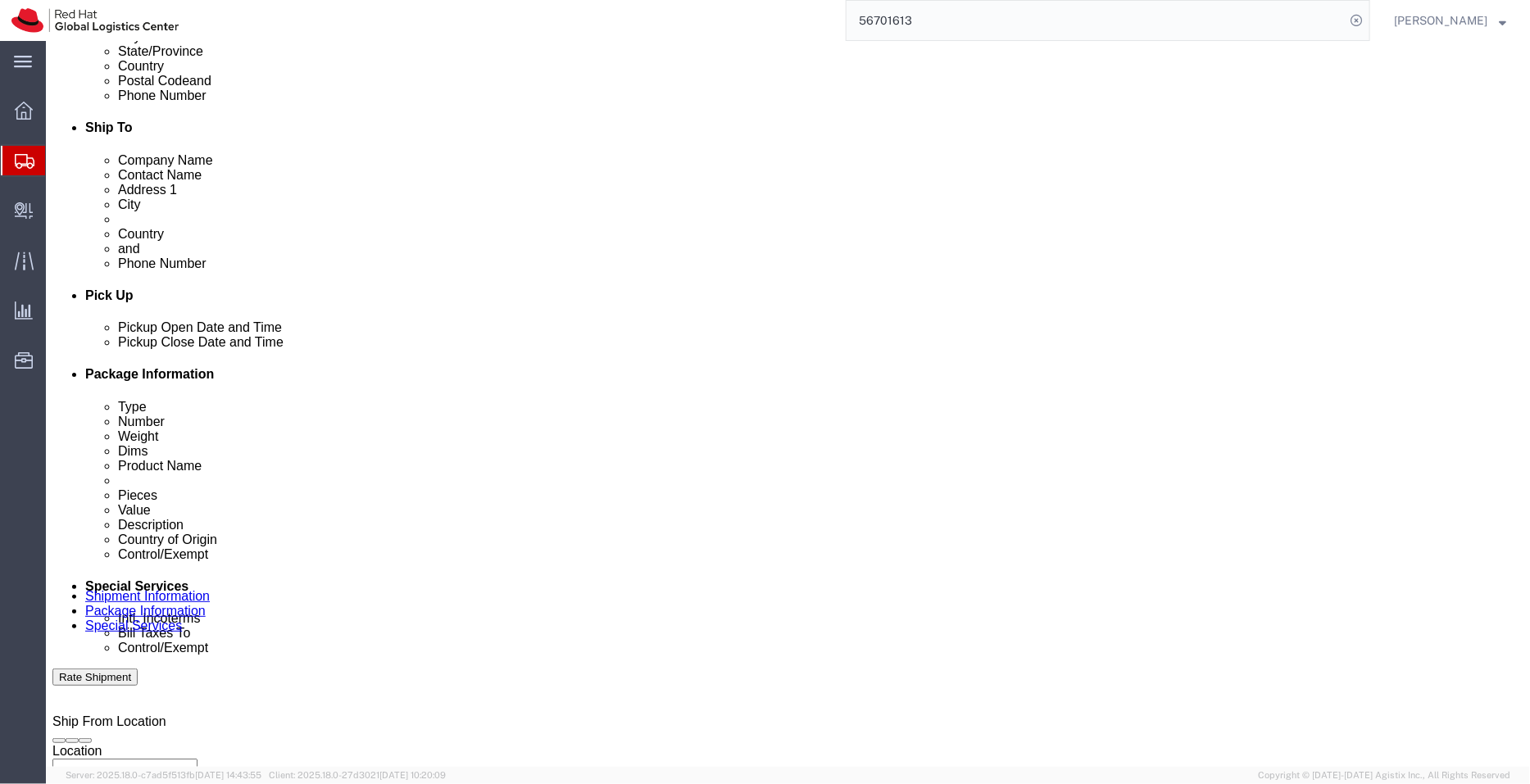
scroll to position [535, 0]
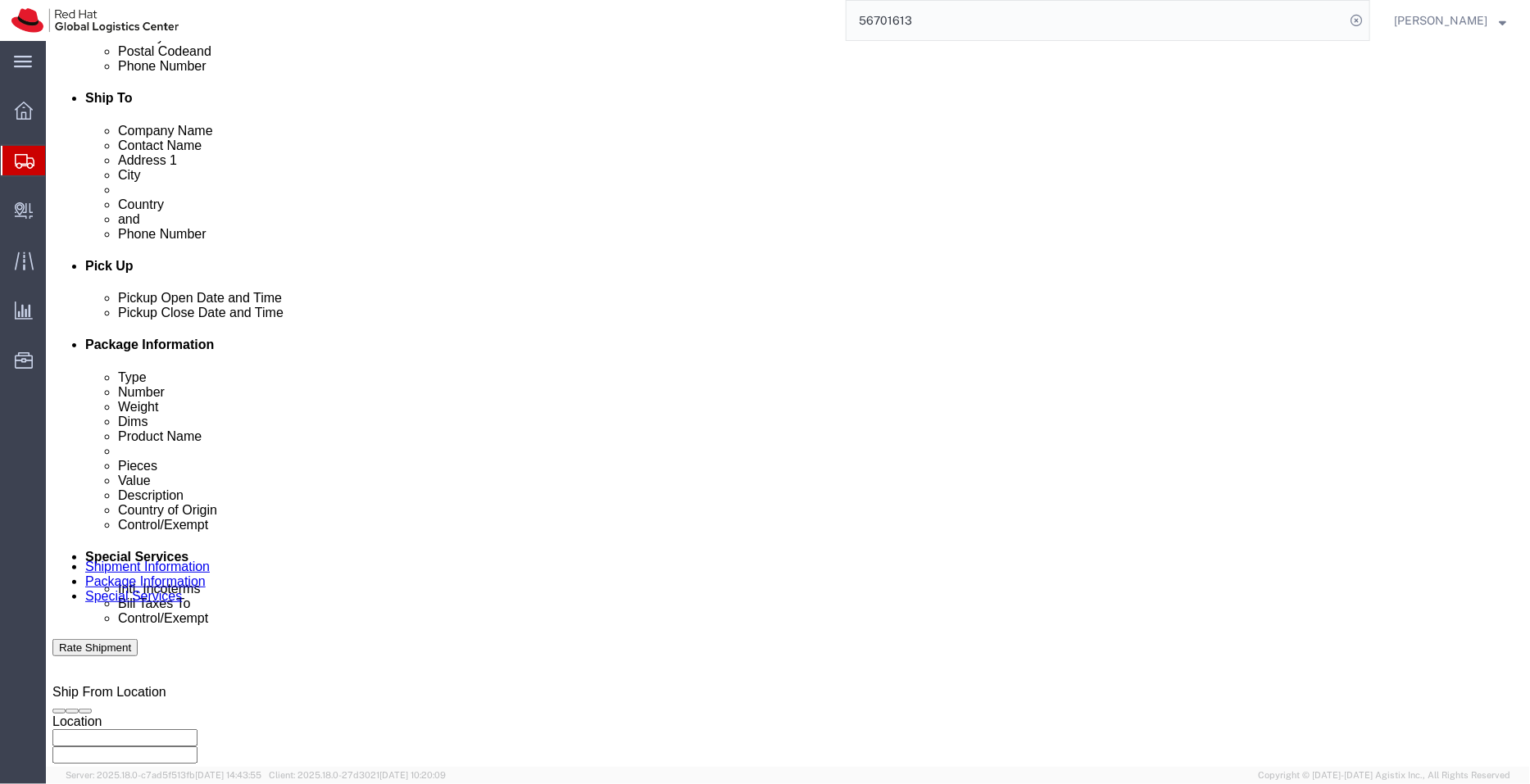
click icon
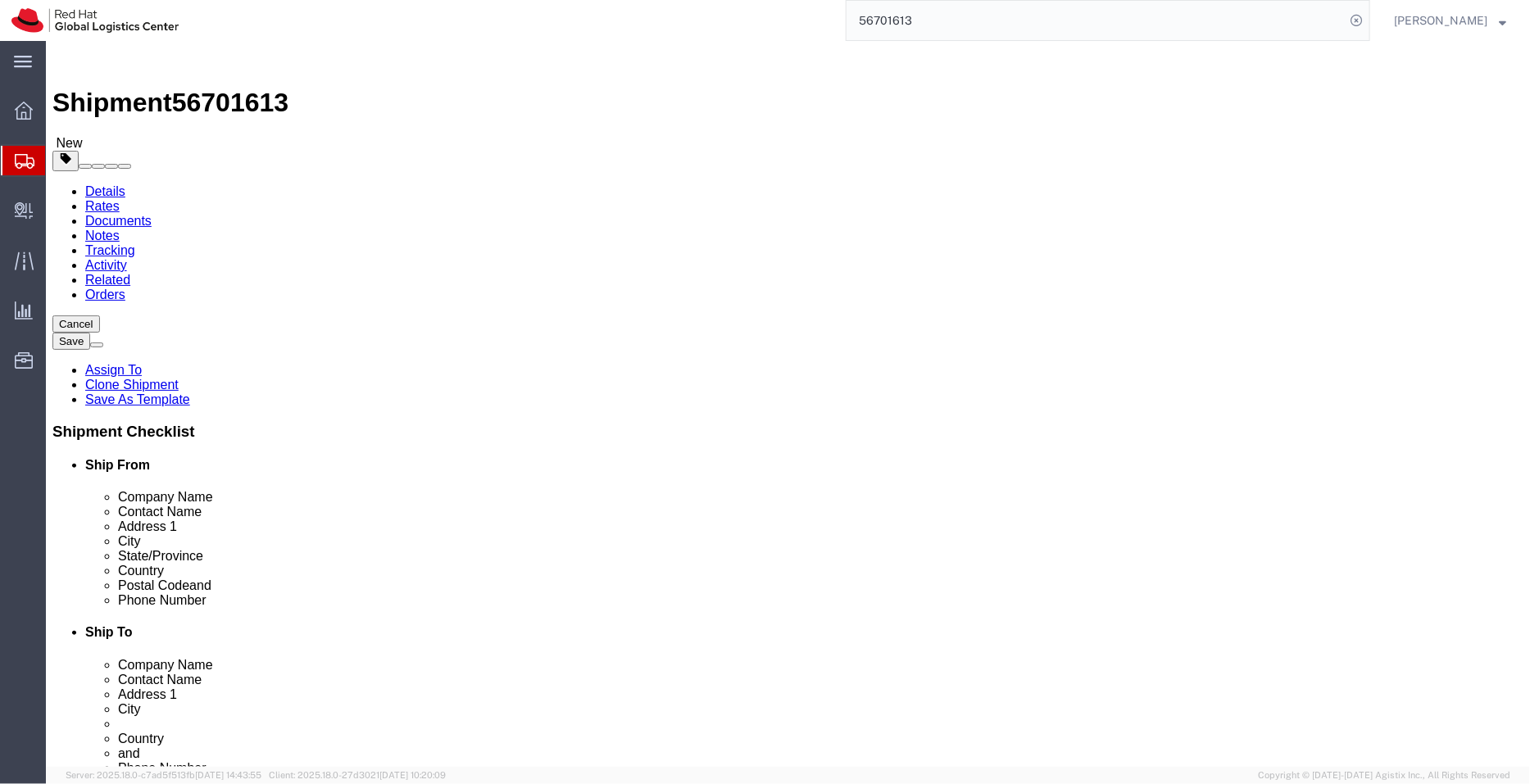
click icon
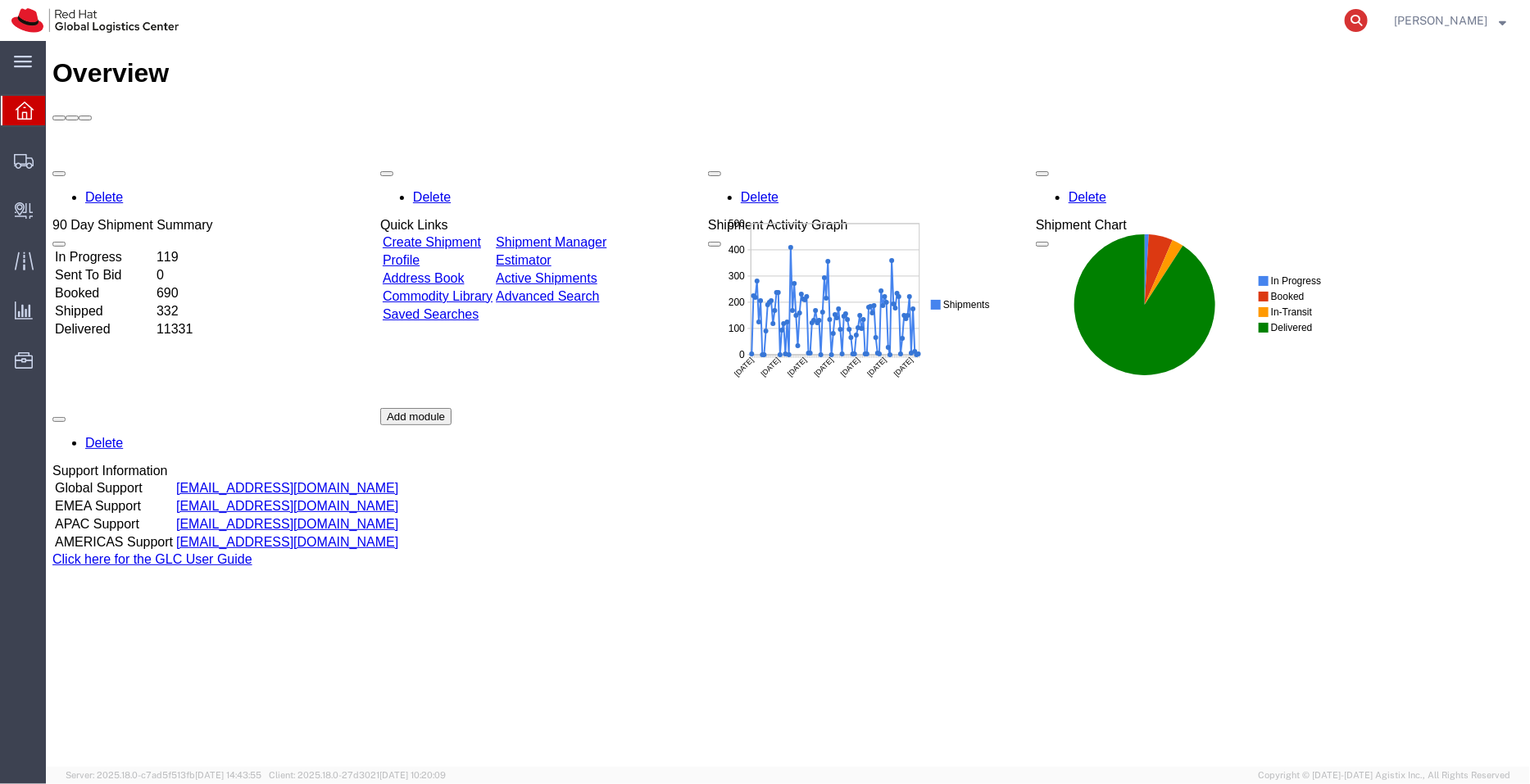
click at [1349, 17] on icon at bounding box center [1356, 20] width 23 height 23
paste input "53553328651"
type input "53553328651"
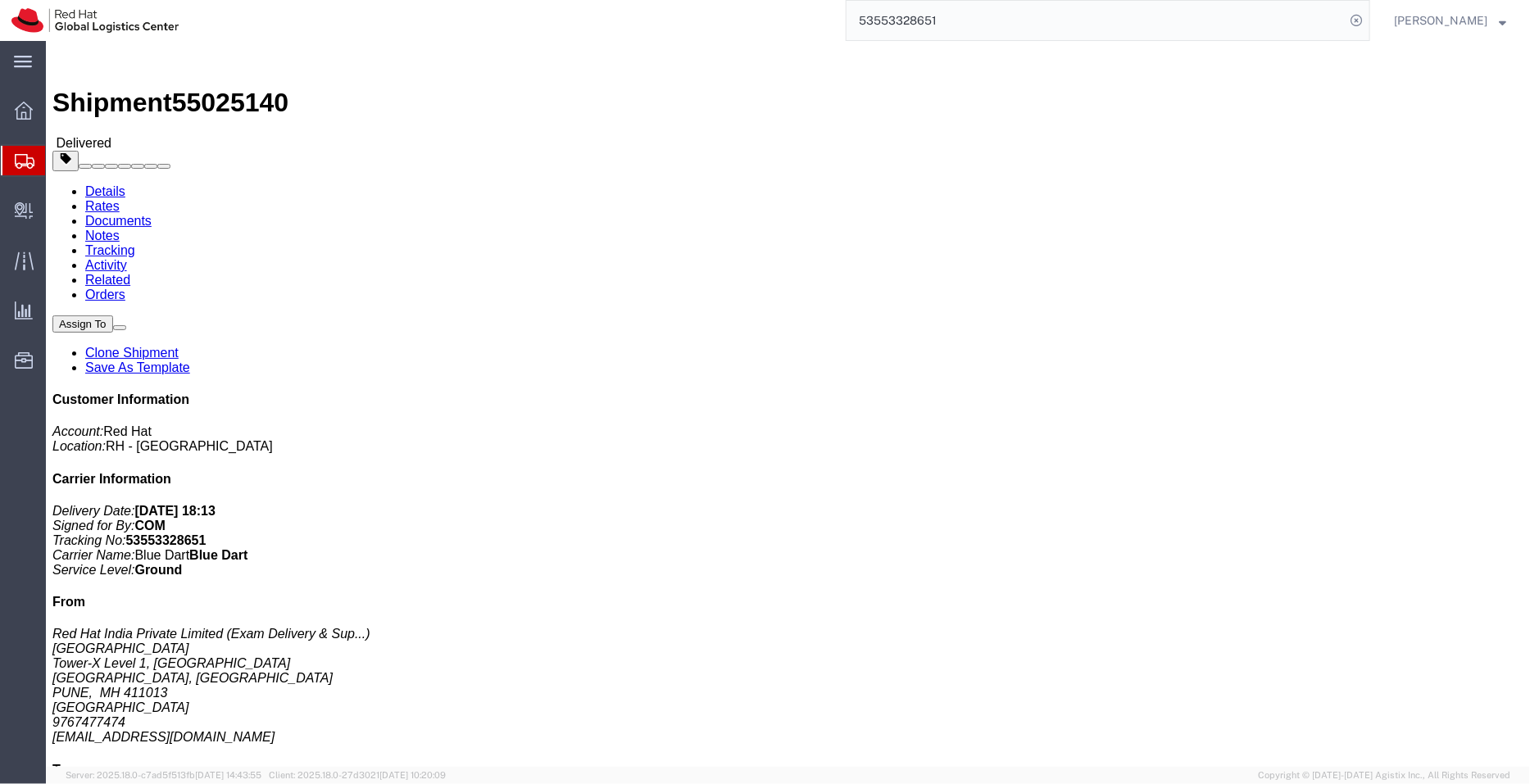
click div "Ship From Red Hat India Private Limited (Exam Delivery & Support NA) [GEOGRAPHI…"
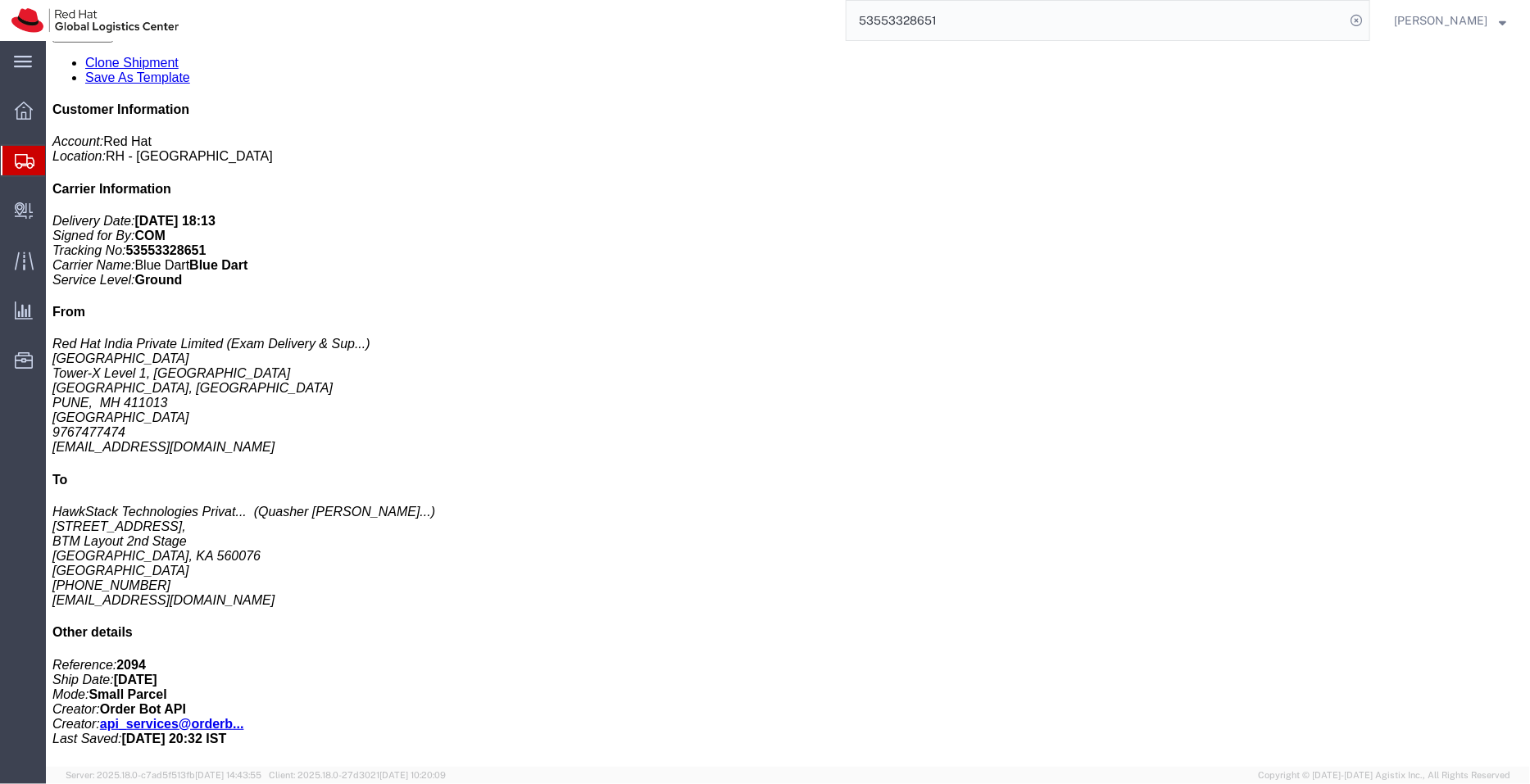
scroll to position [287, 0]
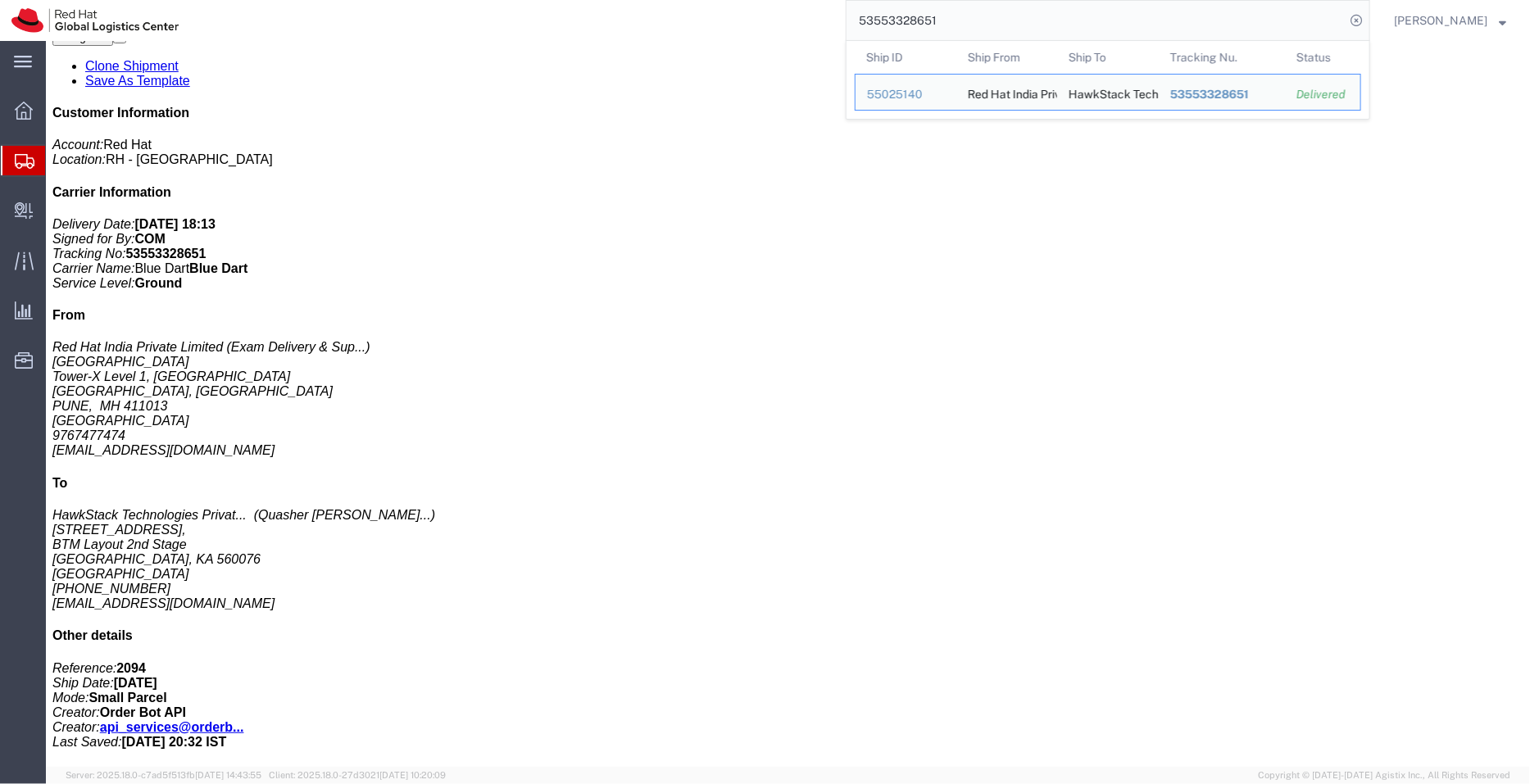
click at [1174, 37] on input "53553328651" at bounding box center [1096, 20] width 498 height 39
